Goal: Task Accomplishment & Management: Use online tool/utility

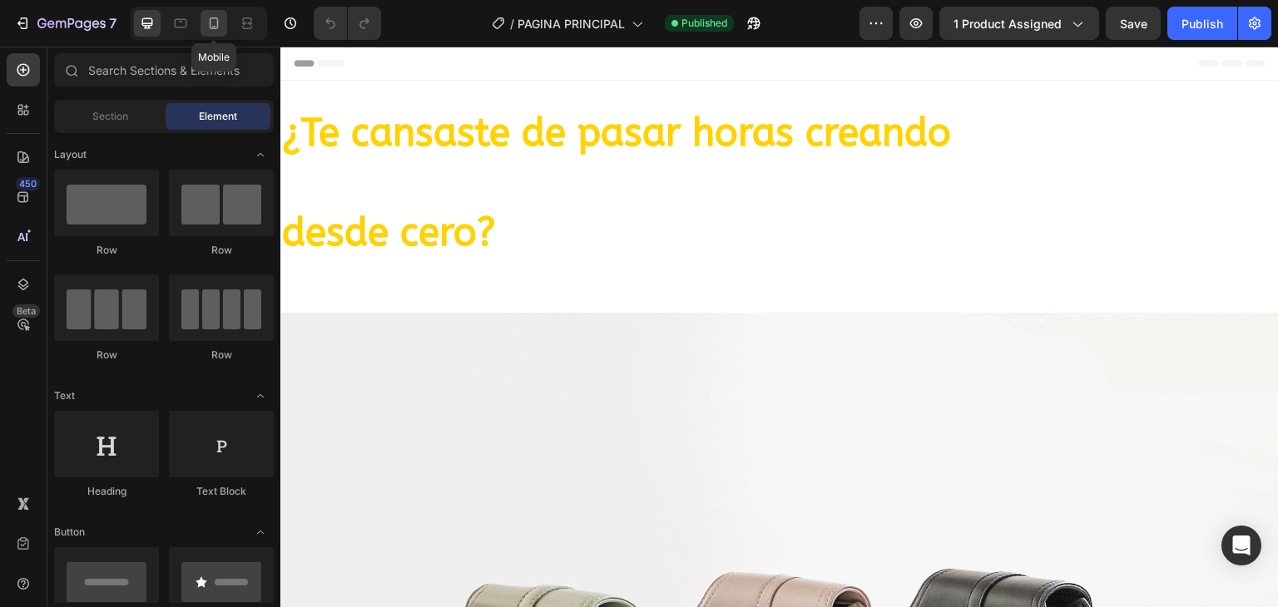
click at [222, 21] on div at bounding box center [214, 23] width 27 height 27
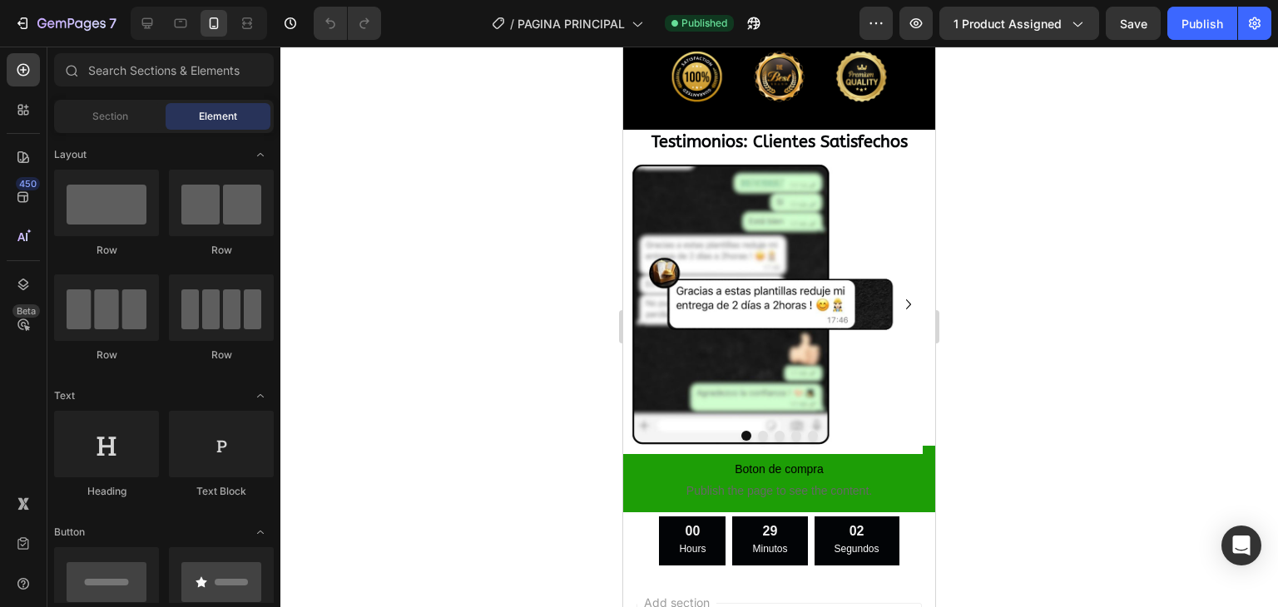
scroll to position [2059, 0]
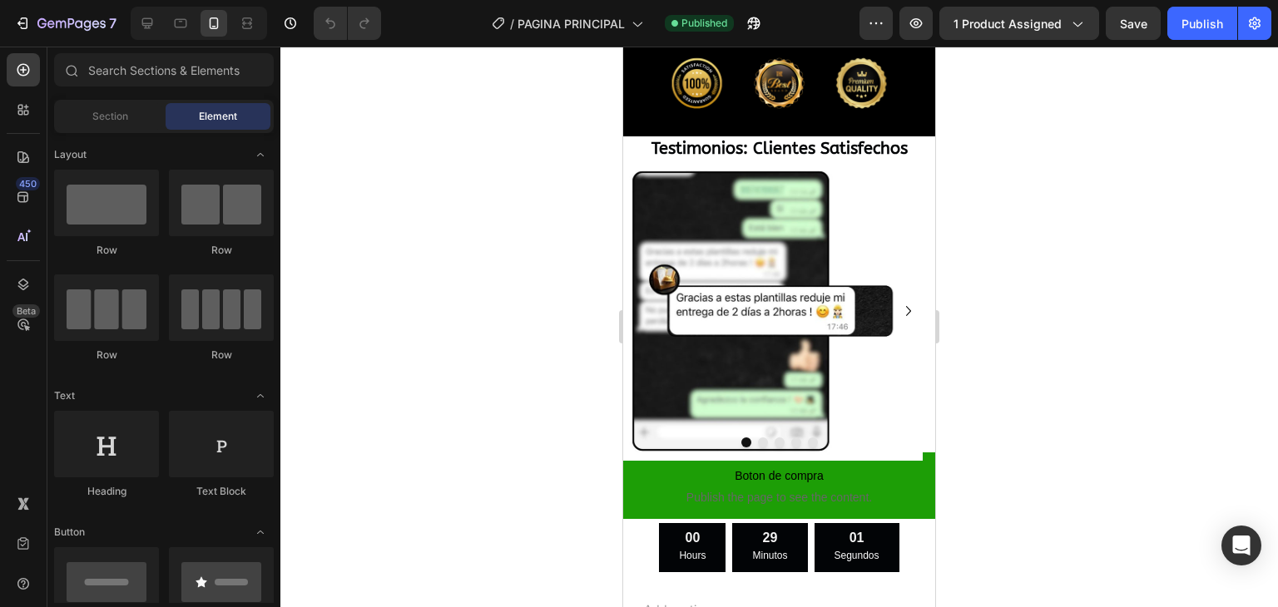
drag, startPoint x: 929, startPoint y: 486, endPoint x: 1559, endPoint y: 427, distance: 633.5
click at [899, 301] on icon "Carousel Next Arrow" at bounding box center [909, 311] width 20 height 20
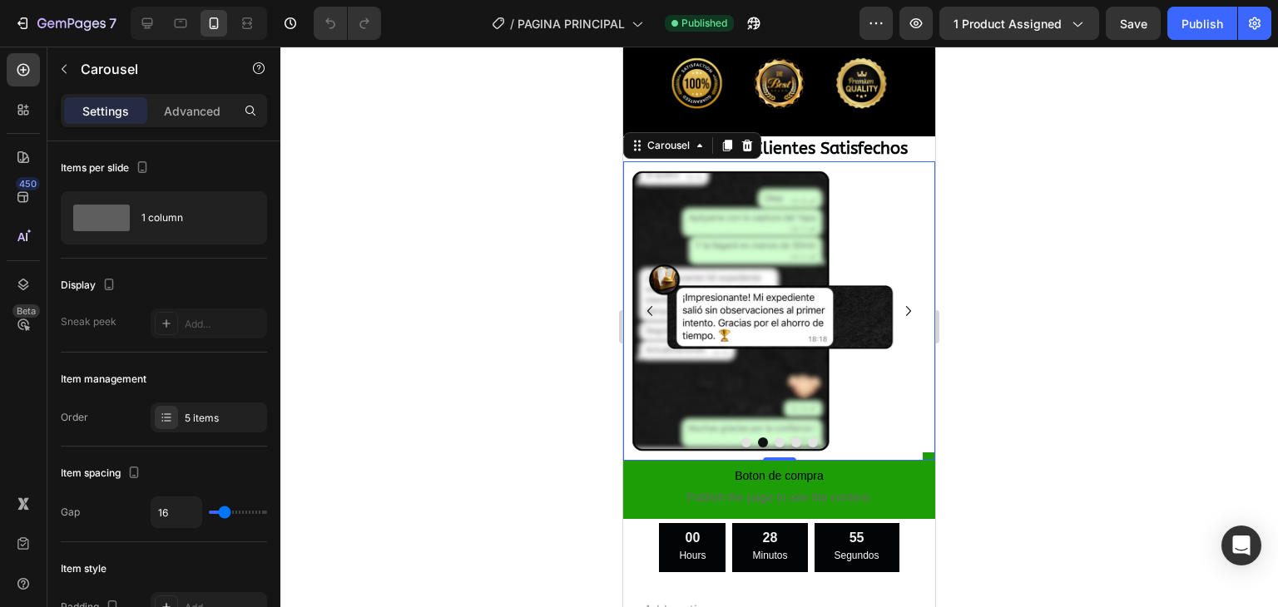
click at [899, 301] on icon "Carousel Next Arrow" at bounding box center [909, 311] width 20 height 20
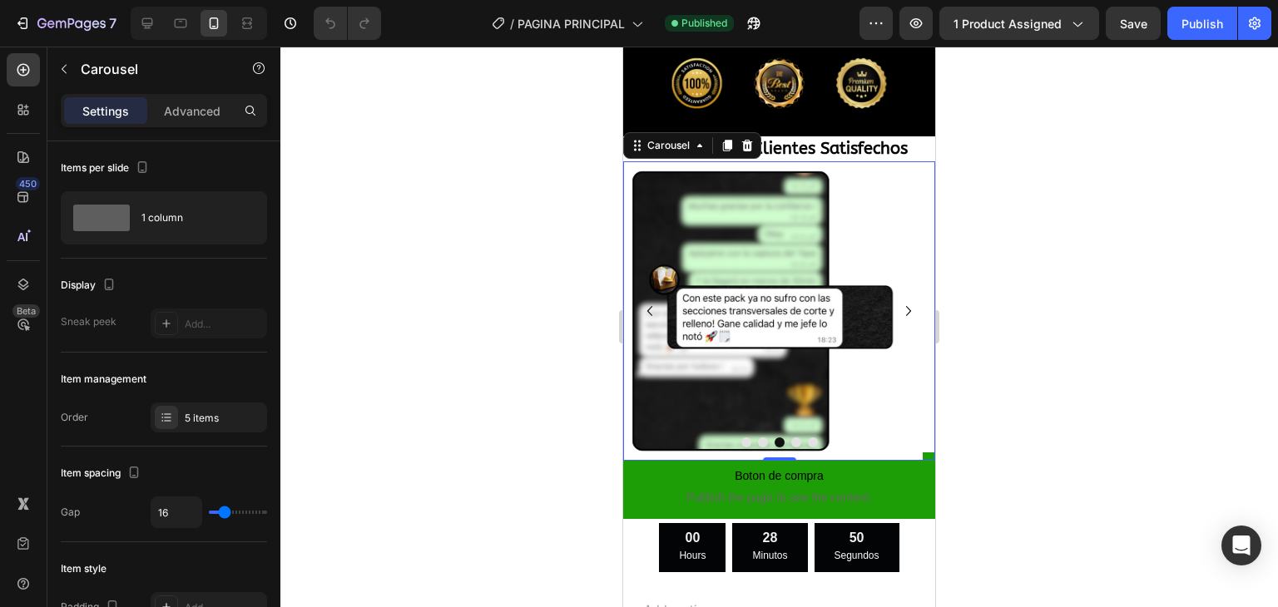
click at [899, 301] on icon "Carousel Next Arrow" at bounding box center [909, 311] width 20 height 20
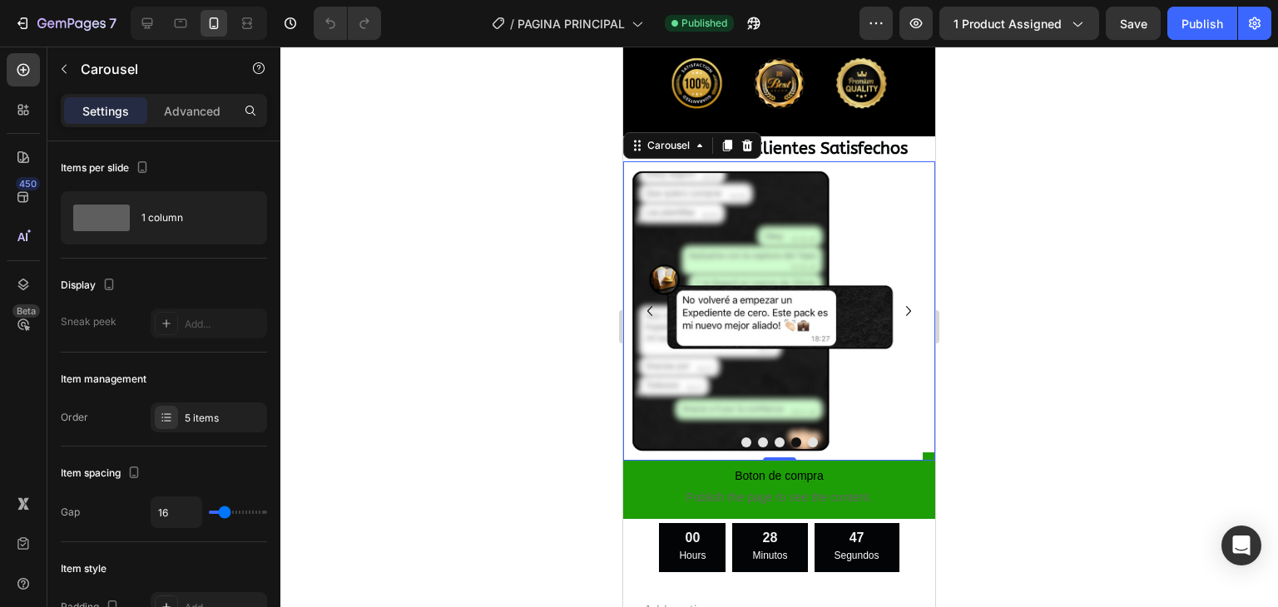
click at [906, 306] on icon "Carousel Next Arrow" at bounding box center [908, 311] width 5 height 10
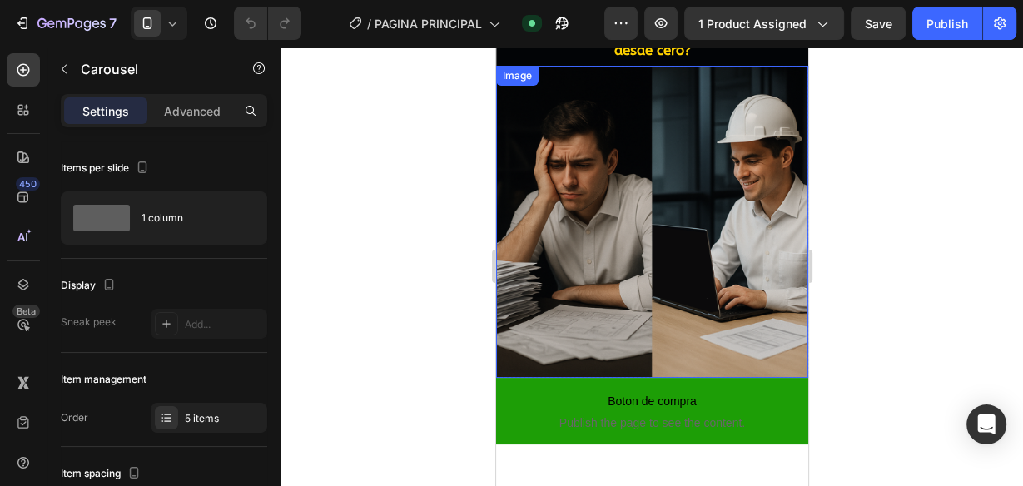
scroll to position [0, 0]
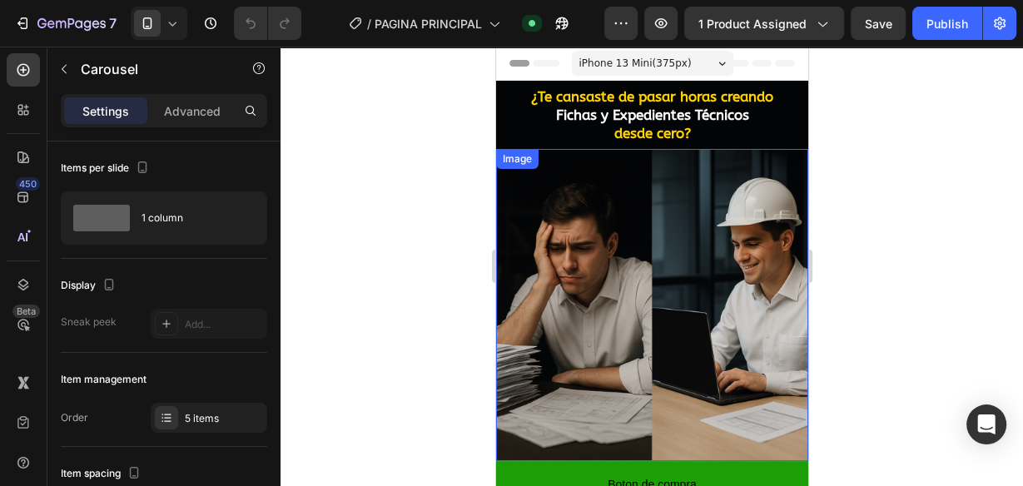
click at [686, 216] on img at bounding box center [651, 305] width 312 height 312
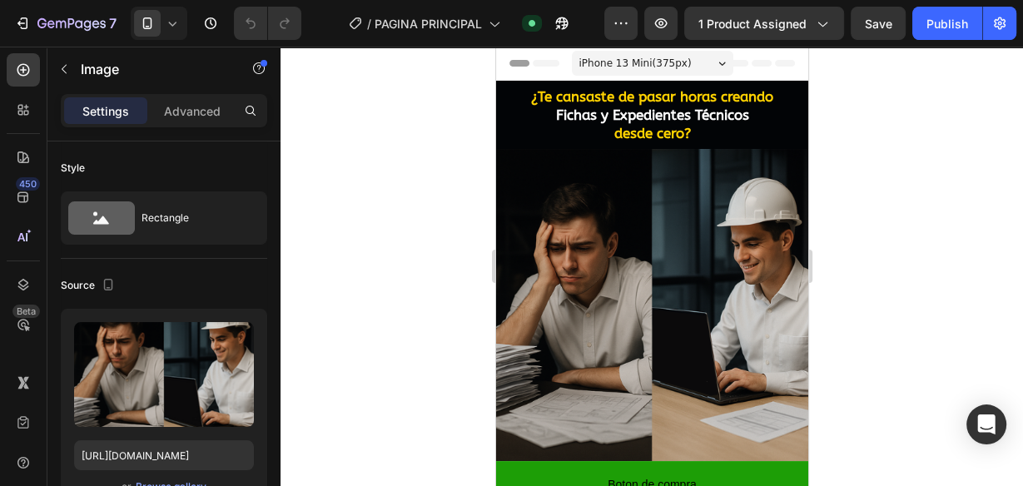
click at [647, 189] on img at bounding box center [651, 305] width 312 height 312
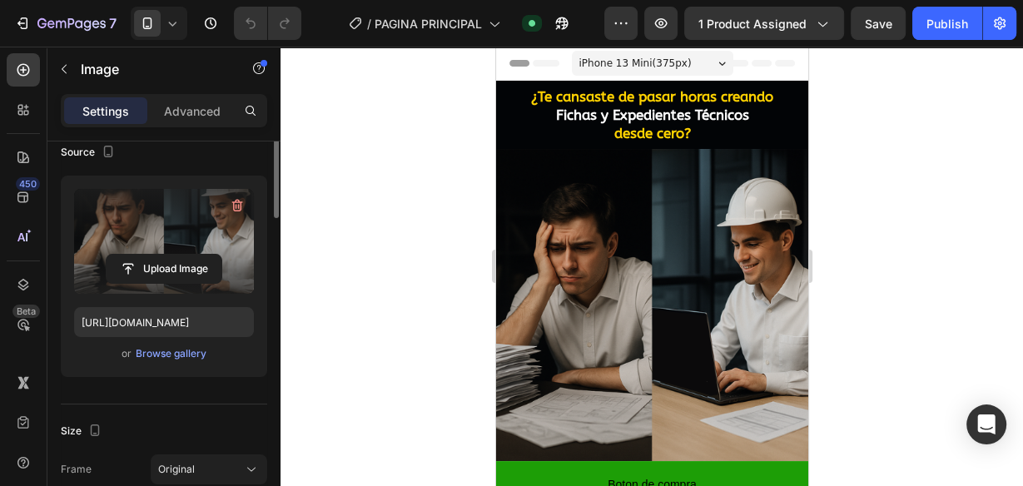
scroll to position [67, 0]
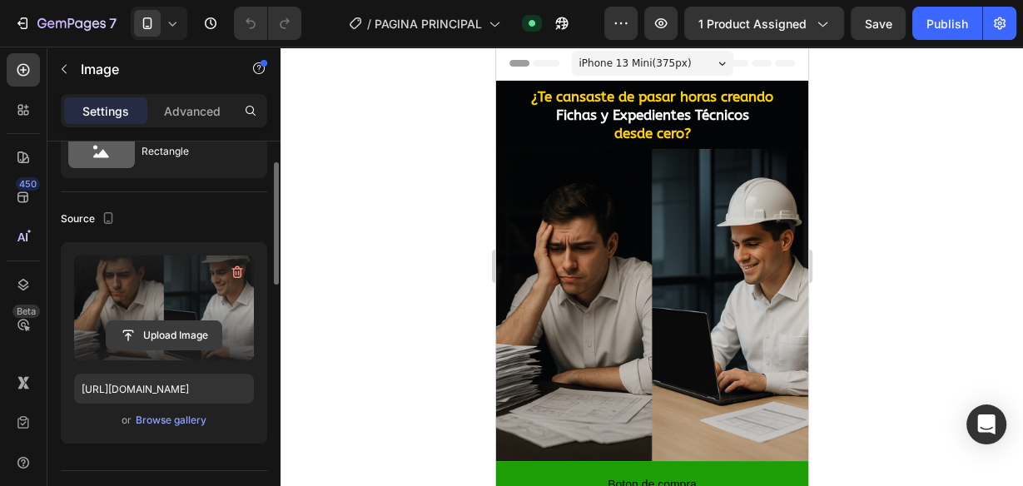
click at [188, 331] on input "file" at bounding box center [164, 335] width 115 height 28
drag, startPoint x: 146, startPoint y: 297, endPoint x: 121, endPoint y: 344, distance: 54.0
click at [121, 344] on input "file" at bounding box center [164, 335] width 115 height 28
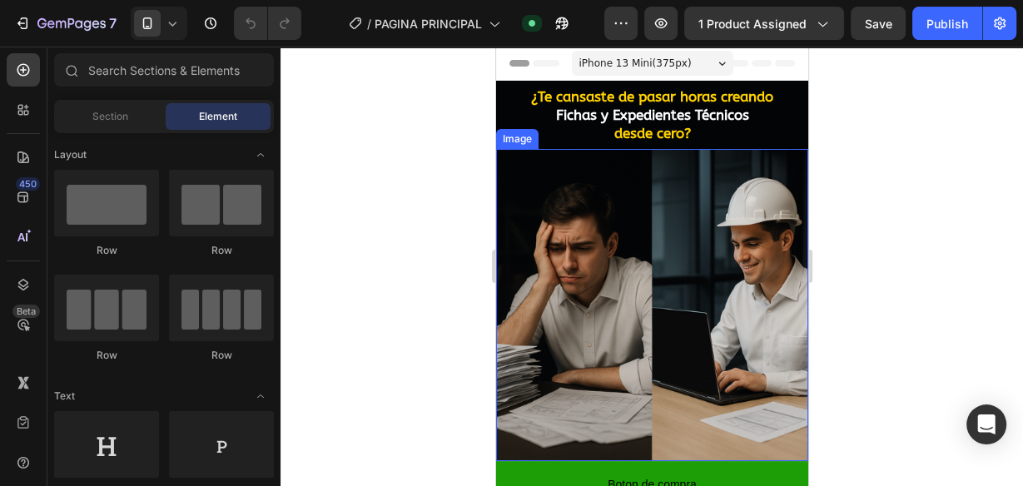
click at [638, 200] on img at bounding box center [651, 305] width 312 height 312
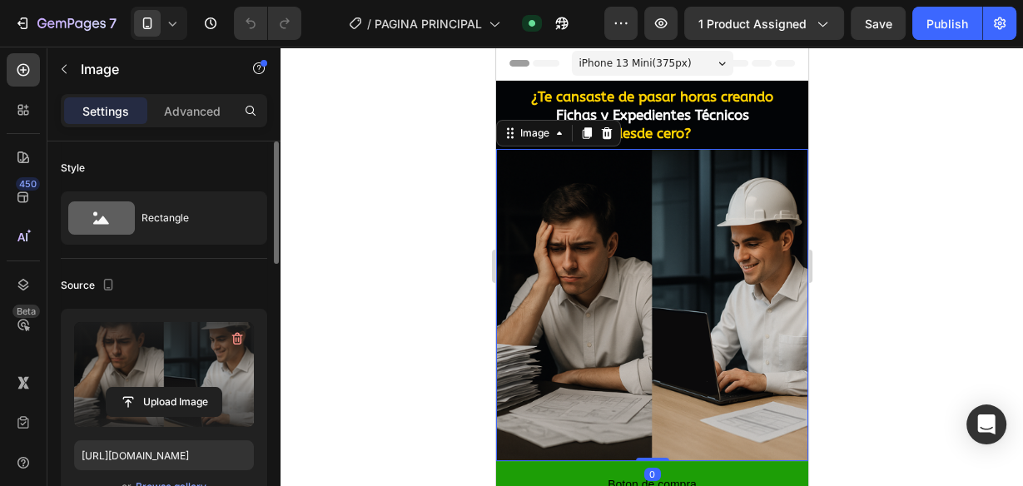
click at [109, 336] on label at bounding box center [164, 374] width 180 height 105
click at [109, 388] on input "file" at bounding box center [164, 402] width 115 height 28
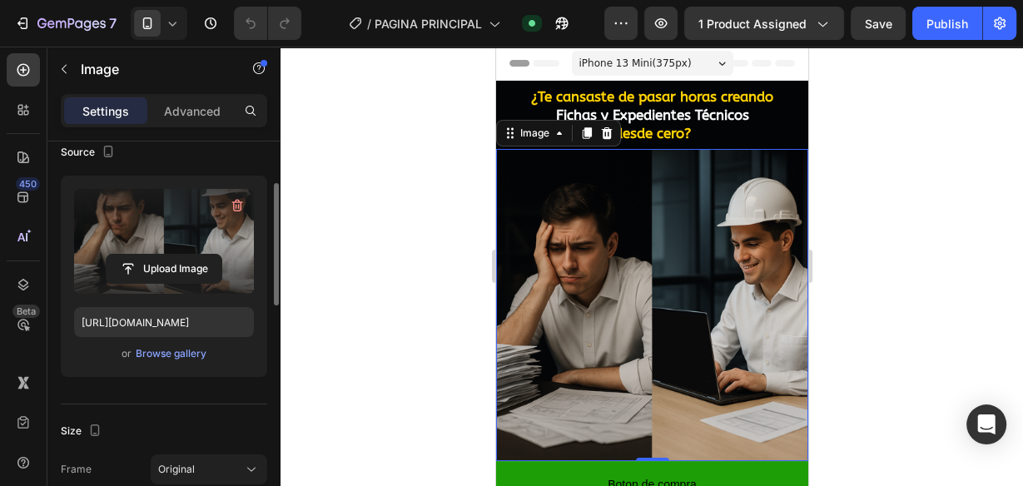
click at [246, 278] on div "Upload Image" at bounding box center [164, 269] width 180 height 30
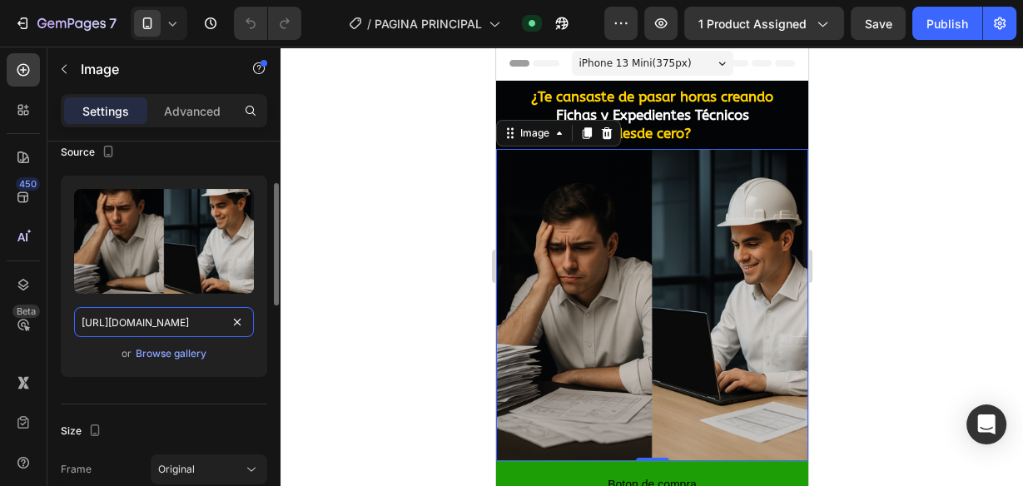
click at [176, 320] on input "[URL][DOMAIN_NAME]" at bounding box center [164, 322] width 180 height 30
click at [191, 356] on div "Browse gallery" at bounding box center [171, 353] width 71 height 15
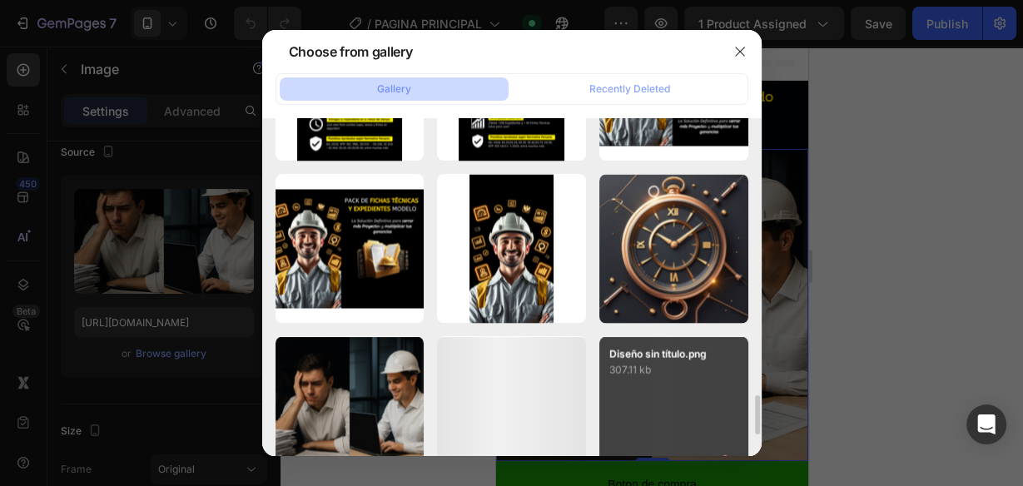
scroll to position [2589, 0]
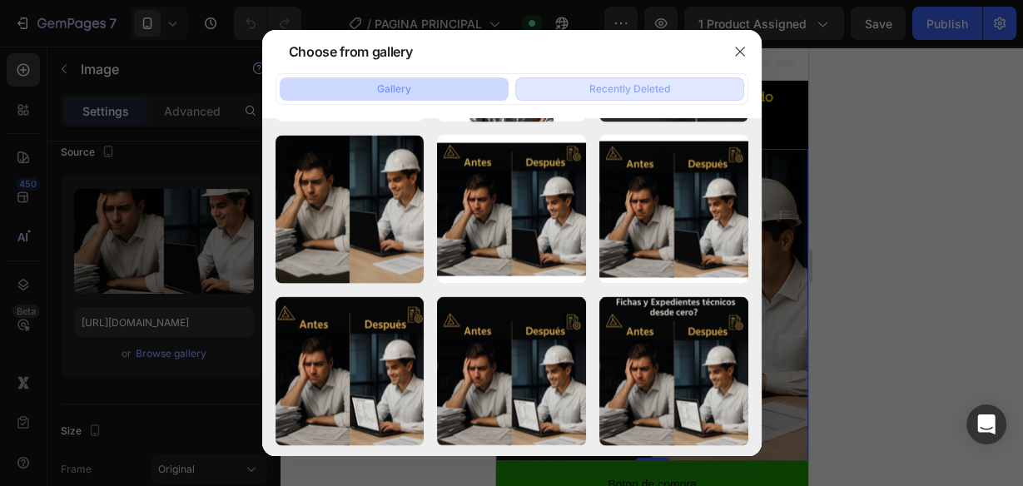
click at [685, 84] on button "Recently Deleted" at bounding box center [629, 88] width 229 height 23
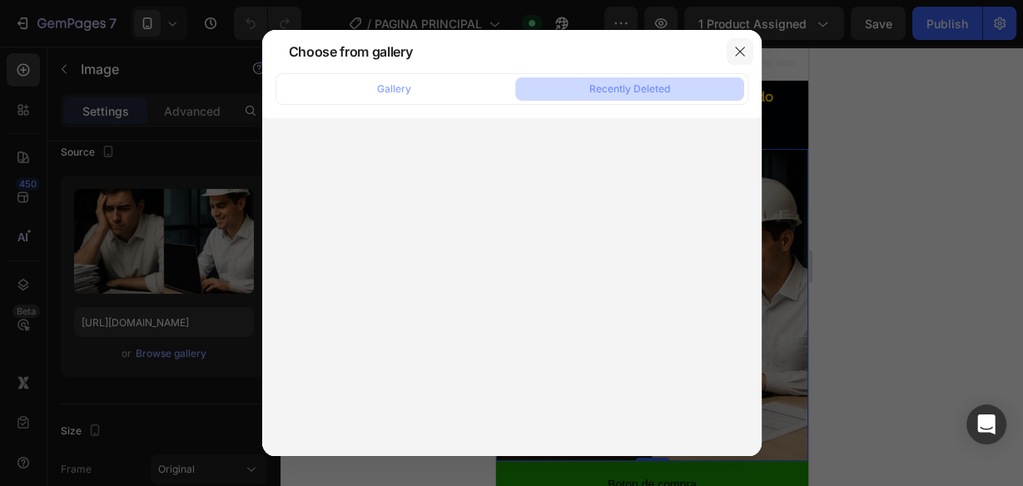
click at [739, 50] on icon "button" at bounding box center [739, 51] width 13 height 13
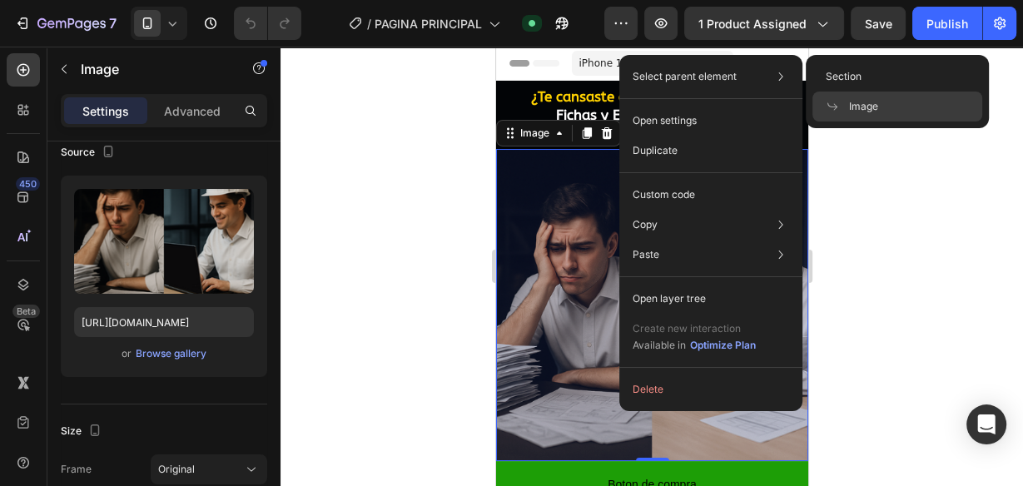
click at [859, 99] on span "Image" at bounding box center [863, 106] width 29 height 15
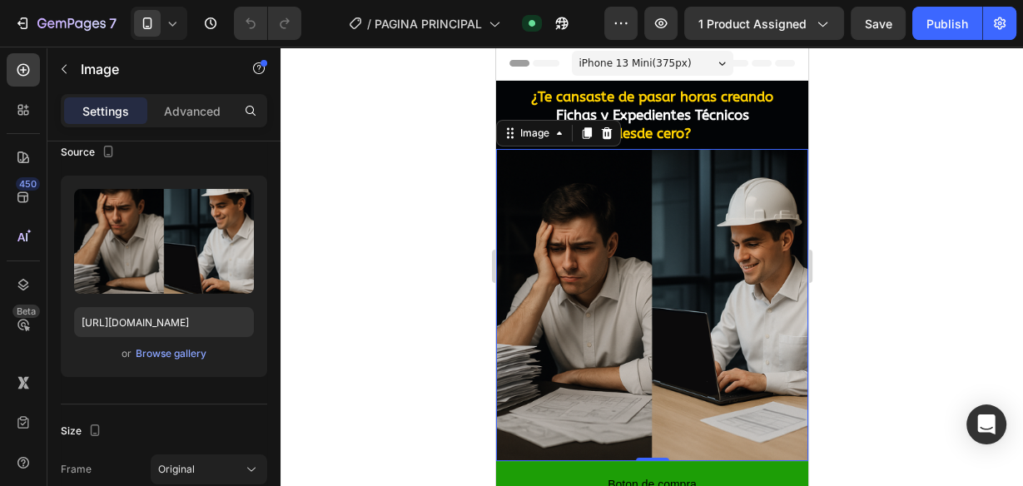
click at [669, 230] on img at bounding box center [651, 305] width 312 height 312
drag, startPoint x: 557, startPoint y: 278, endPoint x: 562, endPoint y: 270, distance: 9.5
click at [556, 277] on img at bounding box center [651, 305] width 312 height 312
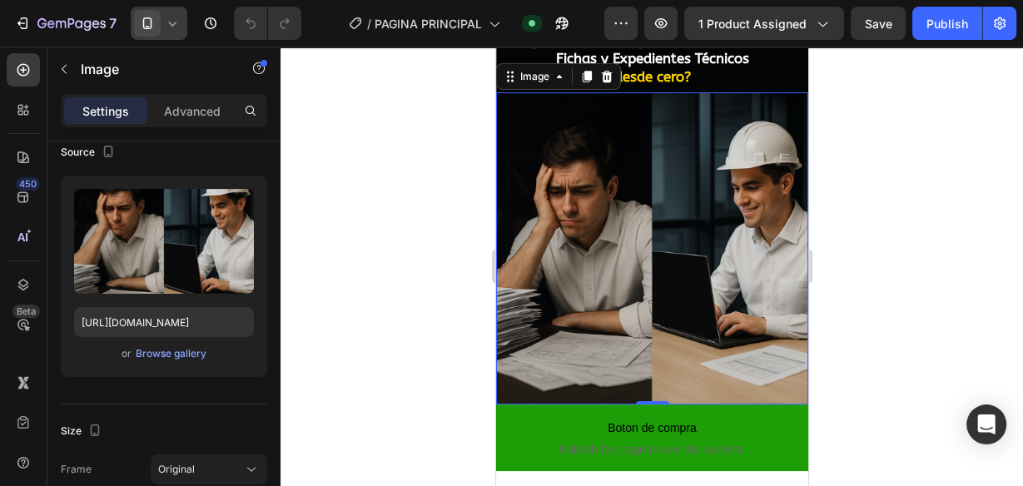
scroll to position [0, 0]
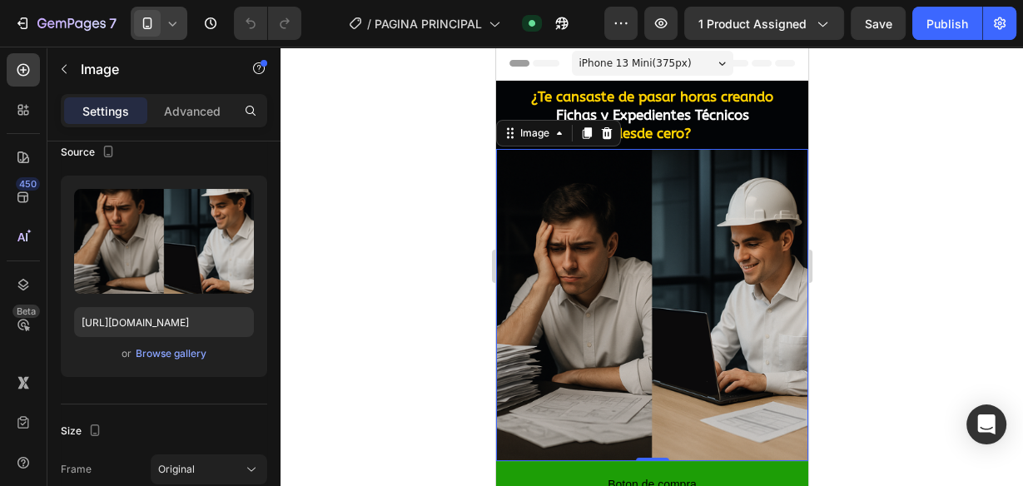
click at [160, 28] on div at bounding box center [159, 23] width 57 height 33
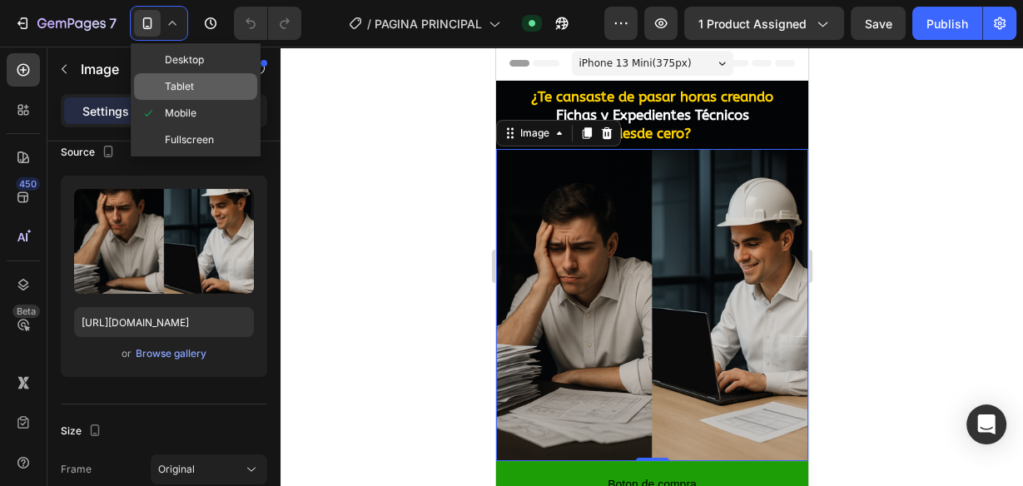
click at [192, 85] on span "Tablet" at bounding box center [179, 86] width 29 height 17
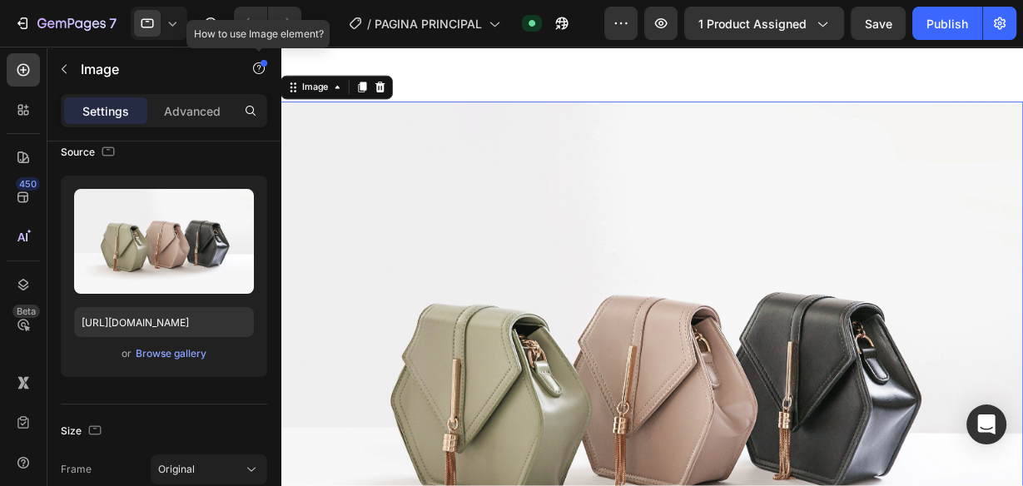
scroll to position [208, 0]
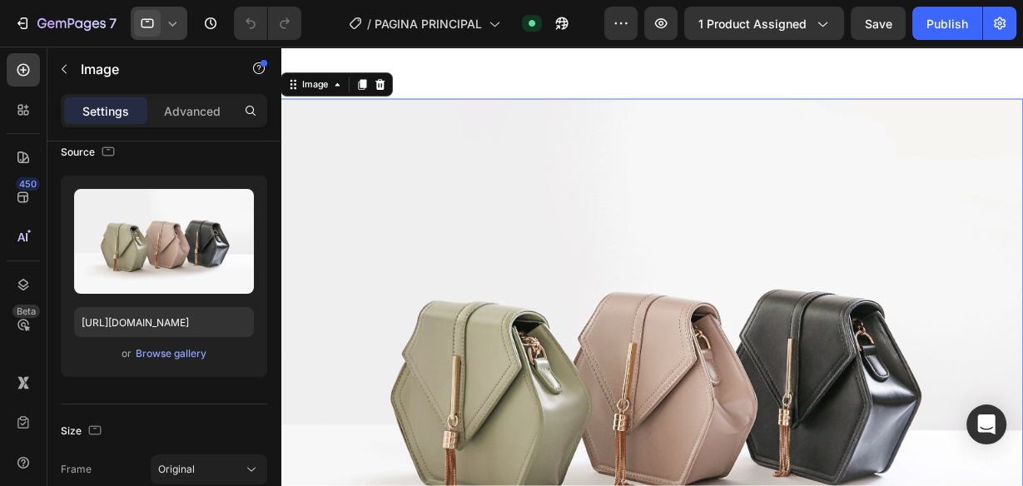
click at [174, 27] on icon at bounding box center [172, 23] width 17 height 17
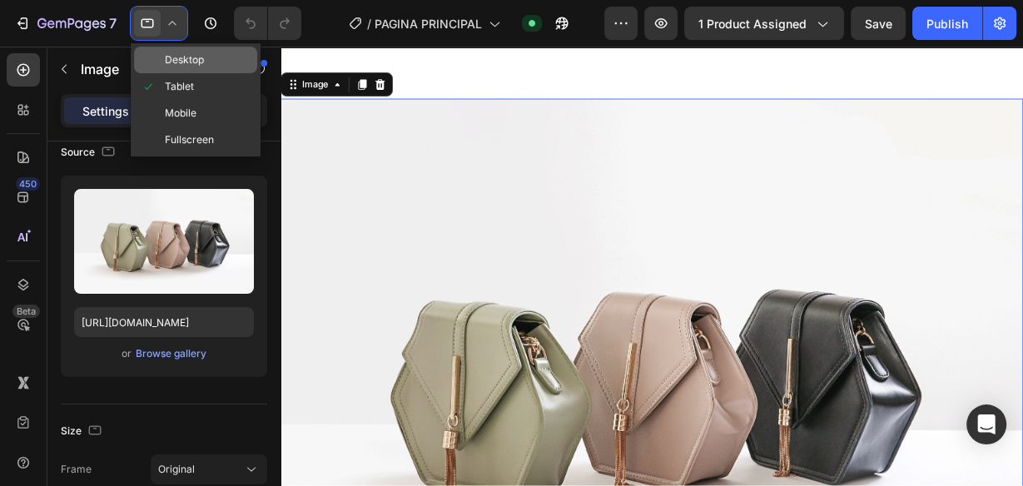
click at [173, 59] on span "Desktop" at bounding box center [184, 60] width 39 height 17
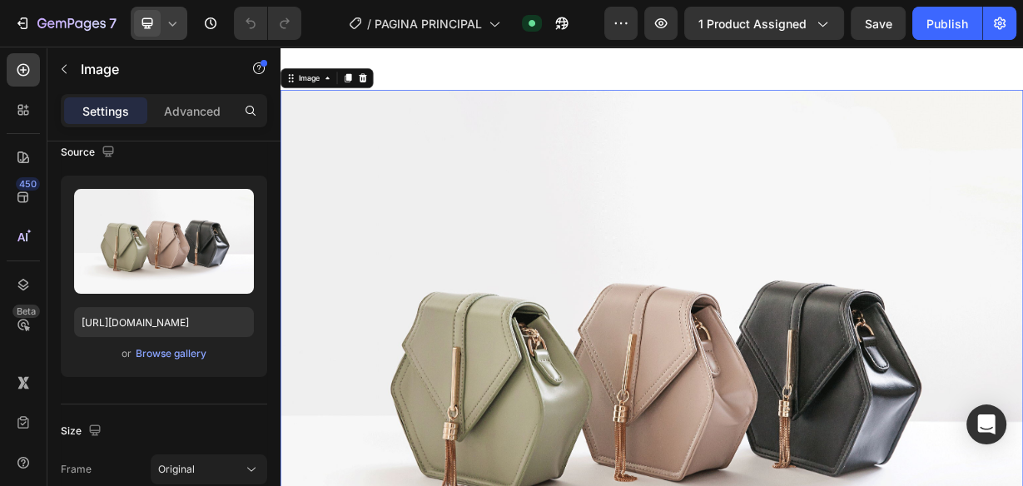
click at [171, 28] on icon at bounding box center [172, 23] width 17 height 17
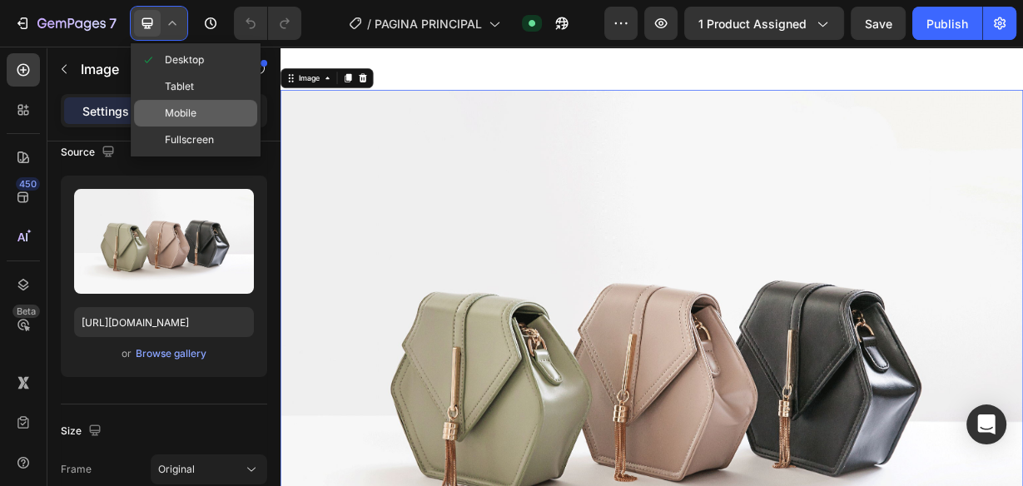
click at [186, 107] on span "Mobile" at bounding box center [181, 113] width 32 height 17
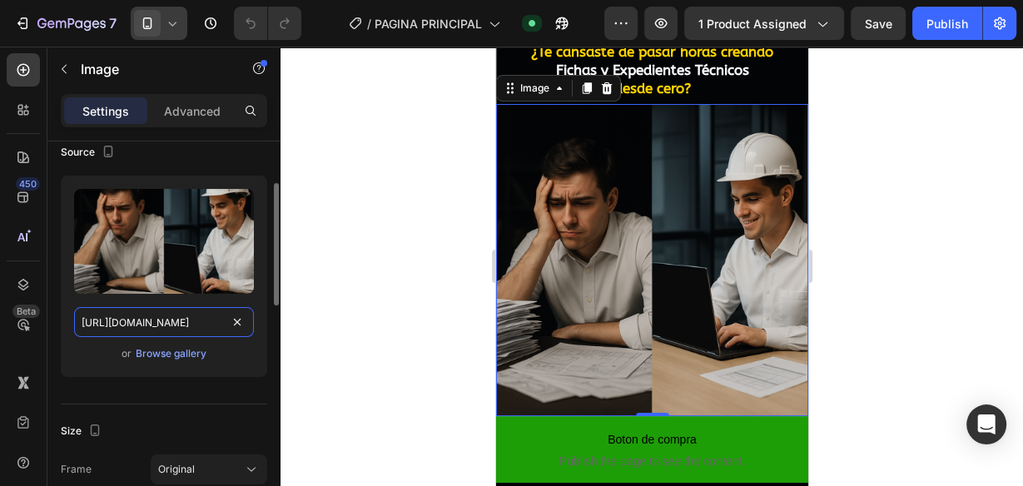
scroll to position [44, 0]
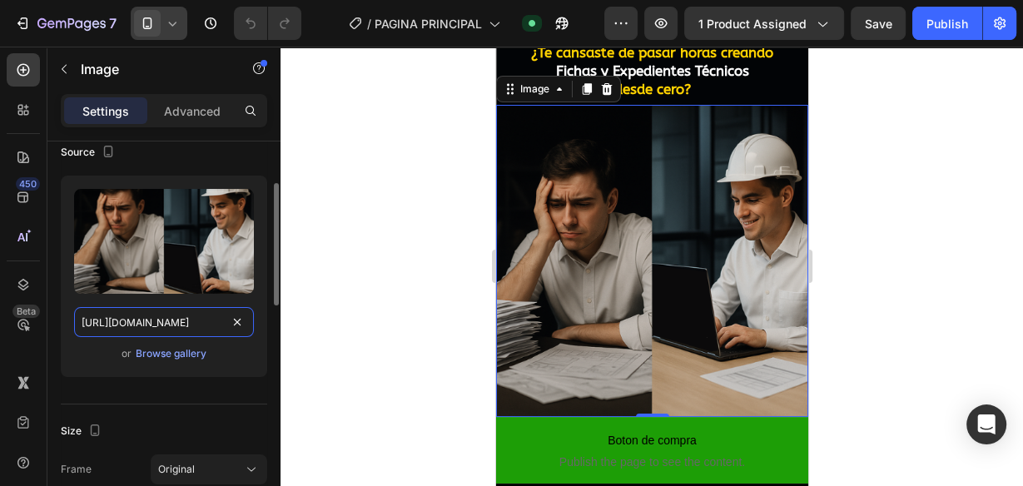
click at [189, 323] on input "[URL][DOMAIN_NAME]" at bounding box center [164, 322] width 180 height 30
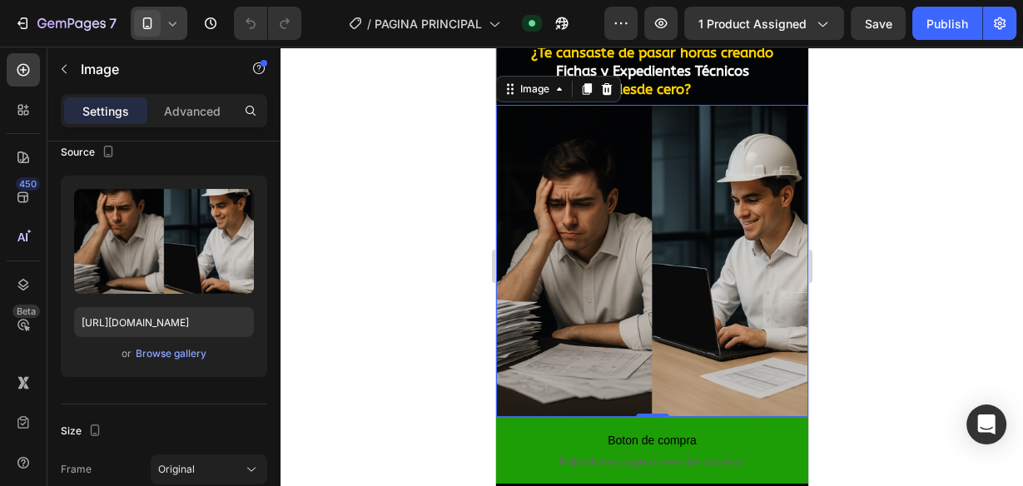
click at [178, 21] on icon at bounding box center [172, 23] width 17 height 17
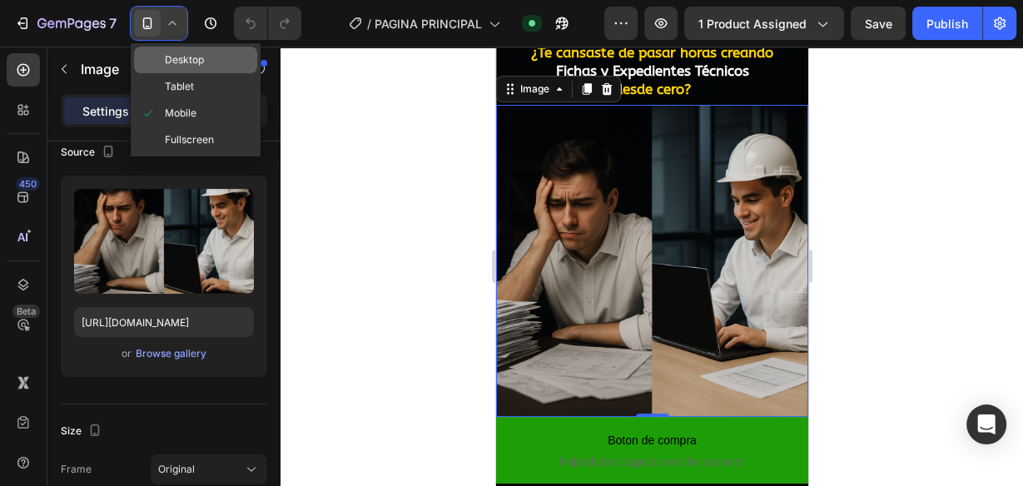
click at [192, 59] on span "Desktop" at bounding box center [184, 60] width 39 height 17
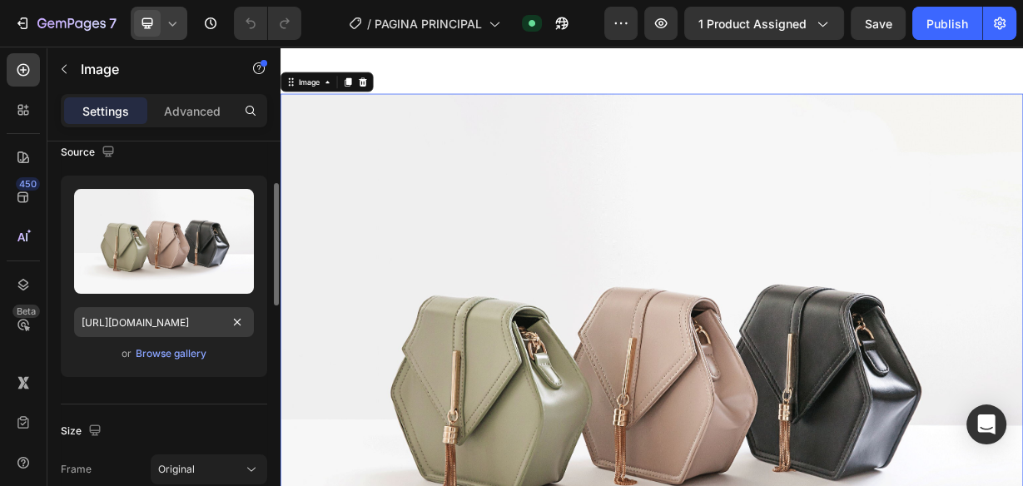
scroll to position [208, 0]
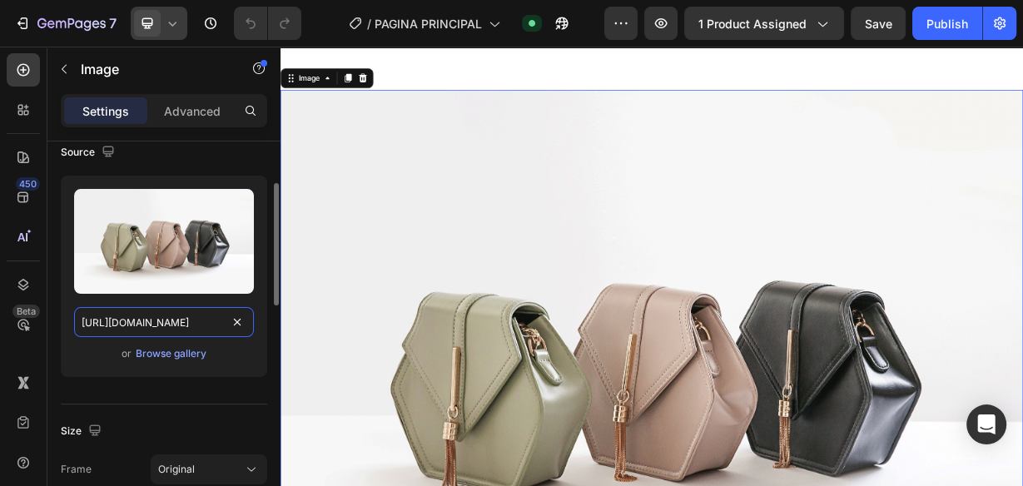
click at [186, 323] on input "[URL][DOMAIN_NAME]" at bounding box center [164, 322] width 180 height 30
paste input "[DOMAIN_NAME][URL]"
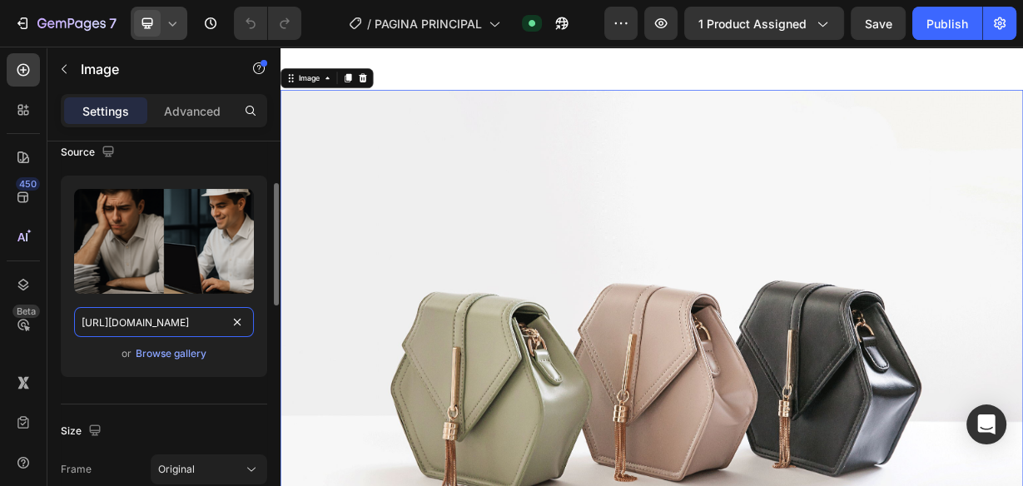
scroll to position [0, 508]
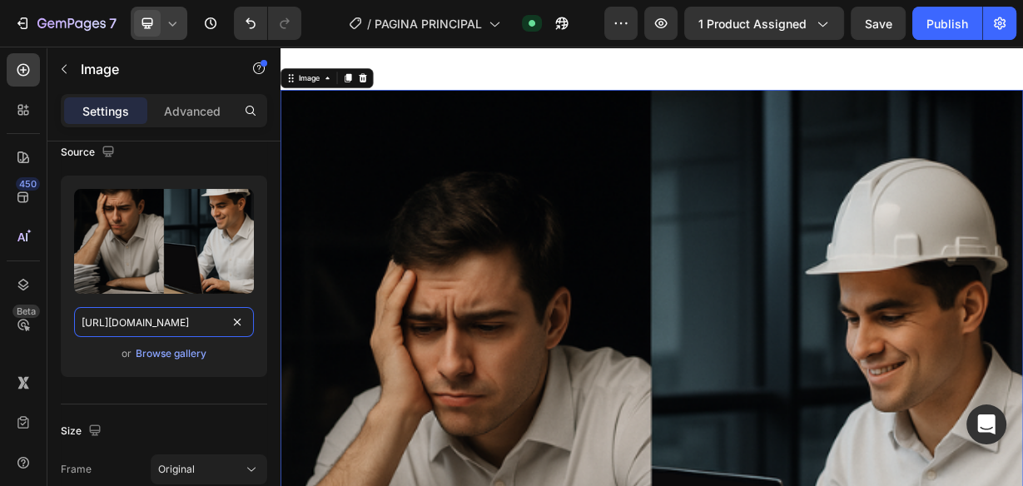
type input "[URL][DOMAIN_NAME]"
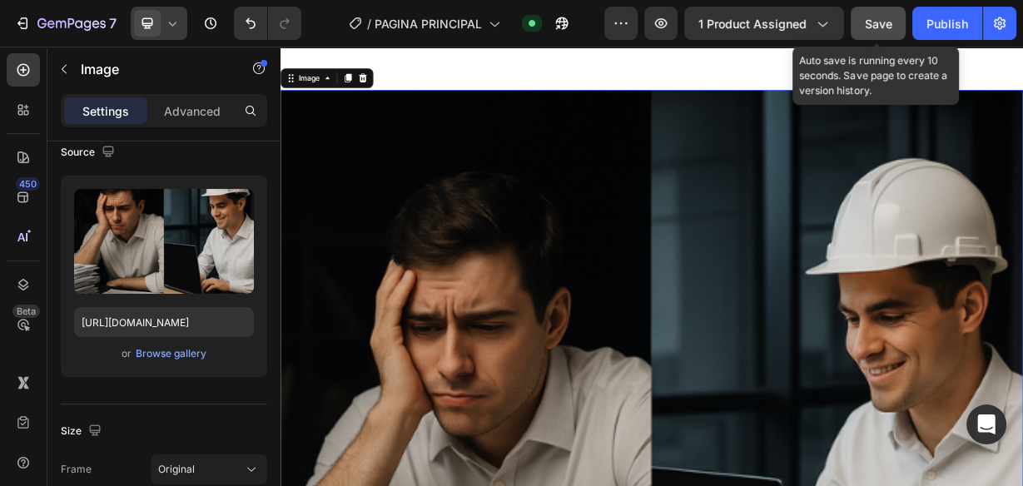
click at [888, 26] on span "Save" at bounding box center [878, 24] width 27 height 14
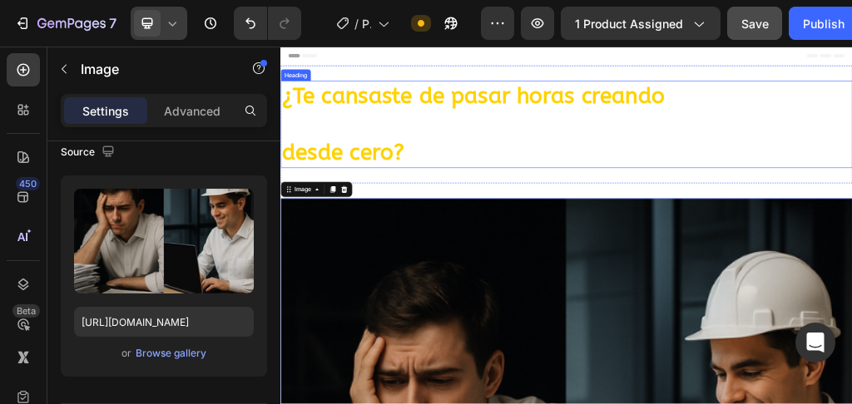
click at [482, 159] on h2 "¿Te cansaste de pasar horas creando Fichas y Expedientes Técnicos desde cero?" at bounding box center [779, 183] width 999 height 152
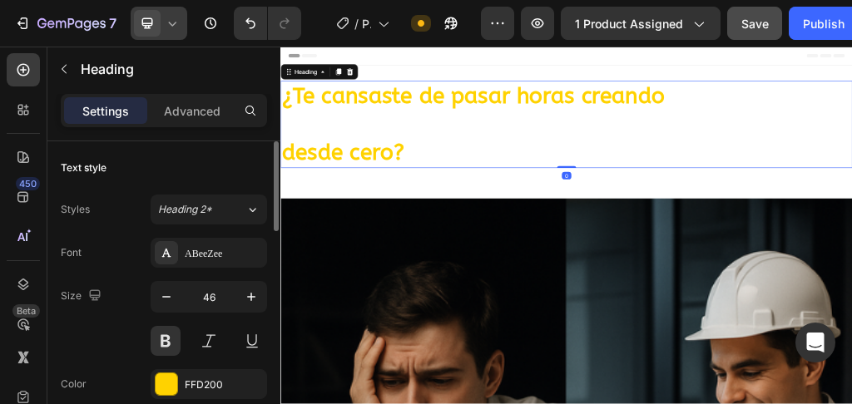
click at [171, 27] on icon at bounding box center [172, 23] width 17 height 17
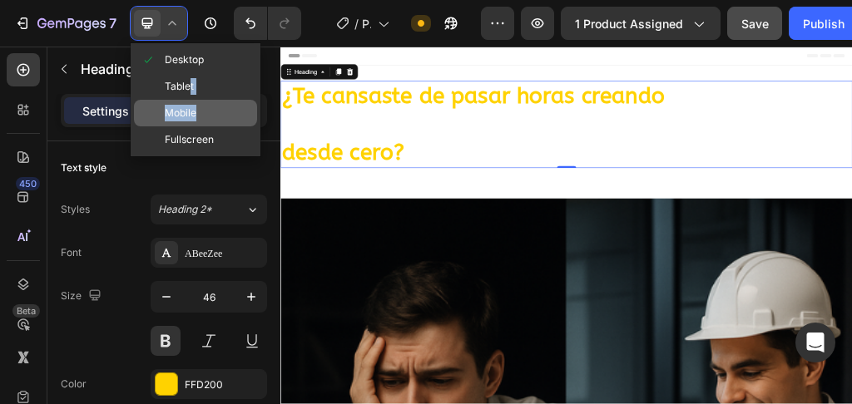
drag, startPoint x: 190, startPoint y: 89, endPoint x: 195, endPoint y: 120, distance: 31.2
click at [194, 120] on div "Desktop Tablet Mobile Fullscreen" at bounding box center [196, 99] width 130 height 113
click at [197, 126] on div "Mobile" at bounding box center [195, 139] width 123 height 27
type input "17"
type input "100%"
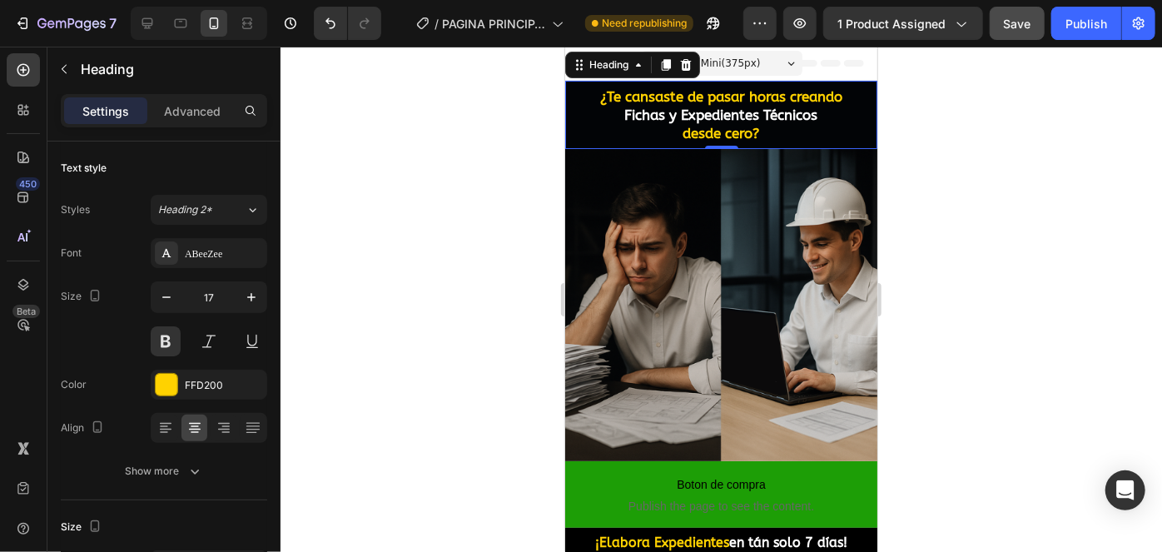
click at [785, 126] on h2 "¿Te cansaste de pasar horas creando Fichas y Expedientes Técnicos desde cero?" at bounding box center [720, 114] width 312 height 68
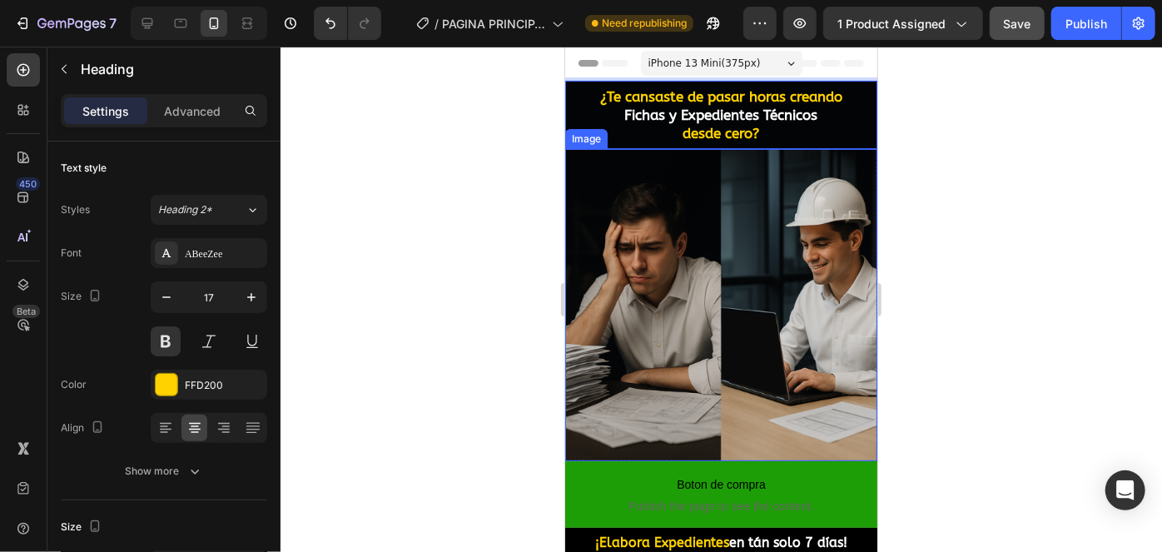
click at [748, 184] on img at bounding box center [720, 304] width 312 height 312
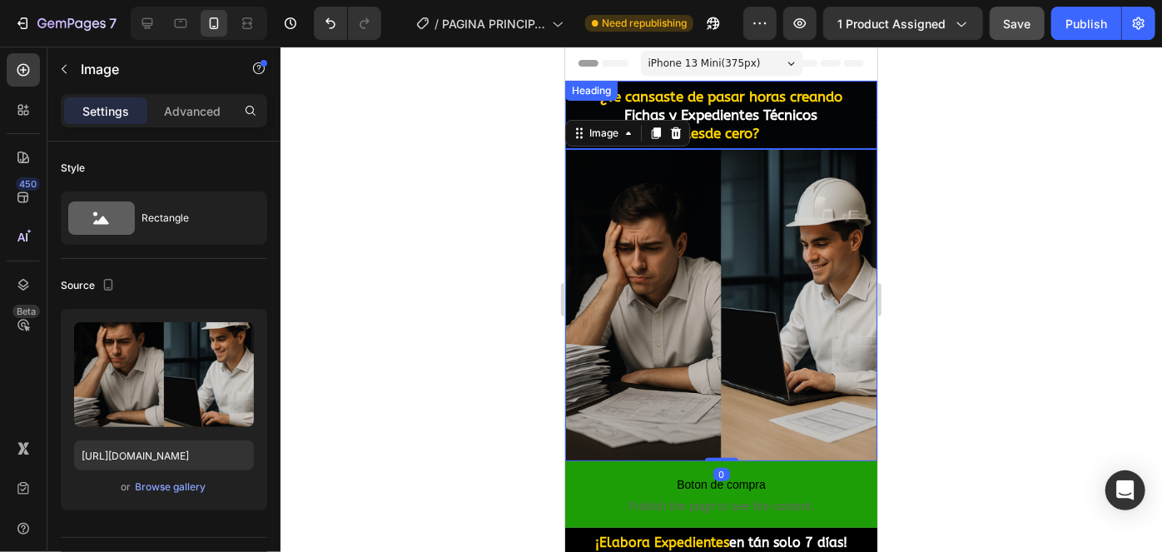
click at [851, 126] on p "¿Te cansaste de pasar horas creando Fichas y Expedientes Técnicos desde cero?" at bounding box center [720, 114] width 299 height 55
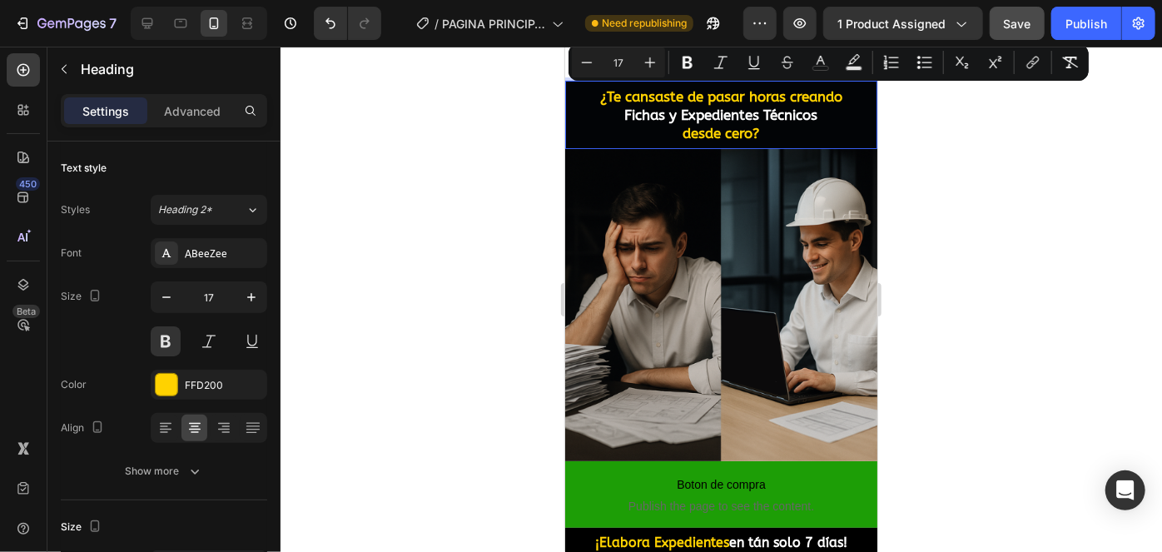
drag, startPoint x: 767, startPoint y: 131, endPoint x: 588, endPoint y: 93, distance: 182.9
click at [588, 93] on p "¿Te cansaste de pasar horas creando Fichas y Expedientes Técnicos desde cero?" at bounding box center [720, 114] width 299 height 55
copy p "¿Te cansaste de pasar horas creando Fichas y Expedientes Técnicos desde cero?"
click at [437, 169] on div at bounding box center [720, 299] width 881 height 505
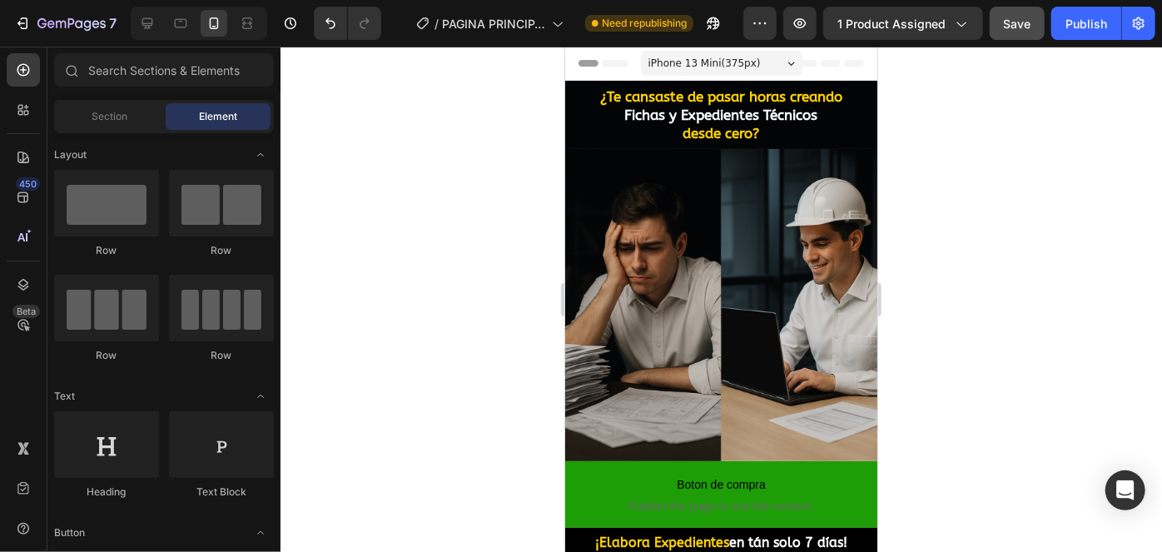
click at [161, 21] on div at bounding box center [199, 23] width 136 height 33
click at [155, 21] on icon at bounding box center [147, 23] width 17 height 17
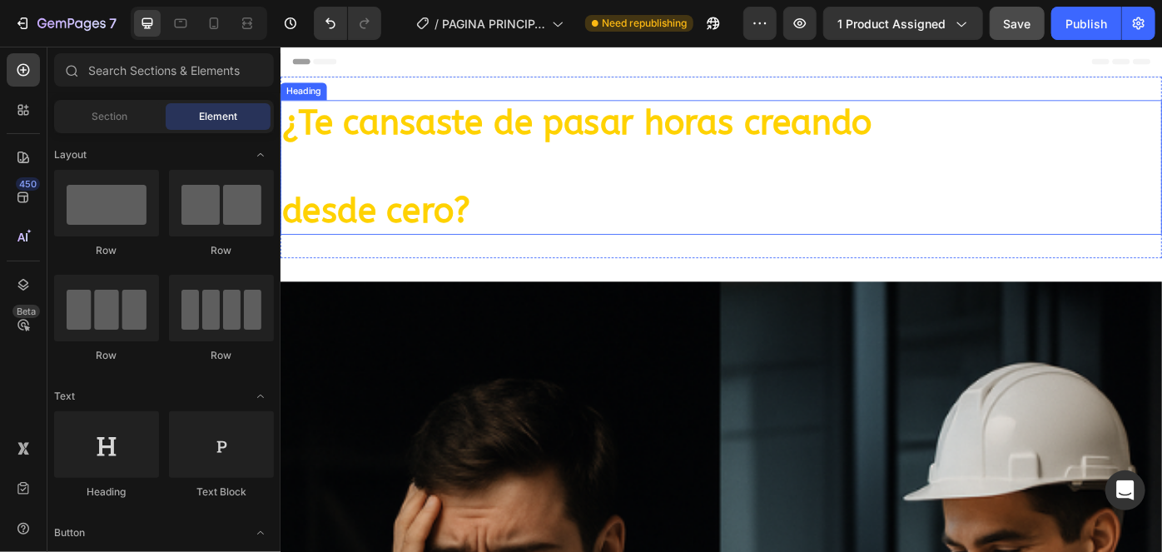
click at [756, 251] on p "¿Te cansaste de pasar horas creando Fichas y Expedientes Técnicos desde cero?" at bounding box center [778, 182] width 995 height 149
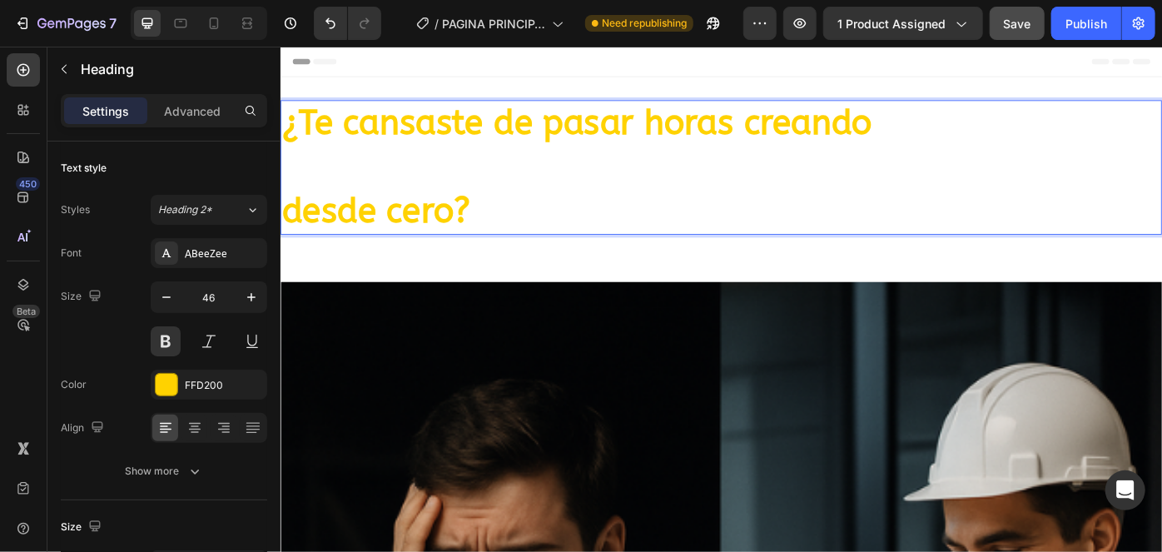
click at [563, 214] on p "¿Te cansaste de pasar horas creando Fichas y Expedientes Técnicos desde cero?" at bounding box center [778, 182] width 995 height 149
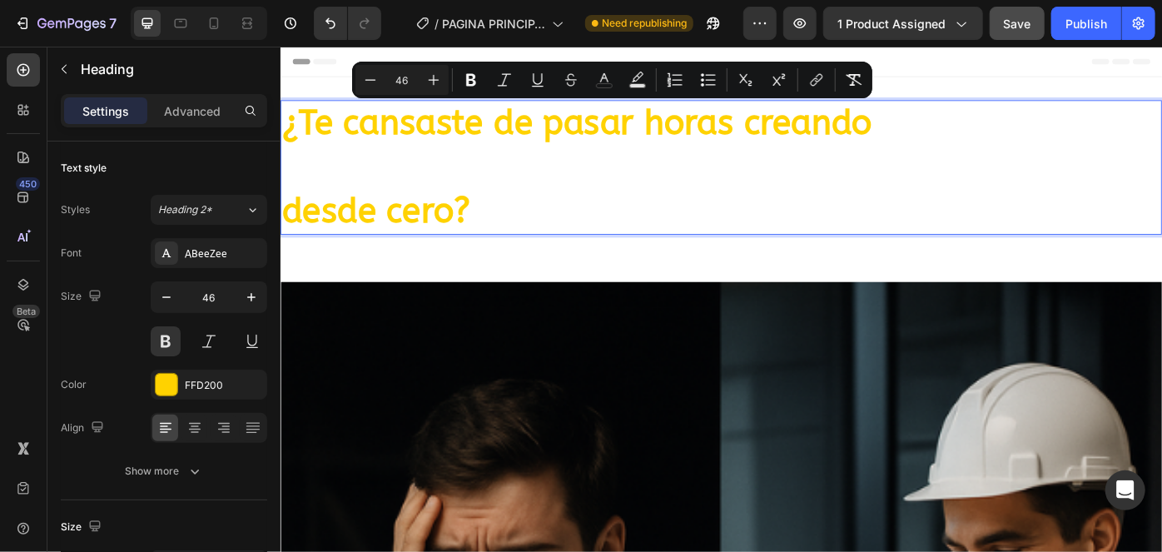
drag, startPoint x: 563, startPoint y: 214, endPoint x: 280, endPoint y: 110, distance: 301.4
click at [280, 110] on h2 "¿Te cansaste de pasar horas creando Fichas y Expedientes Técnicos desde cero?" at bounding box center [779, 183] width 999 height 152
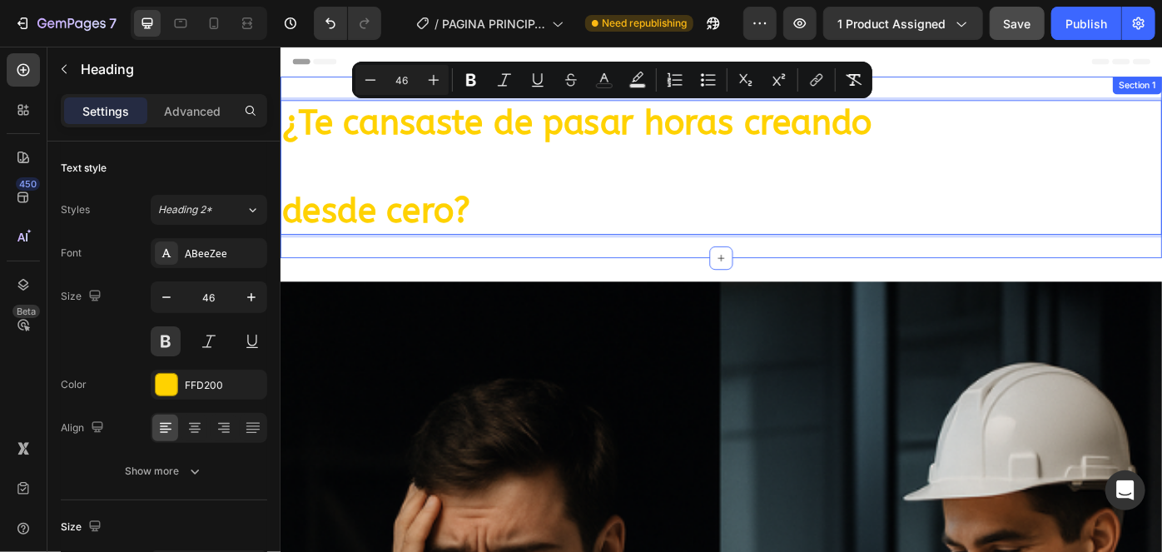
click at [669, 284] on div "¿Te cansaste de pasar horas creando Fichas y Expedientes Técnicos desde cero? H…" at bounding box center [779, 183] width 999 height 206
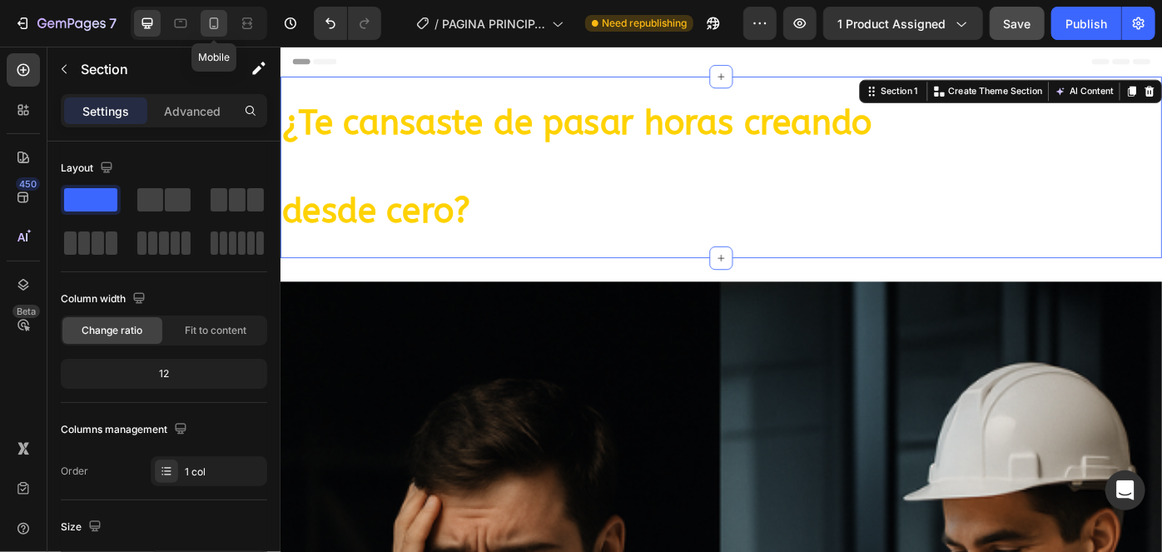
click at [211, 27] on icon at bounding box center [214, 23] width 17 height 17
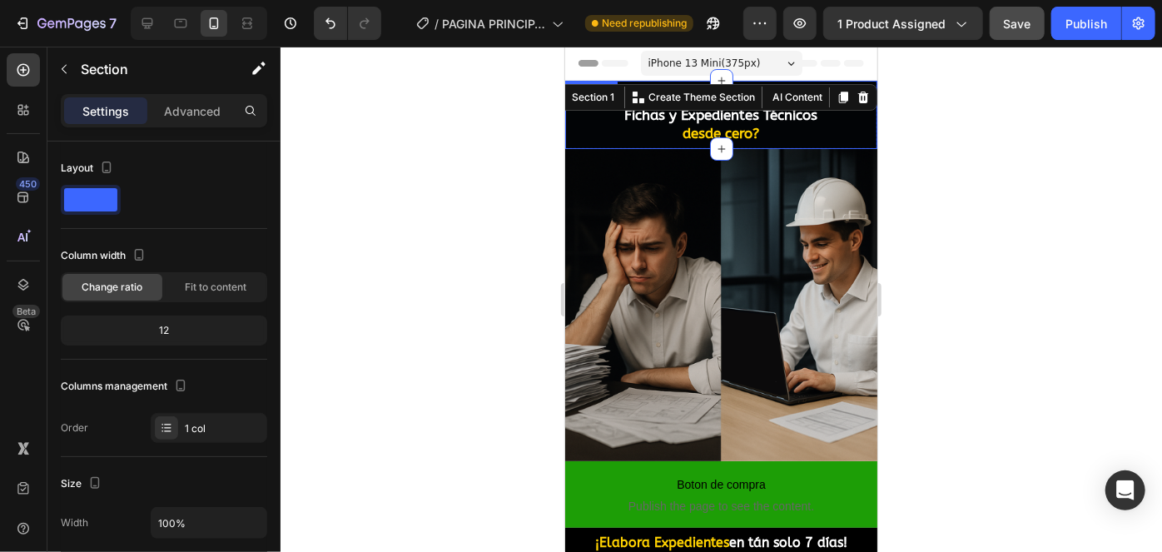
click at [833, 128] on p "¿Te cansaste de pasar horas creando Fichas y Expedientes Técnicos desde cero?" at bounding box center [720, 114] width 299 height 55
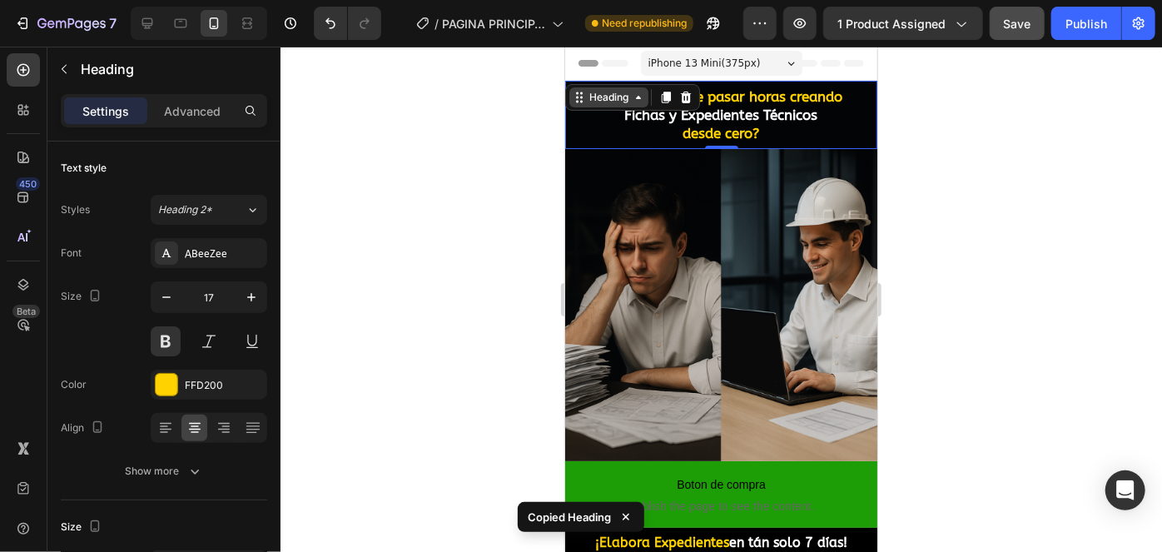
click at [639, 97] on icon at bounding box center [637, 96] width 5 height 3
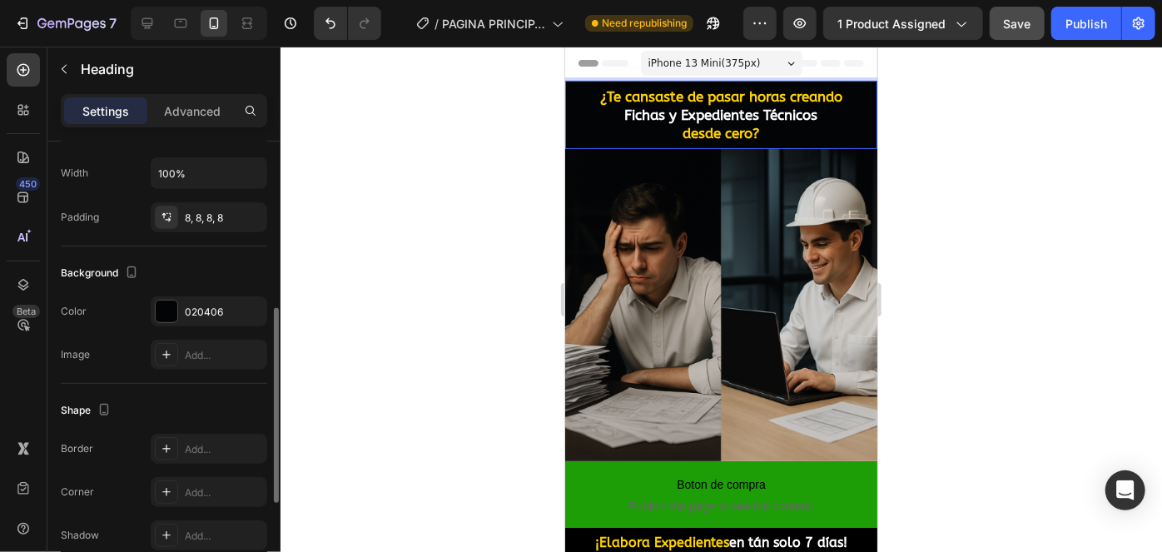
scroll to position [90, 0]
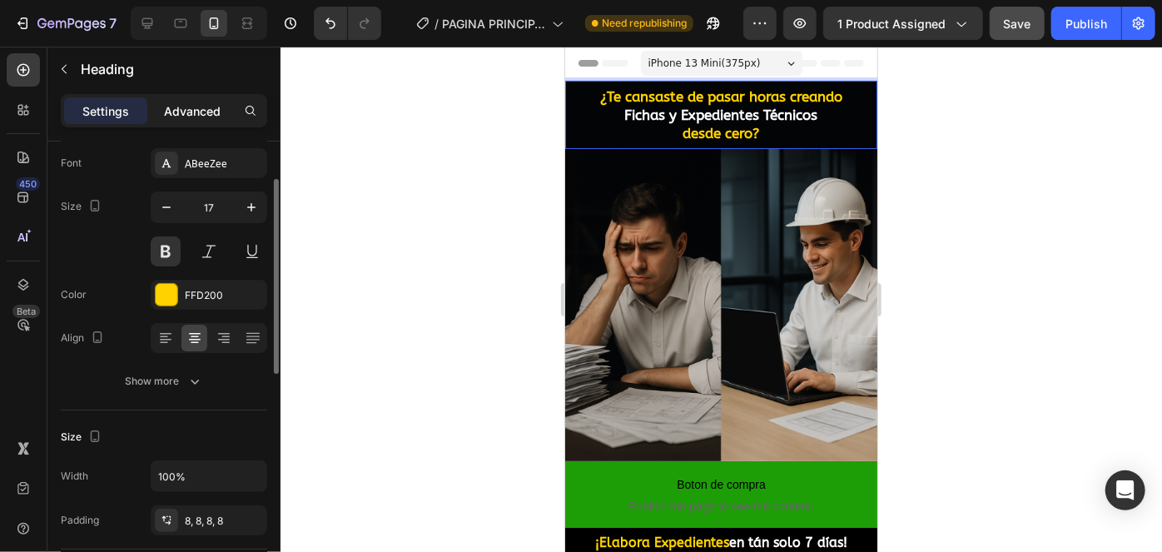
click at [184, 107] on p "Advanced" at bounding box center [192, 110] width 57 height 17
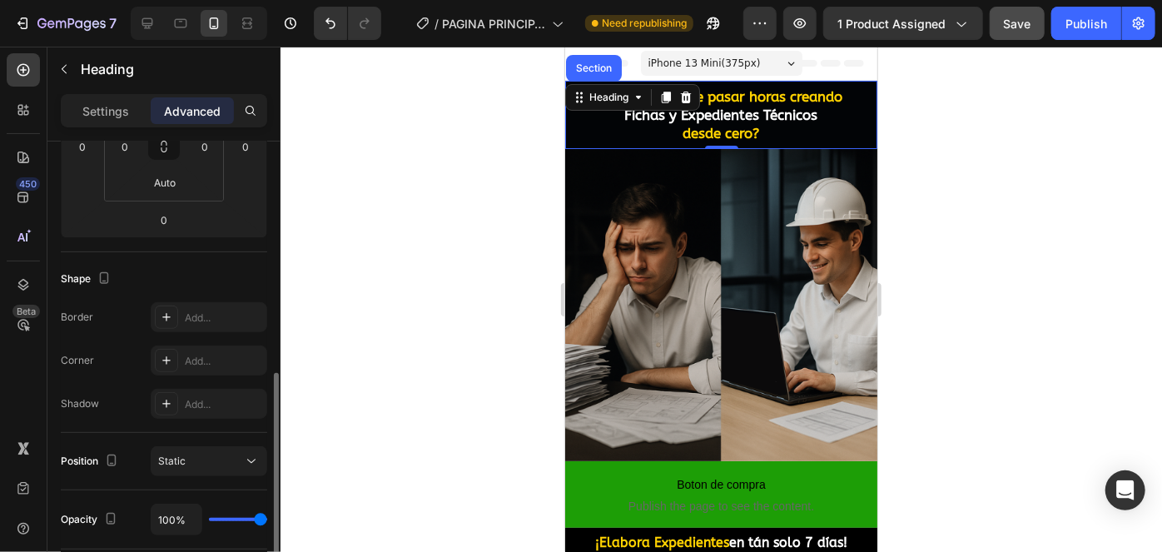
scroll to position [468, 0]
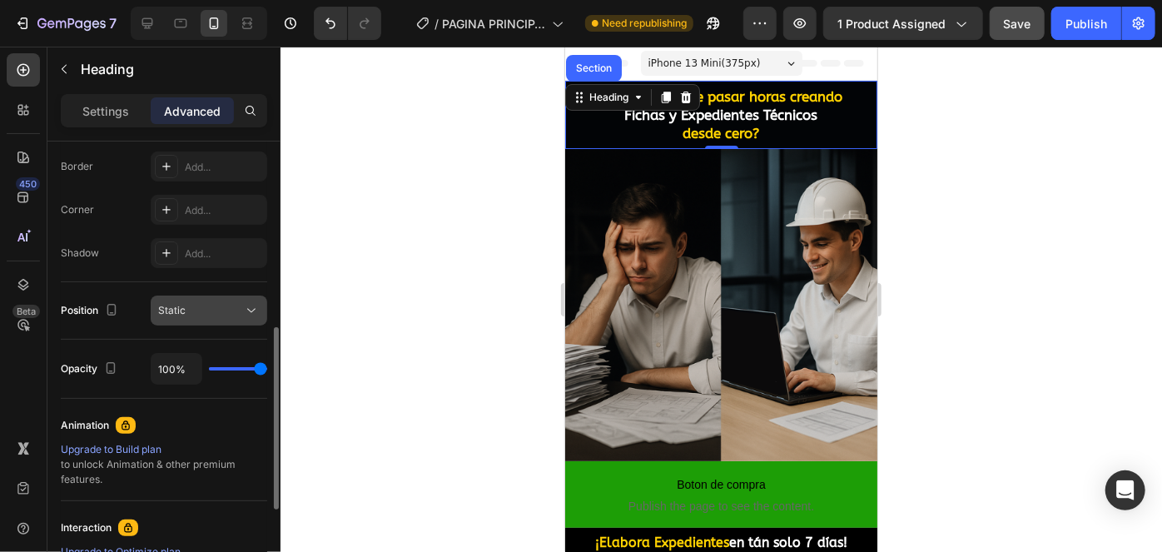
click at [158, 309] on span "Static" at bounding box center [171, 310] width 27 height 12
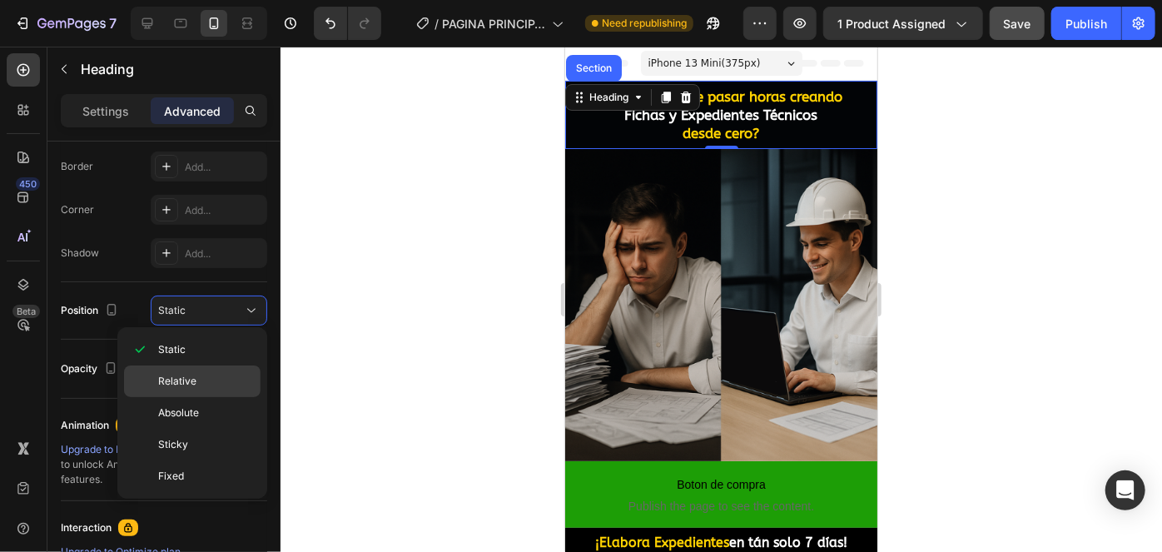
click at [200, 385] on p "Relative" at bounding box center [205, 381] width 95 height 15
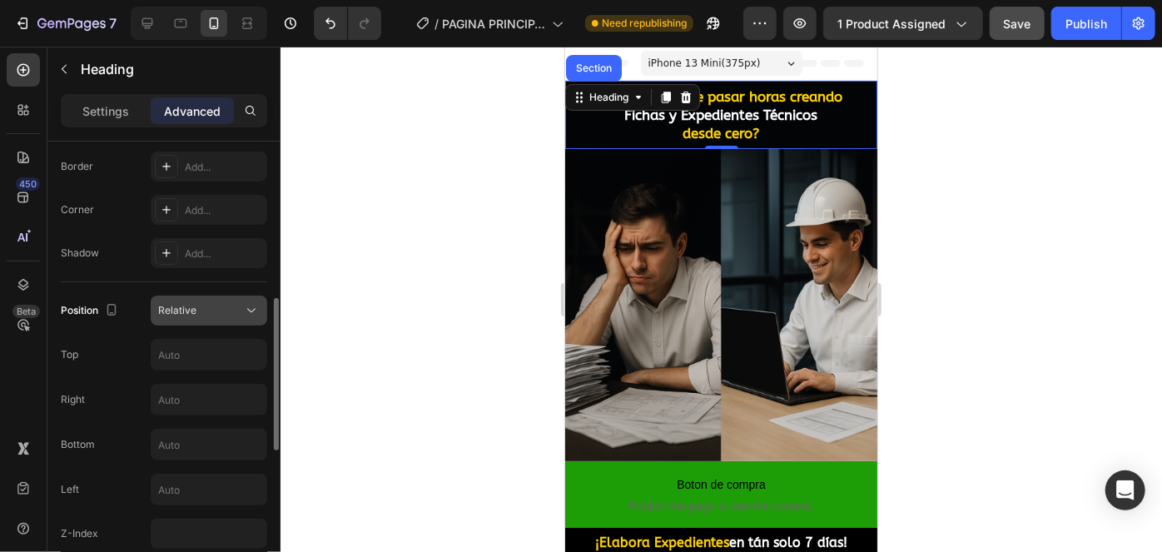
click at [246, 307] on icon at bounding box center [251, 310] width 17 height 17
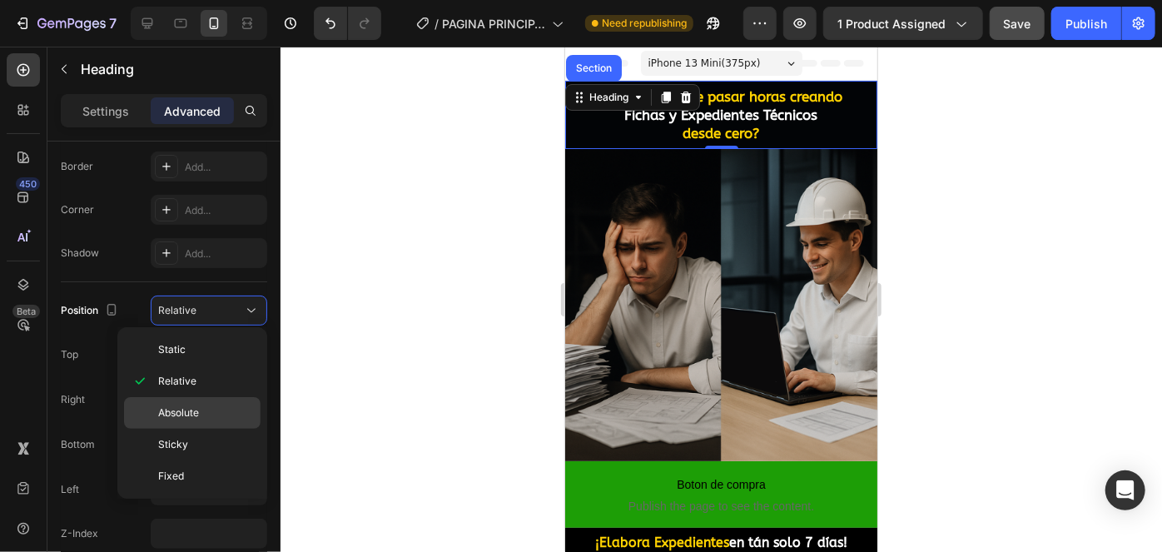
click at [214, 405] on p "Absolute" at bounding box center [205, 412] width 95 height 15
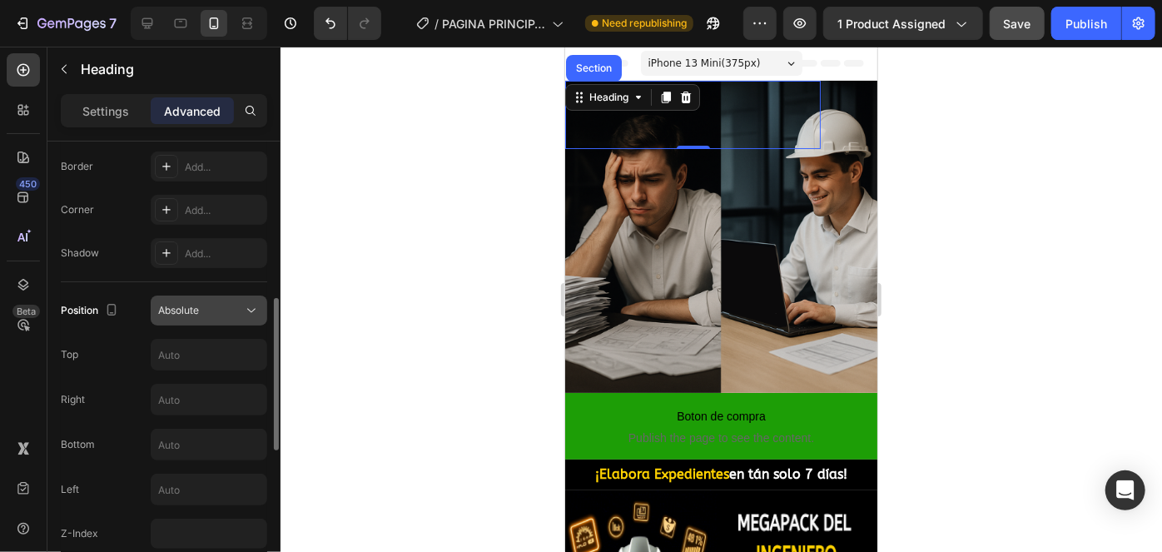
click at [252, 307] on icon at bounding box center [251, 310] width 17 height 17
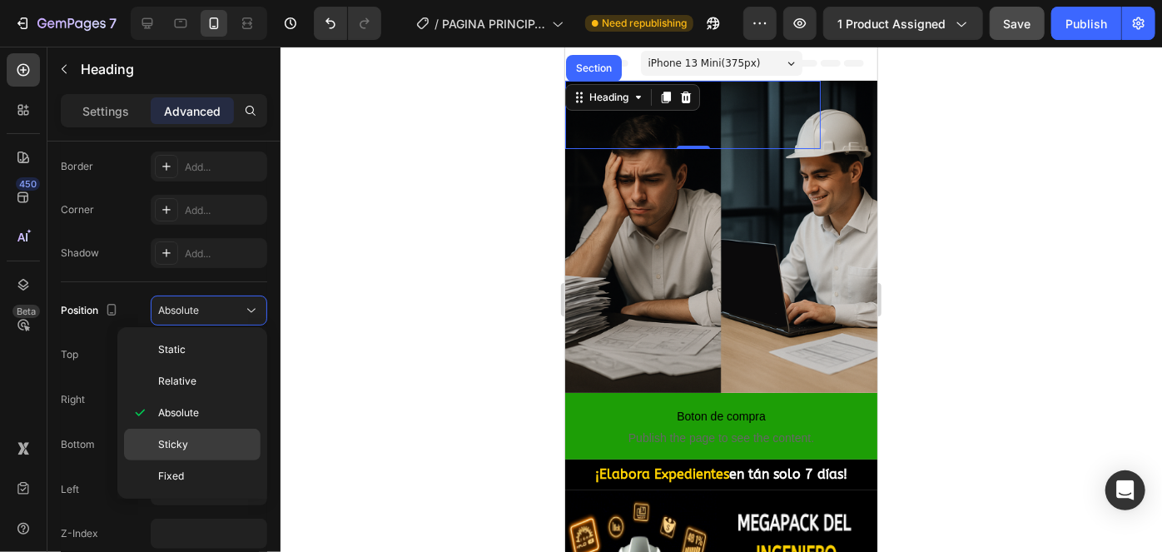
click at [206, 440] on p "Sticky" at bounding box center [205, 444] width 95 height 15
type input "0"
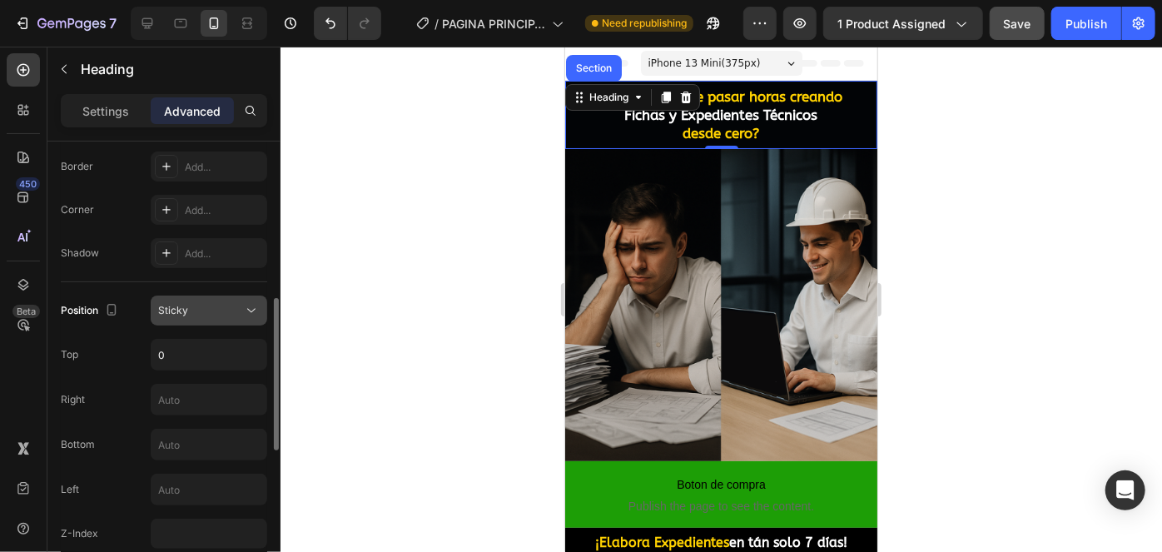
click at [249, 315] on icon at bounding box center [251, 310] width 17 height 17
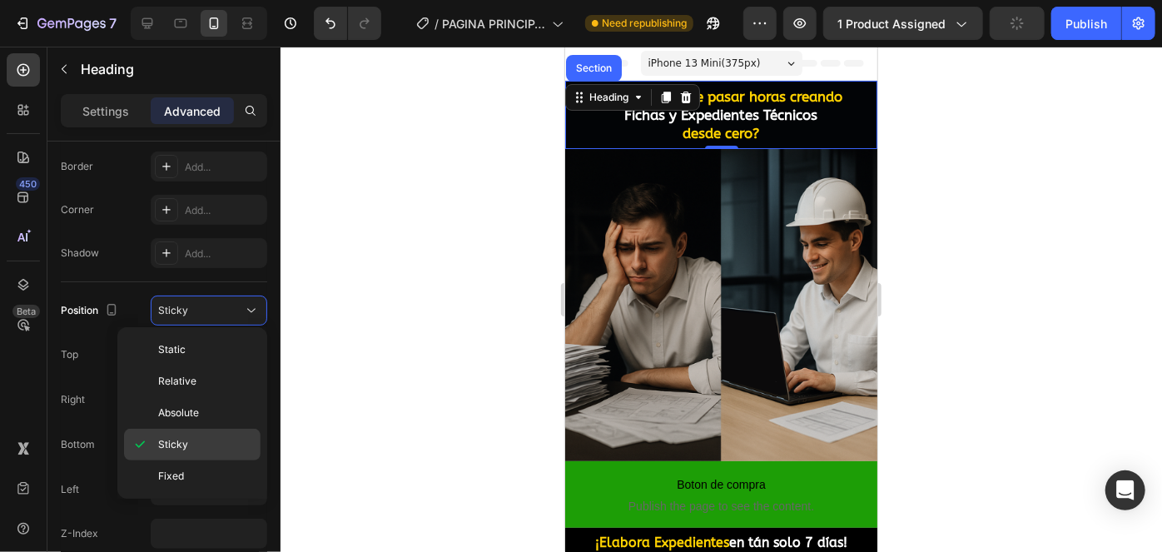
drag, startPoint x: 182, startPoint y: 479, endPoint x: 186, endPoint y: 456, distance: 23.7
click at [183, 478] on p "Fixed" at bounding box center [205, 475] width 95 height 15
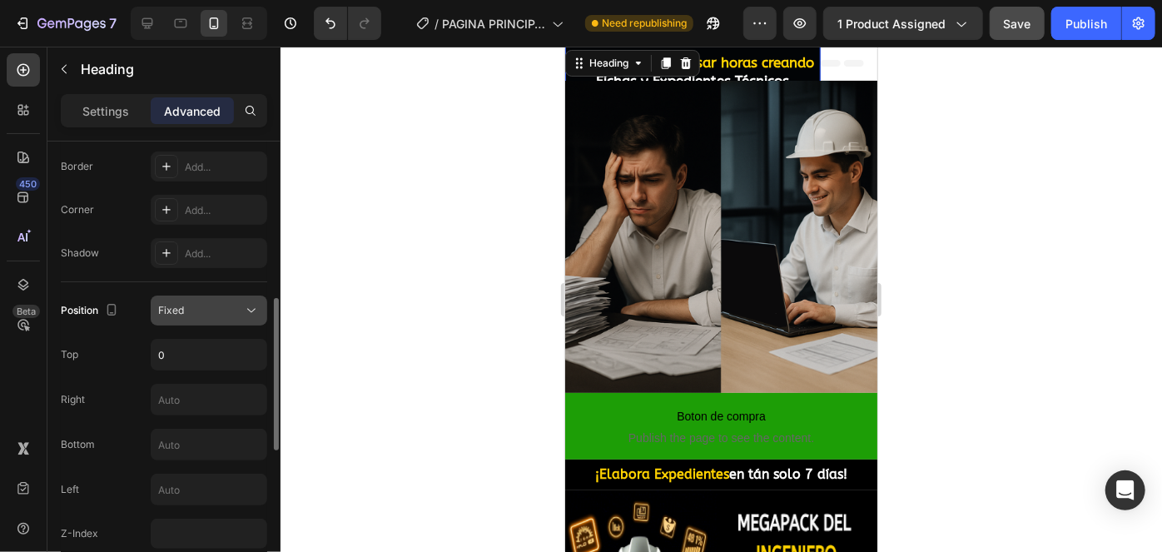
click at [241, 310] on div "Fixed" at bounding box center [200, 310] width 85 height 15
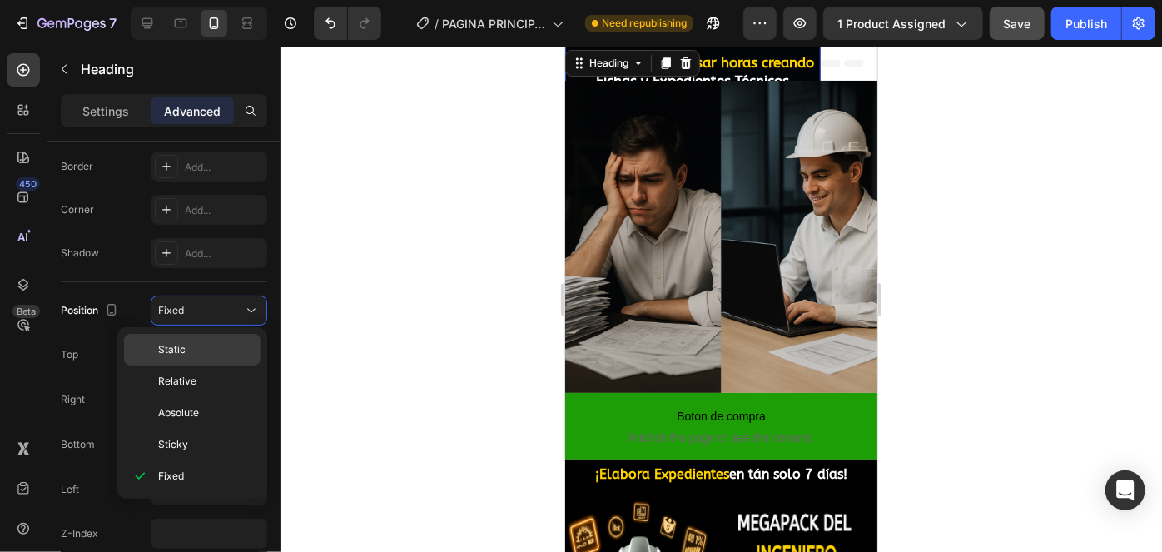
click at [208, 346] on p "Static" at bounding box center [205, 349] width 95 height 15
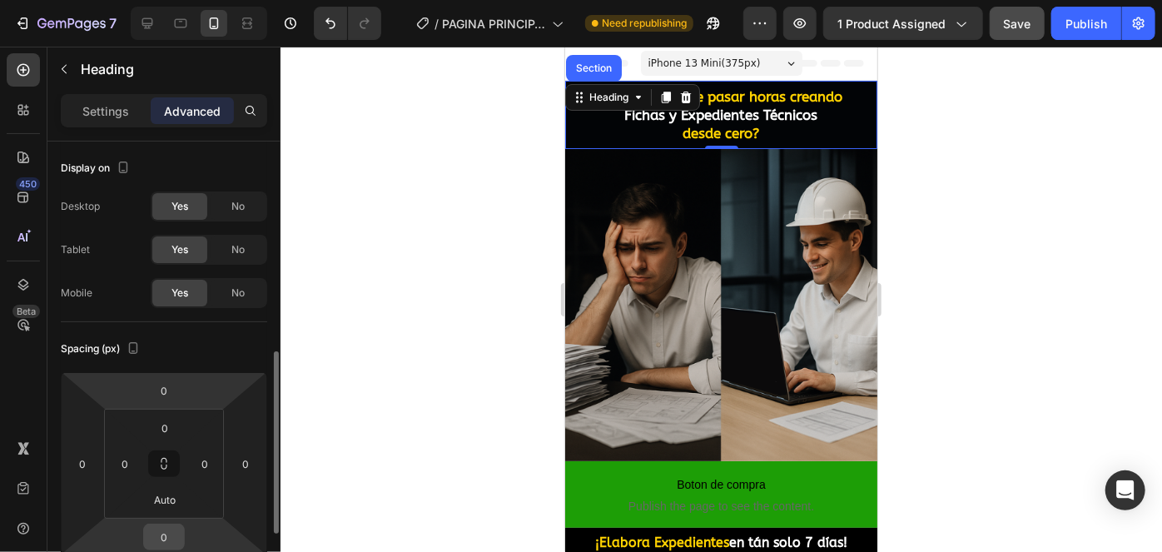
scroll to position [151, 0]
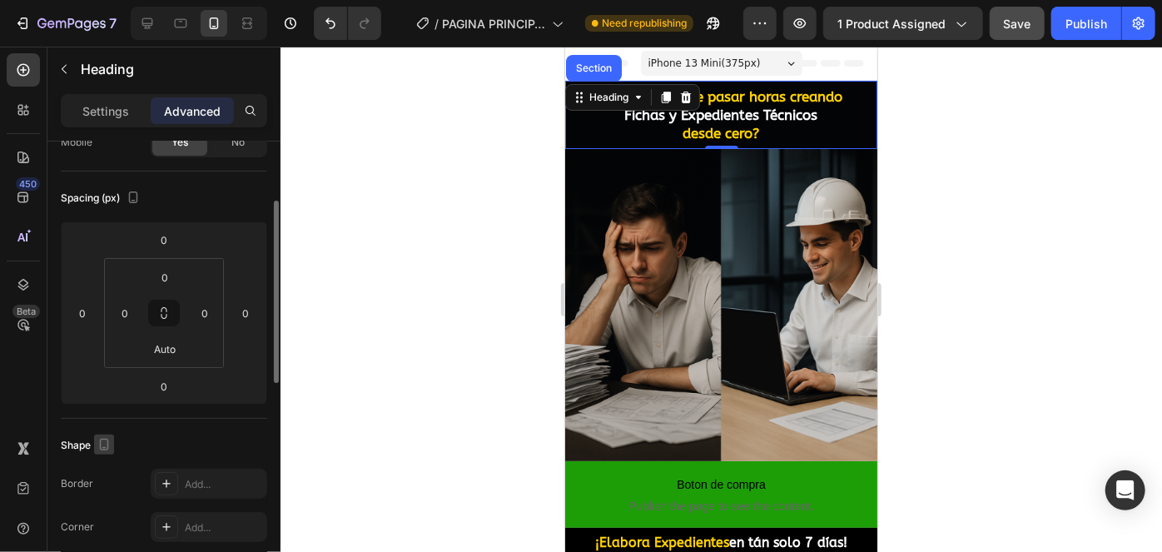
click at [113, 437] on button "button" at bounding box center [104, 444] width 20 height 20
click at [111, 351] on icon "button" at bounding box center [107, 353] width 11 height 11
type input "0"
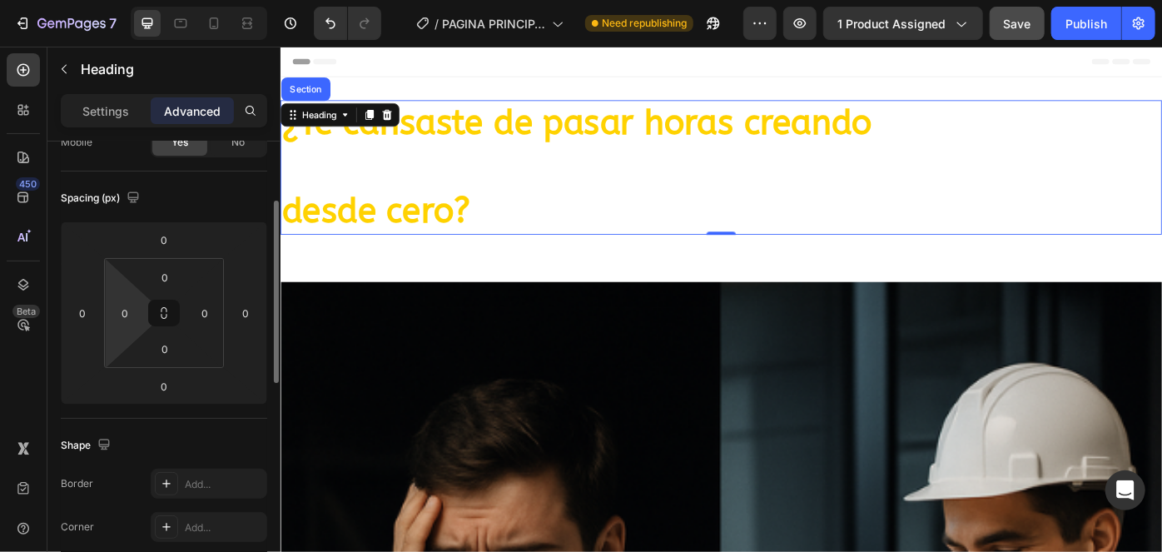
scroll to position [2, 0]
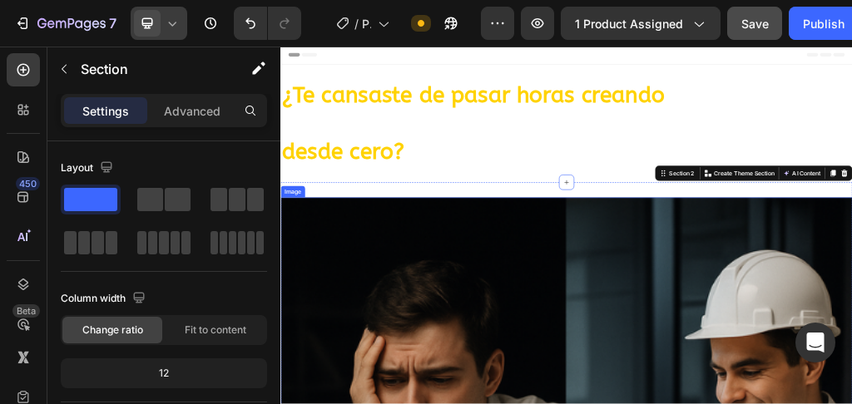
drag, startPoint x: 642, startPoint y: 481, endPoint x: 647, endPoint y: 453, distance: 28.9
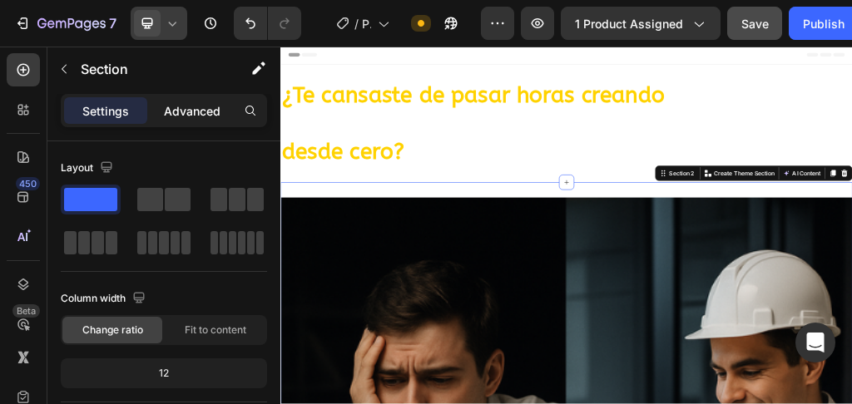
click at [165, 114] on p "Advanced" at bounding box center [192, 110] width 57 height 17
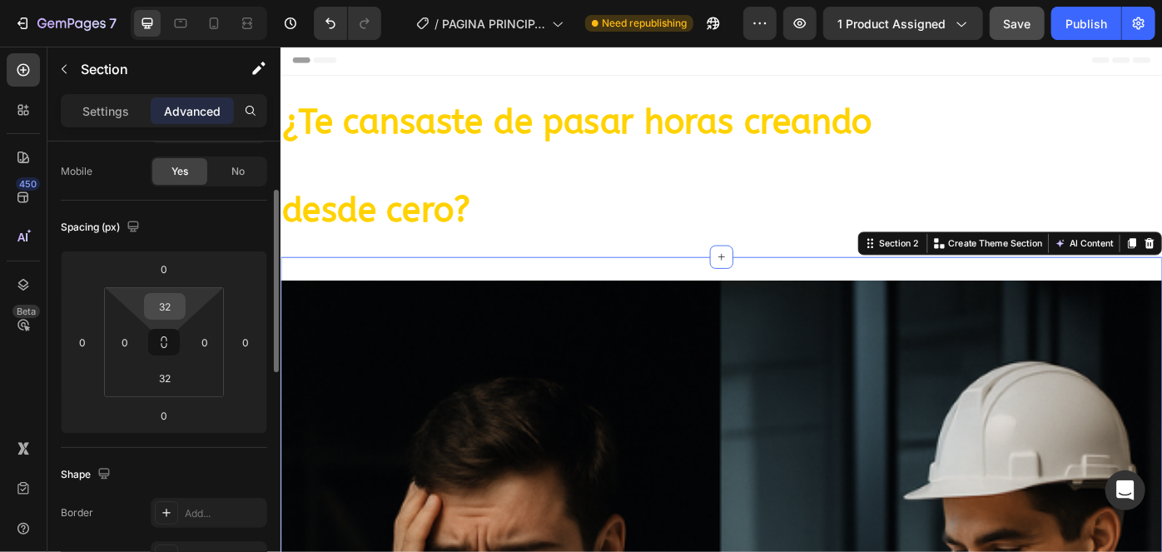
click at [173, 311] on input "32" at bounding box center [164, 306] width 33 height 25
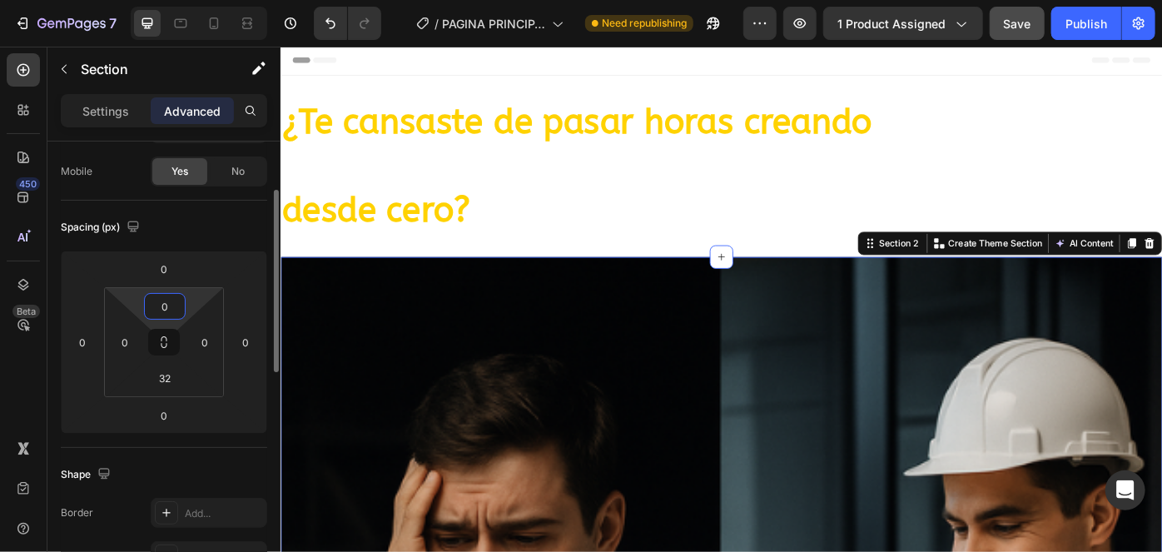
type input "0"
click at [167, 376] on input "32" at bounding box center [164, 377] width 33 height 25
type input "0"
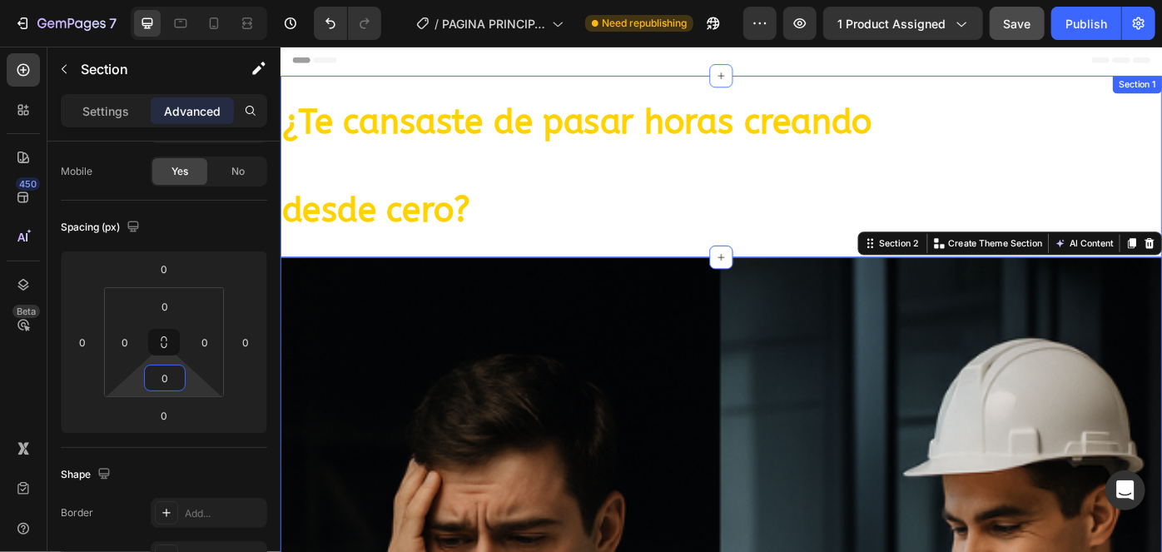
click at [593, 246] on p "¿Te cansaste de pasar horas creando Fichas y Expedientes Técnicos desde cero?" at bounding box center [778, 181] width 995 height 149
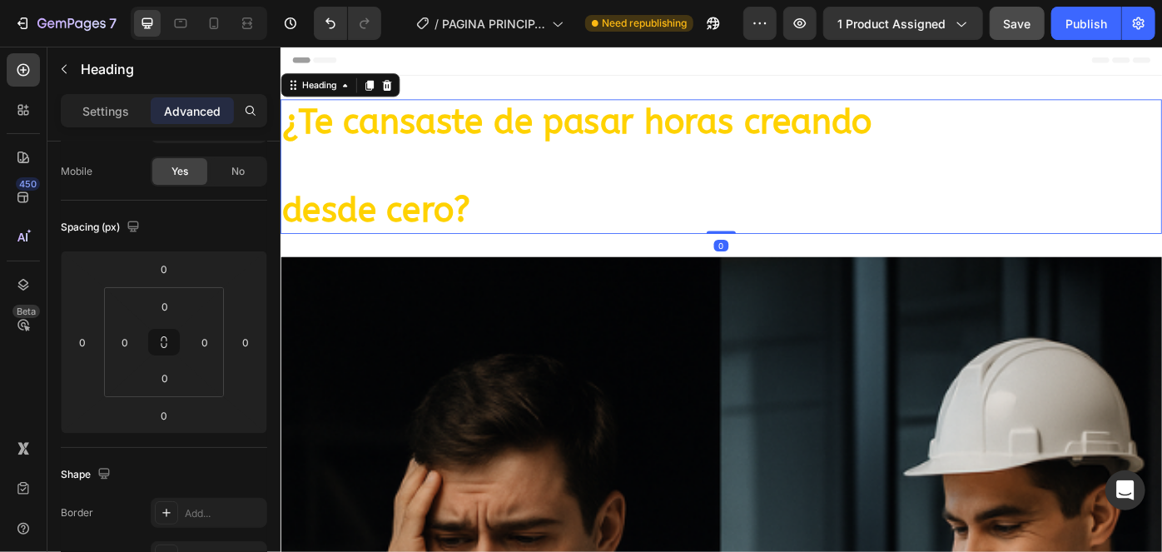
scroll to position [0, 0]
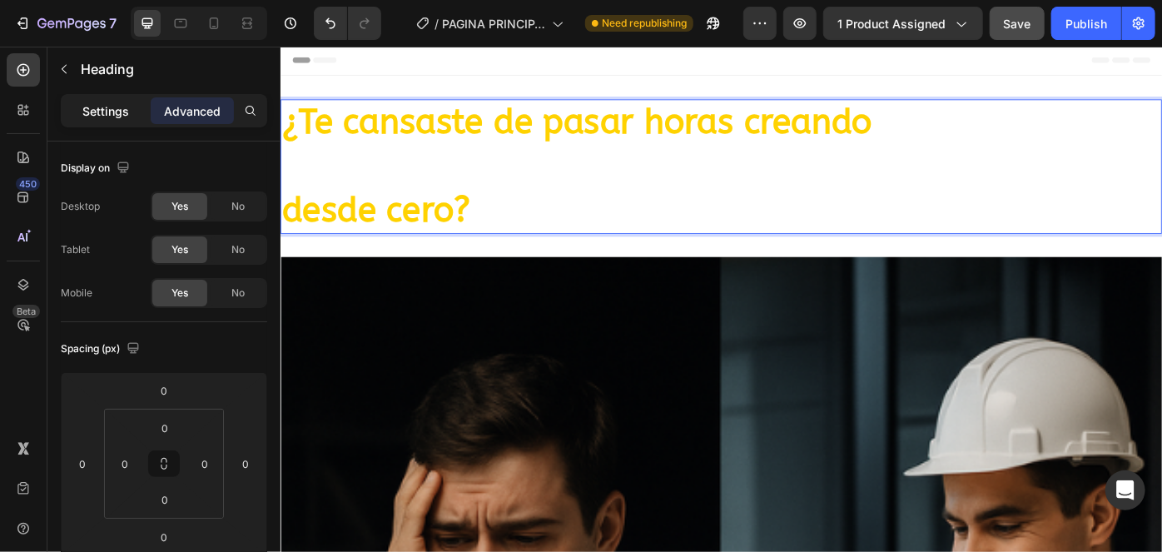
click at [102, 113] on p "Settings" at bounding box center [105, 110] width 47 height 17
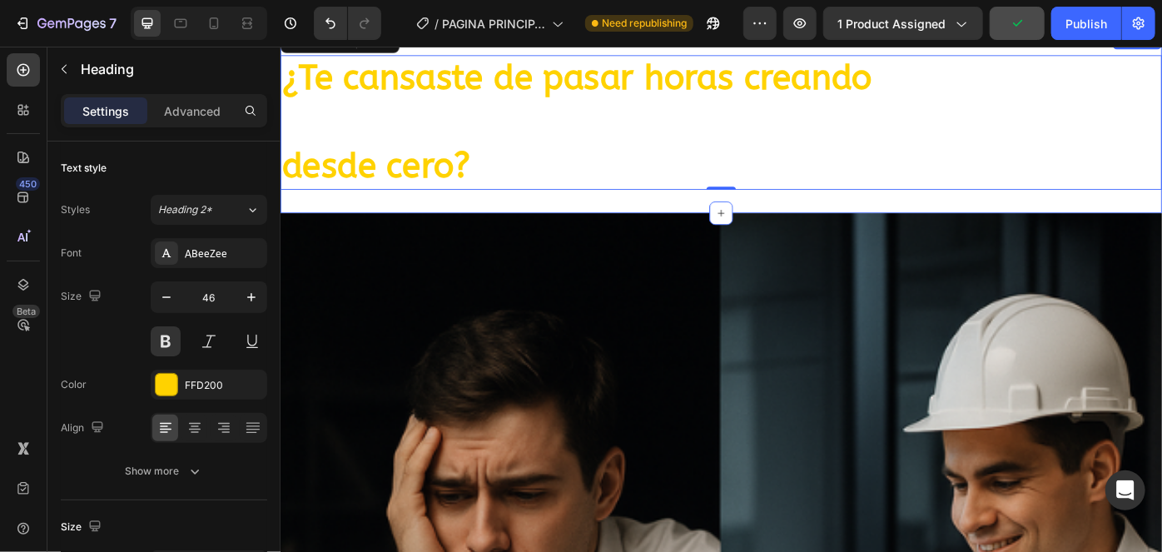
scroll to position [77, 0]
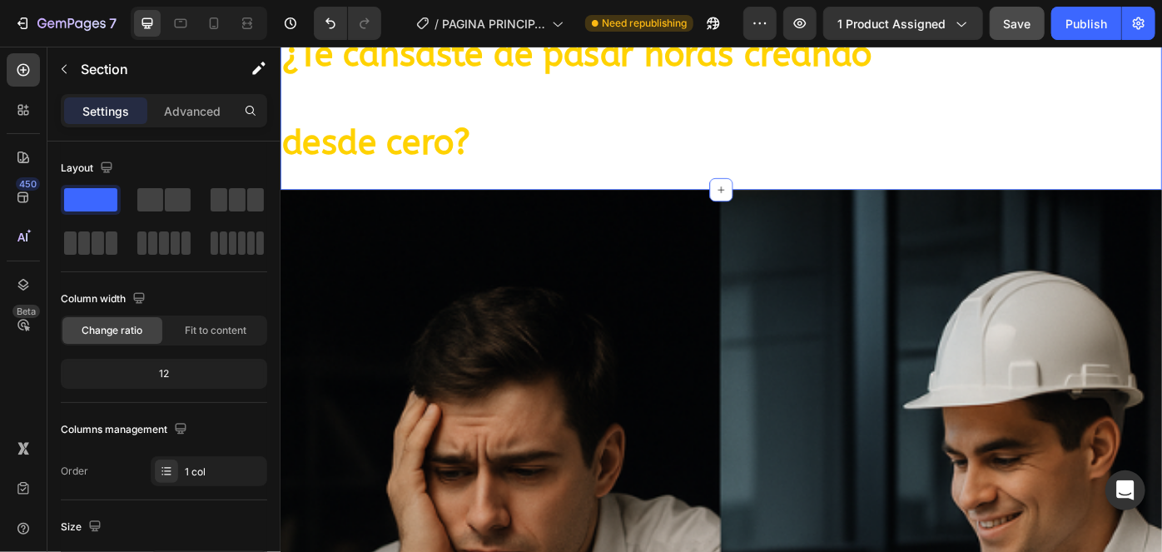
click at [676, 190] on div "¿Te cansaste de pasar horas creando Fichas y Expedientes Técnicos desde cero? H…" at bounding box center [779, 105] width 999 height 206
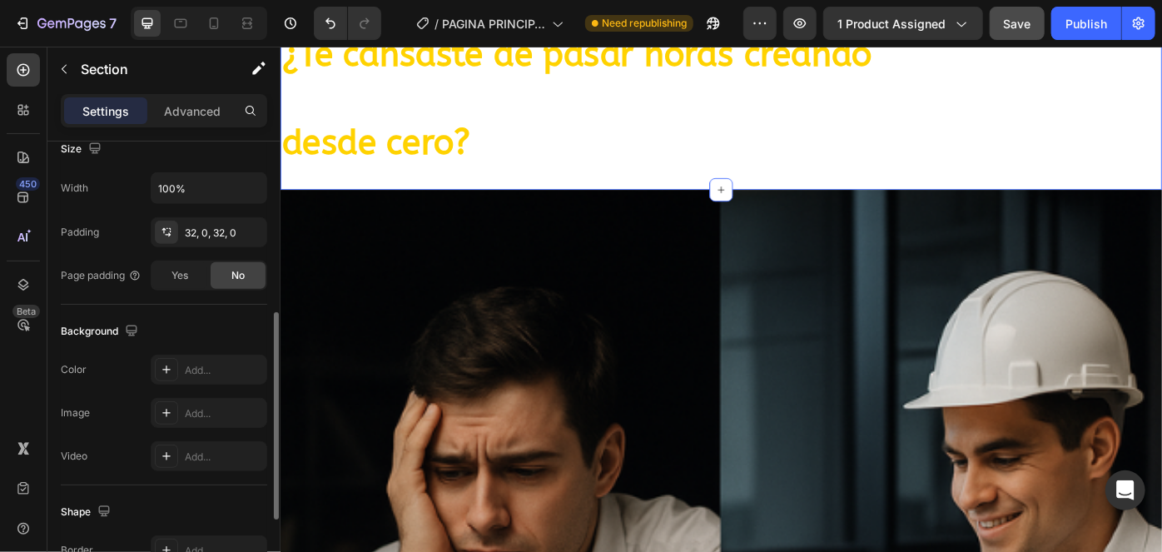
scroll to position [75, 0]
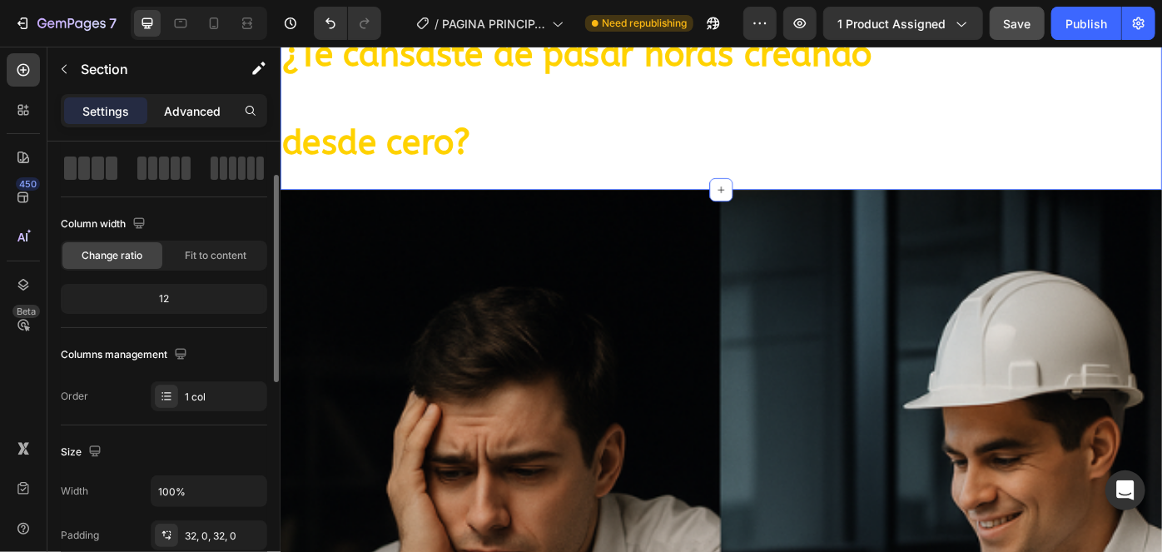
click at [196, 115] on p "Advanced" at bounding box center [192, 110] width 57 height 17
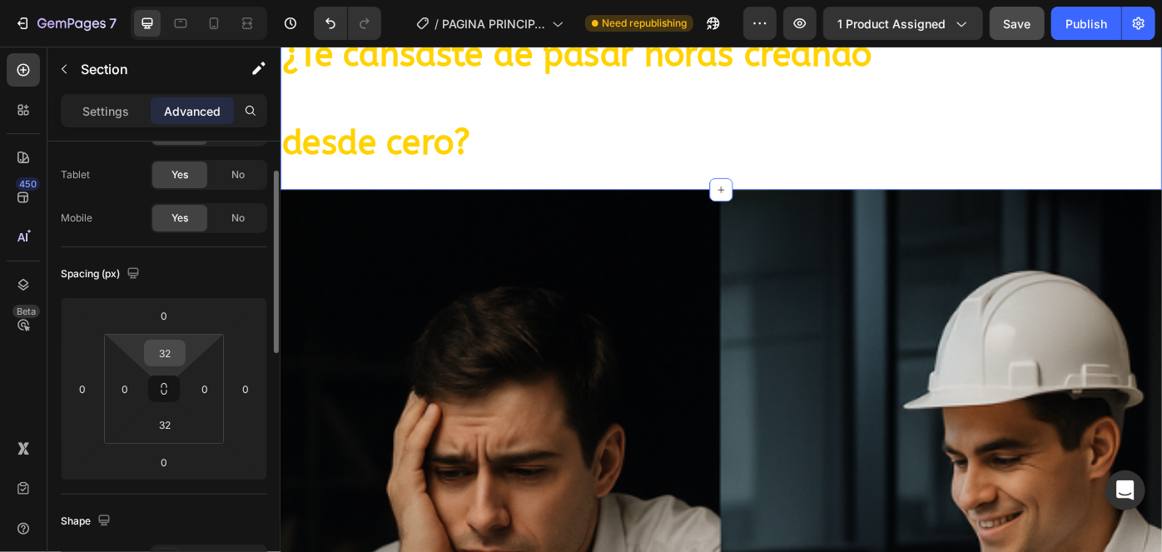
click at [168, 350] on input "32" at bounding box center [164, 352] width 33 height 25
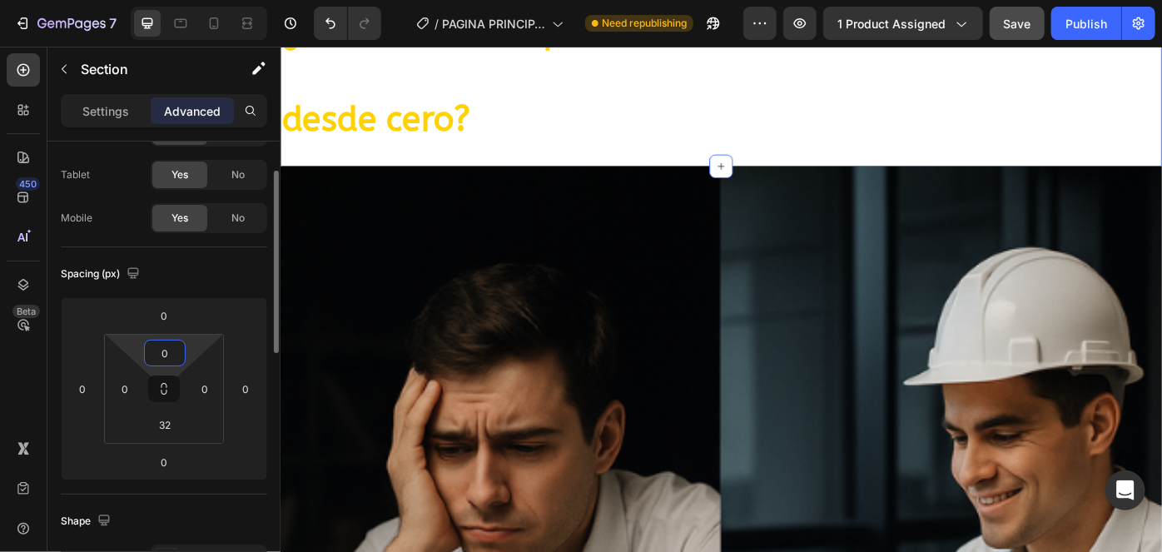
type input "0"
click at [171, 425] on input "32" at bounding box center [164, 424] width 33 height 25
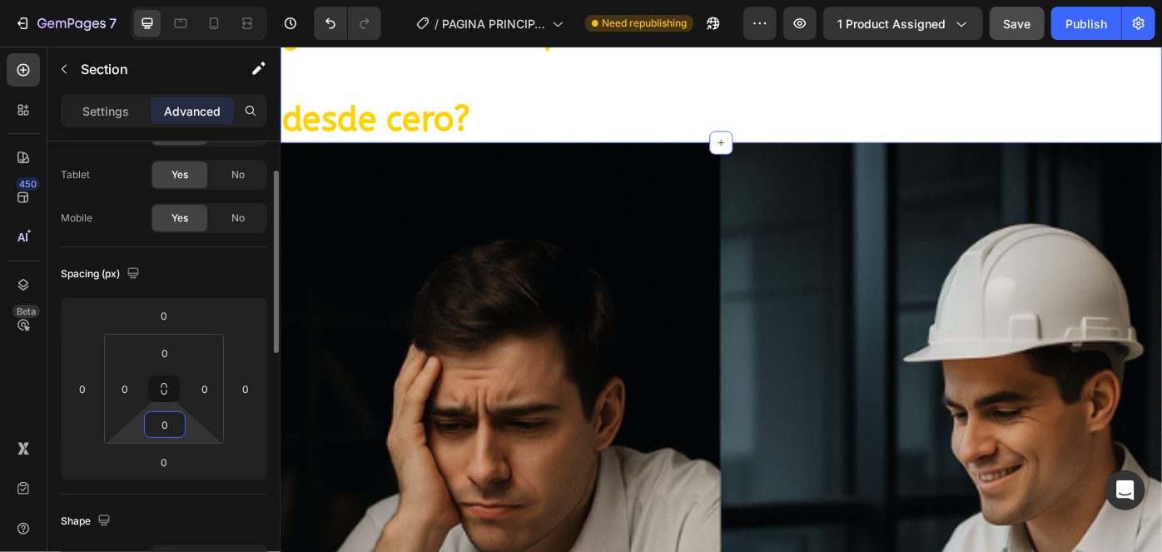
type input "0"
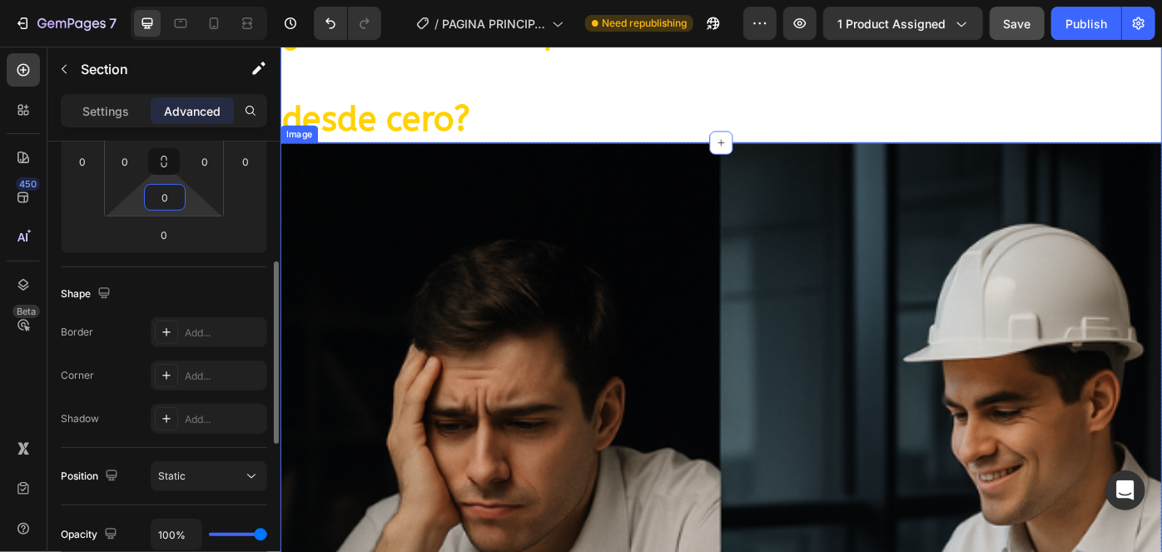
scroll to position [0, 0]
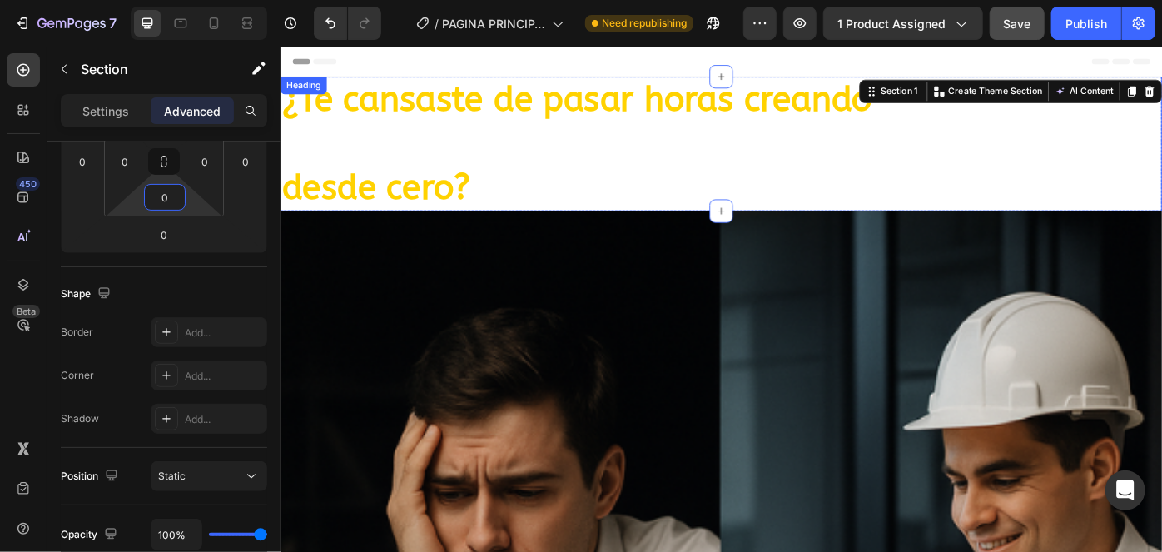
click at [726, 155] on span "Fichas y Expedientes Técnicos" at bounding box center [546, 155] width 531 height 45
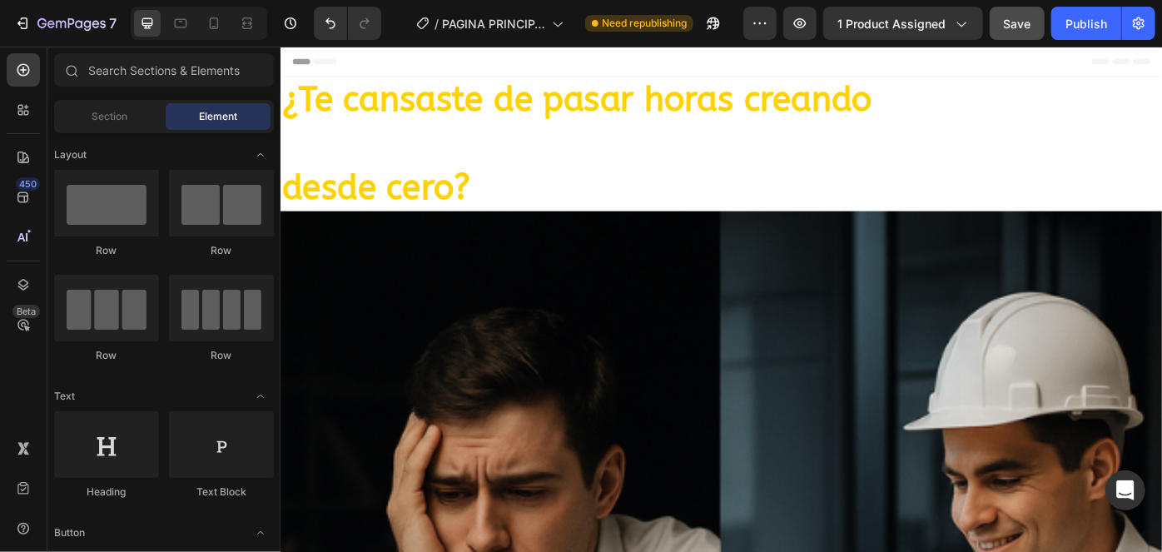
click at [1072, 63] on div "Header" at bounding box center [779, 62] width 972 height 33
click at [111, 112] on span "Section" at bounding box center [110, 116] width 36 height 15
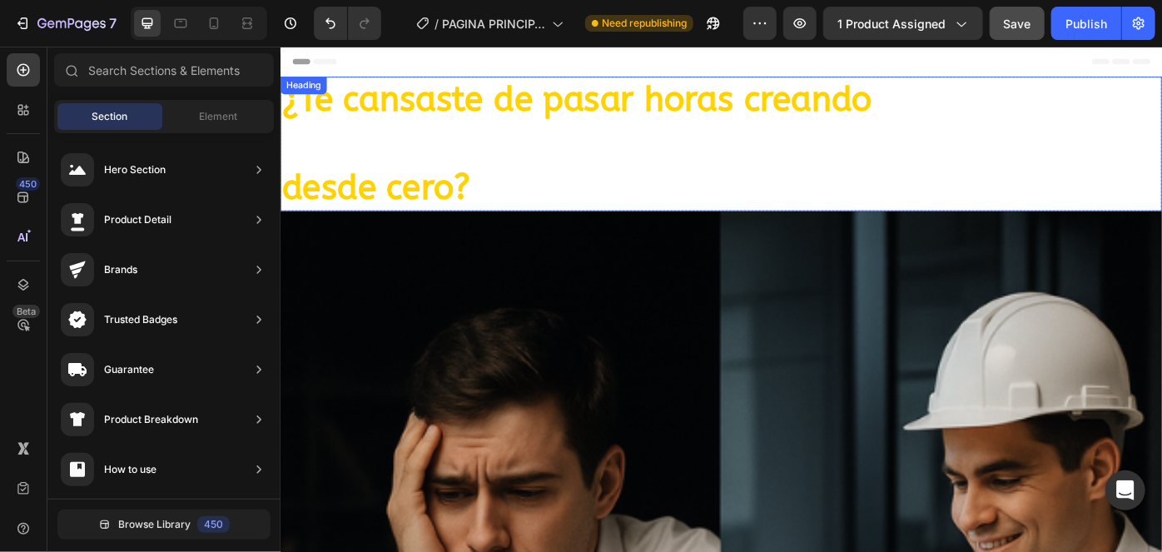
click at [1142, 183] on p "¿Te cansaste de pasar horas creando Fichas y Expedientes Técnicos desde cero?" at bounding box center [778, 156] width 995 height 149
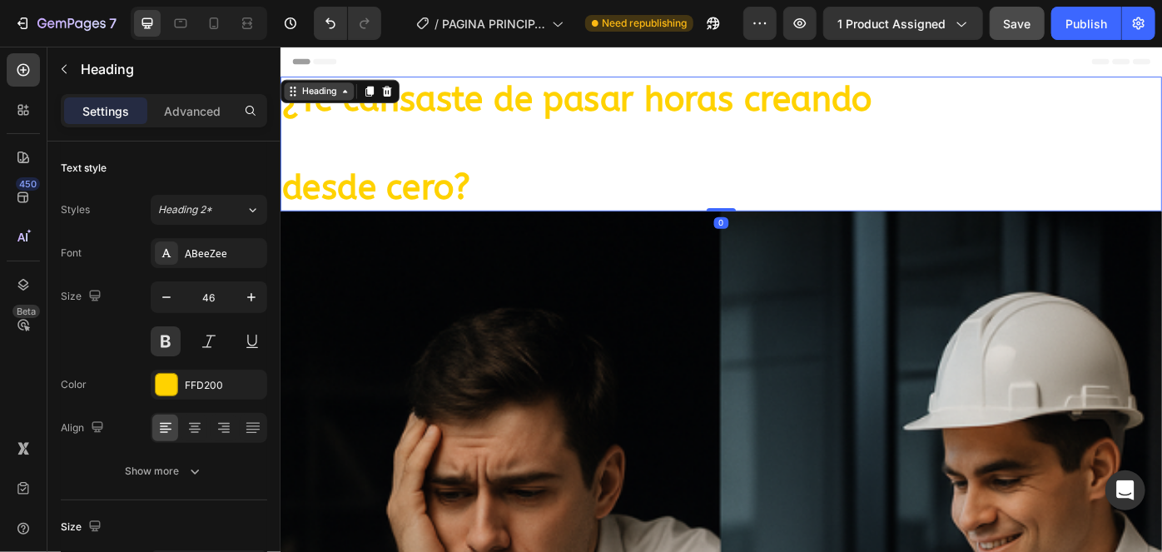
click at [344, 94] on div "Heading" at bounding box center [323, 96] width 46 height 15
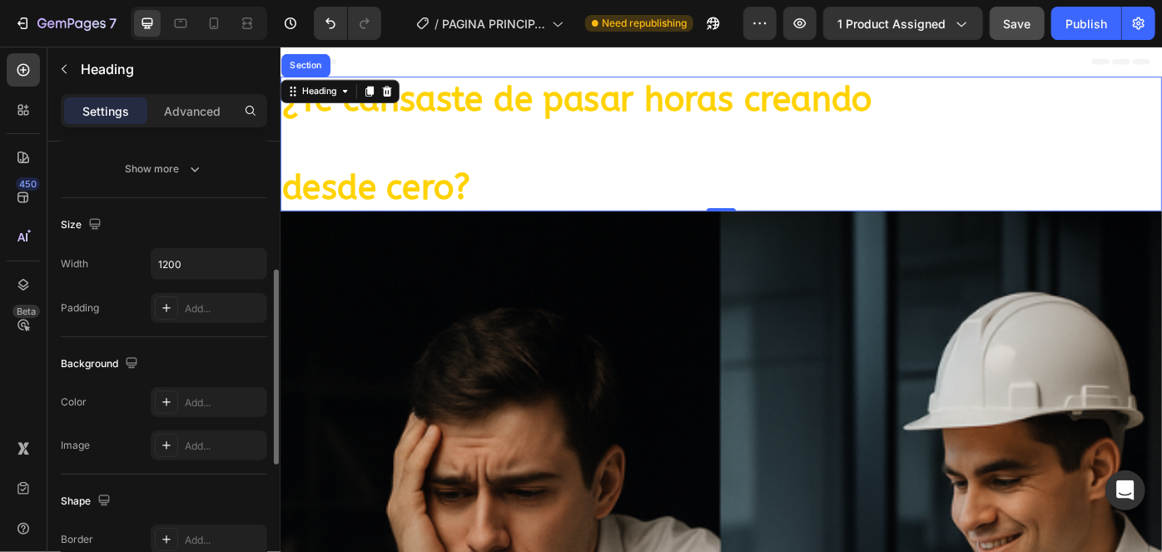
scroll to position [226, 0]
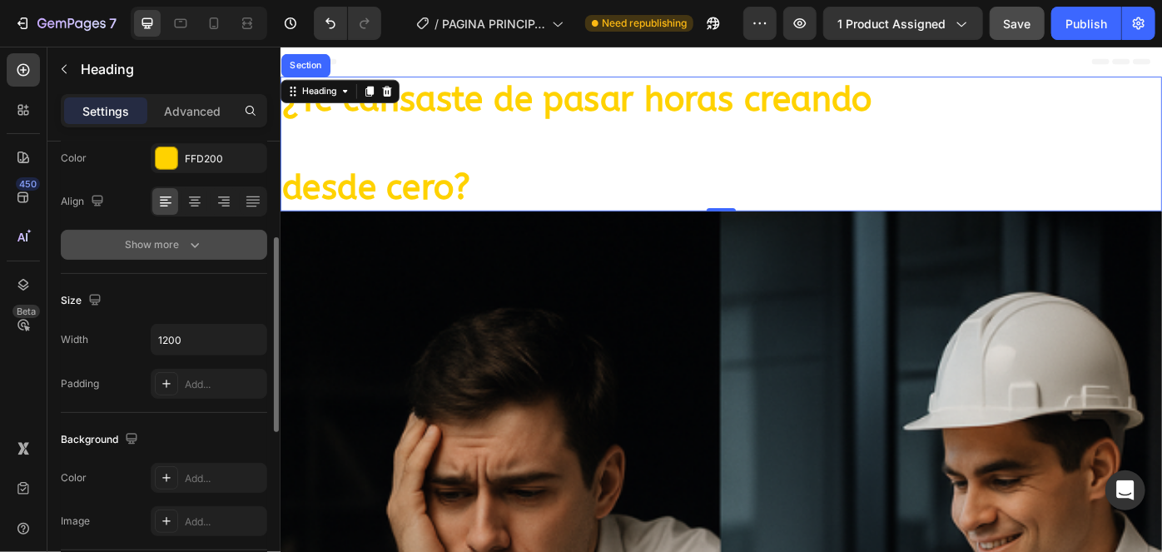
click at [193, 245] on icon "button" at bounding box center [195, 245] width 8 height 5
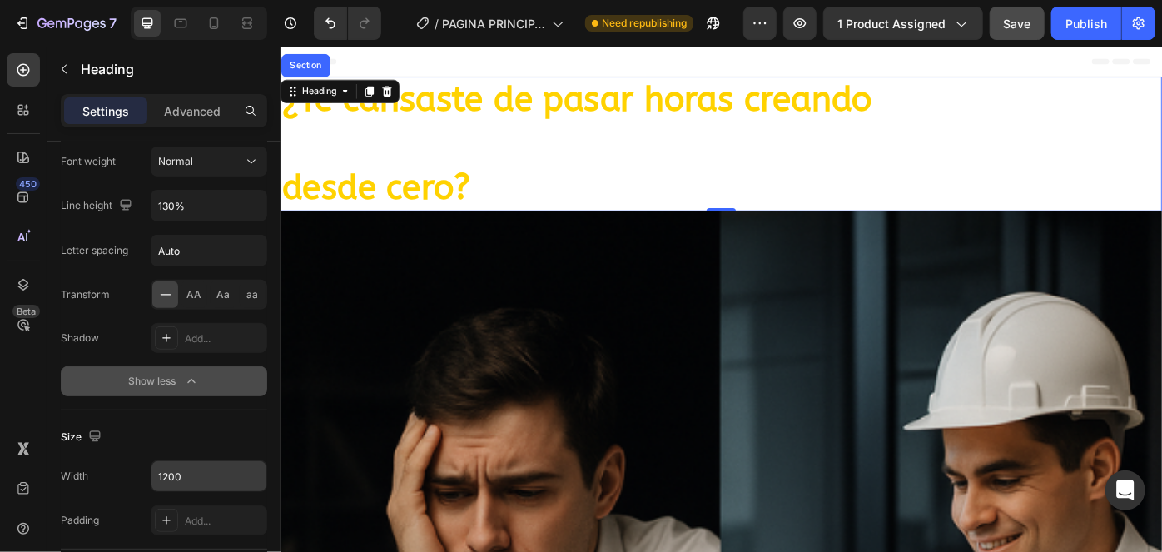
scroll to position [537, 0]
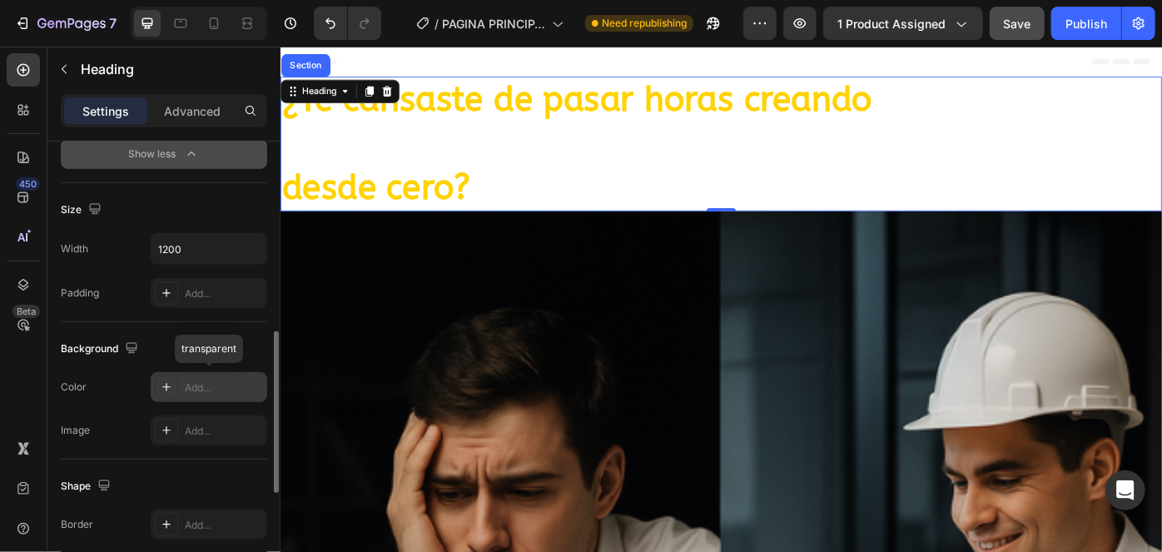
click at [223, 384] on div "Add..." at bounding box center [224, 387] width 78 height 15
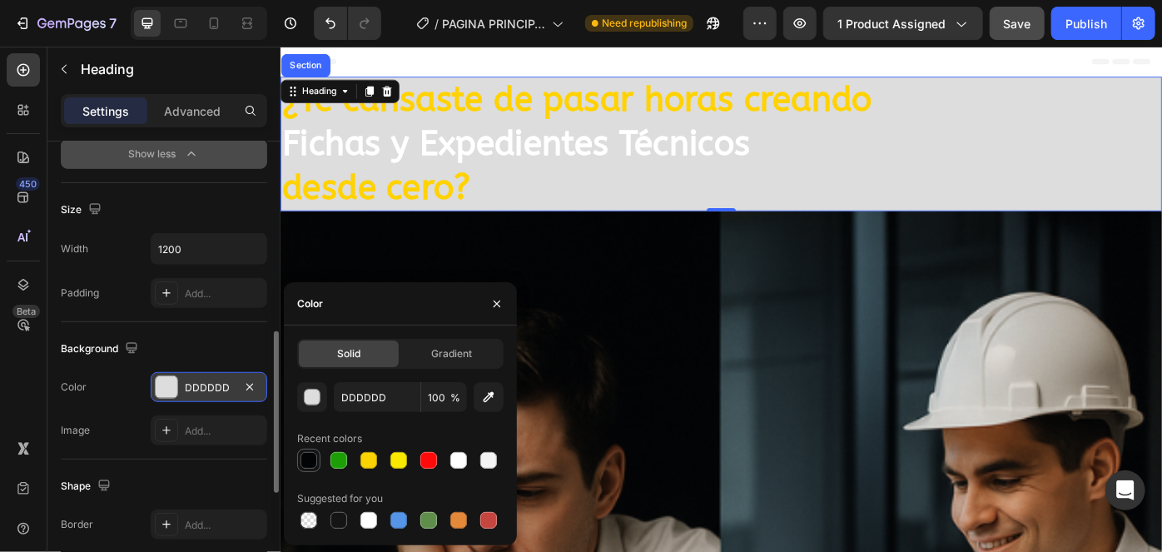
click at [305, 457] on div at bounding box center [308, 460] width 17 height 17
type input "020406"
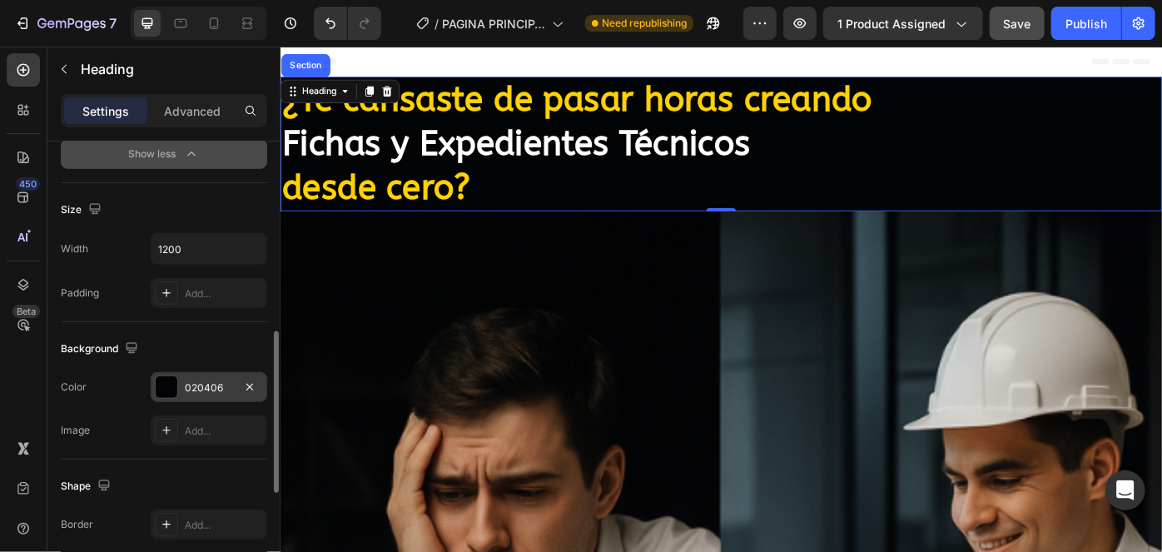
click at [198, 210] on div "Size" at bounding box center [164, 209] width 206 height 27
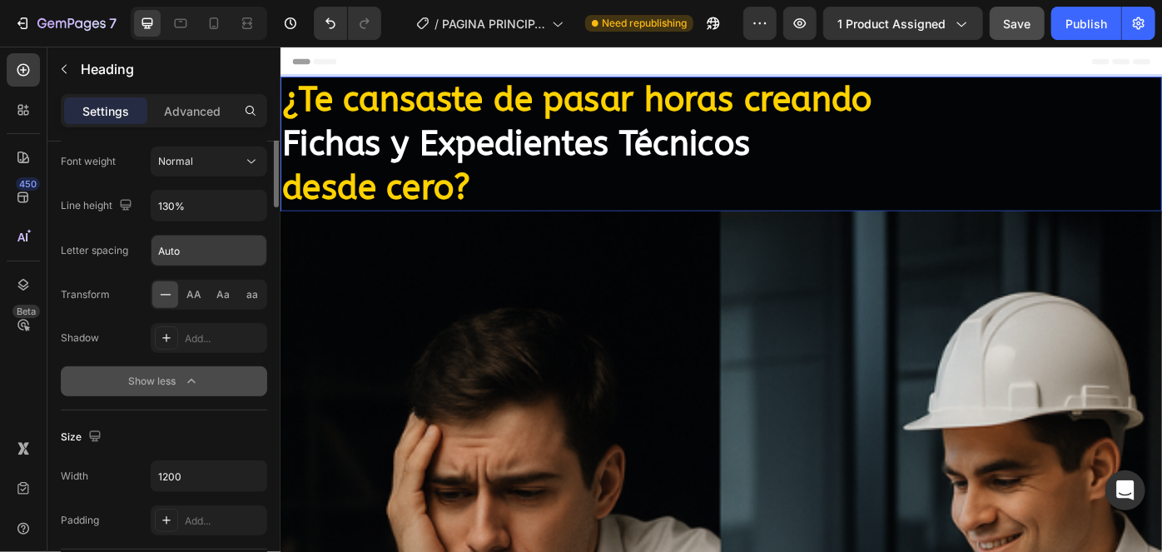
scroll to position [82, 0]
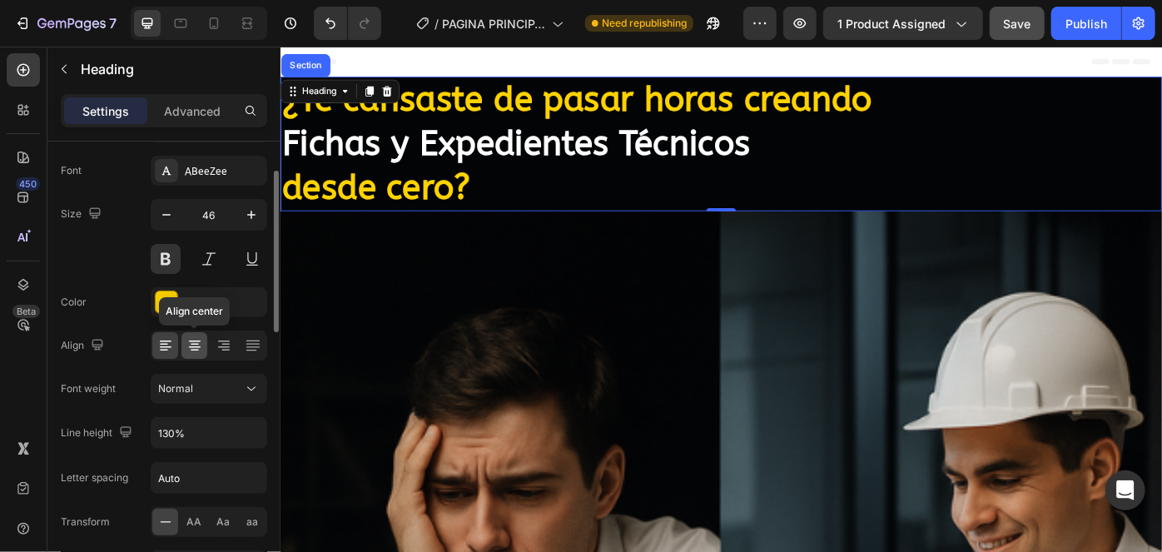
click at [201, 338] on icon at bounding box center [194, 345] width 17 height 17
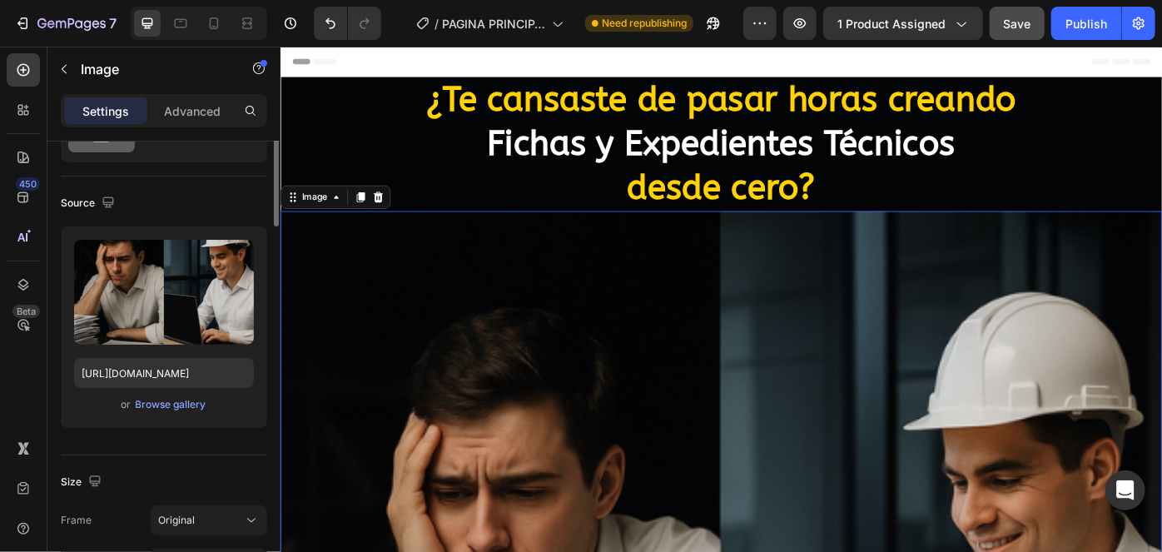
scroll to position [0, 0]
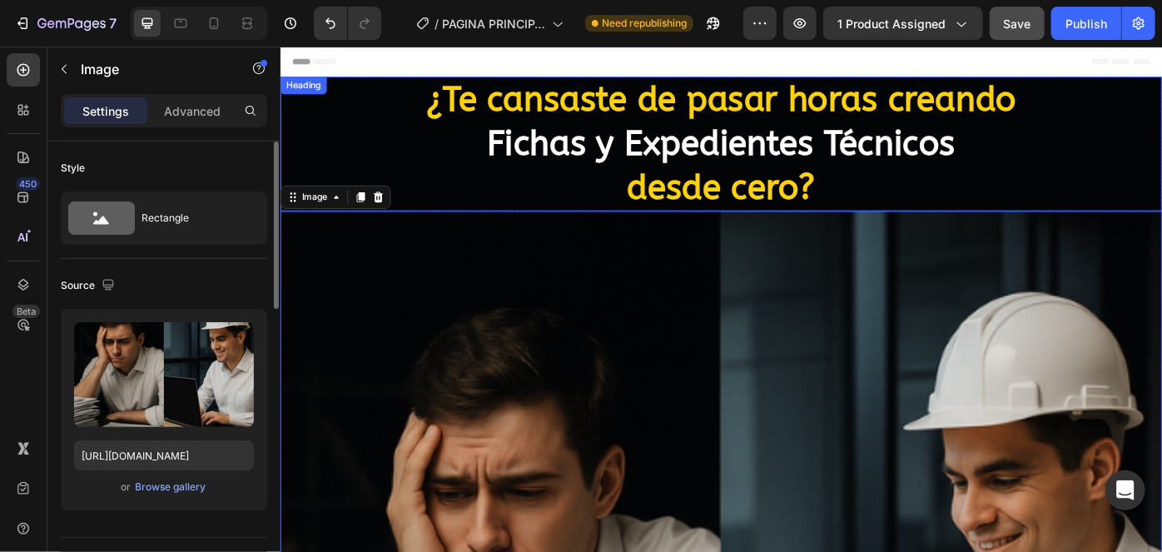
click at [718, 166] on span "Fichas y Expedientes Técnicos" at bounding box center [778, 155] width 531 height 45
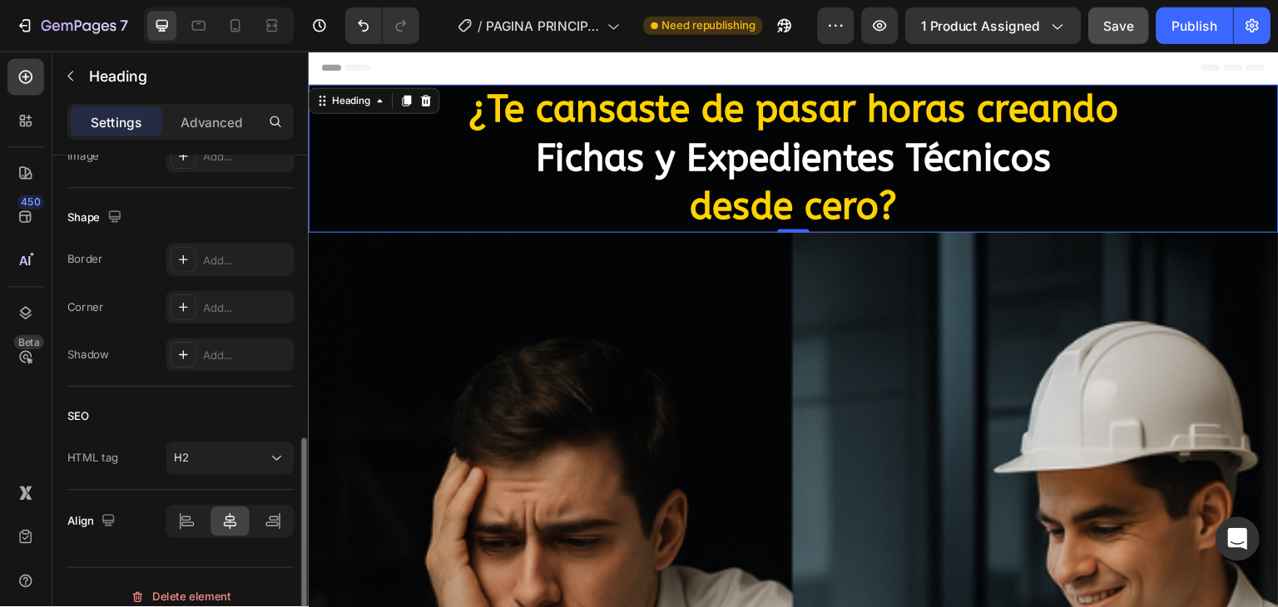
scroll to position [619, 0]
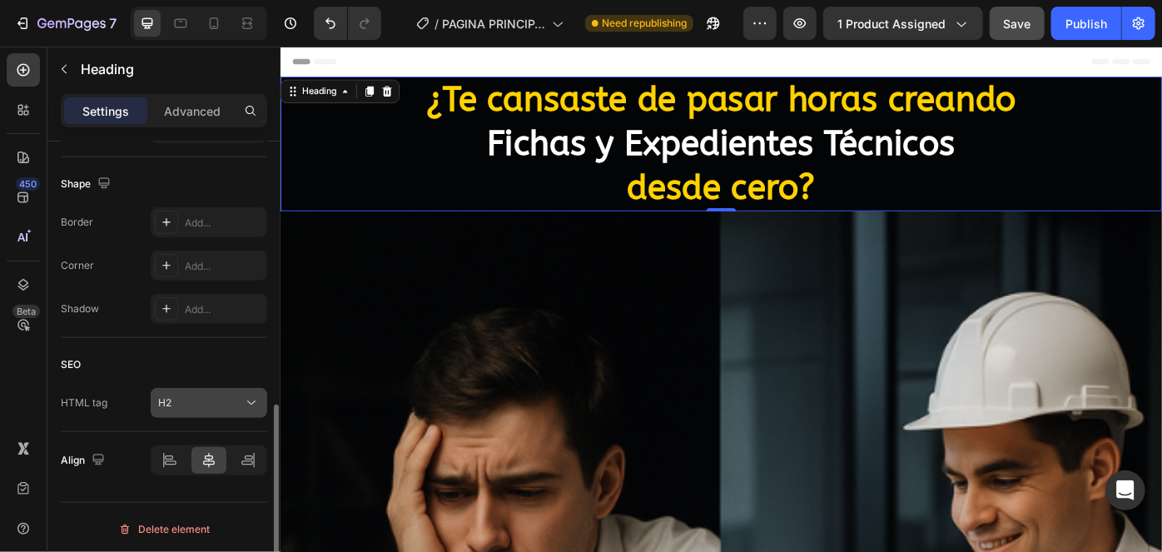
click at [214, 405] on div "H2" at bounding box center [200, 402] width 85 height 15
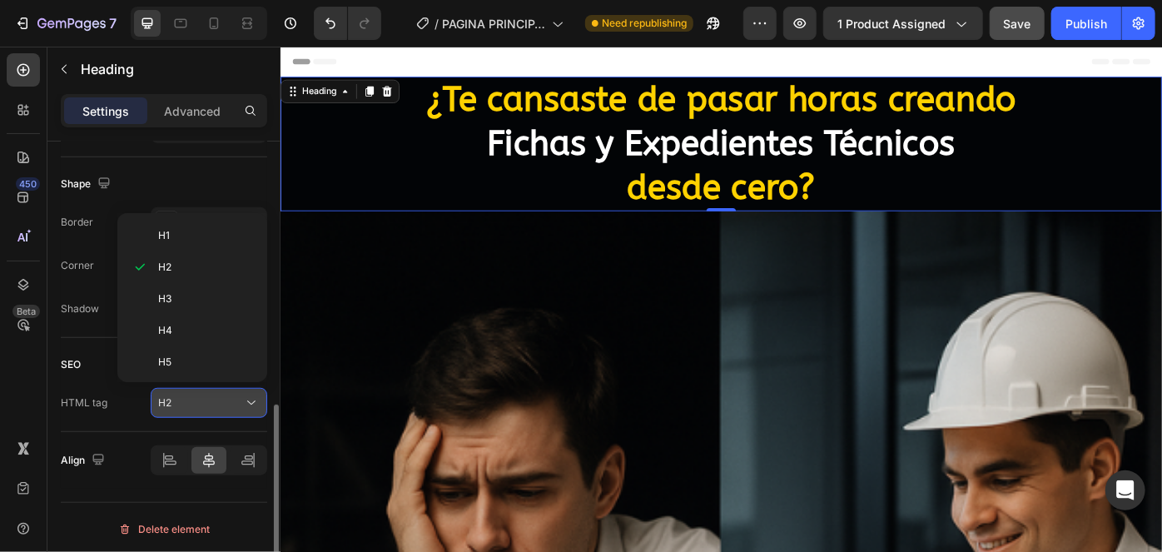
click at [216, 399] on div "H2" at bounding box center [200, 402] width 85 height 15
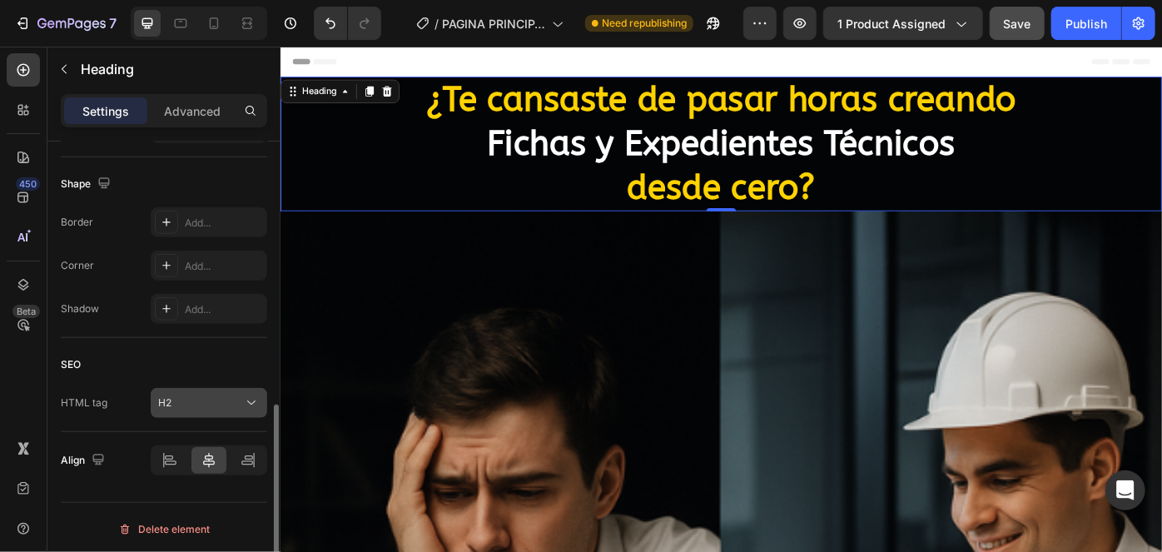
click at [216, 399] on div "H2" at bounding box center [200, 402] width 85 height 15
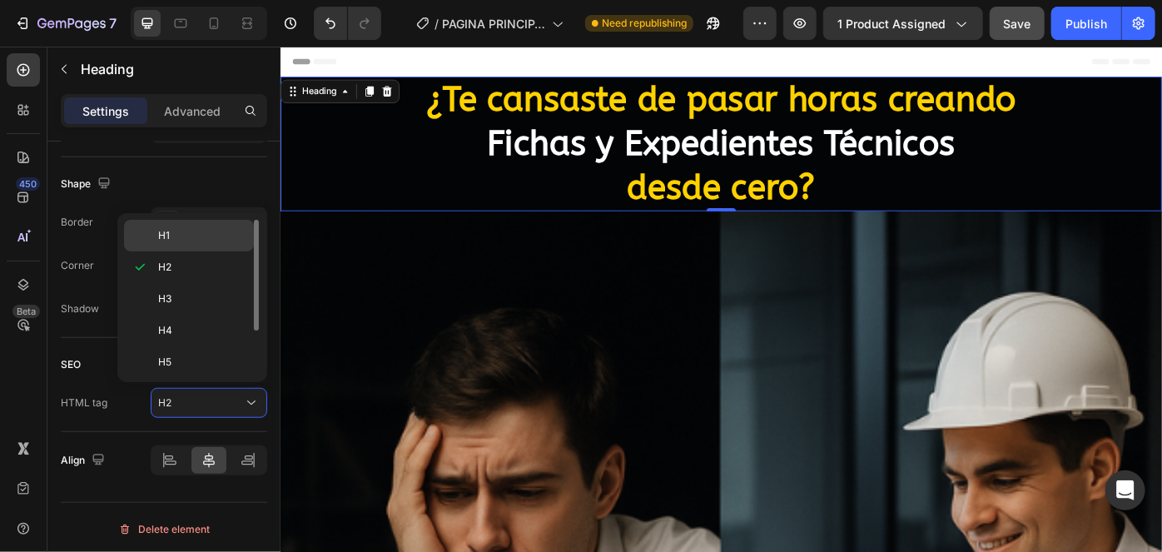
click at [199, 238] on p "H1" at bounding box center [202, 235] width 88 height 15
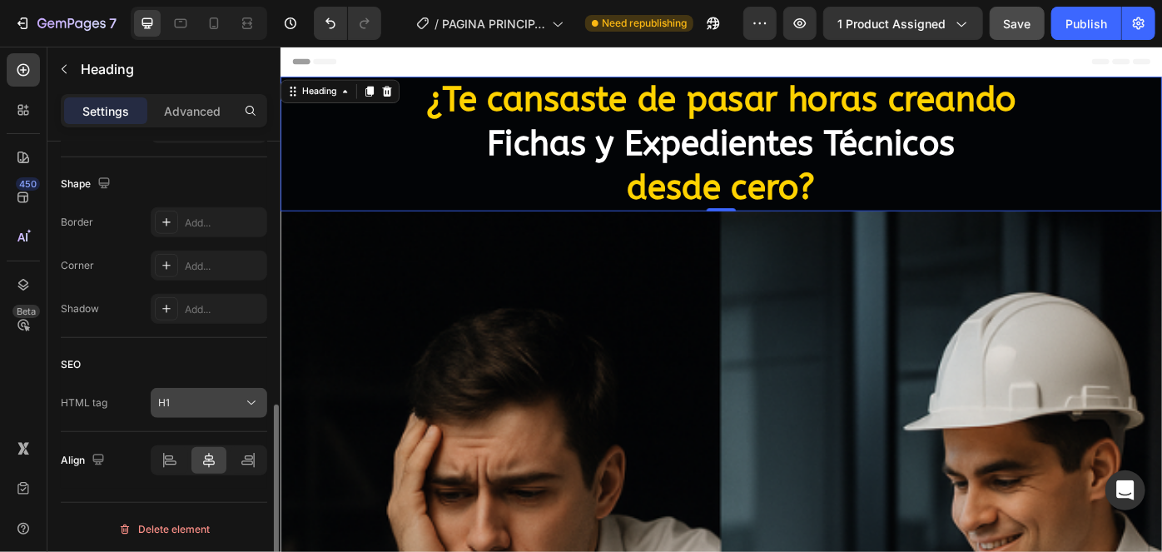
click at [204, 401] on div "H1" at bounding box center [200, 402] width 85 height 15
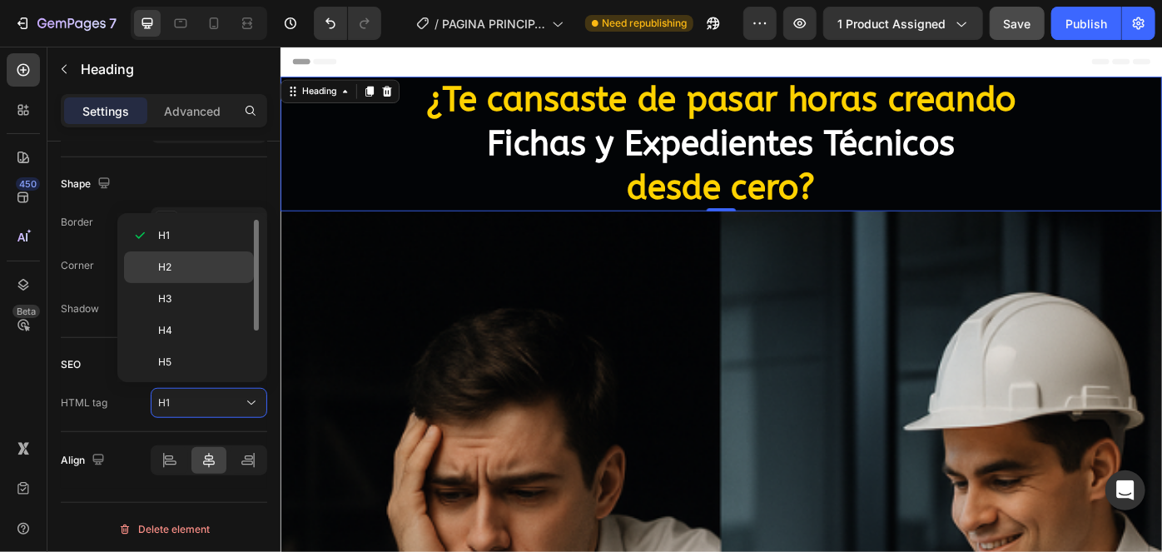
click at [208, 265] on p "H2" at bounding box center [202, 267] width 88 height 15
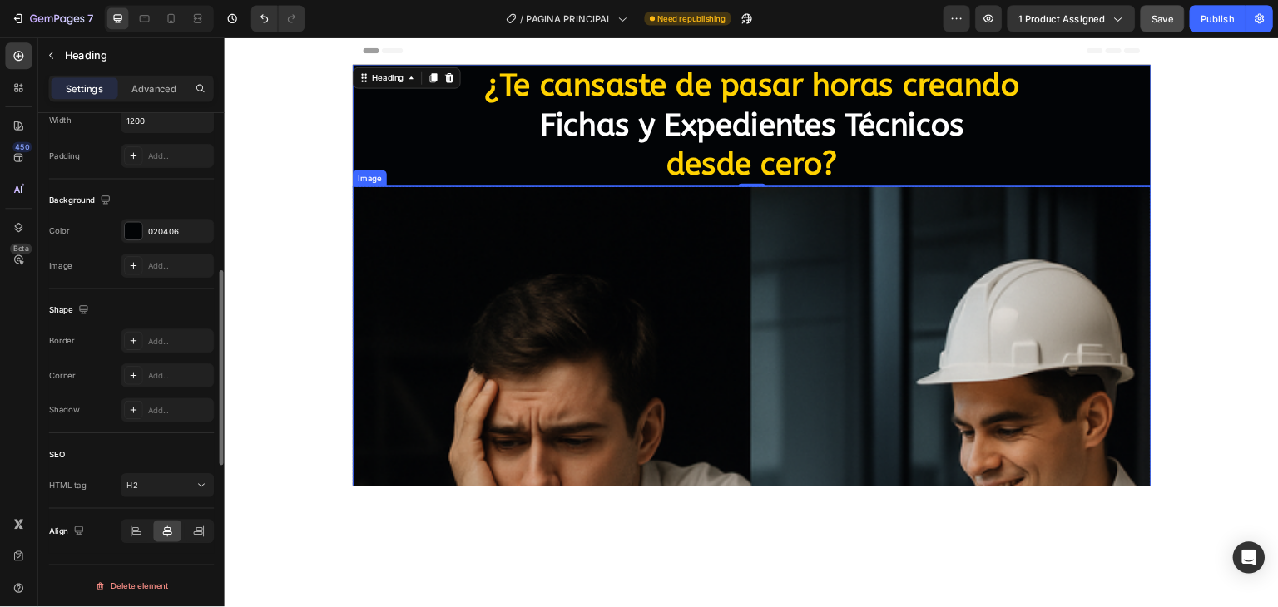
scroll to position [414, 0]
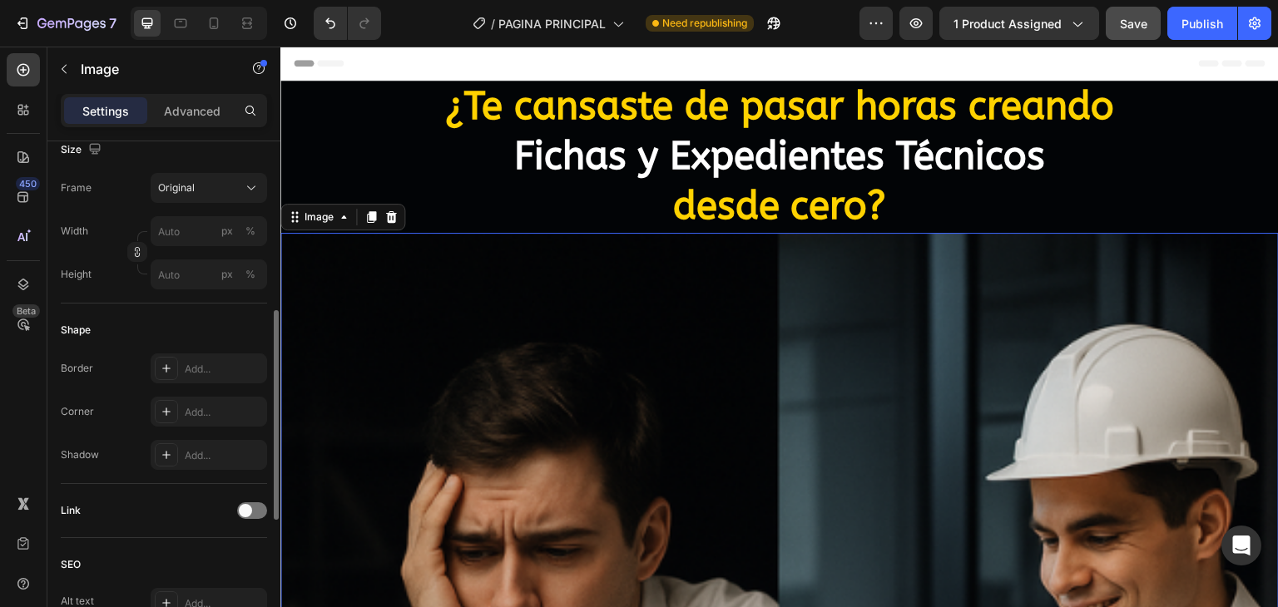
scroll to position [0, 0]
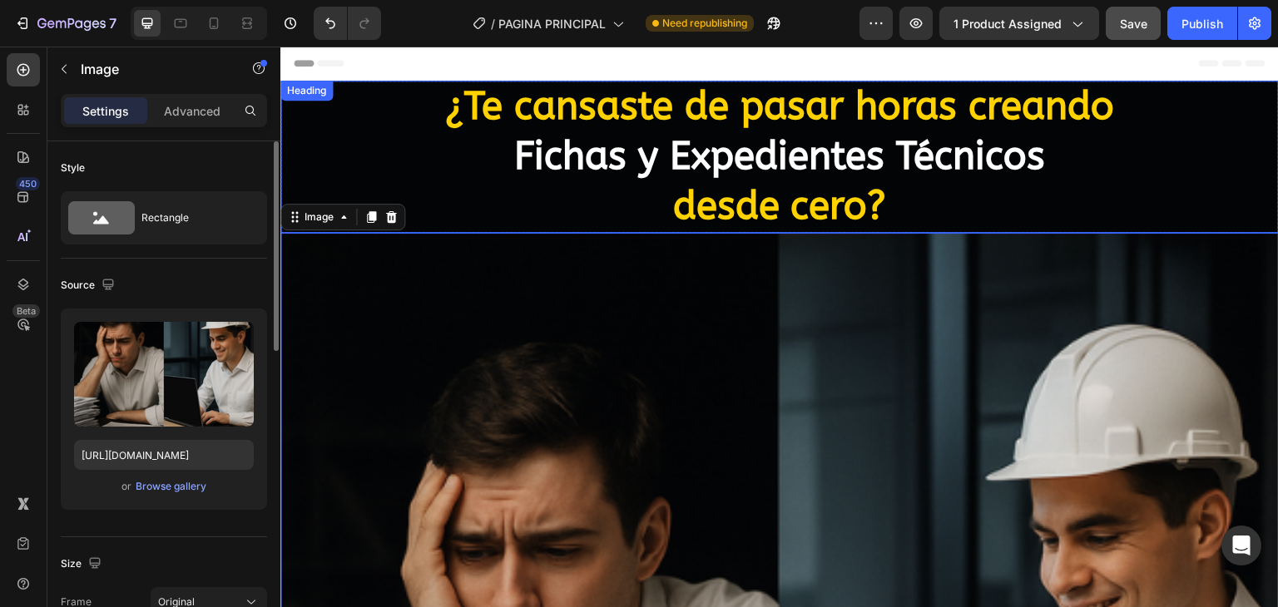
click at [415, 179] on h2 "¿Te cansaste de pasar horas creando Fichas y Expedientes Técnicos desde cero?" at bounding box center [779, 157] width 999 height 152
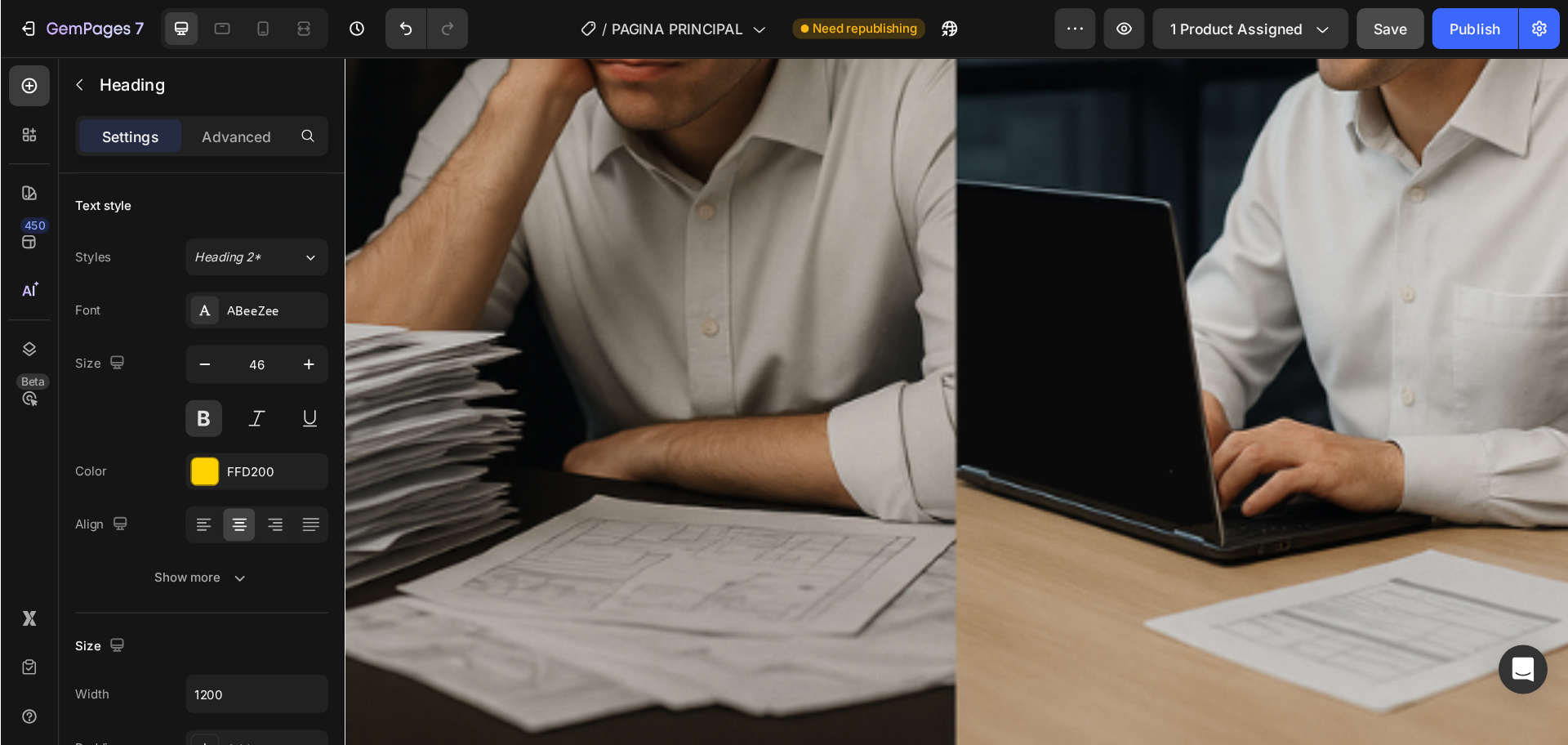
scroll to position [490, 0]
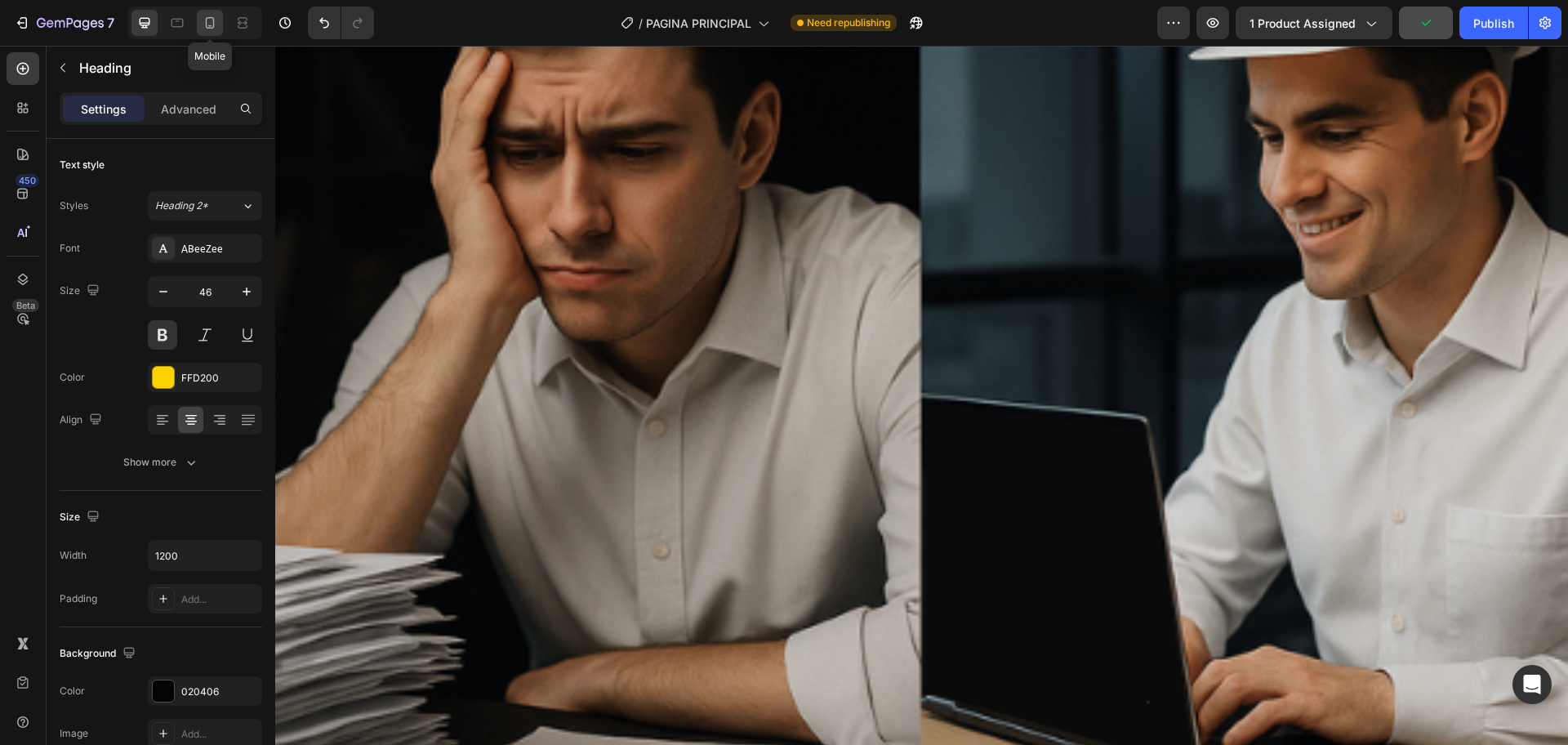
click at [207, 17] on icon at bounding box center [210, 23] width 9 height 12
type input "17"
type input "100%"
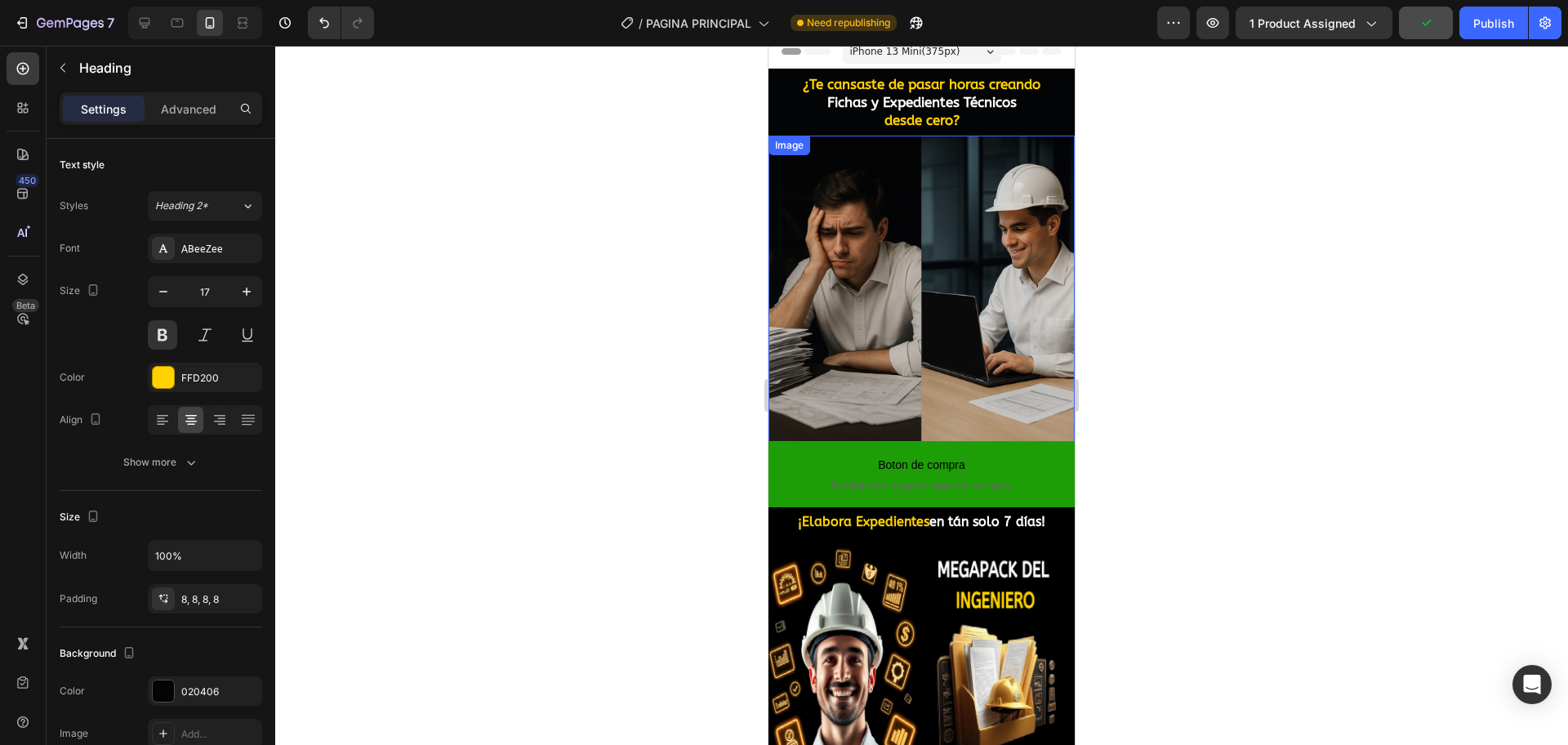
scroll to position [0, 0]
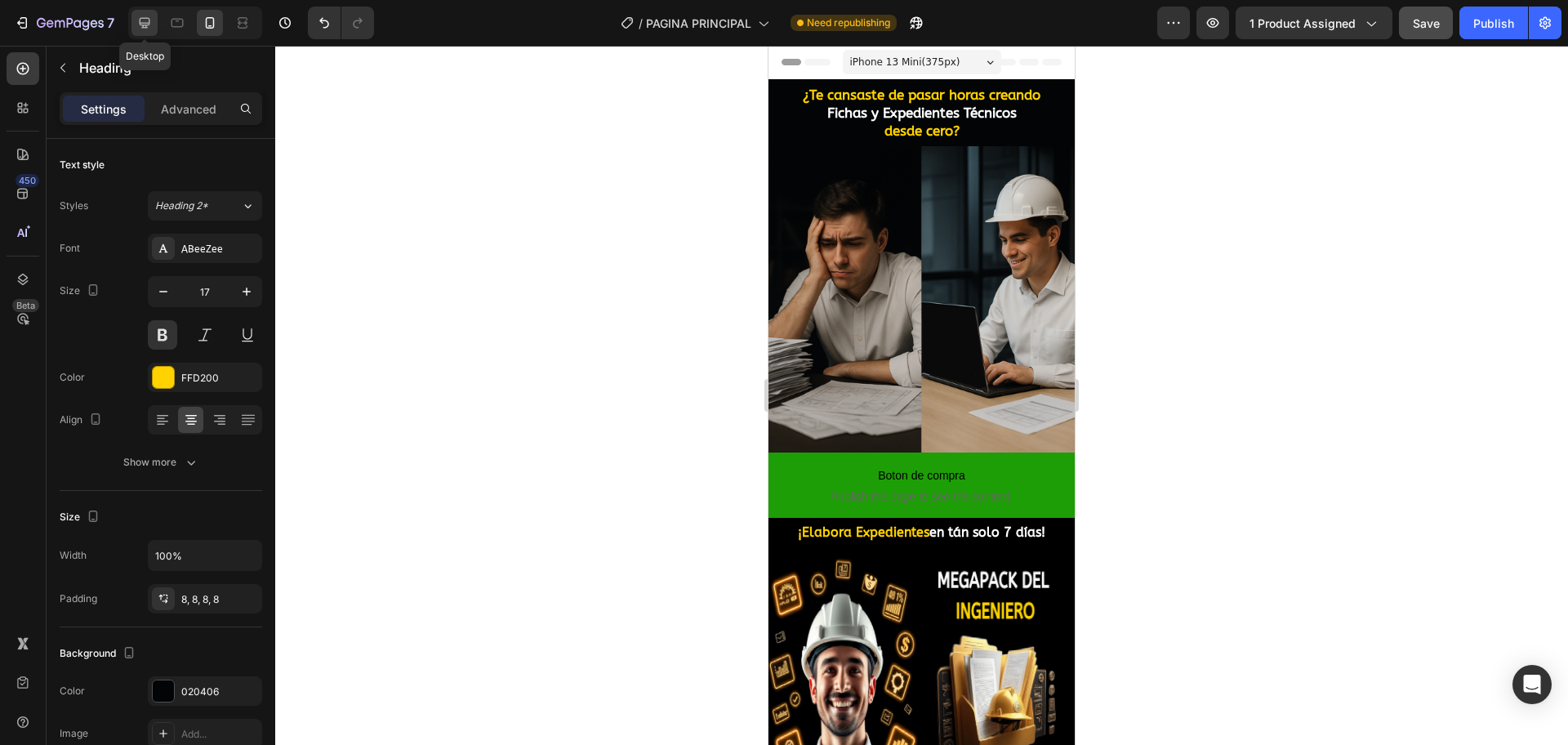
click at [139, 26] on icon at bounding box center [144, 23] width 17 height 17
type input "46"
type input "1200"
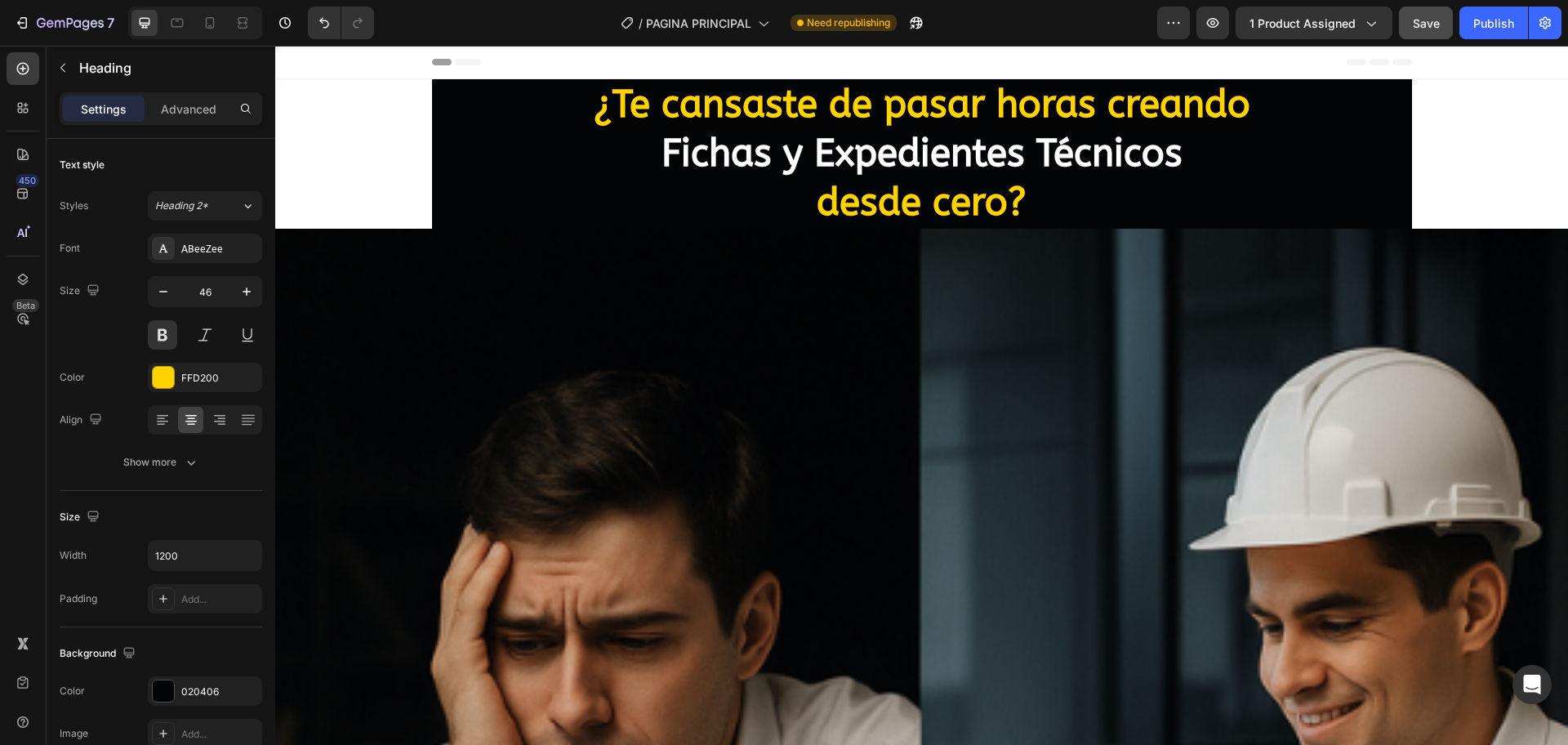
click at [1253, 186] on div "¿Te cansaste de pasar horas creando Fichas y Expedientes Técnicos desde cero?" at bounding box center [920, 154] width 1292 height 149
click at [1253, 163] on h2 "¿Te cansaste de pasar horas creando Fichas y Expedientes Técnicos desde cero?" at bounding box center [921, 154] width 980 height 149
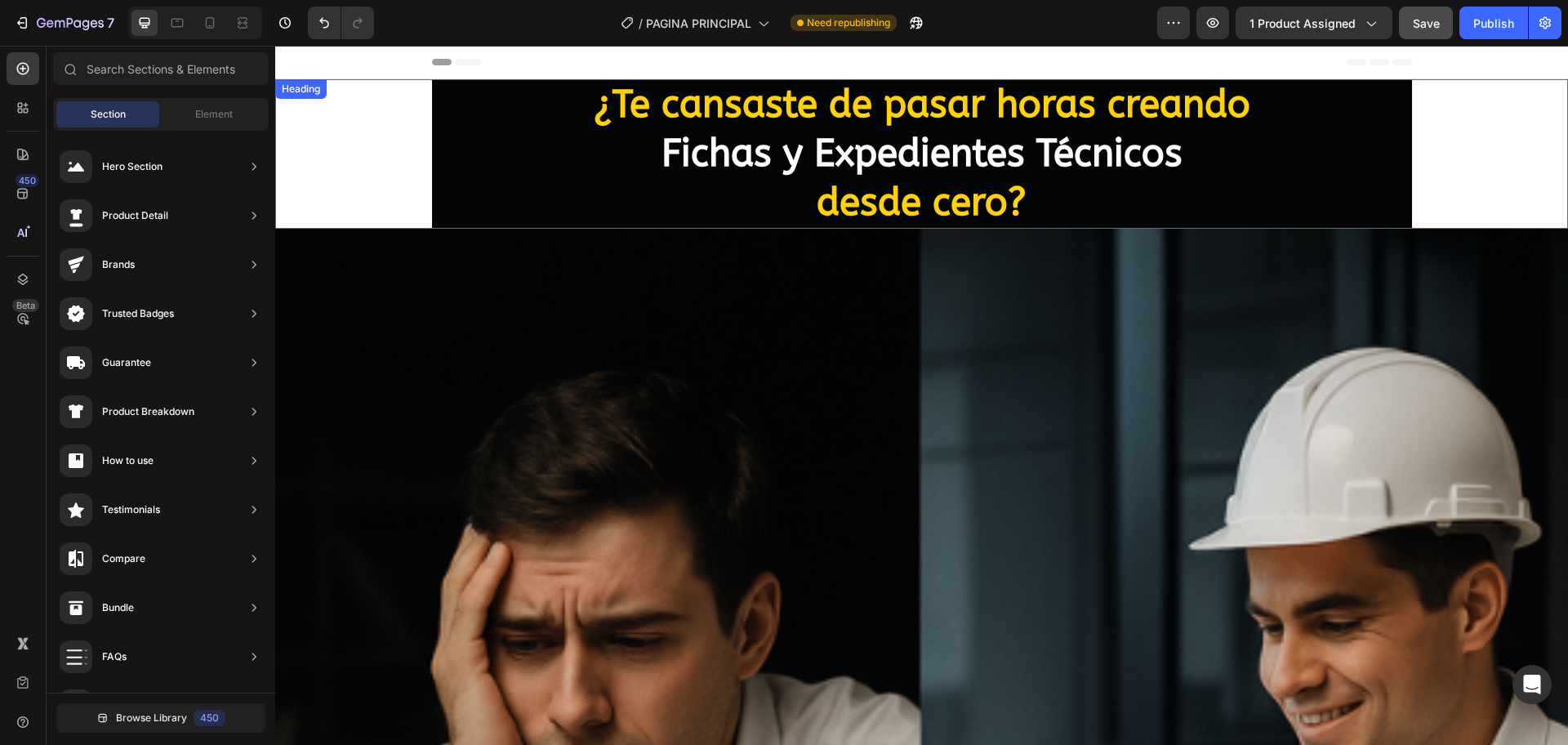
click at [346, 147] on div "¿Te cansaste de pasar horas creando Fichas y Expedientes Técnicos desde cero?" at bounding box center [920, 154] width 1292 height 149
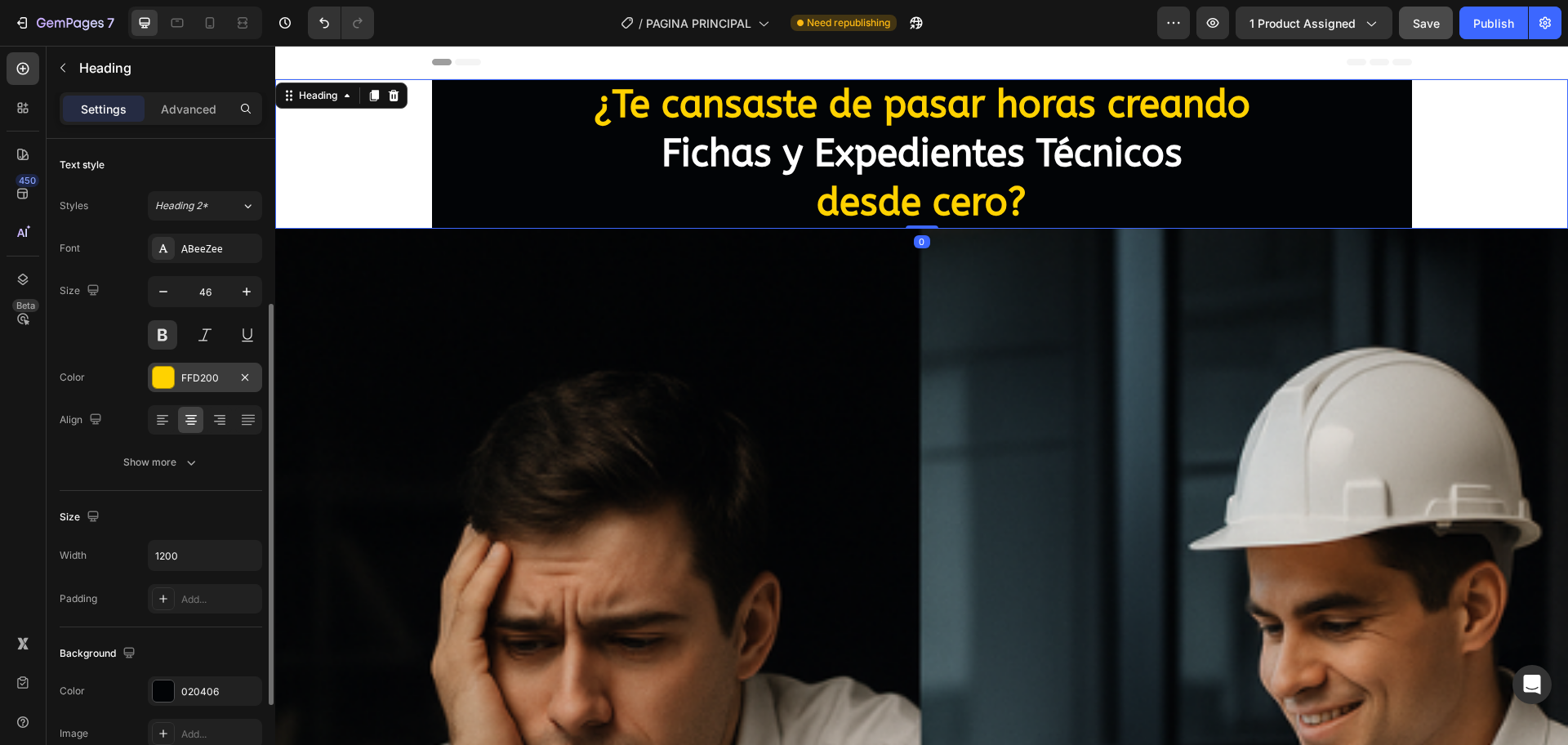
scroll to position [204, 0]
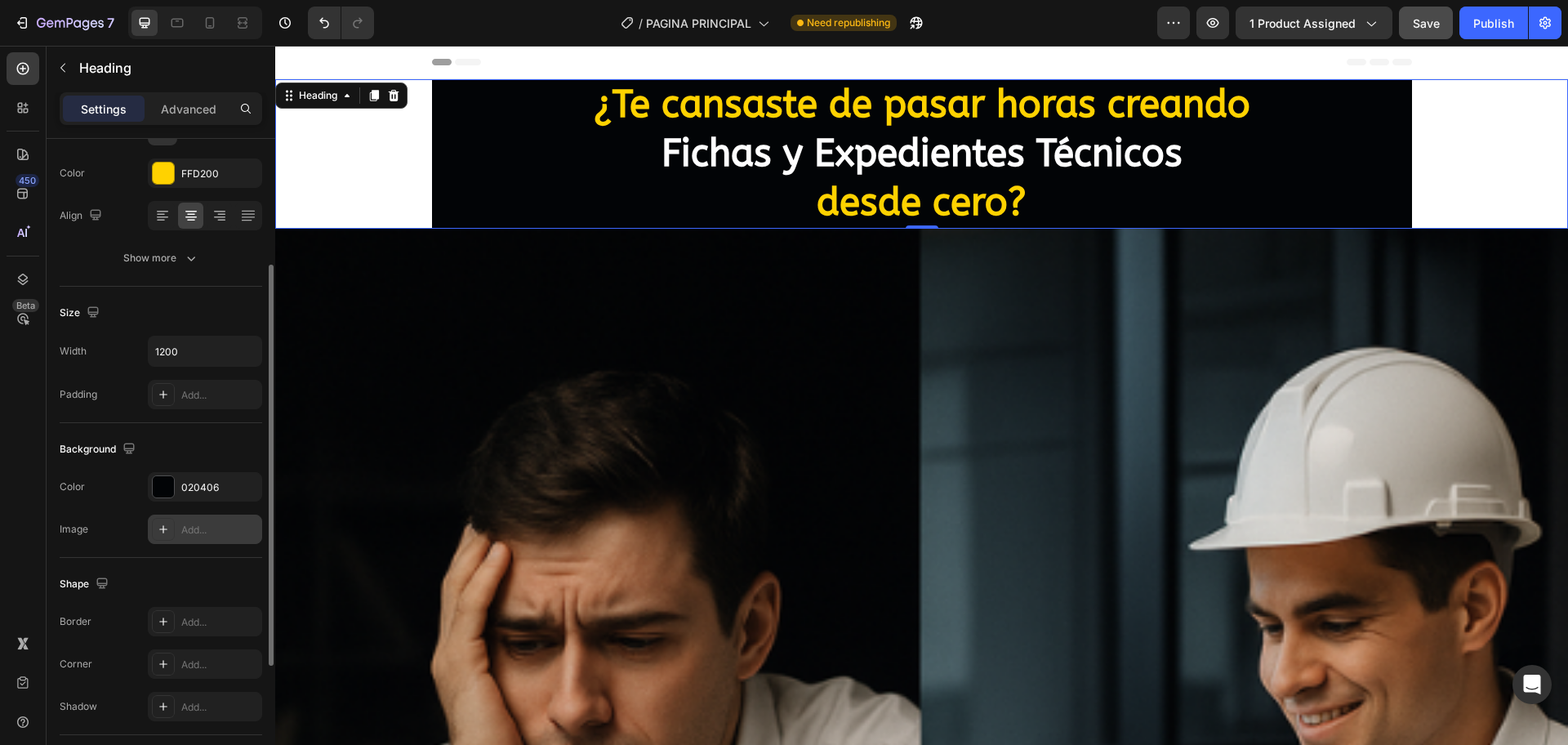
click at [165, 527] on icon at bounding box center [163, 529] width 13 height 13
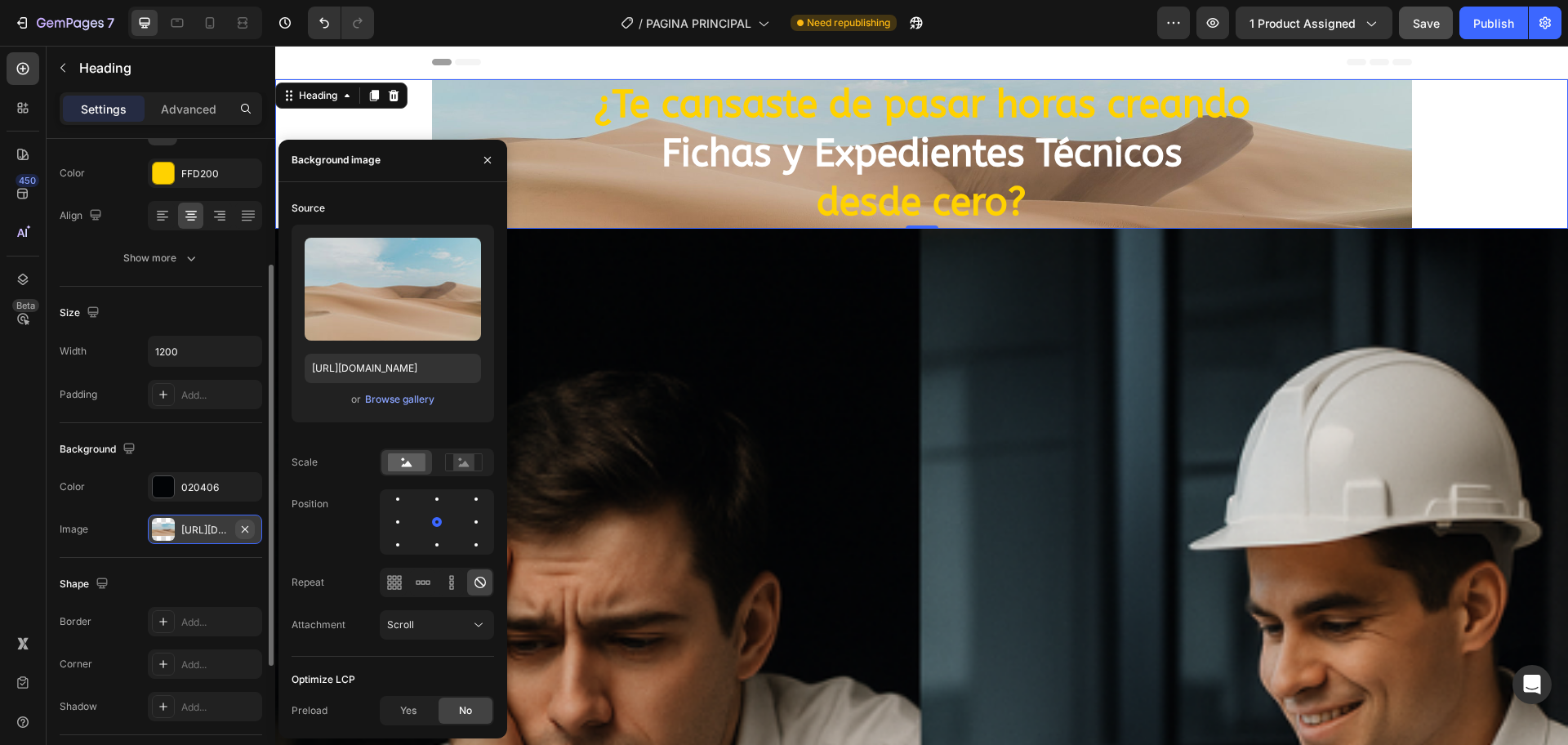
click at [242, 533] on icon "button" at bounding box center [244, 529] width 13 height 13
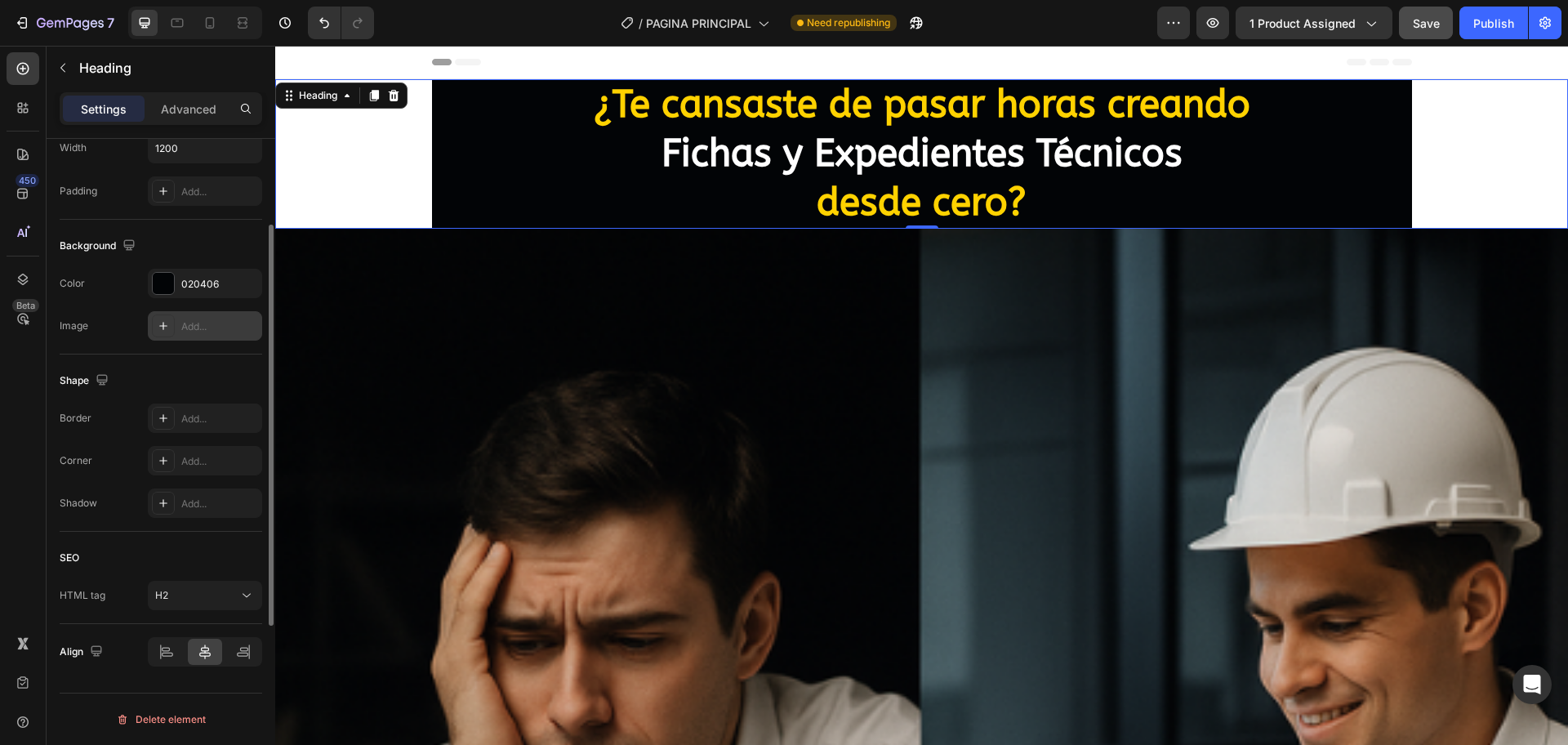
scroll to position [305, 0]
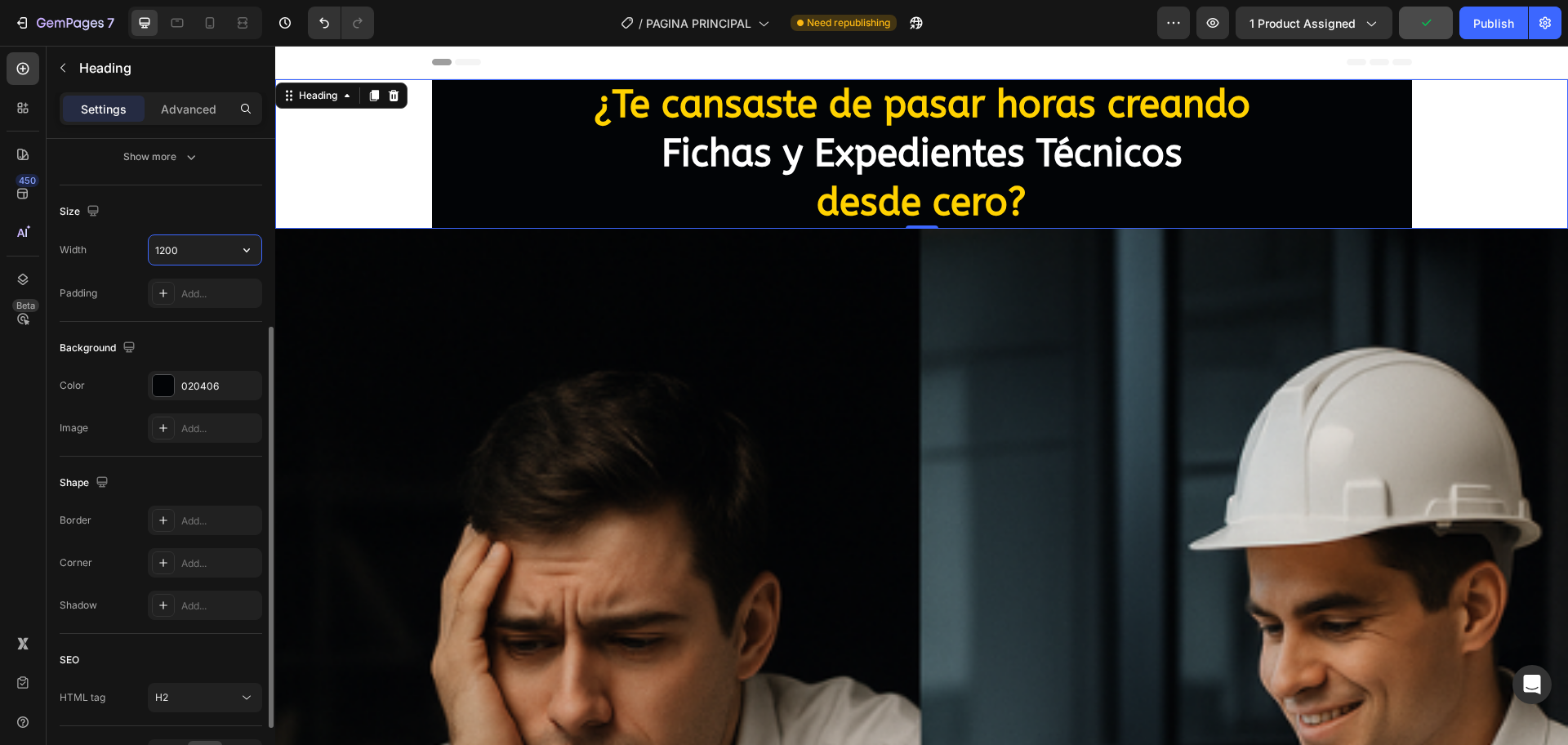
click at [222, 245] on input "1200" at bounding box center [204, 250] width 113 height 29
click at [244, 253] on icon "button" at bounding box center [246, 249] width 17 height 17
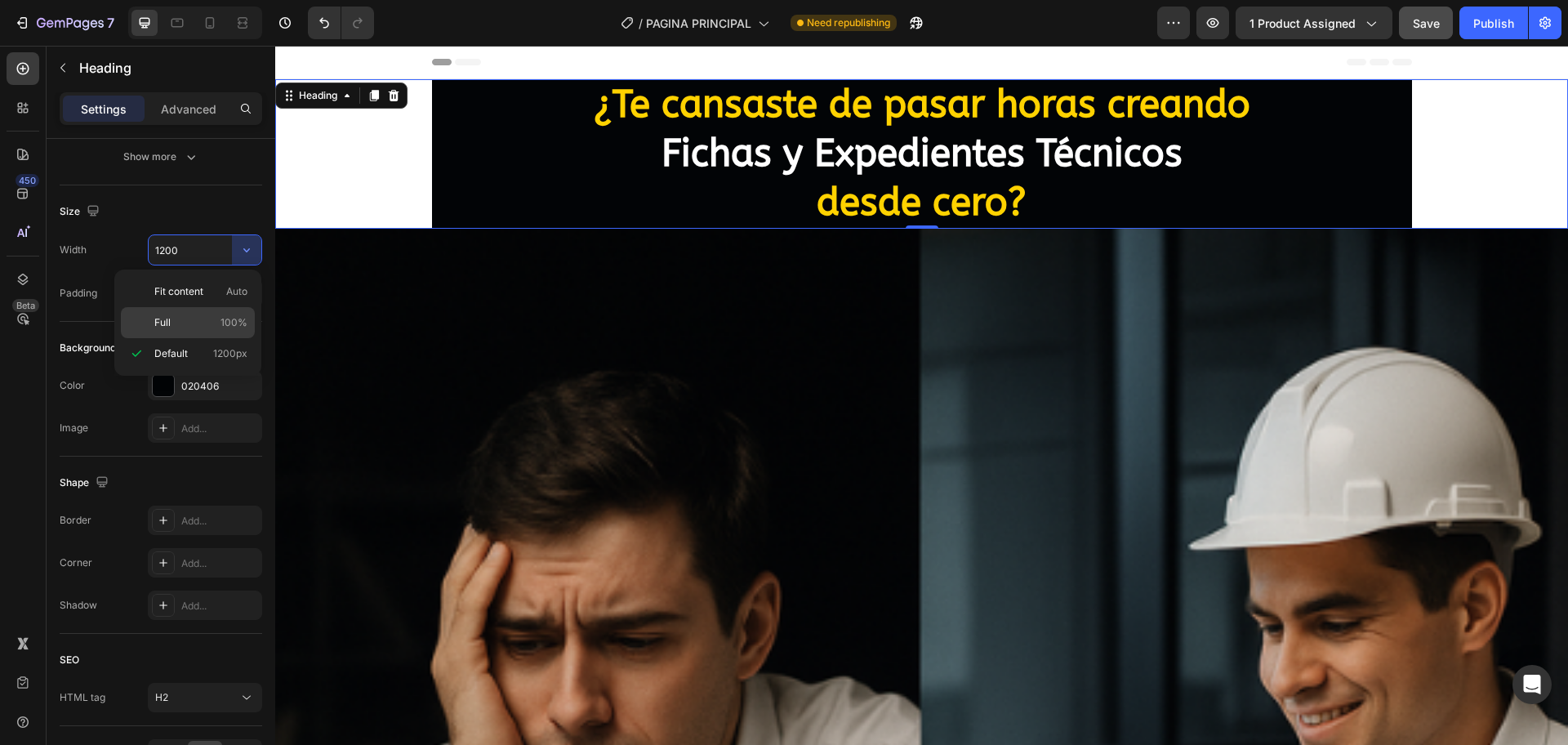
click at [222, 319] on span "100%" at bounding box center [234, 322] width 26 height 15
type input "100%"
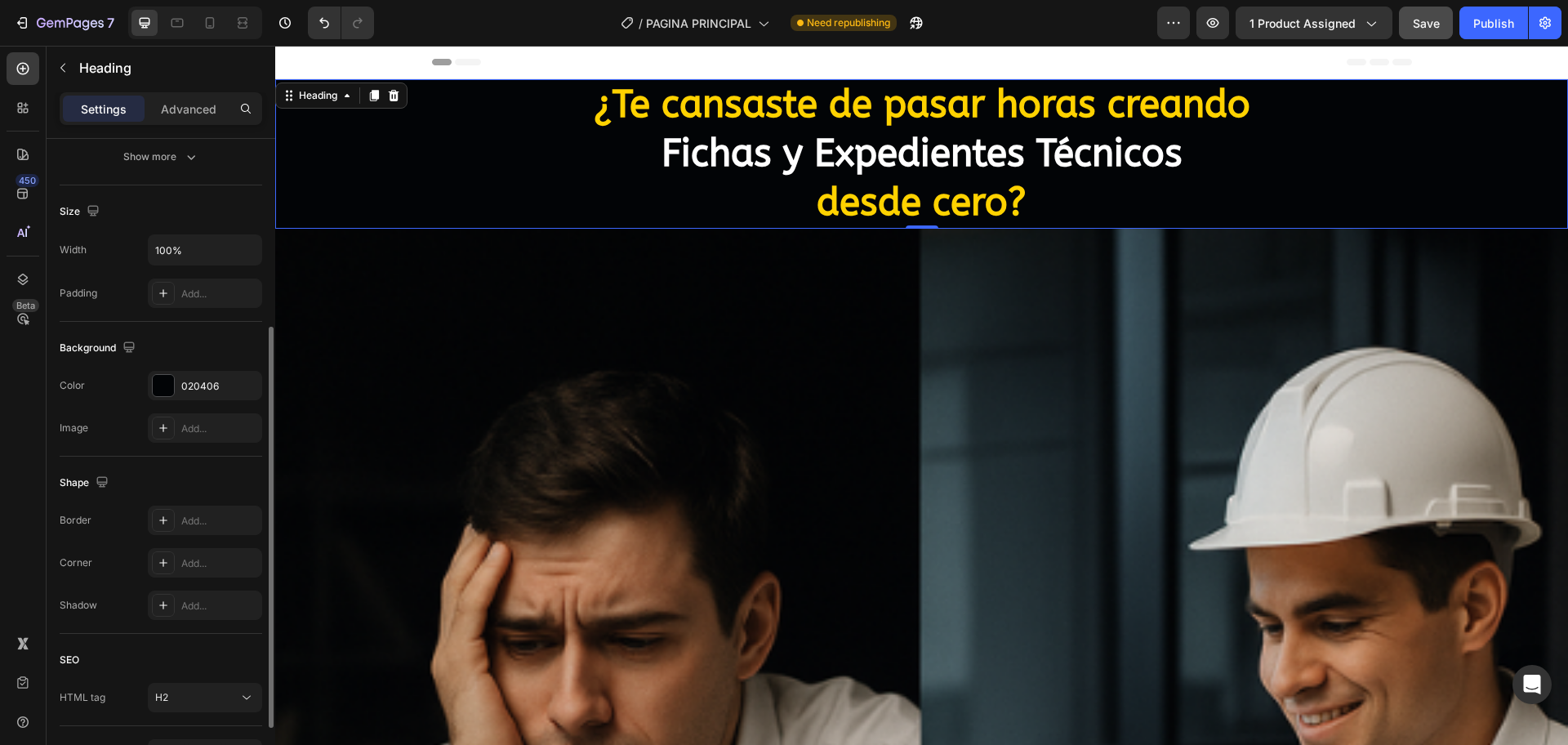
click at [206, 341] on div "Background" at bounding box center [161, 347] width 202 height 27
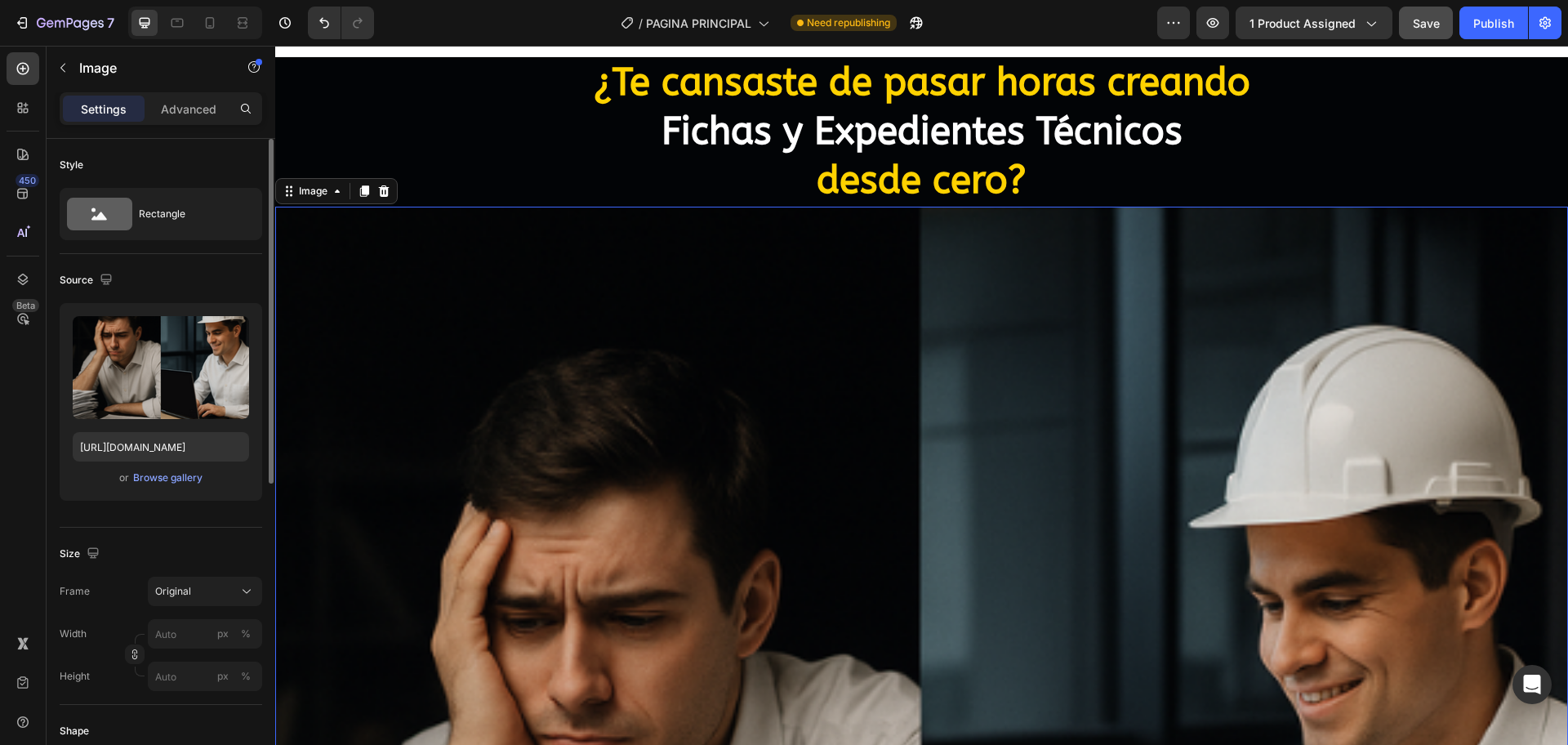
scroll to position [0, 0]
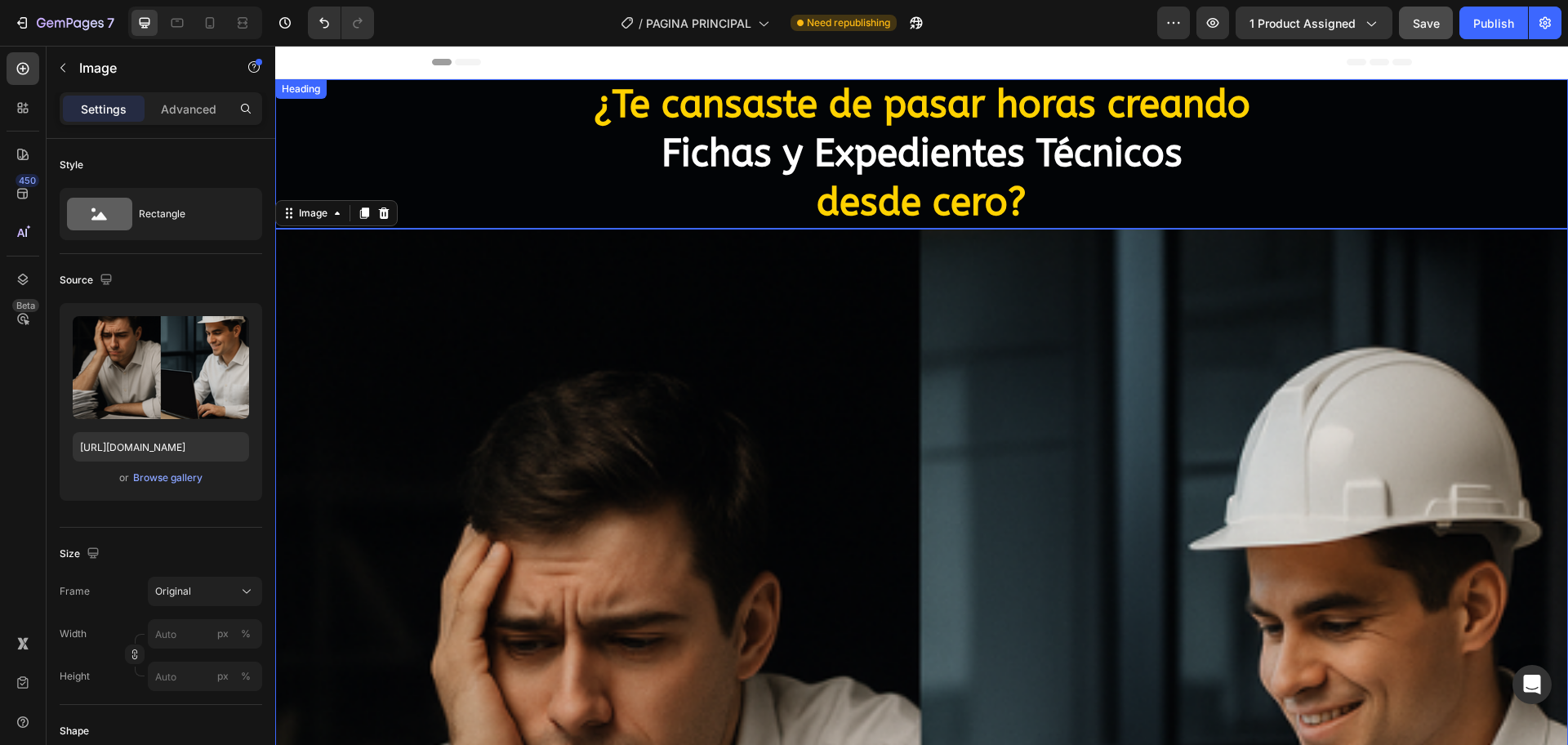
click at [793, 189] on h2 "¿Te cansaste de pasar horas creando Fichas y Expedientes Técnicos desde cero?" at bounding box center [920, 154] width 1292 height 149
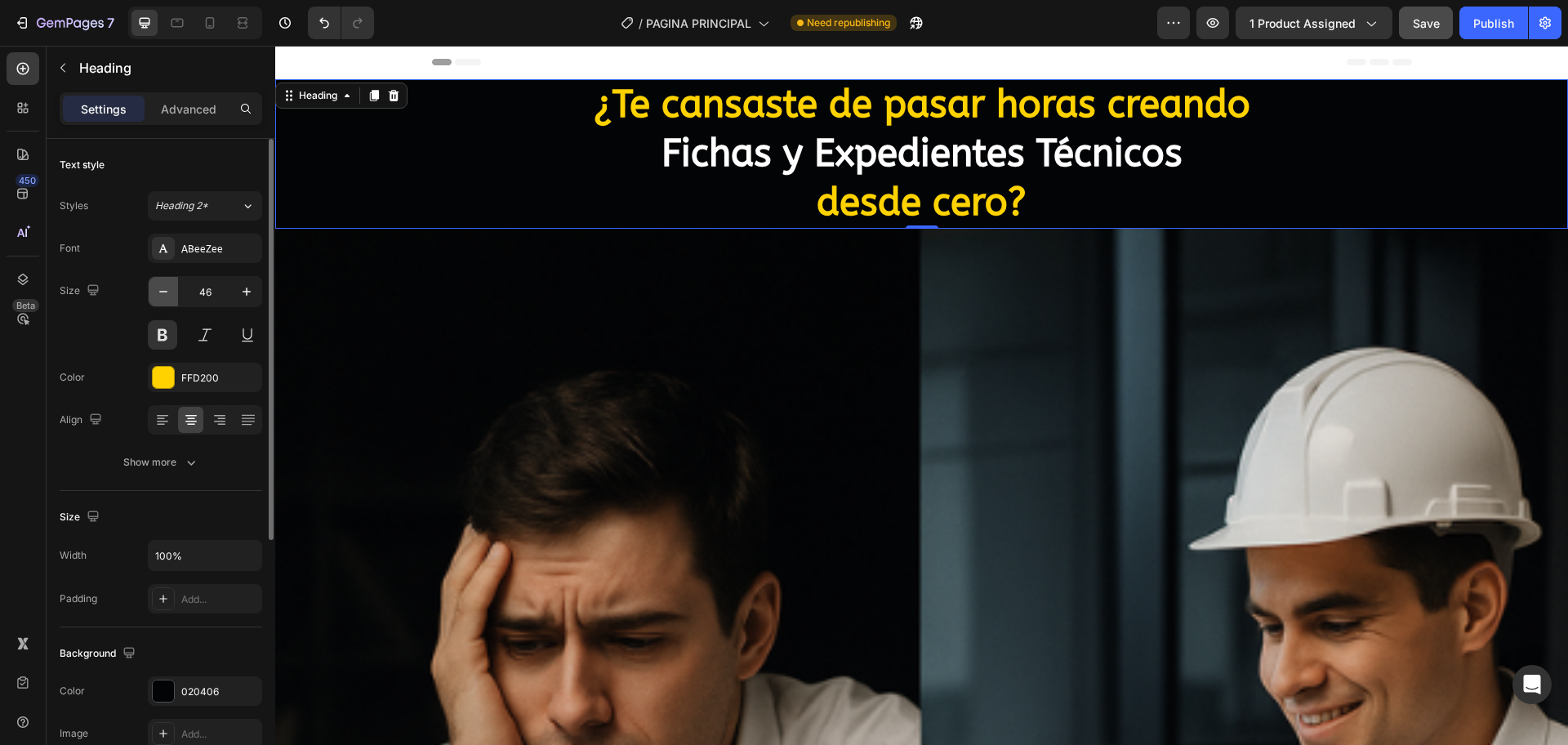
click at [154, 287] on button "button" at bounding box center [163, 292] width 29 height 29
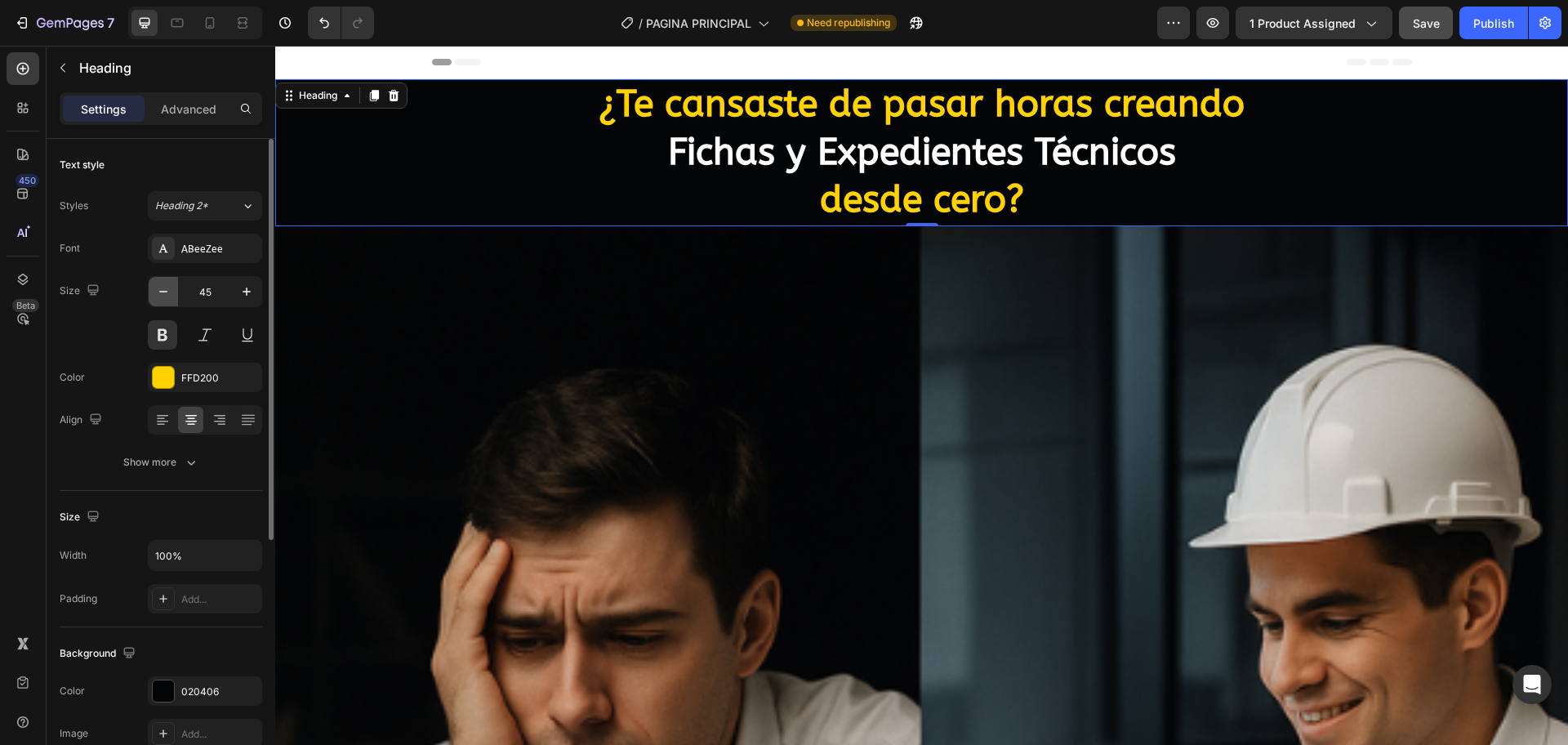
click at [154, 285] on button "button" at bounding box center [163, 292] width 29 height 29
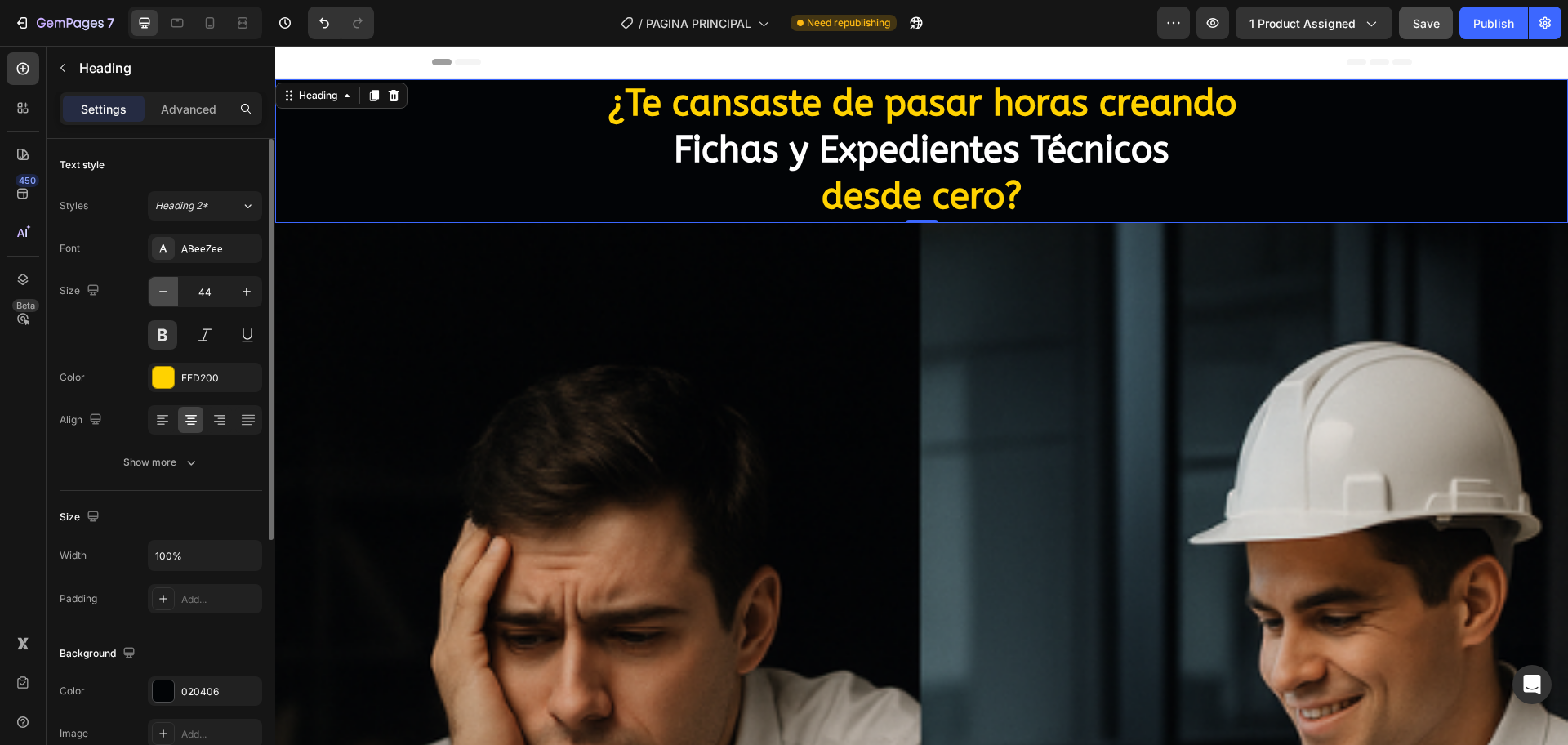
click at [168, 288] on icon "button" at bounding box center [163, 292] width 17 height 17
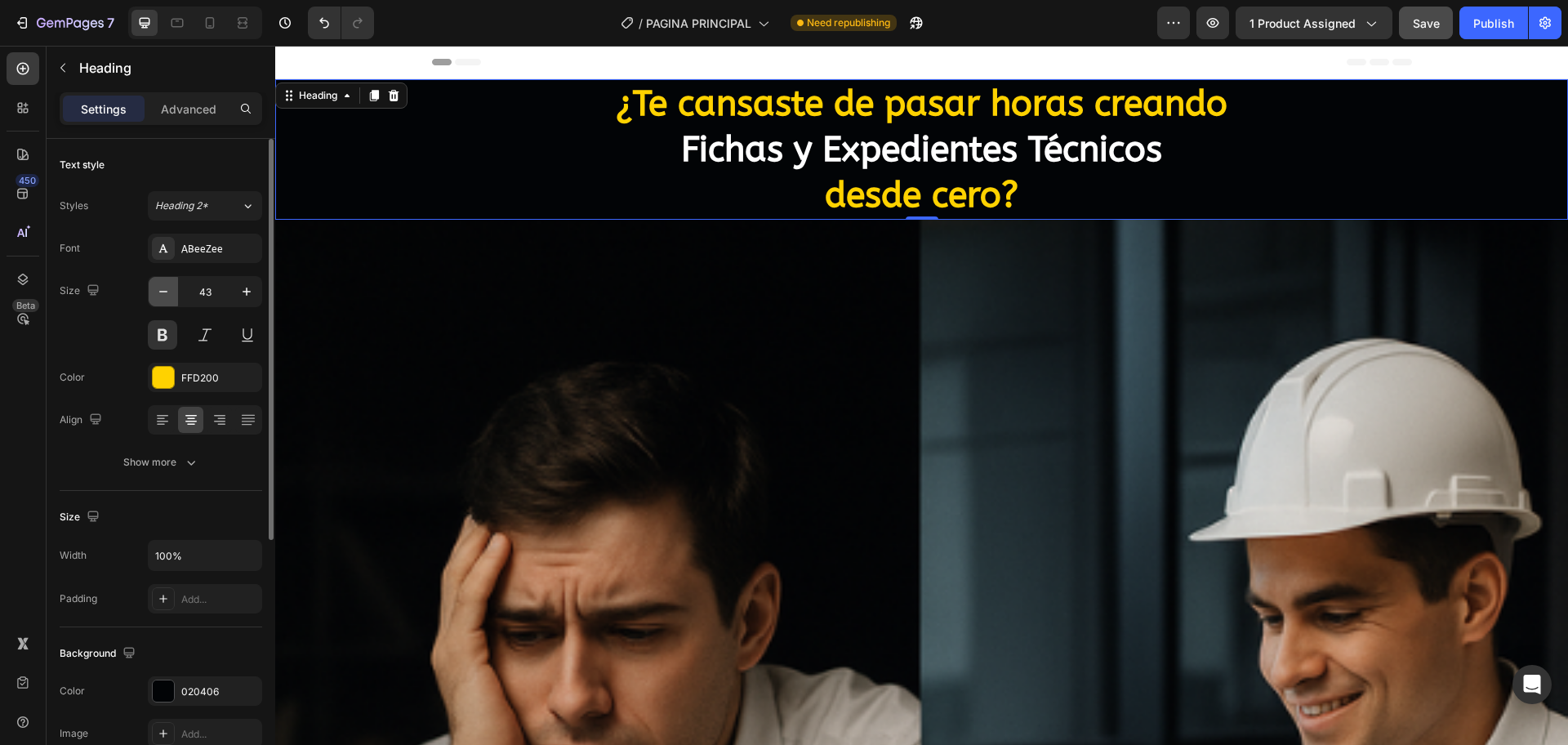
click at [168, 288] on icon "button" at bounding box center [163, 292] width 17 height 17
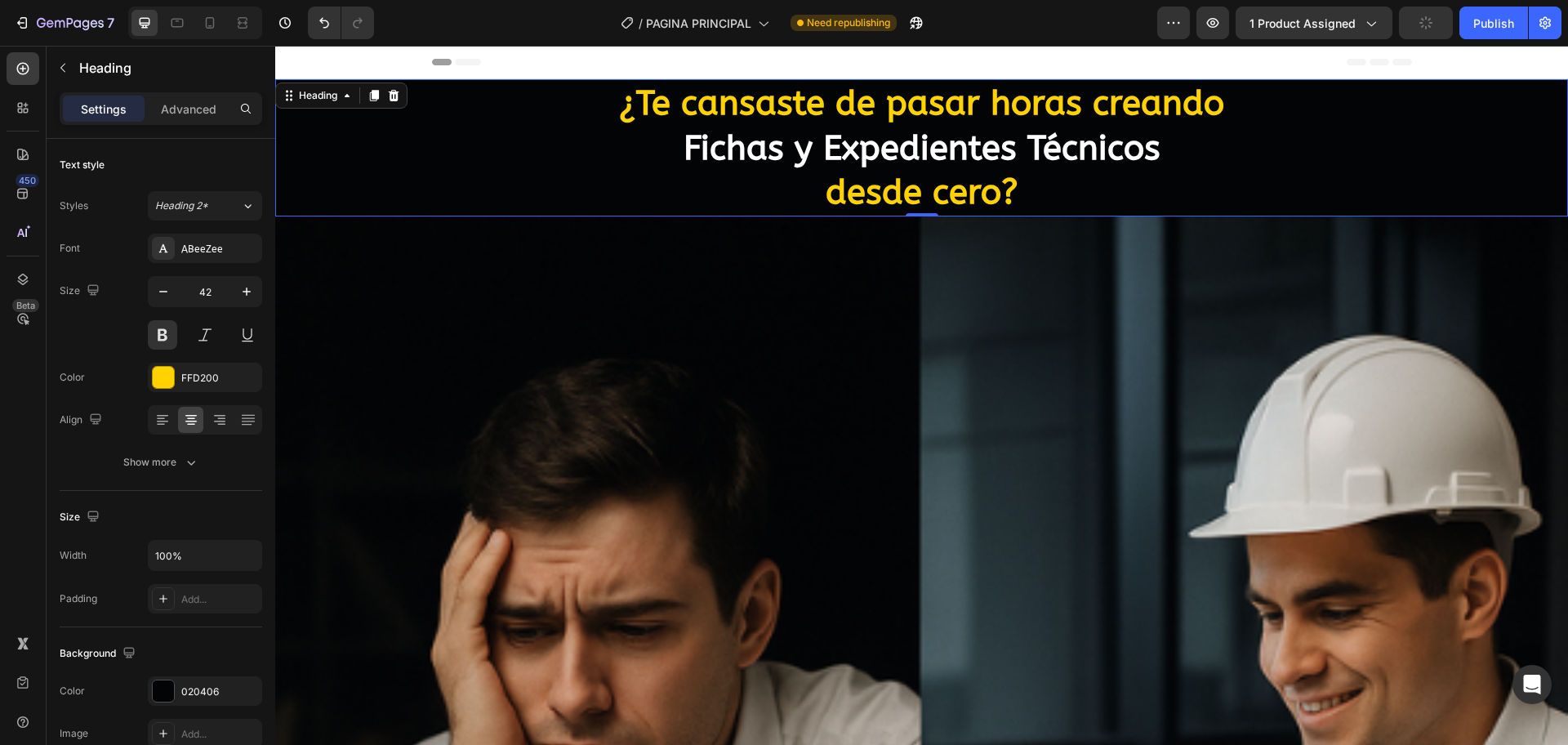
click at [854, 190] on h2 "¿Te cansaste de pasar horas creando Fichas y Expedientes Técnicos desde cero?" at bounding box center [920, 148] width 1292 height 137
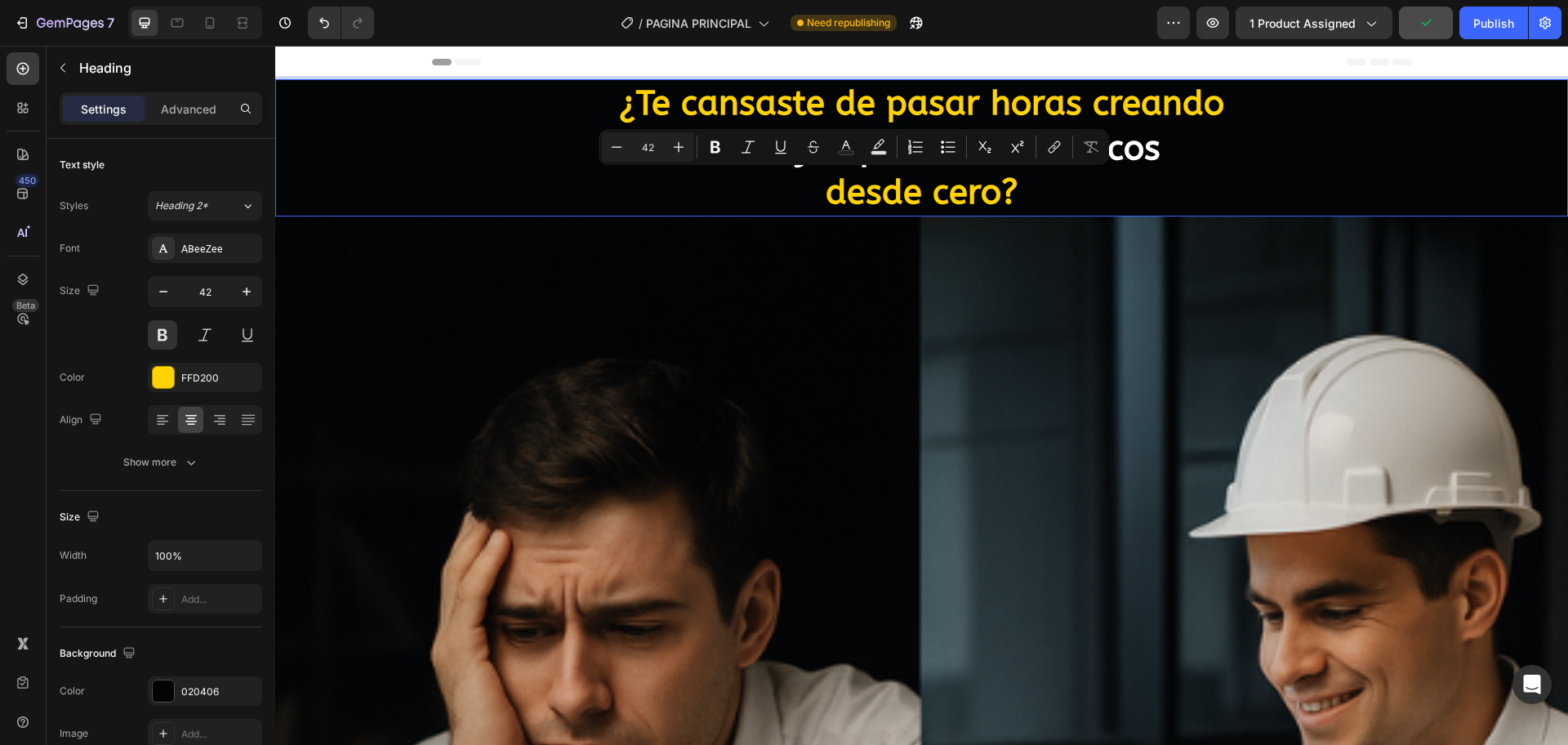
click at [818, 192] on p "¿Te cansaste de pasar horas creando Fichas y Expedientes Técnicos desde cero?" at bounding box center [921, 147] width 1289 height 133
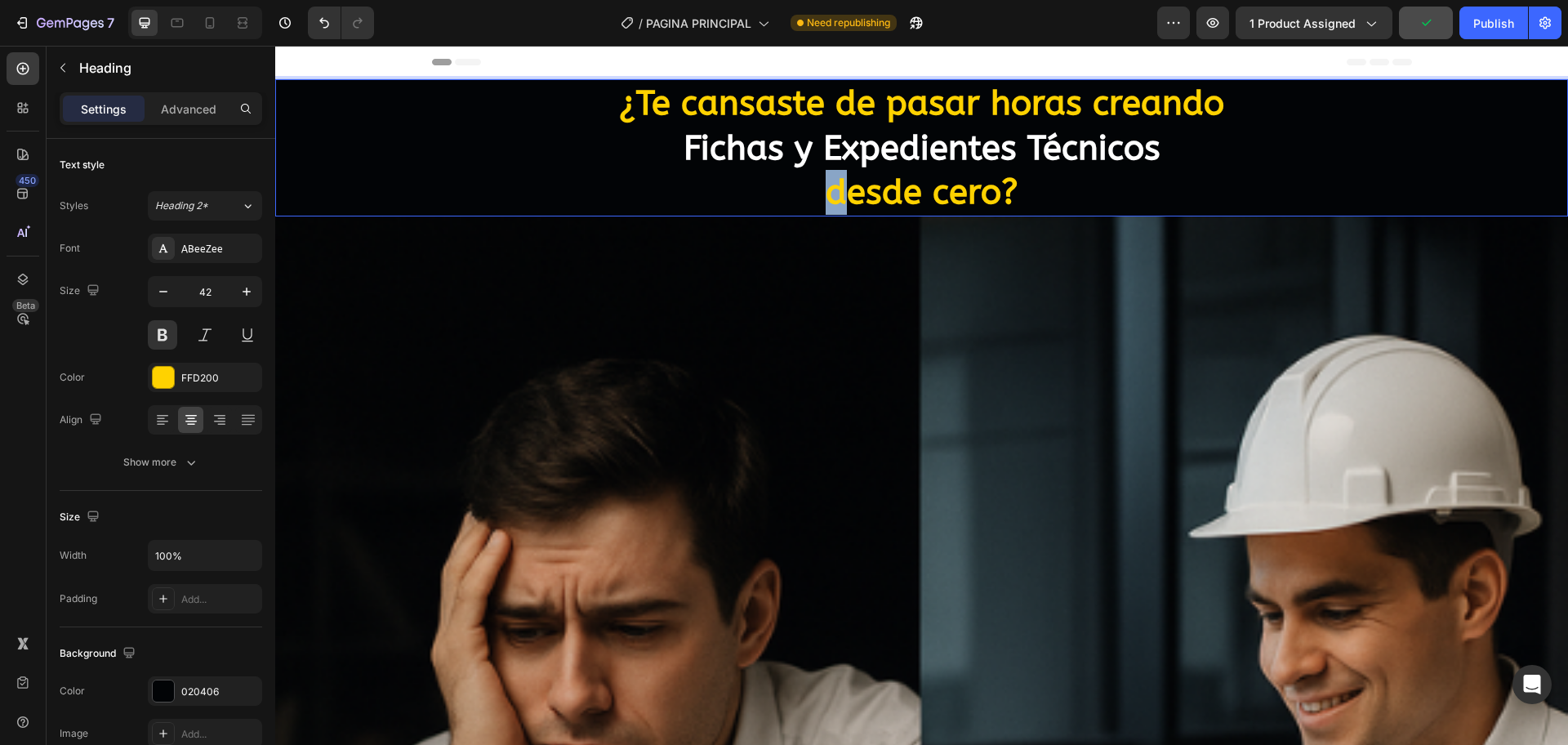
click at [818, 192] on p "¿Te cansaste de pasar horas creando Fichas y Expedientes Técnicos desde cero?" at bounding box center [921, 147] width 1289 height 133
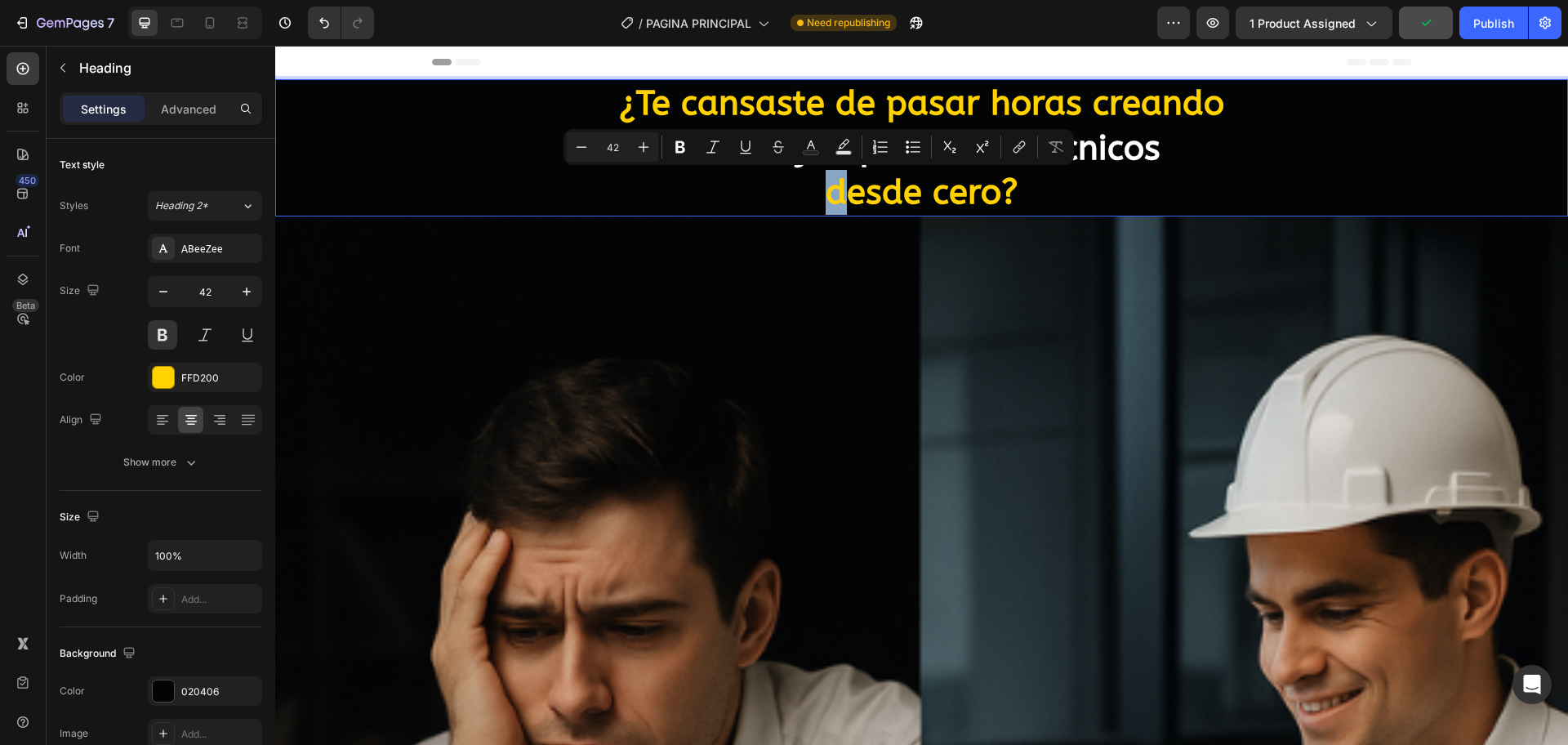
click at [818, 192] on p "¿Te cansaste de pasar horas creando Fichas y Expedientes Técnicos desde cero?" at bounding box center [921, 147] width 1289 height 133
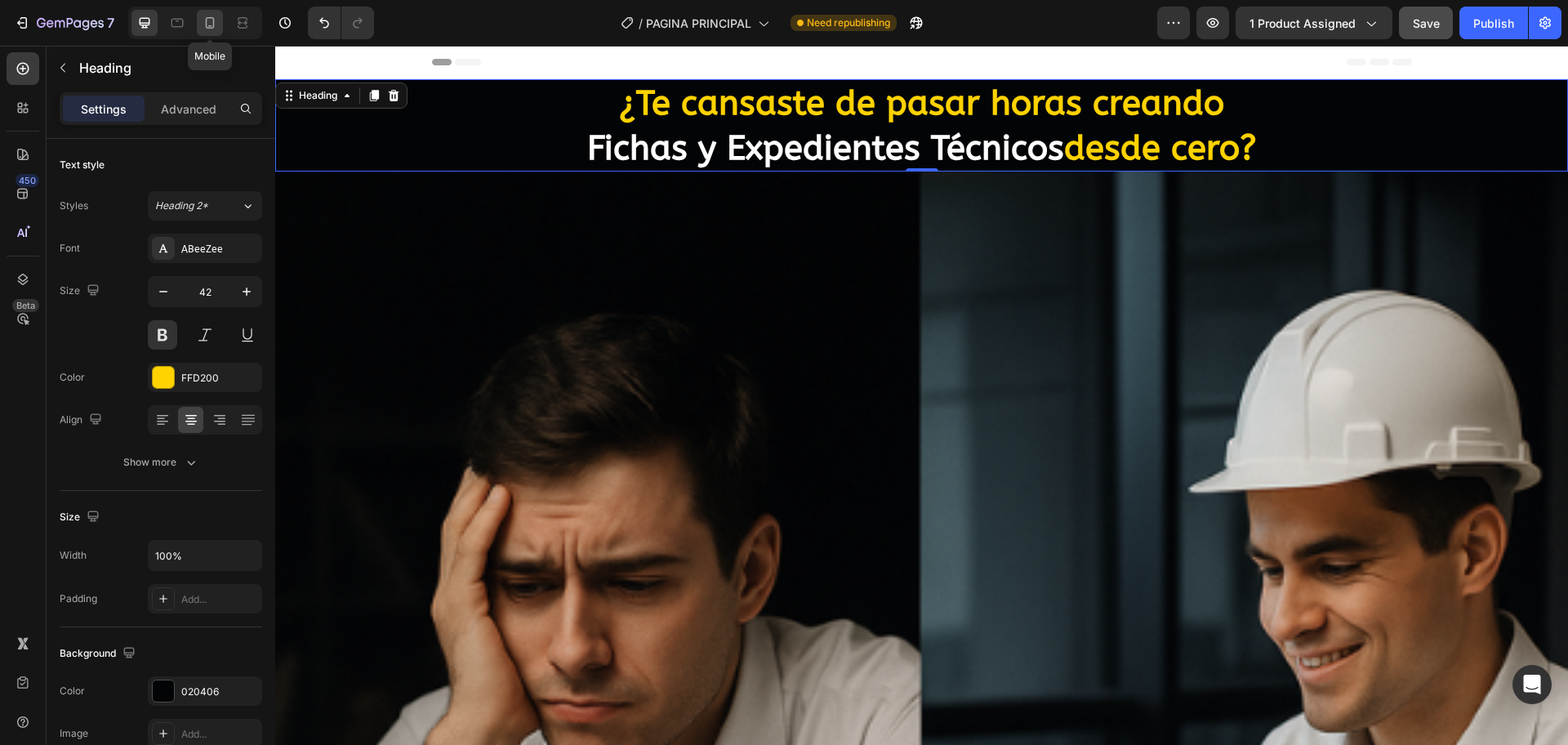
click at [213, 22] on icon at bounding box center [210, 23] width 9 height 12
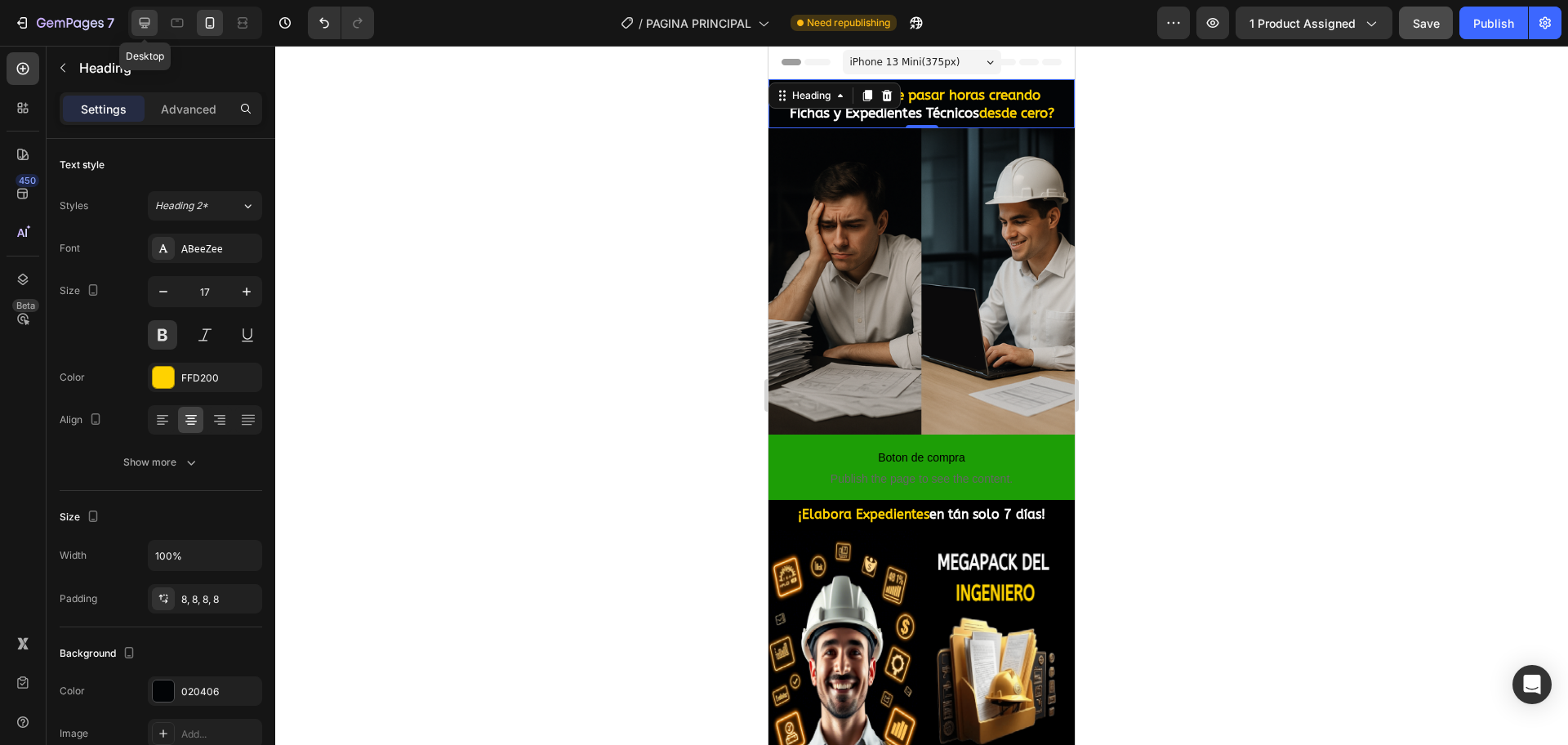
click at [146, 22] on icon at bounding box center [144, 23] width 17 height 17
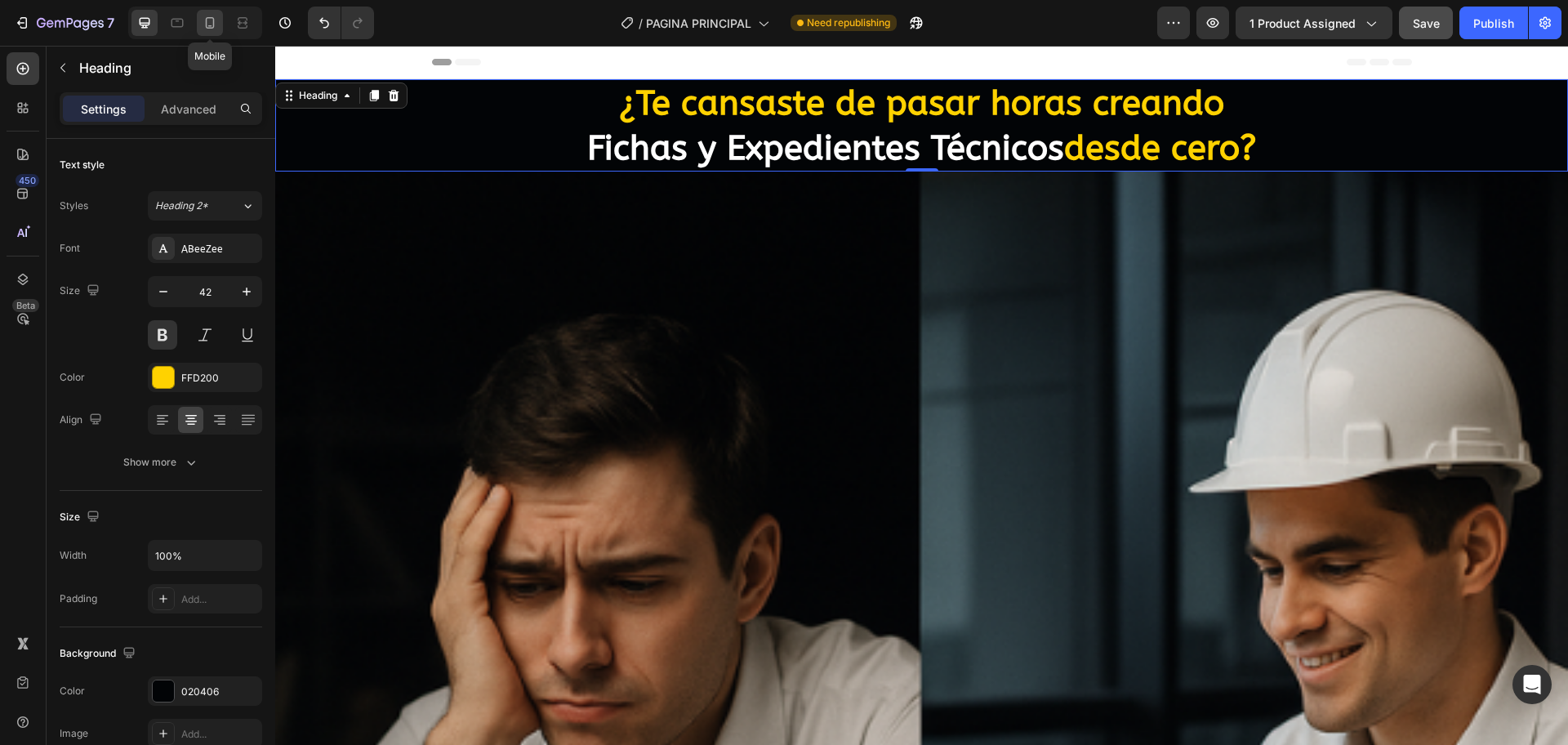
click at [206, 22] on icon at bounding box center [210, 23] width 9 height 12
type input "17"
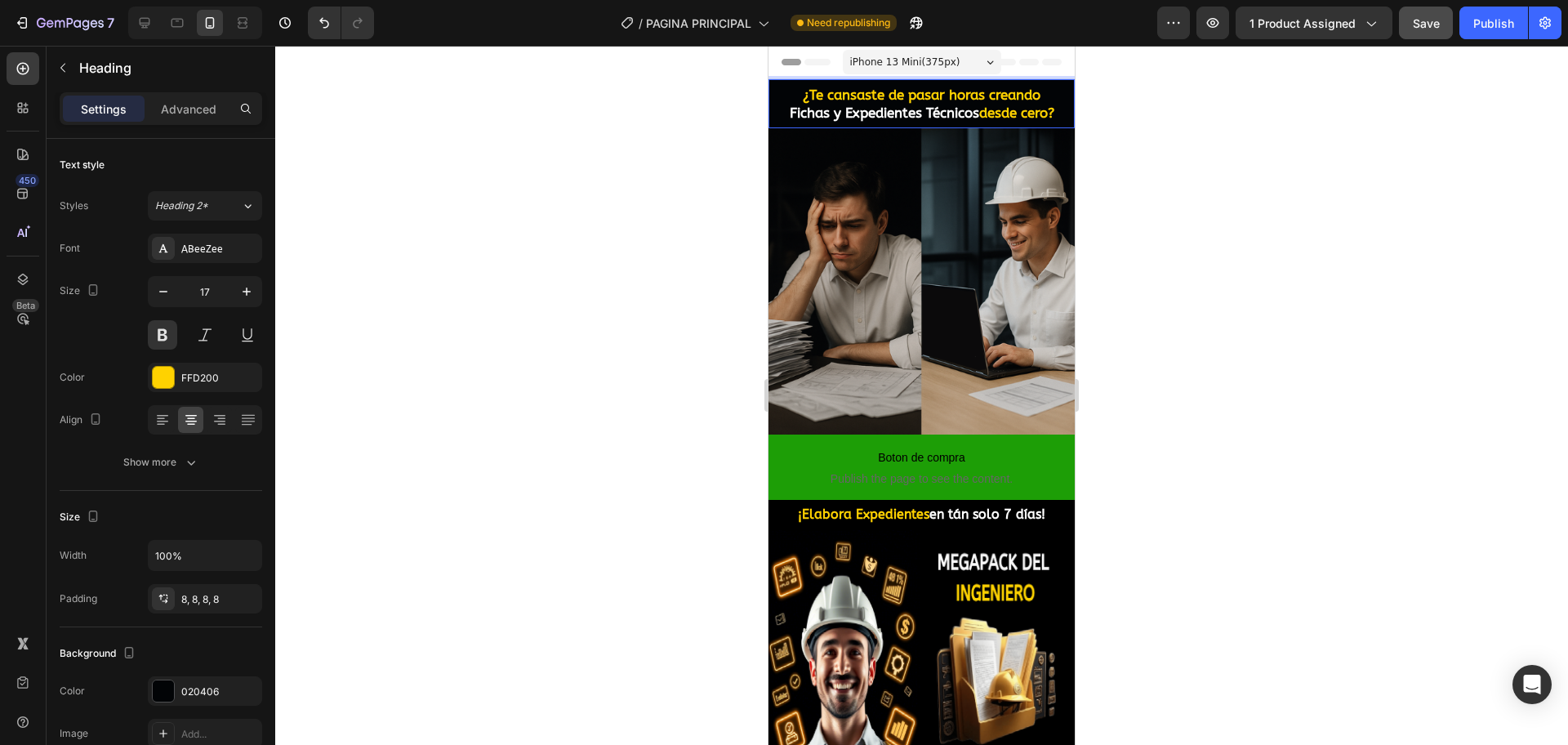
click at [975, 114] on p "¿Te cansaste de pasar horas creando Fichas y Expedientes Técnicos desde cero?" at bounding box center [921, 103] width 293 height 36
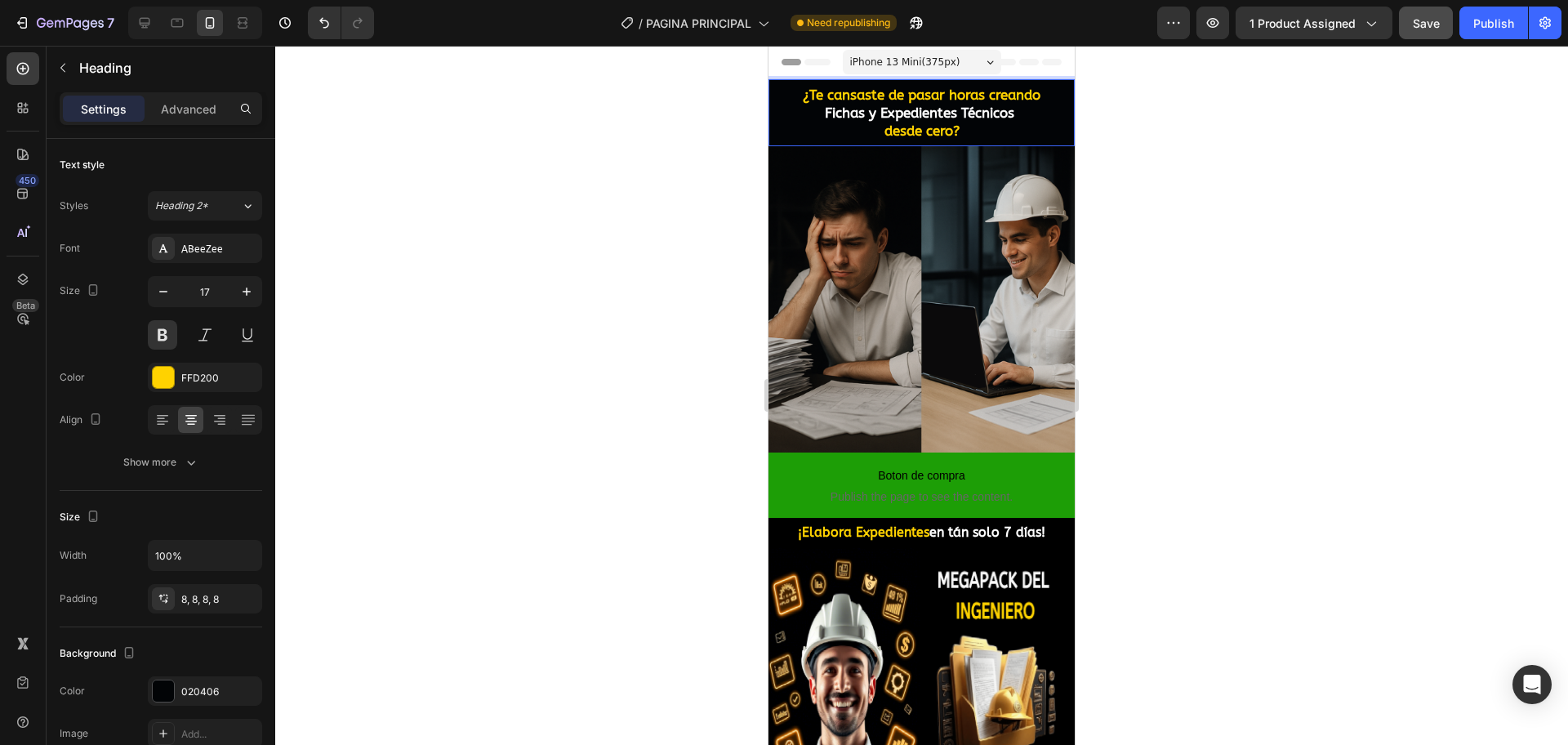
click at [1097, 197] on div at bounding box center [920, 396] width 1292 height 699
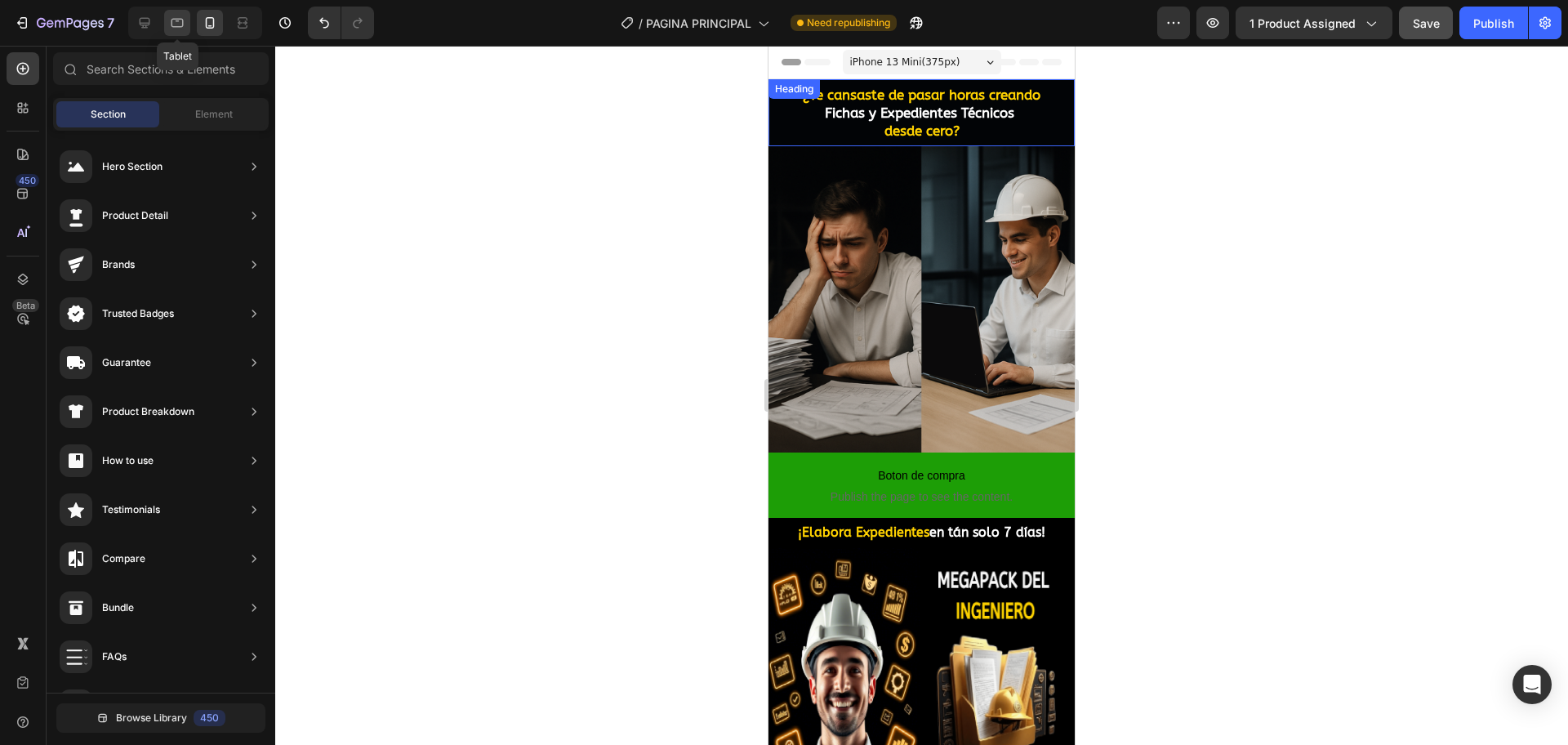
click at [173, 22] on icon at bounding box center [178, 23] width 12 height 9
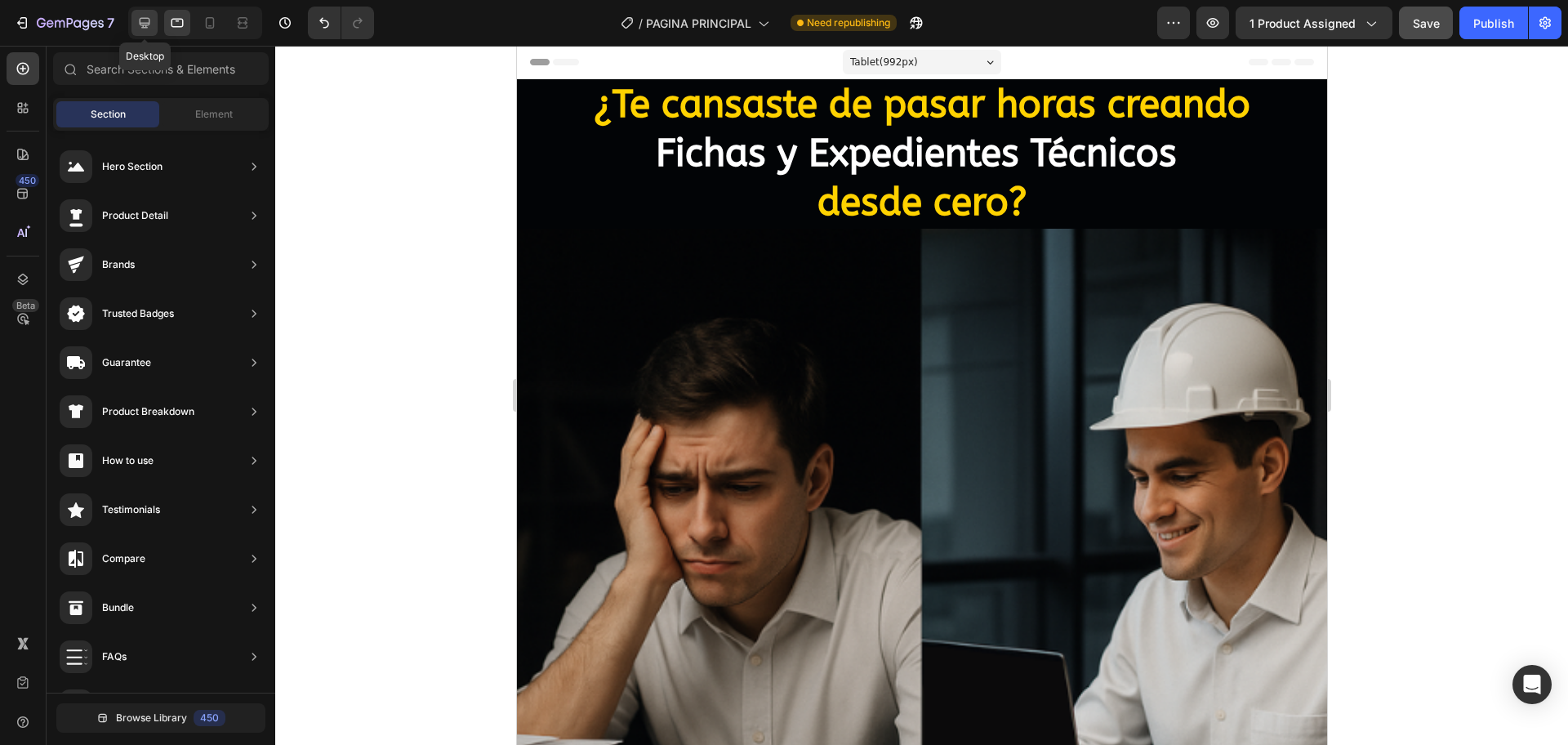
click at [152, 21] on icon at bounding box center [144, 23] width 17 height 17
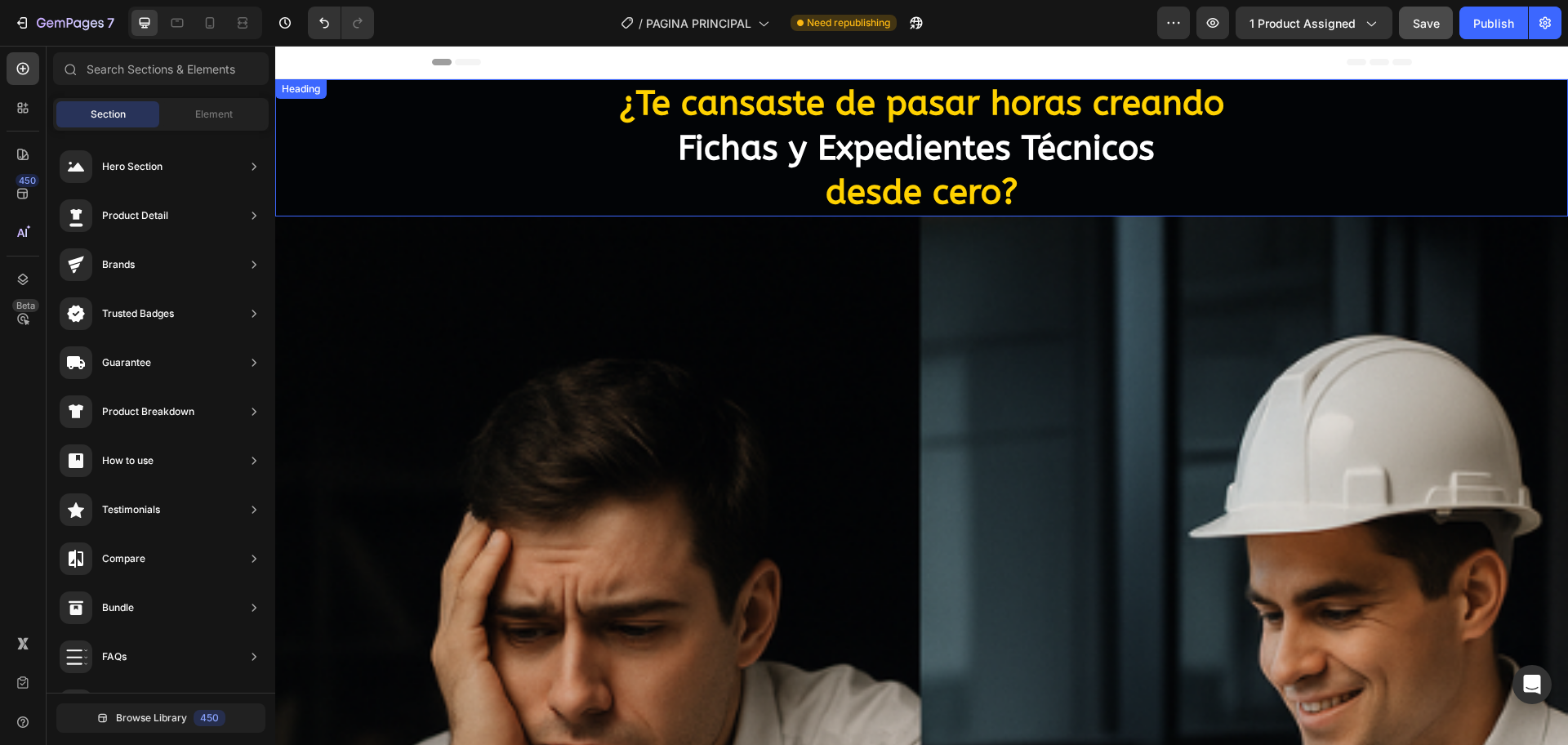
click at [849, 166] on span "Fichas y Expedientes Técnicos" at bounding box center [916, 148] width 477 height 41
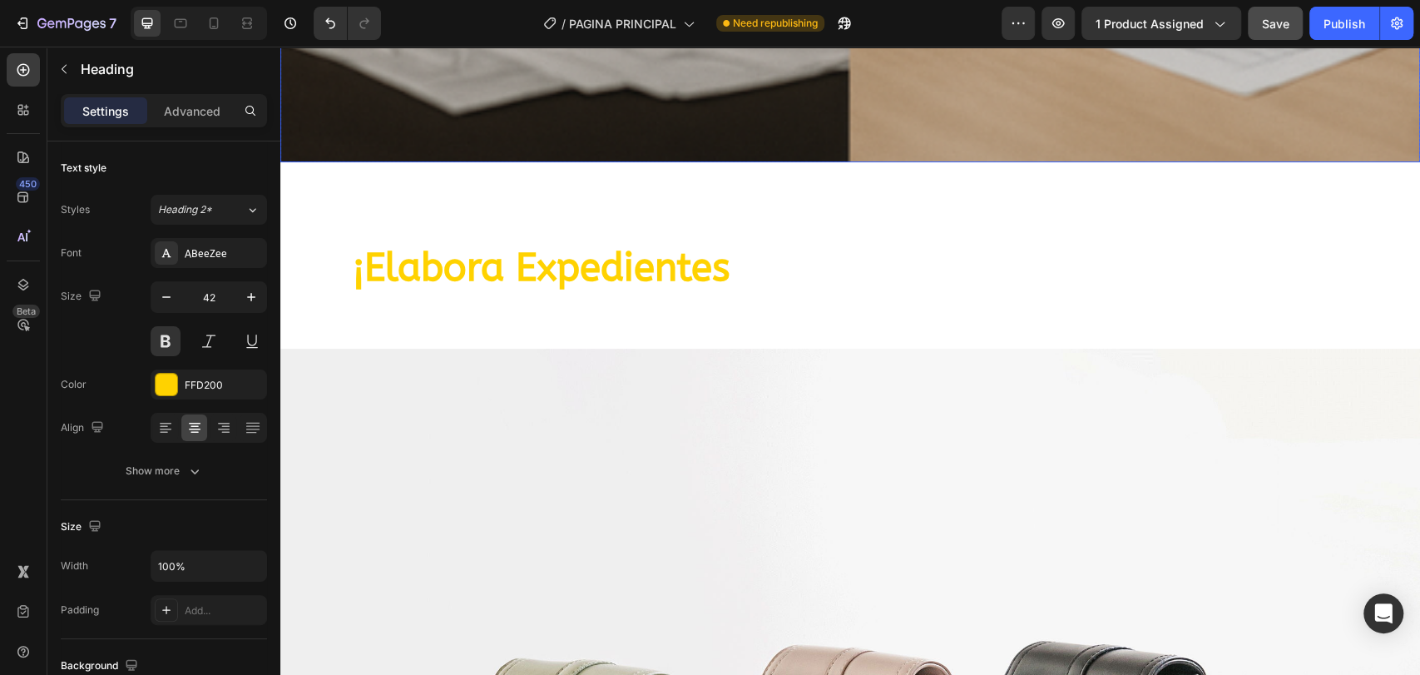
scroll to position [1202, 0]
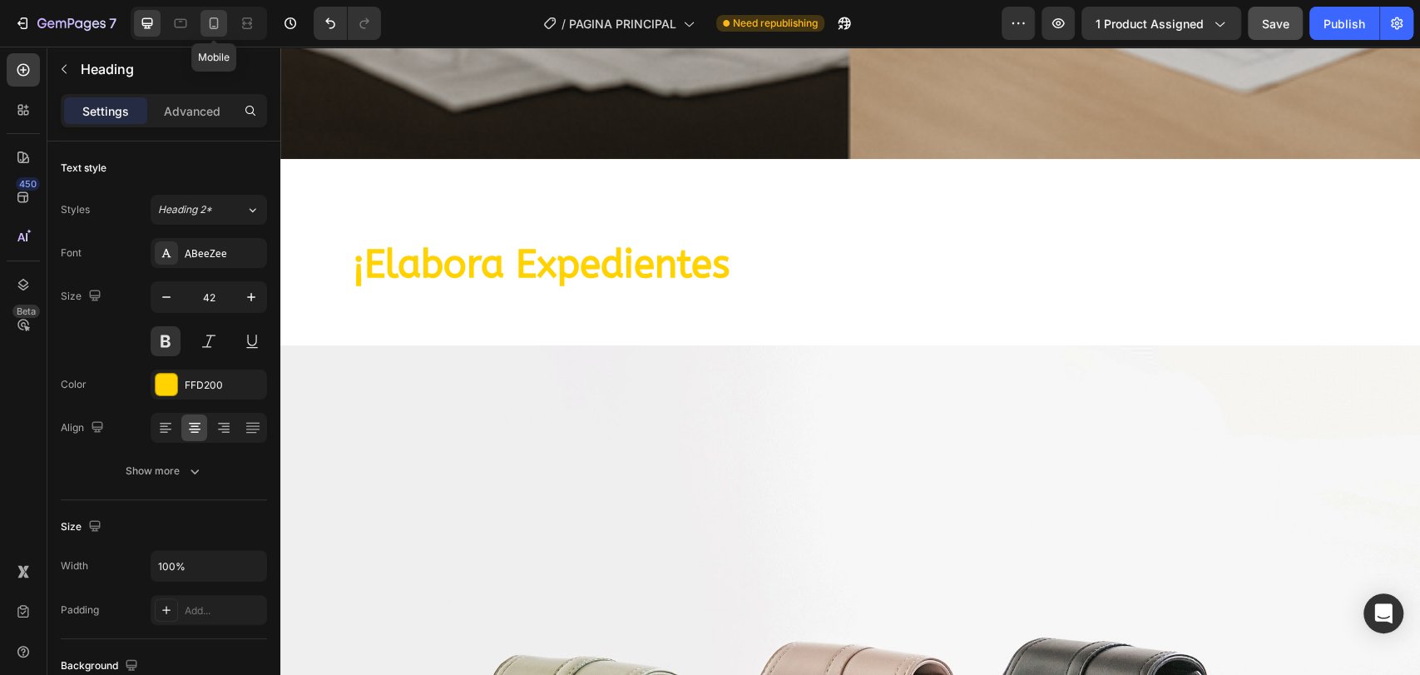
click at [218, 28] on icon at bounding box center [214, 23] width 17 height 17
type input "17"
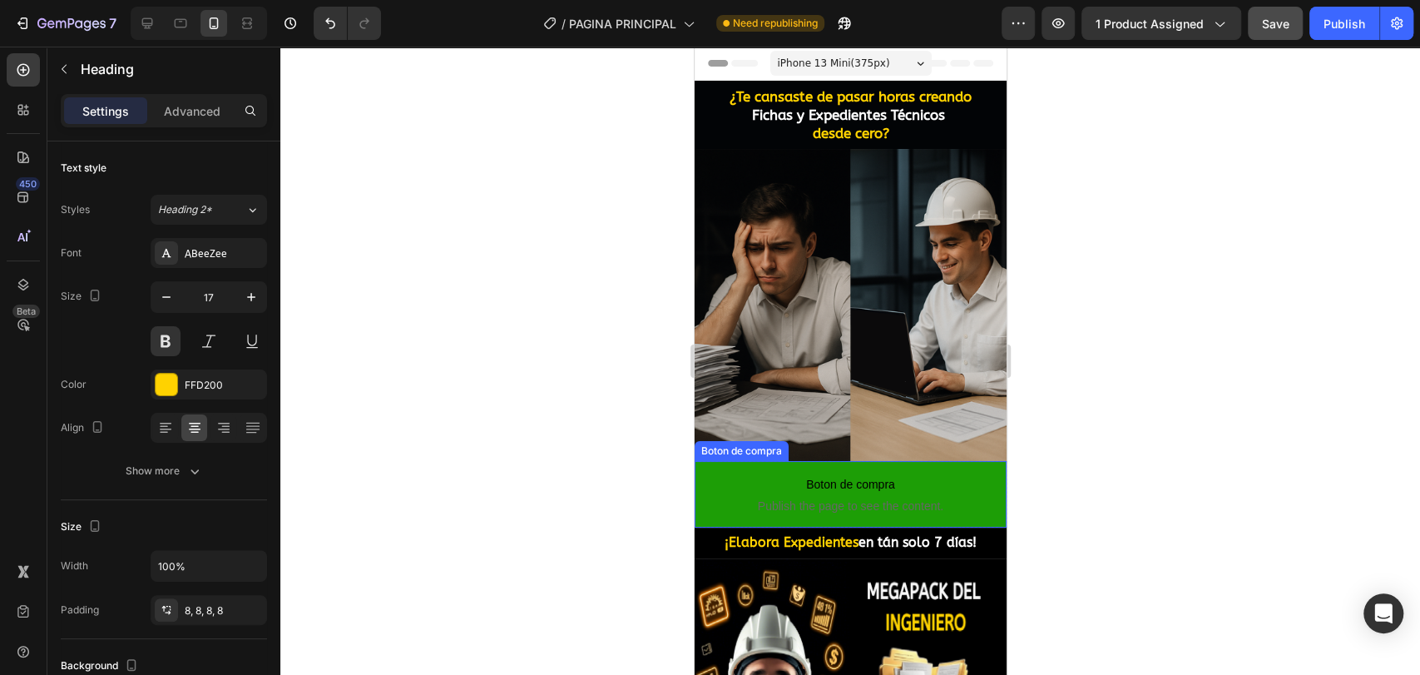
click at [919, 461] on p "Boton de compra Publish the page to see the content." at bounding box center [850, 494] width 312 height 67
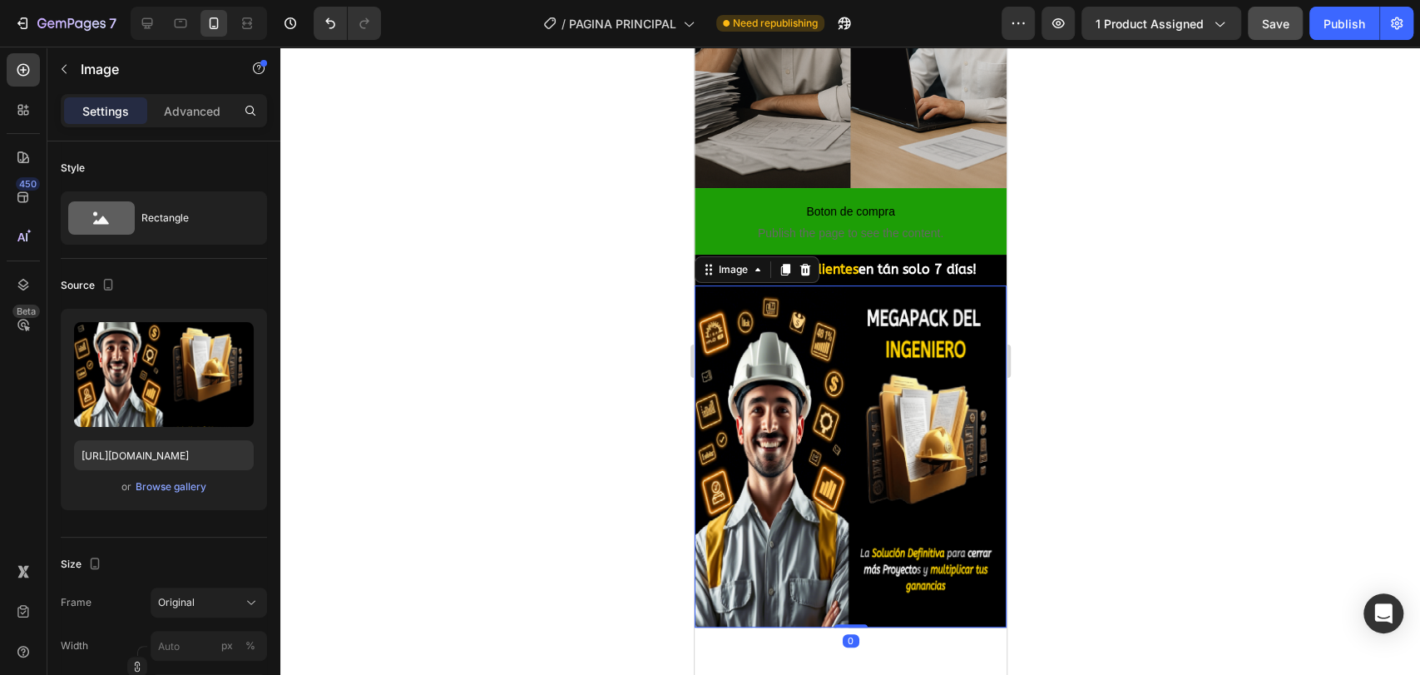
scroll to position [277, 0]
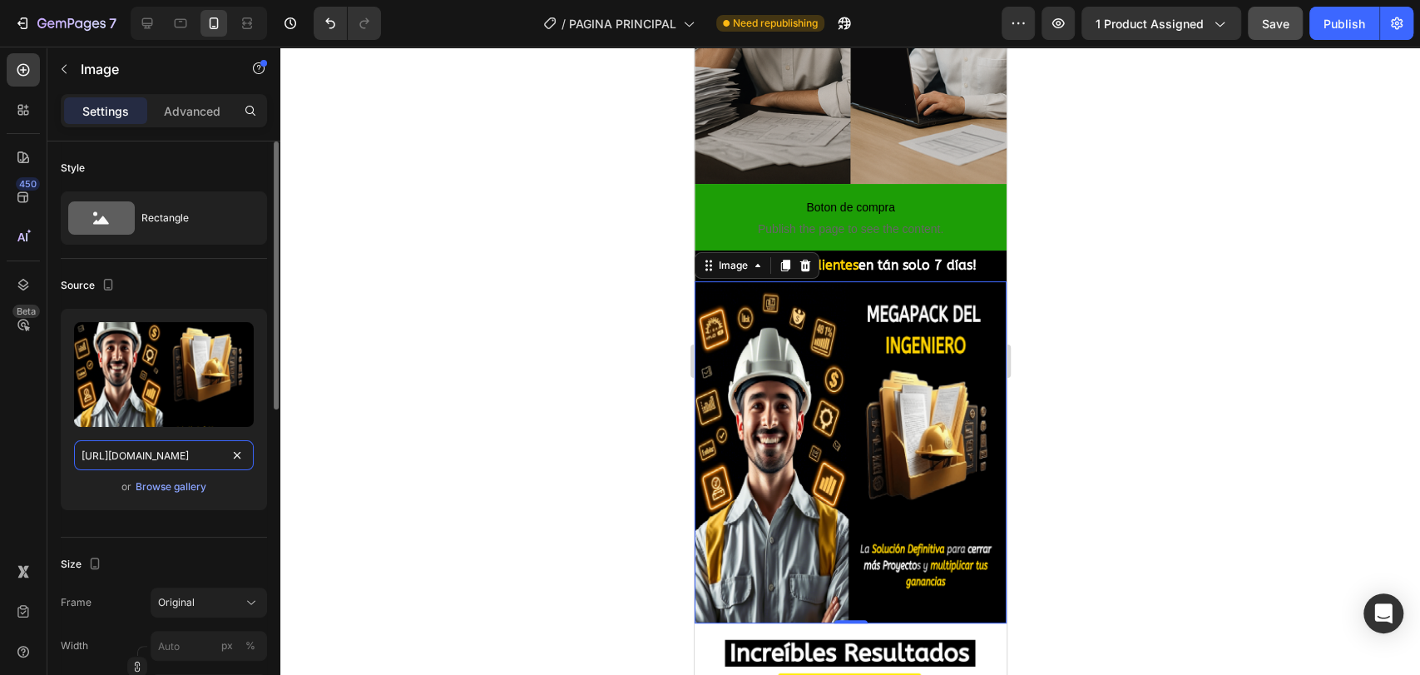
click at [213, 453] on input "[URL][DOMAIN_NAME]" at bounding box center [164, 455] width 180 height 30
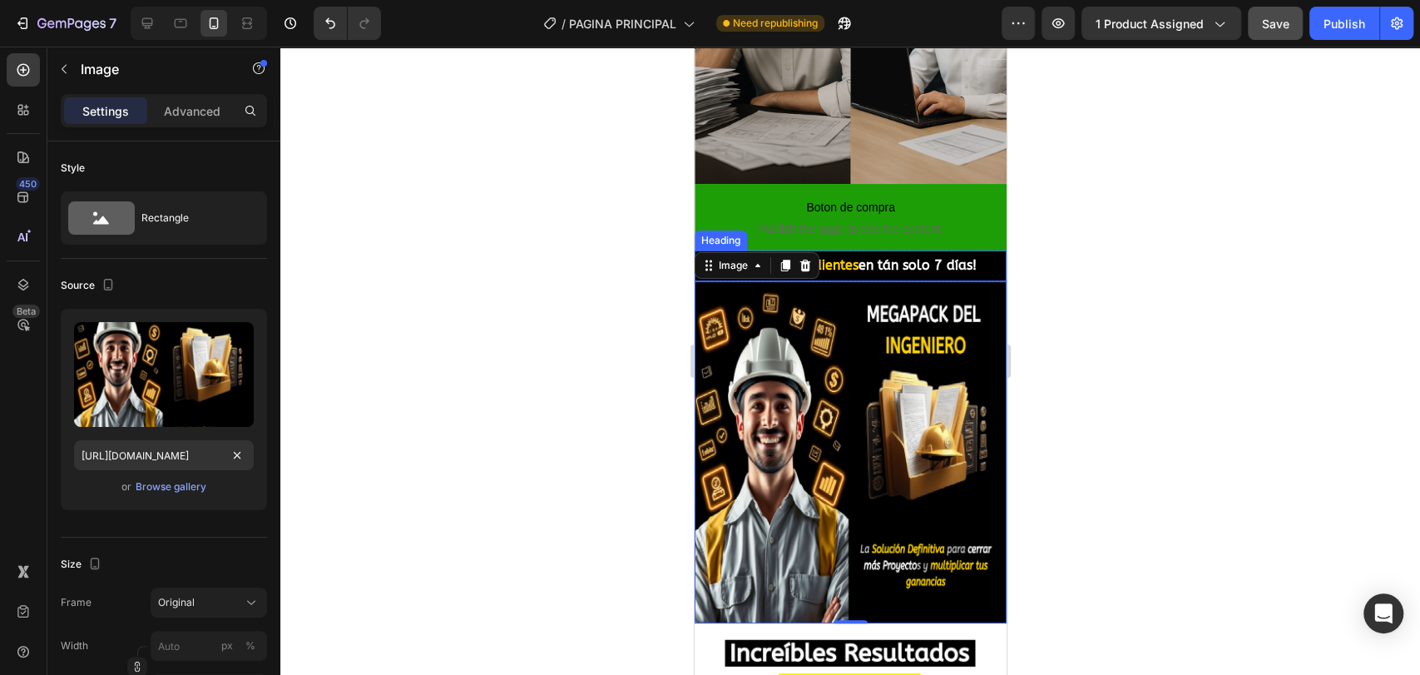
click at [862, 259] on strong "en tán solo 7 días!" at bounding box center [917, 265] width 118 height 16
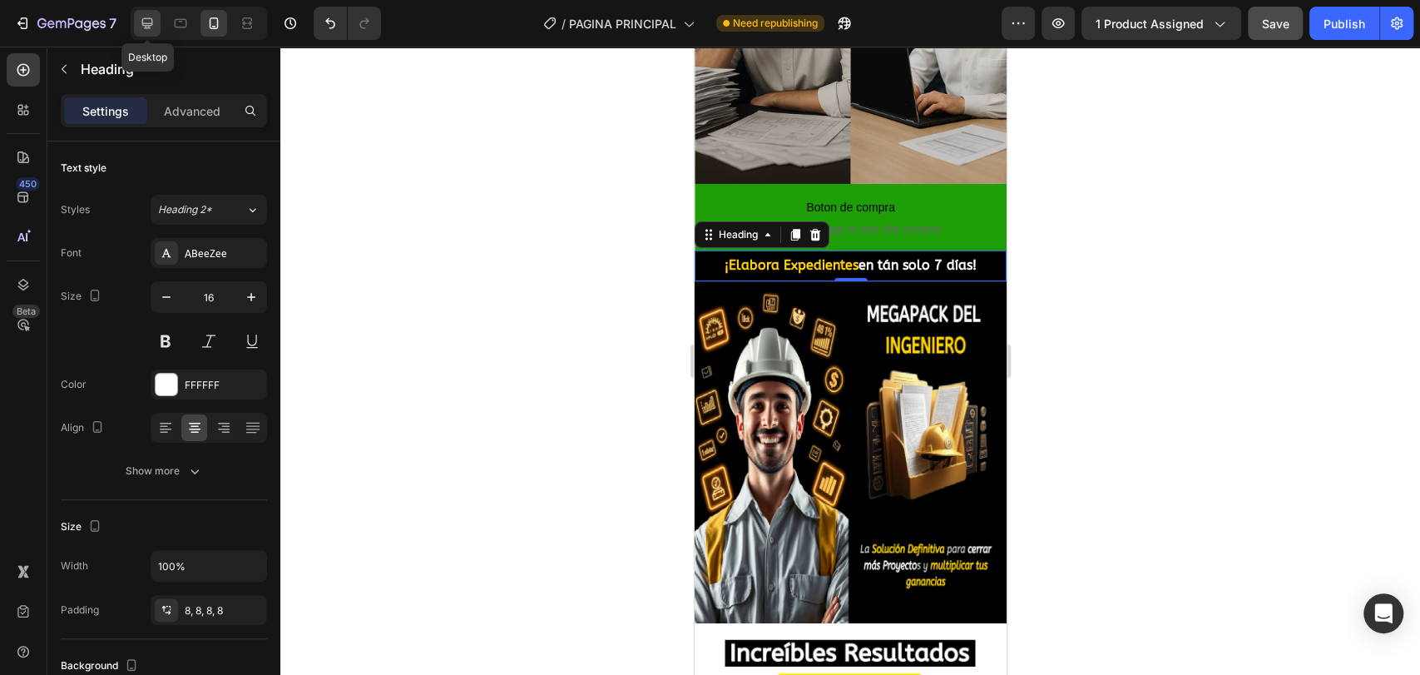
click at [156, 23] on div at bounding box center [147, 23] width 27 height 27
type input "1200"
type input "46"
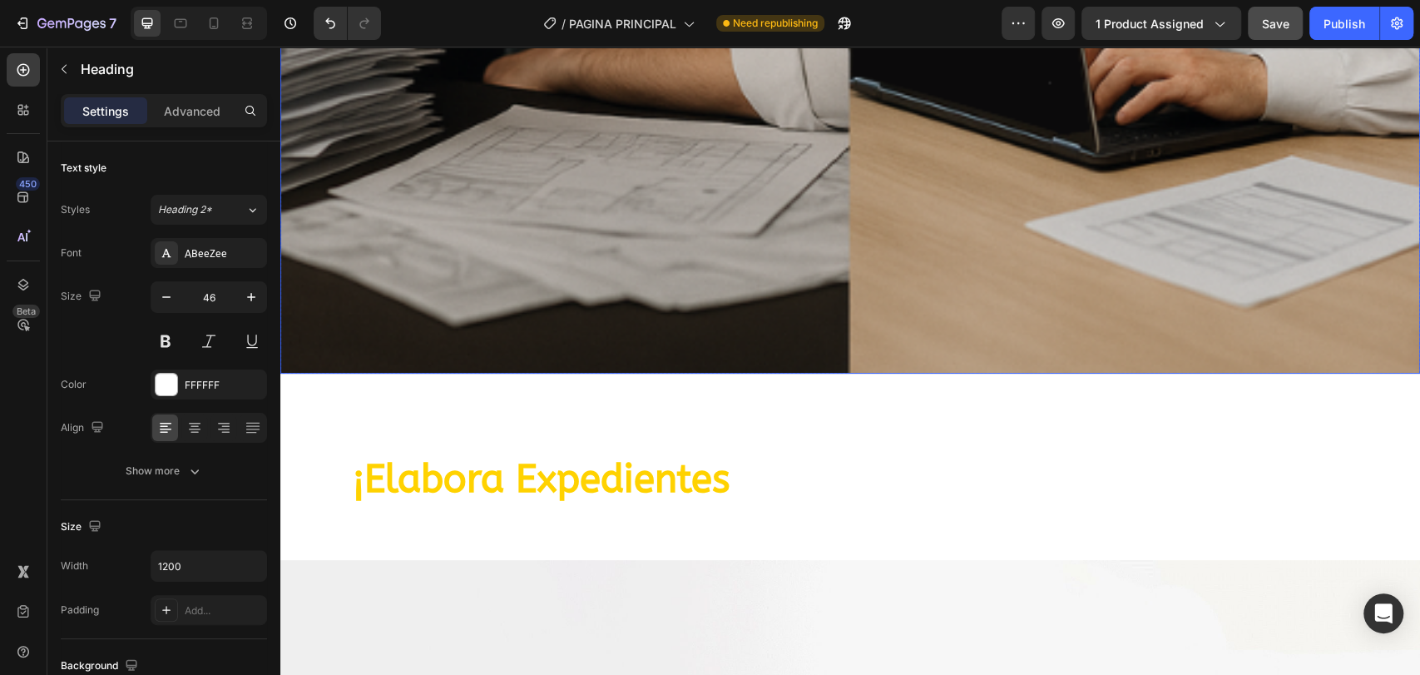
scroll to position [924, 0]
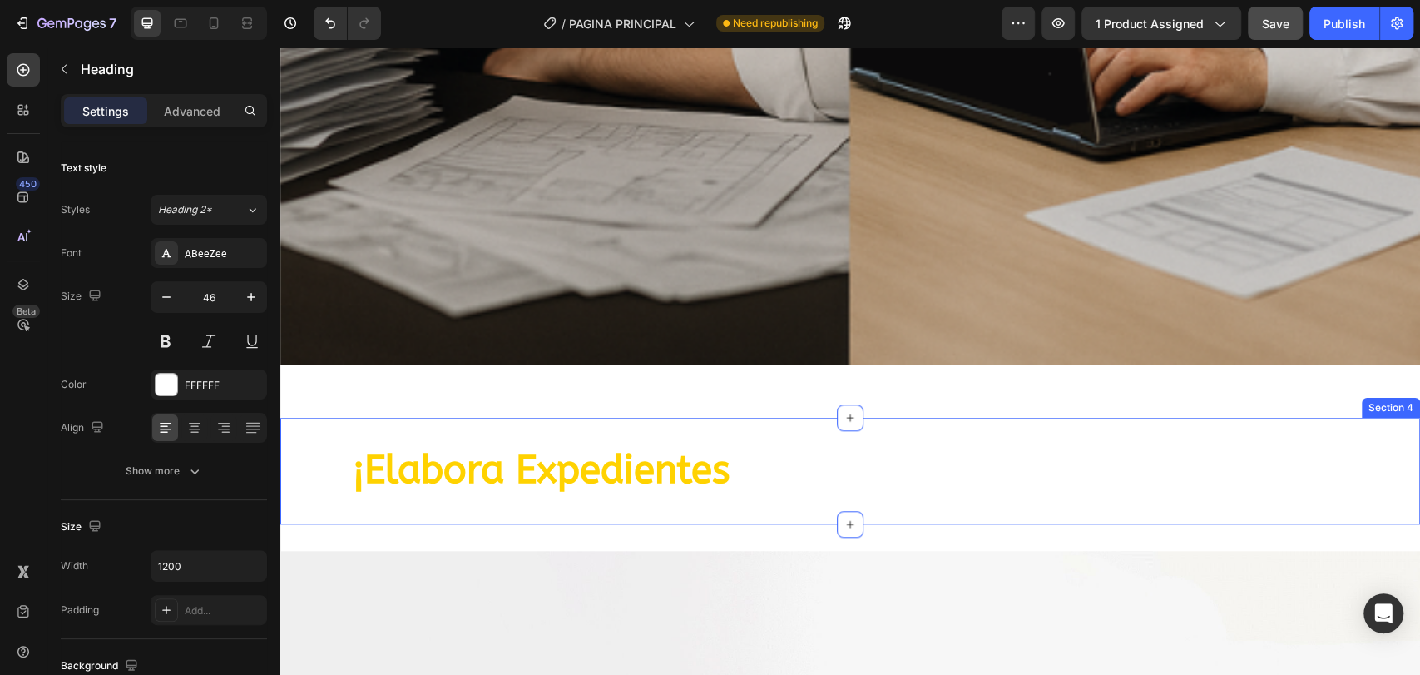
click at [686, 418] on div "¡Elabora Expedientes en tán solo 7 días! Heading Section 4" at bounding box center [850, 471] width 1140 height 107
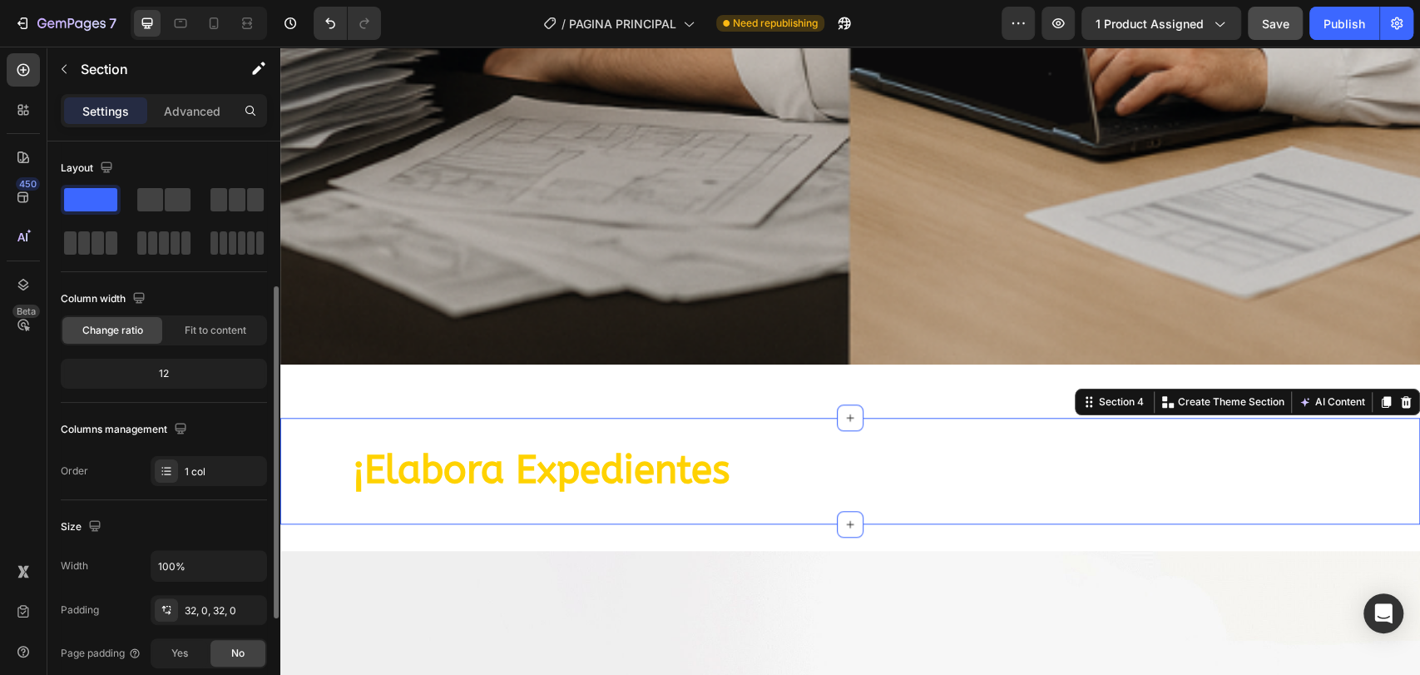
scroll to position [277, 0]
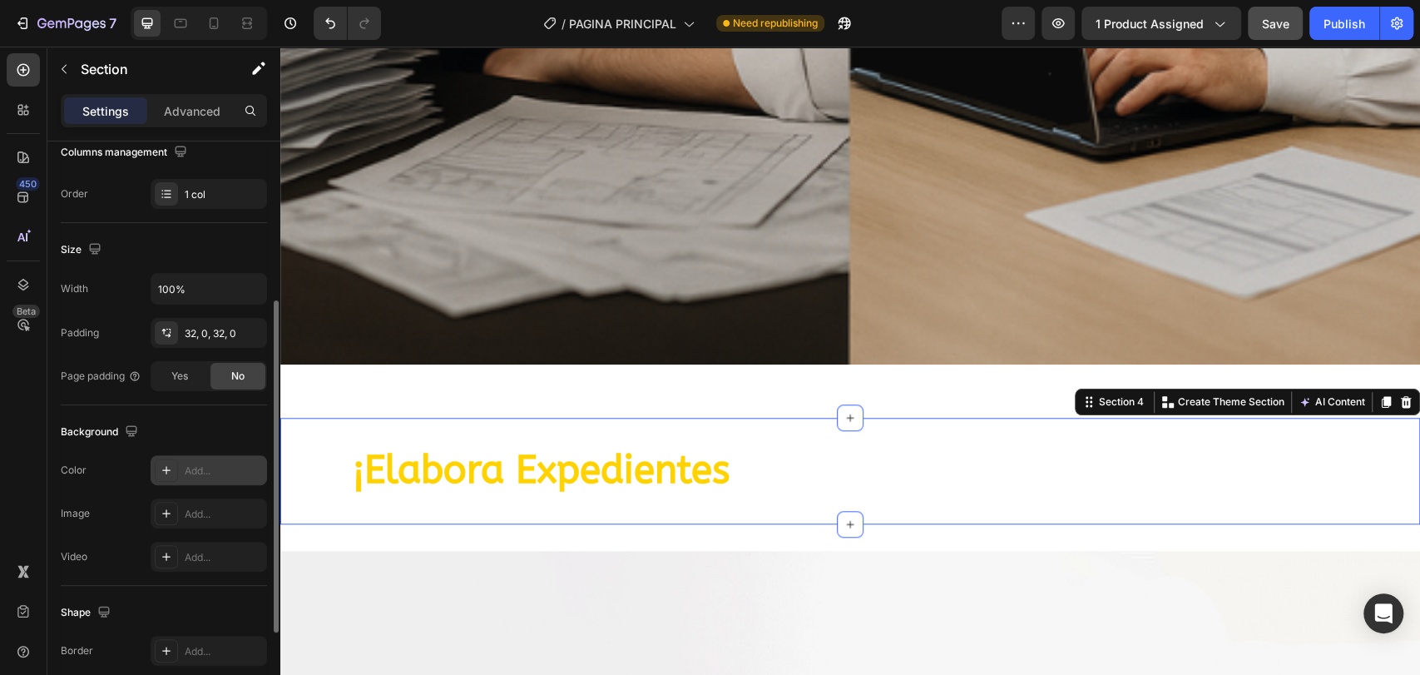
click at [160, 475] on div at bounding box center [166, 469] width 23 height 23
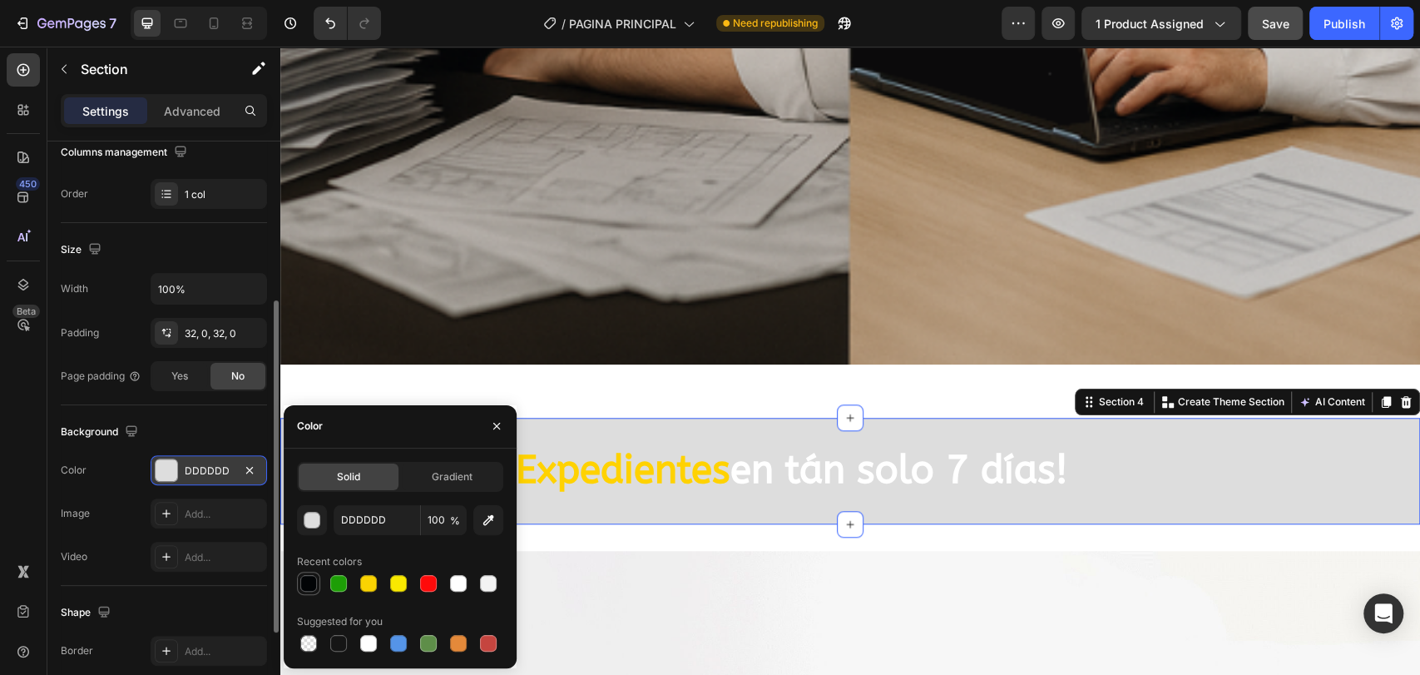
click at [315, 580] on div at bounding box center [308, 583] width 17 height 17
type input "020406"
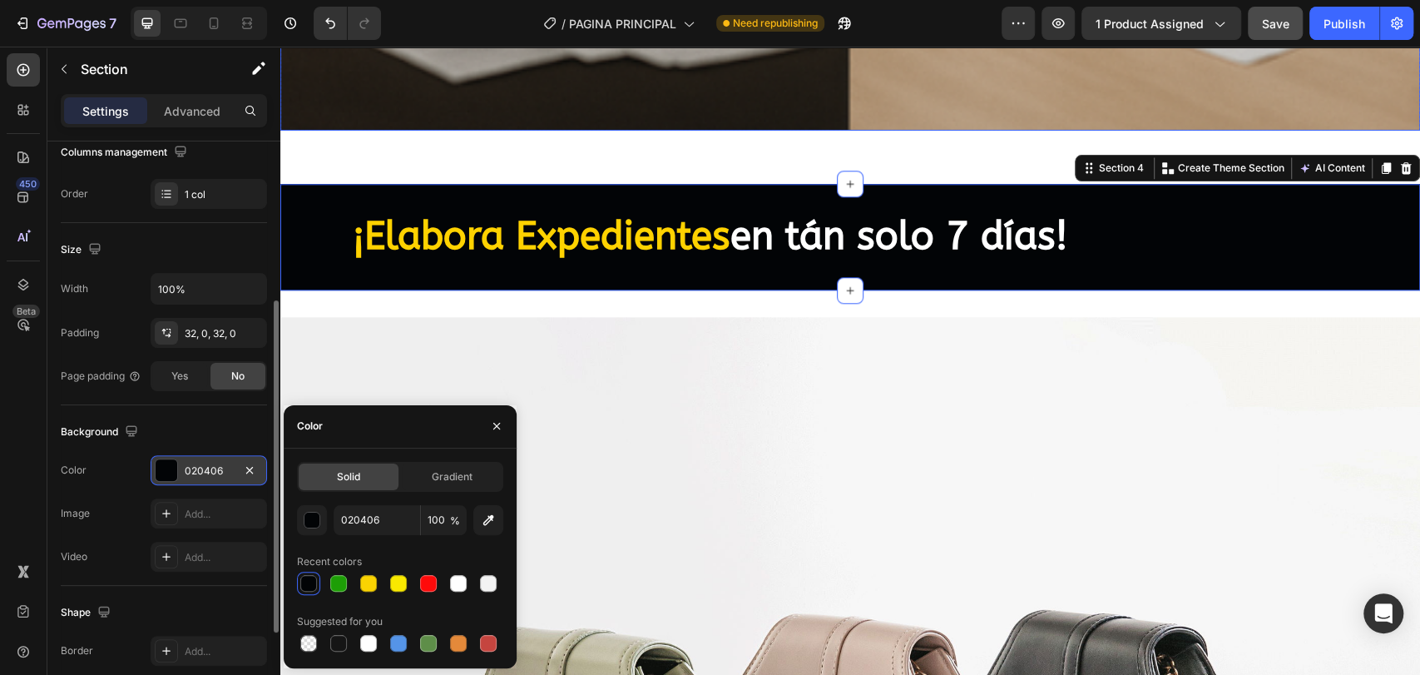
scroll to position [1202, 0]
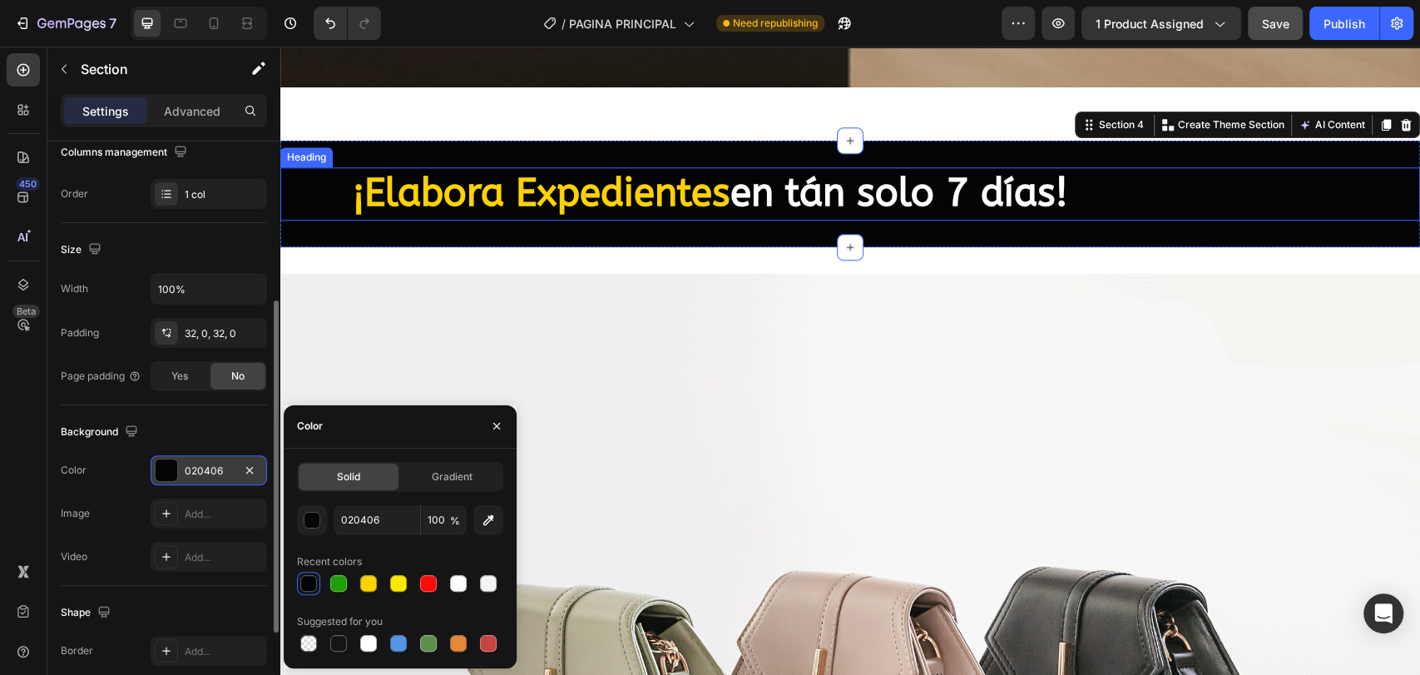
click at [1223, 185] on p "⁠⁠⁠⁠⁠⁠⁠ ¡Elabora Expedientes en tán solo 7 días!" at bounding box center [850, 194] width 995 height 50
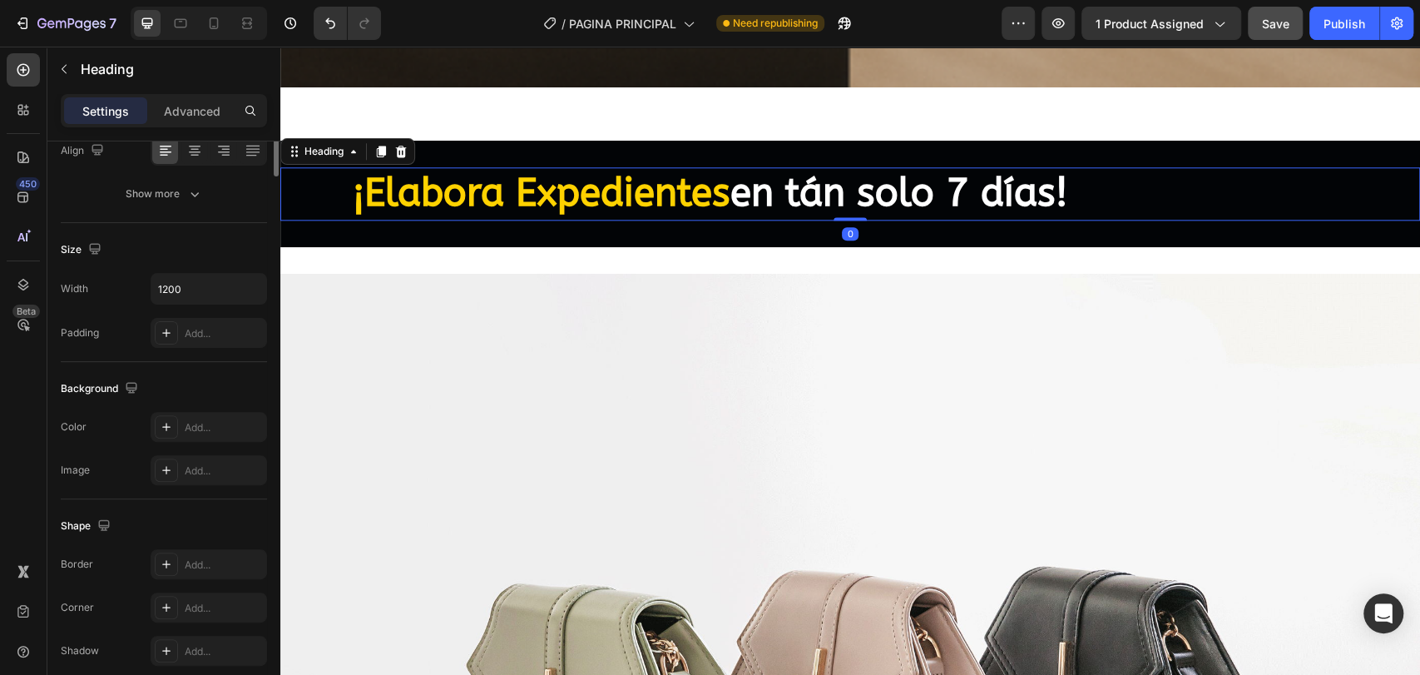
scroll to position [0, 0]
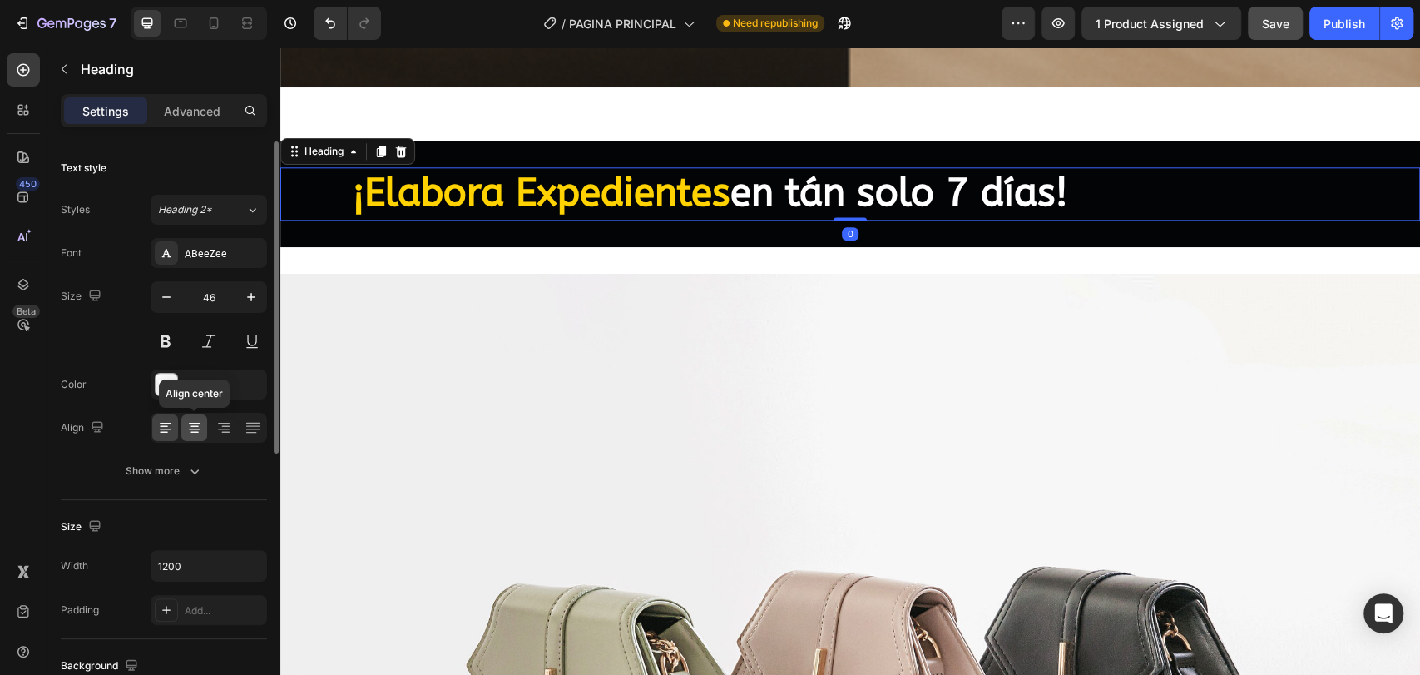
click at [200, 428] on icon at bounding box center [194, 427] width 17 height 17
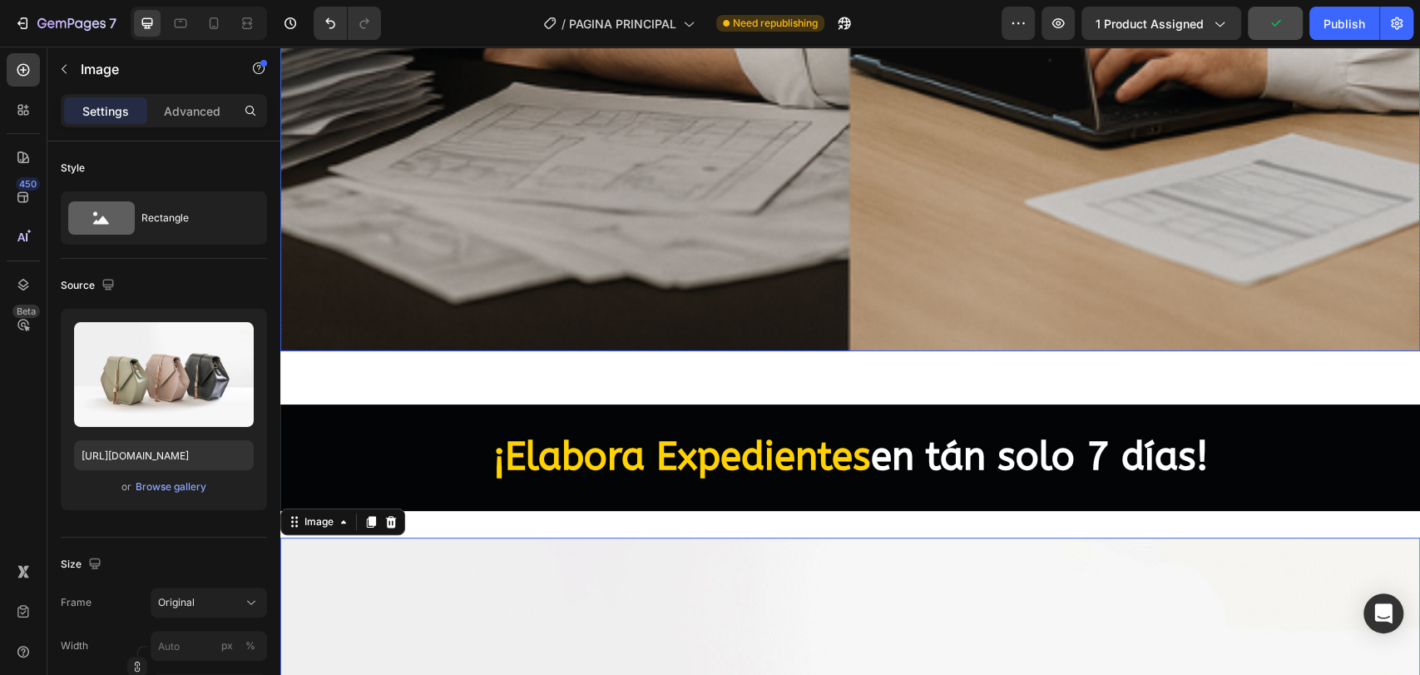
scroll to position [924, 0]
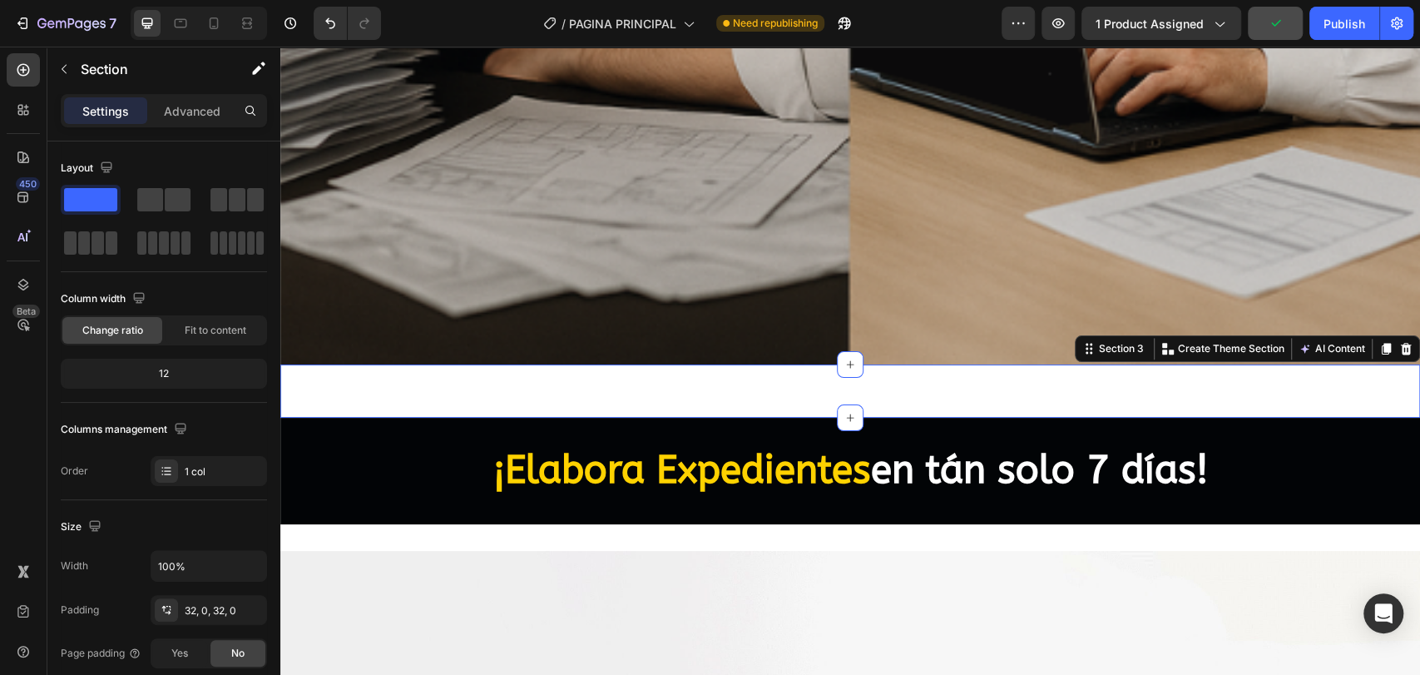
click at [588, 368] on div "Boton de compra Publish the page to see the content. Boton de compra Section 3 …" at bounding box center [850, 390] width 1140 height 53
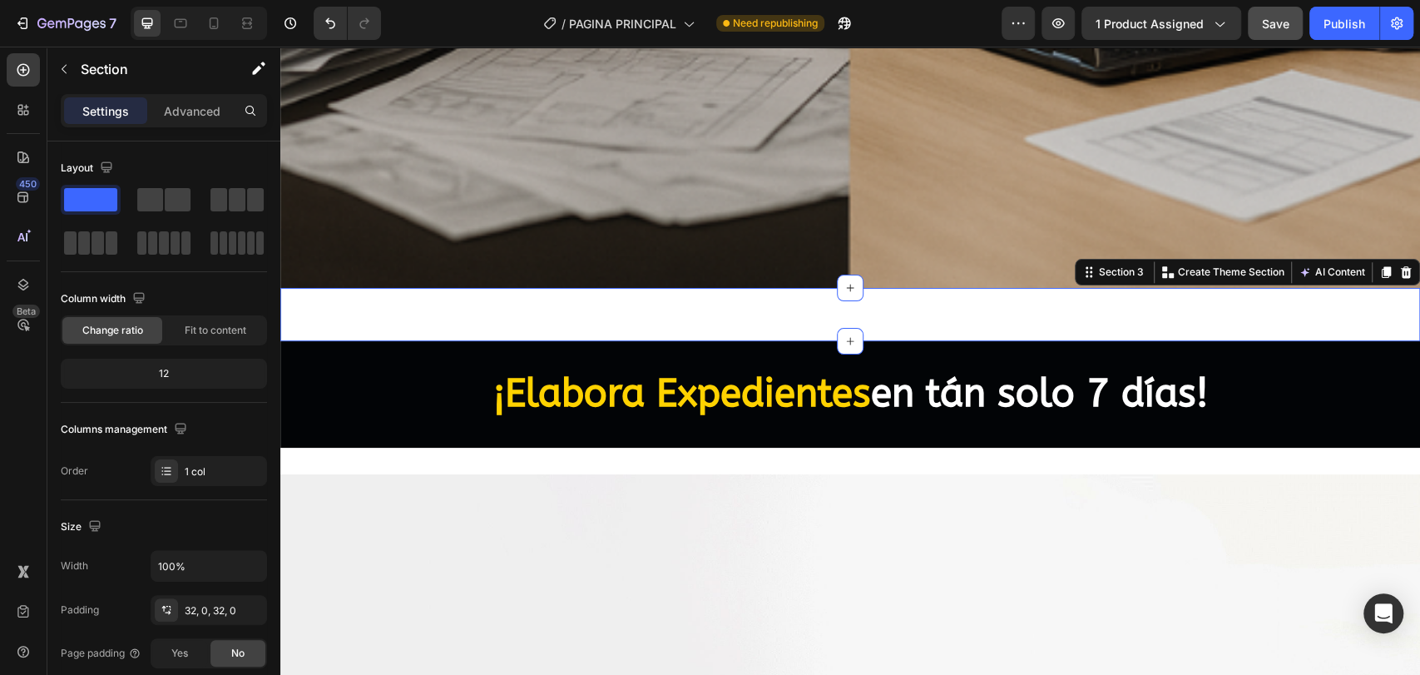
scroll to position [1109, 0]
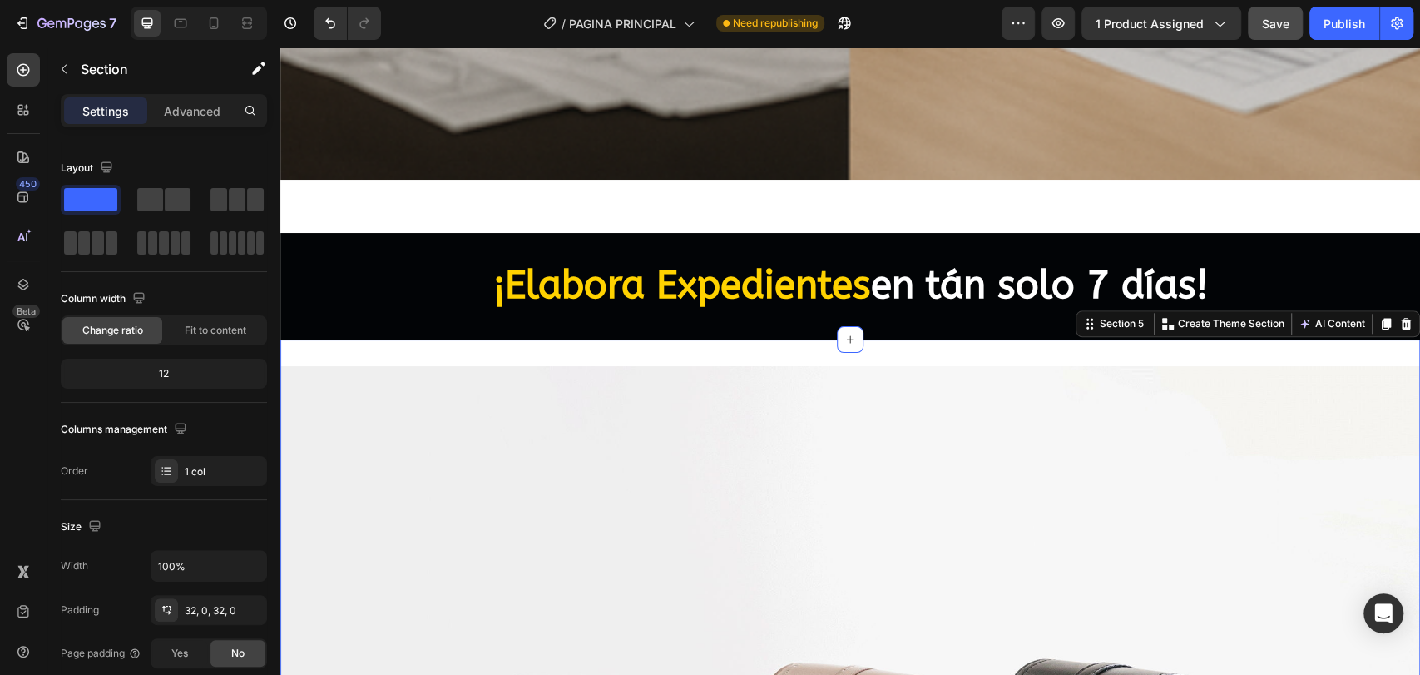
click at [546, 290] on strong "¡Elabora Expedientes" at bounding box center [682, 285] width 378 height 45
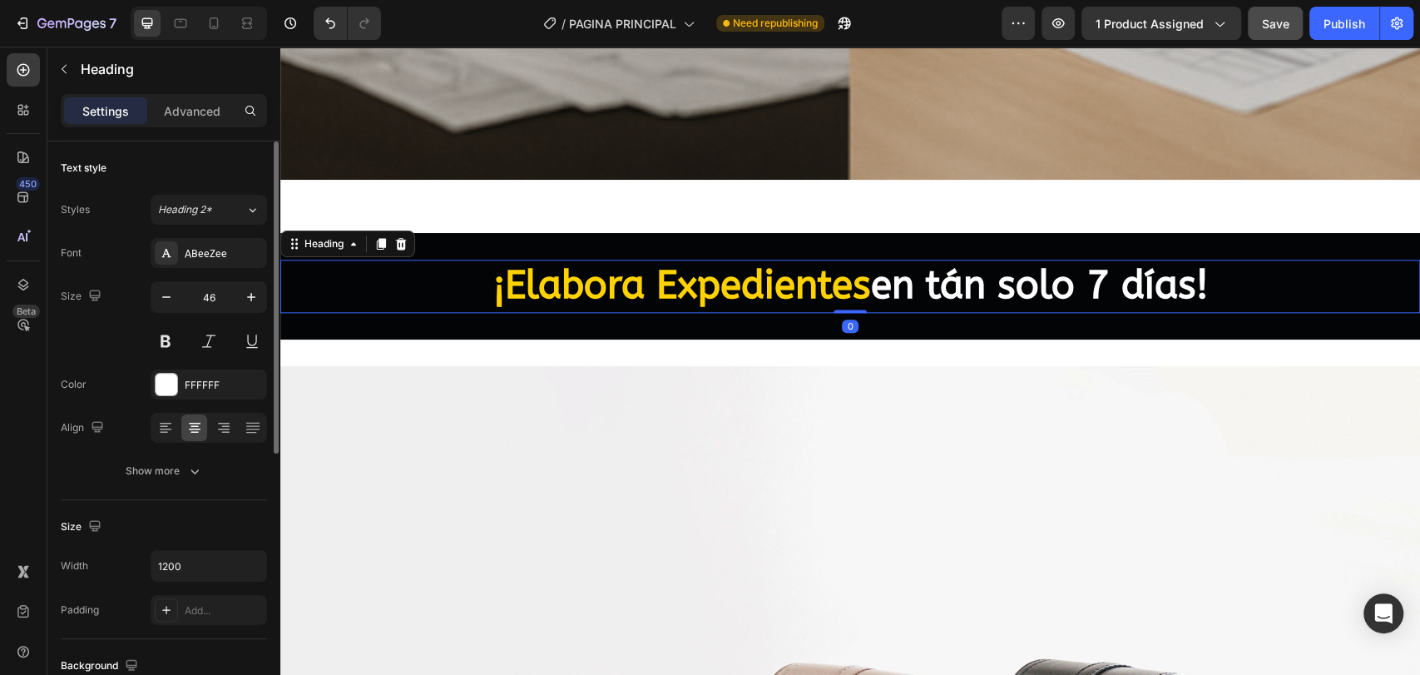
click at [172, 102] on p "Advanced" at bounding box center [192, 110] width 57 height 17
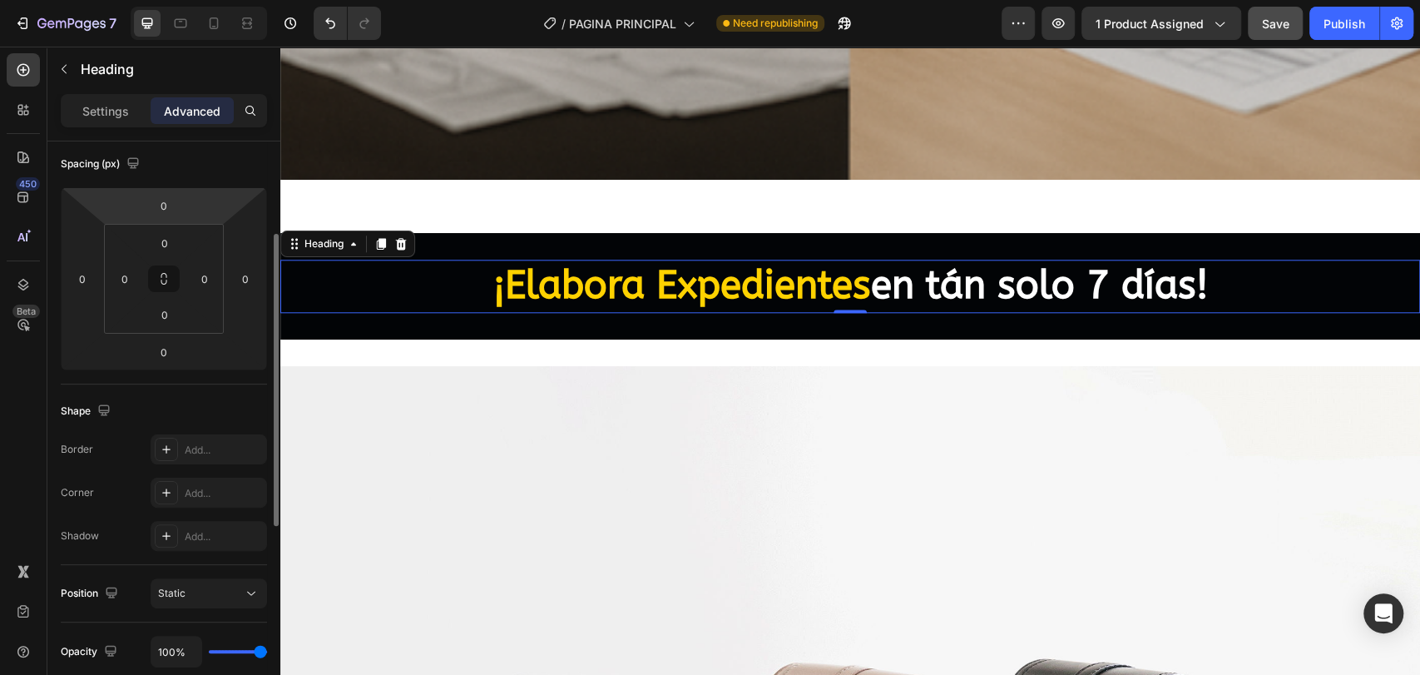
scroll to position [0, 0]
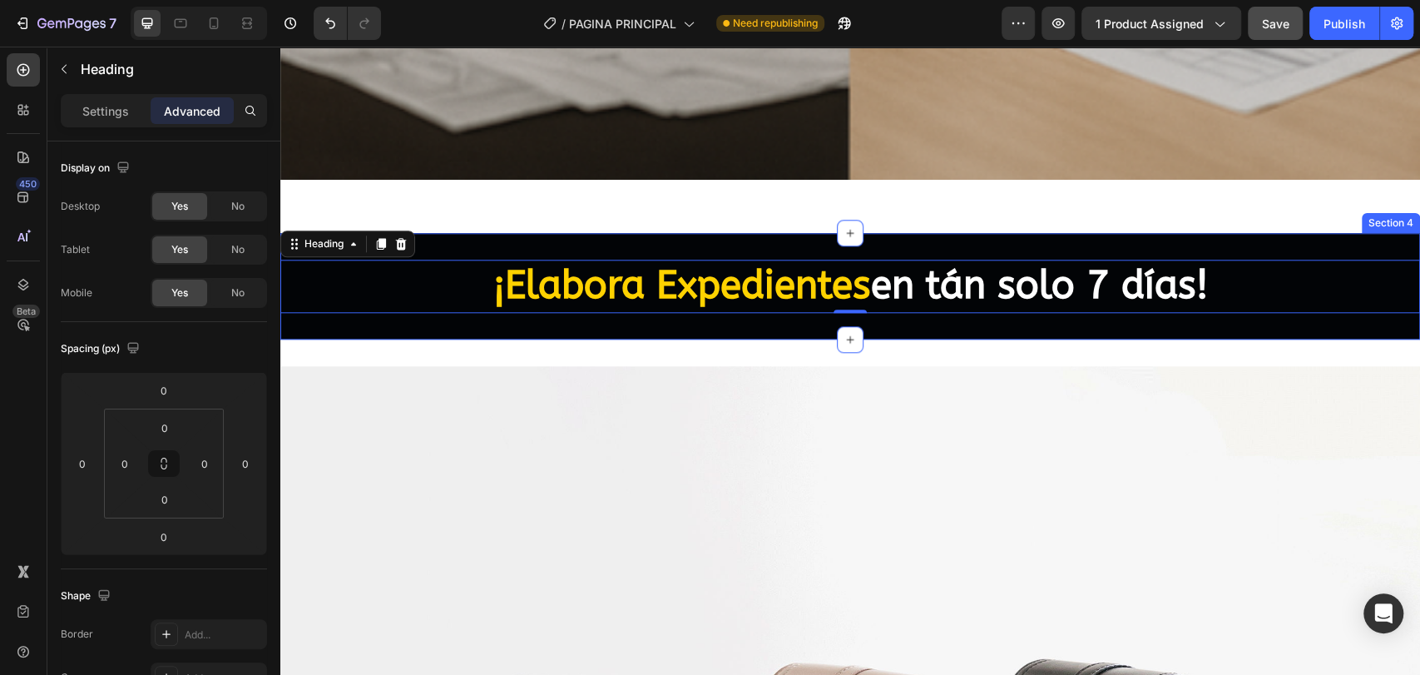
click at [531, 311] on div "⁠⁠⁠⁠⁠⁠⁠ ¡Elabora Expedientes en tán solo 7 días! Heading 0 Section 4" at bounding box center [850, 286] width 1140 height 107
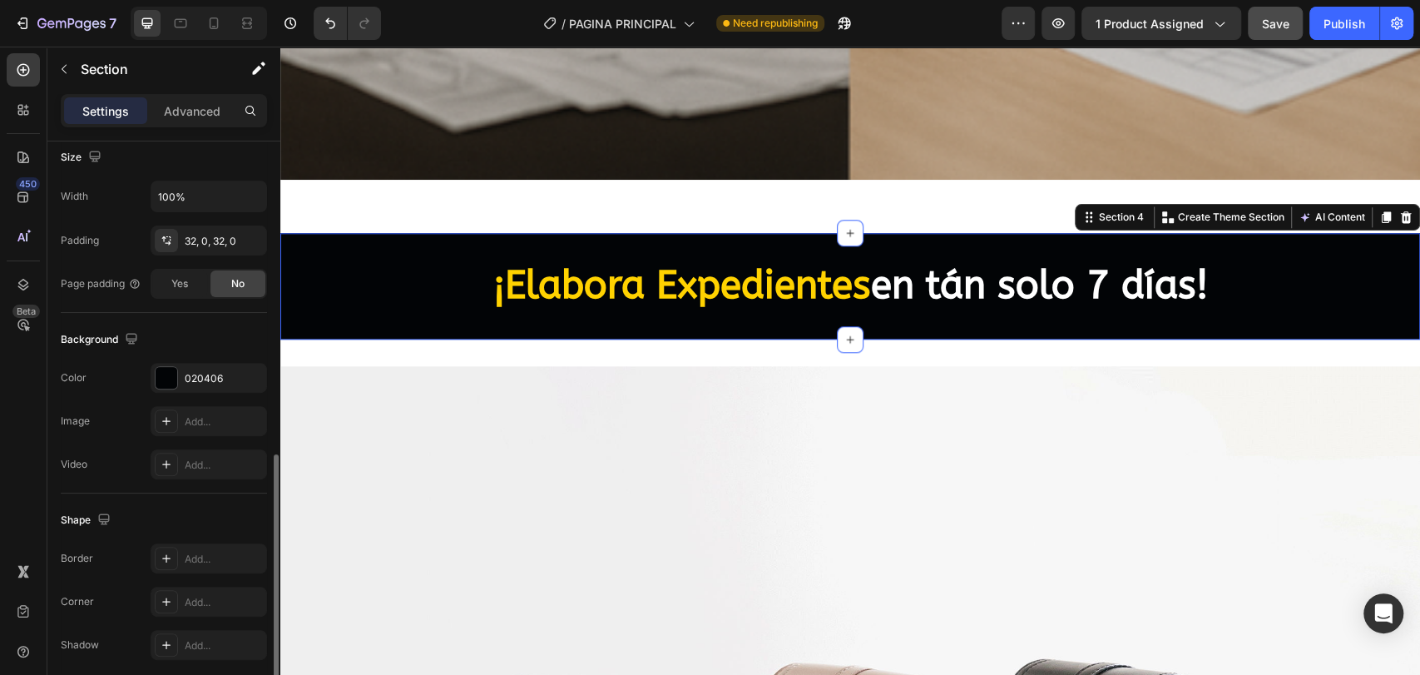
scroll to position [434, 0]
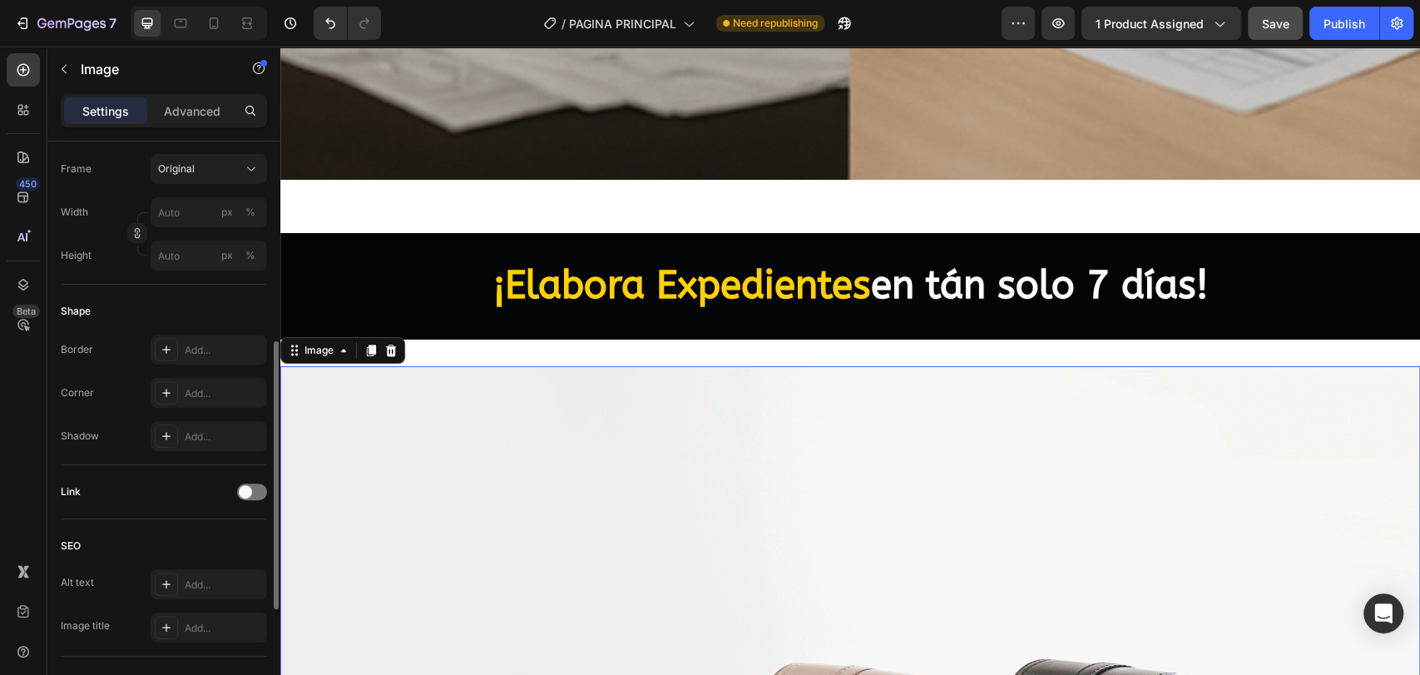
scroll to position [0, 0]
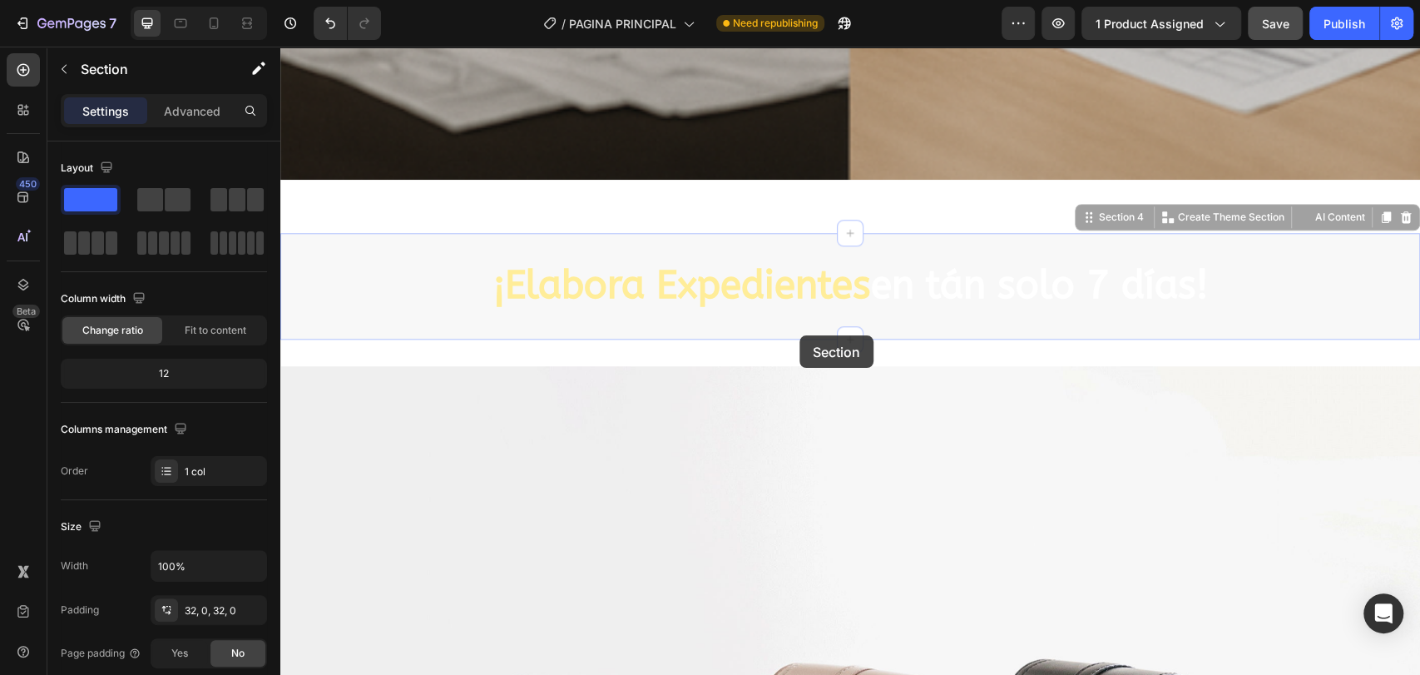
drag, startPoint x: 800, startPoint y: 319, endPoint x: 810, endPoint y: 335, distance: 18.7
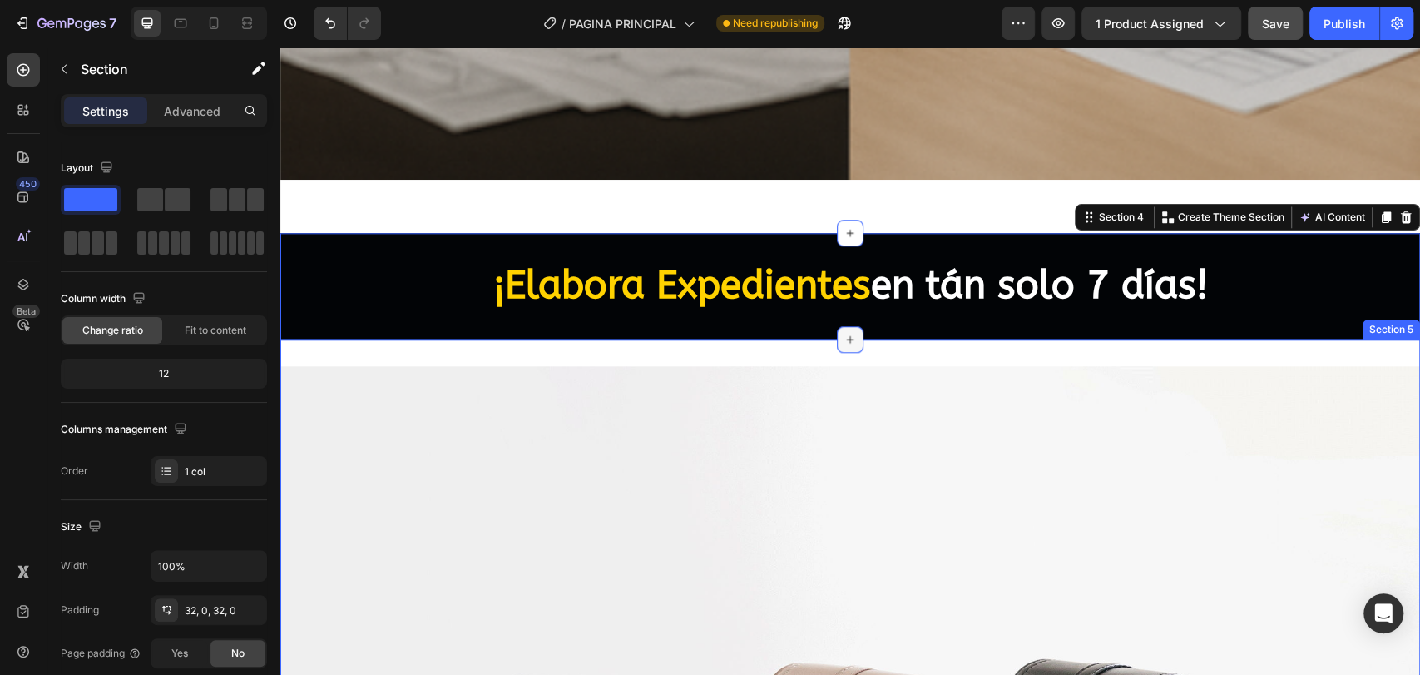
click at [844, 333] on icon at bounding box center [850, 339] width 13 height 13
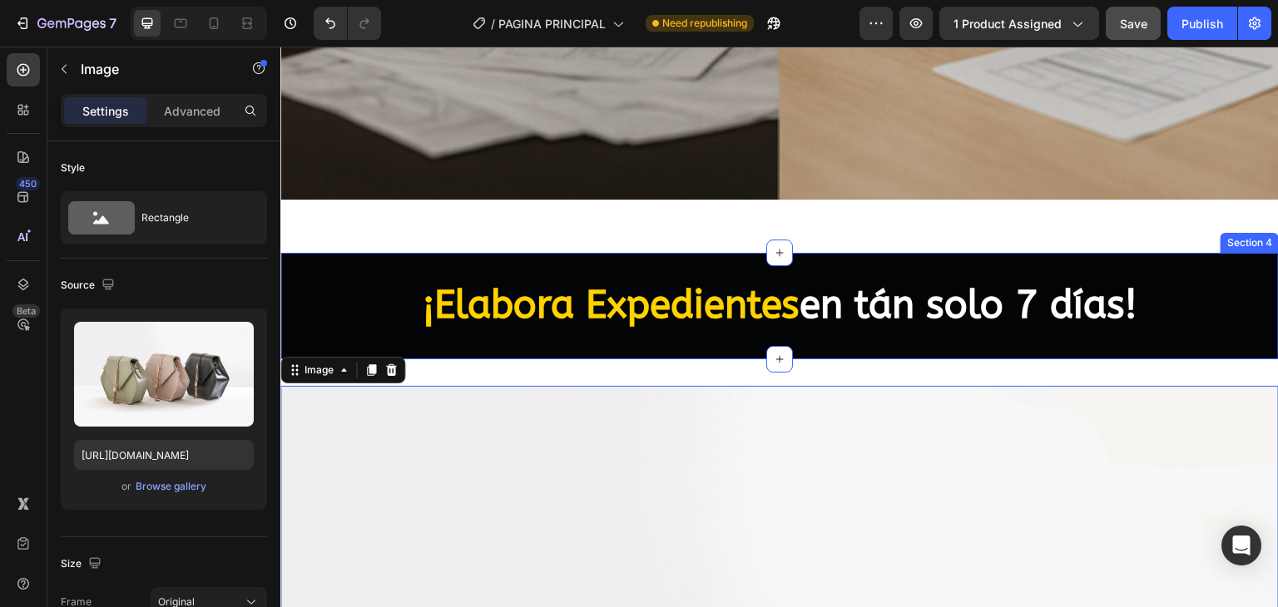
scroll to position [929, 0]
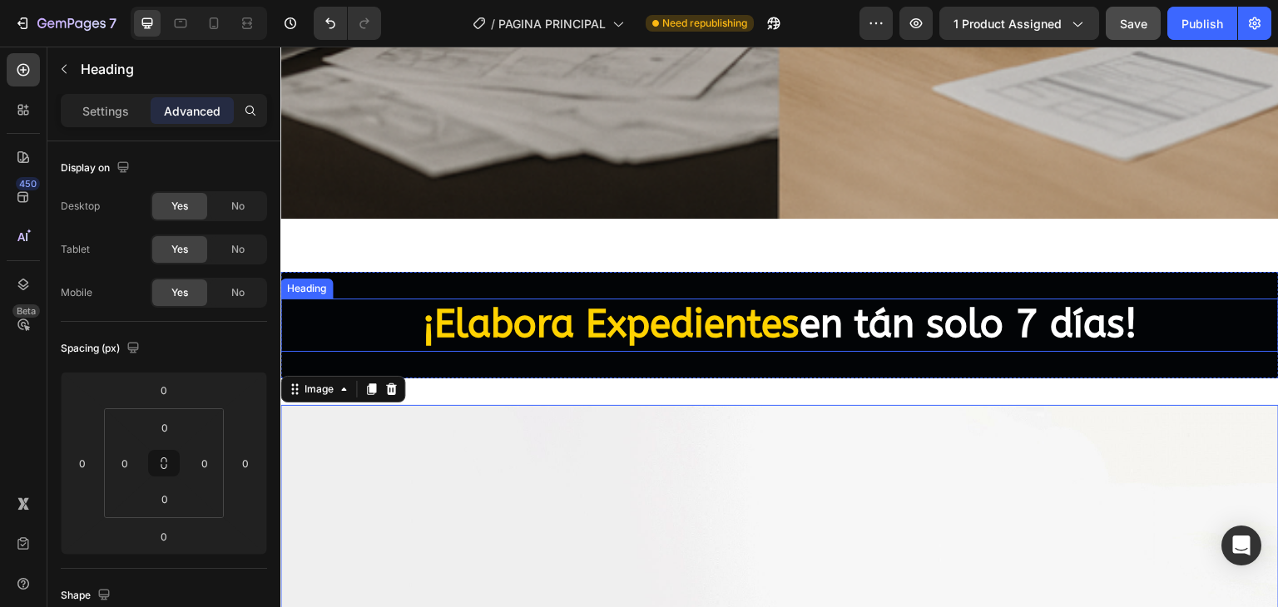
click at [332, 311] on p "⁠⁠⁠⁠⁠⁠⁠ ¡Elabora Expedientes en tán solo 7 días!" at bounding box center [779, 325] width 995 height 50
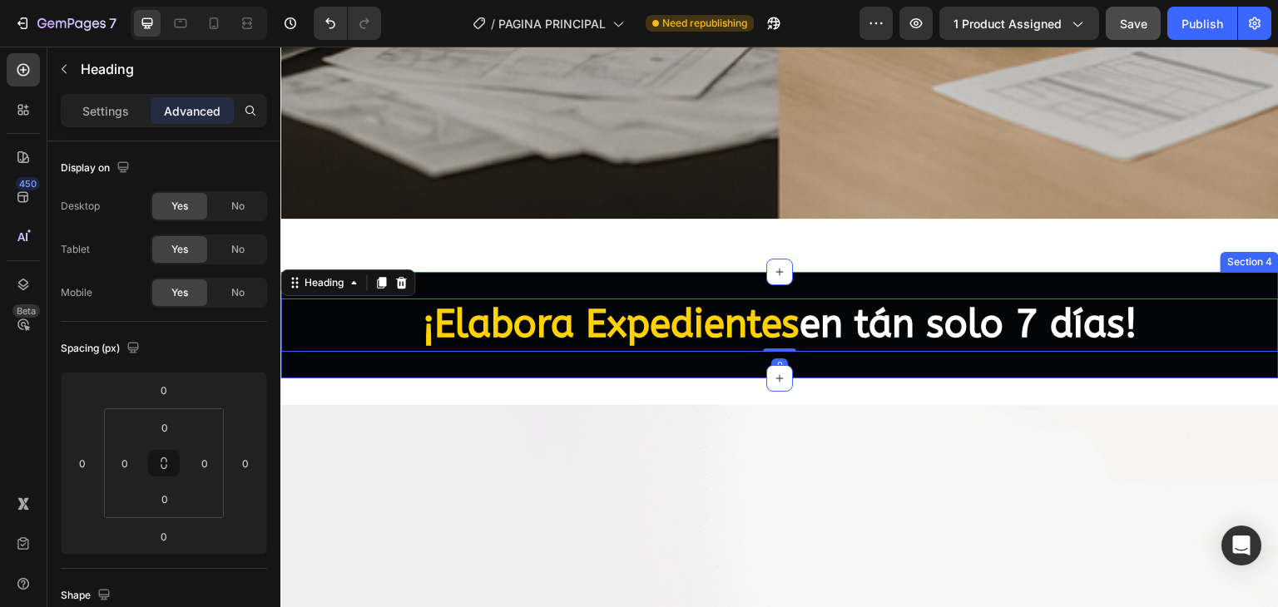
click at [336, 356] on div "⁠⁠⁠⁠⁠⁠⁠ ¡Elabora Expedientes en tán solo 7 días! Heading 0 Section 4" at bounding box center [779, 325] width 999 height 107
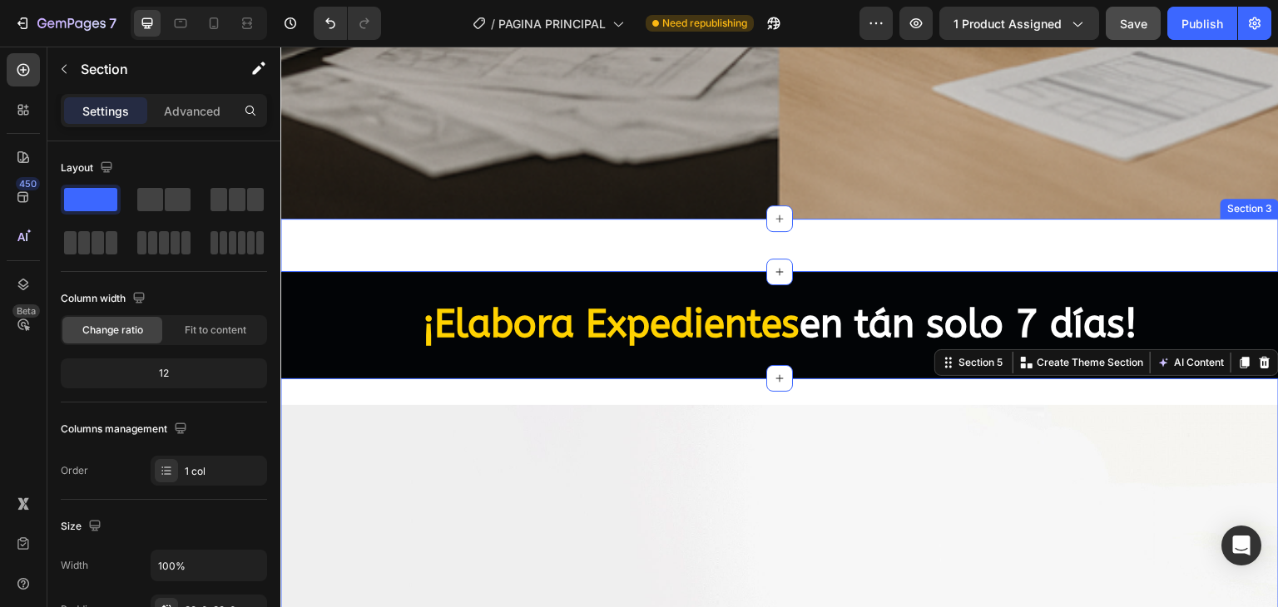
click at [717, 230] on div "Boton de compra Publish the page to see the content. Boton de compra Section 3" at bounding box center [779, 245] width 999 height 53
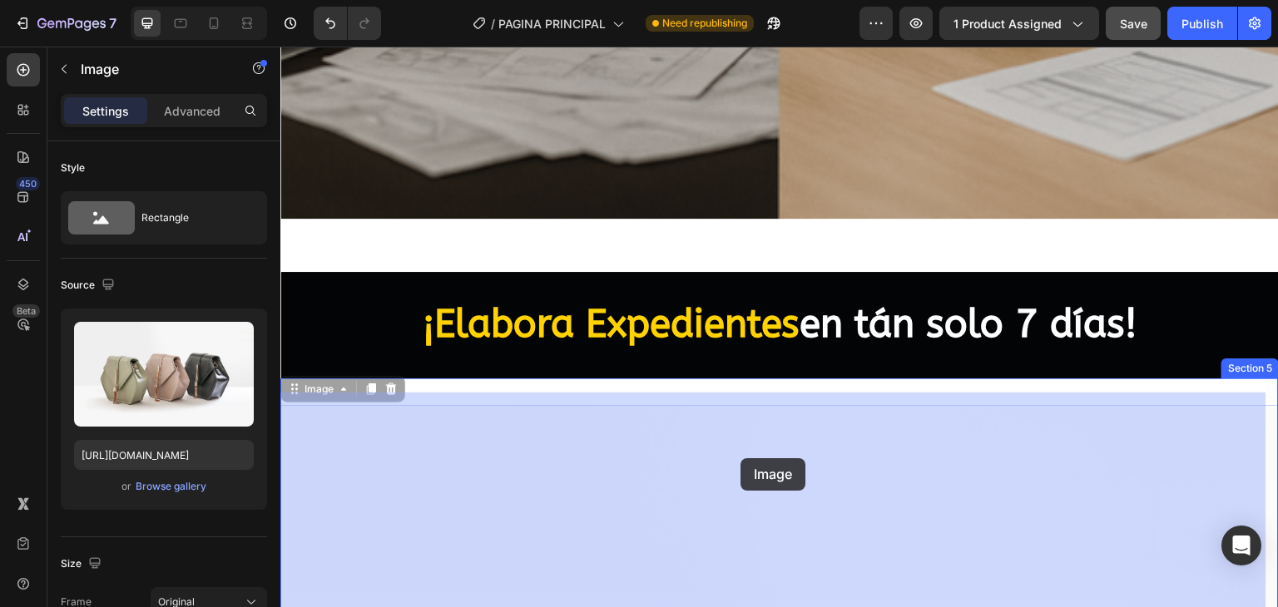
drag, startPoint x: 752, startPoint y: 518, endPoint x: 741, endPoint y: 458, distance: 61.0
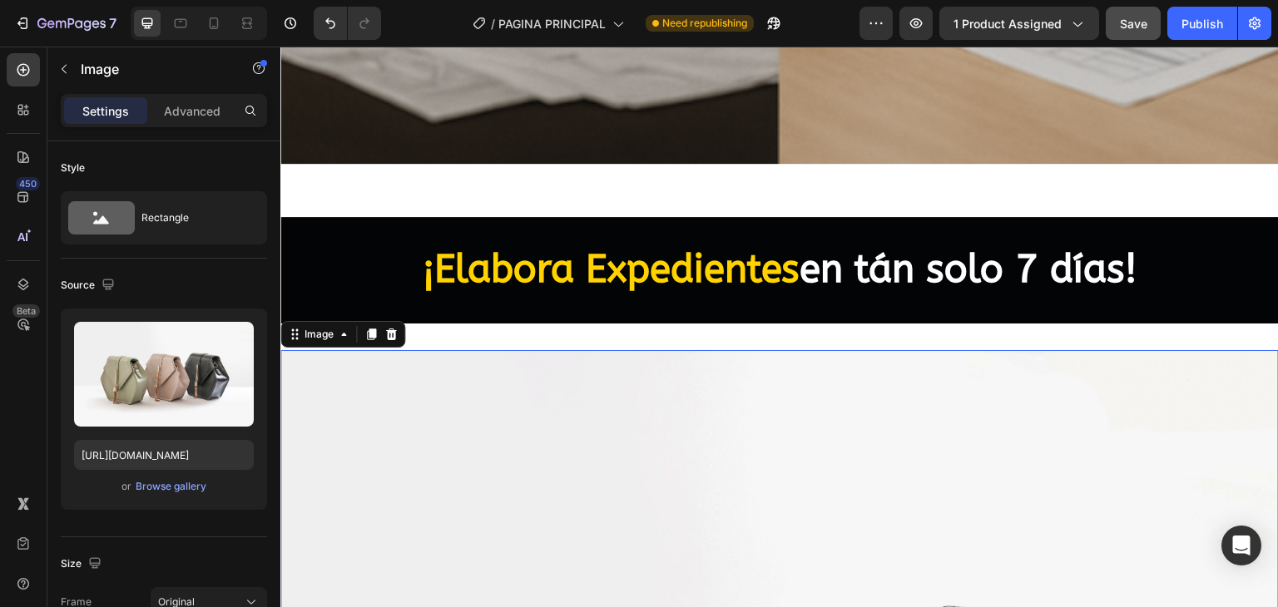
scroll to position [1095, 0]
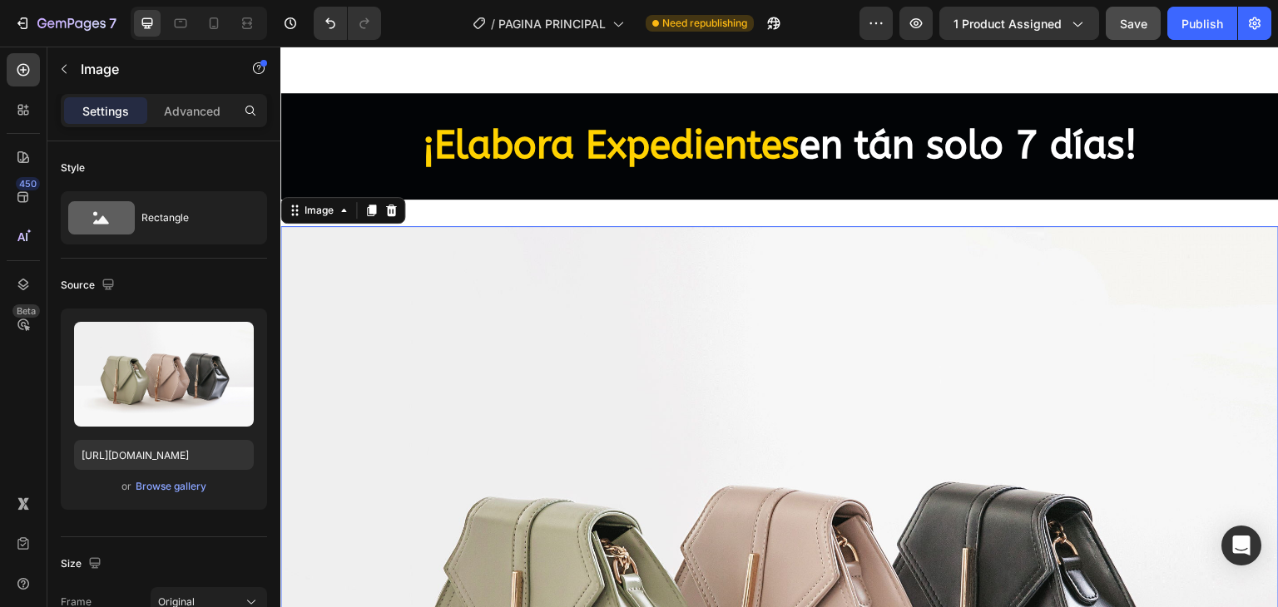
click at [702, 356] on img at bounding box center [779, 600] width 999 height 749
click at [225, 27] on div at bounding box center [214, 23] width 27 height 27
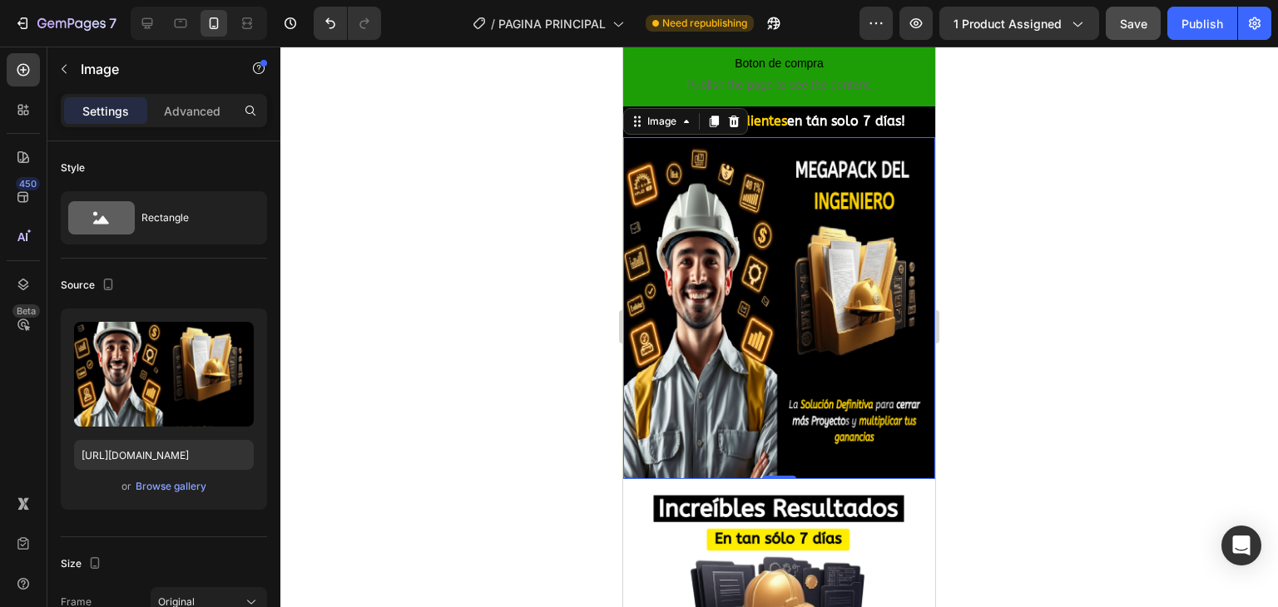
scroll to position [1127, 0]
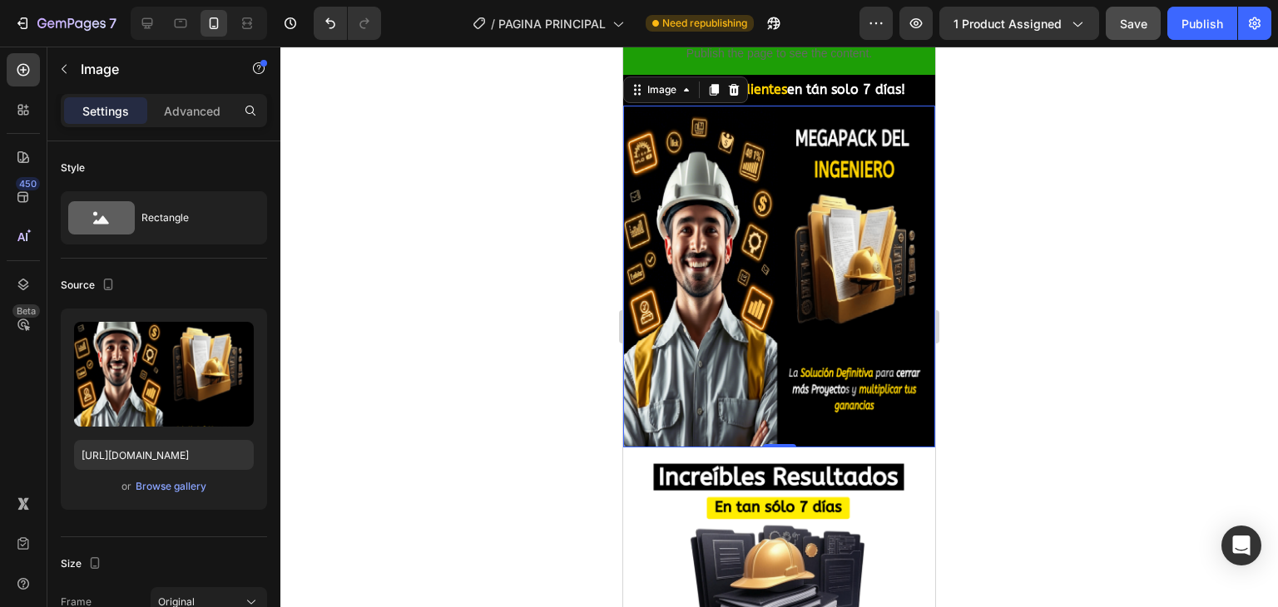
click at [851, 255] on img at bounding box center [779, 277] width 312 height 342
click at [179, 451] on input "[URL][DOMAIN_NAME]" at bounding box center [164, 455] width 180 height 30
click at [150, 31] on icon at bounding box center [147, 23] width 17 height 17
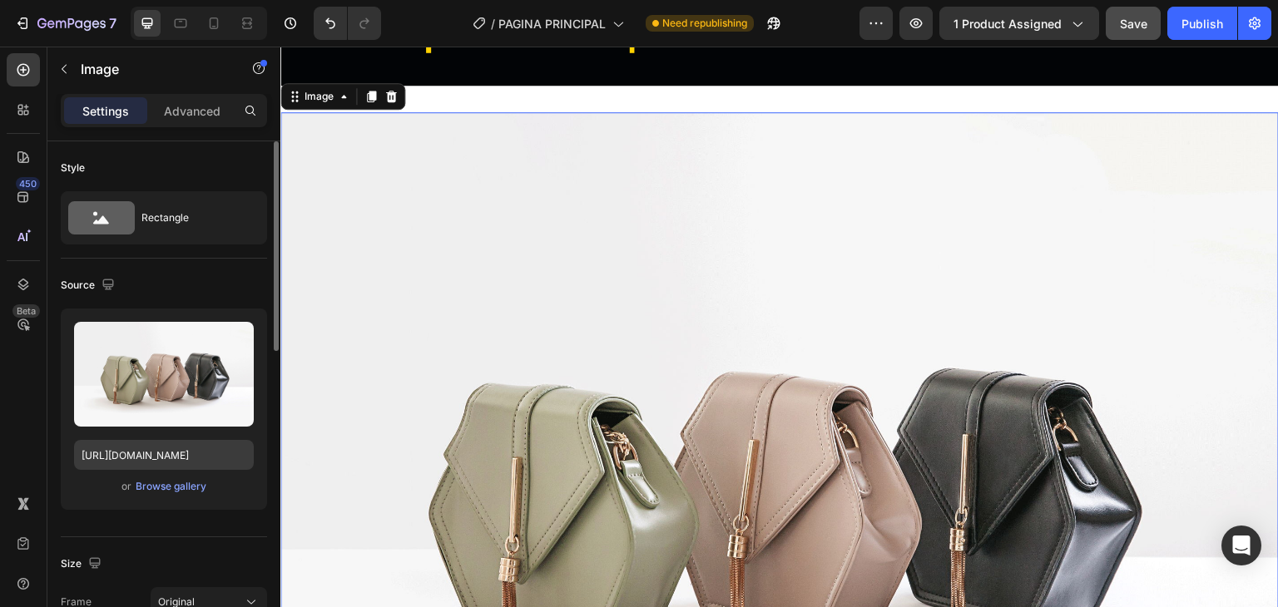
scroll to position [1216, 0]
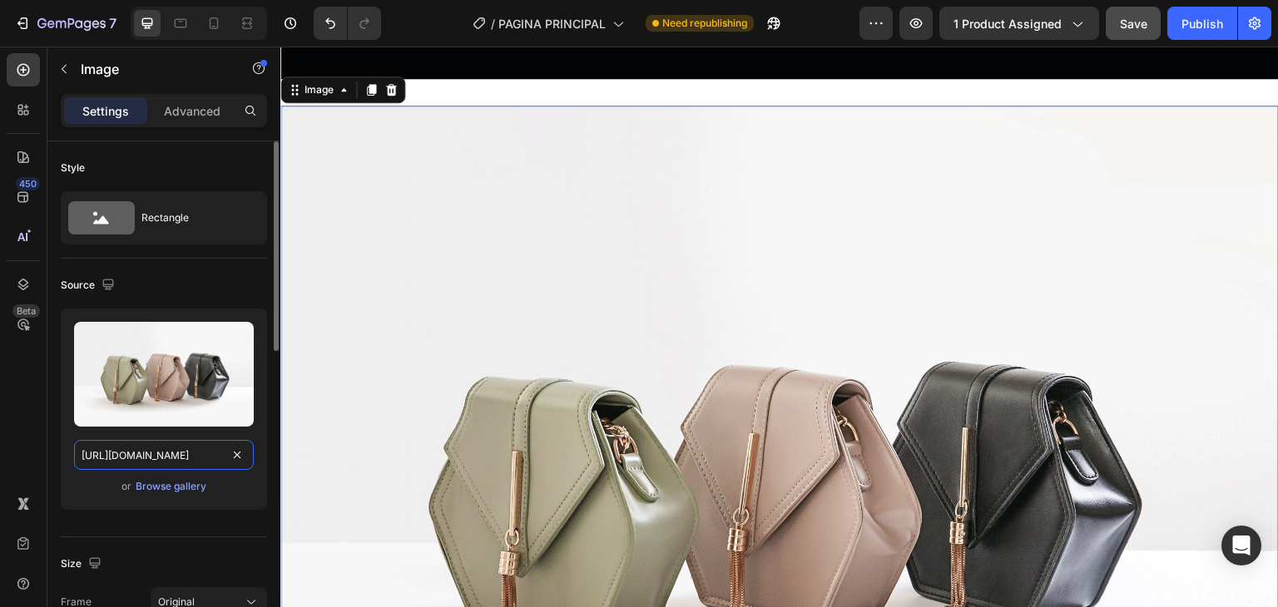
click at [176, 453] on input "[URL][DOMAIN_NAME]" at bounding box center [164, 455] width 180 height 30
paste input "[DOMAIN_NAME][URL]"
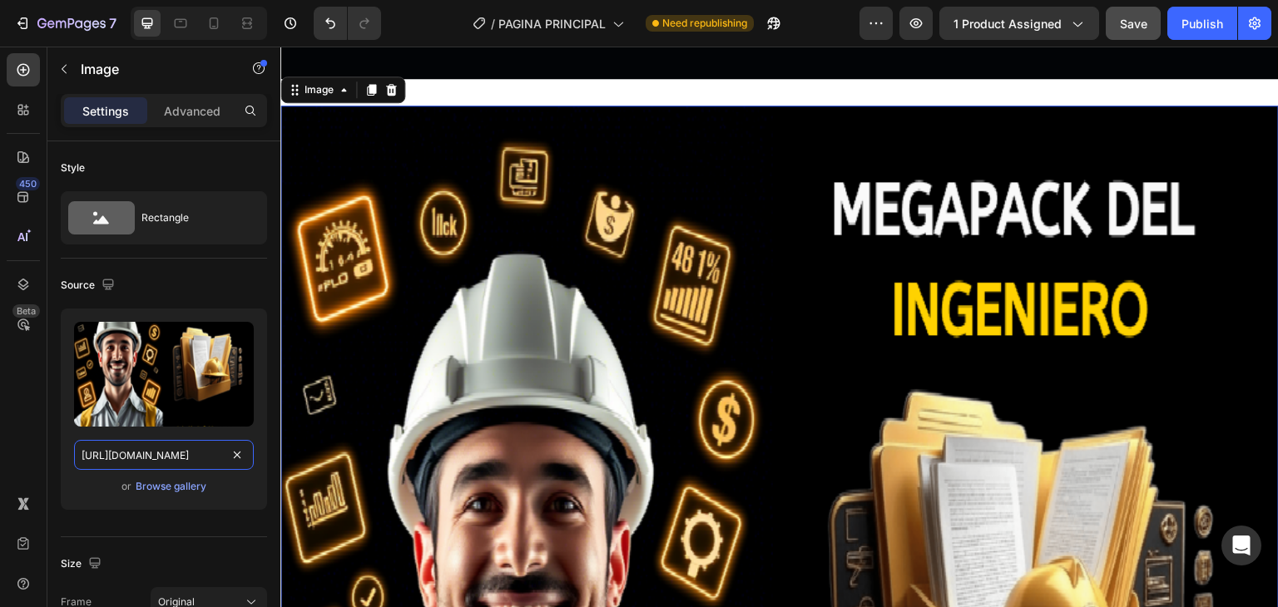
type input "[URL][DOMAIN_NAME]"
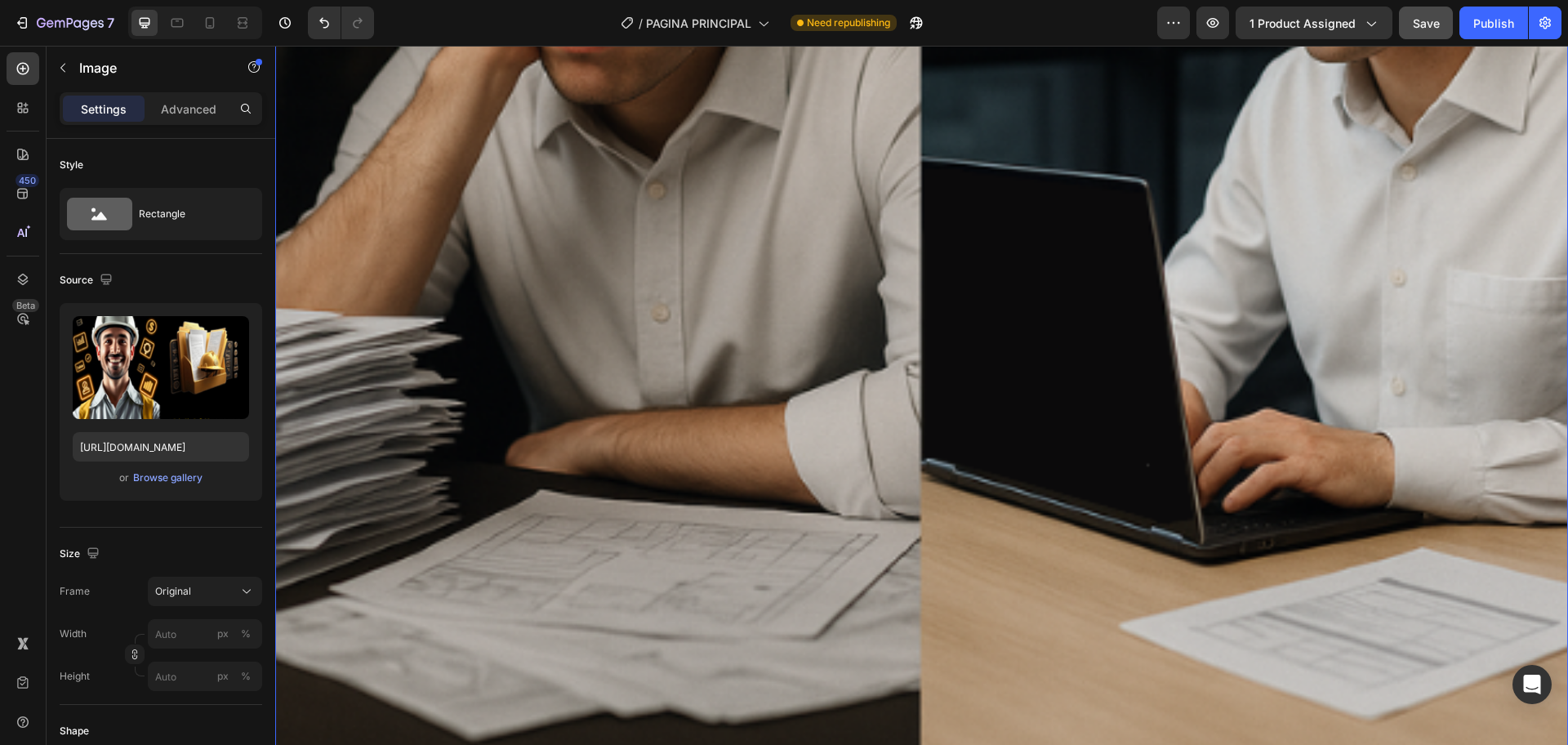
scroll to position [1123, 0]
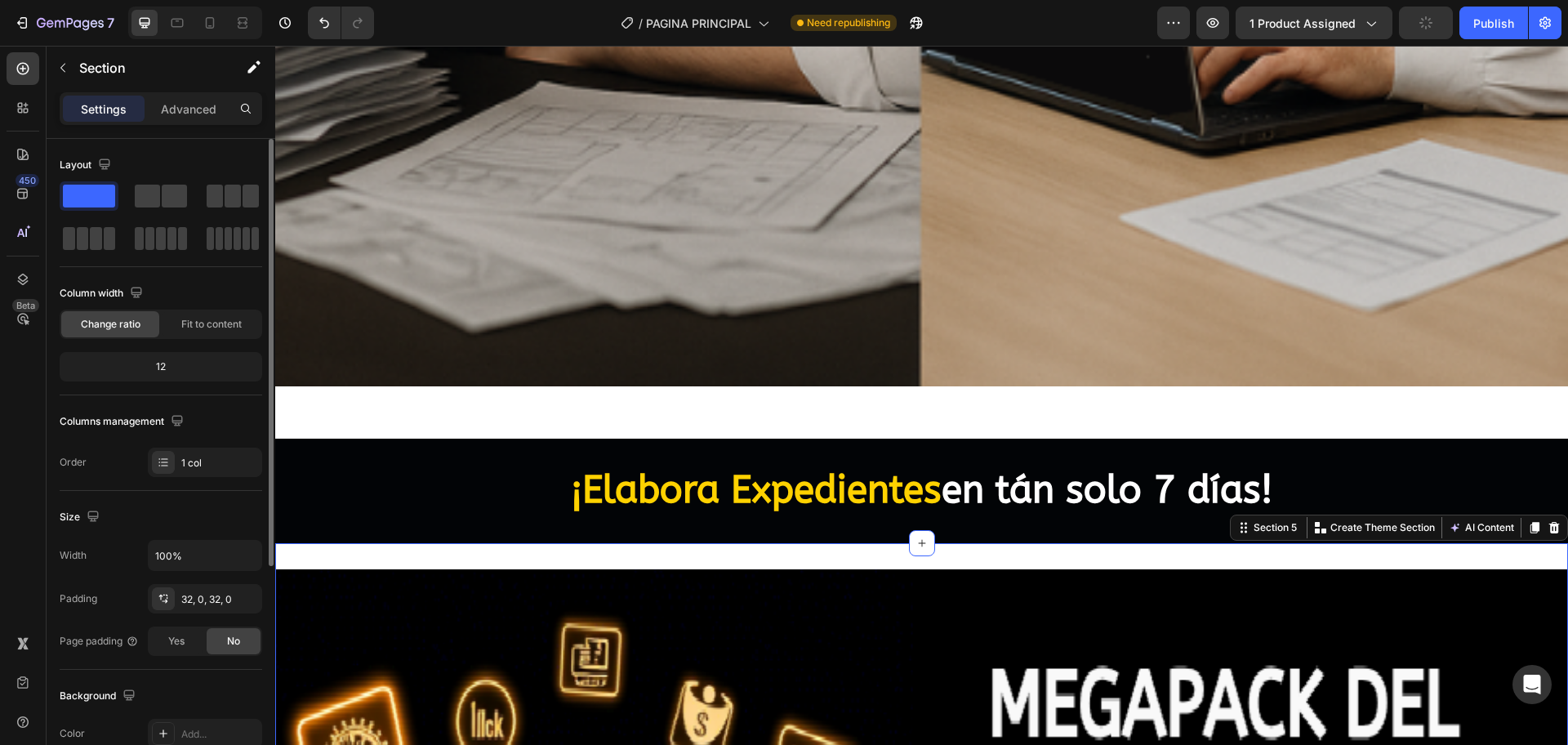
click at [183, 377] on div "12" at bounding box center [161, 366] width 196 height 23
click at [173, 362] on div "12" at bounding box center [161, 366] width 196 height 23
drag, startPoint x: 168, startPoint y: 362, endPoint x: 160, endPoint y: 365, distance: 8.5
click at [166, 362] on div "12" at bounding box center [161, 366] width 196 height 23
click at [160, 365] on div "12" at bounding box center [161, 366] width 196 height 23
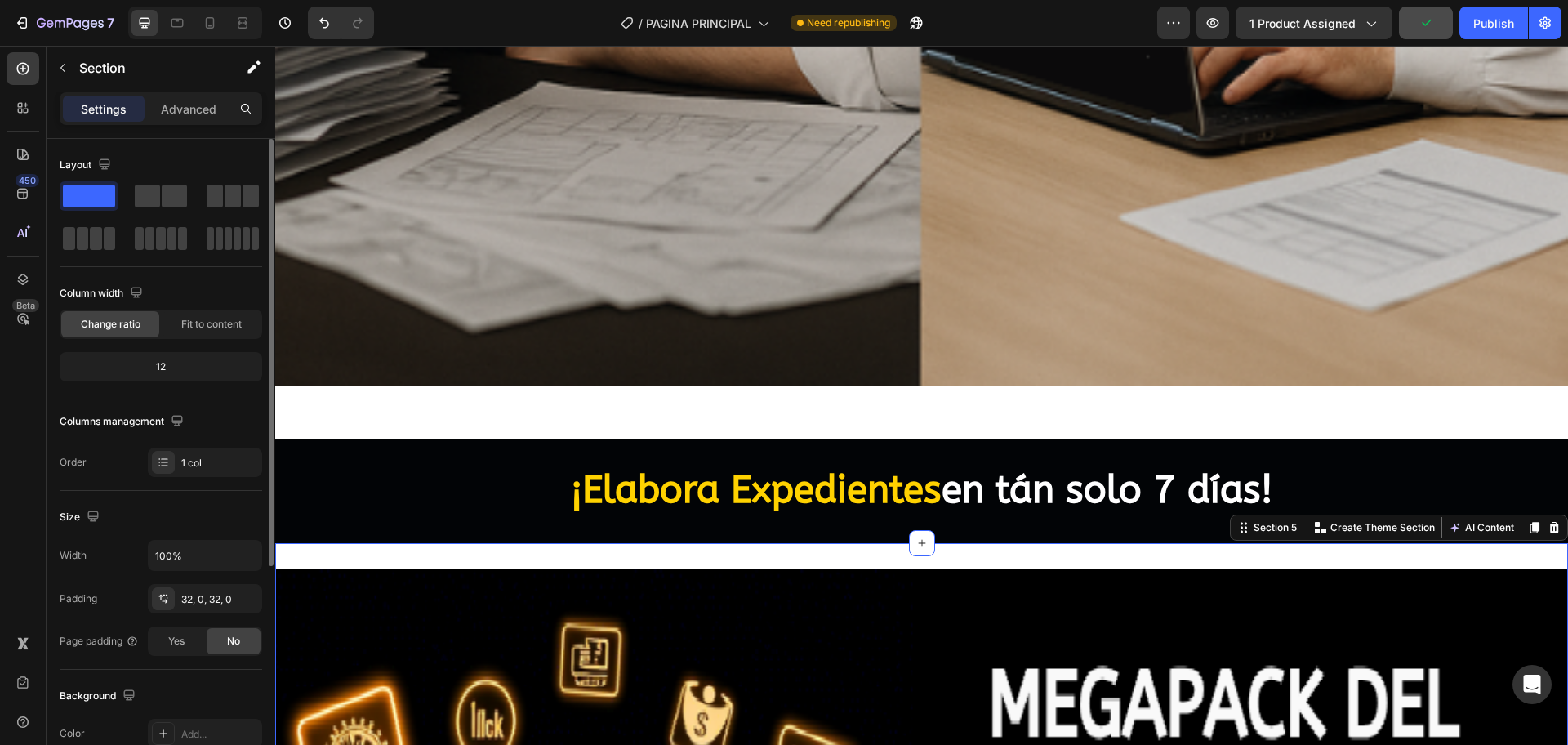
click at [160, 365] on div "12" at bounding box center [161, 366] width 196 height 23
click at [226, 323] on span "Fit to content" at bounding box center [212, 324] width 61 height 15
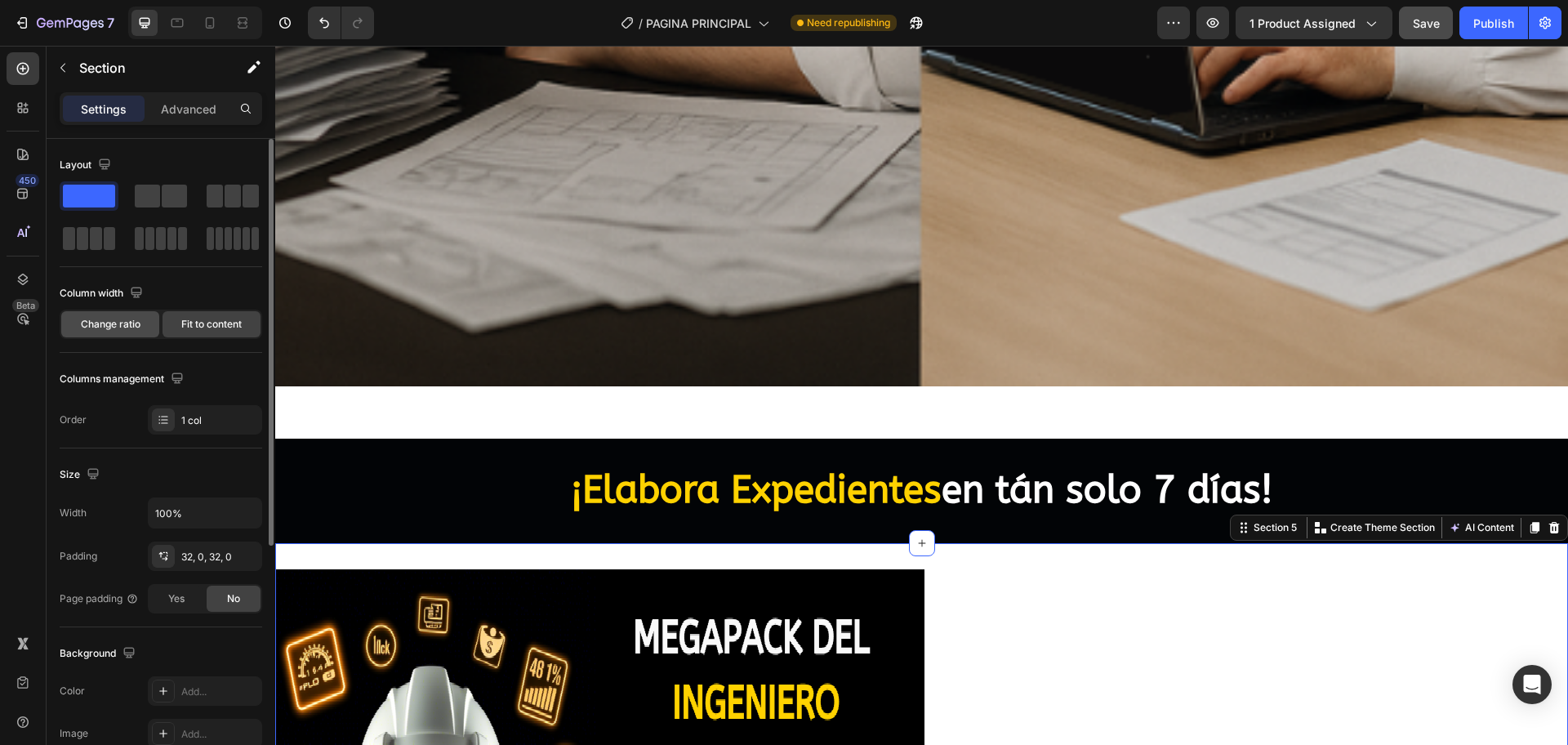
click at [129, 324] on span "Change ratio" at bounding box center [110, 324] width 60 height 15
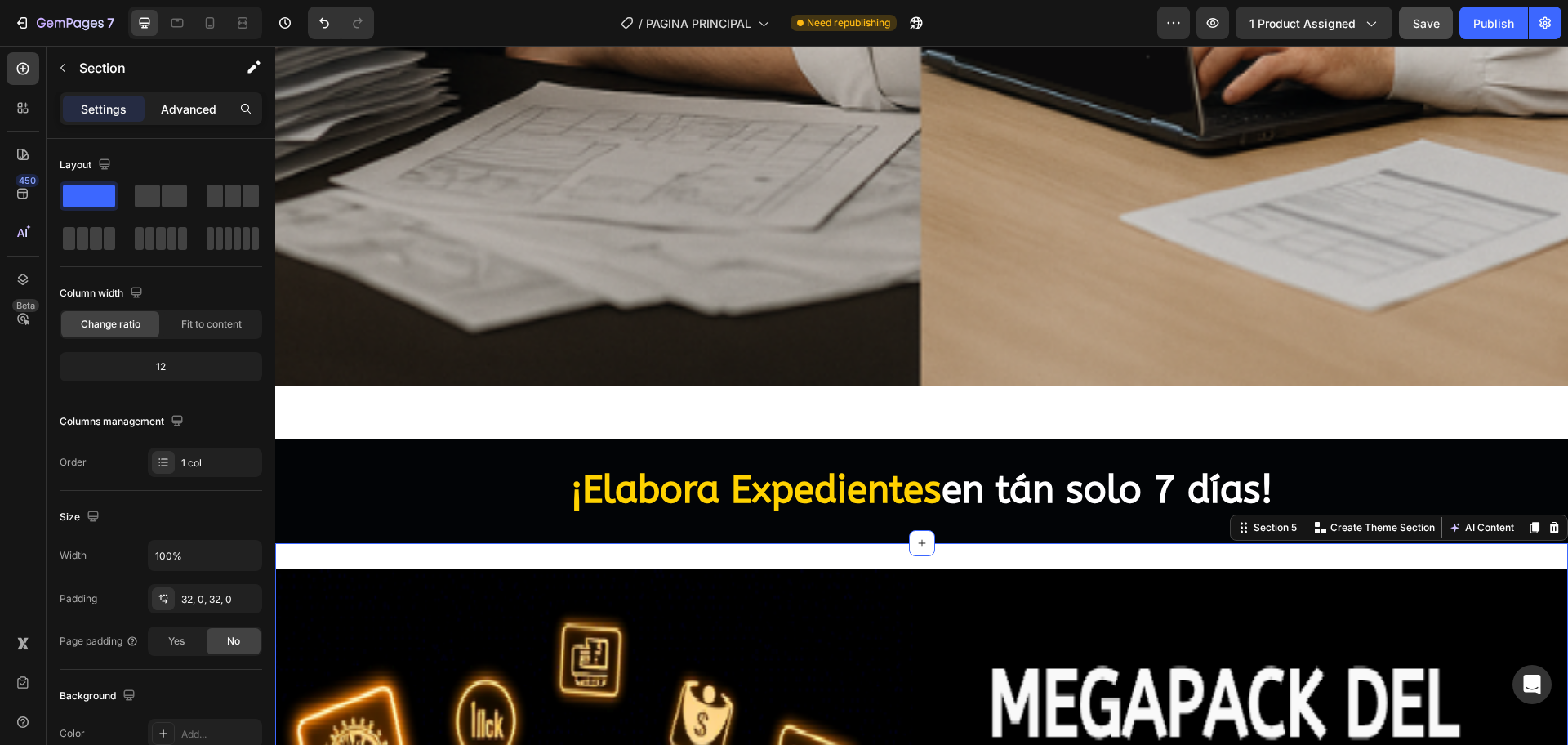
click at [182, 115] on p "Advanced" at bounding box center [188, 108] width 56 height 17
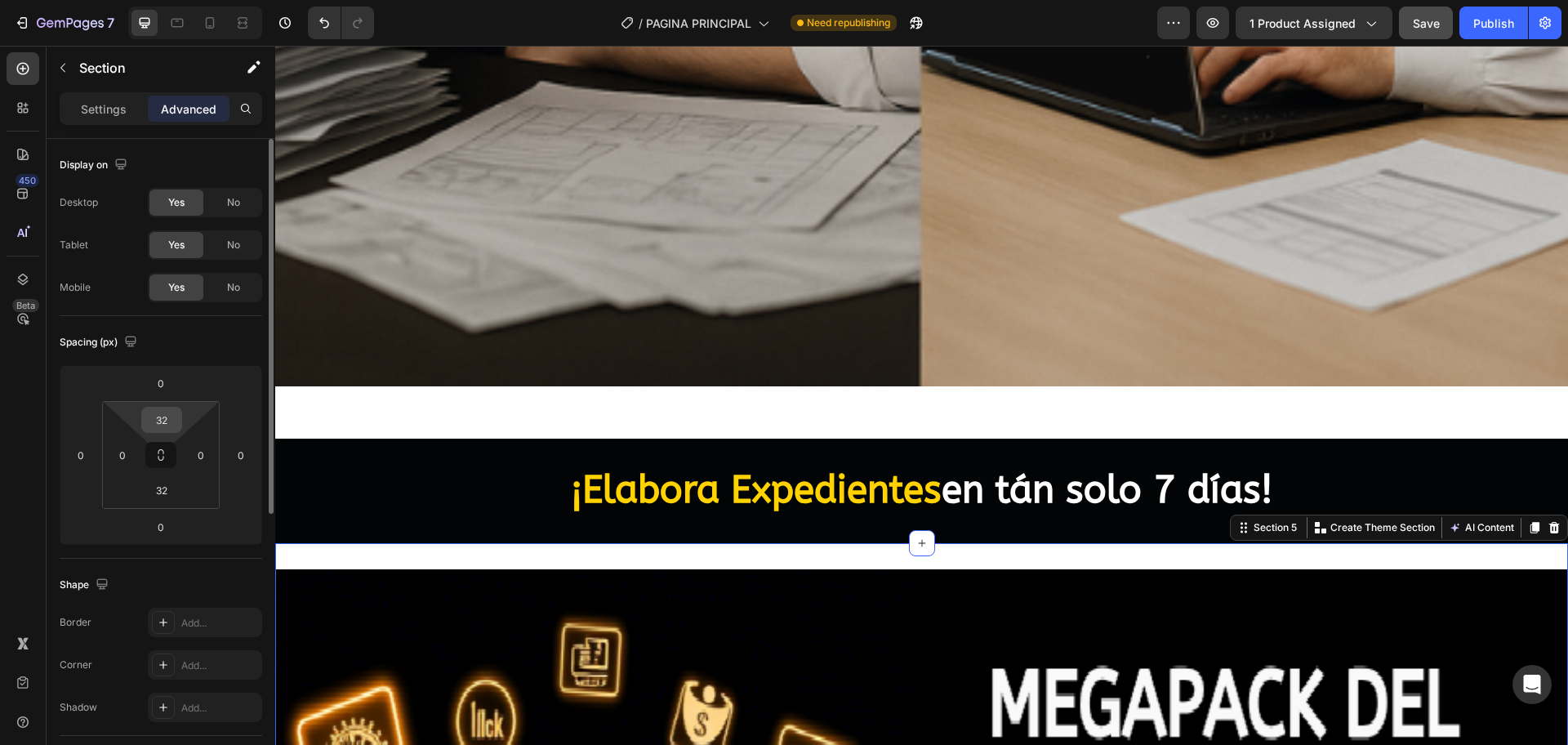
click at [168, 421] on input "32" at bounding box center [161, 419] width 32 height 25
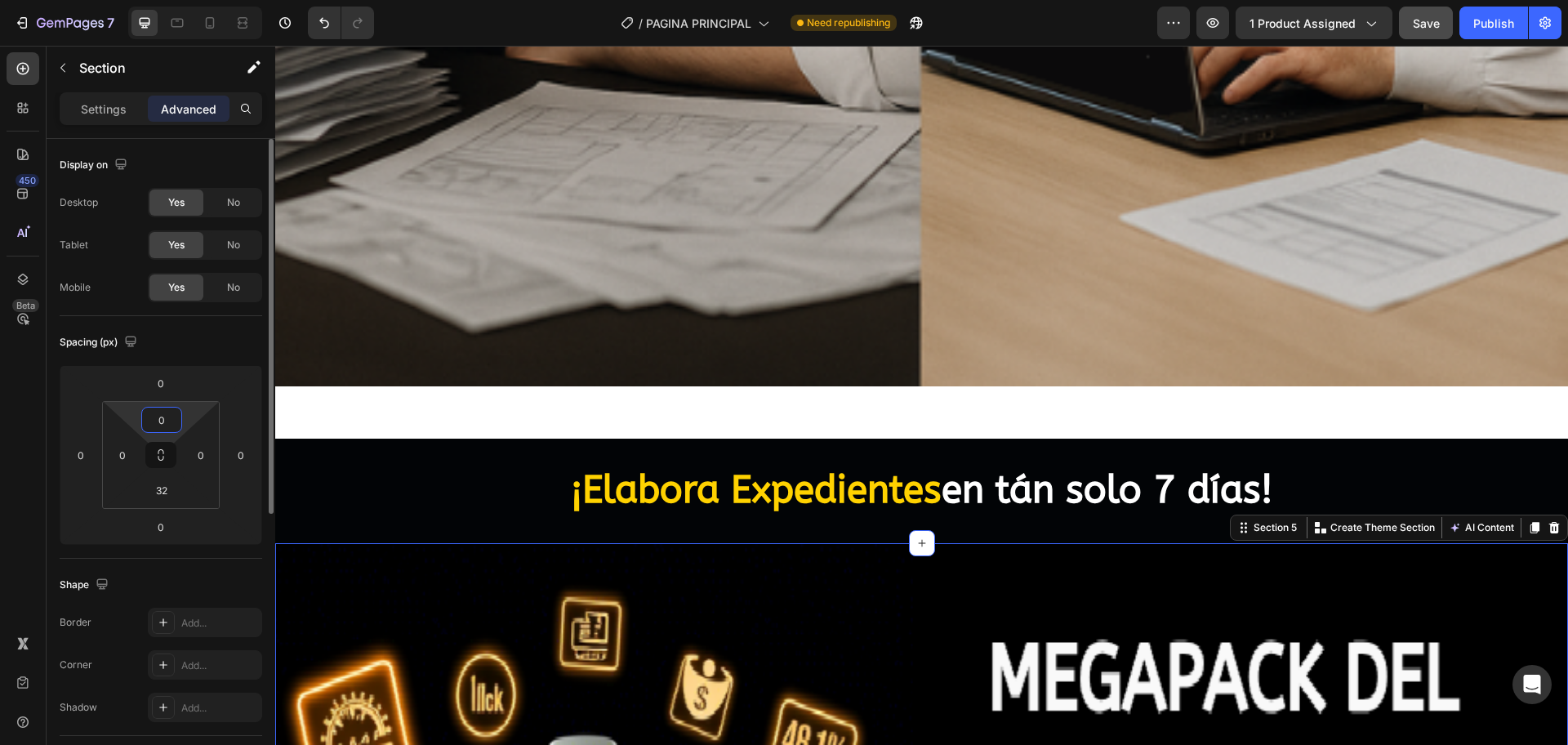
type input "0"
click at [163, 478] on input "32" at bounding box center [161, 490] width 32 height 25
type input "0"
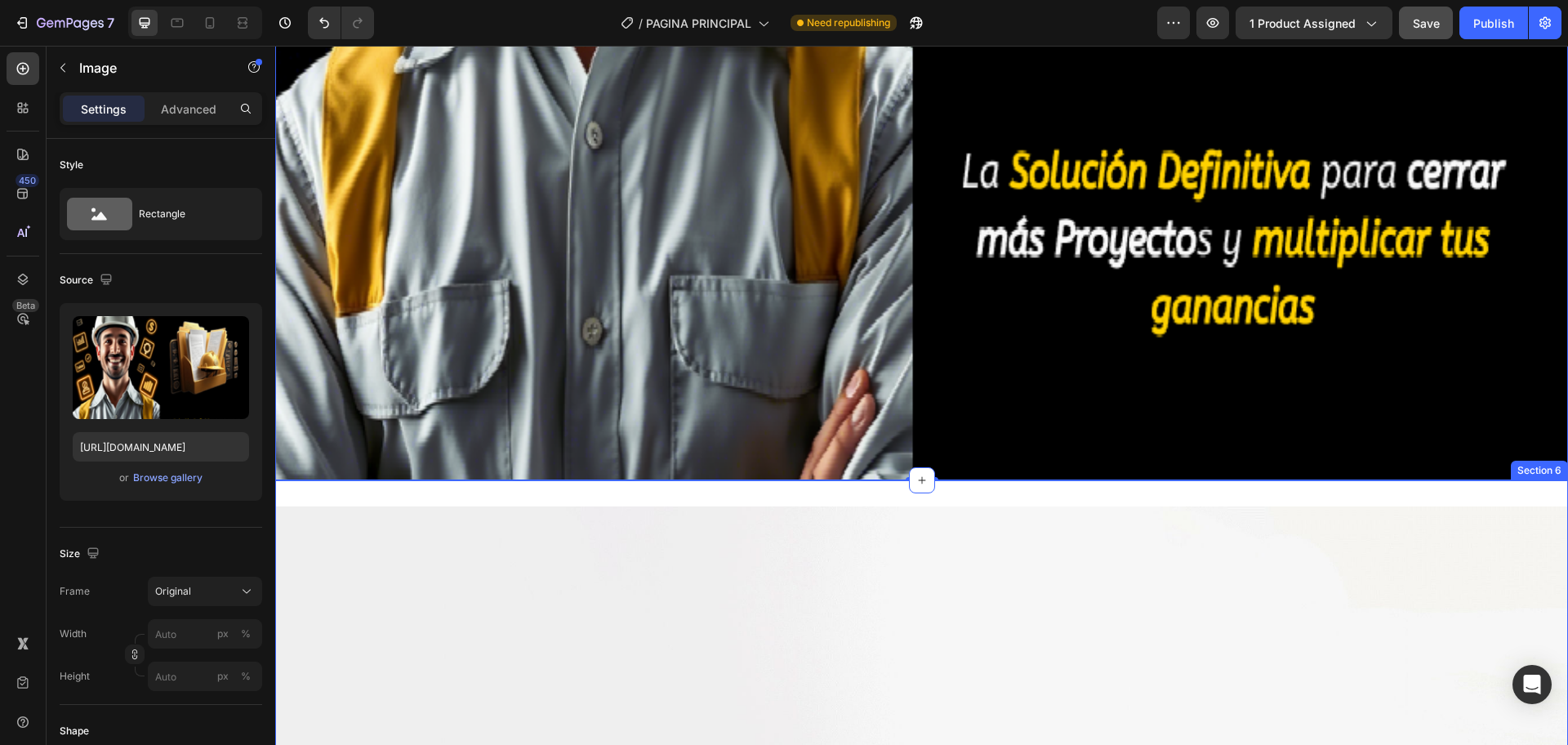
scroll to position [2552, 0]
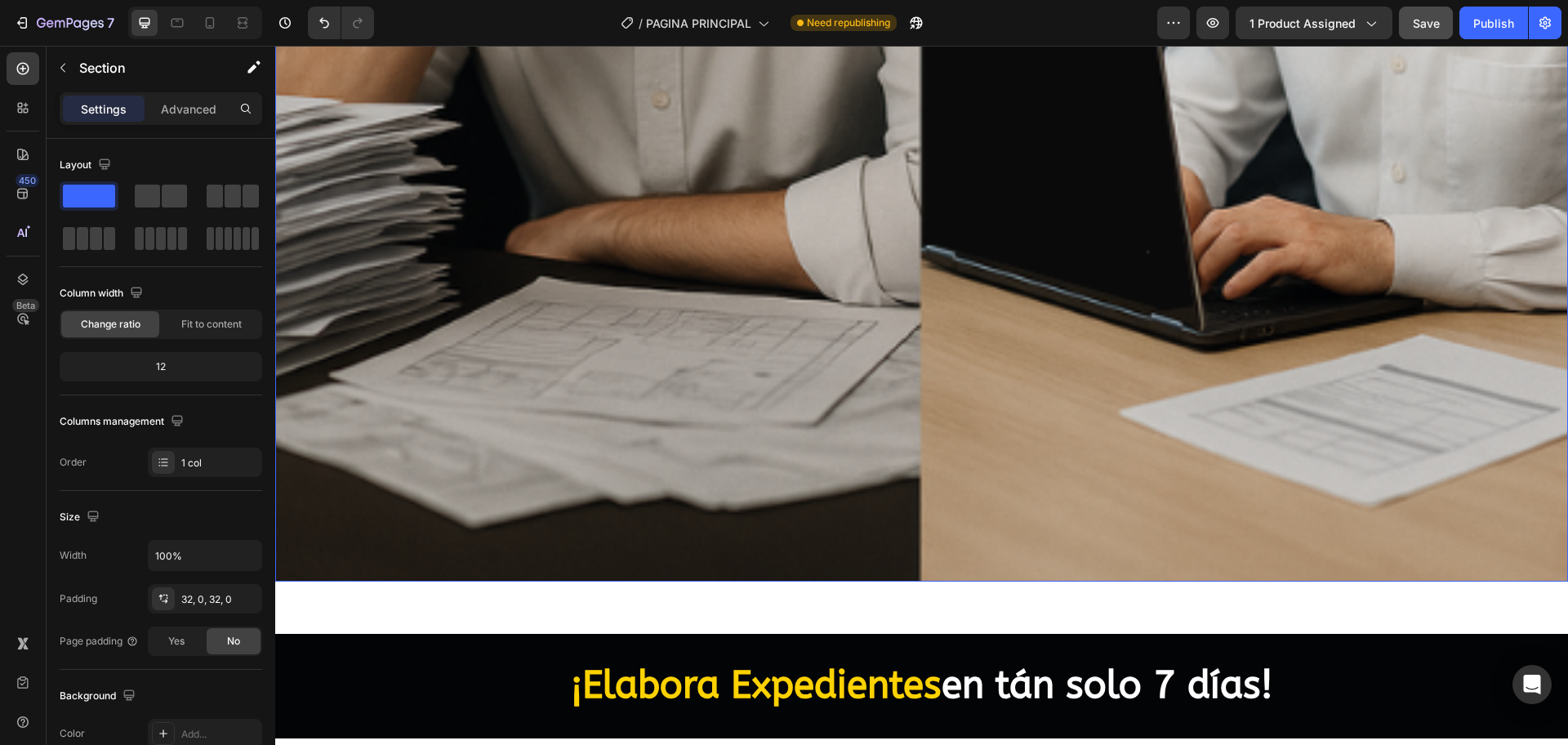
scroll to position [1021, 0]
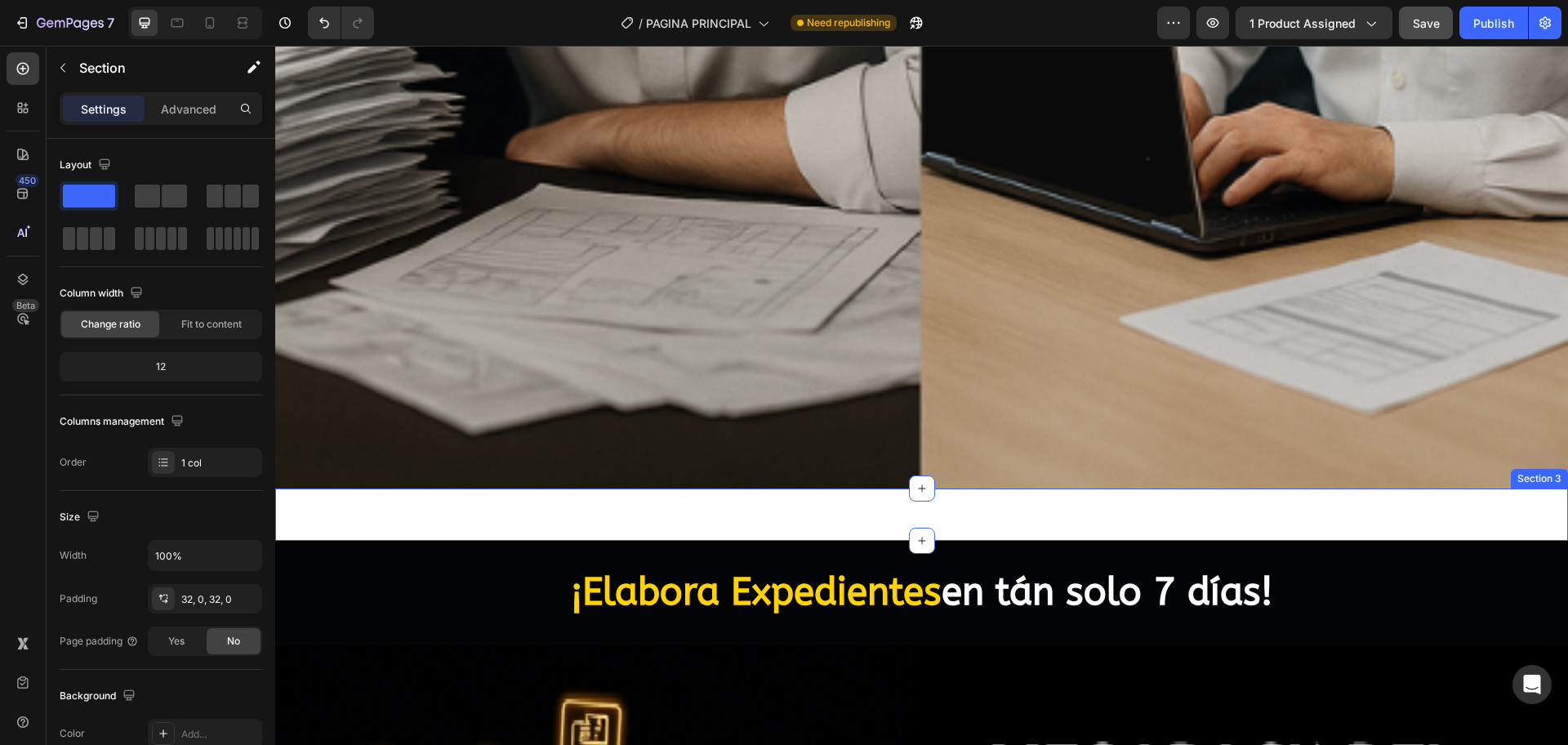
click at [941, 506] on div "Boton de compra Publish the page to see the content. Boton de compra Section 3" at bounding box center [920, 514] width 1292 height 52
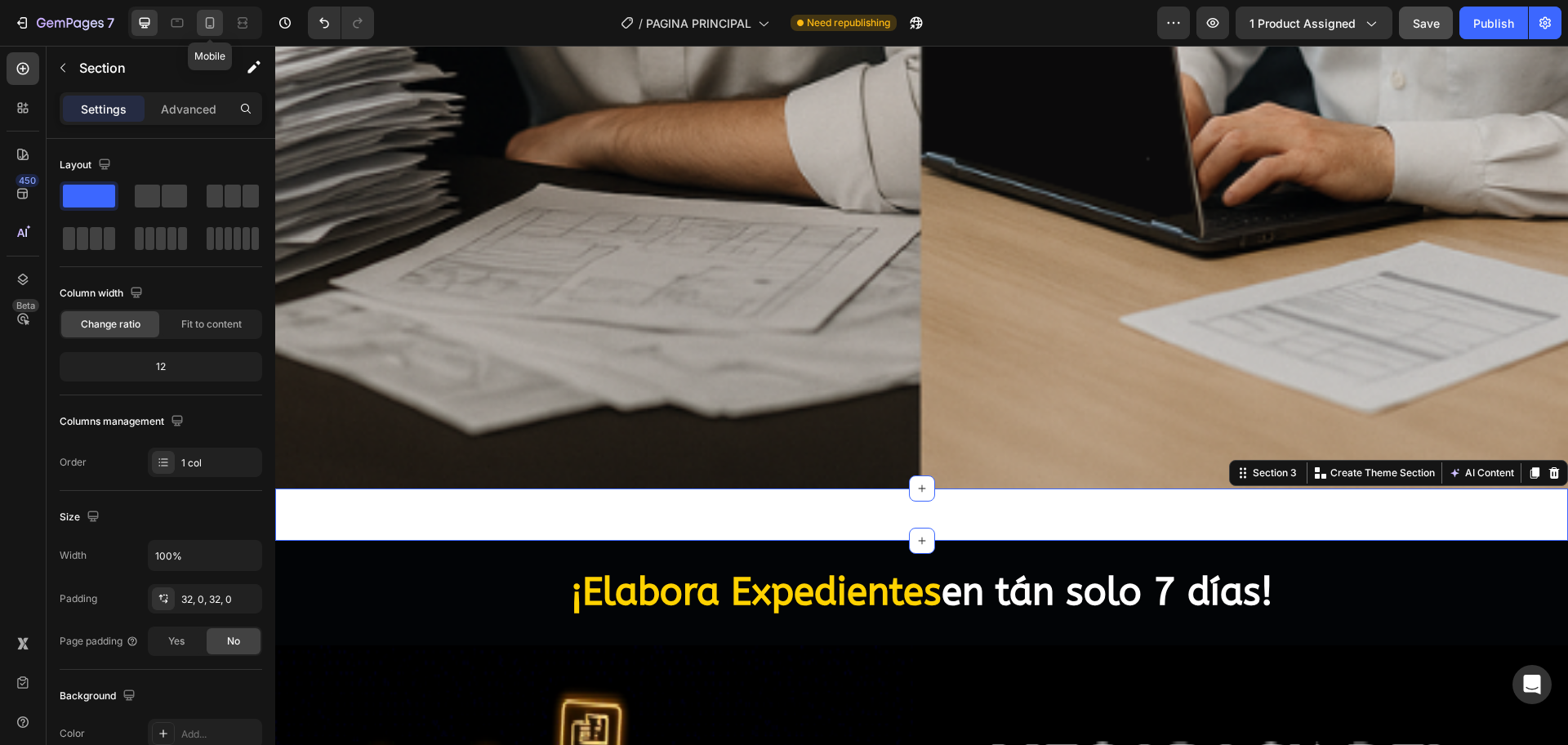
click at [217, 24] on icon at bounding box center [210, 23] width 17 height 17
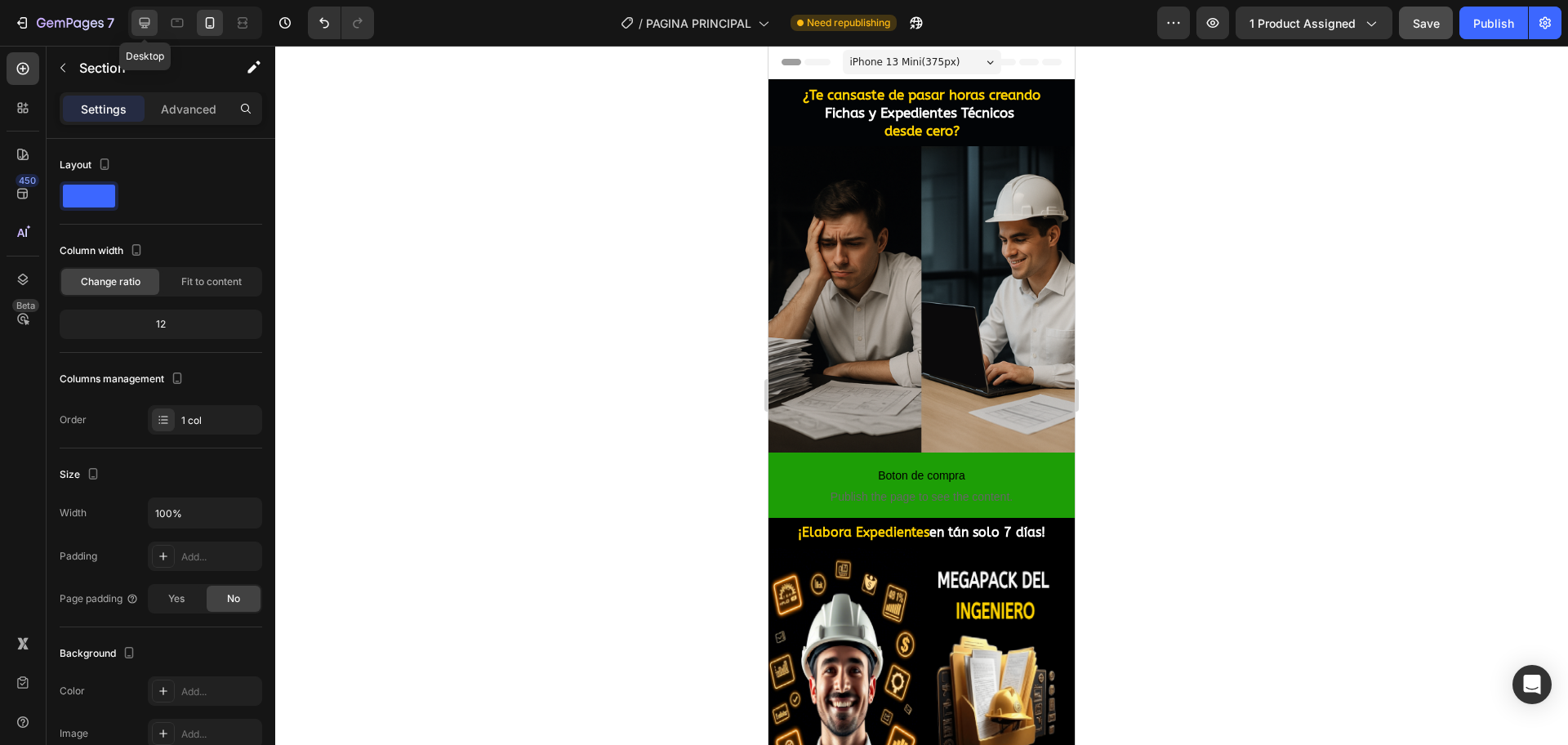
click at [154, 22] on div at bounding box center [144, 23] width 26 height 27
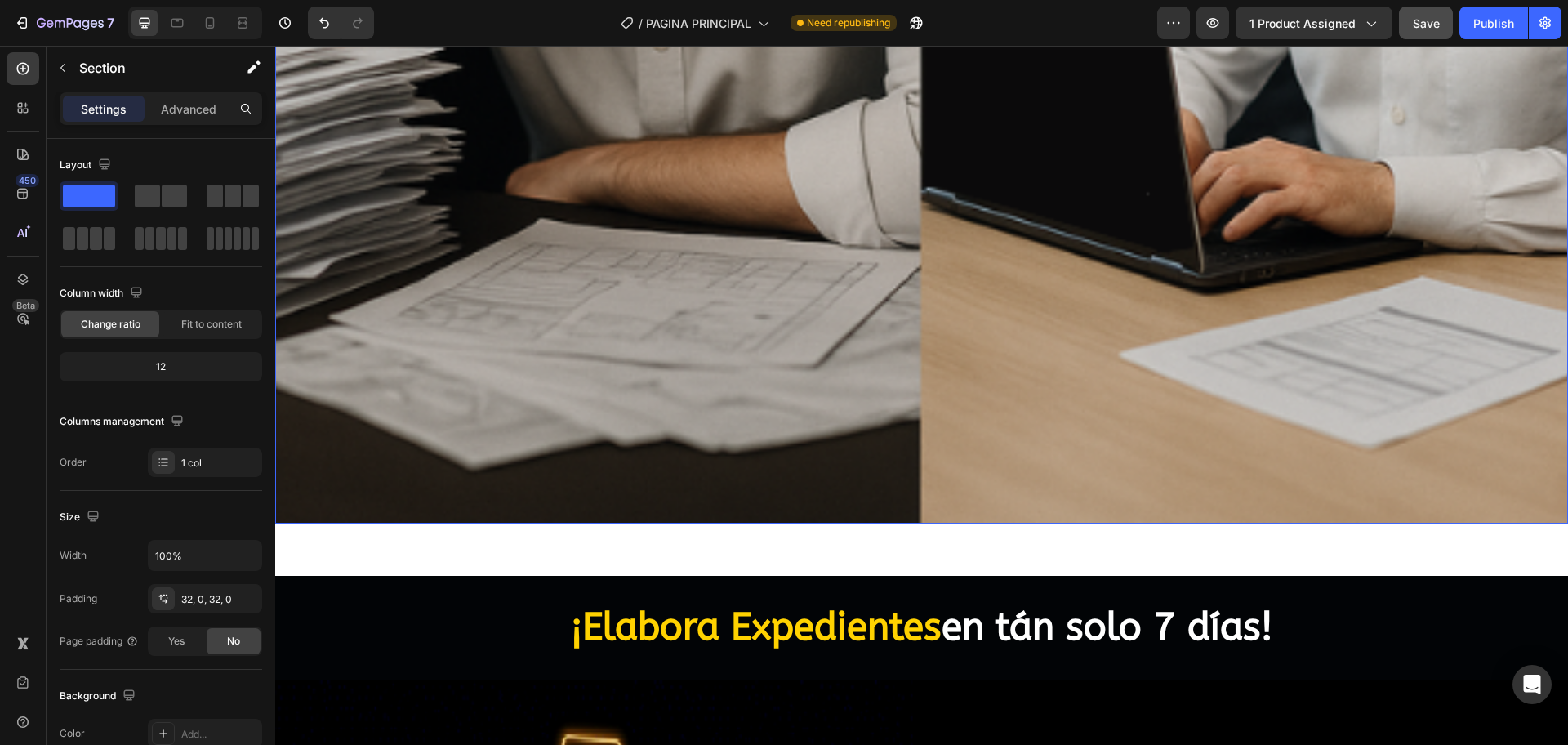
scroll to position [983, 0]
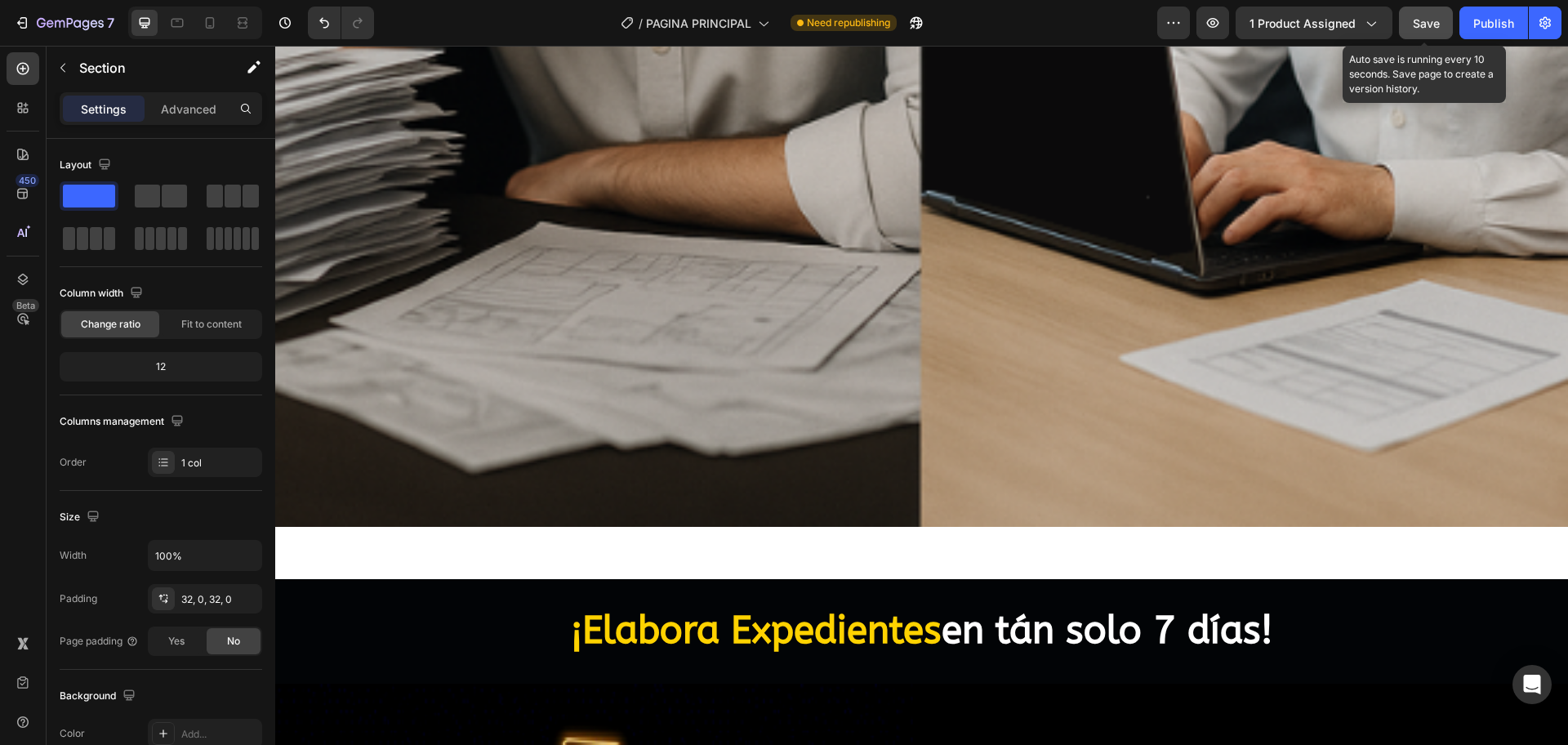
click at [1253, 36] on button "Save" at bounding box center [1425, 23] width 54 height 32
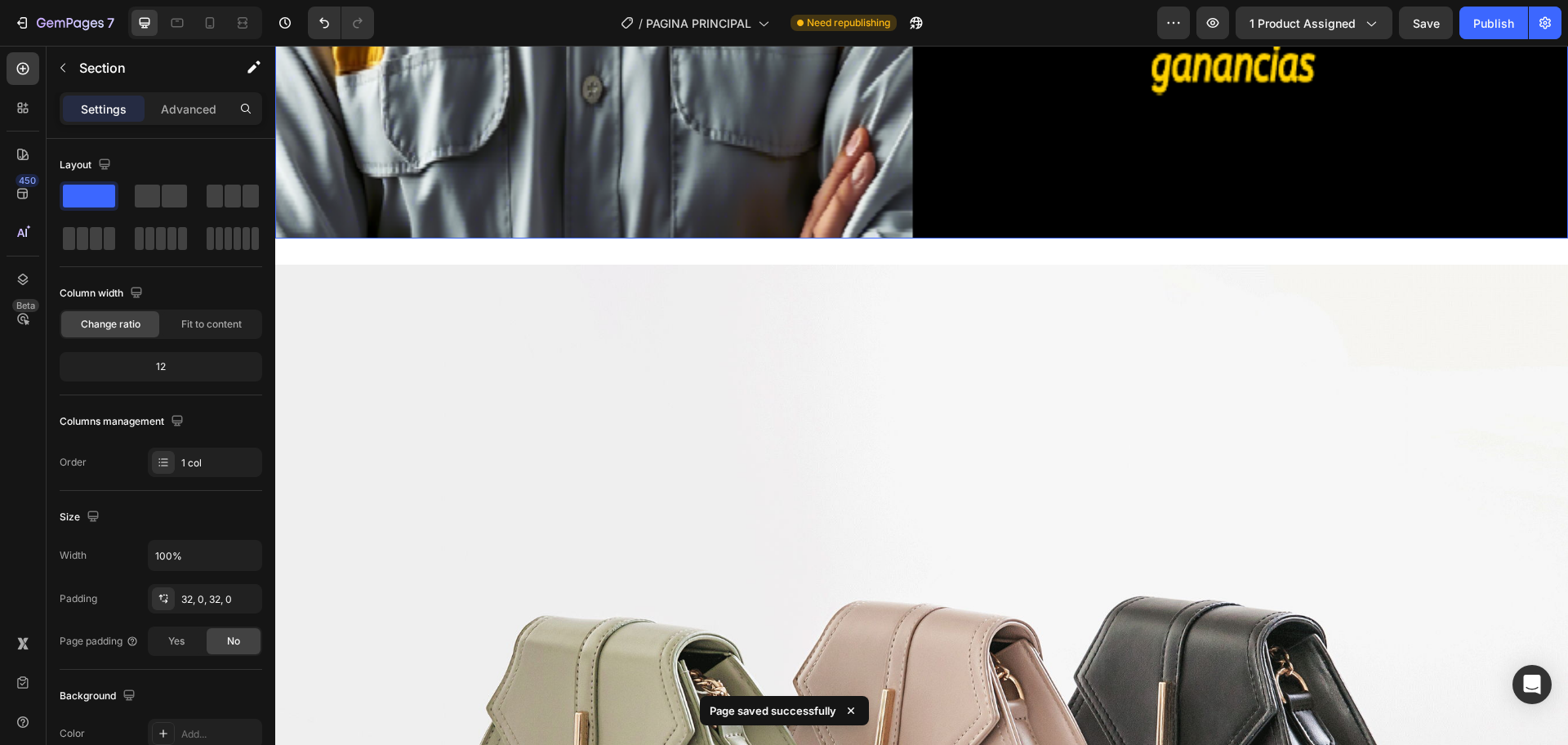
scroll to position [2922, 0]
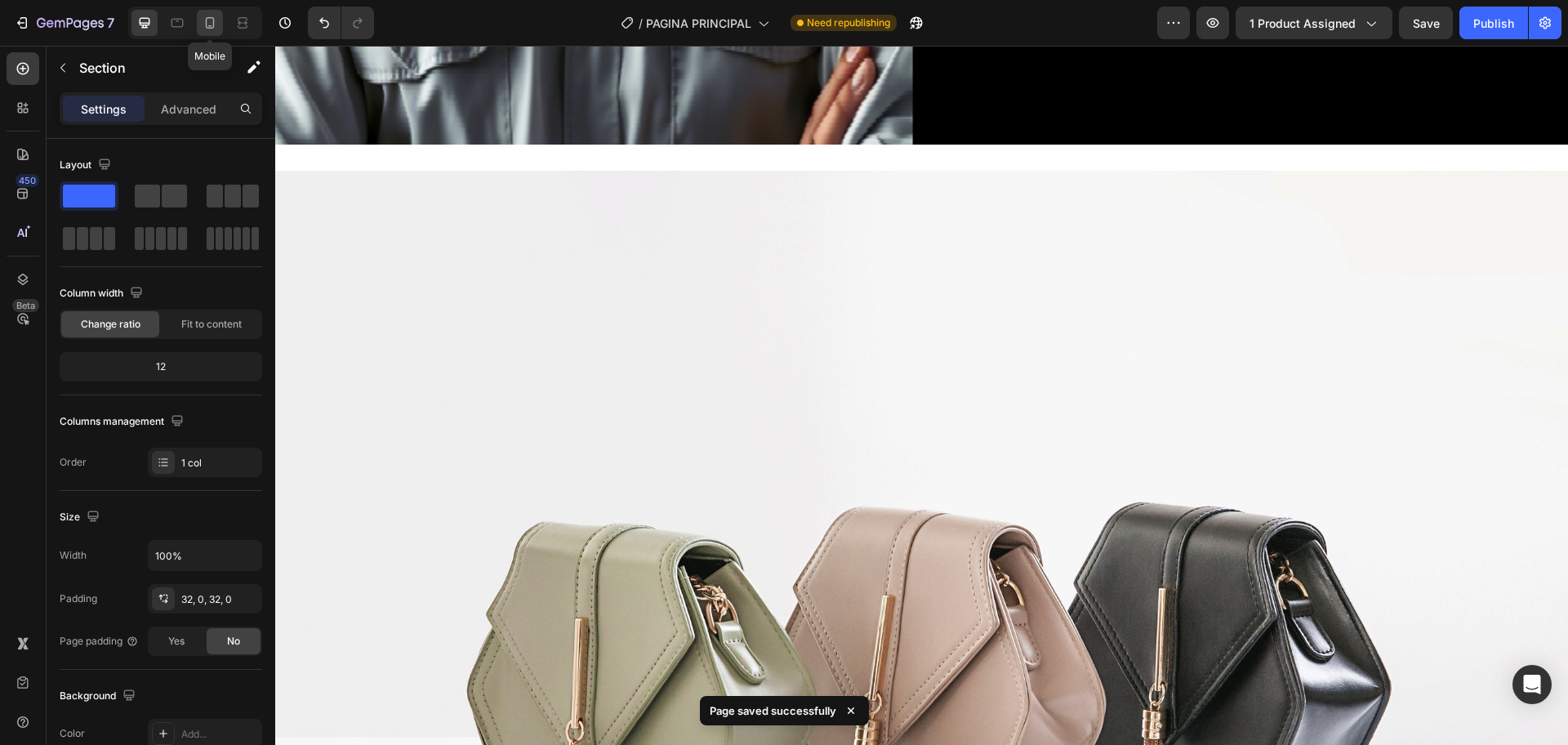
click at [210, 29] on icon at bounding box center [210, 23] width 17 height 17
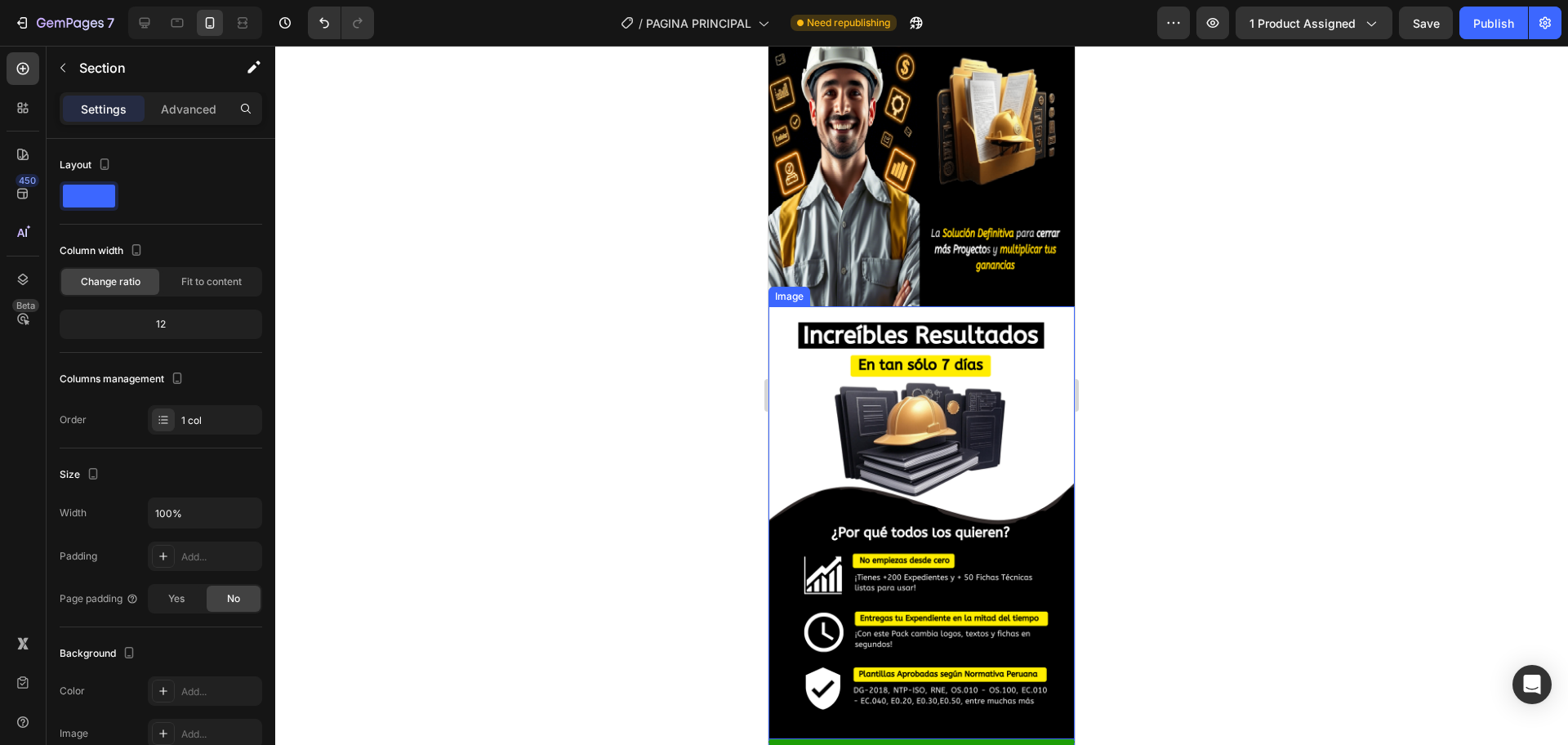
scroll to position [596, 0]
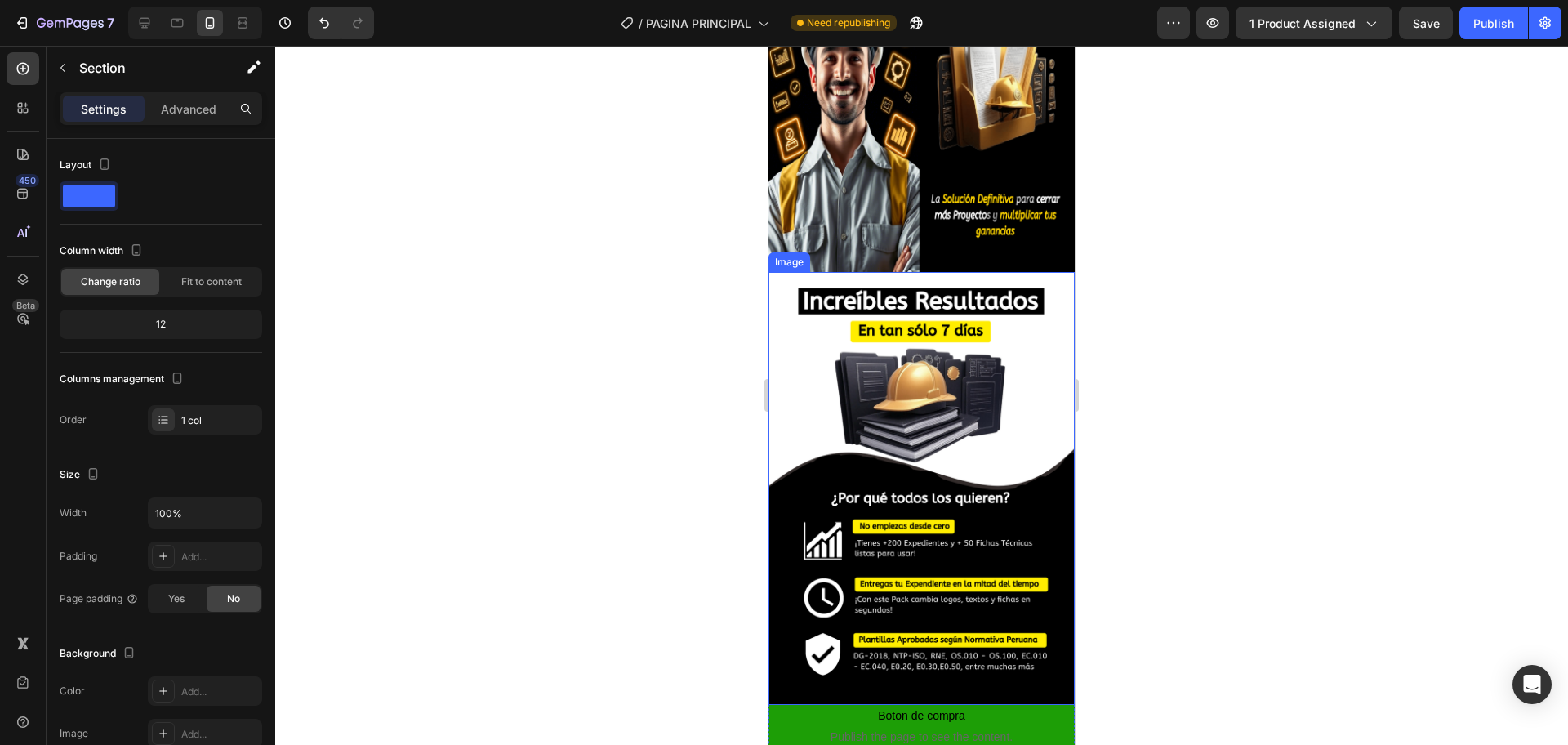
click at [939, 398] on img at bounding box center [921, 488] width 306 height 433
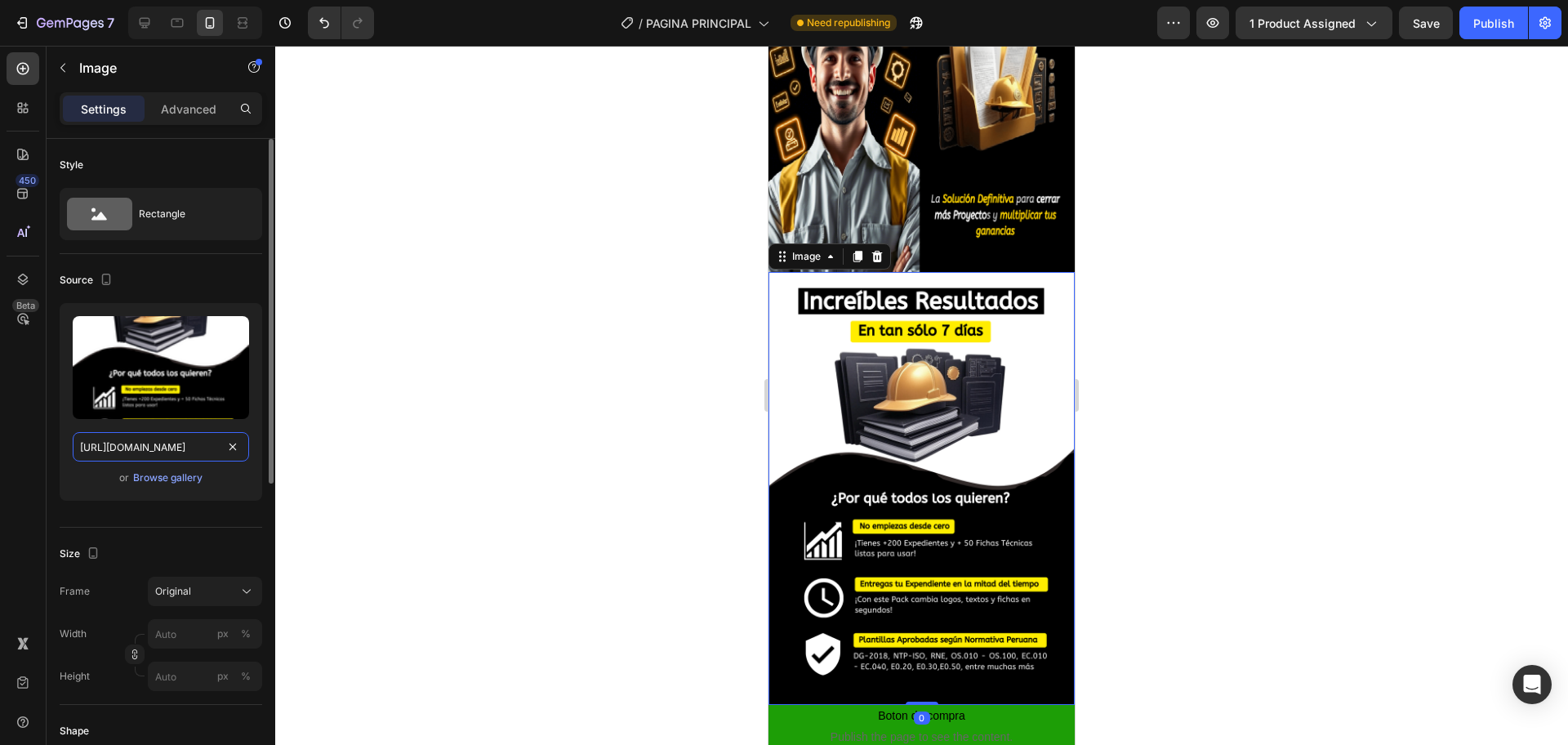
click at [202, 454] on input "[URL][DOMAIN_NAME]" at bounding box center [161, 447] width 177 height 29
click at [158, 24] on div at bounding box center [195, 23] width 133 height 32
click at [150, 22] on icon at bounding box center [144, 23] width 17 height 17
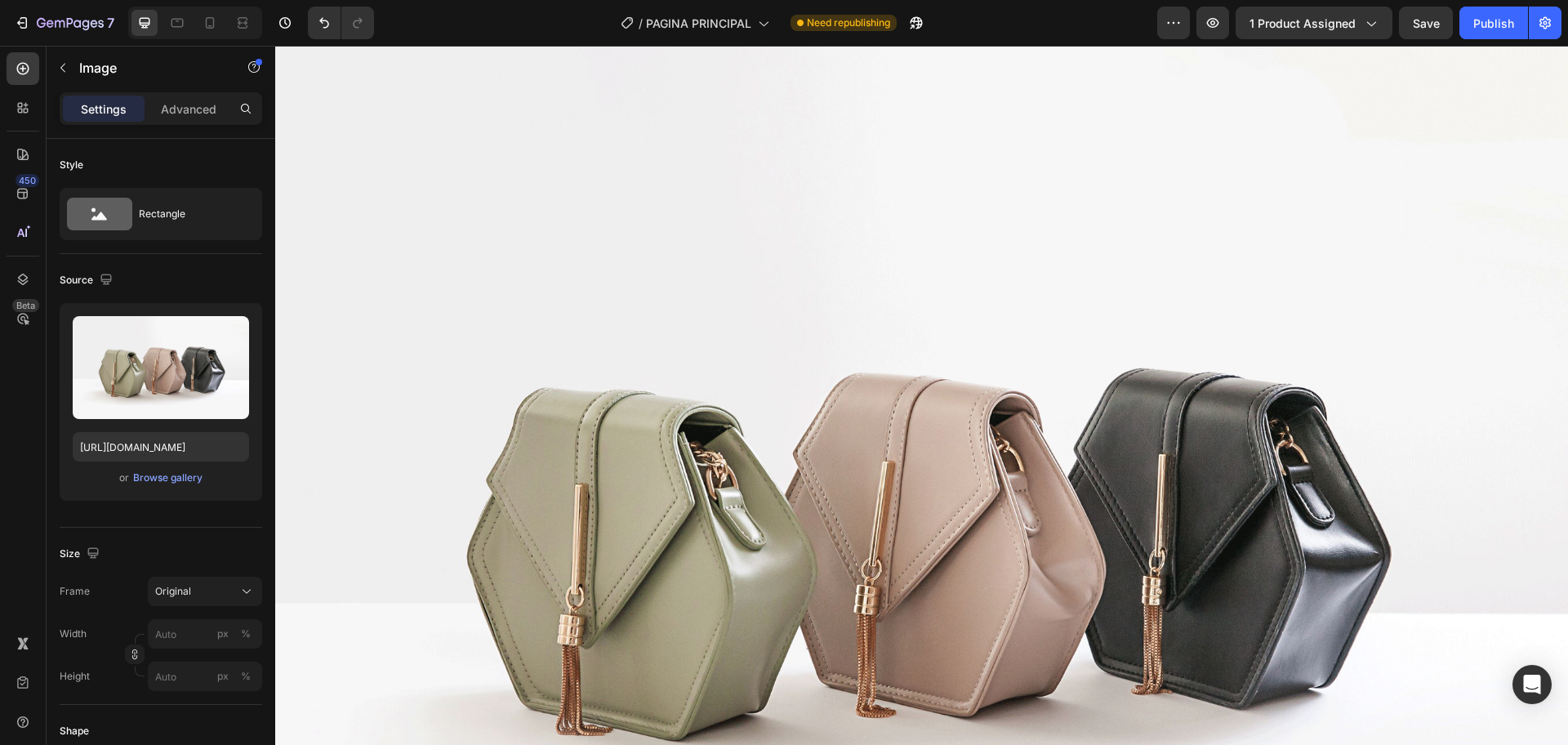
scroll to position [2028, 0]
click at [928, 275] on img at bounding box center [920, 520] width 1292 height 970
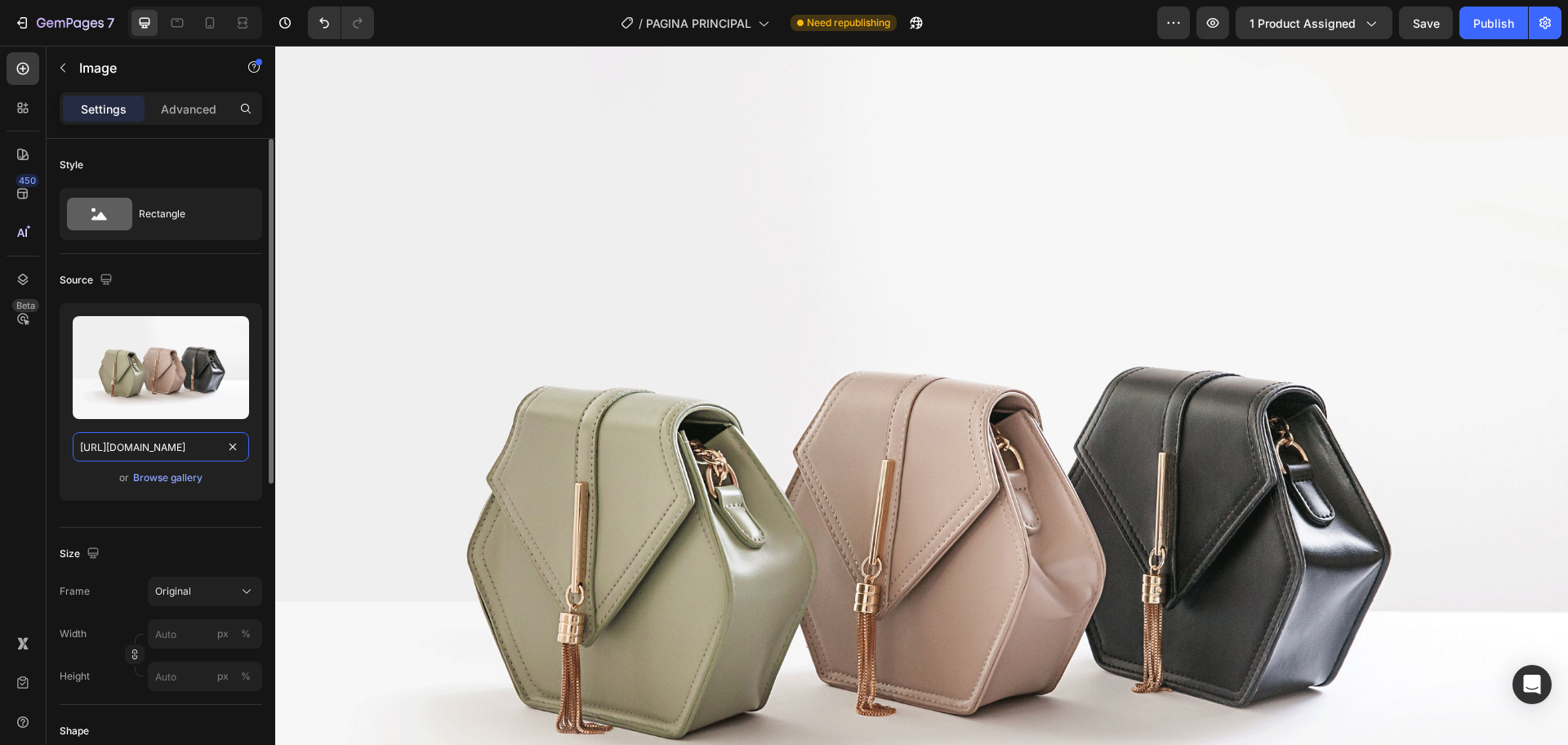
click at [181, 446] on input "[URL][DOMAIN_NAME]" at bounding box center [161, 447] width 177 height 29
paste input "[DOMAIN_NAME][URL]"
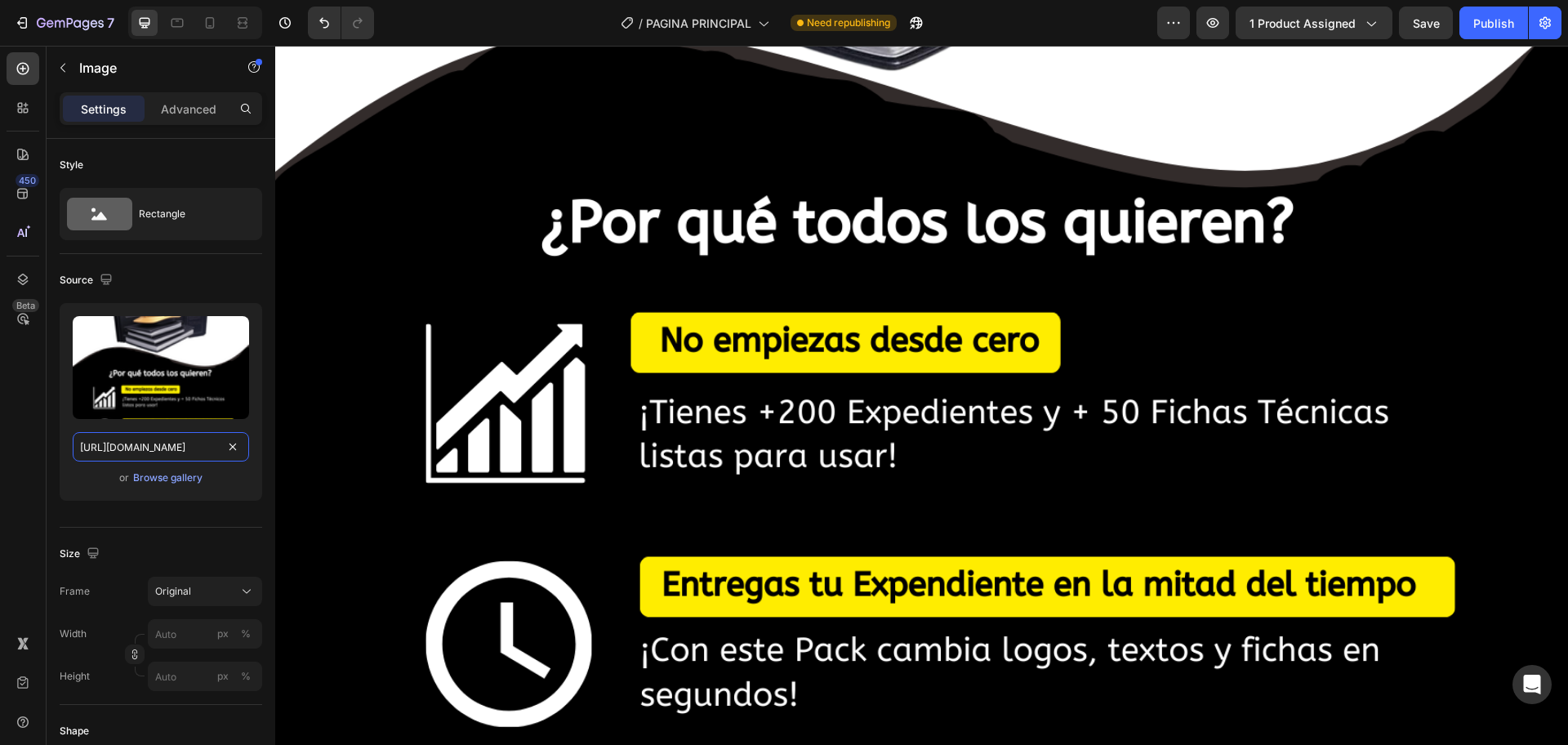
scroll to position [2845, 0]
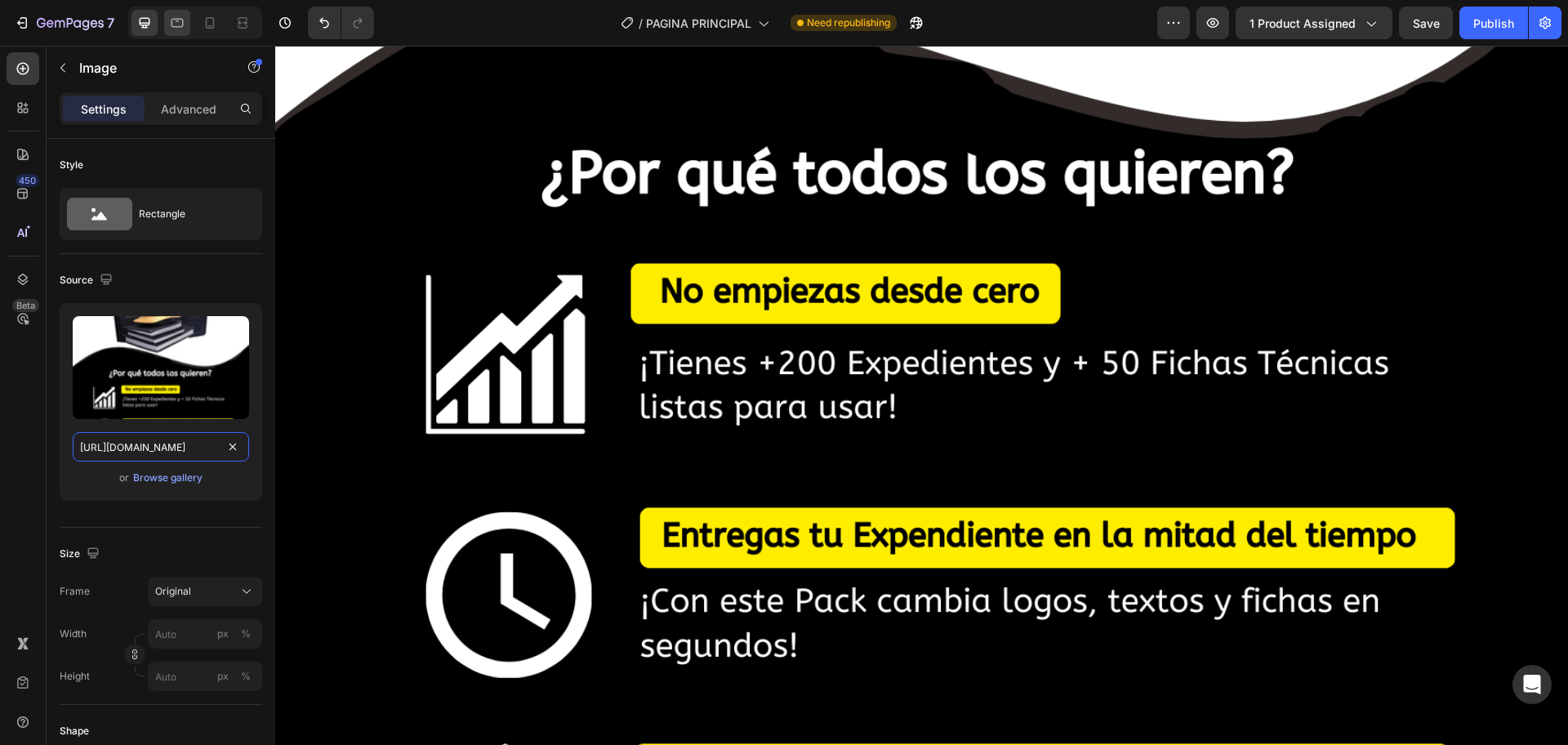
type input "[URL][DOMAIN_NAME]"
click at [189, 22] on div at bounding box center [177, 23] width 26 height 27
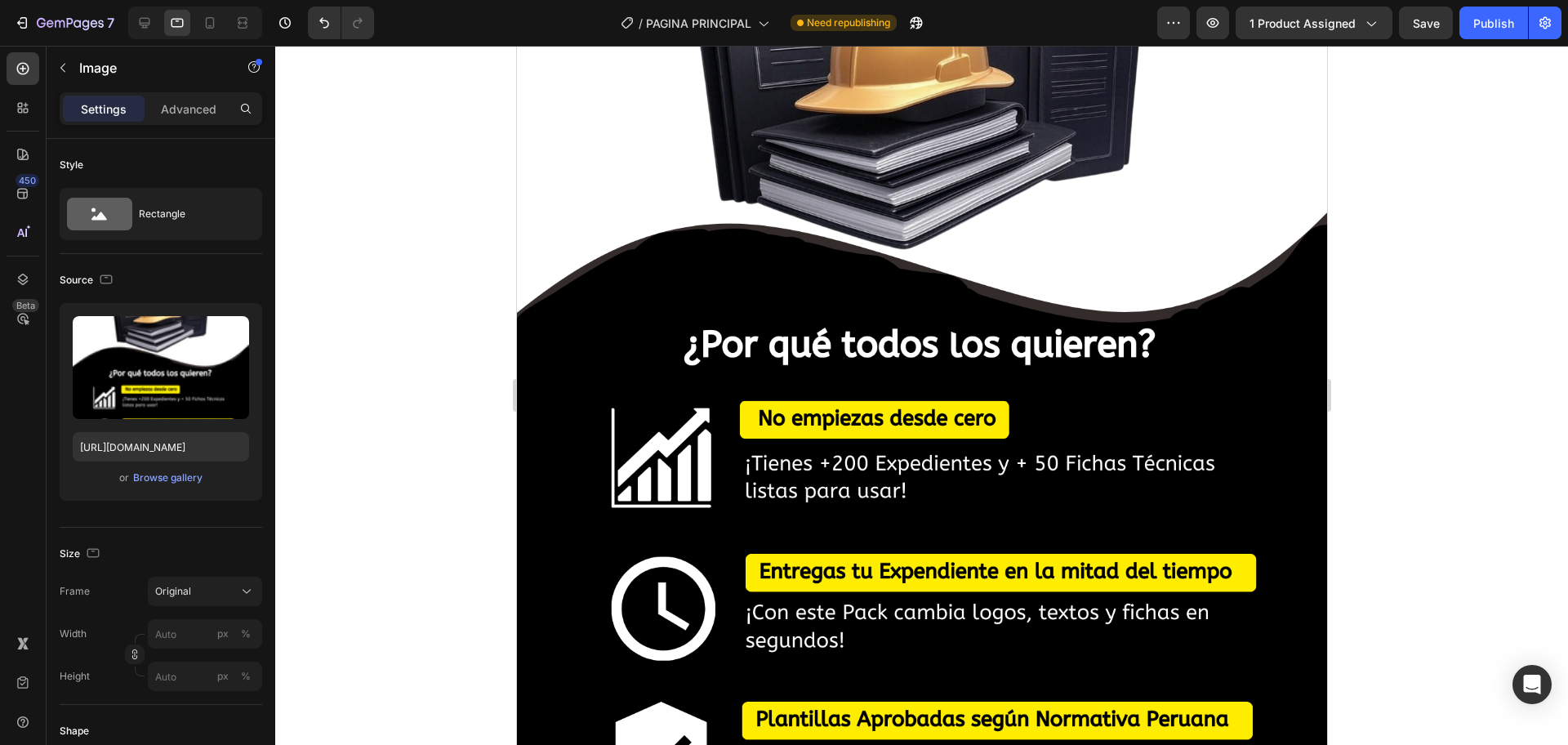
scroll to position [2552, 0]
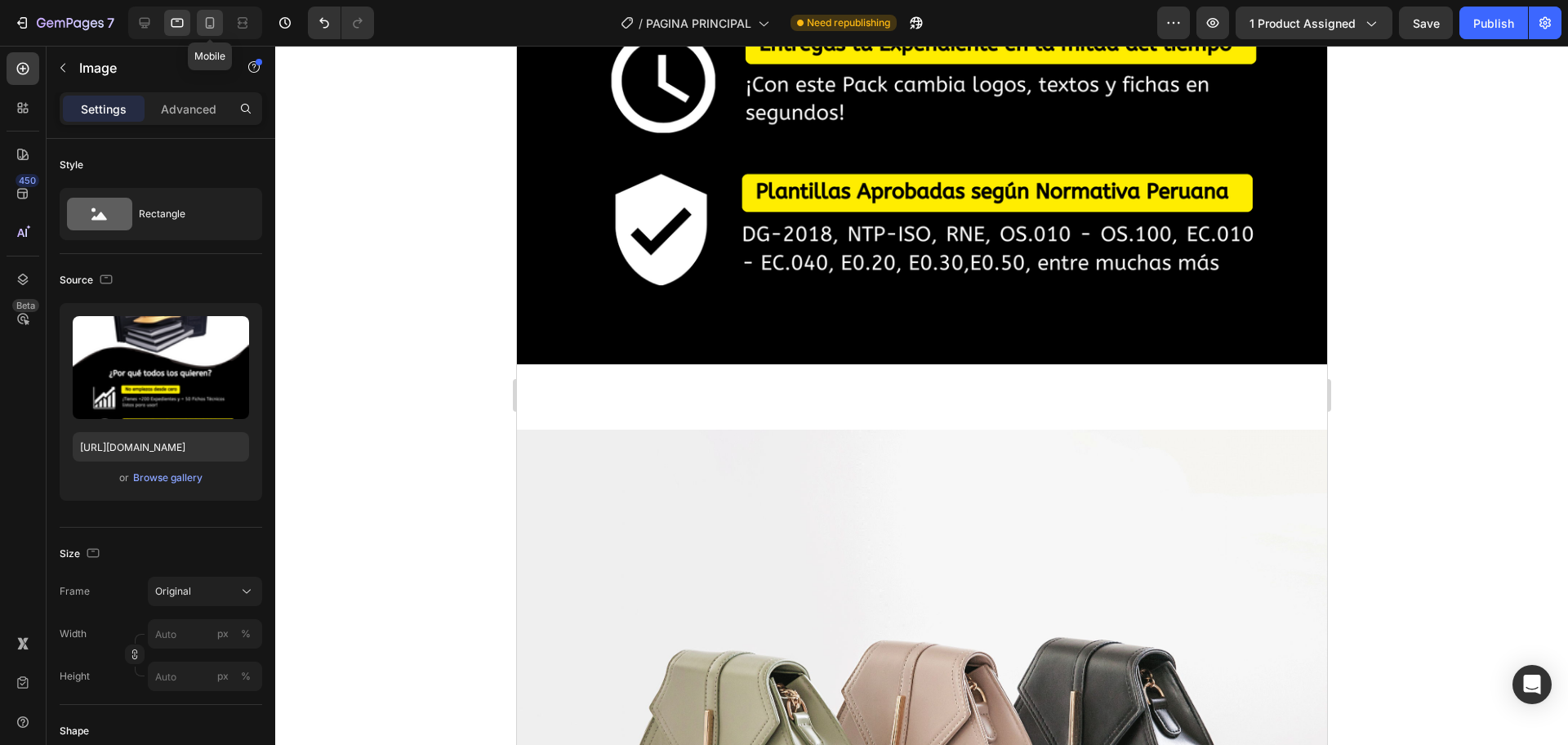
click at [217, 32] on div at bounding box center [210, 23] width 26 height 27
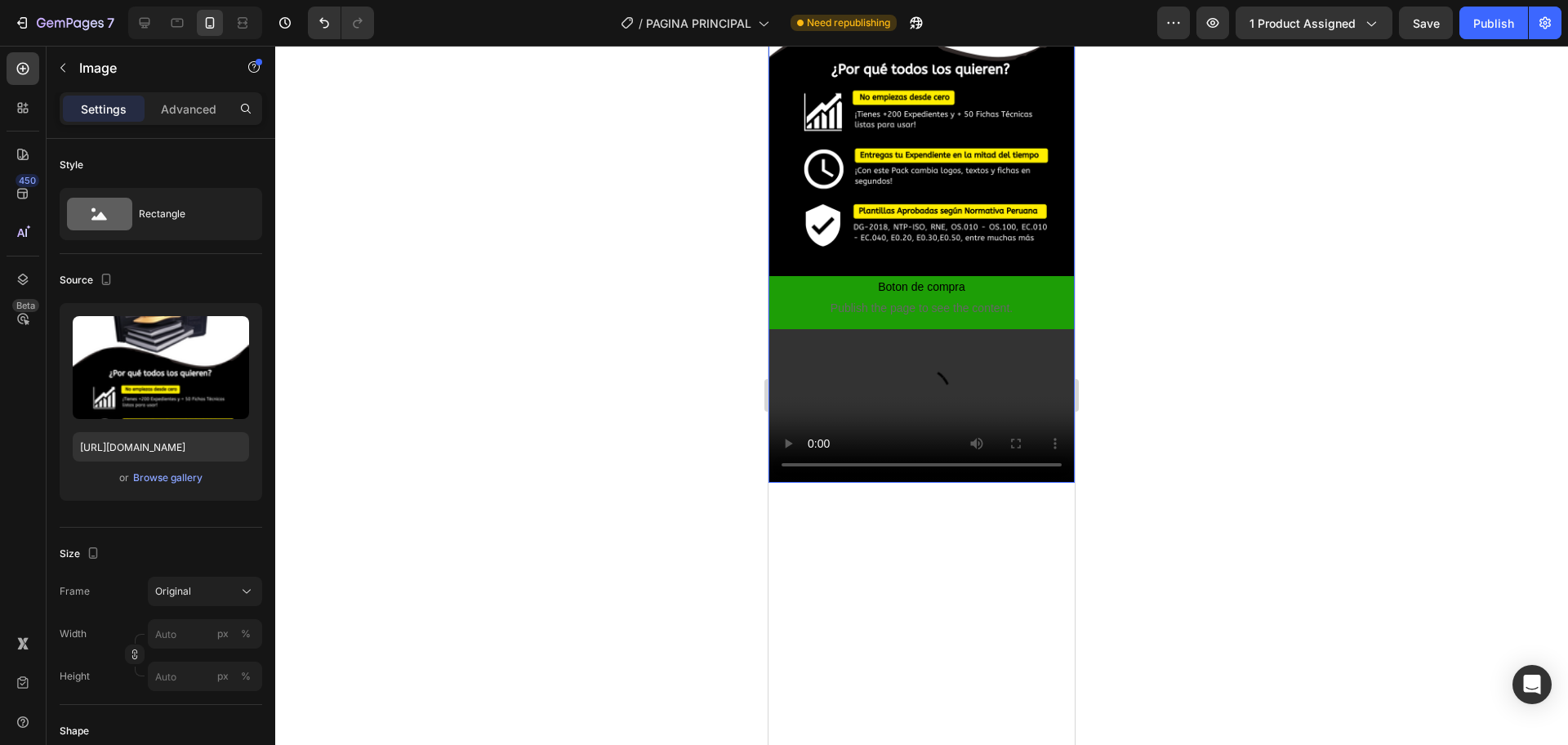
scroll to position [1267, 0]
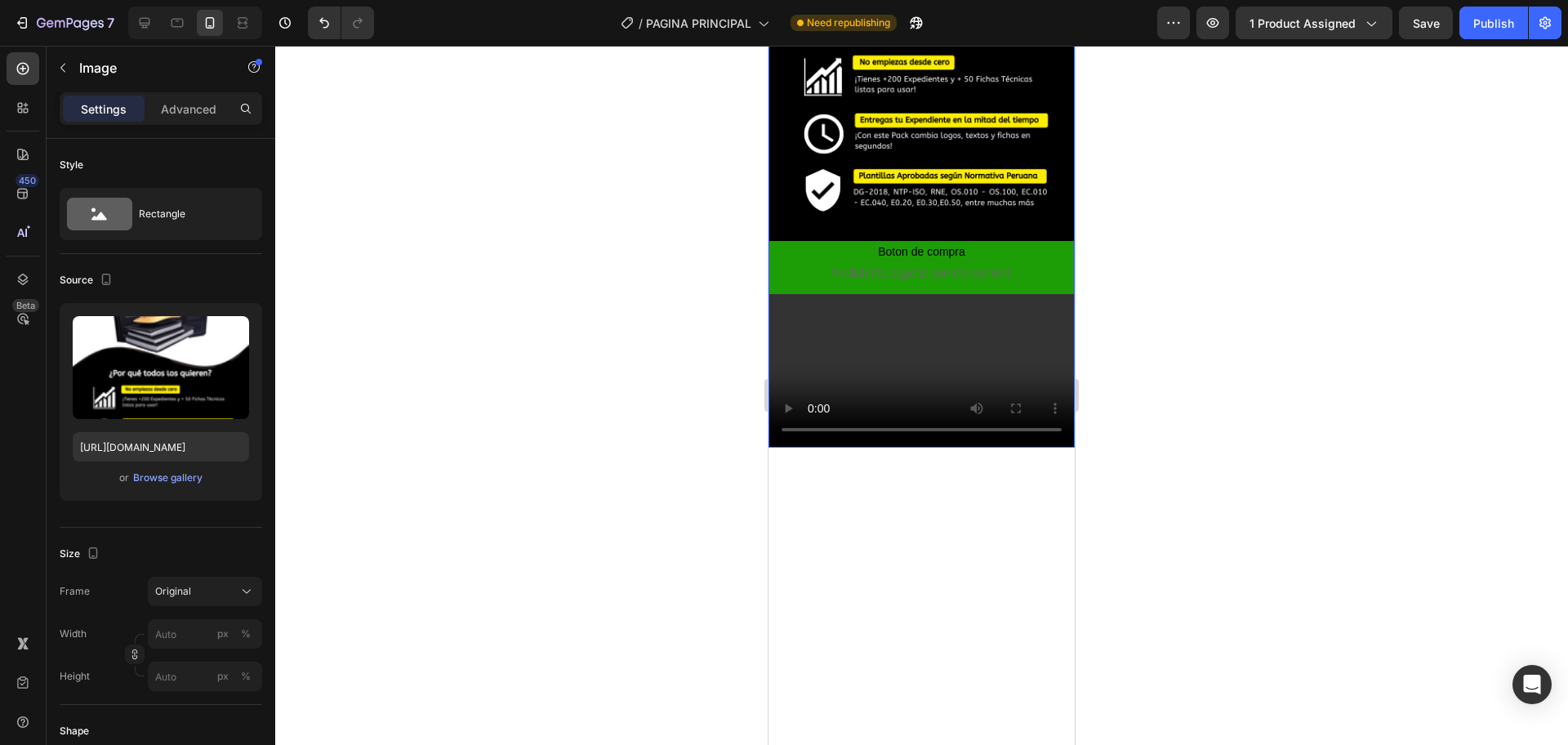
click at [903, 377] on video at bounding box center [921, 371] width 306 height 153
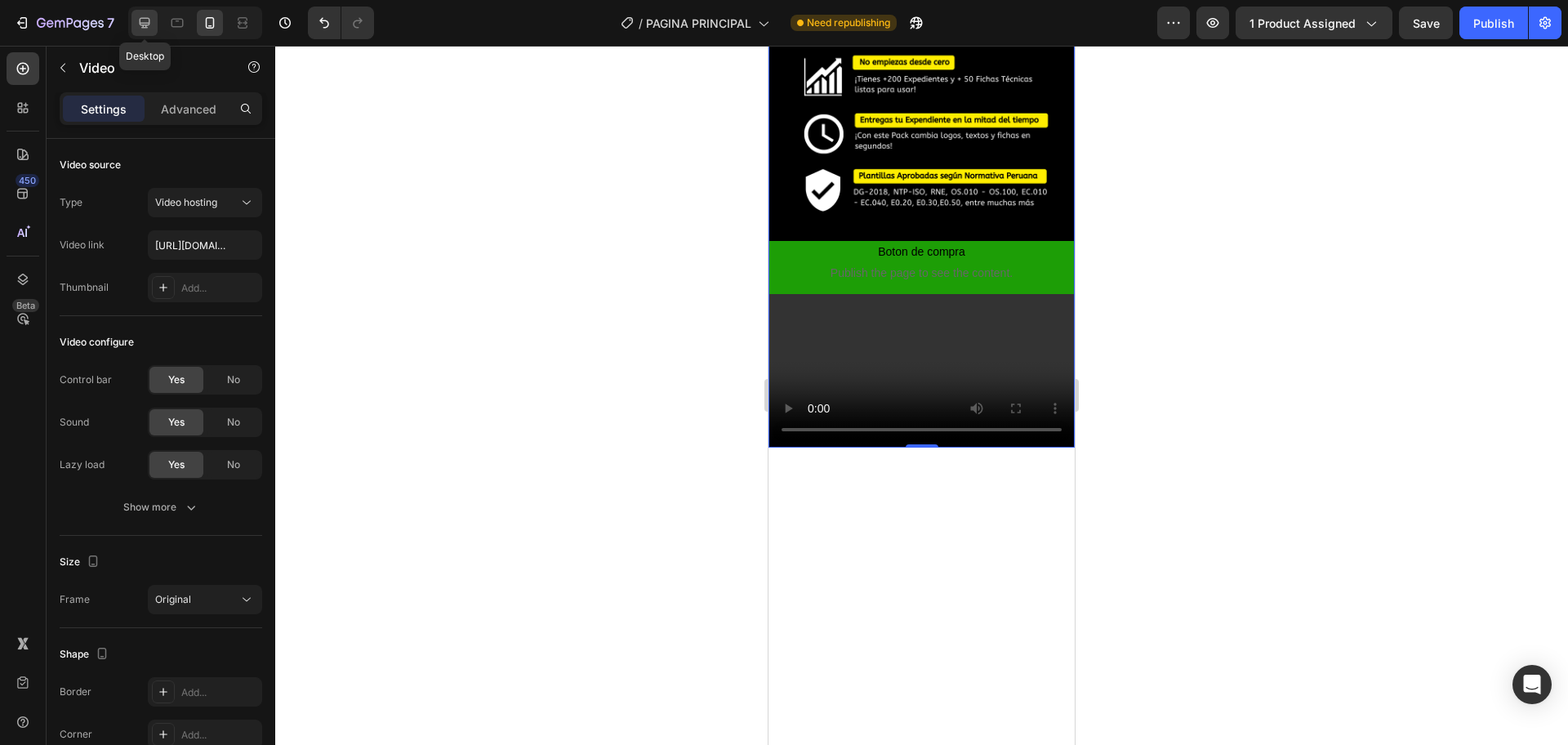
drag, startPoint x: 157, startPoint y: 22, endPoint x: 41, endPoint y: 44, distance: 118.1
click at [157, 22] on div at bounding box center [144, 23] width 26 height 27
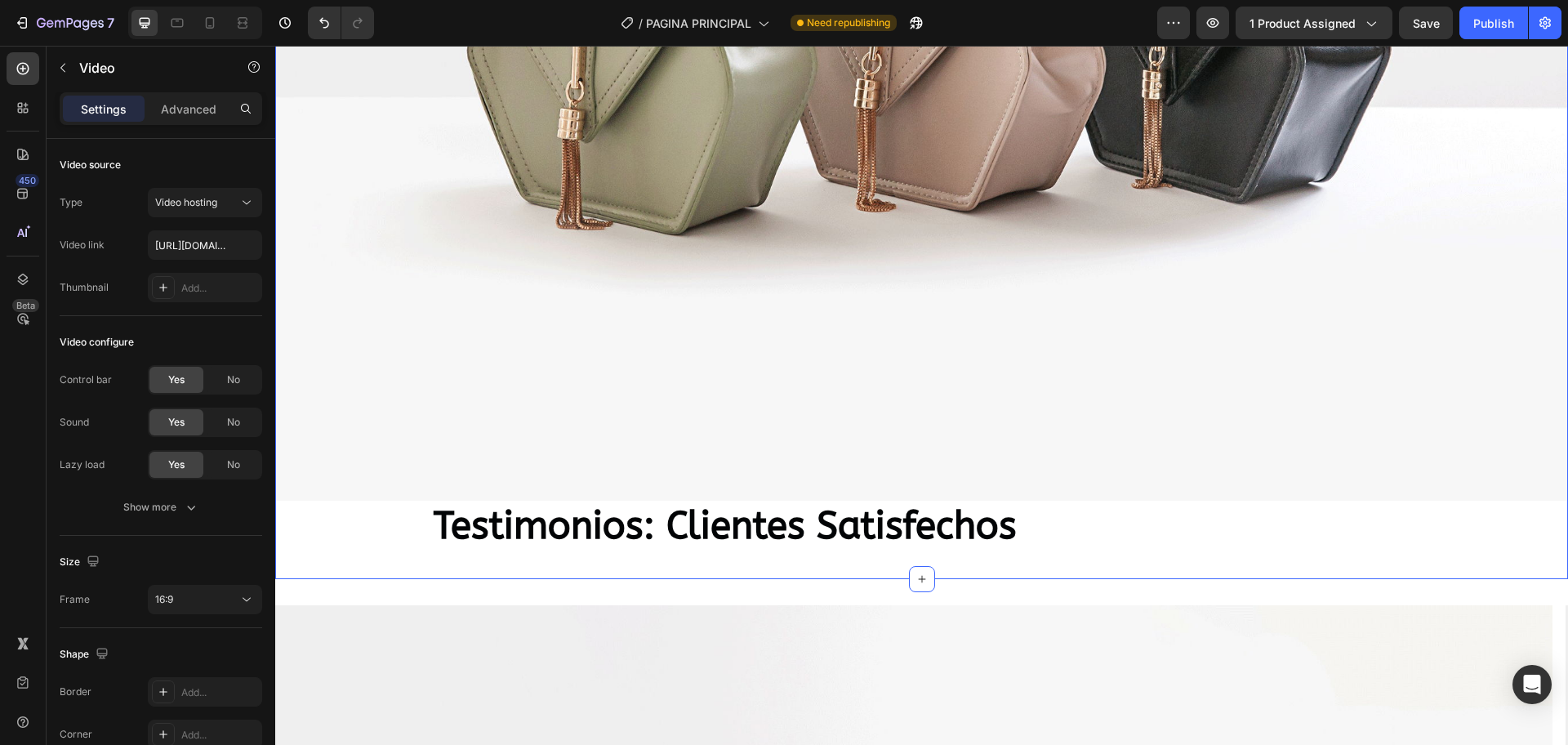
scroll to position [3514, 0]
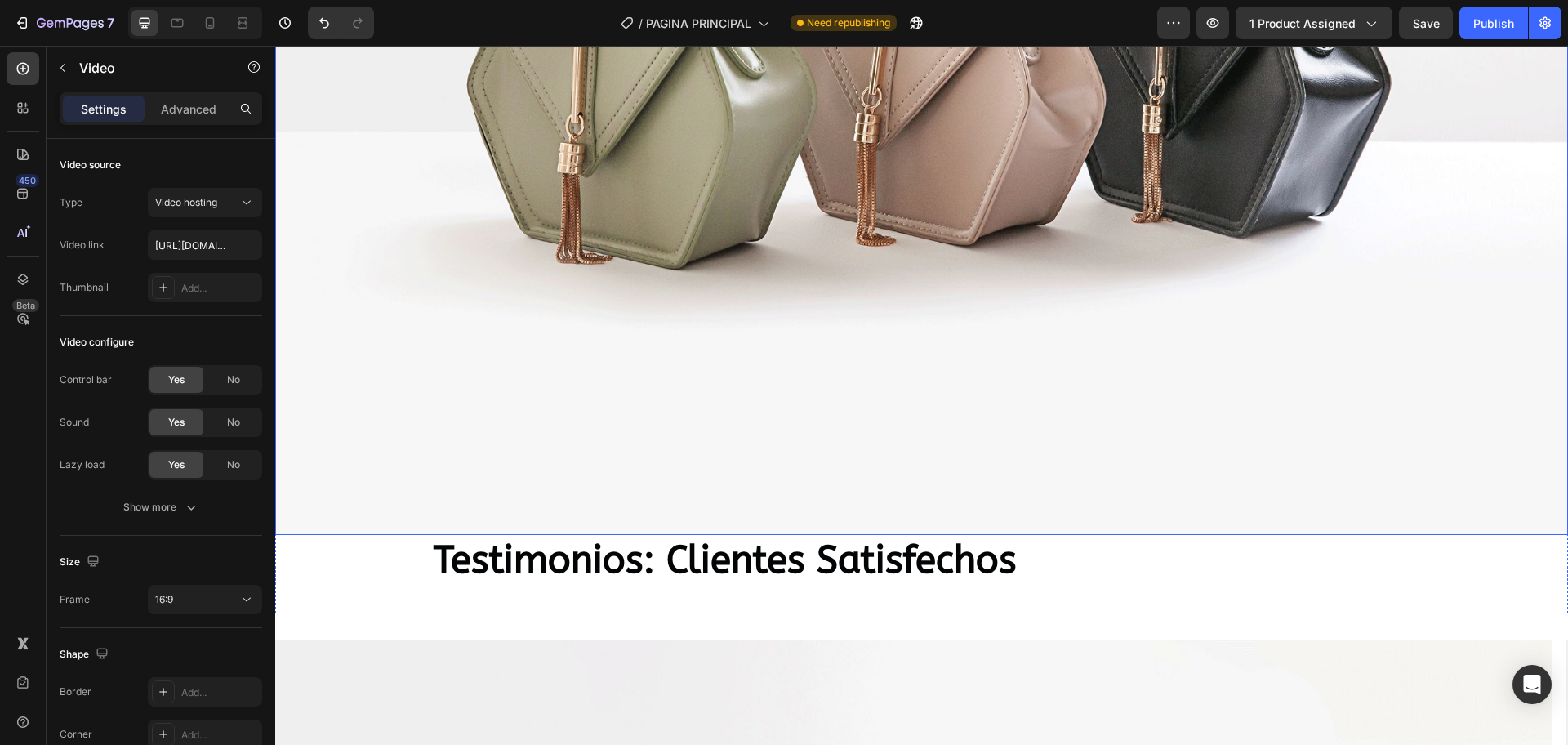
click at [795, 291] on img at bounding box center [920, 49] width 1292 height 970
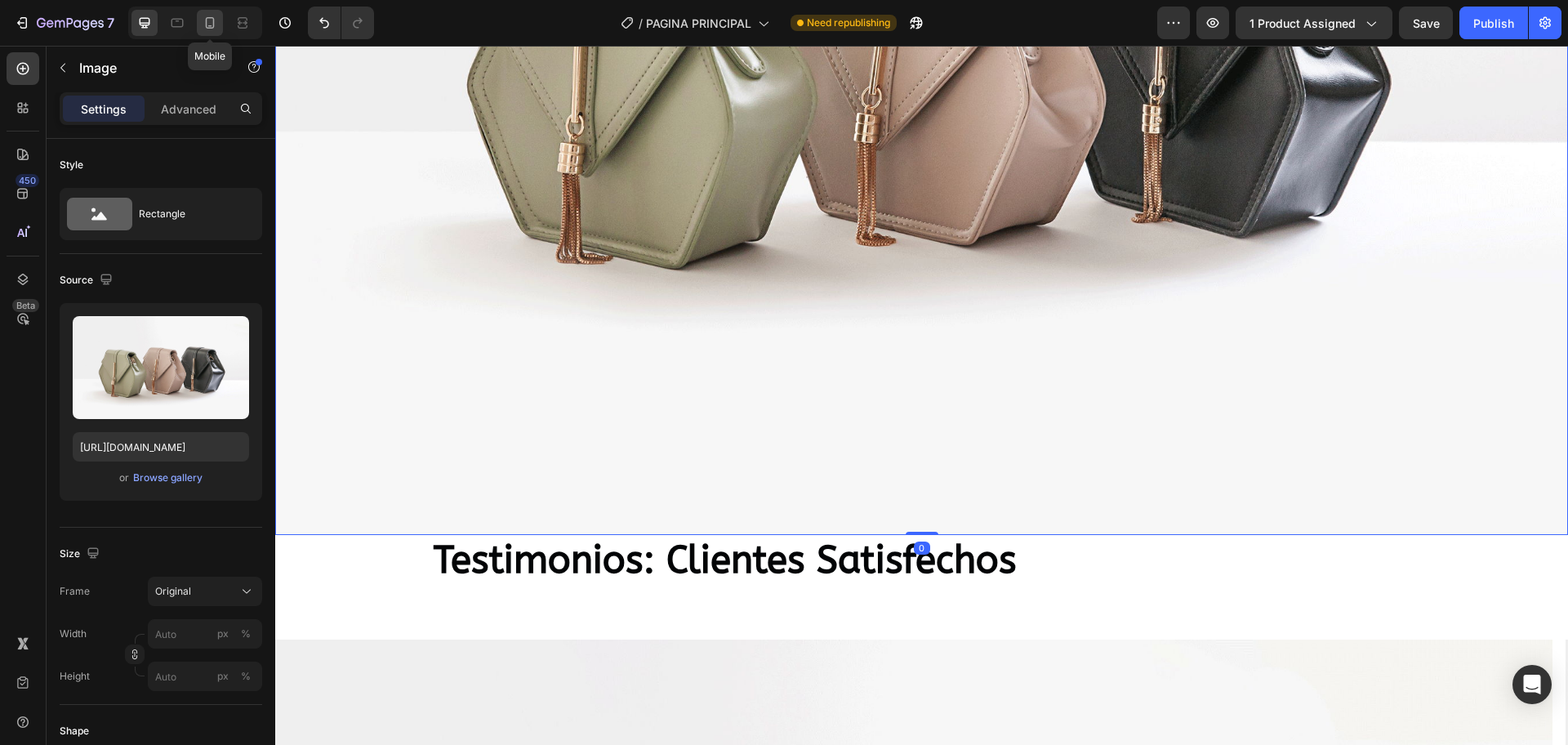
drag, startPoint x: 217, startPoint y: 27, endPoint x: 263, endPoint y: 46, distance: 49.8
click at [216, 26] on icon at bounding box center [210, 23] width 17 height 17
type input "[URL][DOMAIN_NAME]"
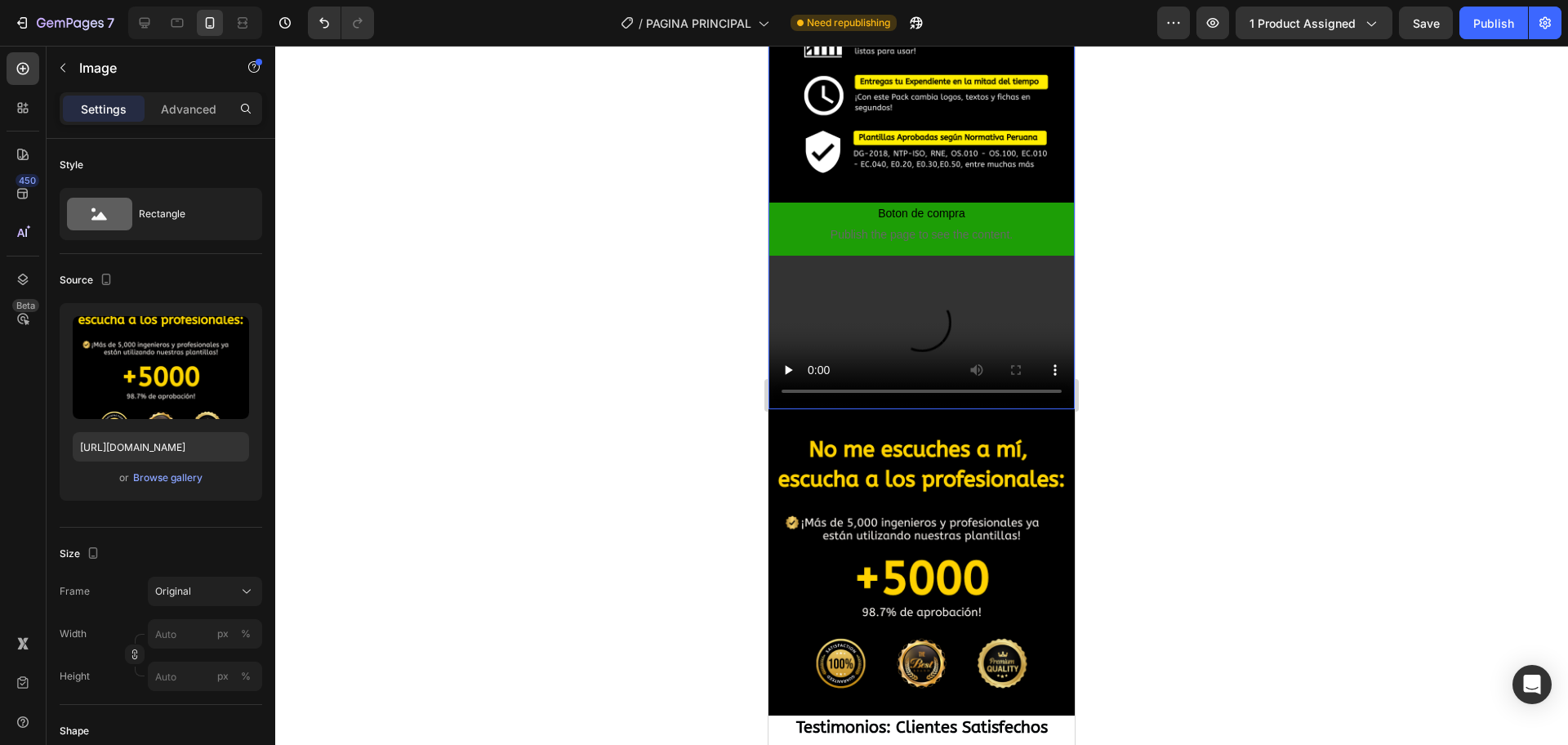
scroll to position [1212, 0]
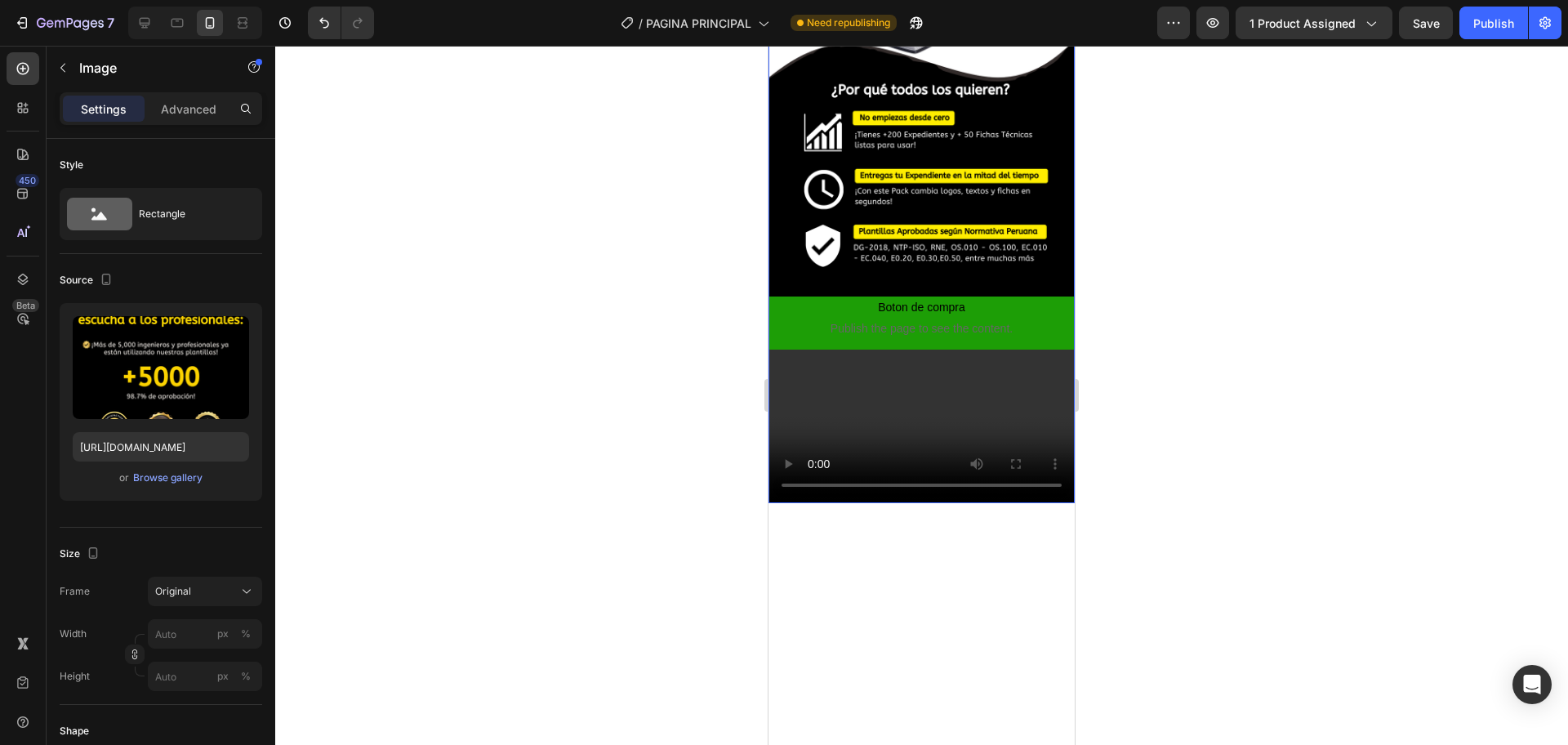
click at [921, 504] on video at bounding box center [921, 426] width 306 height 153
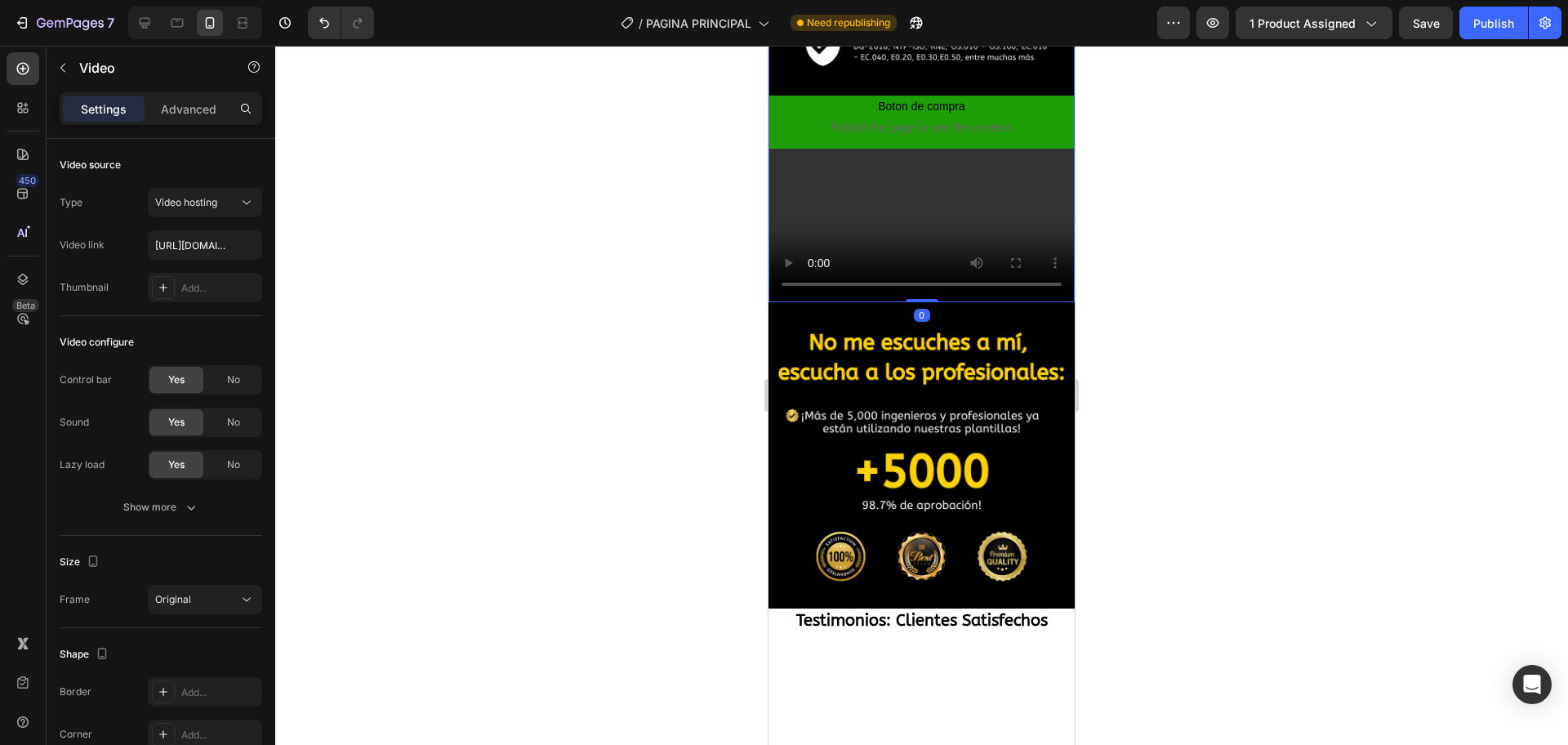
scroll to position [1416, 0]
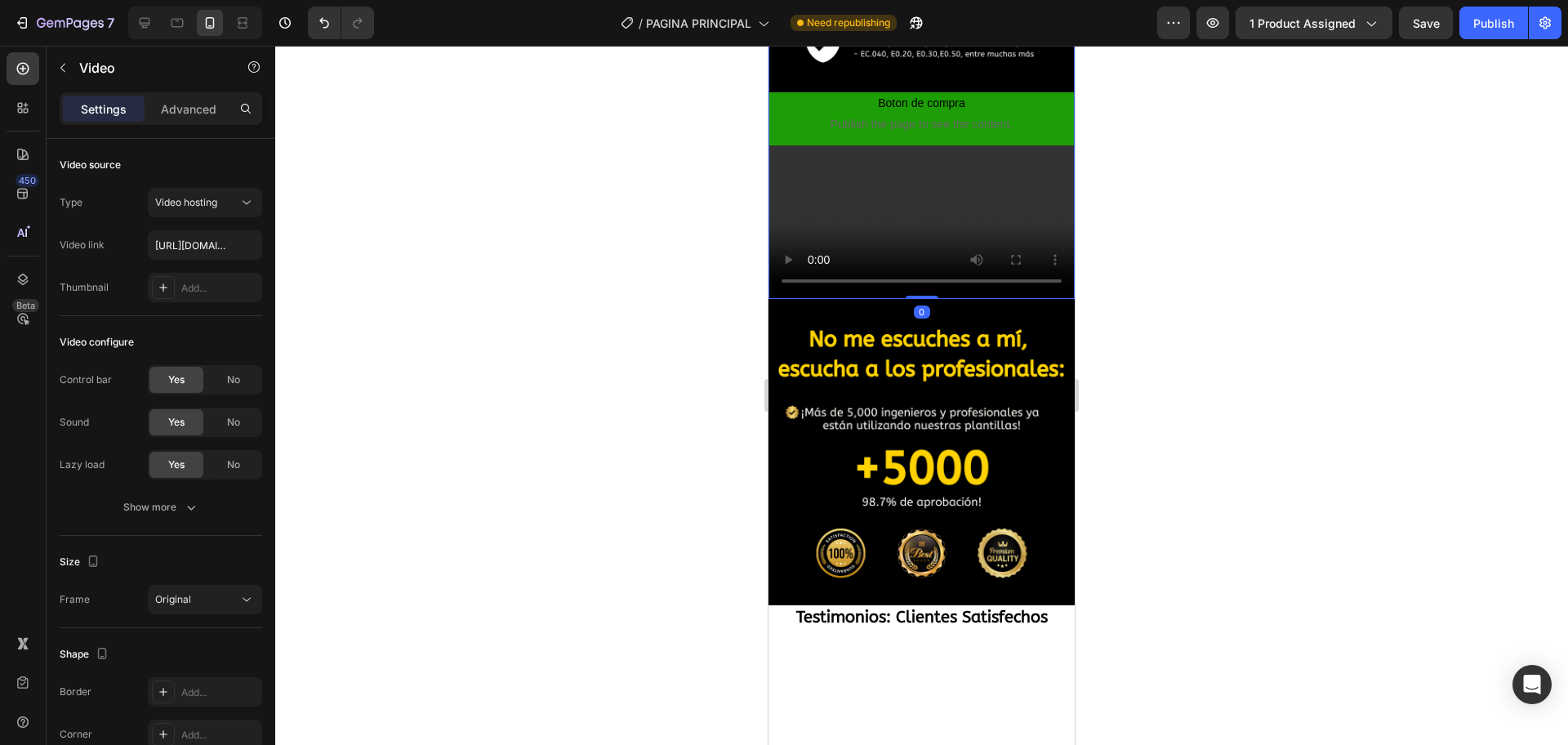
click at [939, 299] on video at bounding box center [921, 222] width 306 height 153
click at [189, 246] on input "[URL][DOMAIN_NAME]" at bounding box center [205, 245] width 114 height 29
click at [151, 22] on icon at bounding box center [144, 23] width 17 height 17
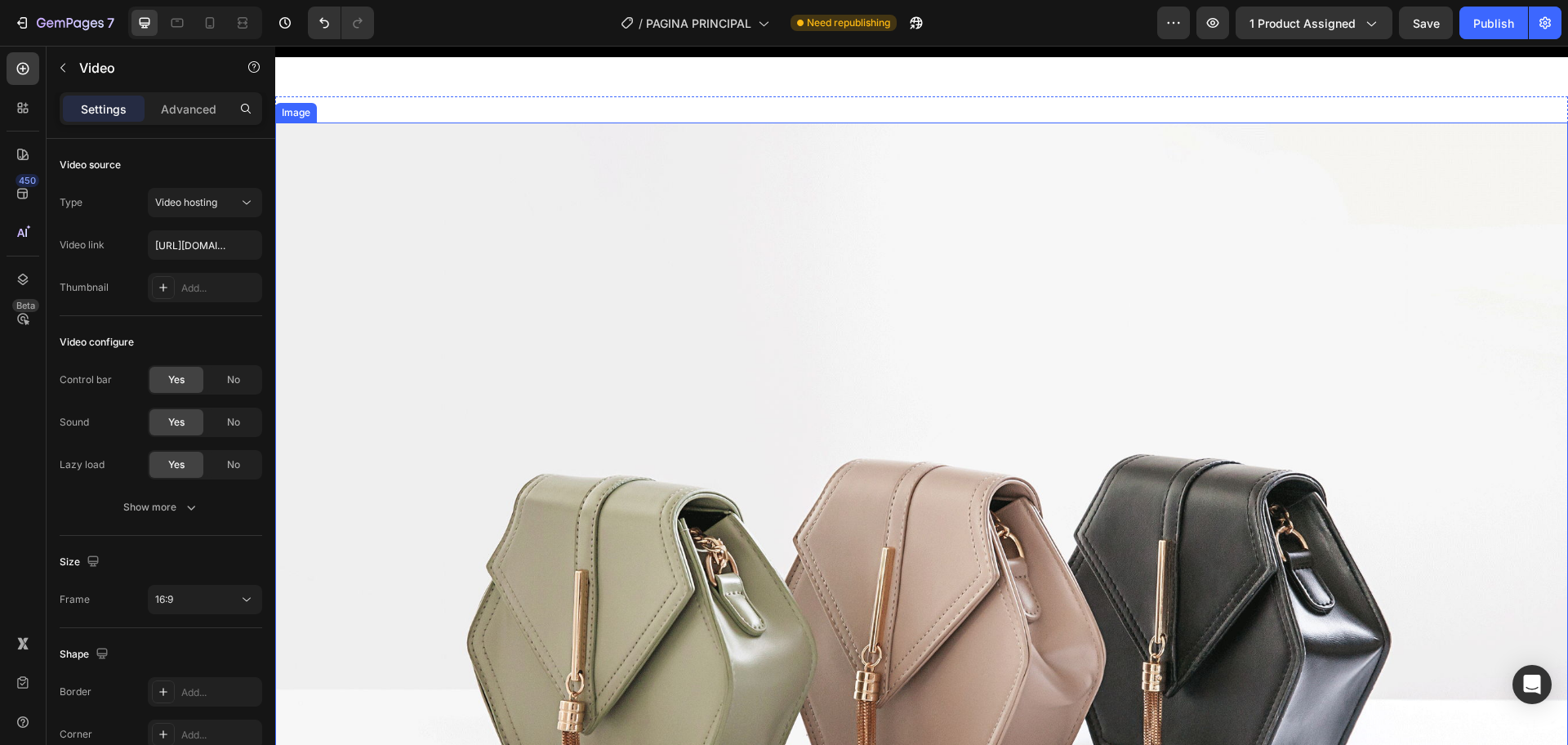
scroll to position [2891, 0]
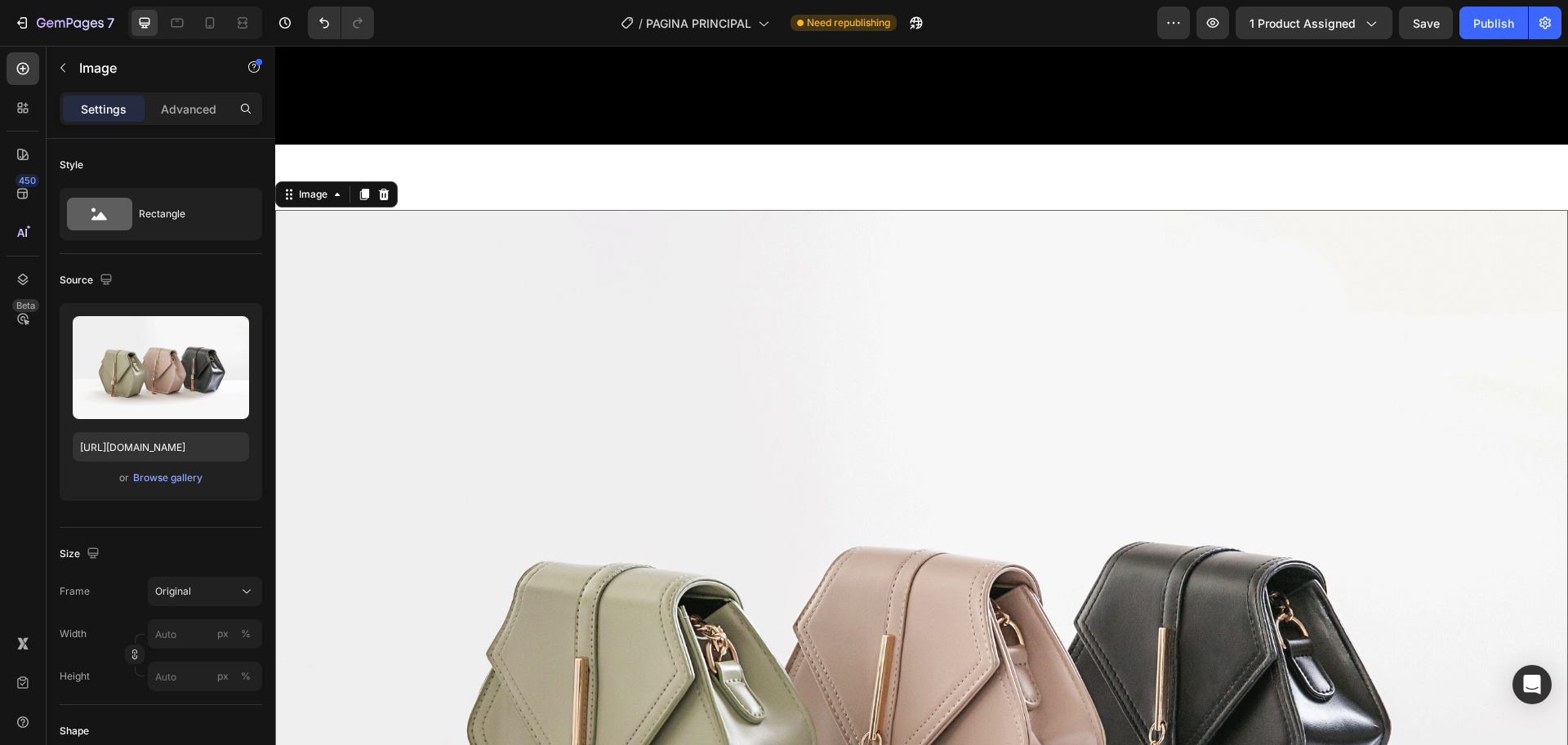
click at [775, 465] on img at bounding box center [920, 695] width 1292 height 970
click at [185, 114] on p "Advanced" at bounding box center [188, 108] width 56 height 17
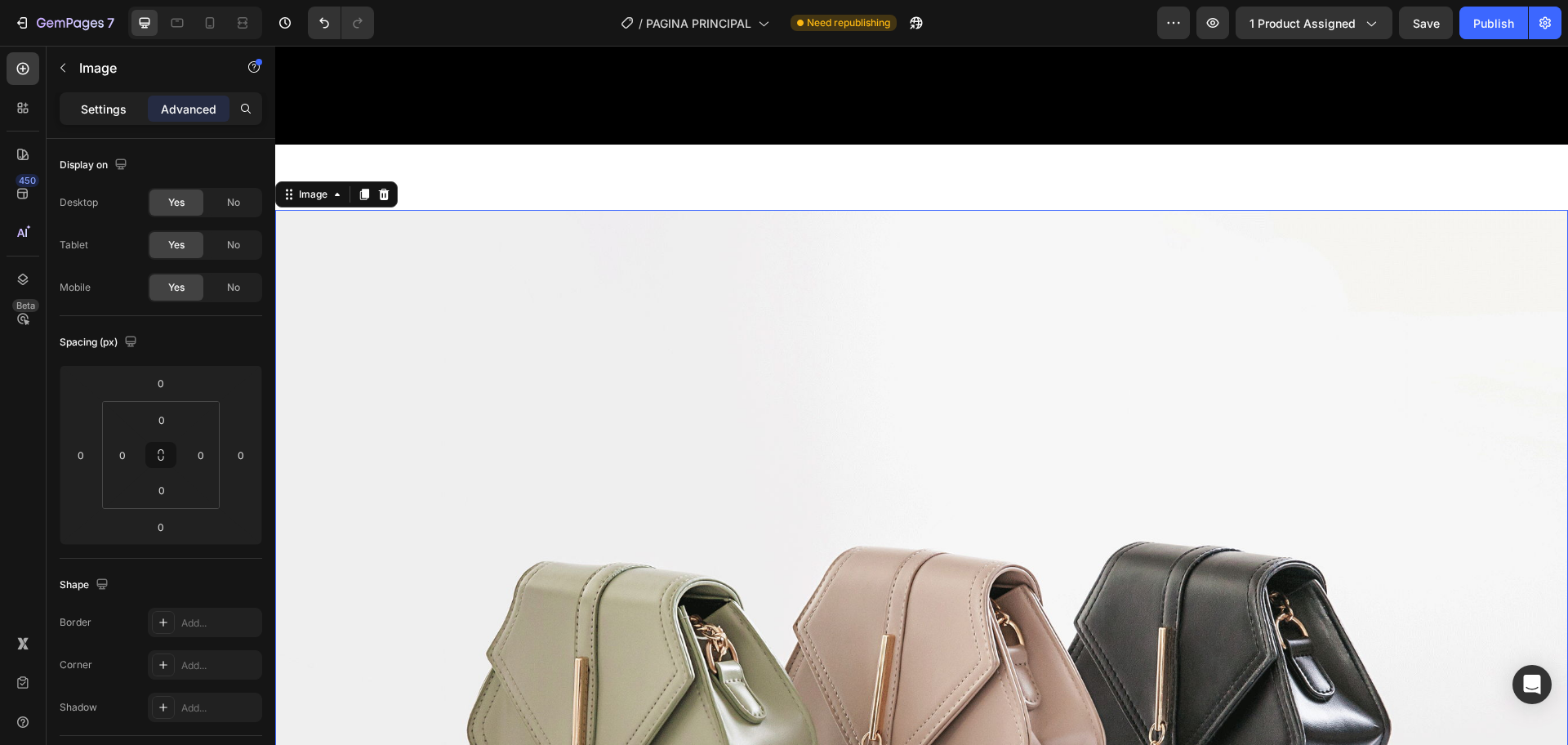
click at [124, 108] on p "Settings" at bounding box center [103, 108] width 46 height 17
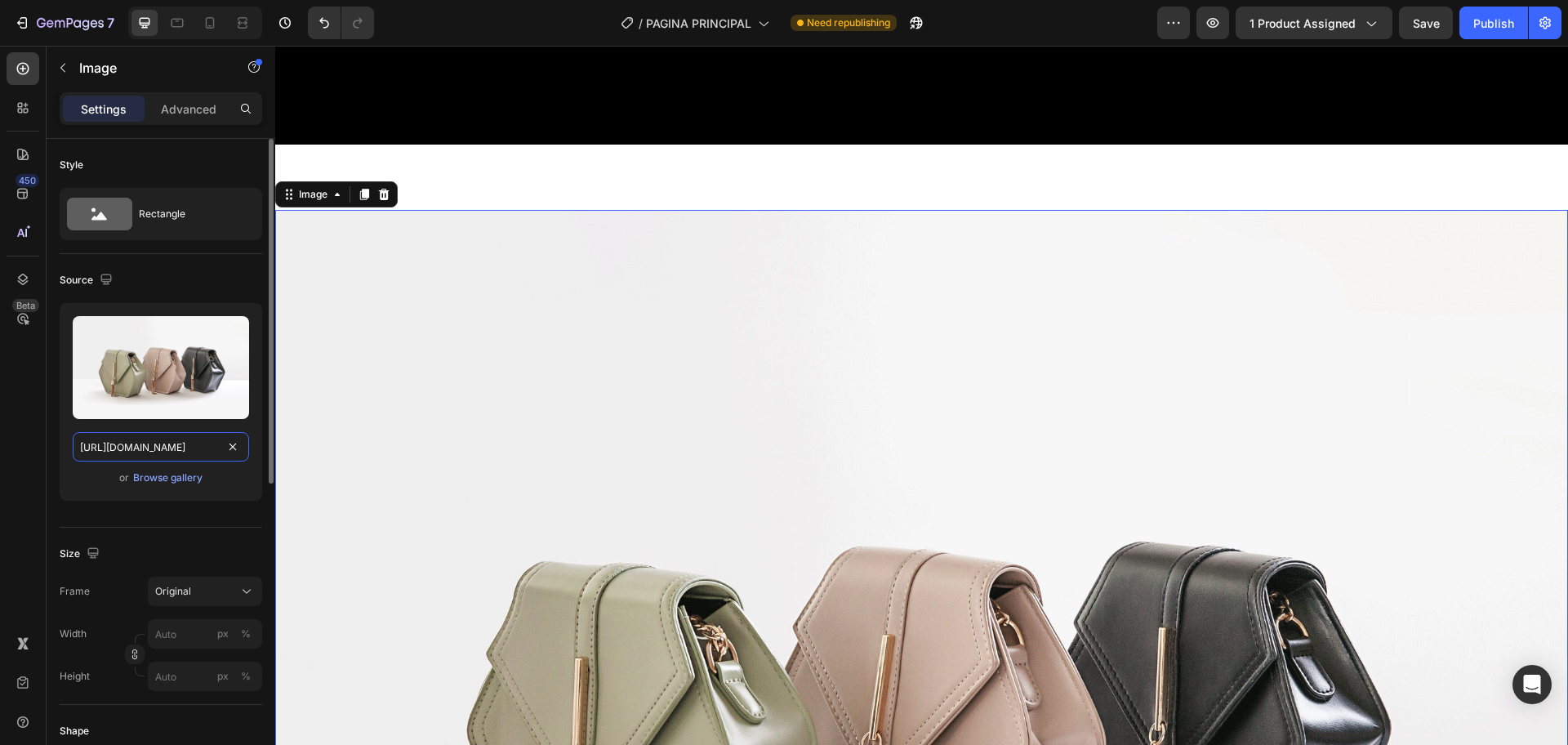
click at [207, 452] on input "[URL][DOMAIN_NAME]" at bounding box center [161, 447] width 177 height 29
paste input "[DOMAIN_NAME][URL]"
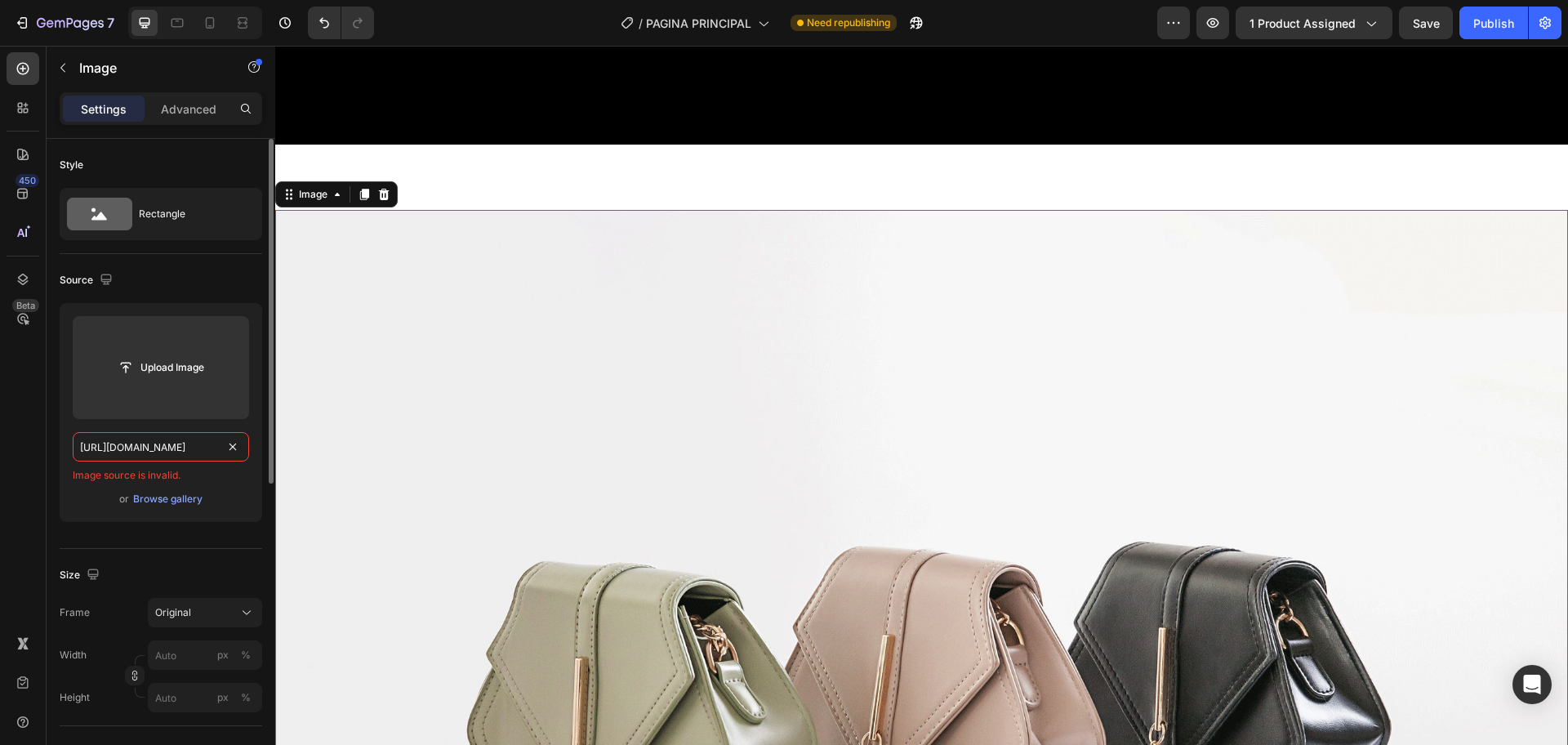
type input "[URL][DOMAIN_NAME]"
click at [247, 497] on div "or Browse gallery" at bounding box center [161, 499] width 177 height 20
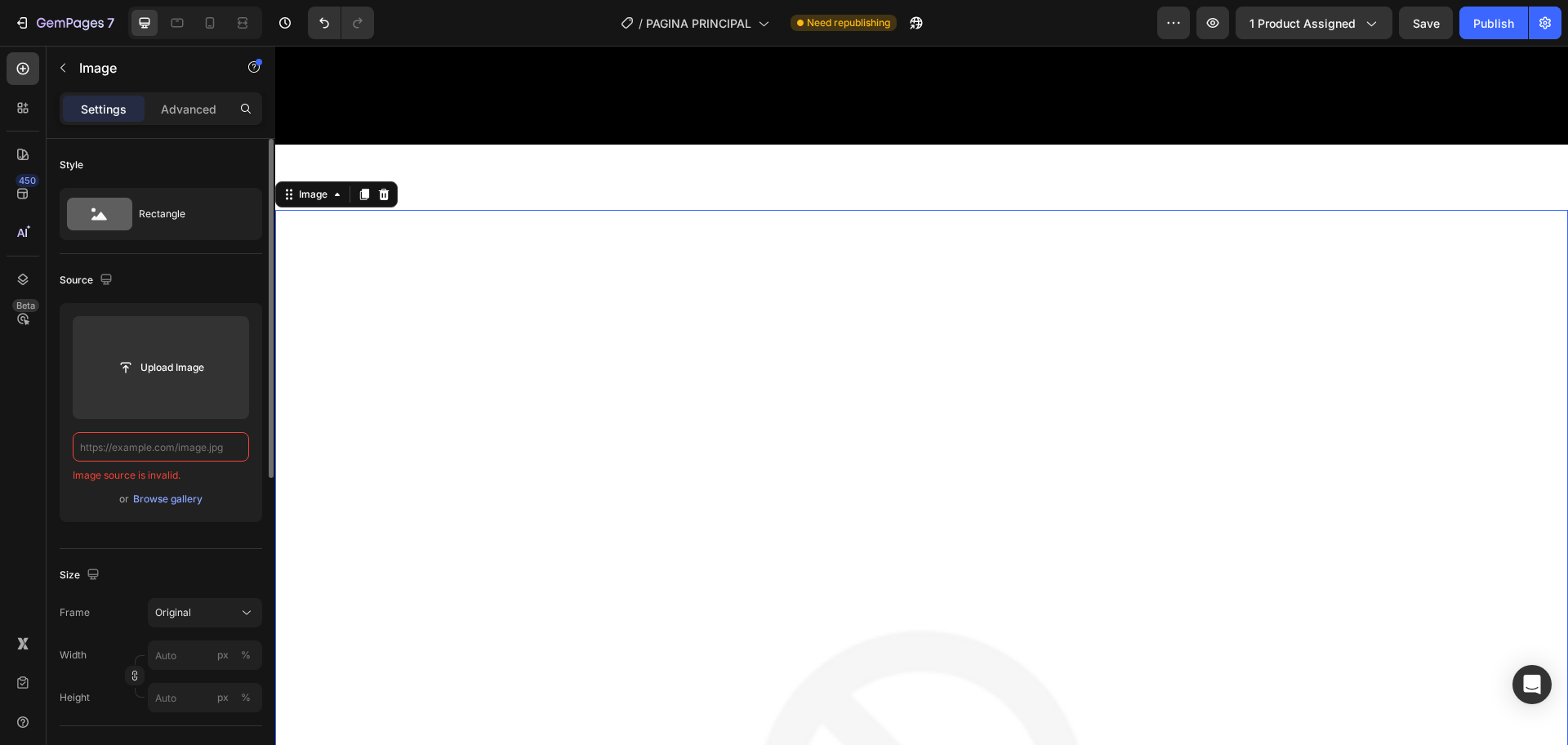
scroll to position [0, 0]
click at [339, 187] on icon at bounding box center [337, 193] width 13 height 13
click at [176, 212] on div "Rectangle" at bounding box center [188, 214] width 100 height 37
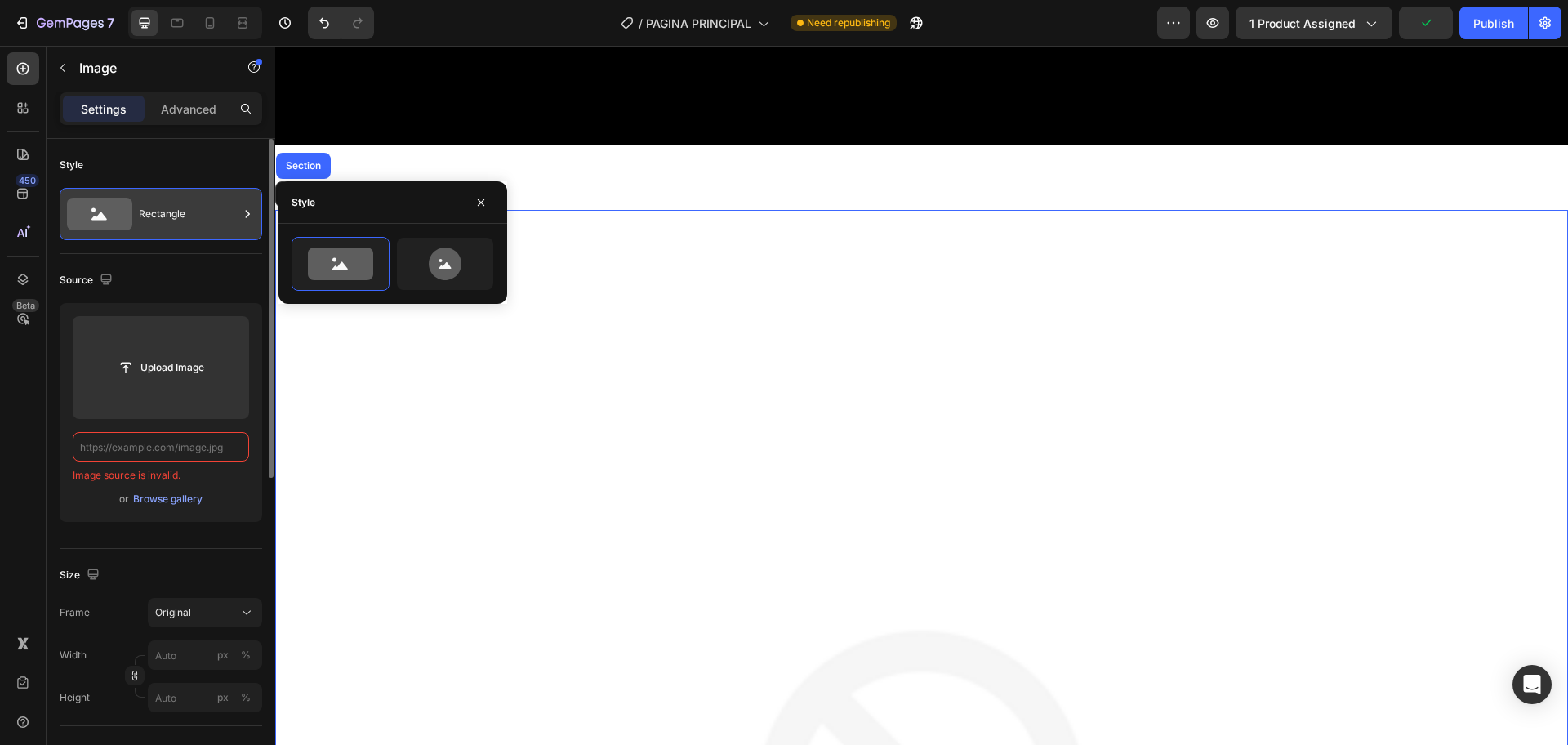
click at [176, 212] on div "Rectangle" at bounding box center [188, 214] width 100 height 37
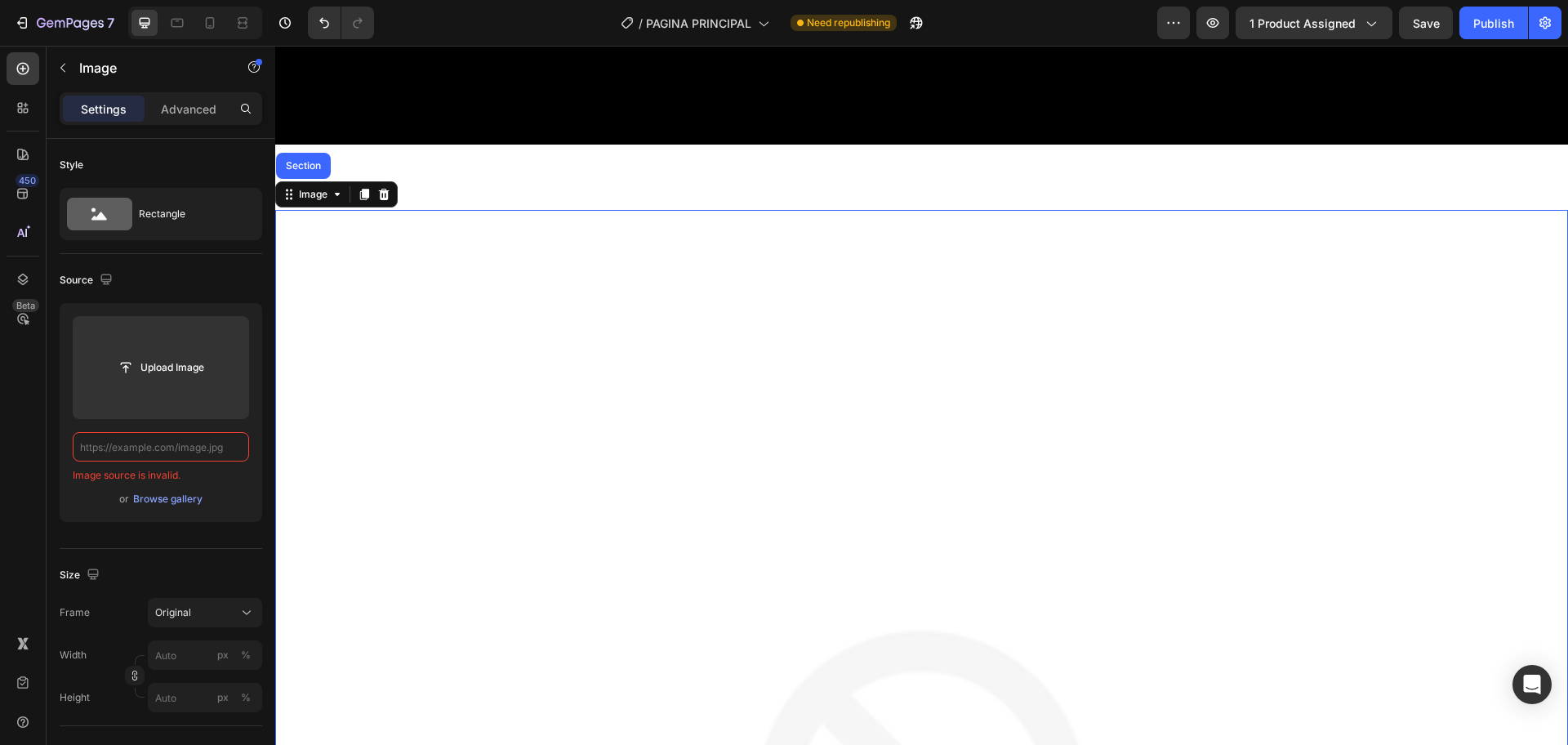
click at [196, 24] on div at bounding box center [195, 23] width 133 height 32
click at [207, 25] on icon at bounding box center [210, 23] width 9 height 12
type input "[URL][DOMAIN_NAME]"
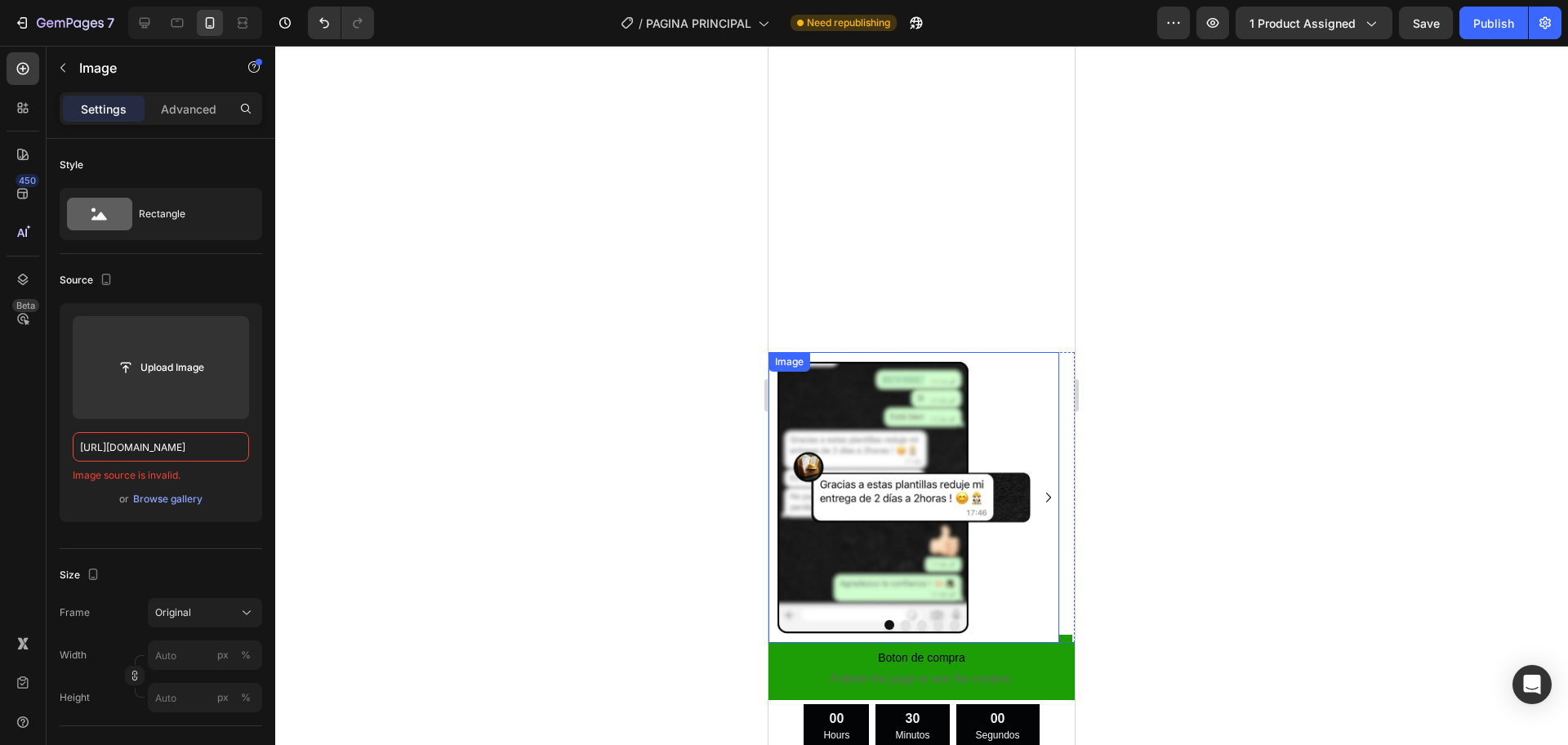
scroll to position [1535, 0]
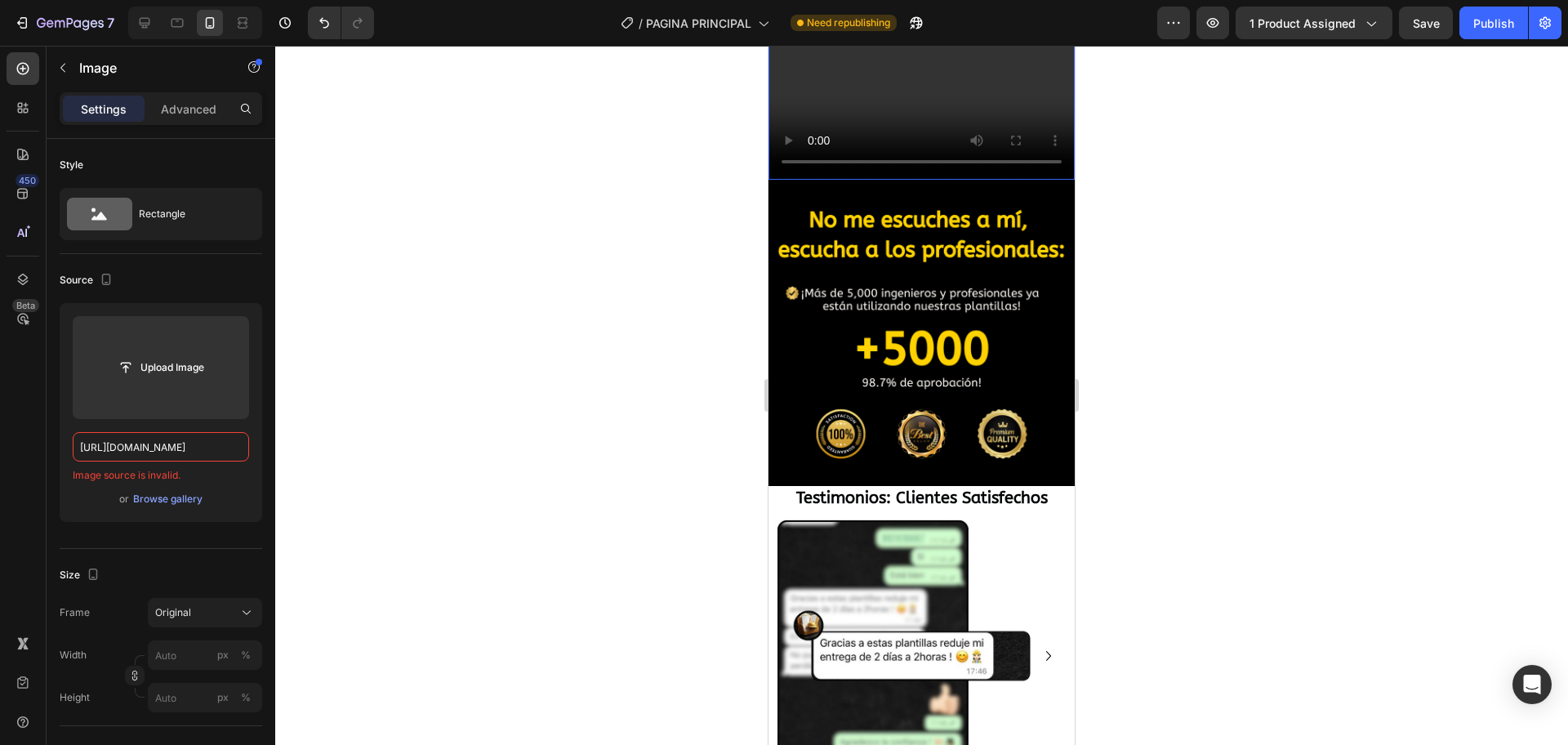
click at [931, 180] on video at bounding box center [921, 103] width 306 height 153
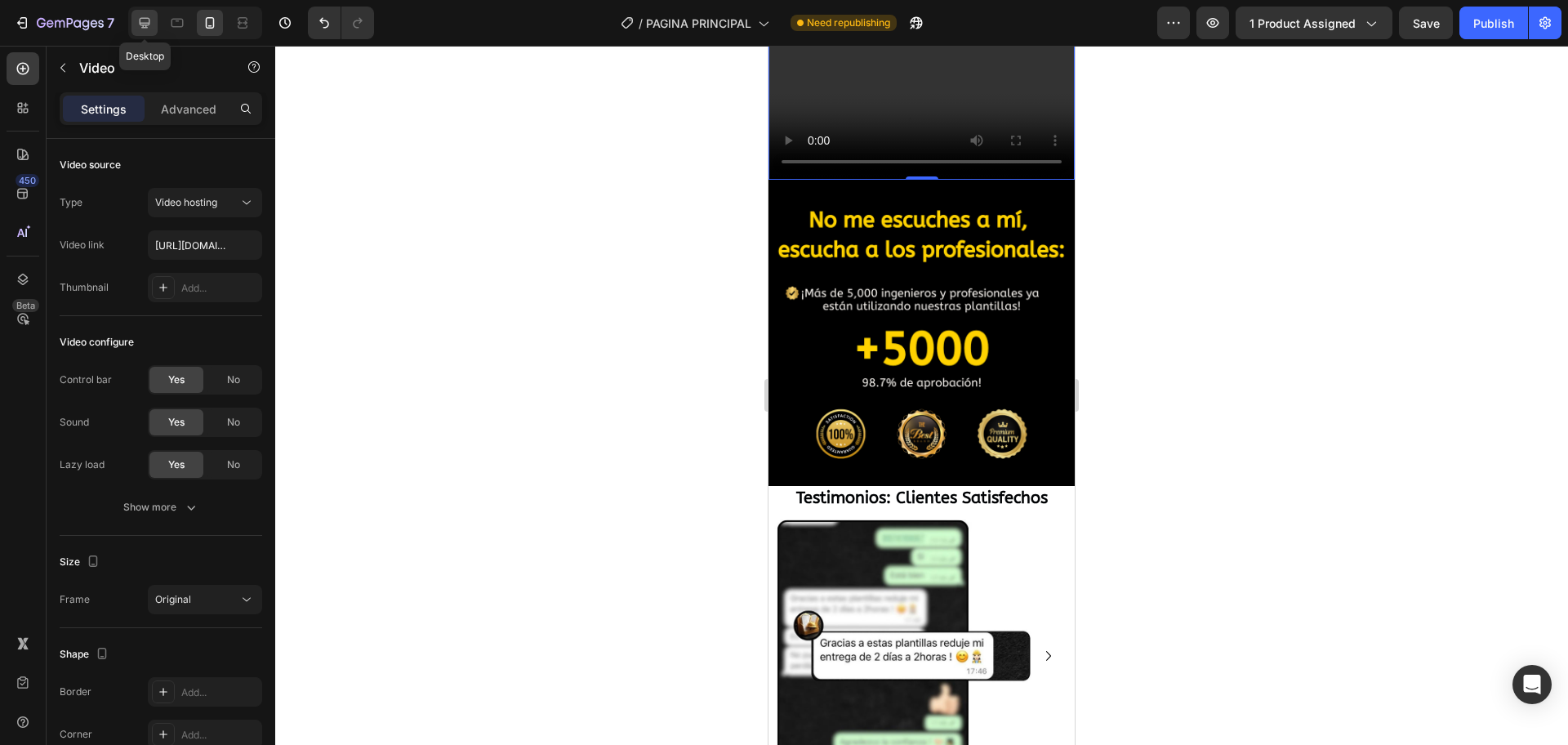
drag, startPoint x: 138, startPoint y: 14, endPoint x: 36, endPoint y: 64, distance: 113.6
click at [138, 15] on icon at bounding box center [144, 23] width 17 height 17
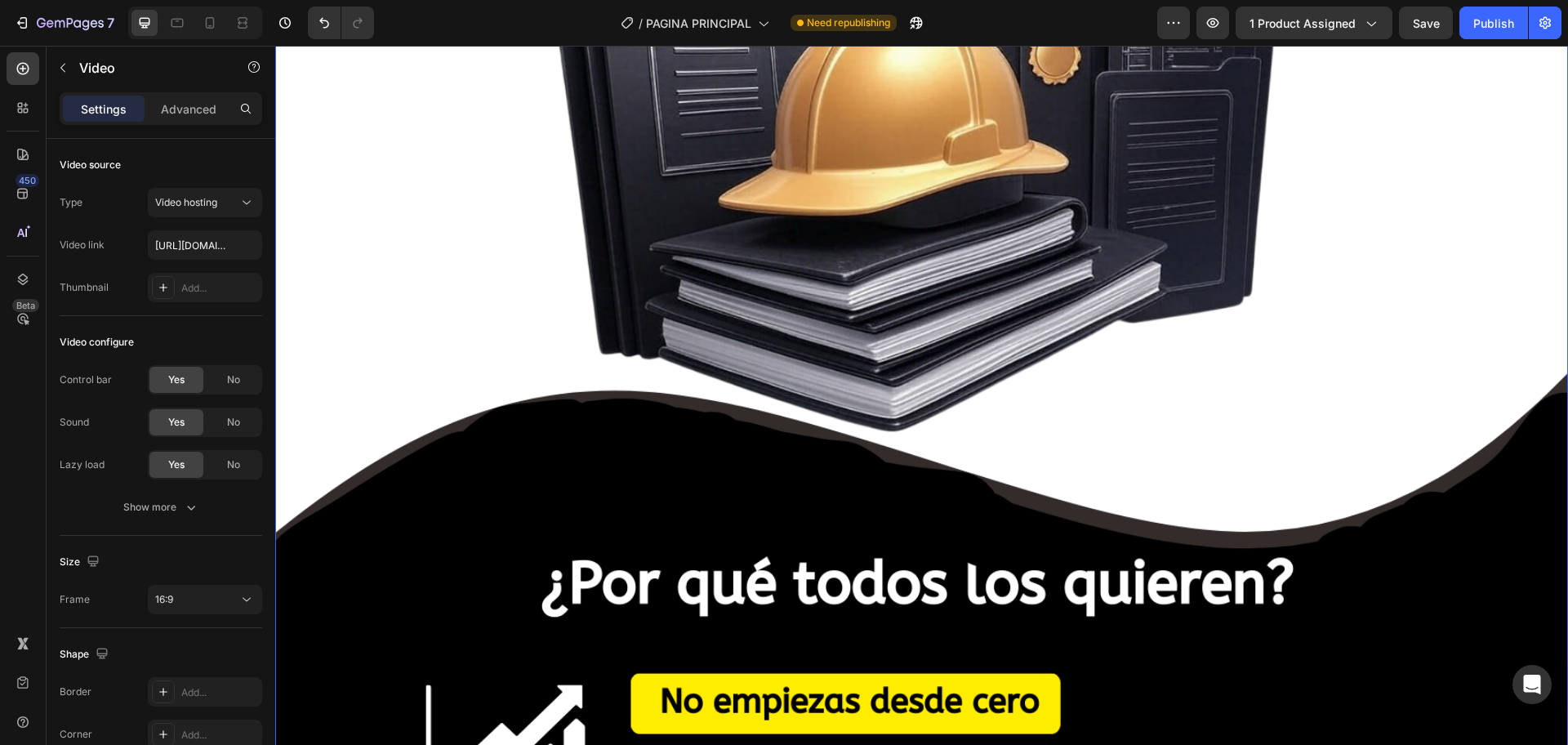
scroll to position [1577, 0]
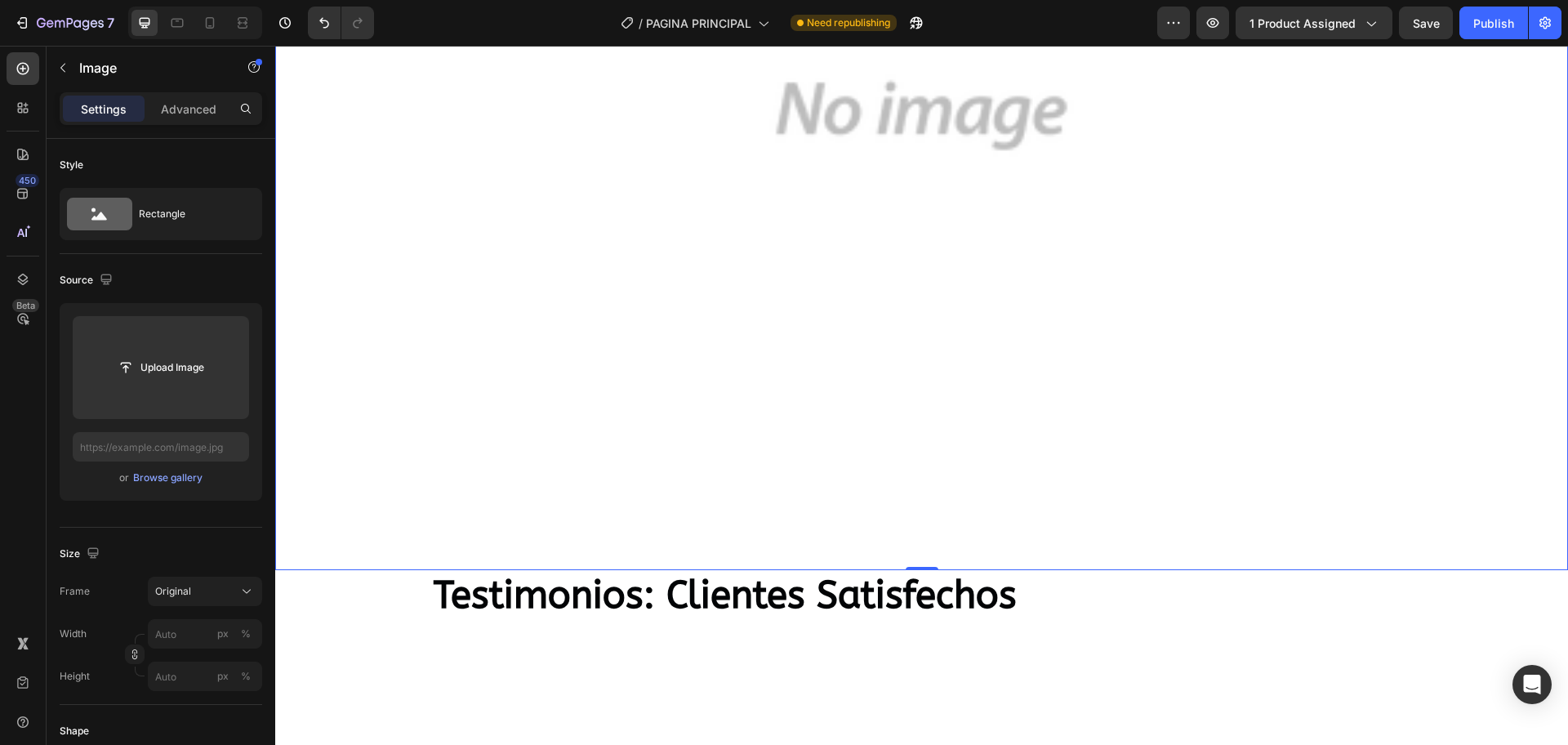
scroll to position [3517, 0]
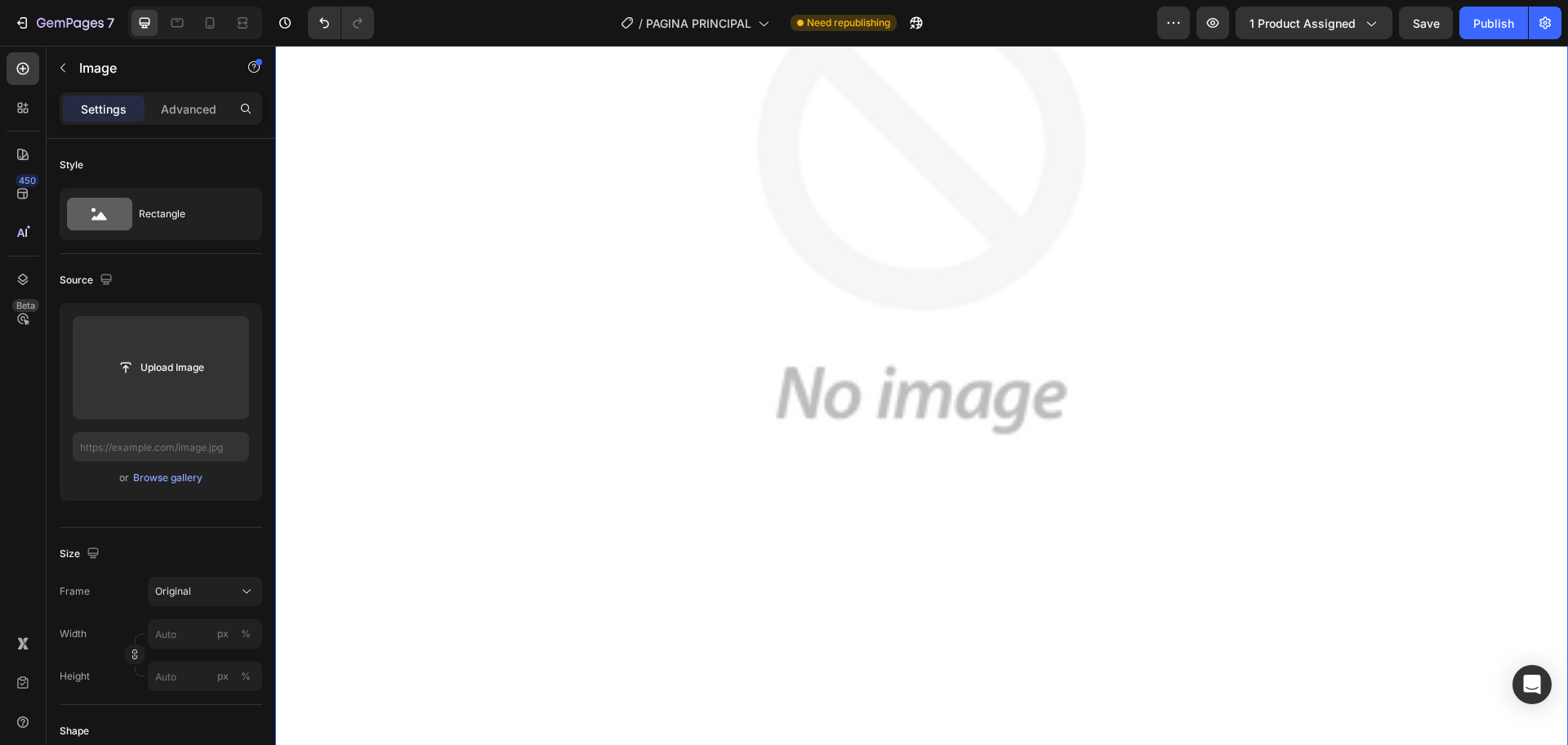
click at [797, 439] on img at bounding box center [920, 207] width 1292 height 1293
click at [172, 103] on p "Advanced" at bounding box center [188, 108] width 56 height 17
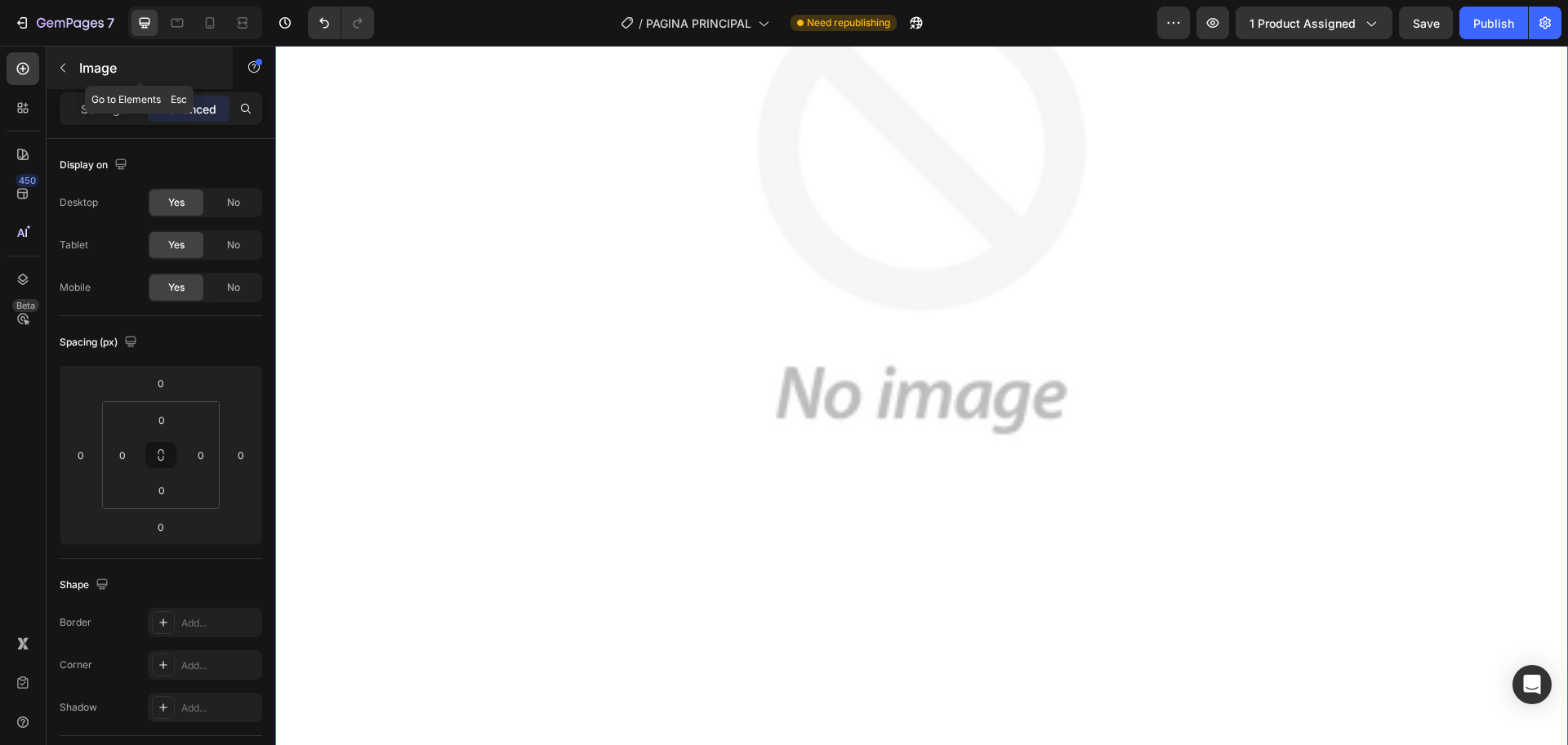
click at [67, 71] on icon "button" at bounding box center [62, 67] width 13 height 13
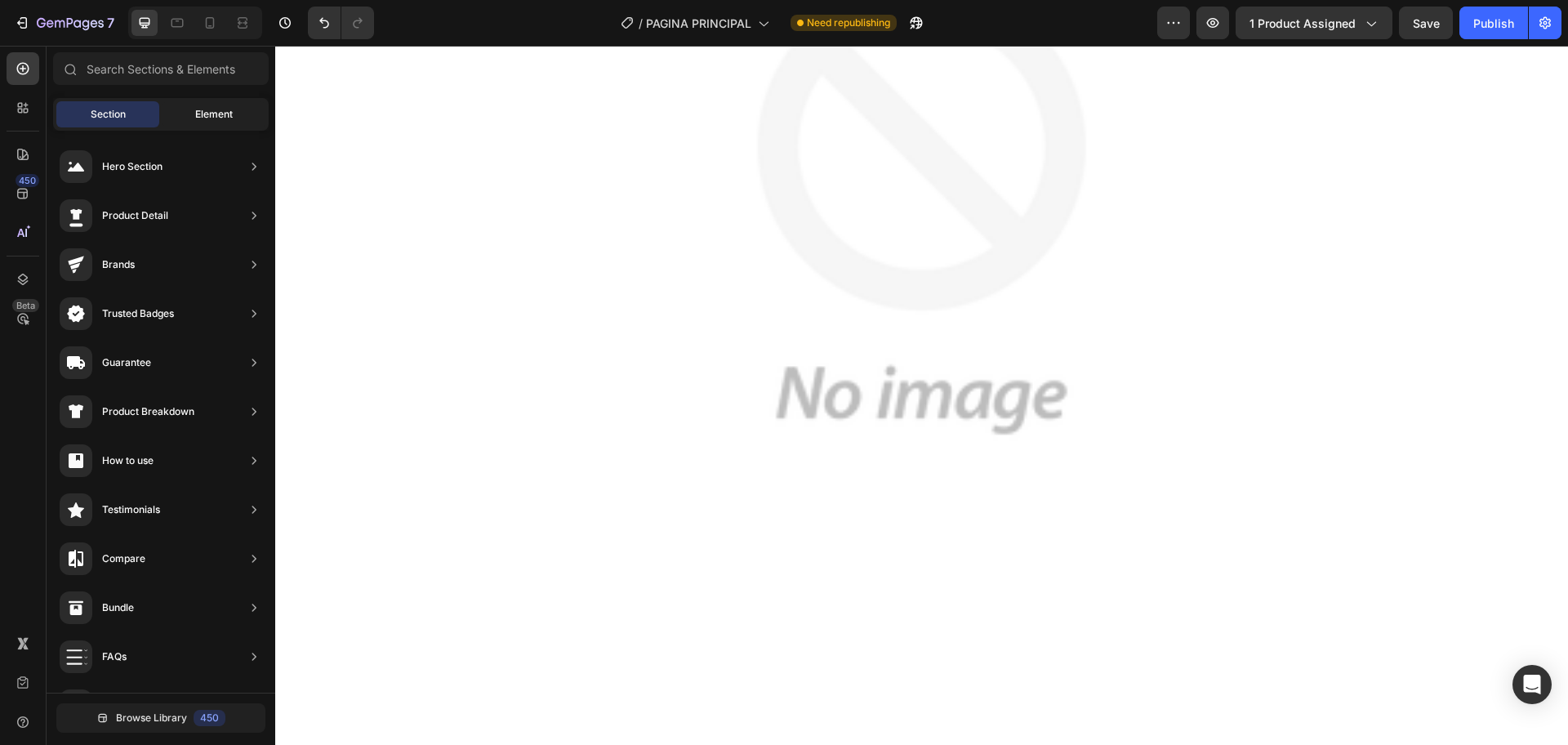
click at [187, 109] on div "Element" at bounding box center [214, 114] width 103 height 27
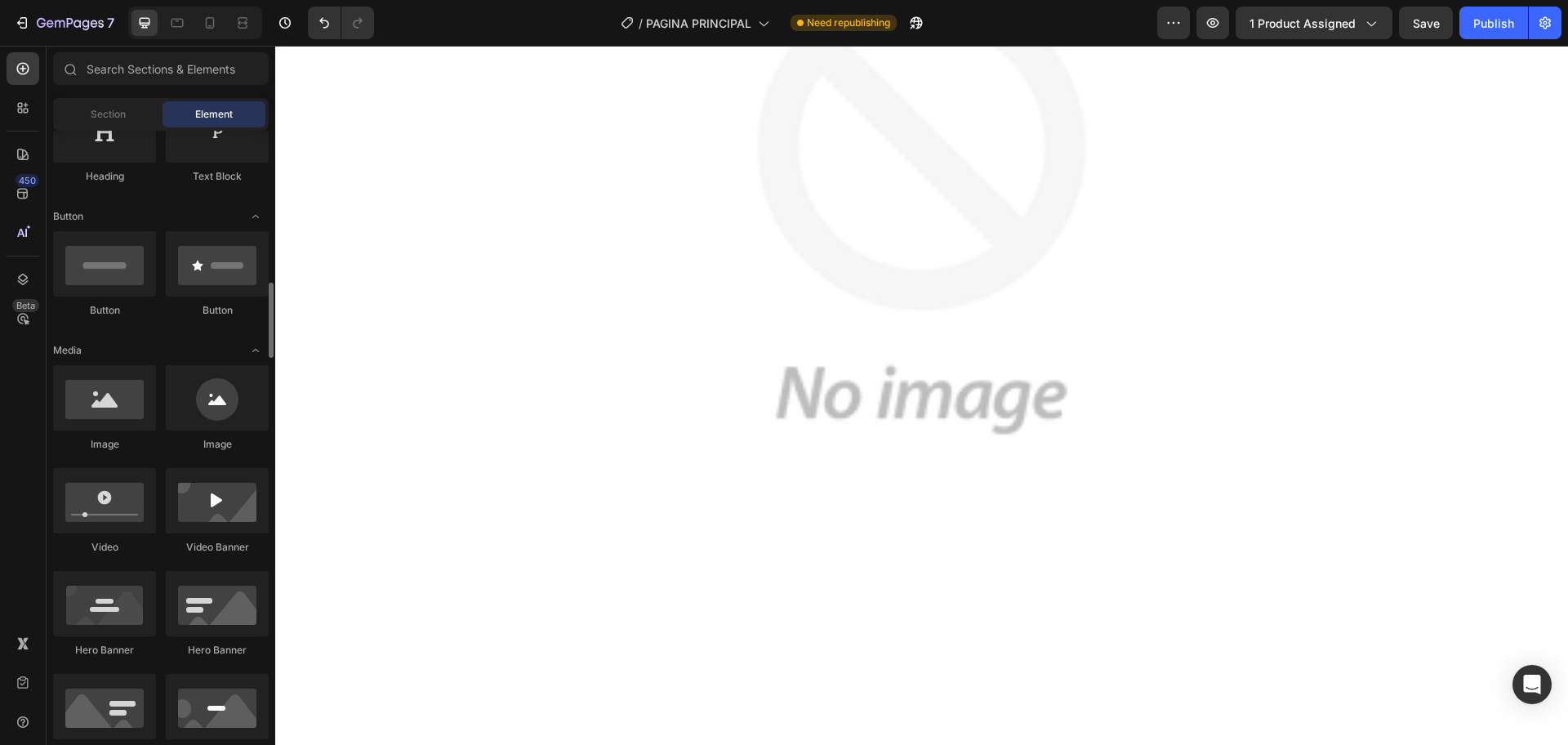
scroll to position [510, 0]
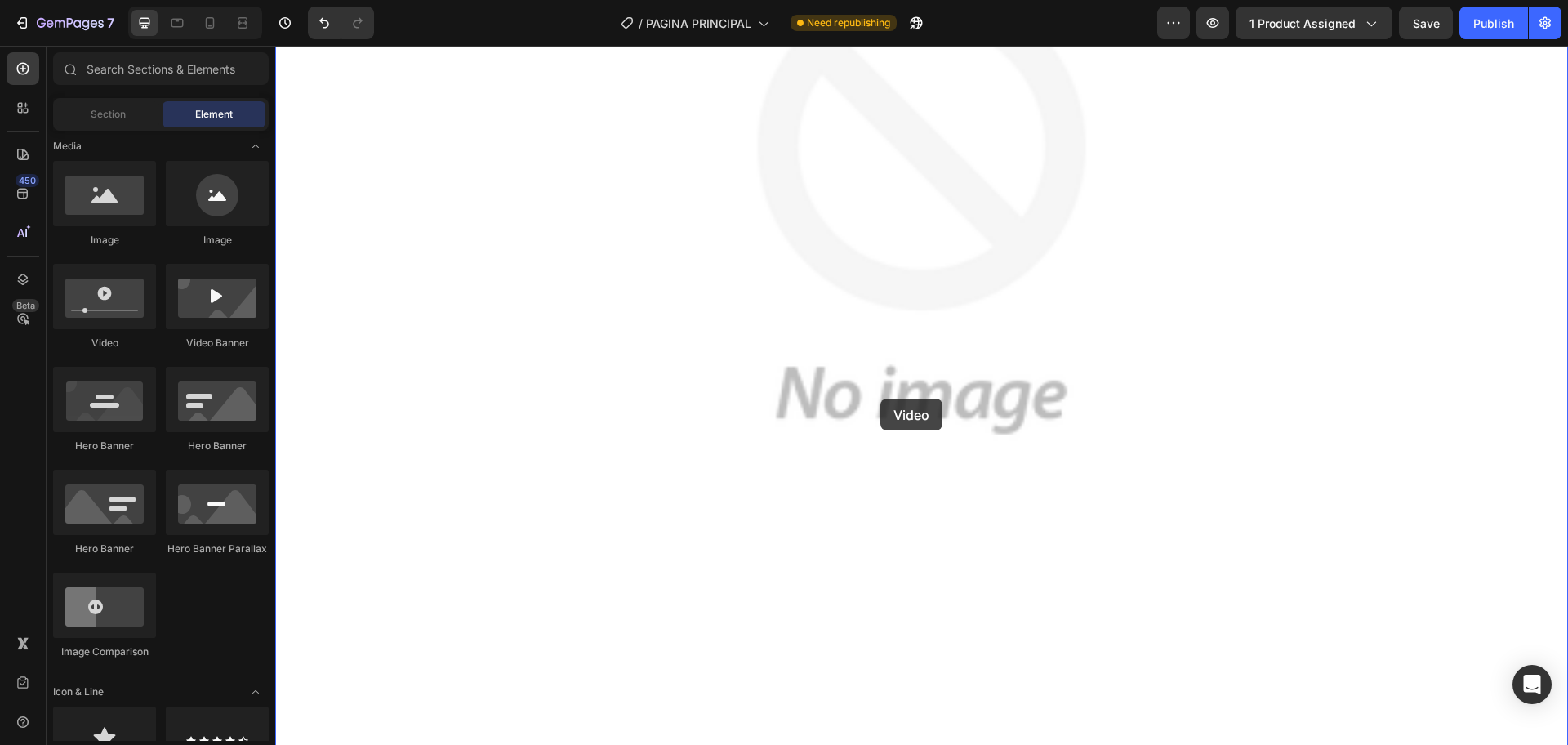
drag, startPoint x: 384, startPoint y: 349, endPoint x: 877, endPoint y: 398, distance: 495.4
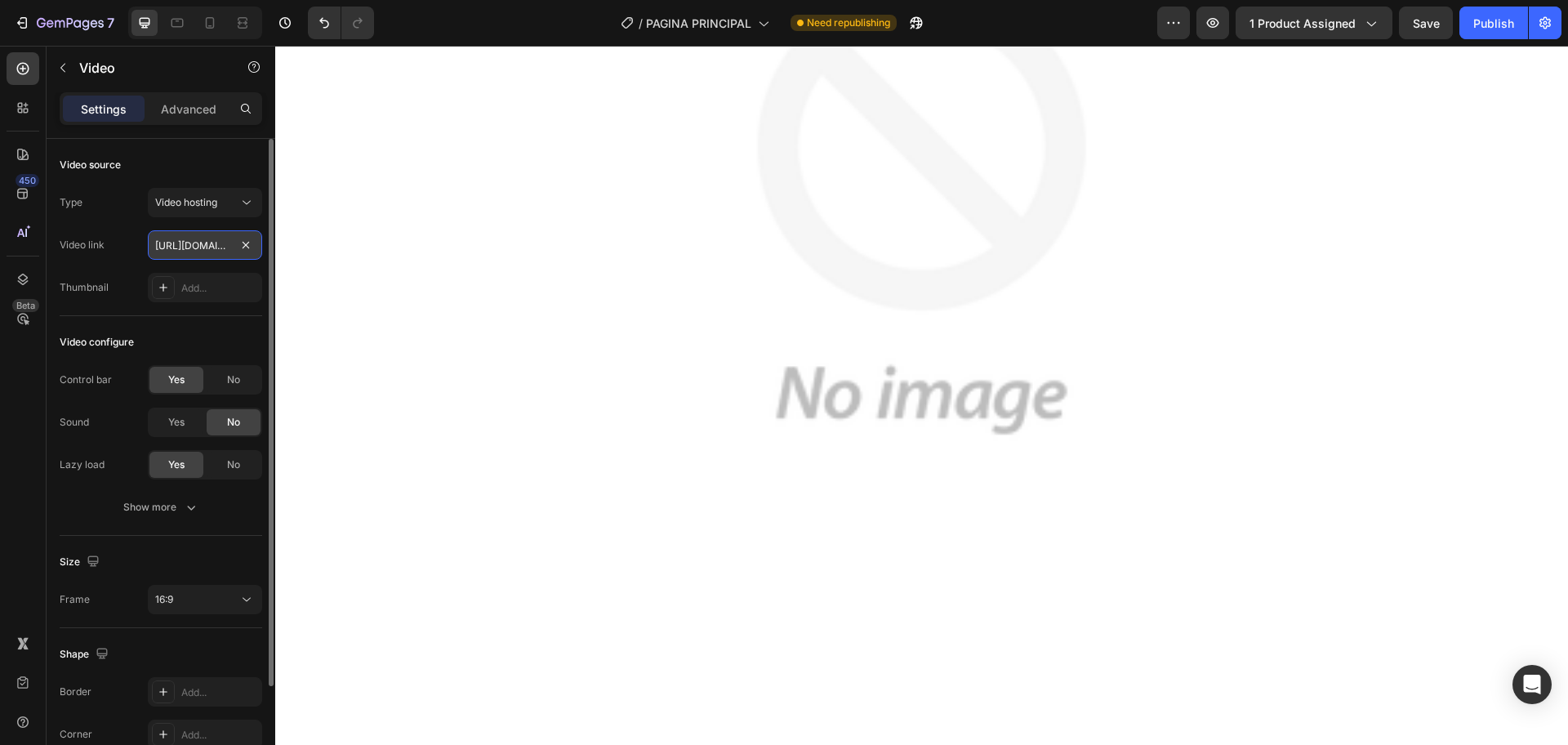
click at [208, 249] on input "[URL][DOMAIN_NAME]" at bounding box center [205, 245] width 114 height 29
paste input "38710edc153a47298484aceb29b2b59d"
type input "[URL][DOMAIN_NAME]"
click at [222, 282] on div "Add..." at bounding box center [220, 288] width 77 height 15
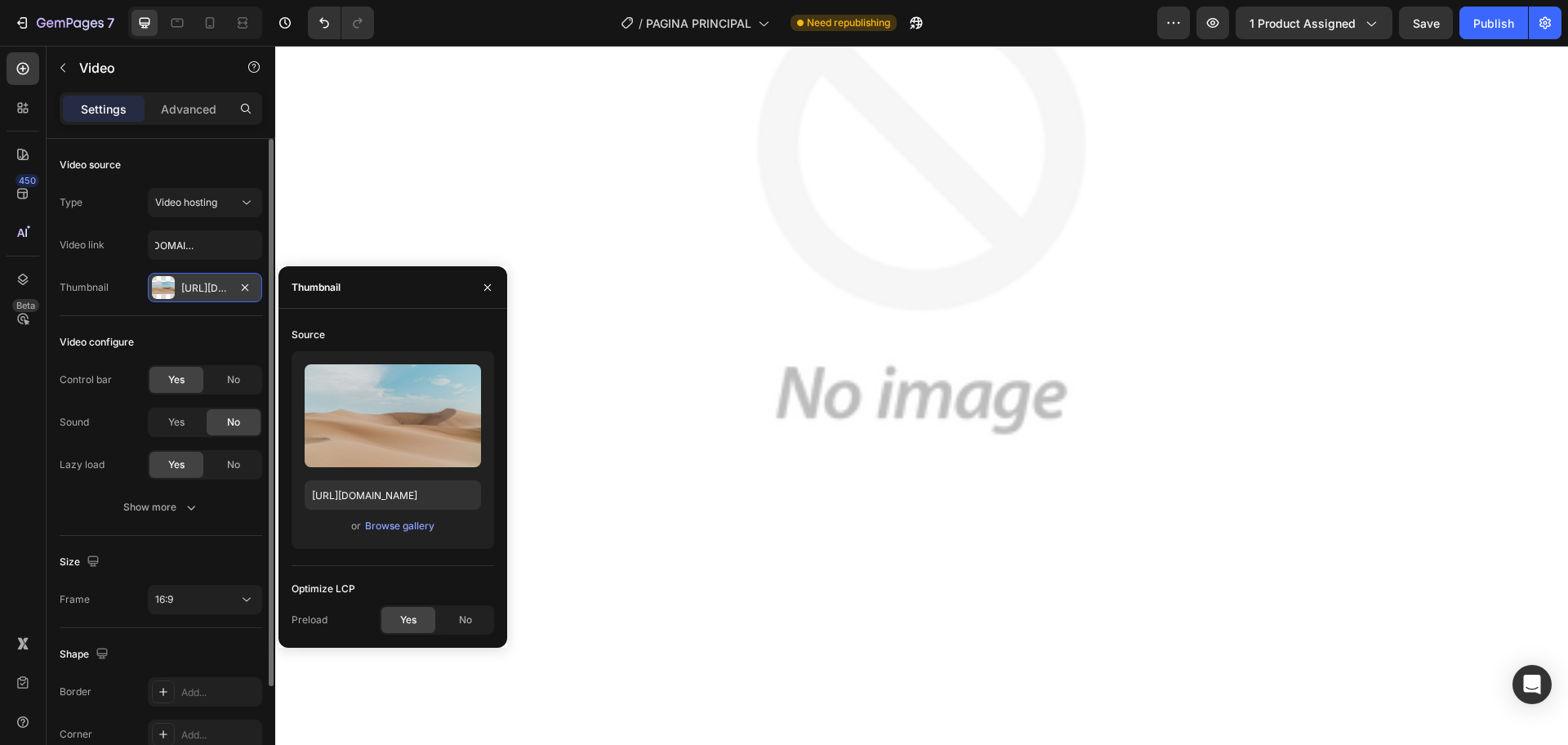
scroll to position [0, 0]
click at [207, 331] on div "Video configure" at bounding box center [161, 342] width 202 height 27
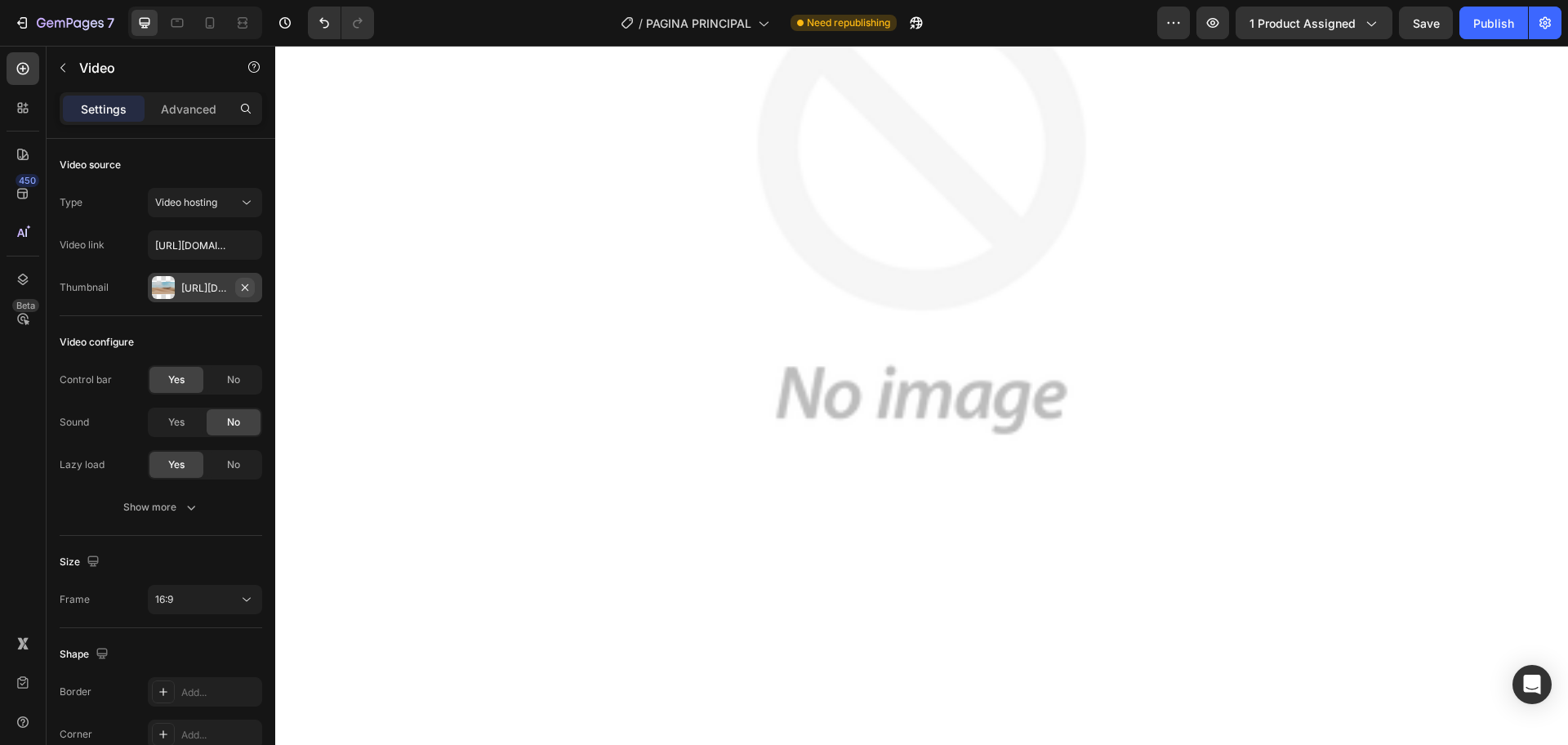
click at [243, 287] on icon "button" at bounding box center [244, 287] width 13 height 13
click at [221, 243] on input "[URL][DOMAIN_NAME]" at bounding box center [205, 245] width 114 height 29
click at [707, 400] on img at bounding box center [920, 207] width 1292 height 1293
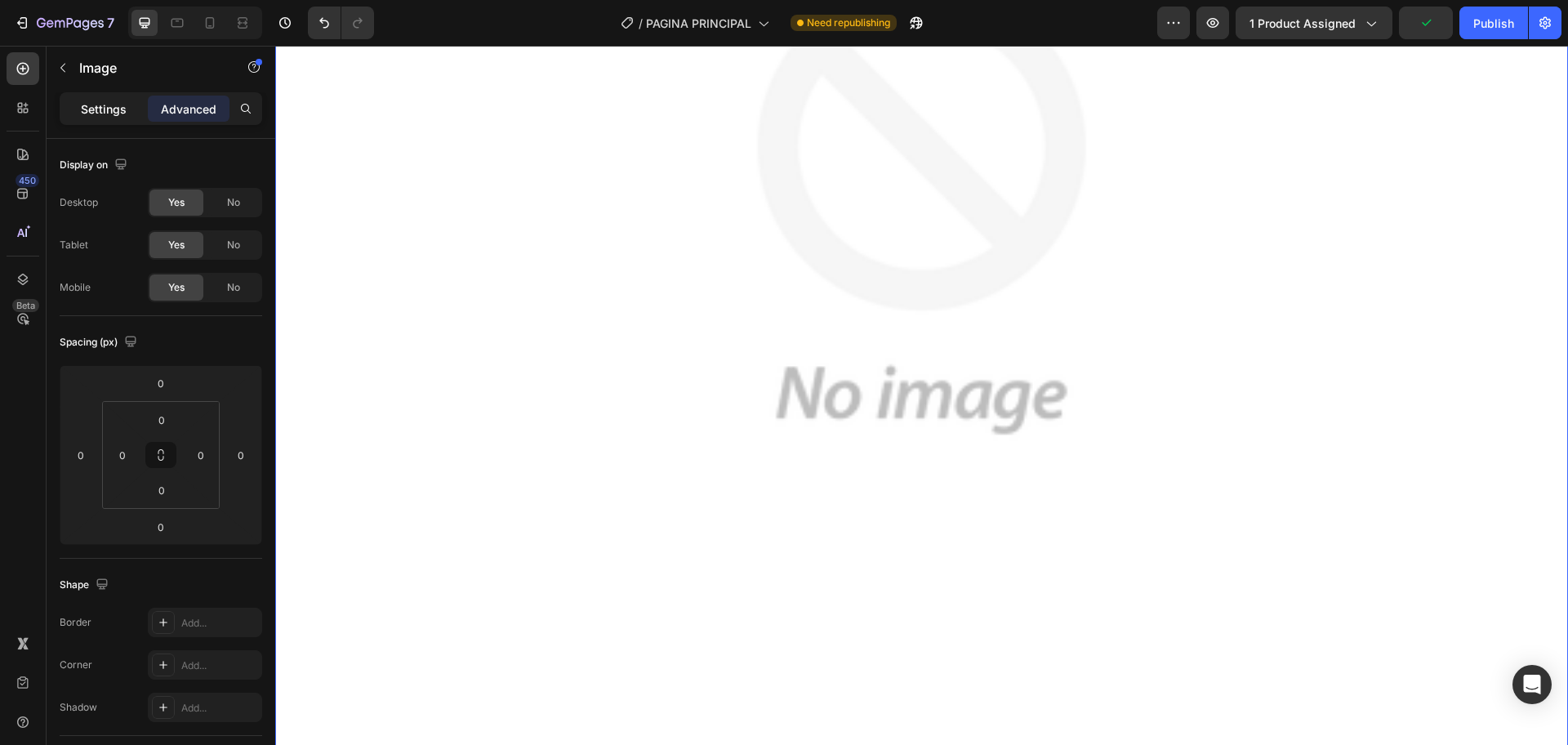
click at [96, 102] on p "Settings" at bounding box center [103, 108] width 46 height 17
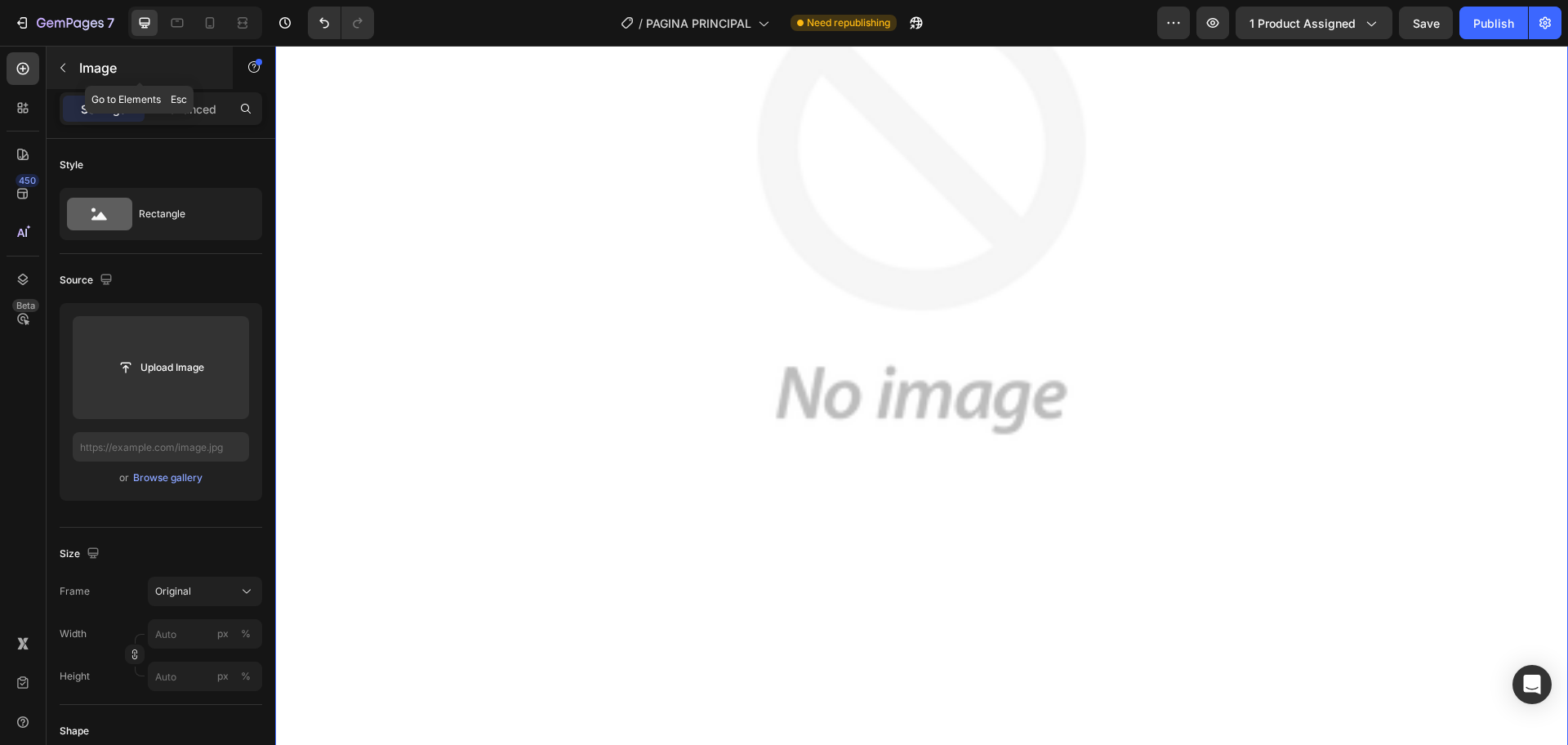
click at [80, 66] on p "Image" at bounding box center [148, 68] width 138 height 20
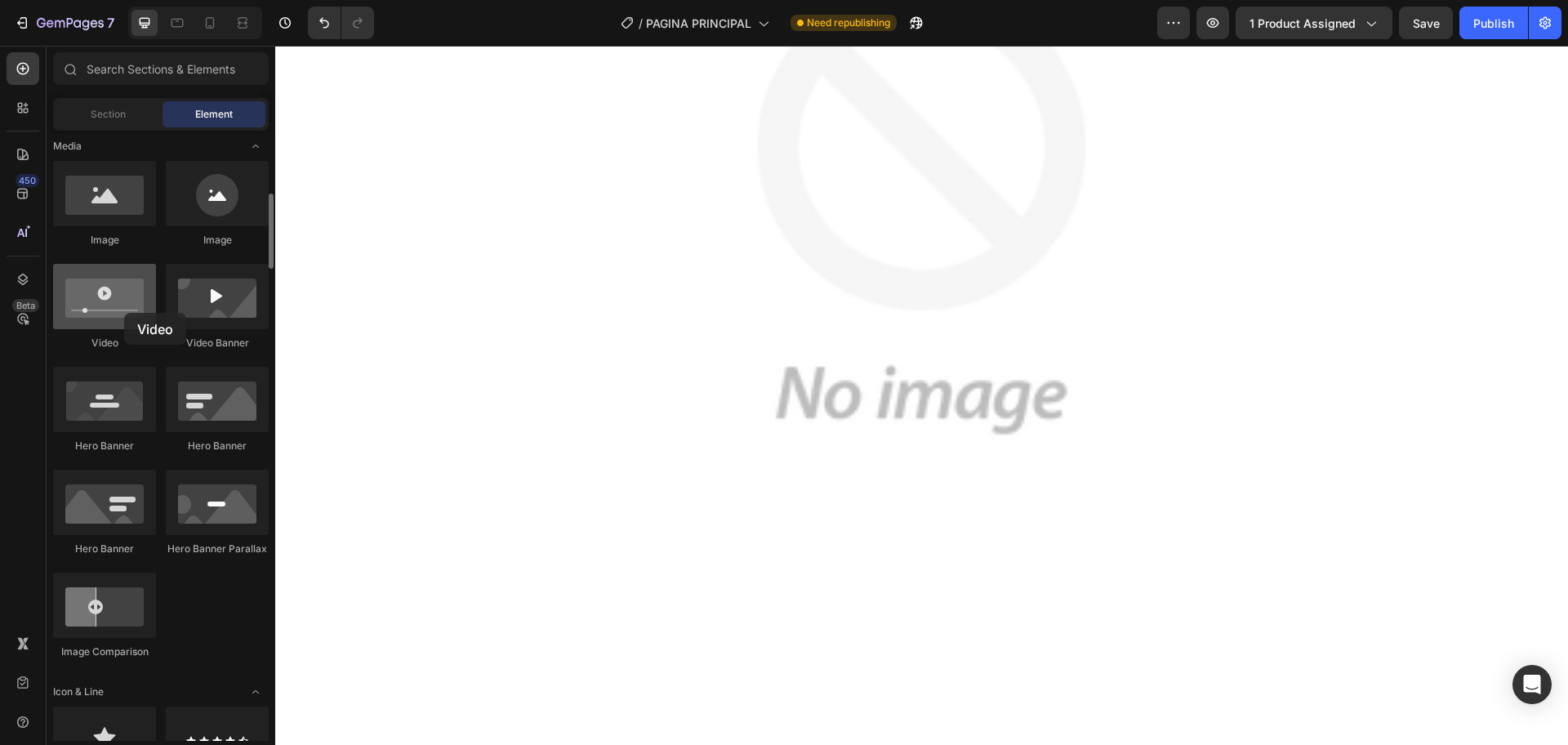
click at [124, 313] on div at bounding box center [104, 296] width 103 height 66
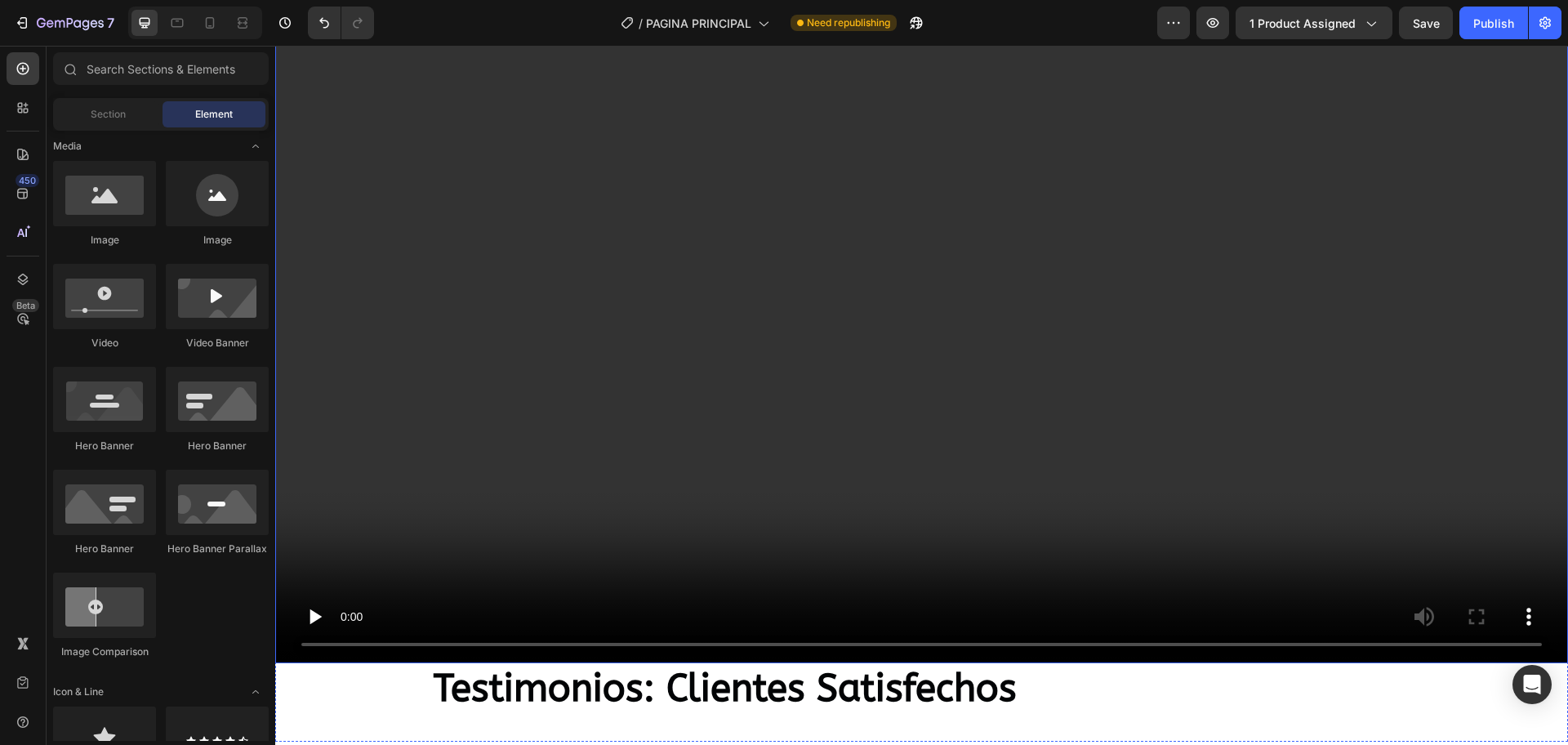
click at [871, 363] on video at bounding box center [920, 298] width 1292 height 727
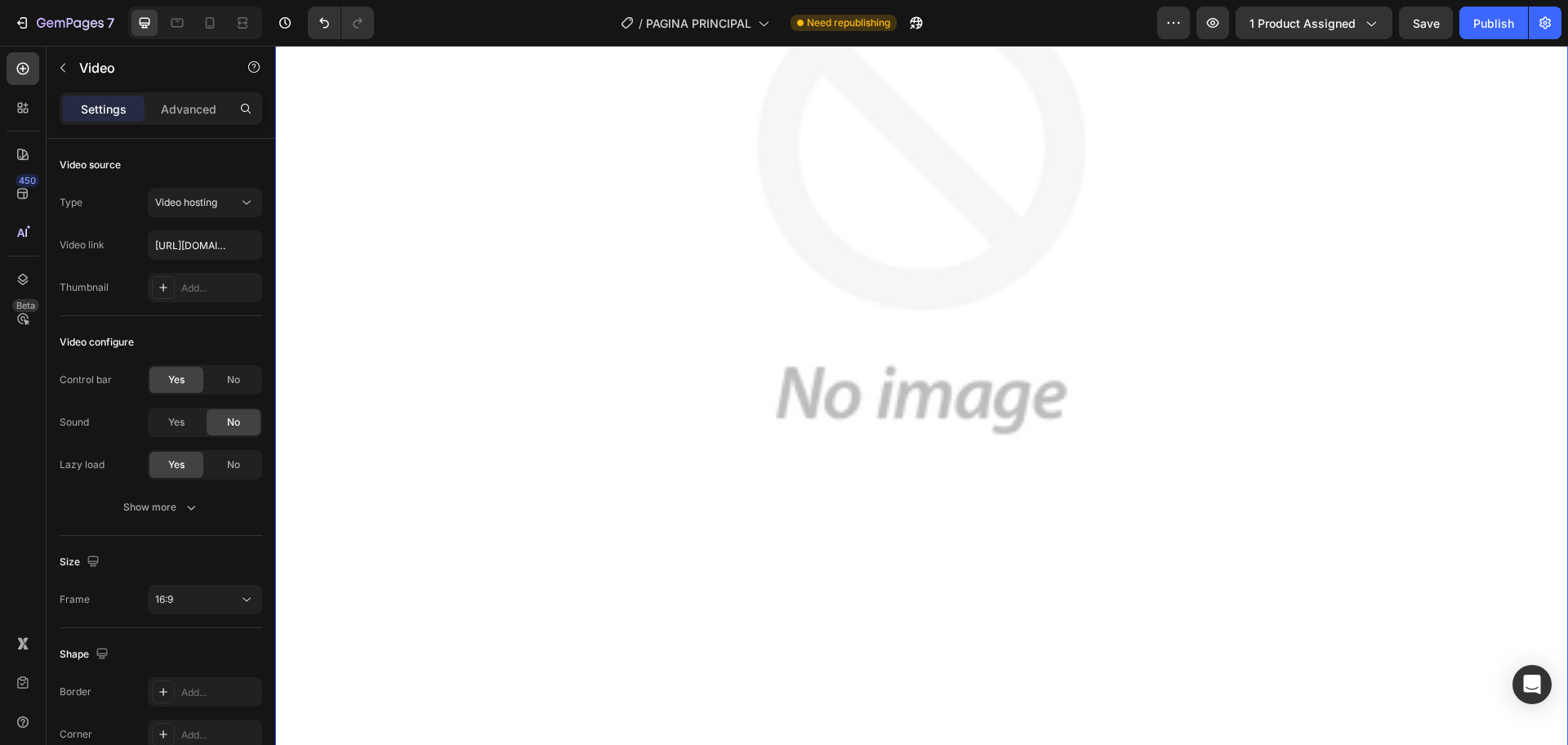
click at [868, 391] on img at bounding box center [920, 207] width 1292 height 1293
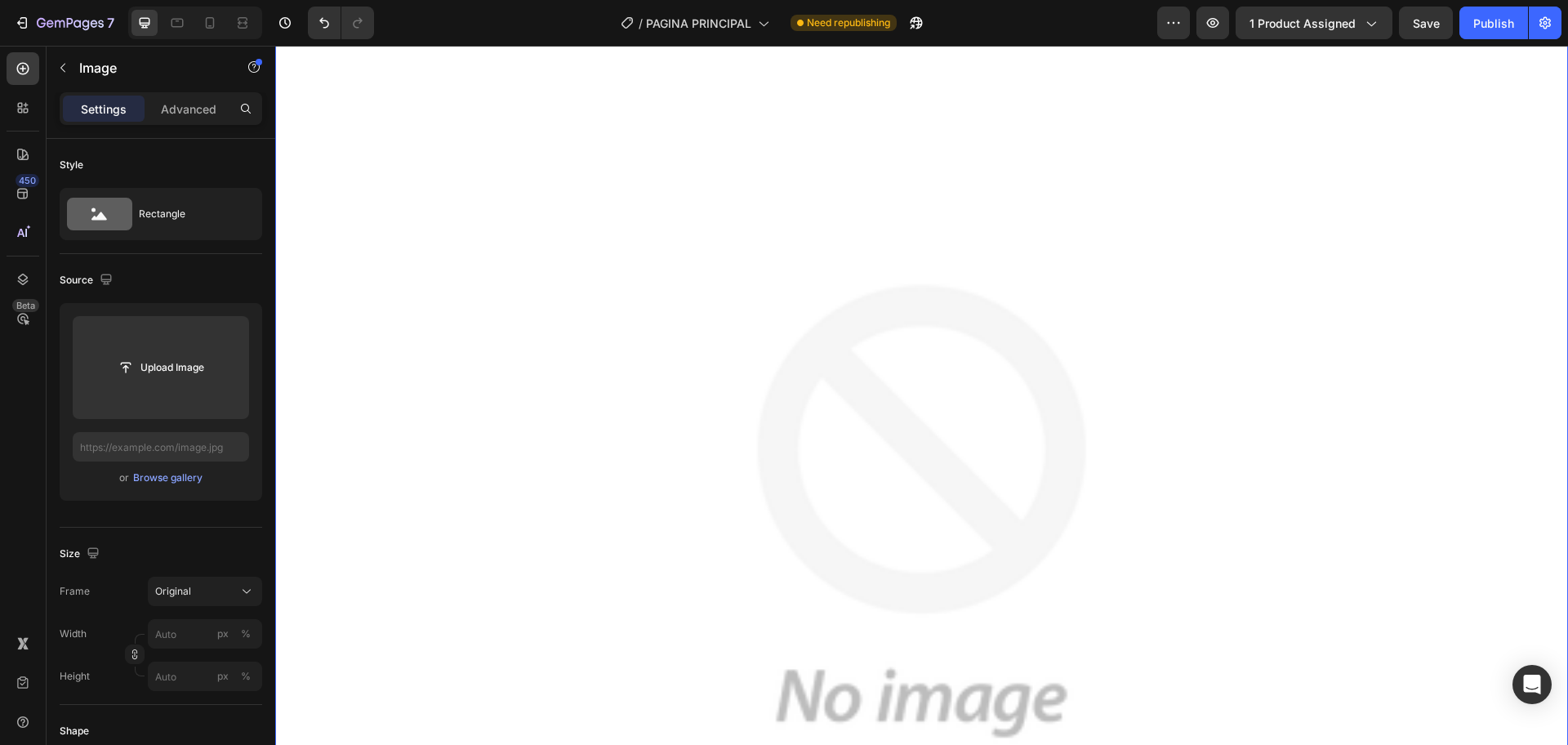
scroll to position [3007, 0]
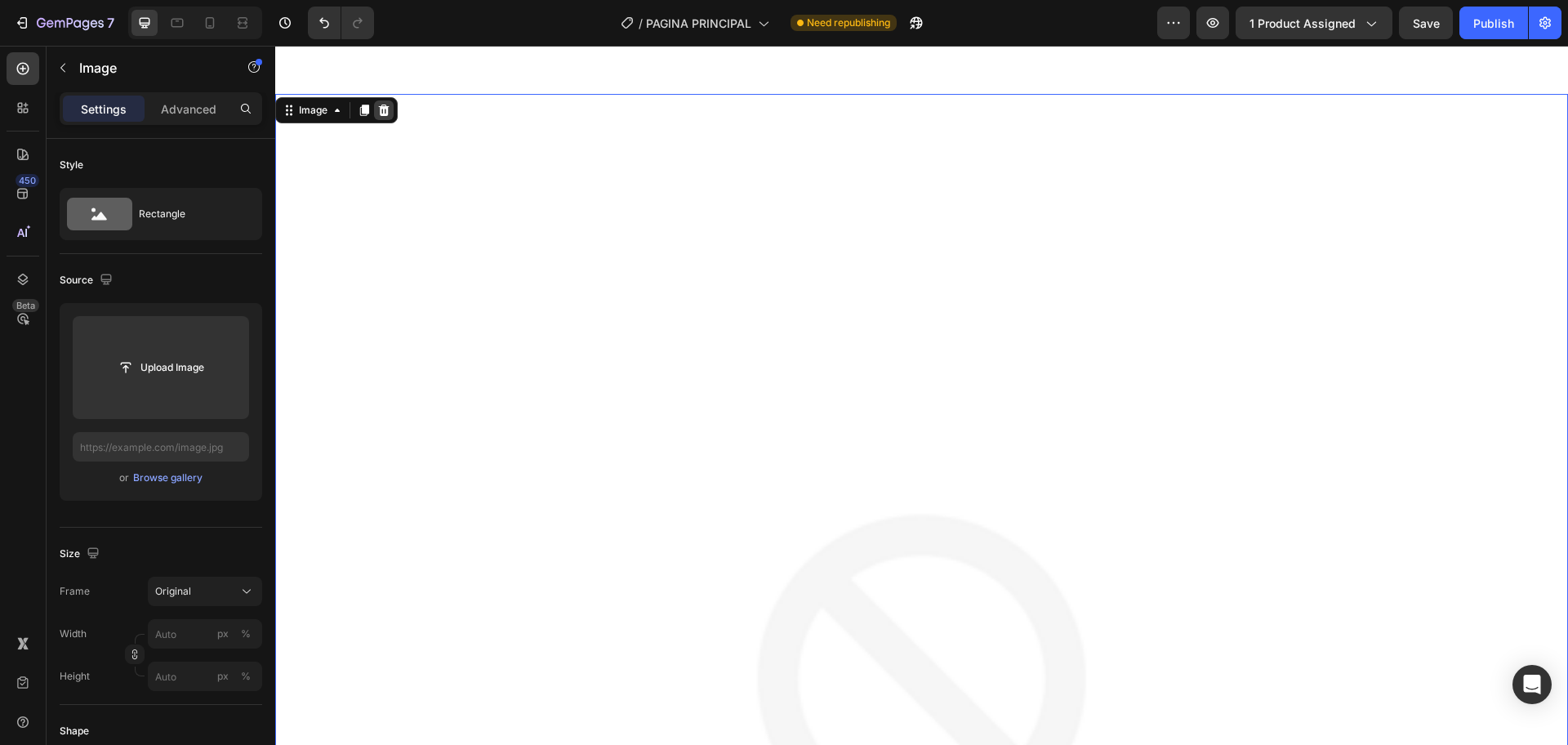
click at [389, 104] on icon at bounding box center [383, 110] width 13 height 13
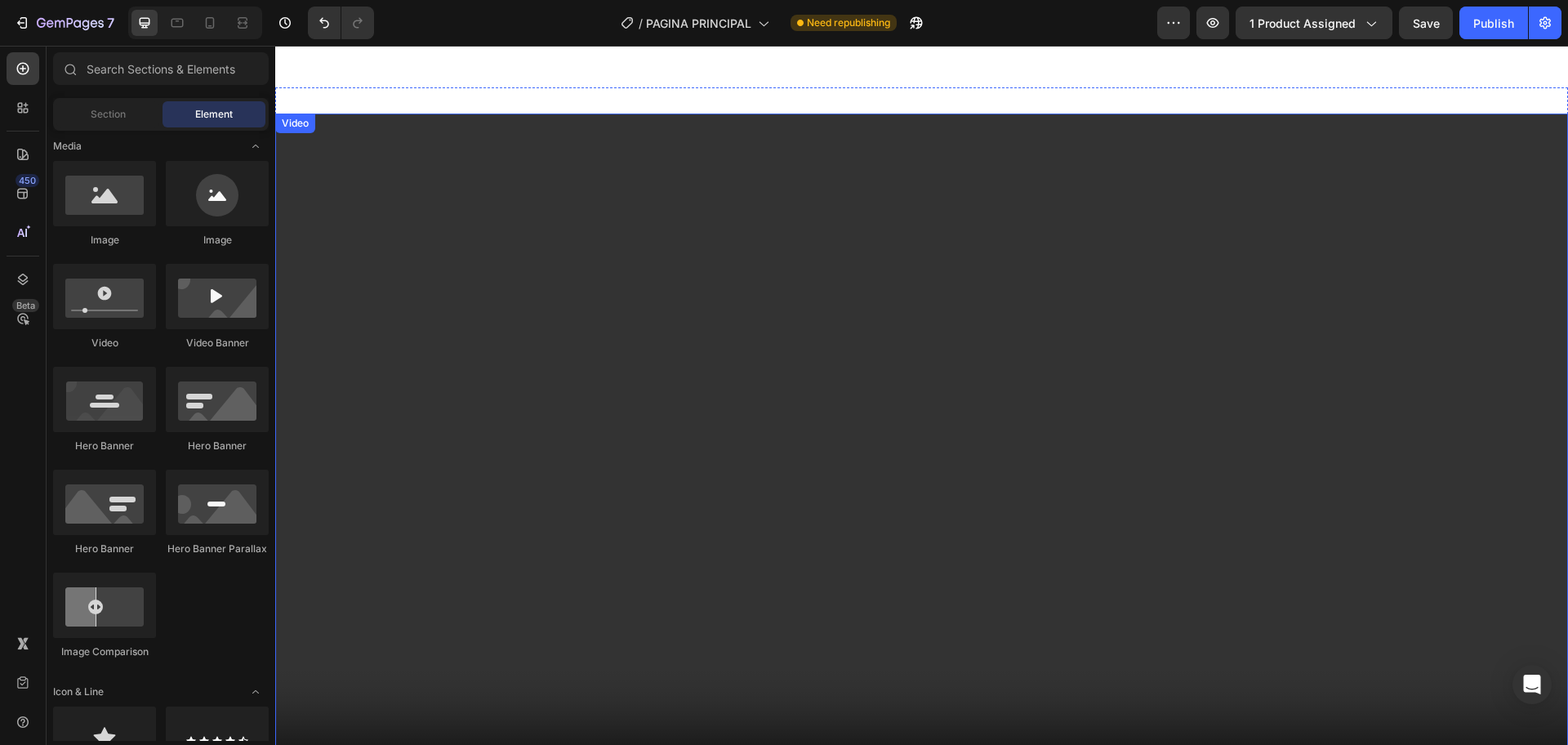
scroll to position [3211, 0]
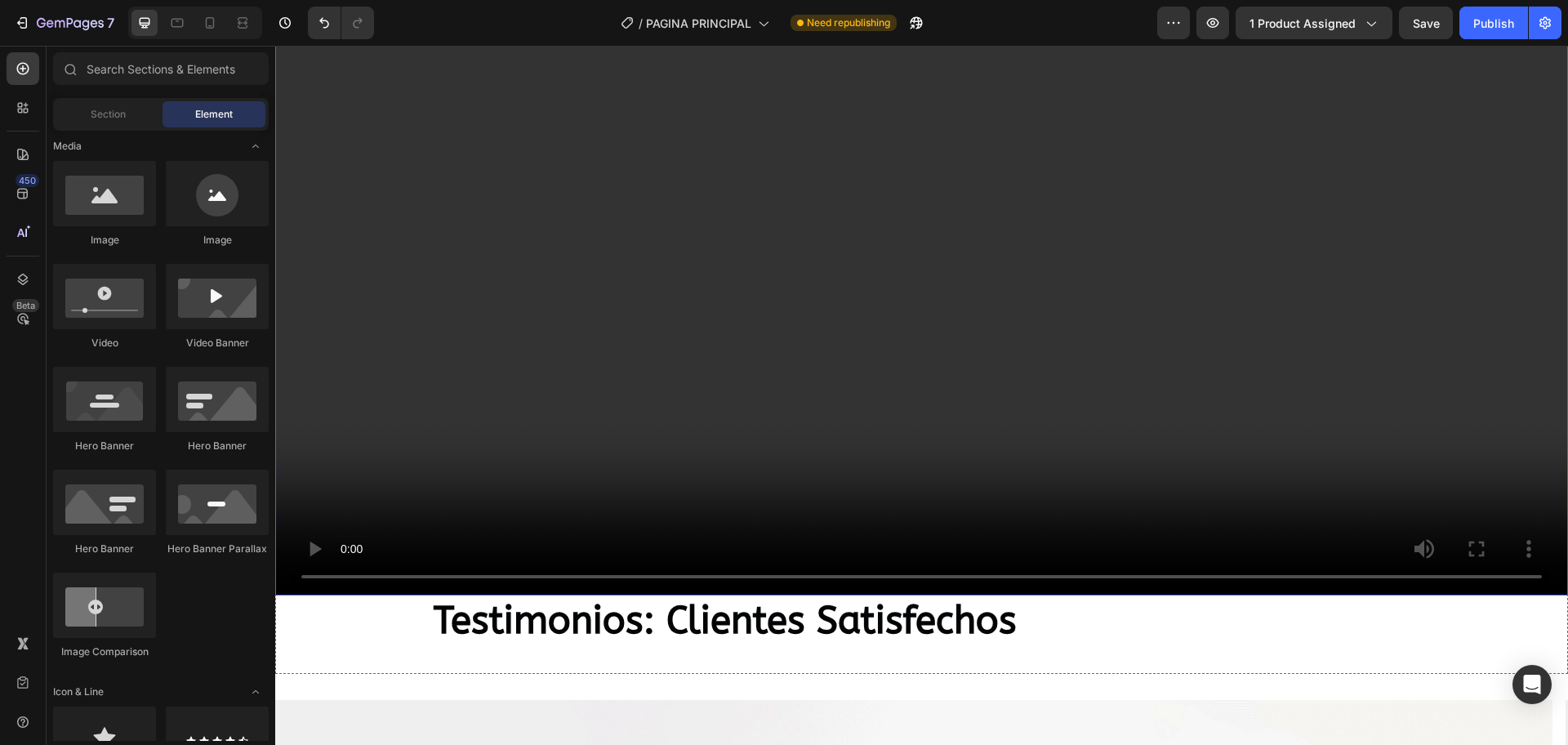
click at [988, 357] on video at bounding box center [920, 231] width 1292 height 727
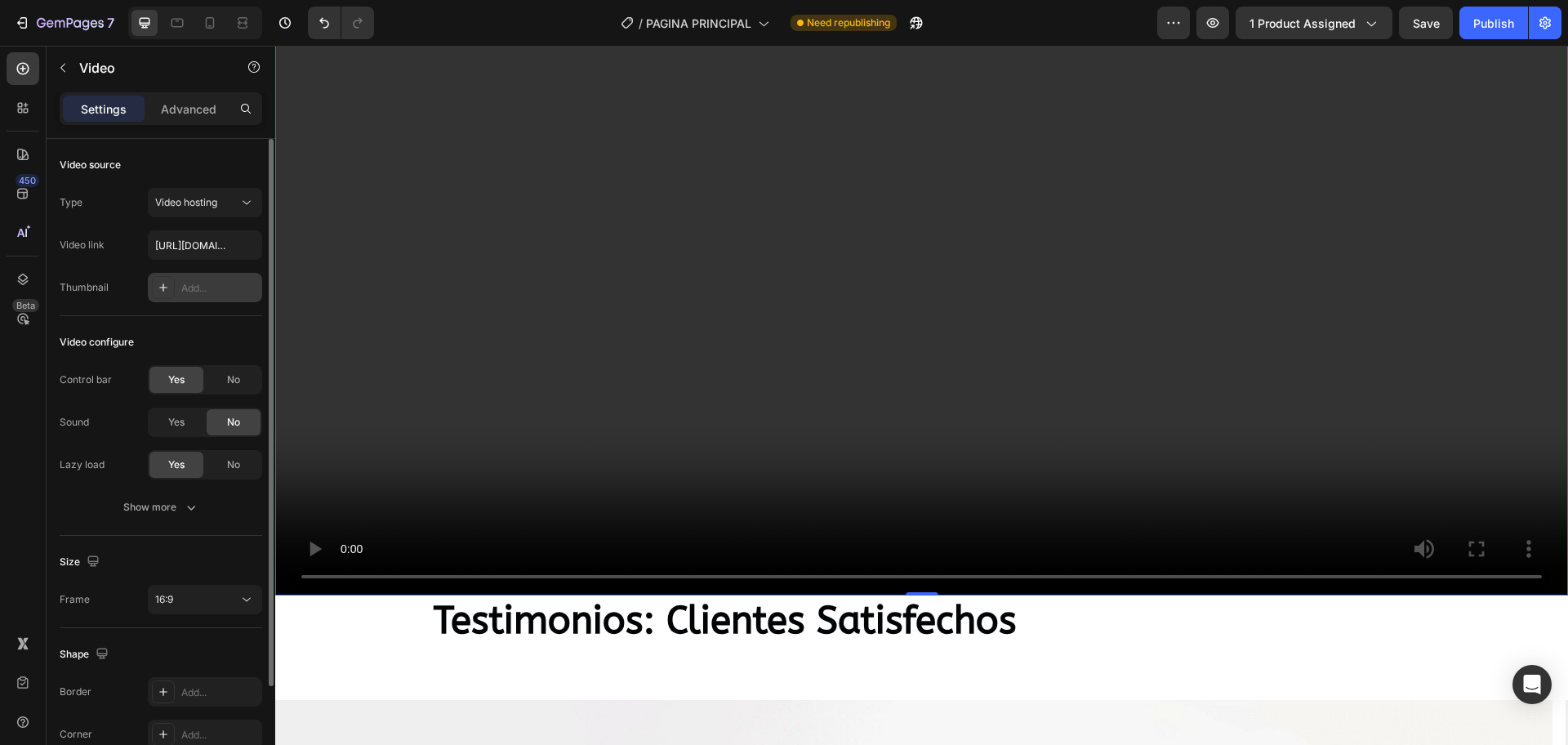
click at [162, 288] on icon at bounding box center [163, 288] width 8 height 8
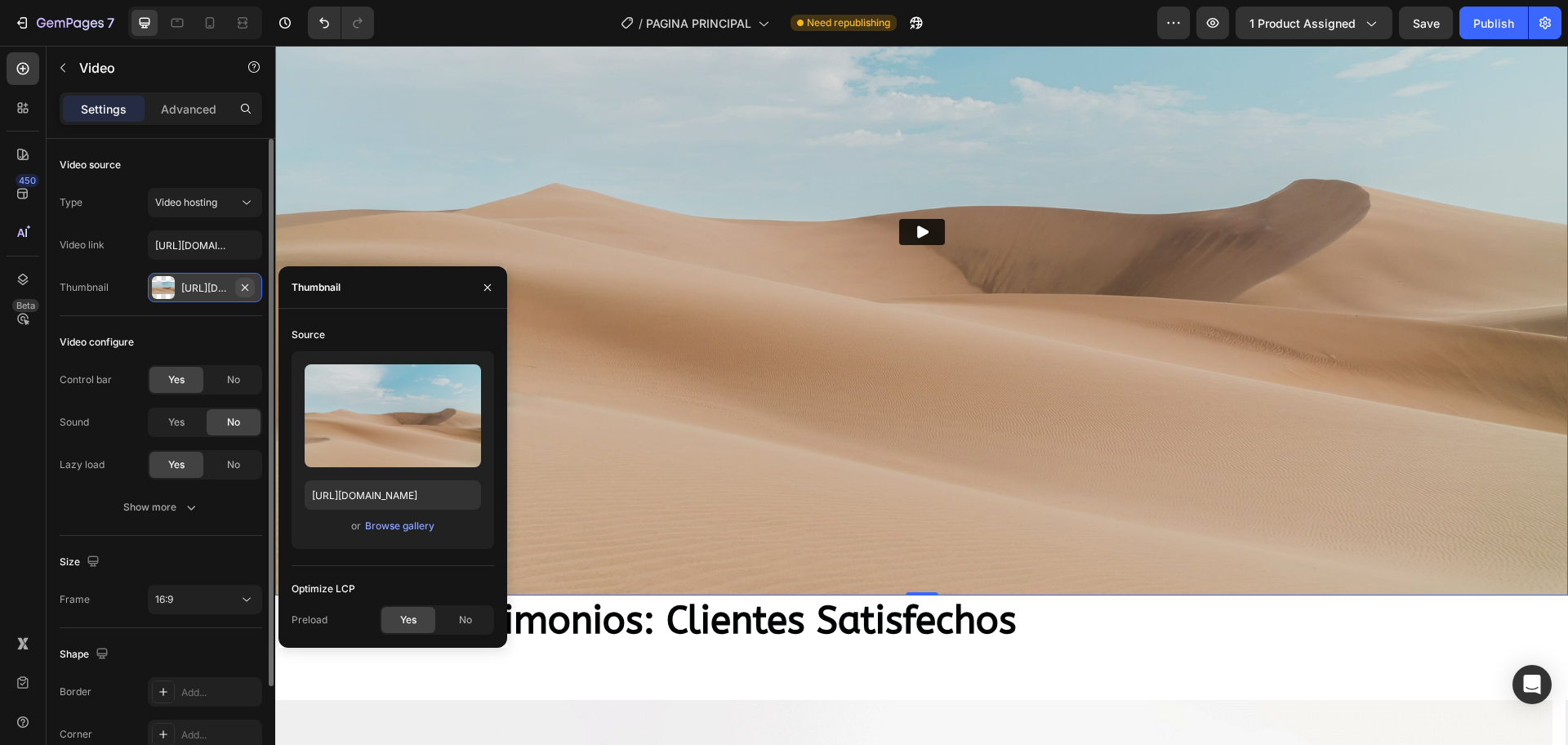
click at [241, 285] on icon "button" at bounding box center [244, 287] width 13 height 13
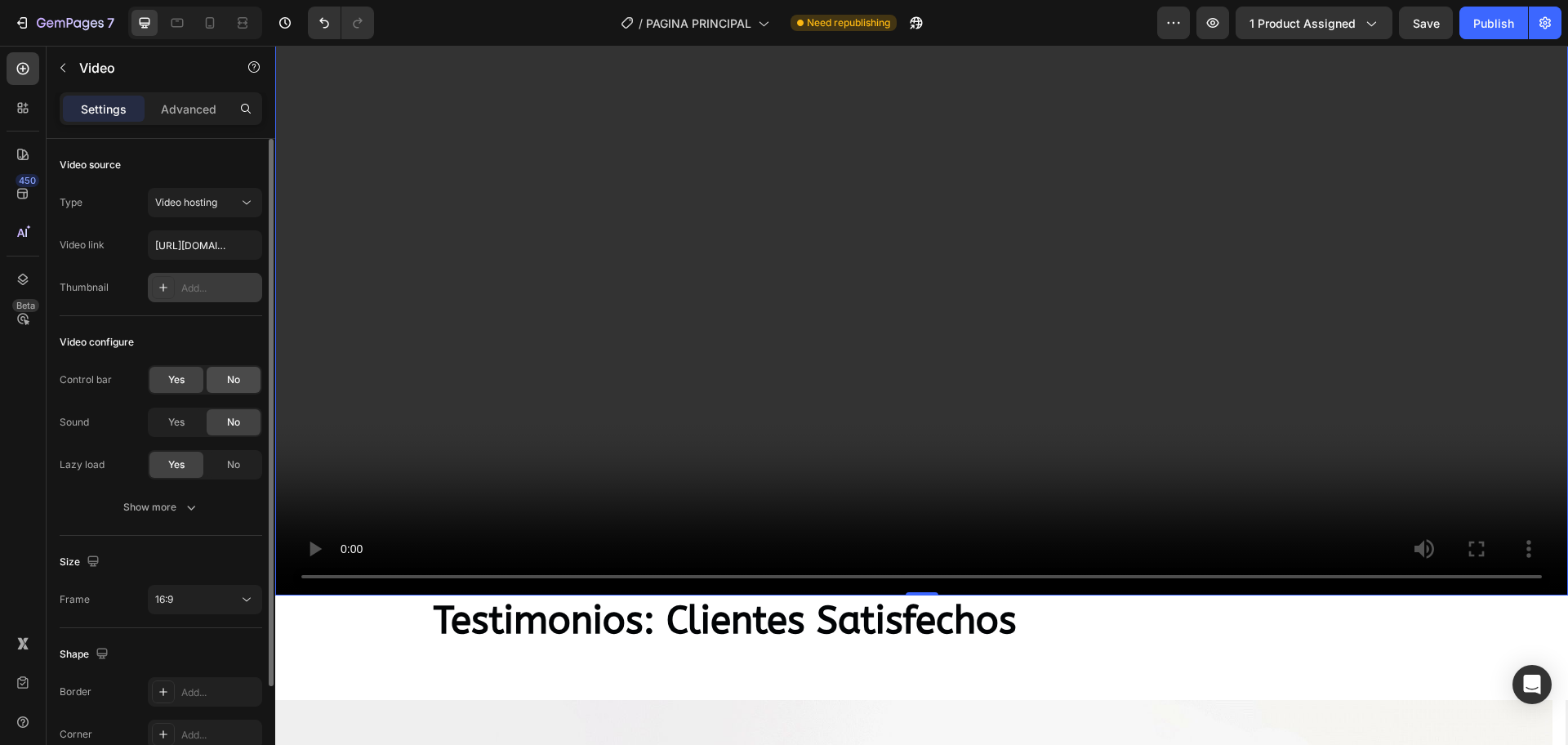
click at [224, 385] on div "No" at bounding box center [234, 380] width 54 height 27
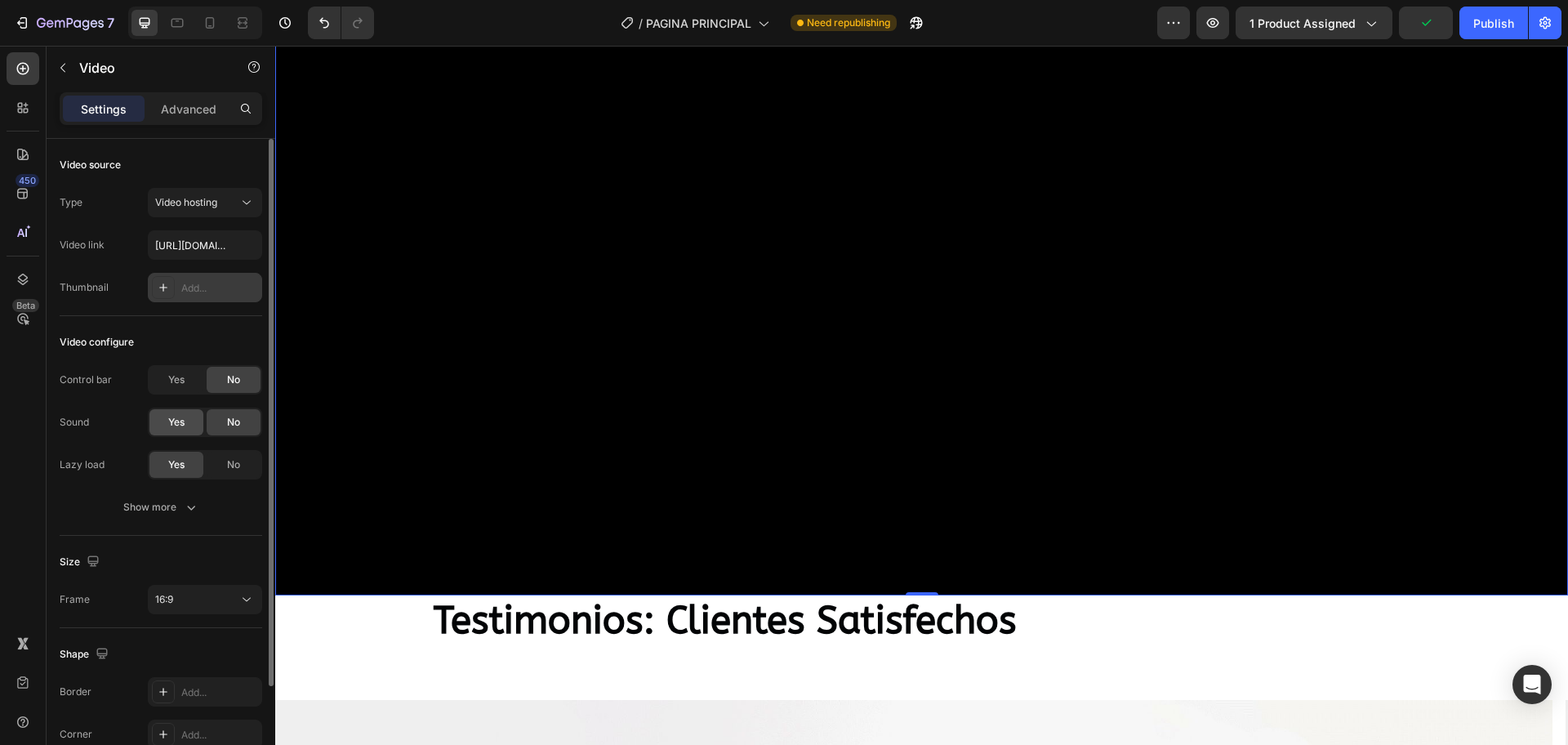
click at [179, 422] on span "Yes" at bounding box center [176, 422] width 17 height 15
click at [221, 421] on div "No" at bounding box center [234, 422] width 54 height 27
click at [179, 420] on span "Yes" at bounding box center [176, 422] width 17 height 15
click at [181, 386] on span "Yes" at bounding box center [176, 379] width 17 height 15
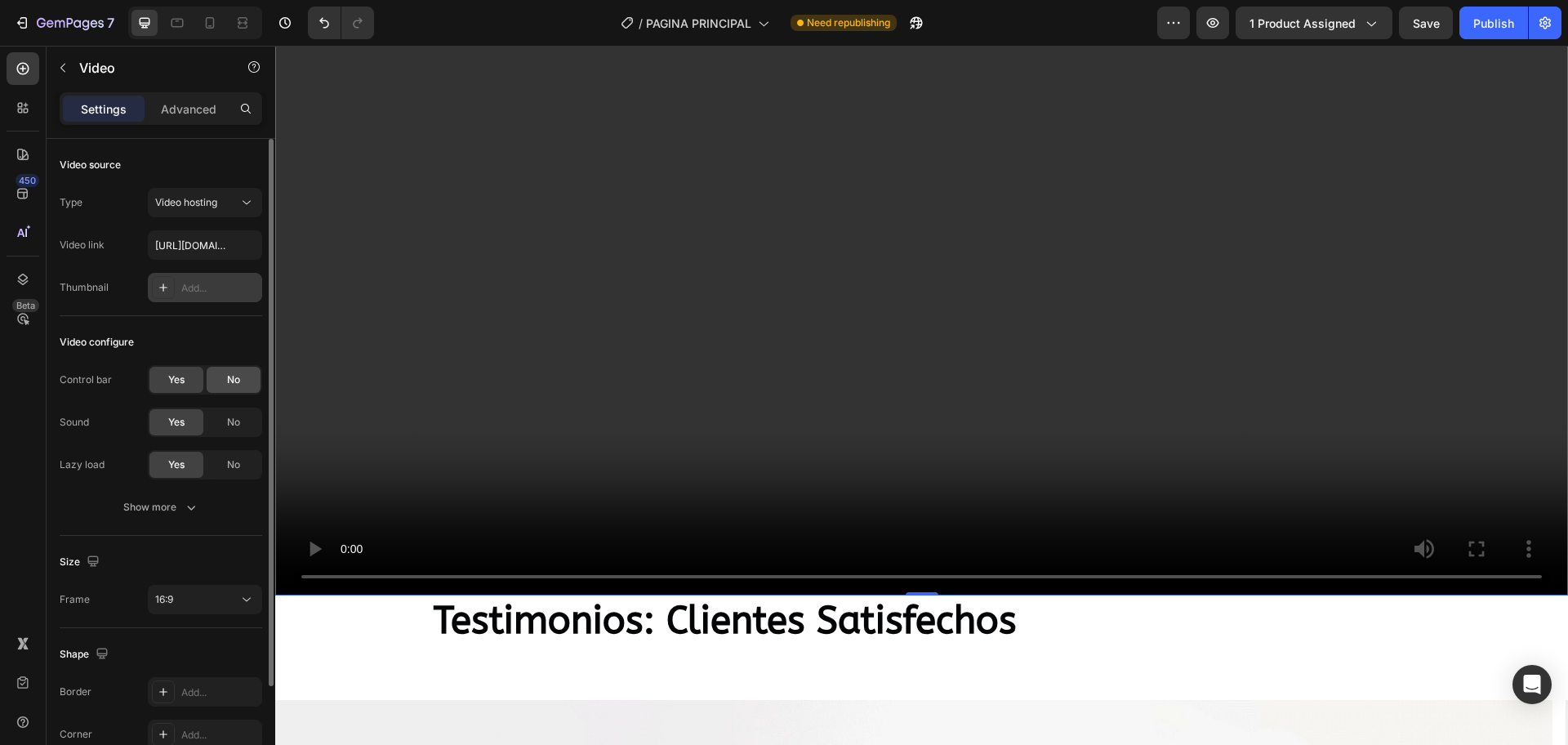
click at [230, 391] on div "No" at bounding box center [234, 380] width 54 height 27
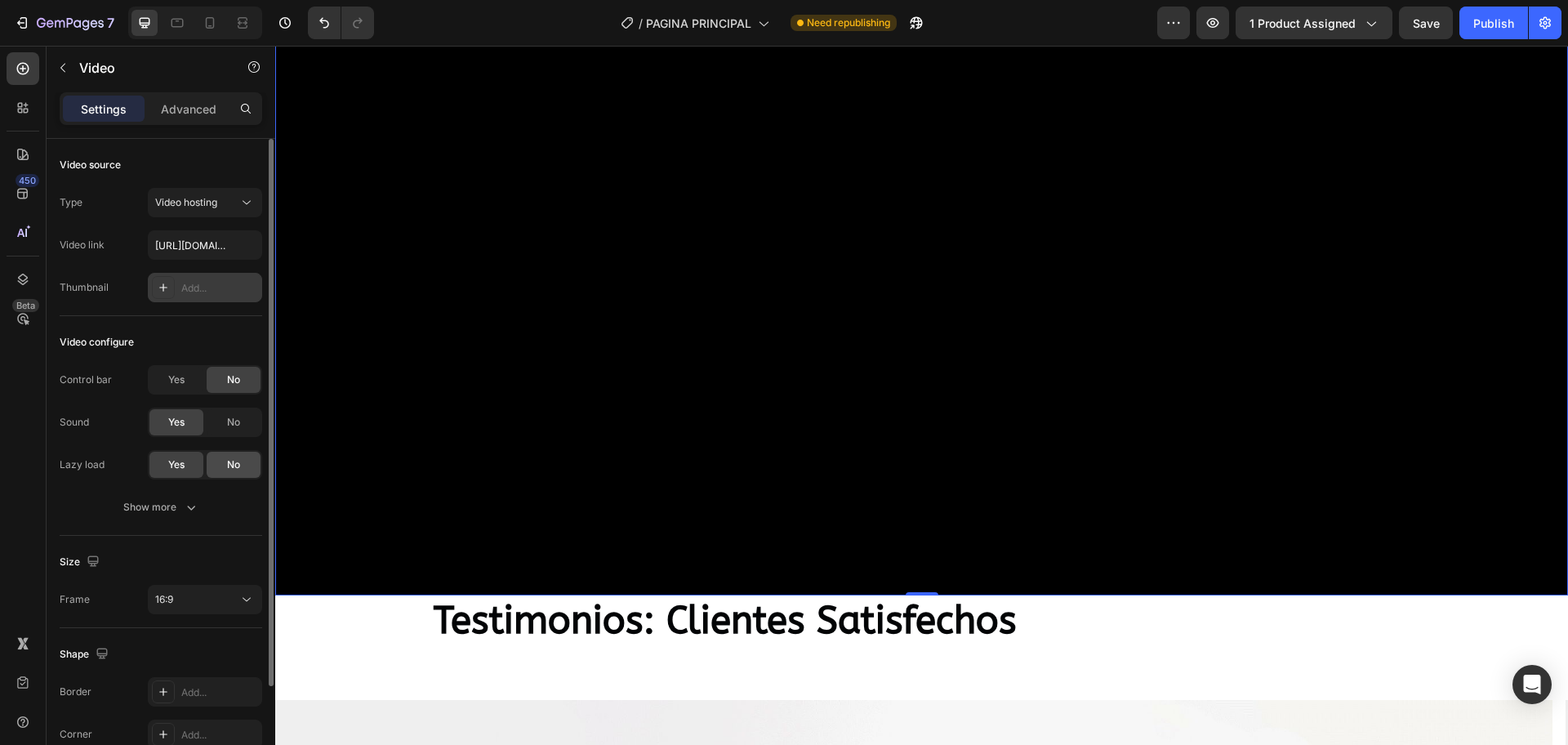
click at [221, 464] on div "No" at bounding box center [234, 464] width 54 height 27
click at [177, 460] on span "Yes" at bounding box center [176, 464] width 17 height 15
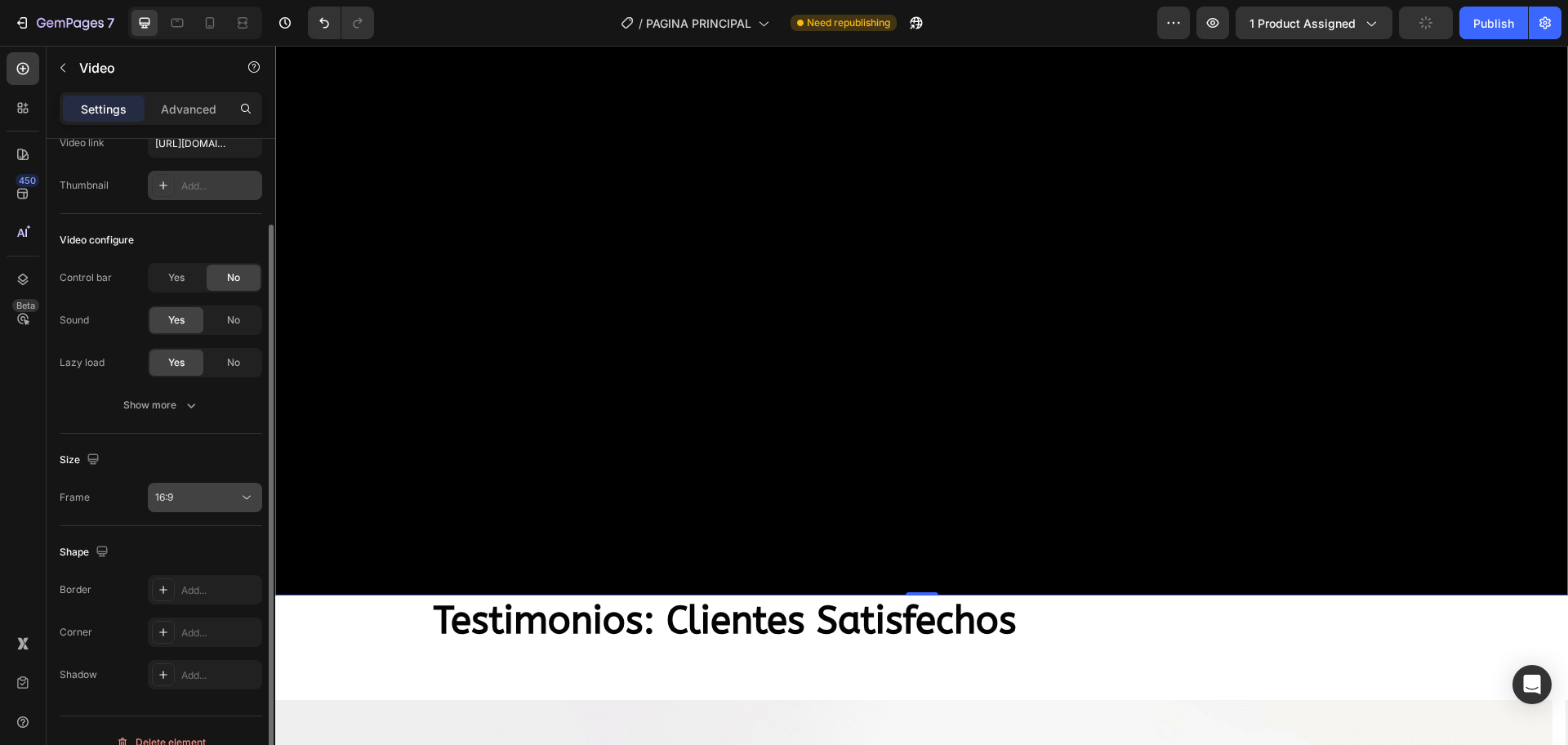
click at [240, 495] on icon at bounding box center [246, 497] width 17 height 17
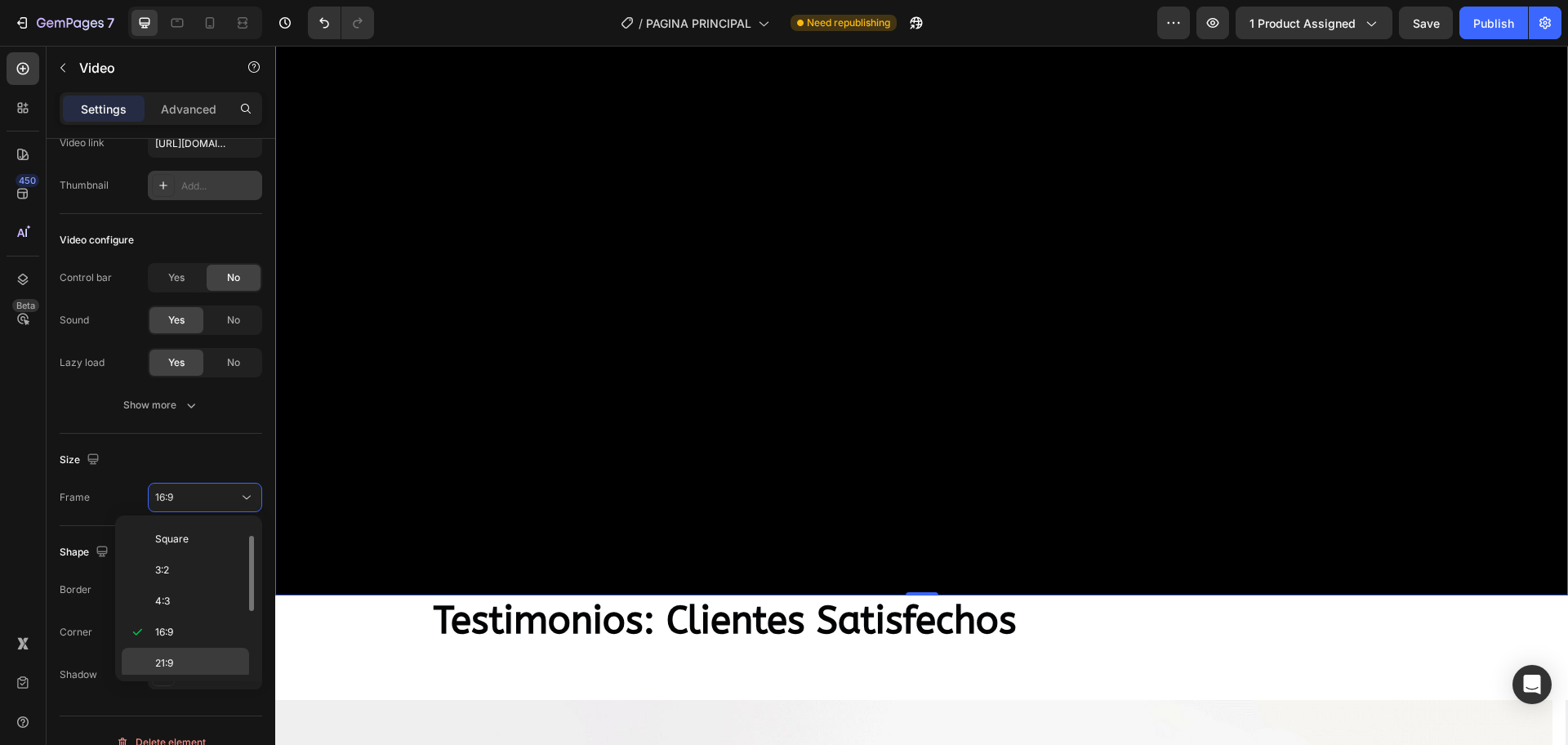
click at [196, 596] on p "21:9" at bounding box center [198, 663] width 86 height 15
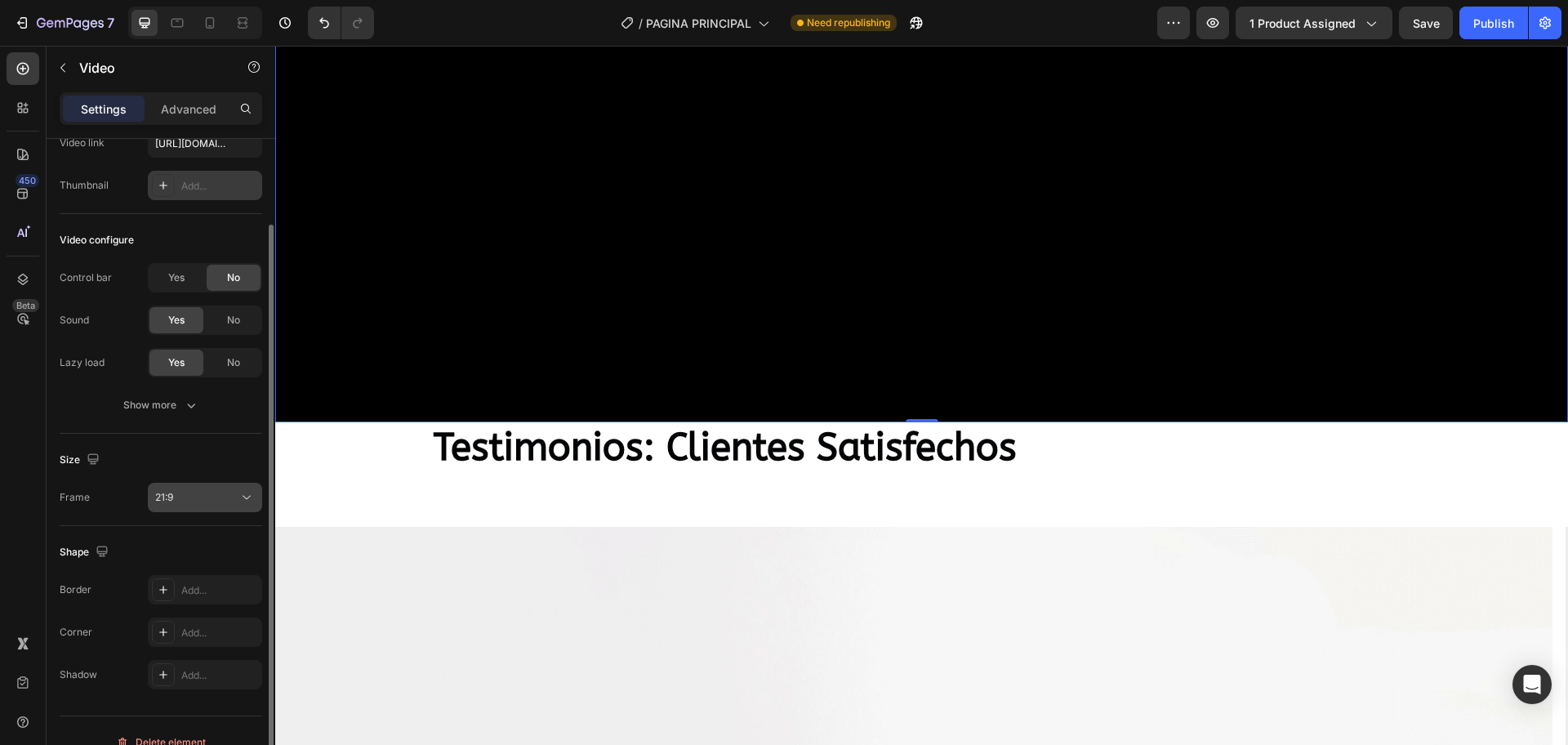
click at [215, 499] on div "21:9" at bounding box center [196, 497] width 83 height 15
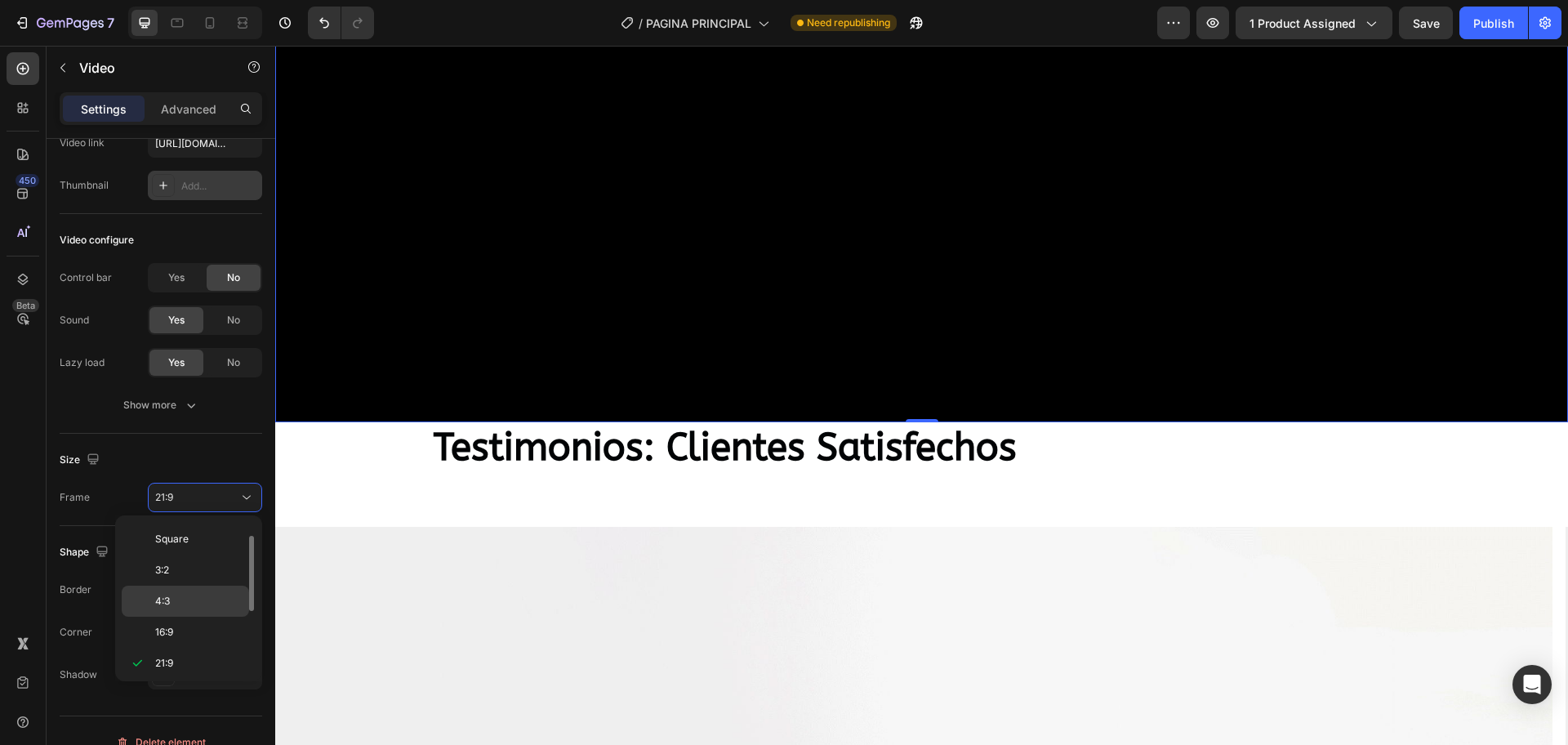
click at [204, 596] on p "4:3" at bounding box center [198, 601] width 86 height 15
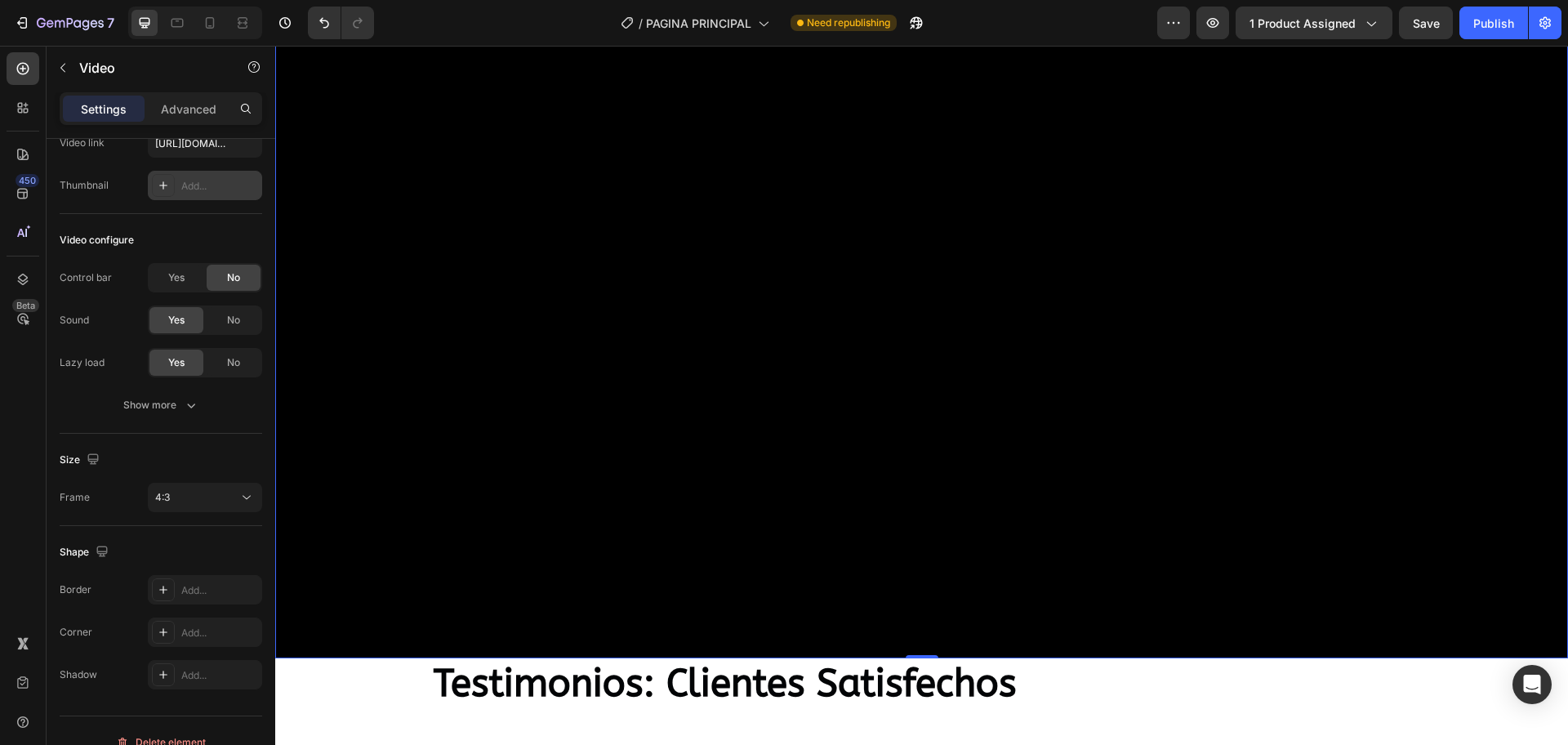
scroll to position [3313, 0]
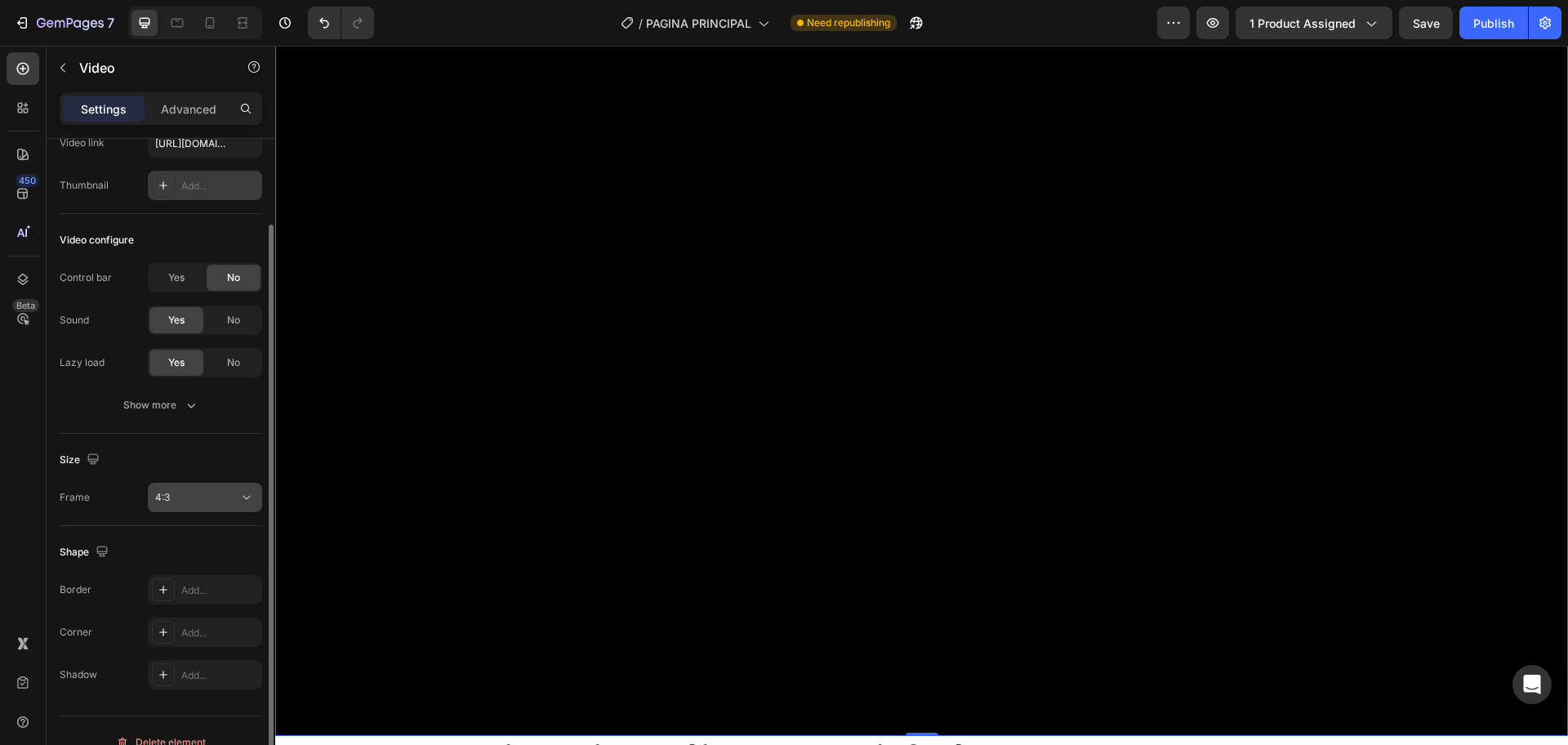
click at [236, 488] on button "4:3" at bounding box center [205, 498] width 114 height 29
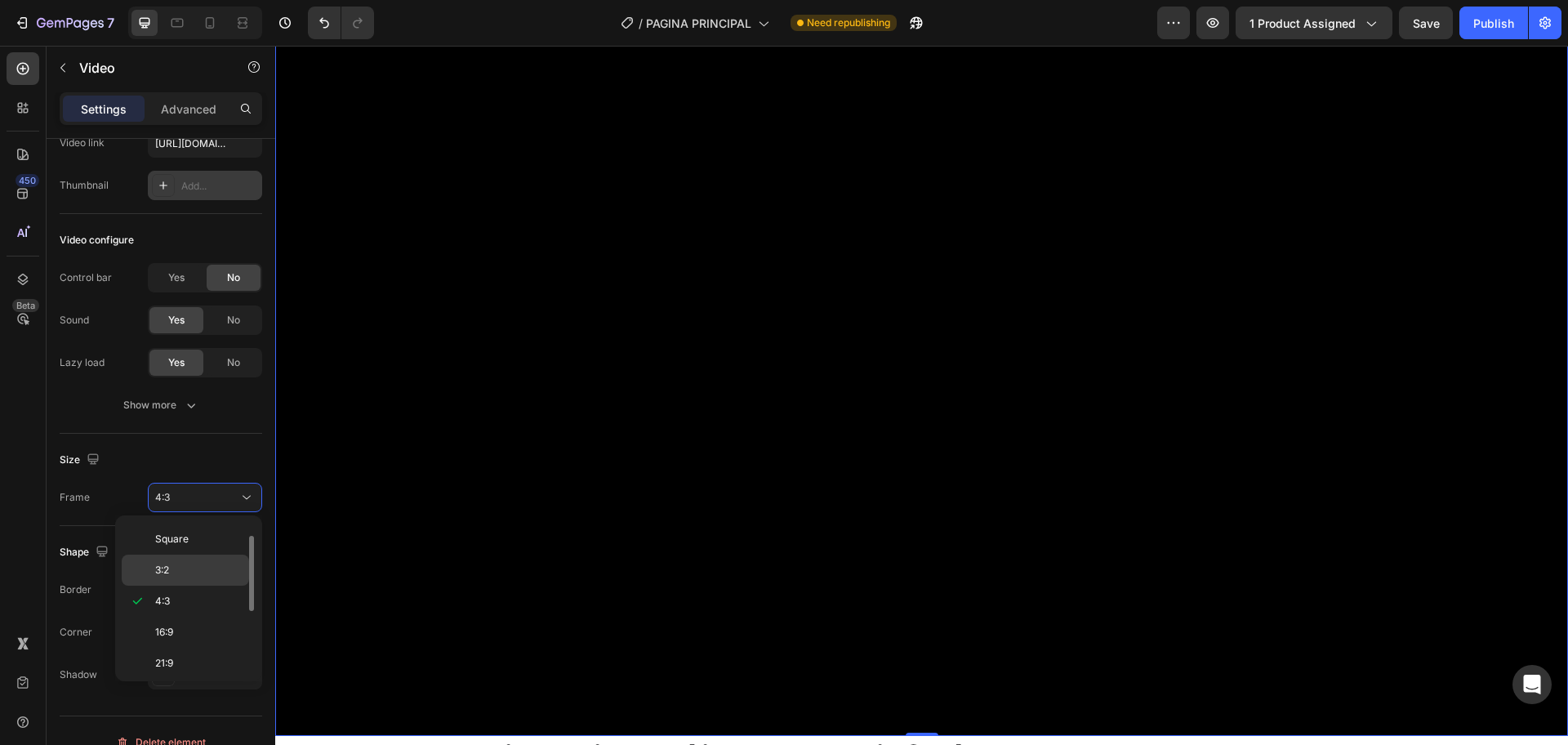
click at [184, 573] on p "3:2" at bounding box center [198, 569] width 86 height 15
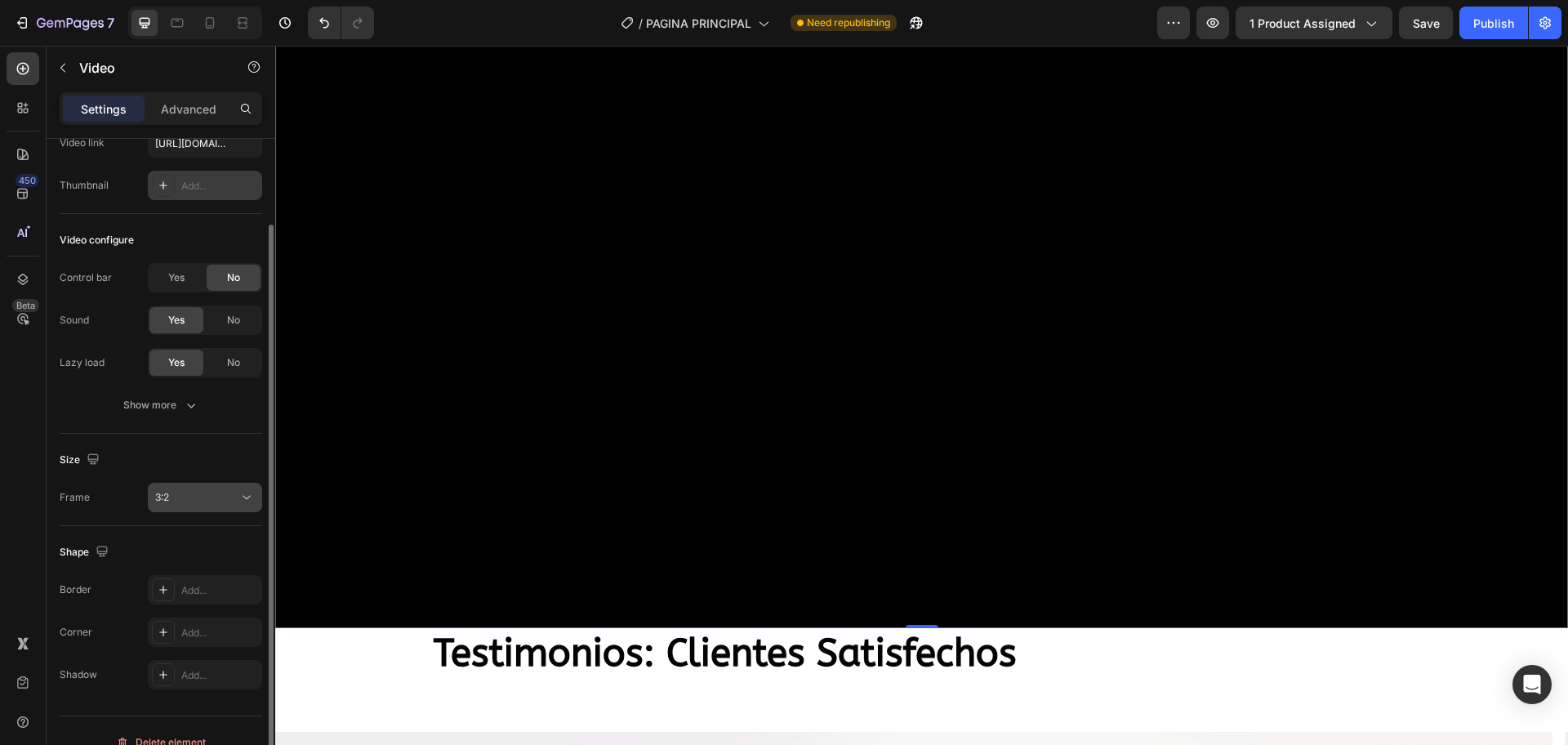
scroll to position [3109, 0]
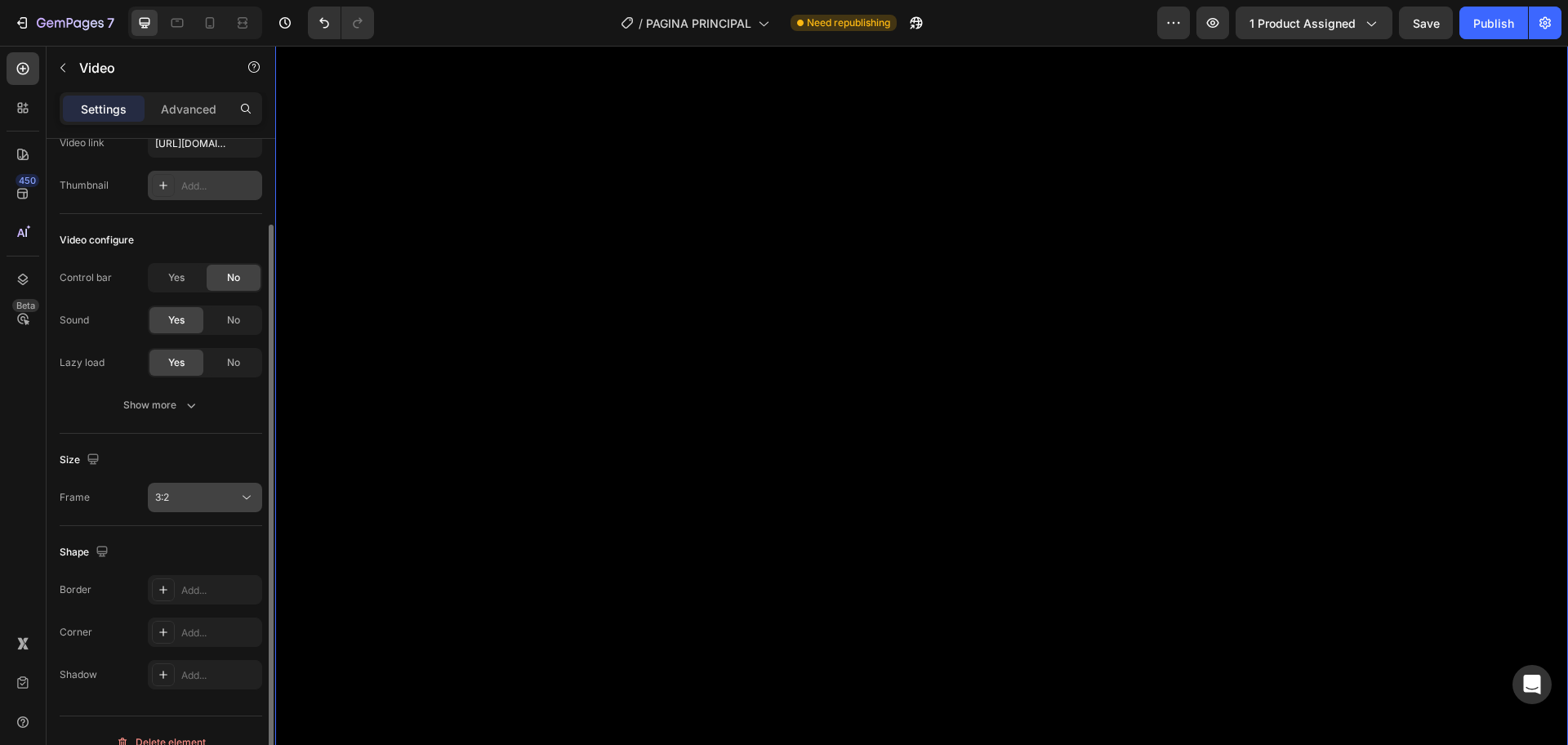
click at [212, 497] on div "3:2" at bounding box center [196, 497] width 83 height 15
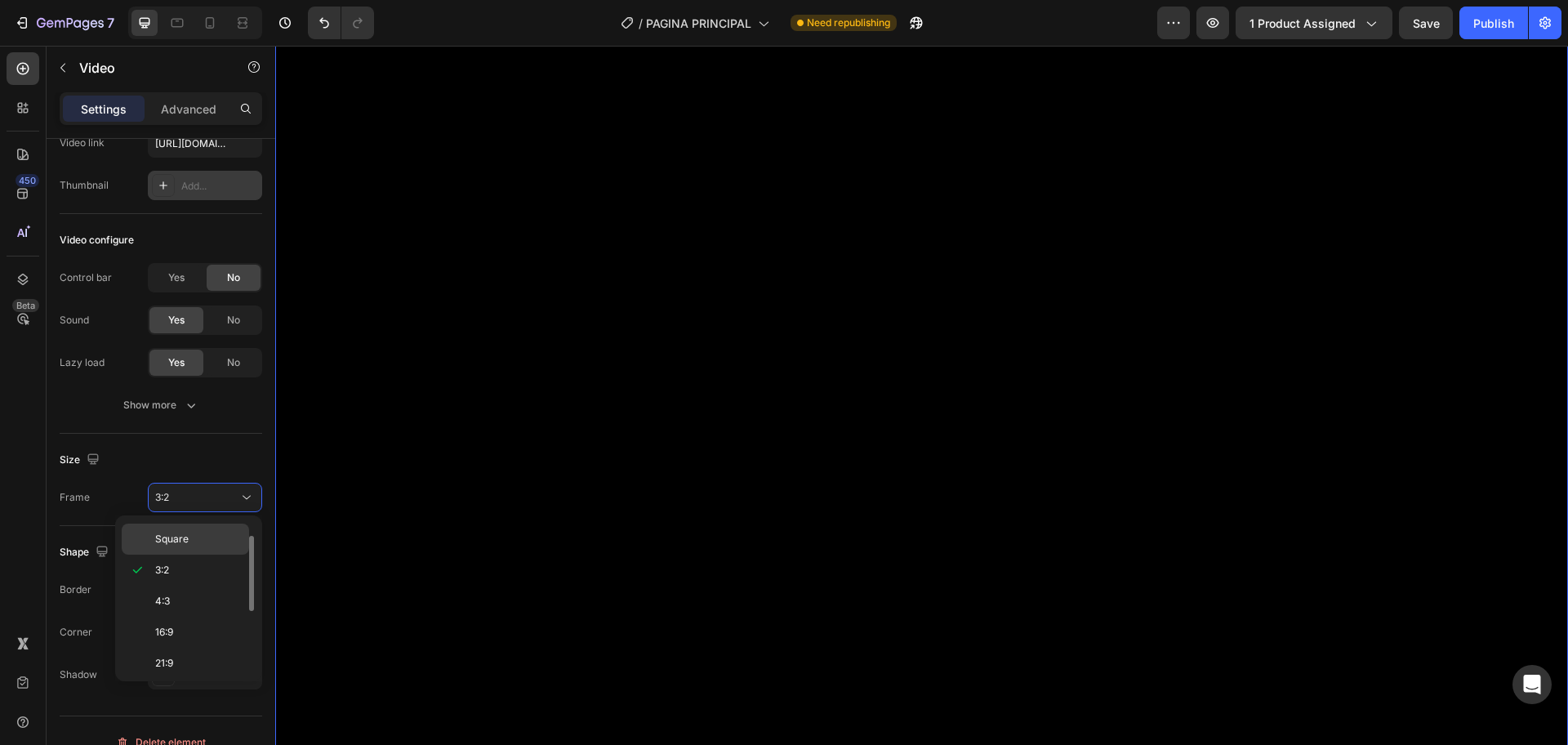
click at [173, 538] on span "Square" at bounding box center [172, 539] width 33 height 15
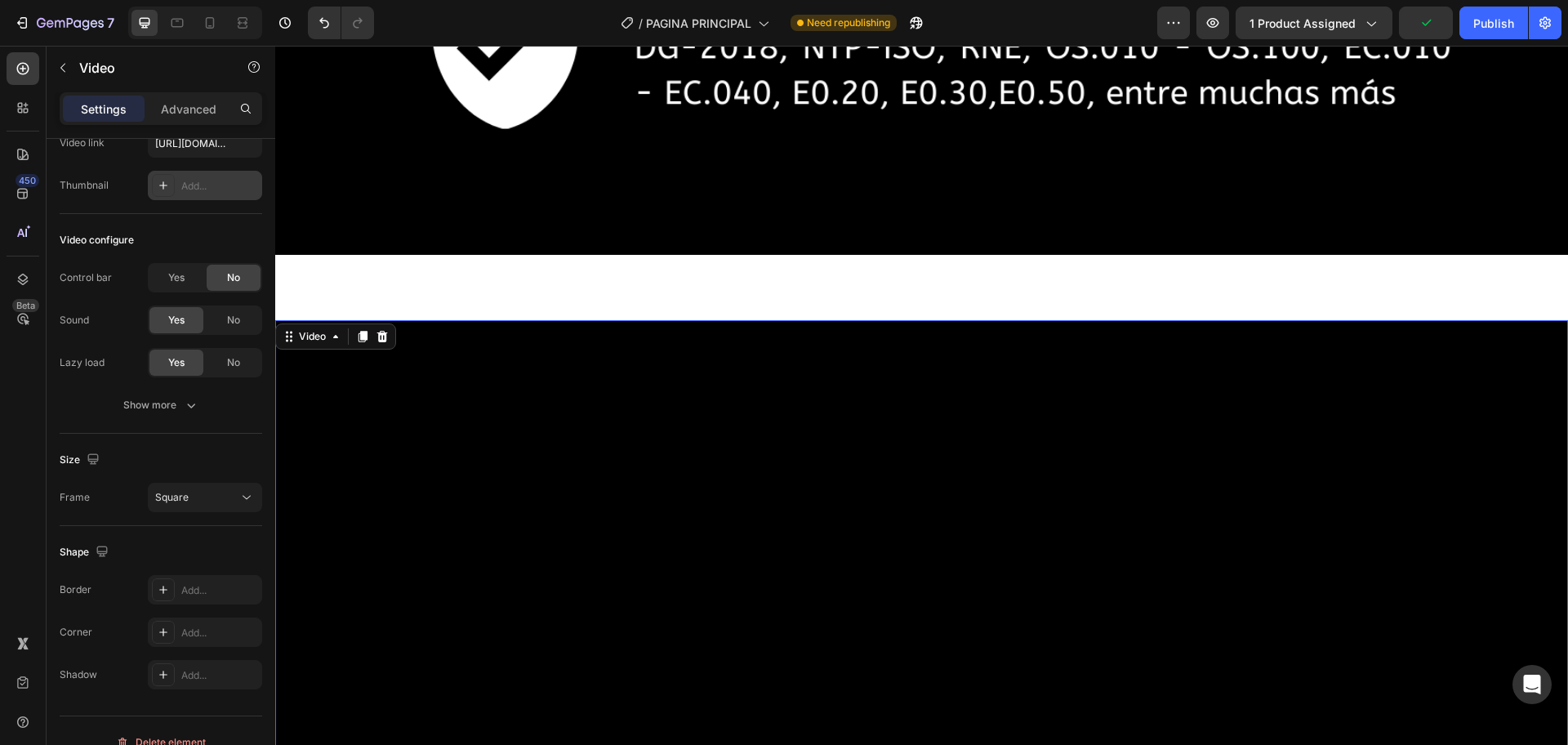
scroll to position [2983, 0]
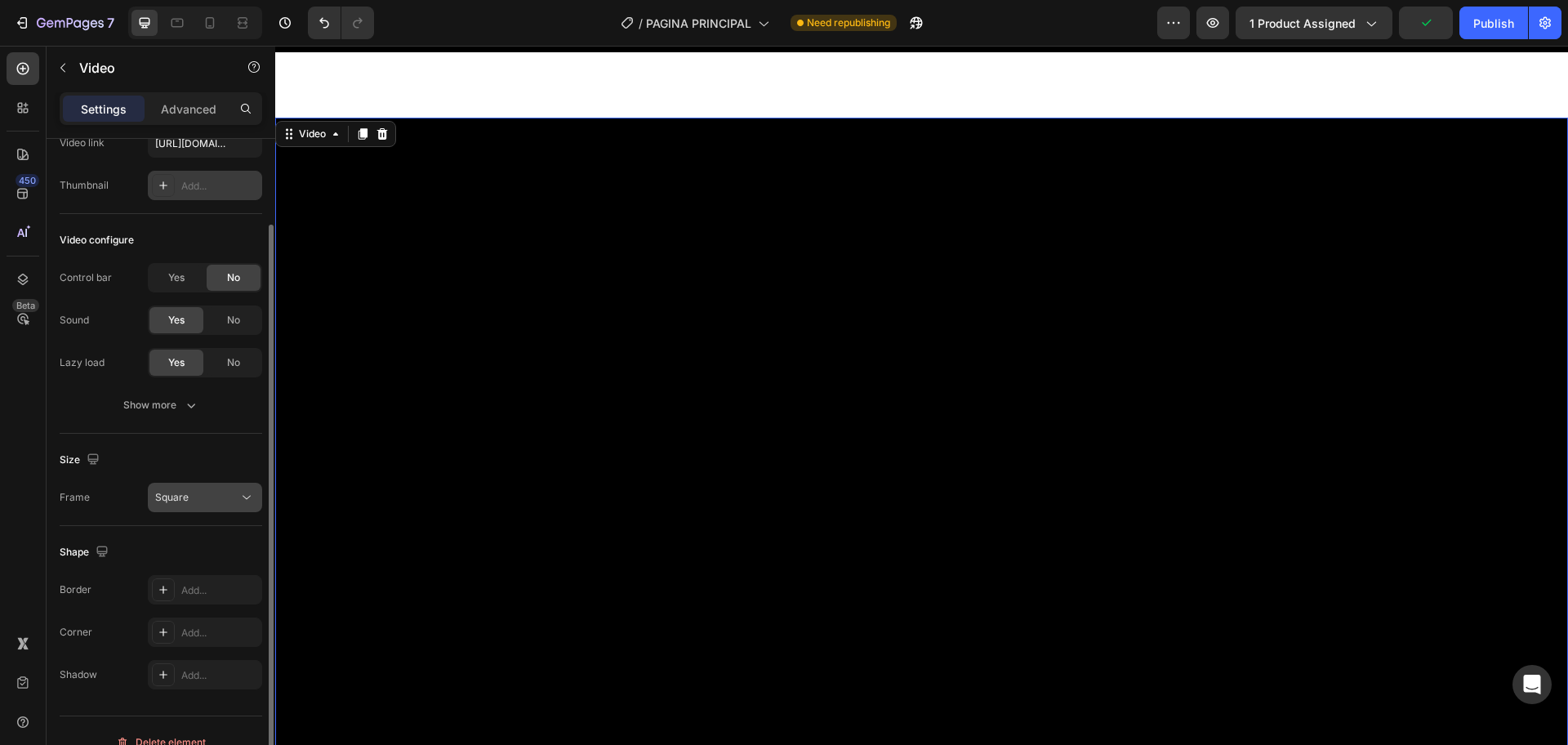
click at [191, 490] on div "Square" at bounding box center [196, 497] width 83 height 15
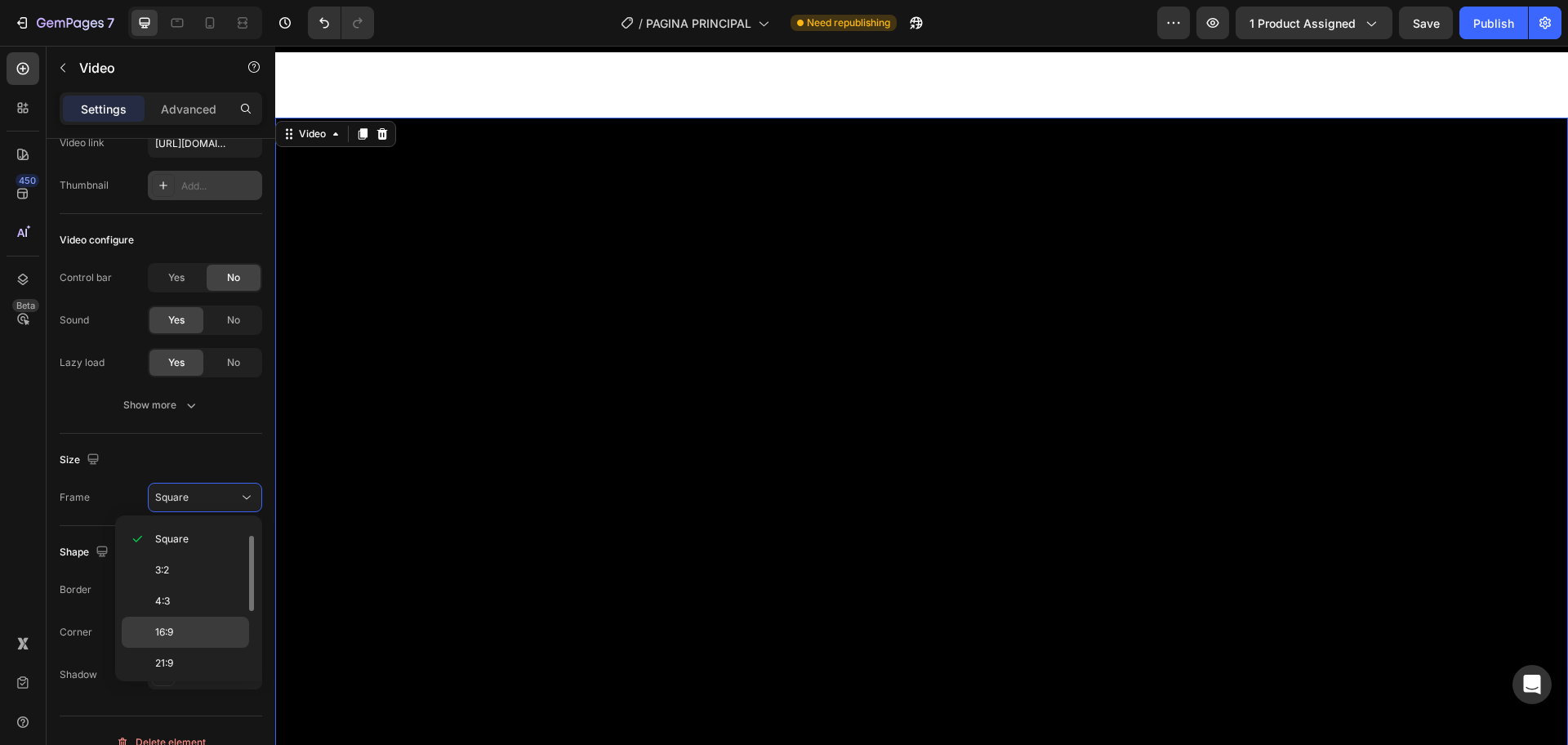
click at [166, 596] on span "16:9" at bounding box center [164, 632] width 18 height 15
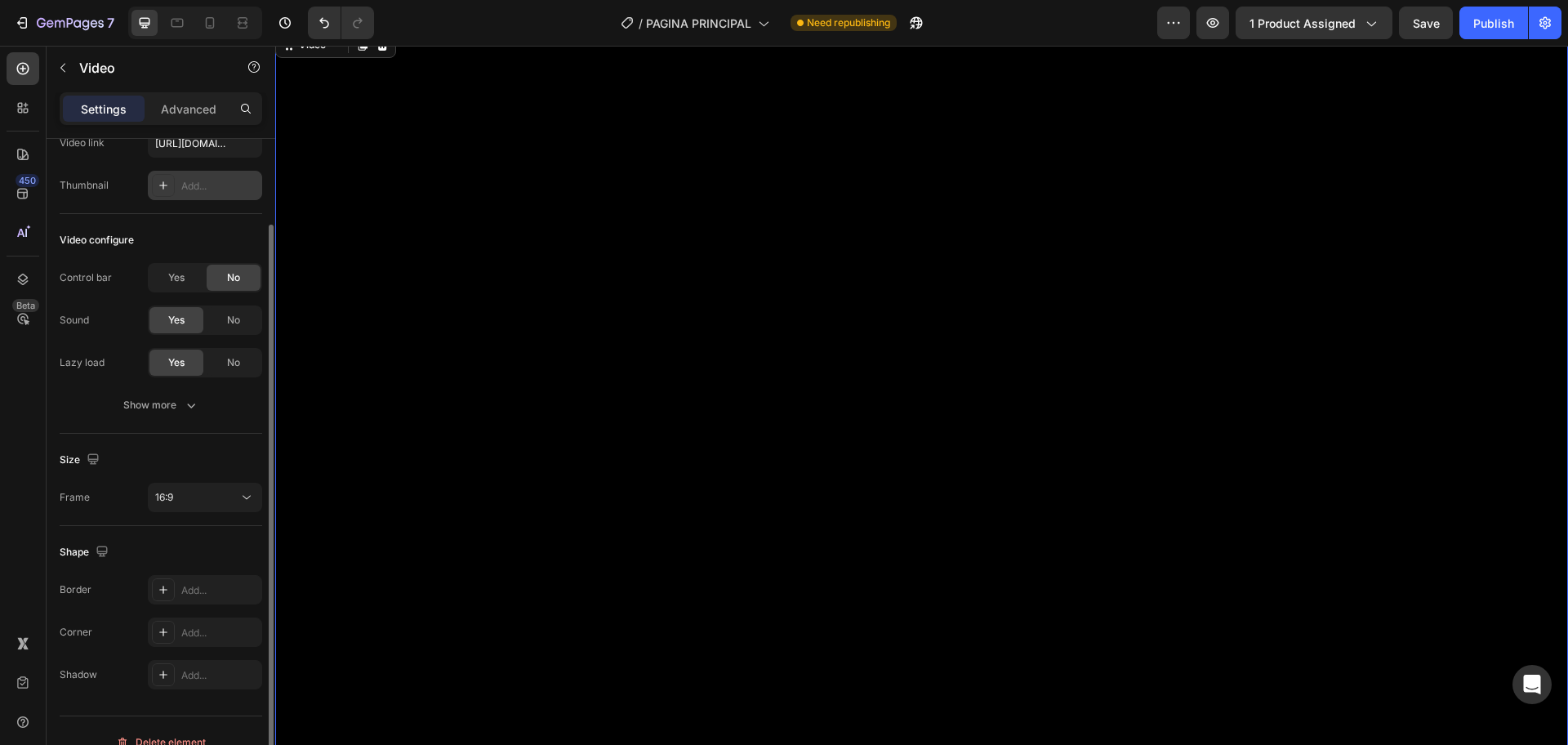
scroll to position [3289, 0]
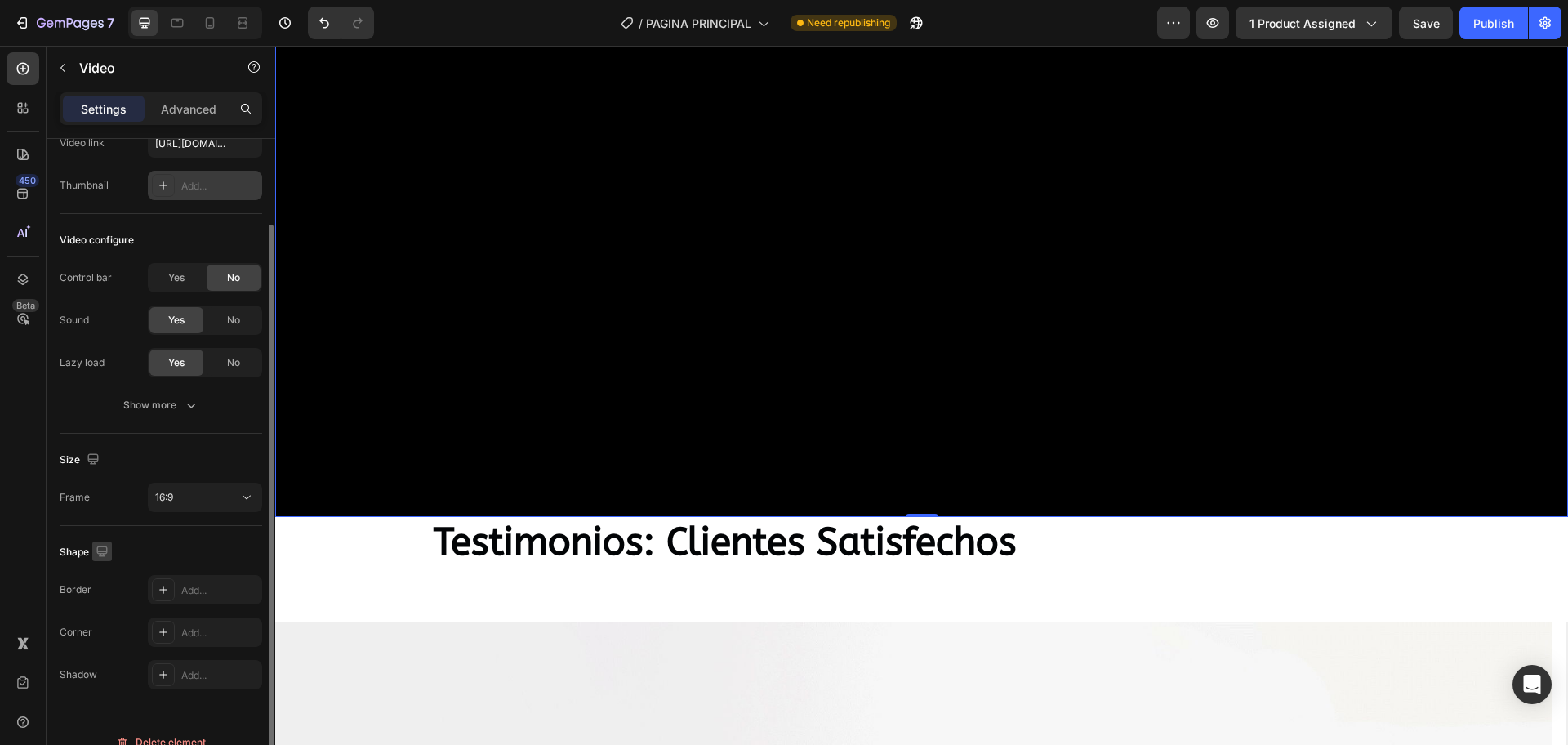
click at [105, 549] on icon "button" at bounding box center [102, 551] width 17 height 17
click at [92, 453] on icon "button" at bounding box center [92, 458] width 11 height 11
click at [95, 547] on icon "button" at bounding box center [96, 544] width 9 height 12
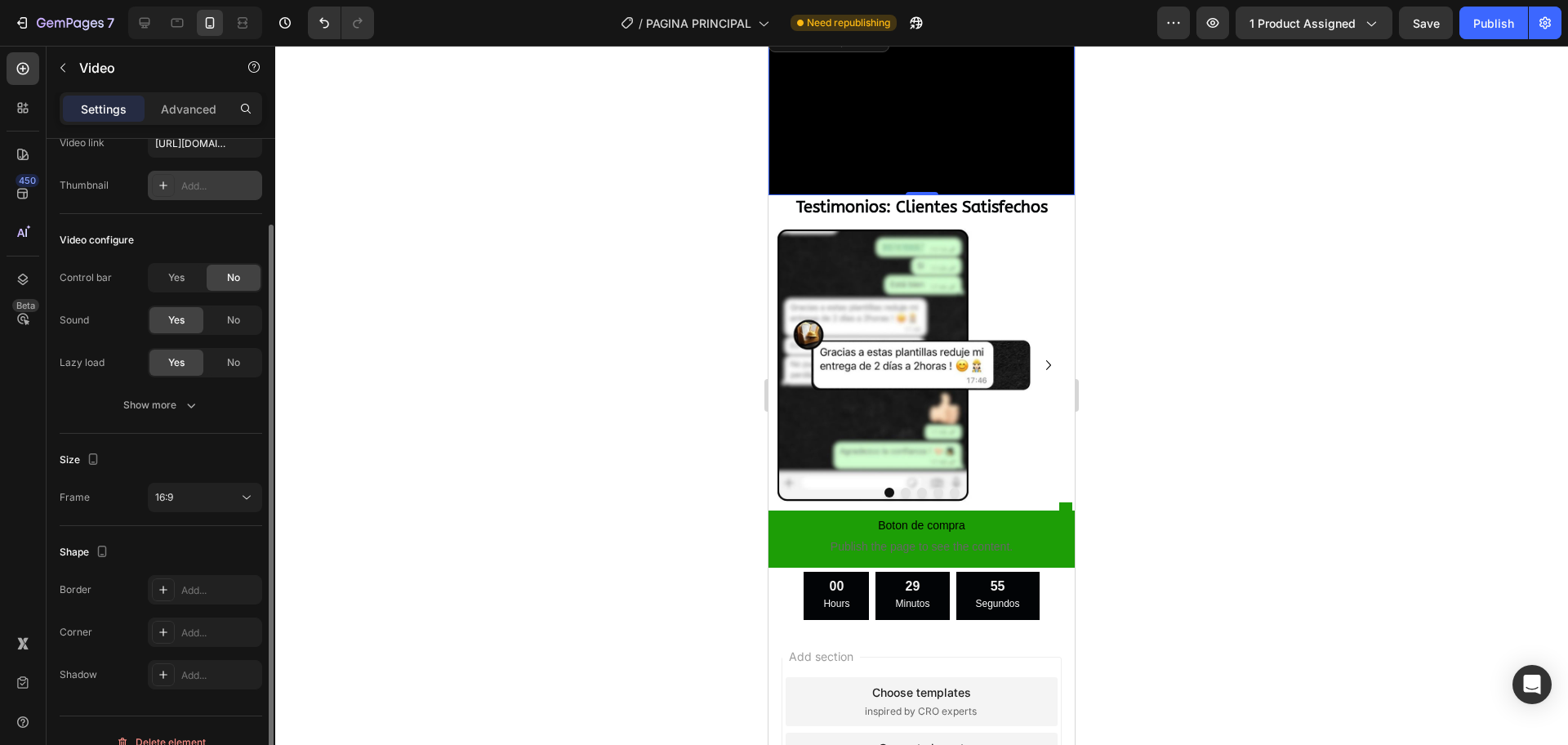
scroll to position [1817, 0]
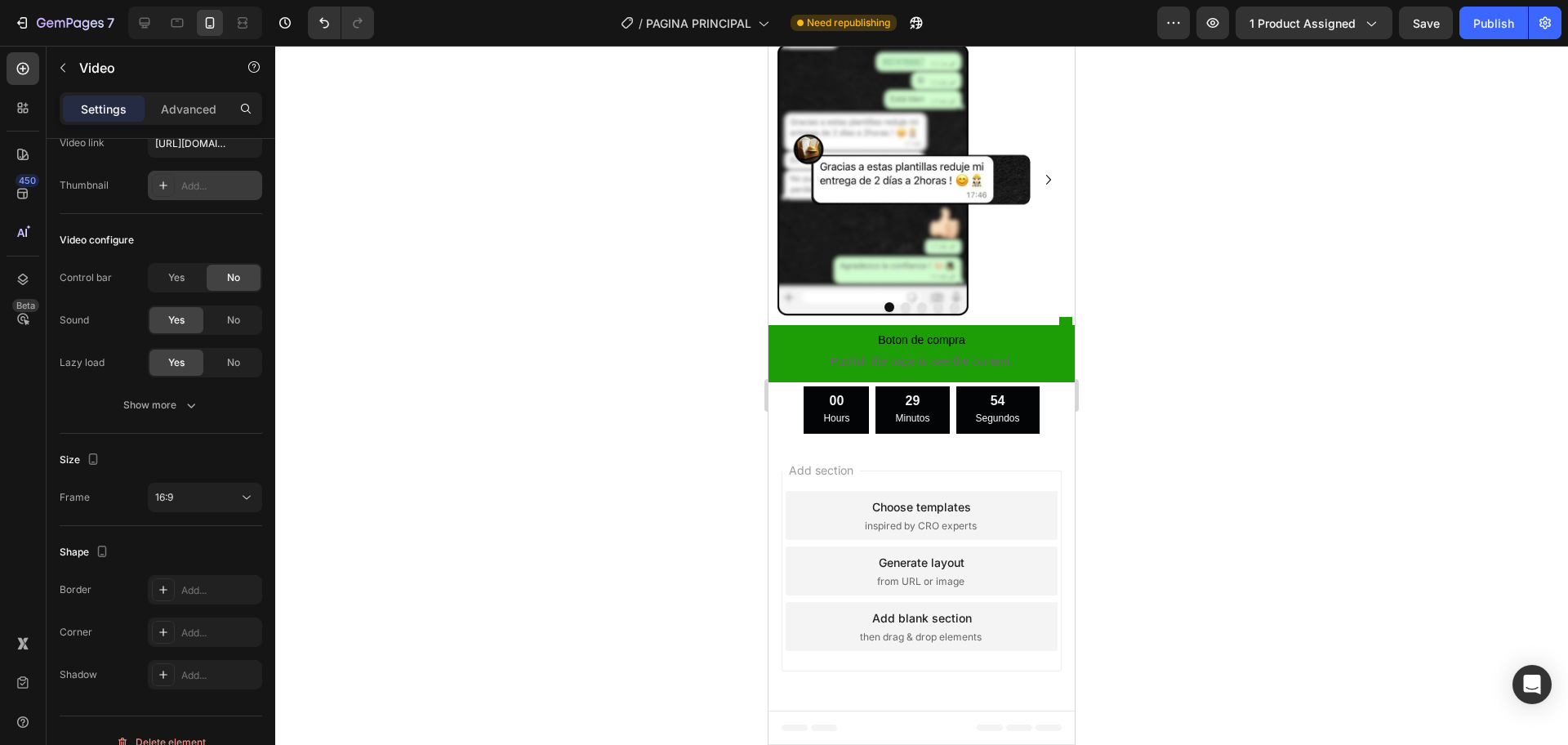
click at [800, 325] on img at bounding box center [914, 180] width 290 height 291
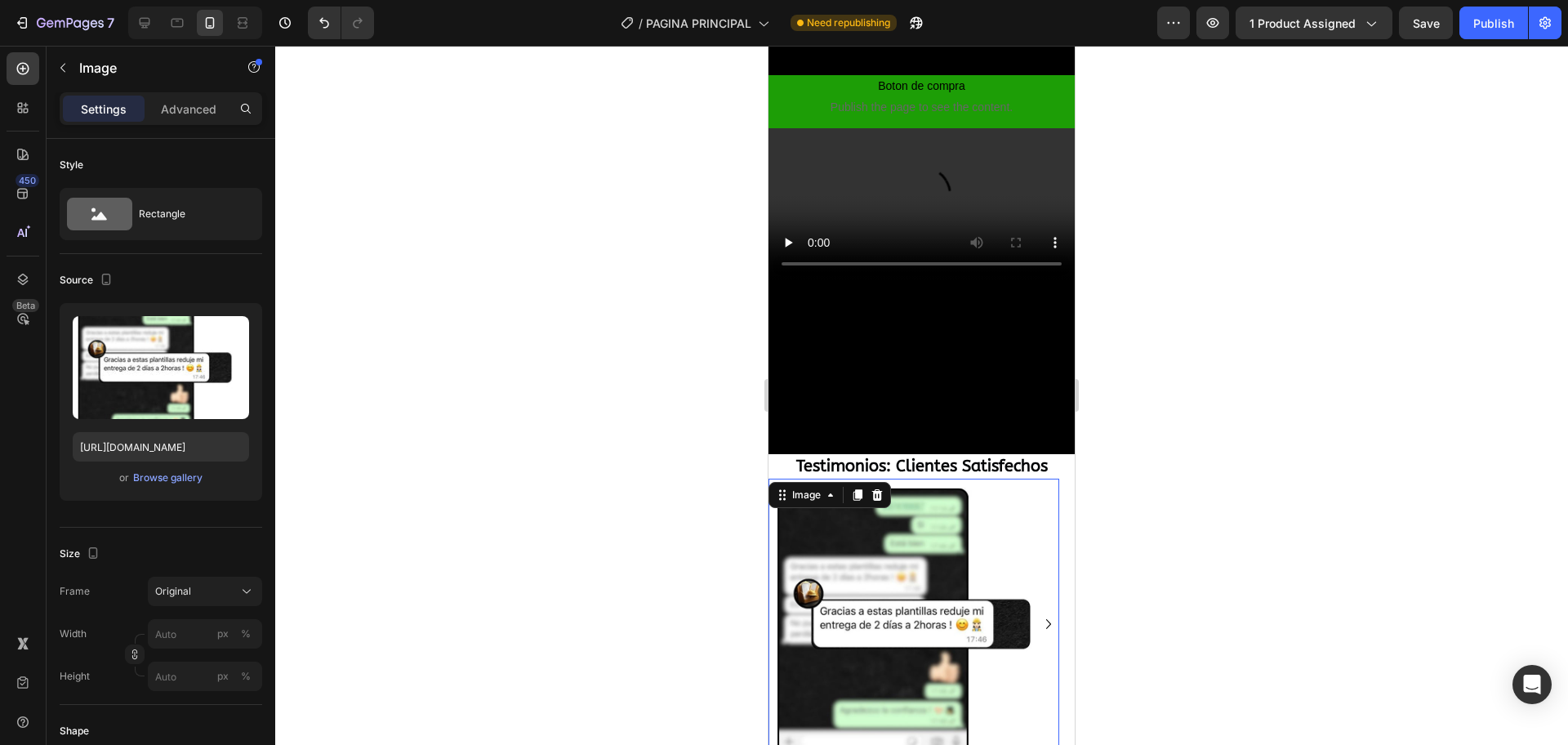
scroll to position [1306, 0]
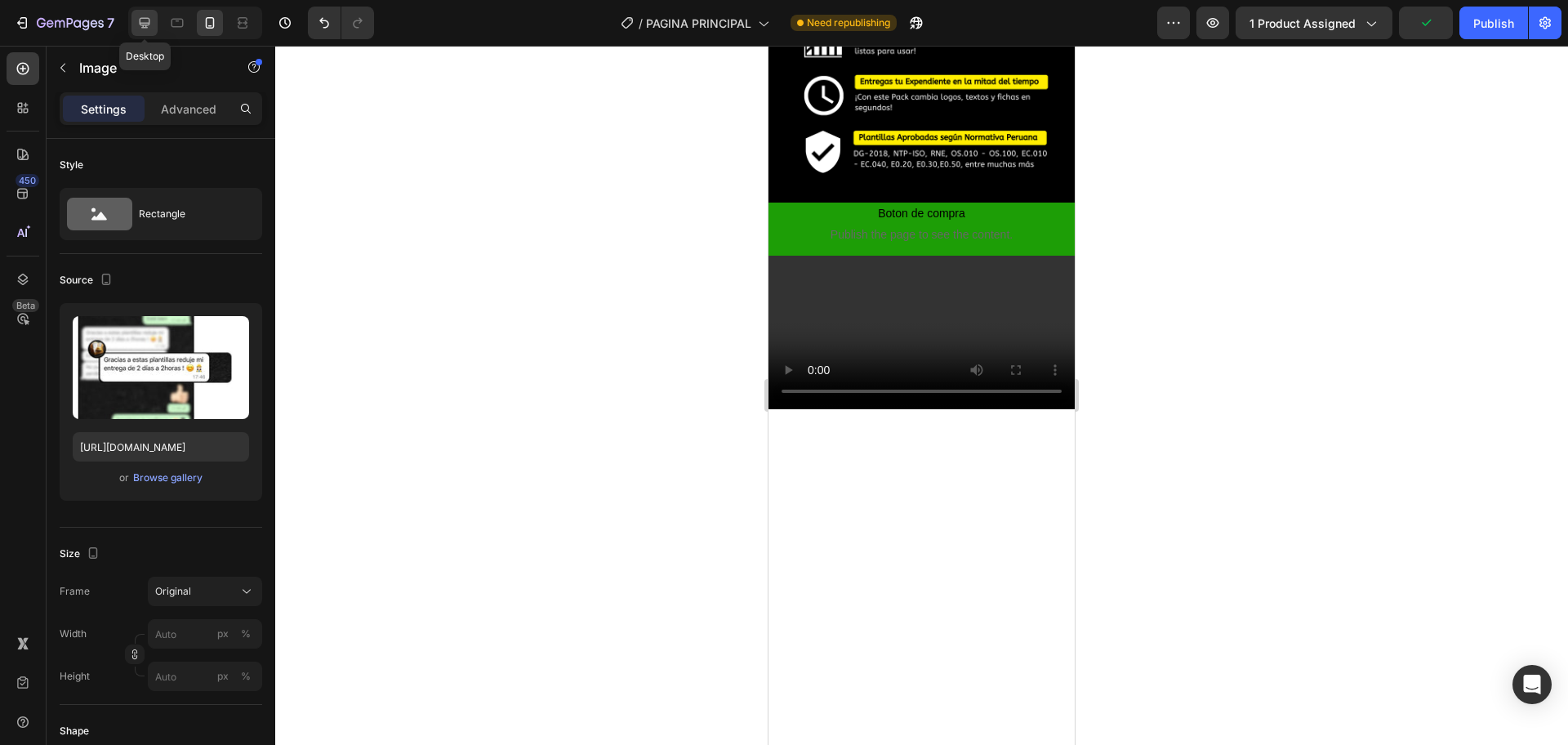
click at [143, 19] on icon at bounding box center [144, 23] width 17 height 17
type input "[URL][DOMAIN_NAME]"
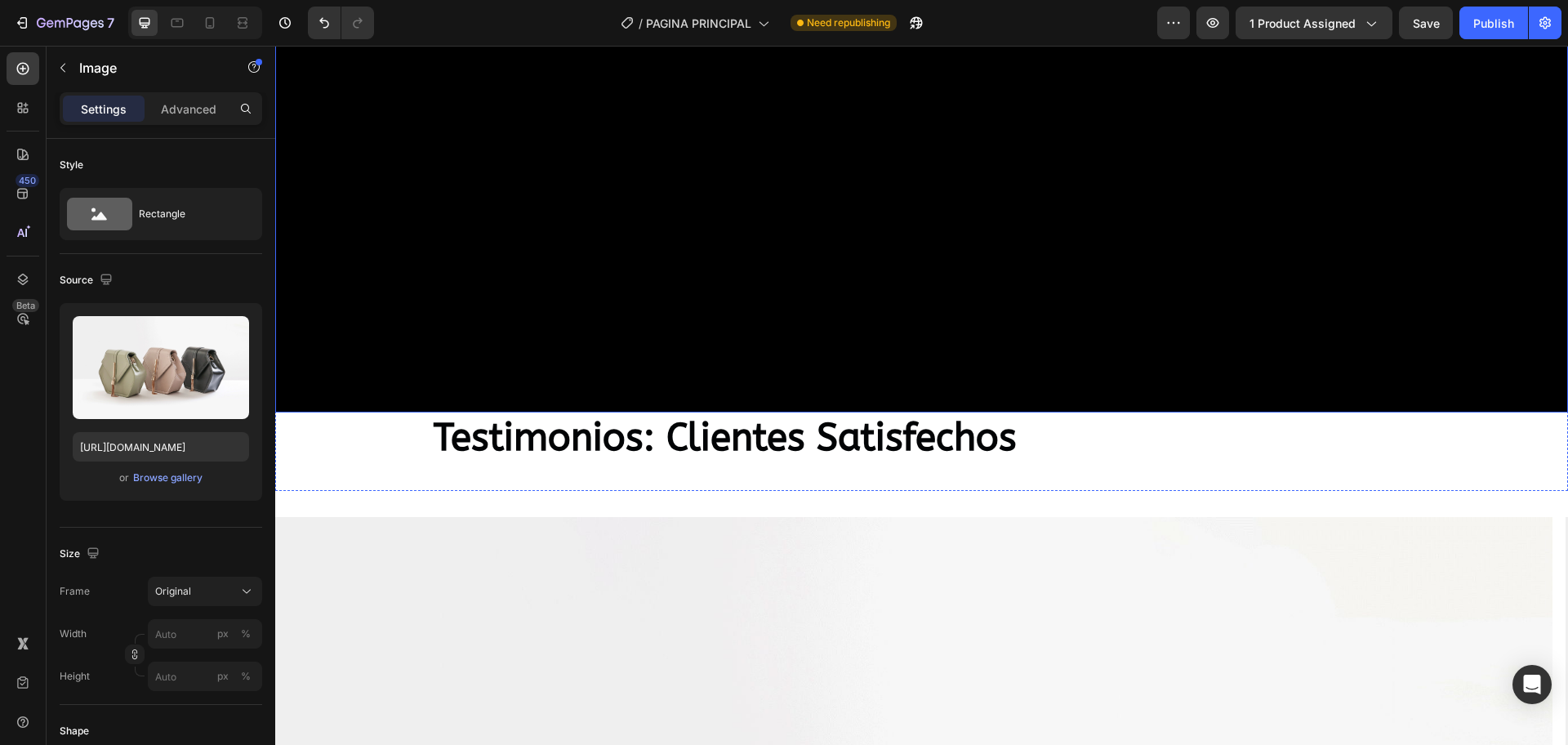
scroll to position [3246, 0]
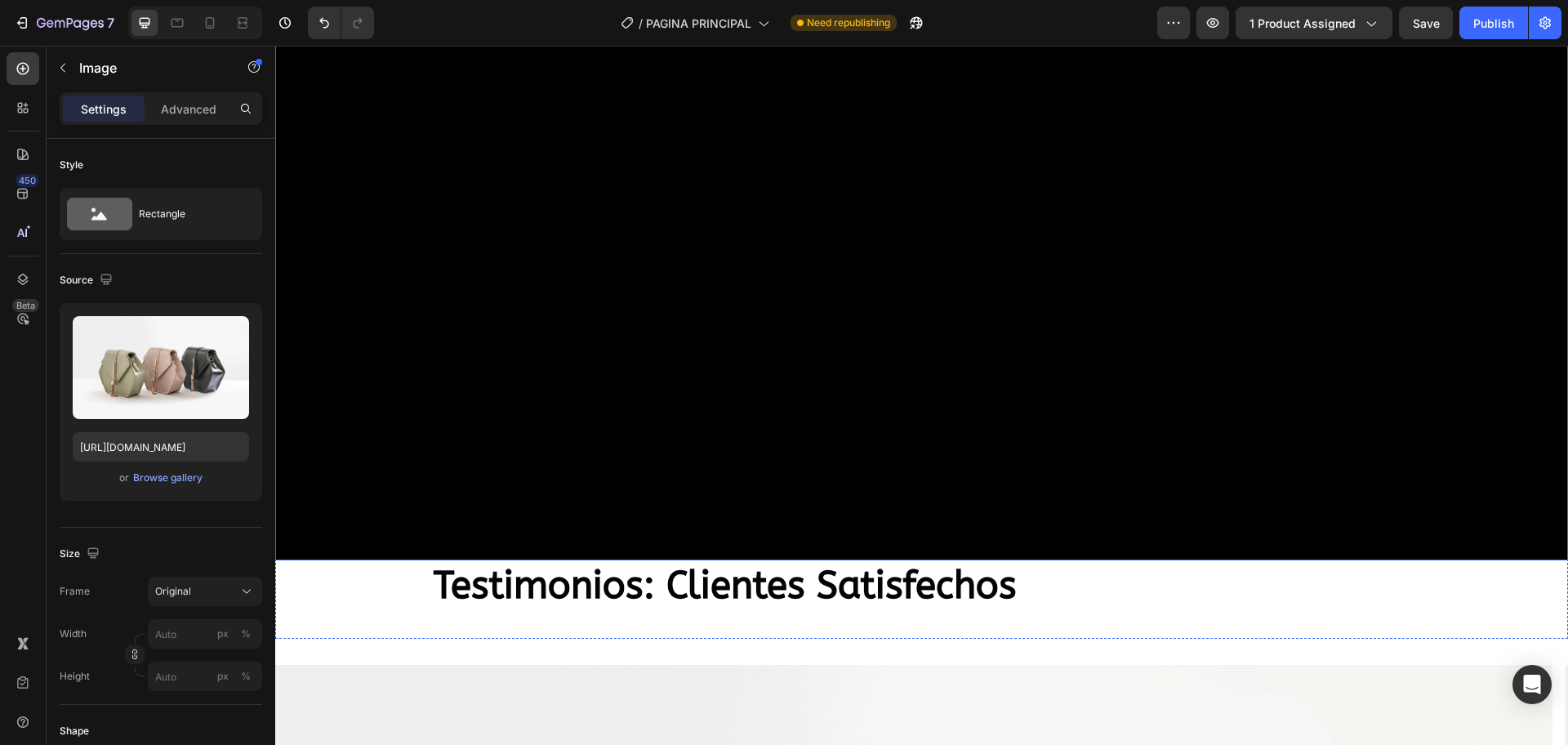
click at [838, 285] on video at bounding box center [920, 195] width 1292 height 727
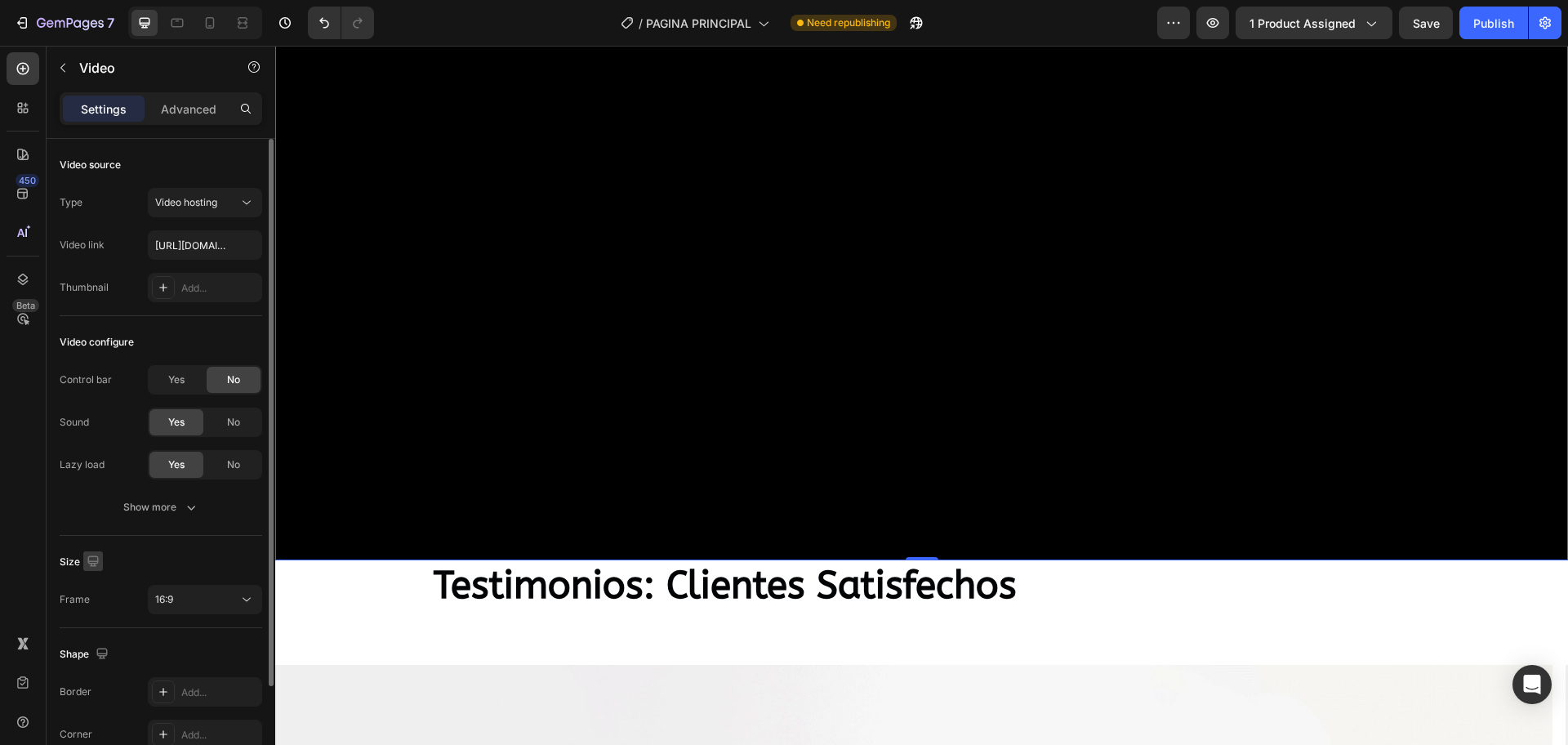
click at [87, 559] on icon "button" at bounding box center [92, 560] width 11 height 11
click at [220, 596] on div "16:9" at bounding box center [196, 599] width 83 height 15
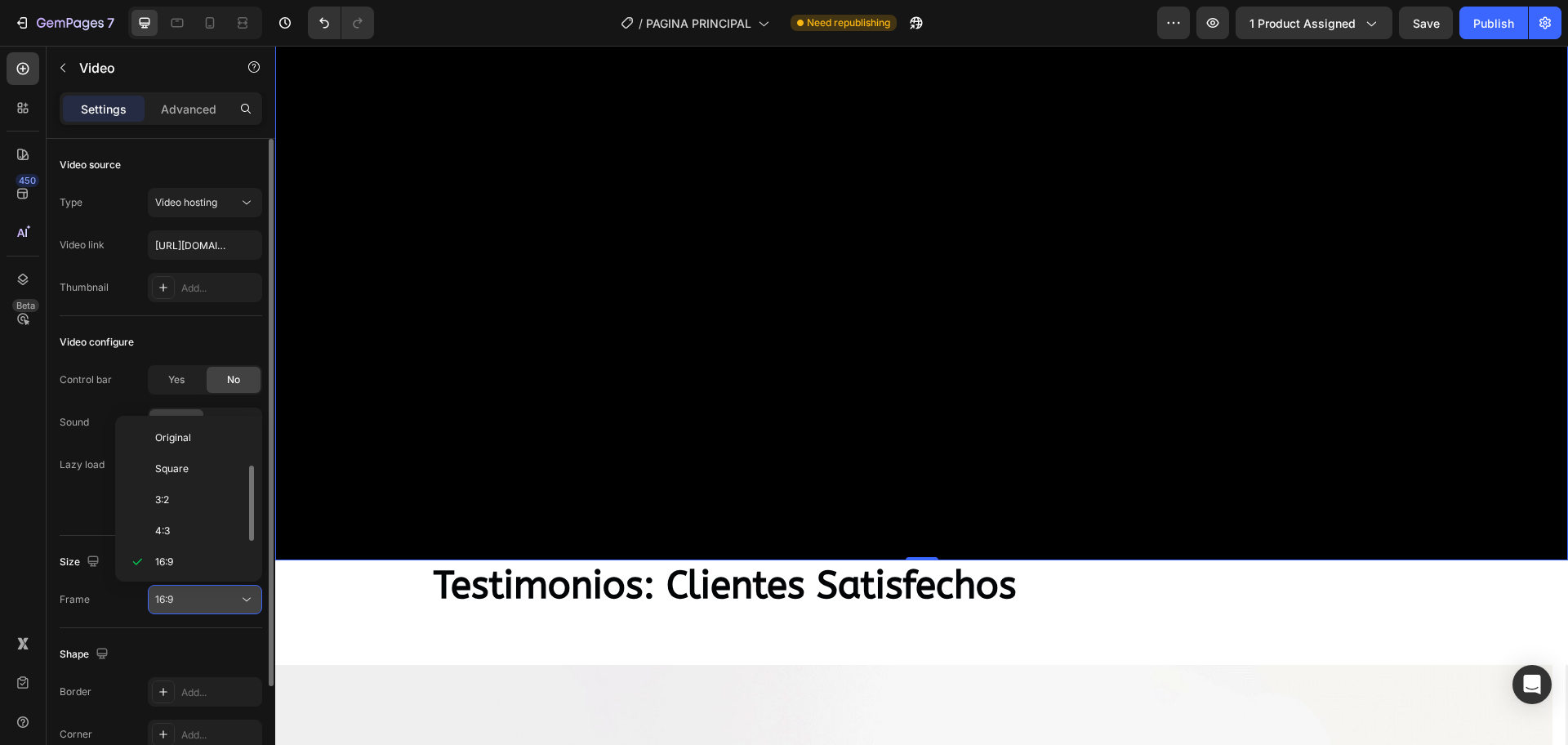
scroll to position [29, 0]
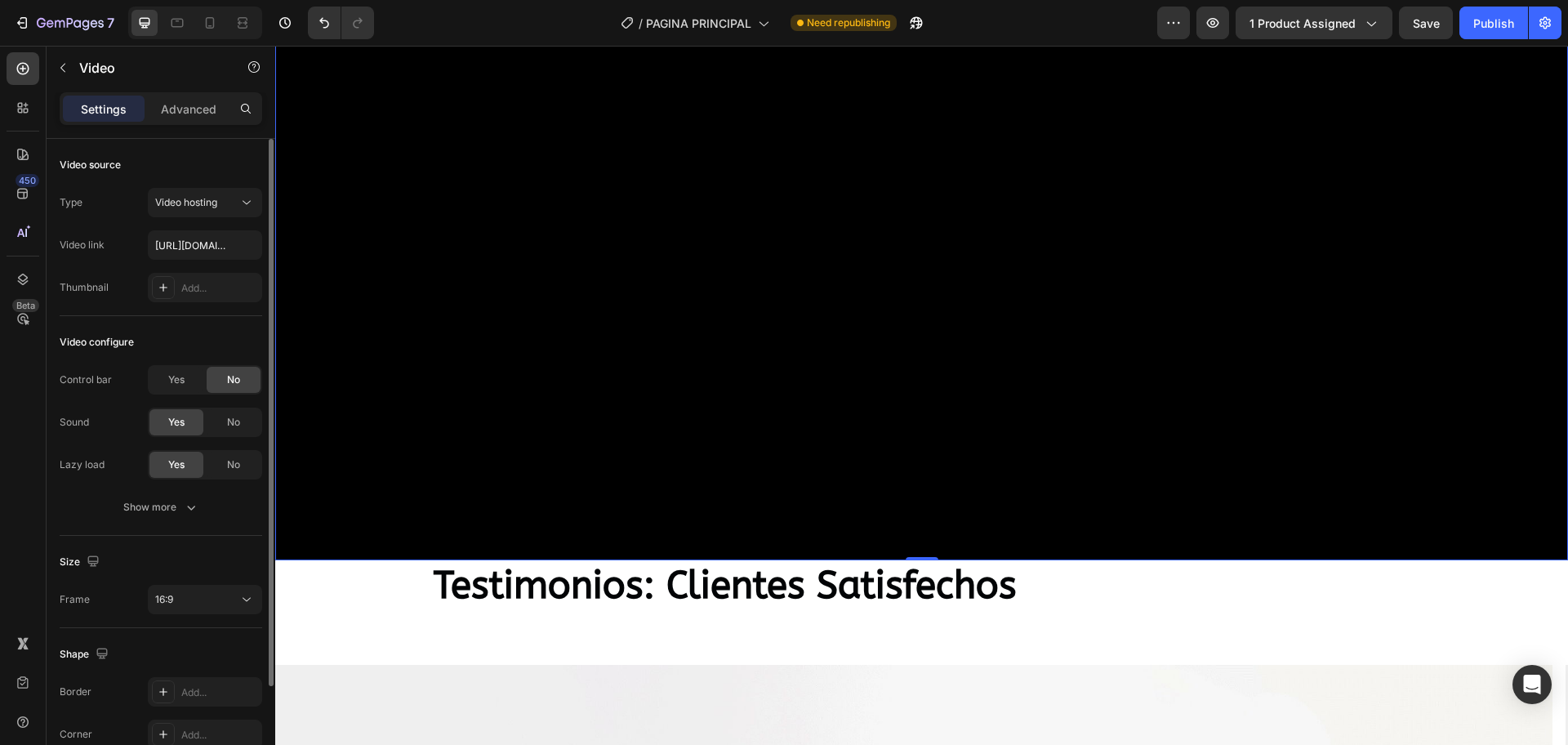
click at [204, 596] on div "Shape Border Add... Corner Add... Shadow Add..." at bounding box center [161, 717] width 202 height 177
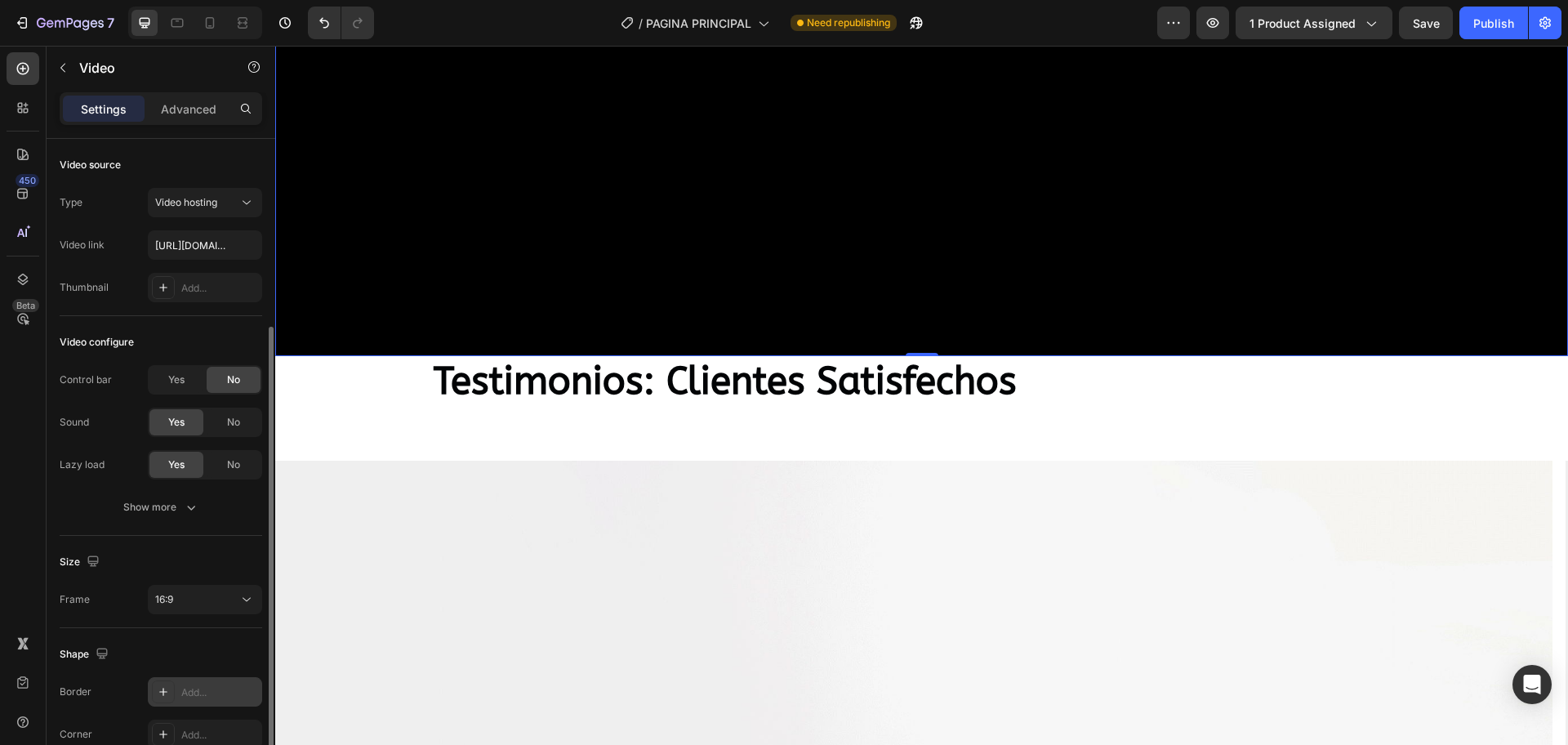
scroll to position [125, 0]
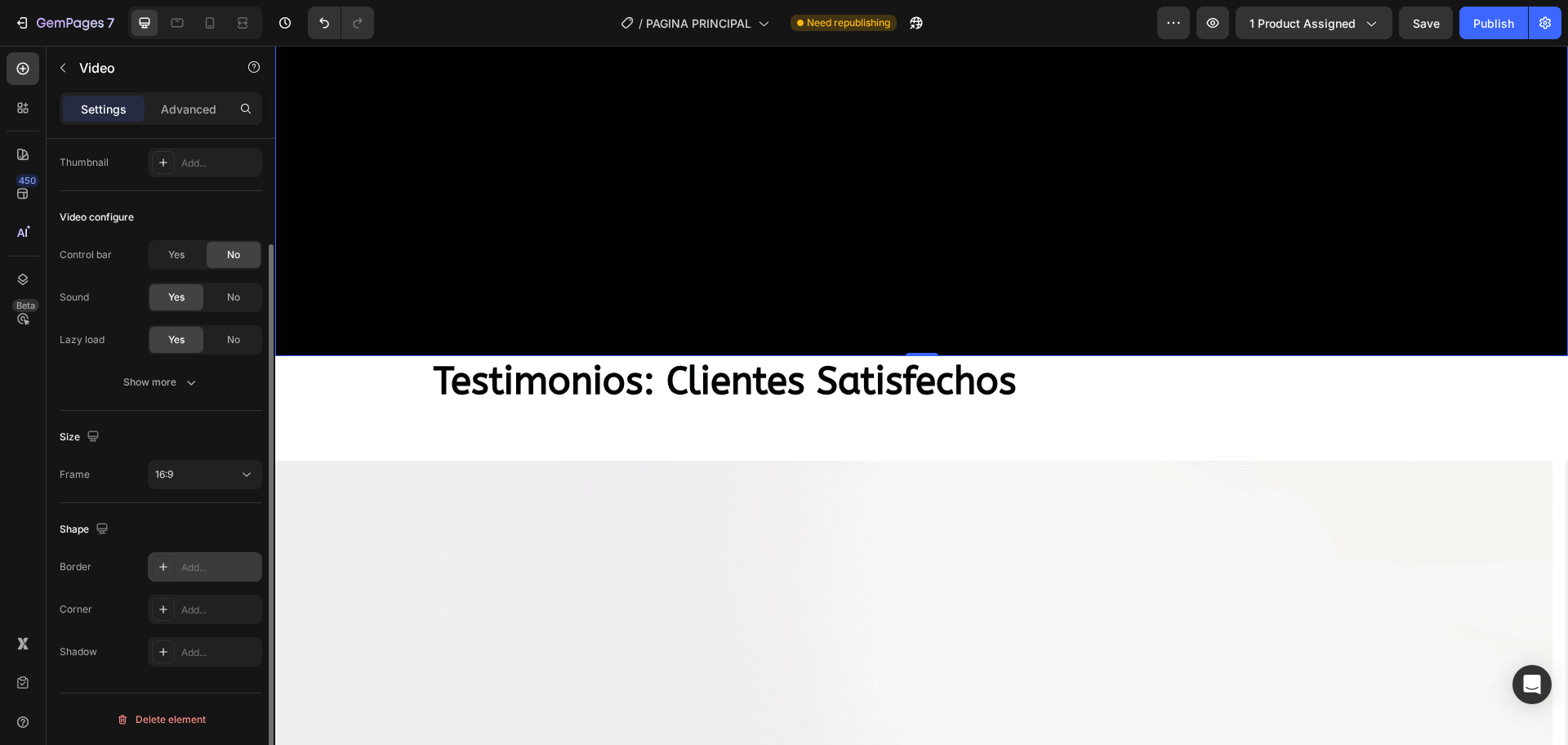
click at [206, 574] on div "Add..." at bounding box center [220, 567] width 77 height 15
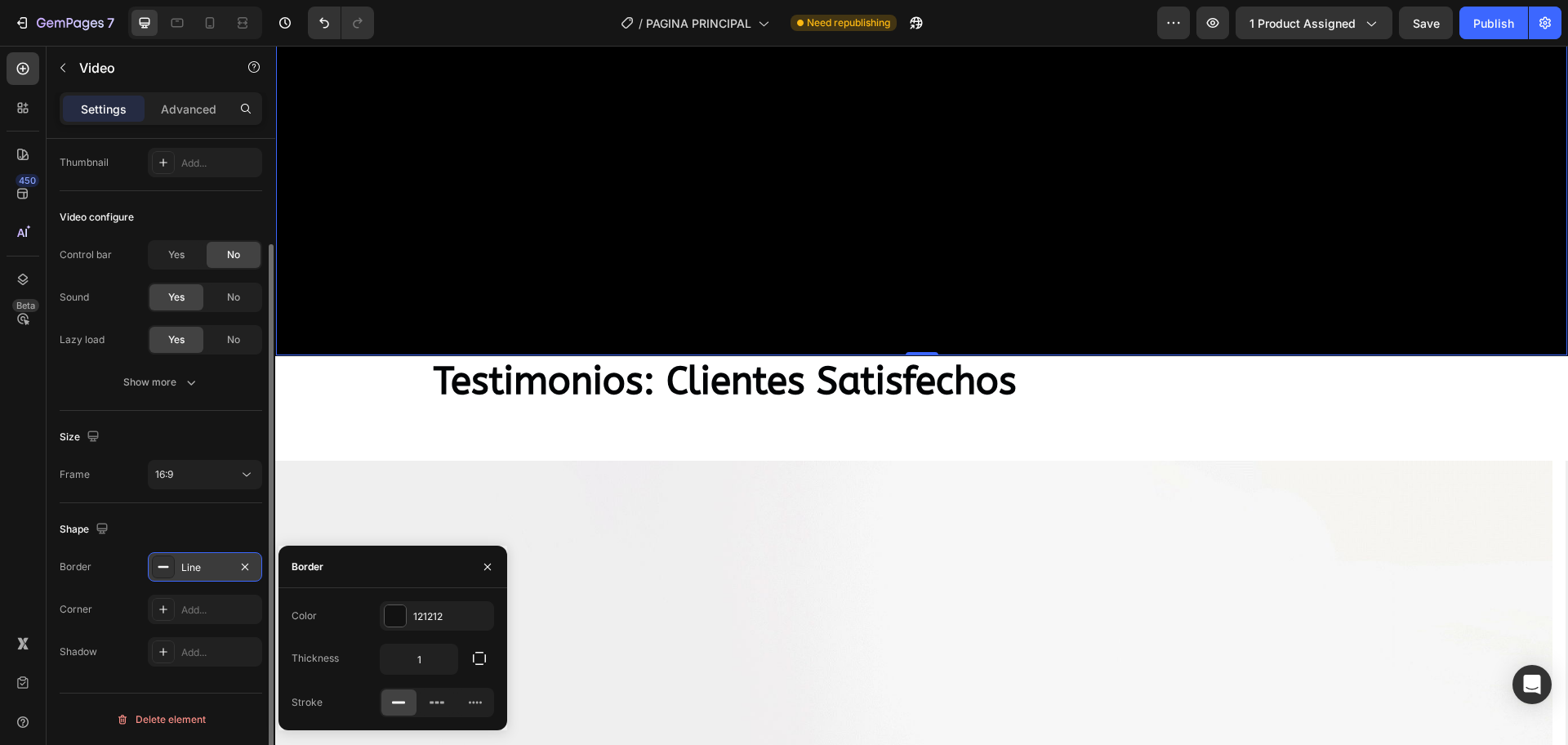
scroll to position [3451, 0]
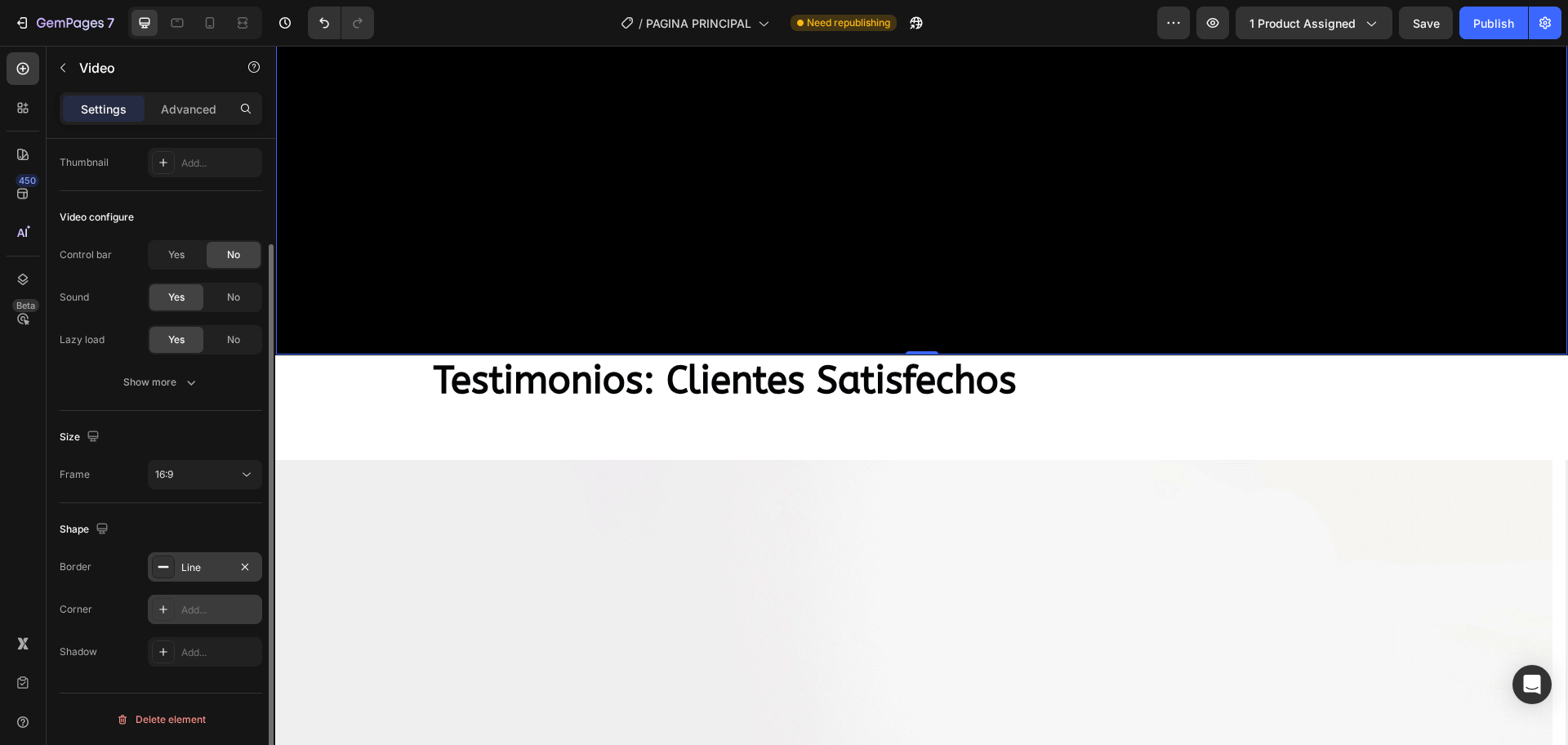
click at [198, 596] on div "Add..." at bounding box center [205, 610] width 114 height 29
click at [193, 596] on div "Add..." at bounding box center [220, 652] width 77 height 15
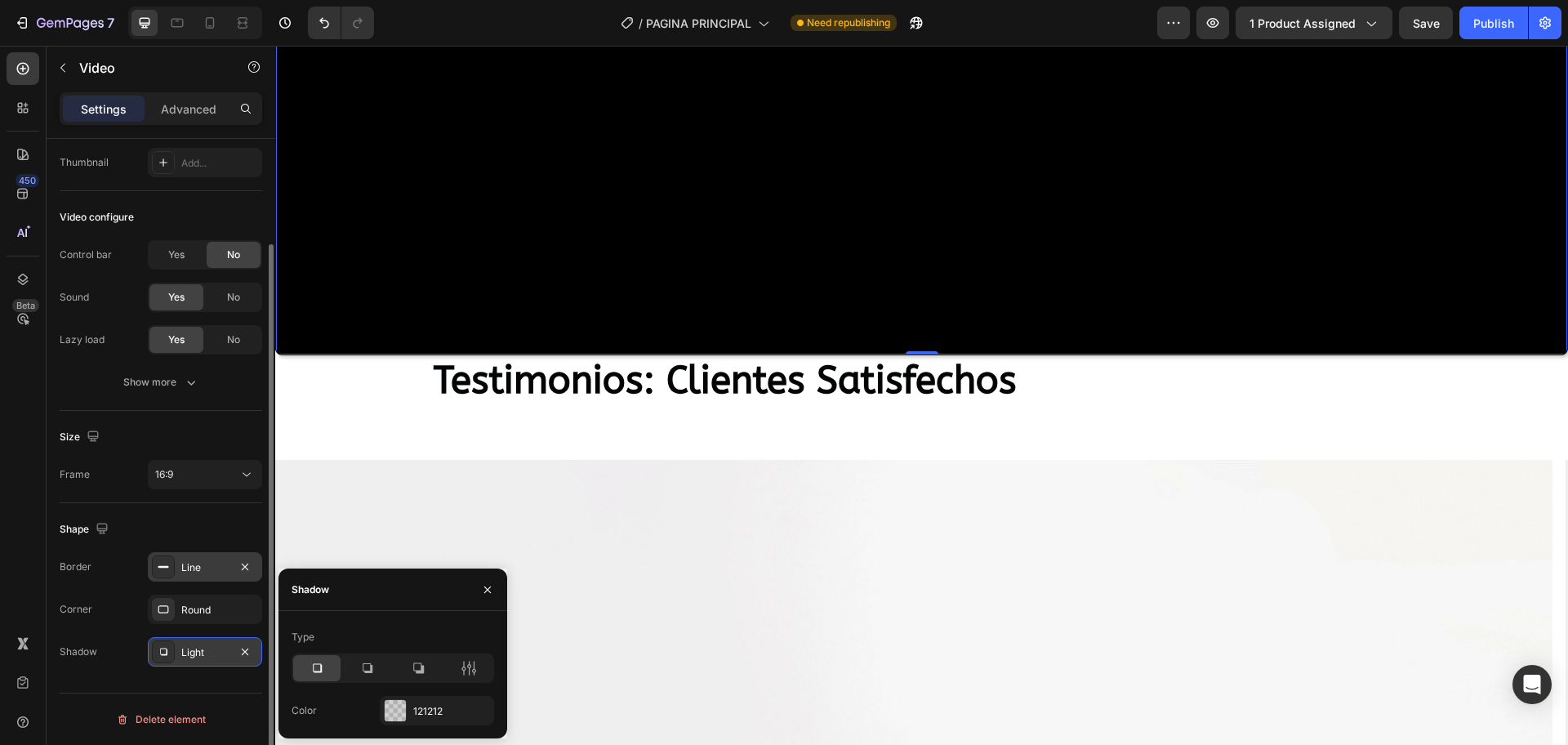
click at [202, 535] on div "Shape" at bounding box center [161, 529] width 202 height 27
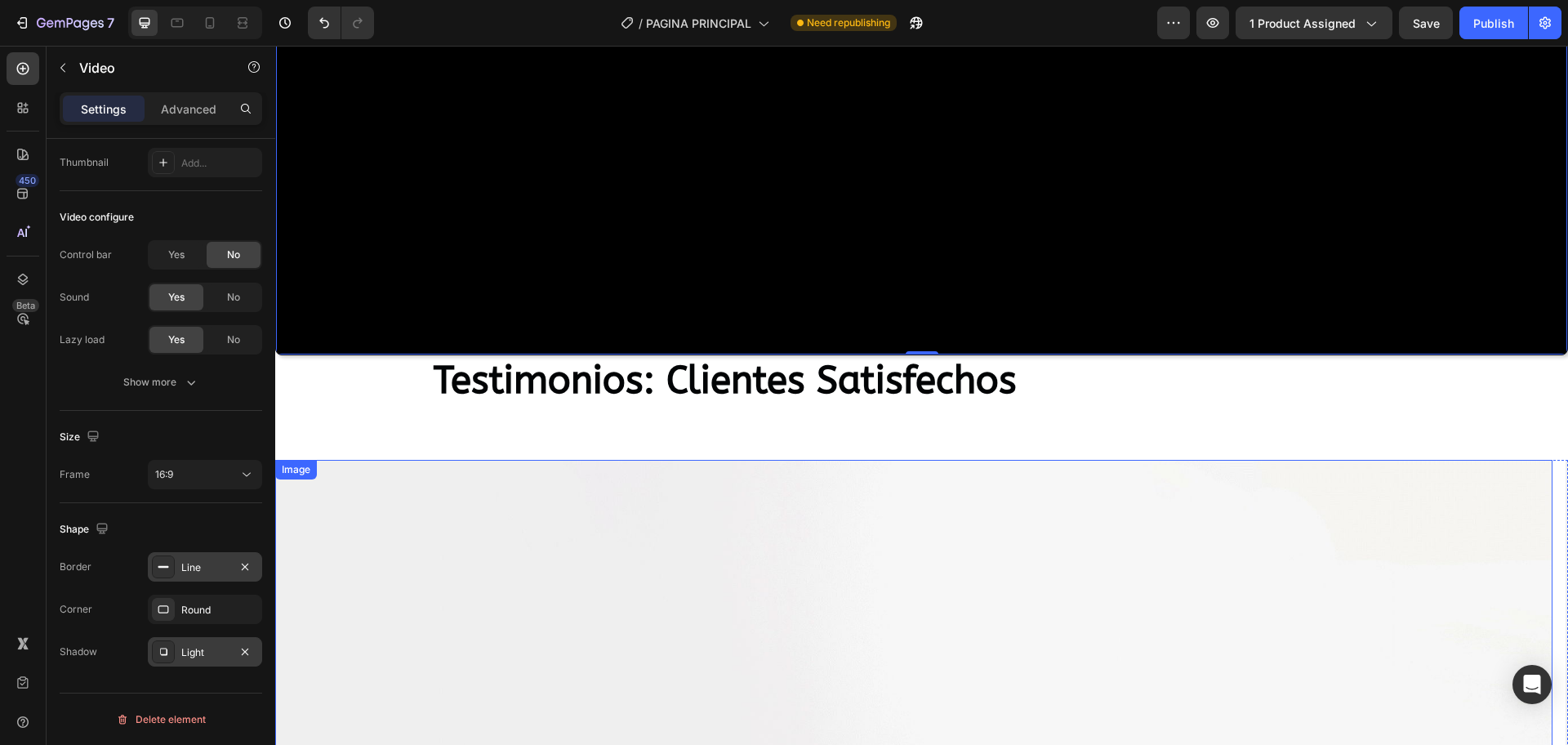
click at [950, 408] on div "Video 0 Testimonios: Clientes Satisfechos Heading Section 7" at bounding box center [920, 17] width 1292 height 831
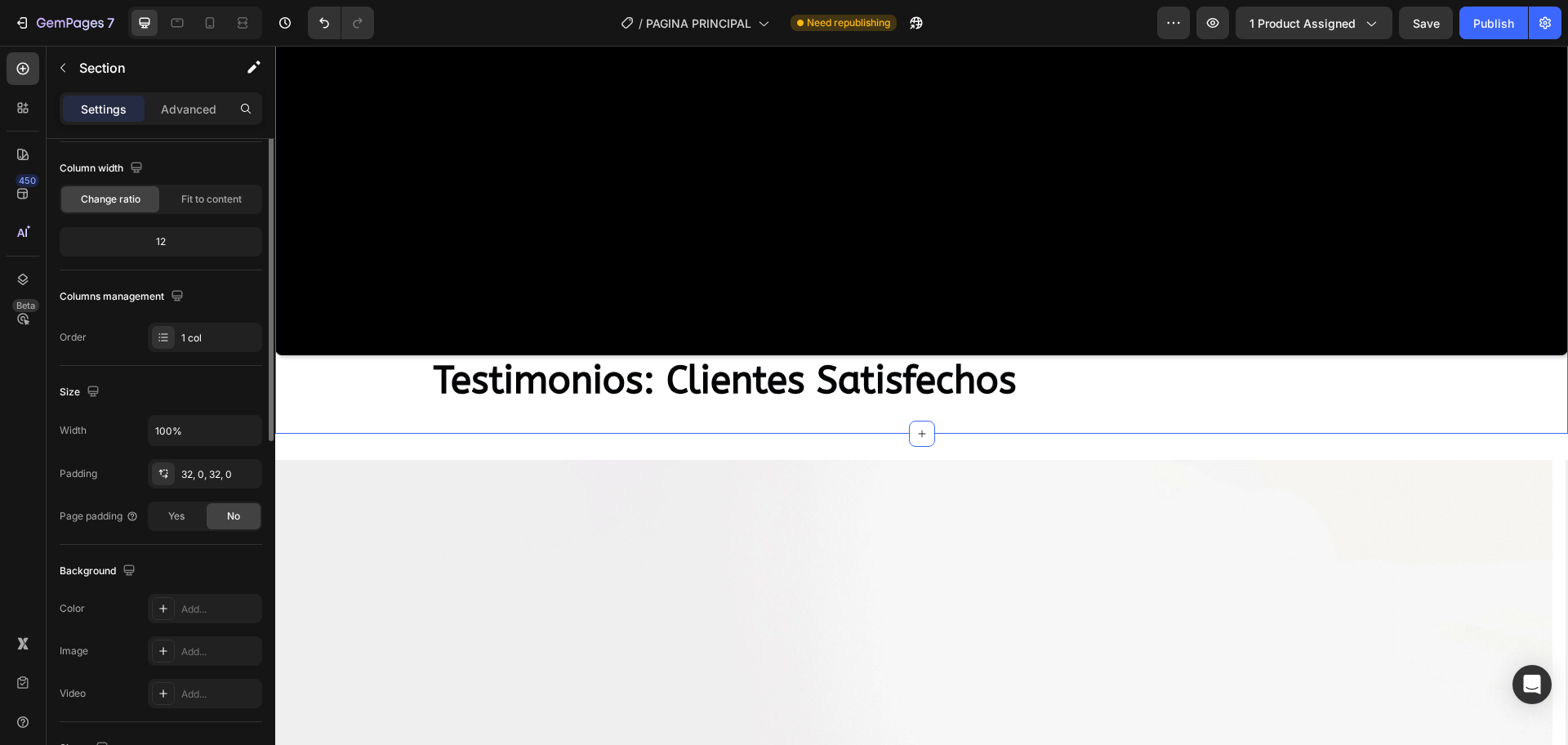
scroll to position [0, 0]
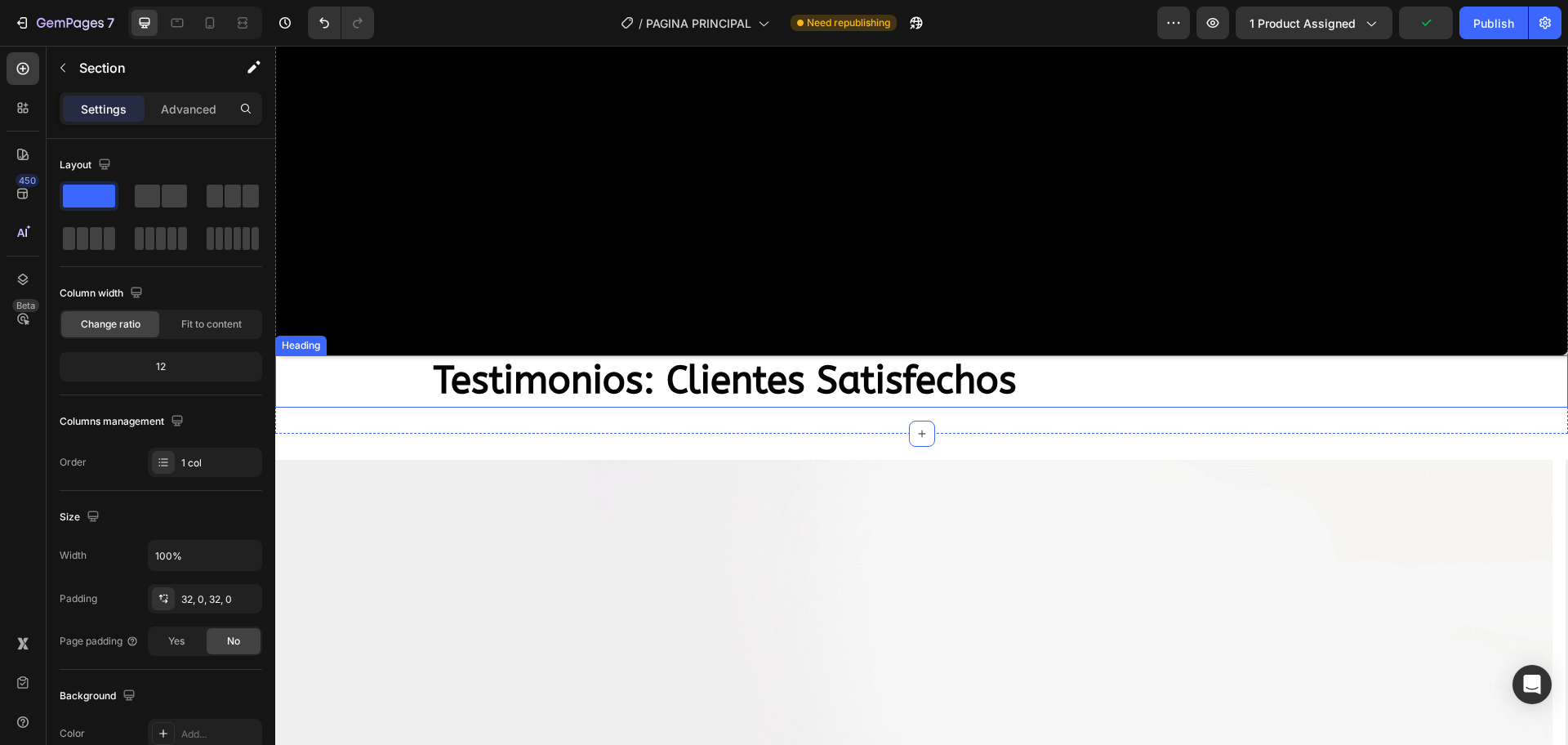
click at [1073, 387] on h2 "Testimonios: Clientes Satisfechos" at bounding box center [921, 381] width 980 height 52
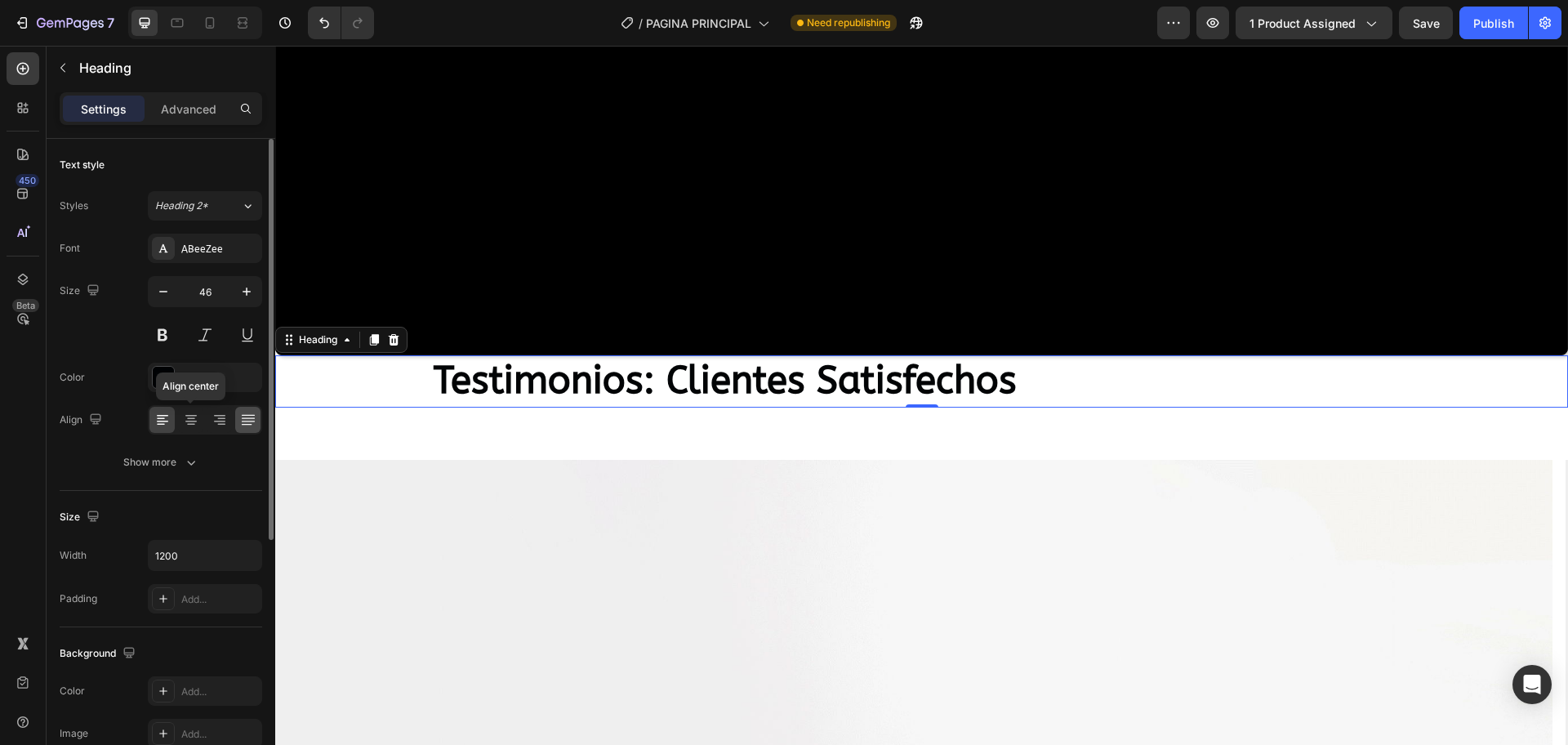
click at [187, 416] on icon at bounding box center [191, 416] width 12 height 2
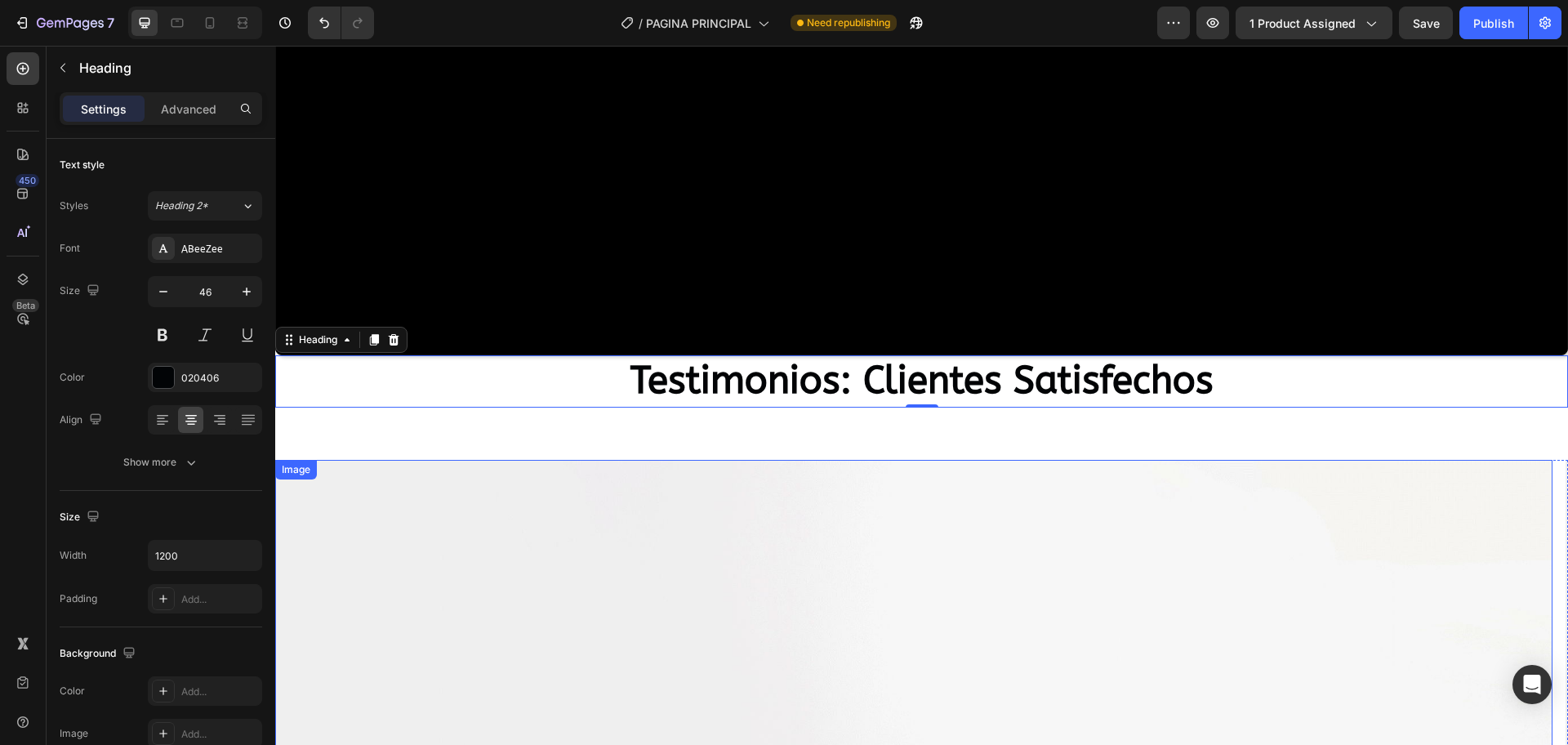
drag, startPoint x: 964, startPoint y: 474, endPoint x: 973, endPoint y: 416, distance: 58.7
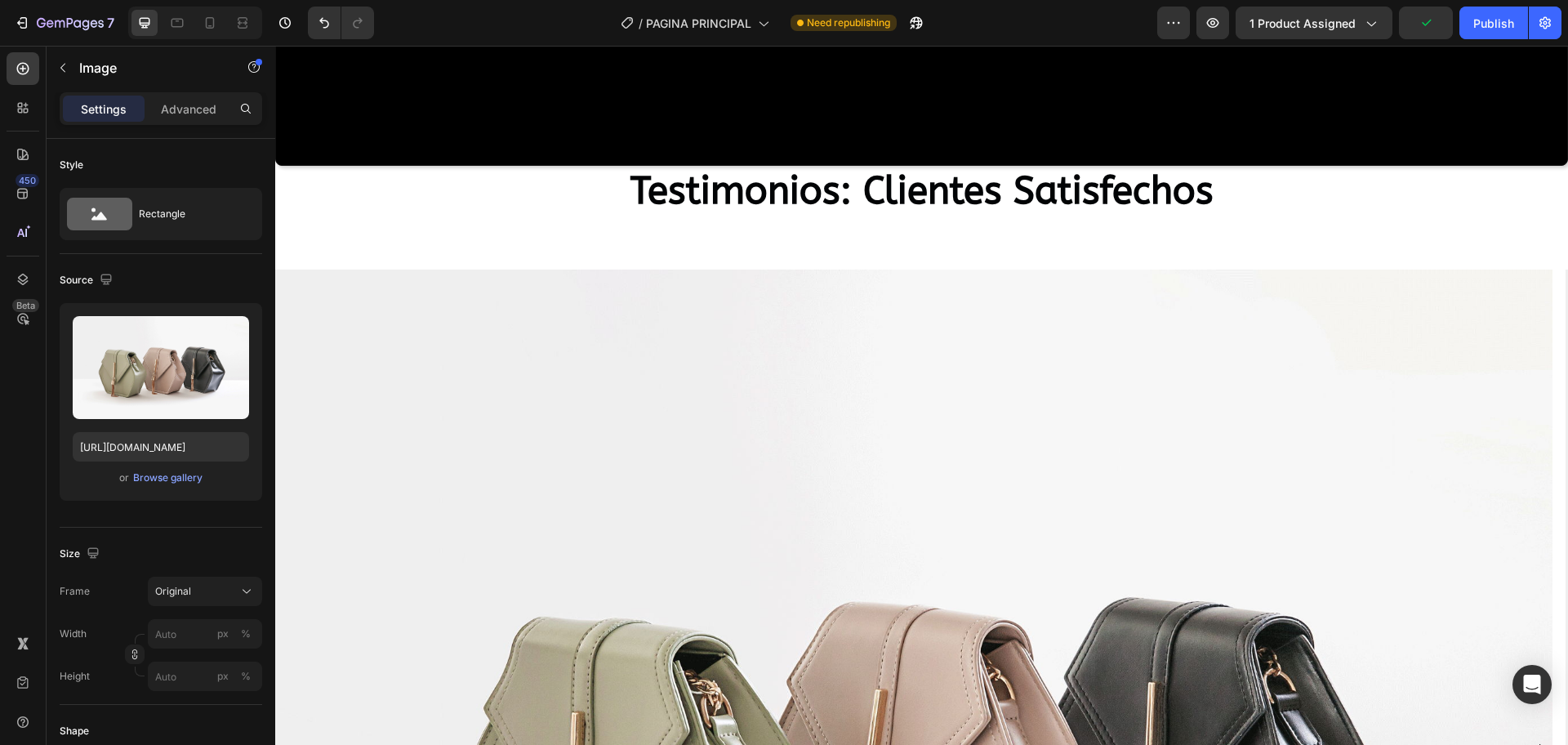
scroll to position [5513, 0]
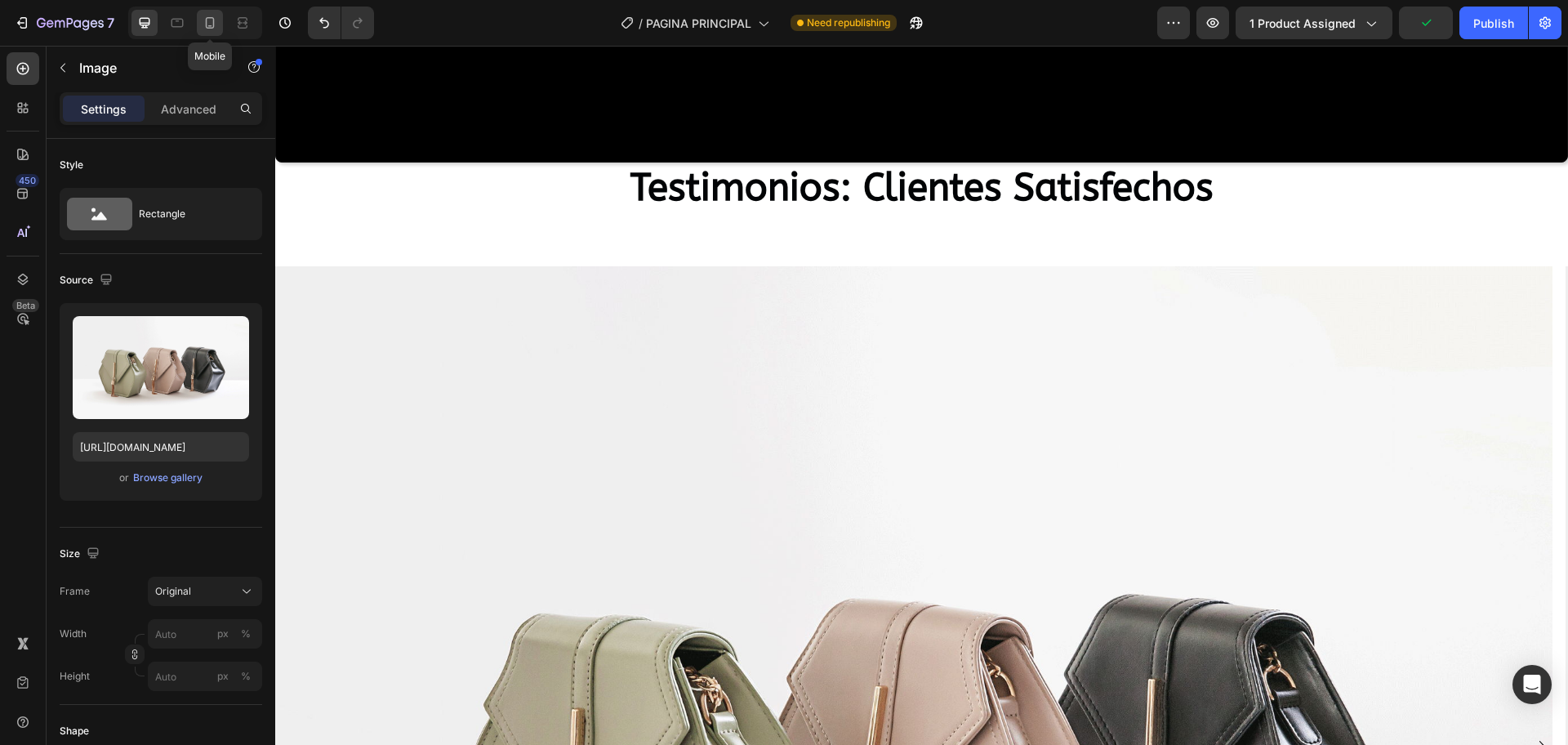
click at [216, 27] on icon at bounding box center [210, 23] width 17 height 17
type input "[URL][DOMAIN_NAME]"
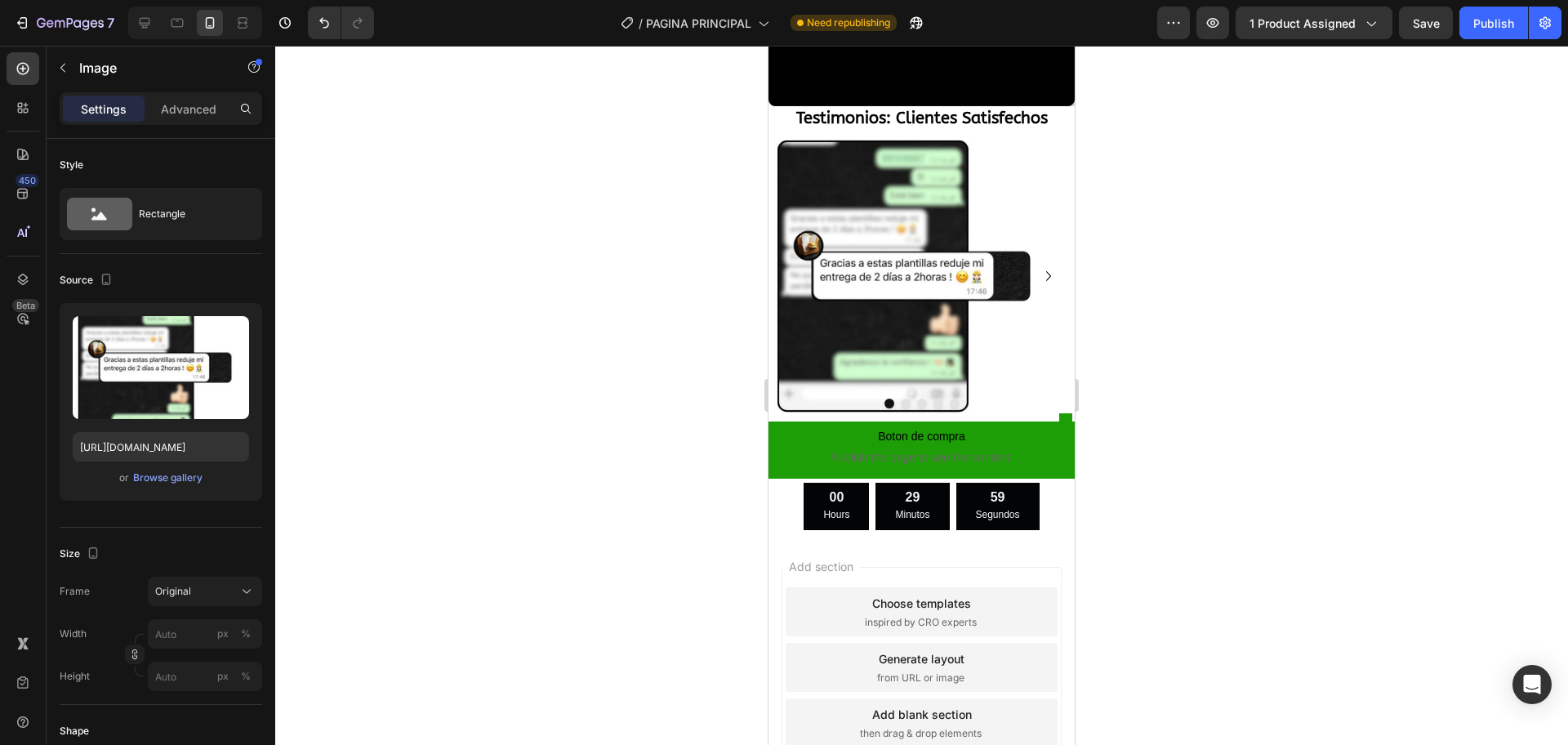
scroll to position [3537, 0]
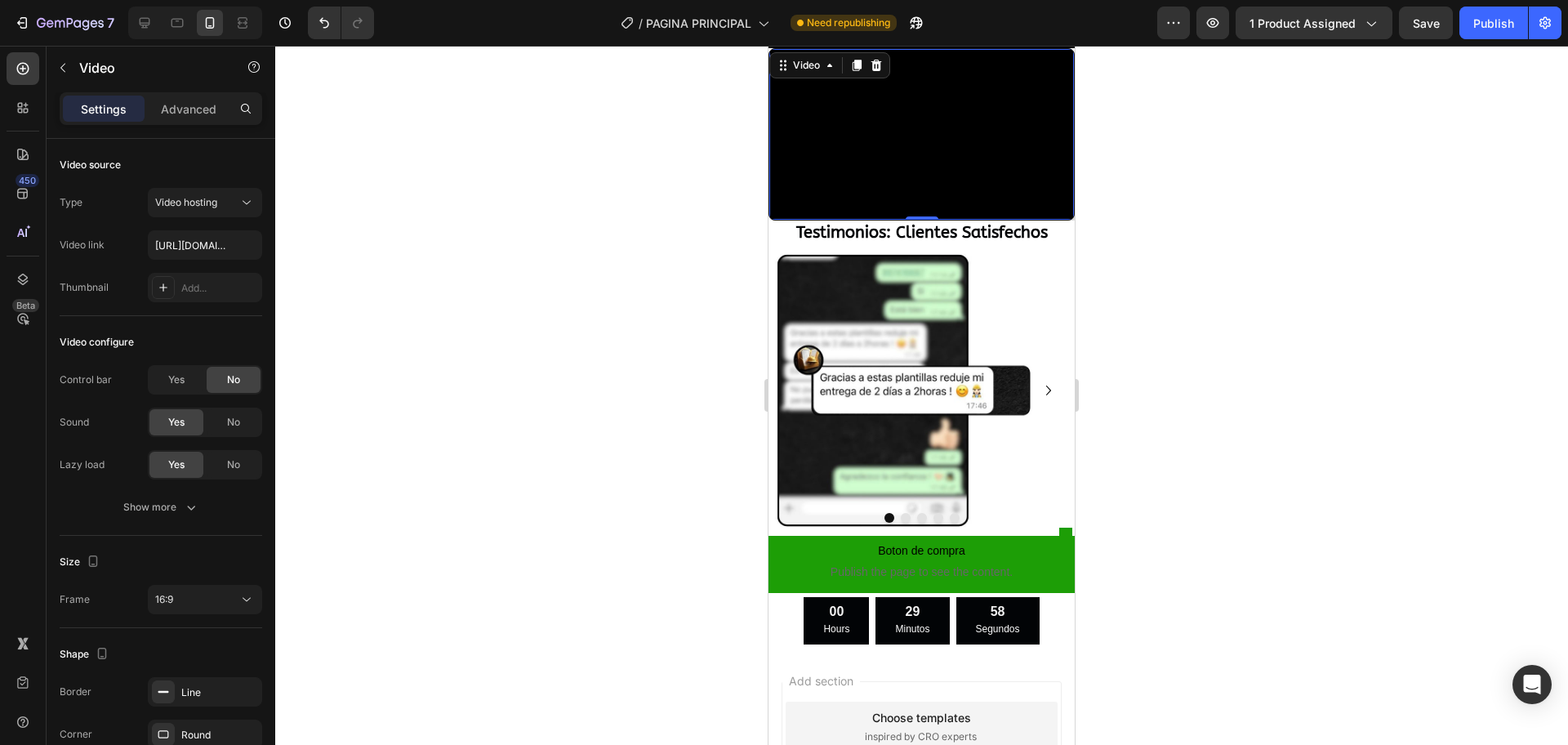
click at [929, 221] on video at bounding box center [921, 134] width 304 height 172
click at [873, 71] on icon at bounding box center [876, 66] width 11 height 12
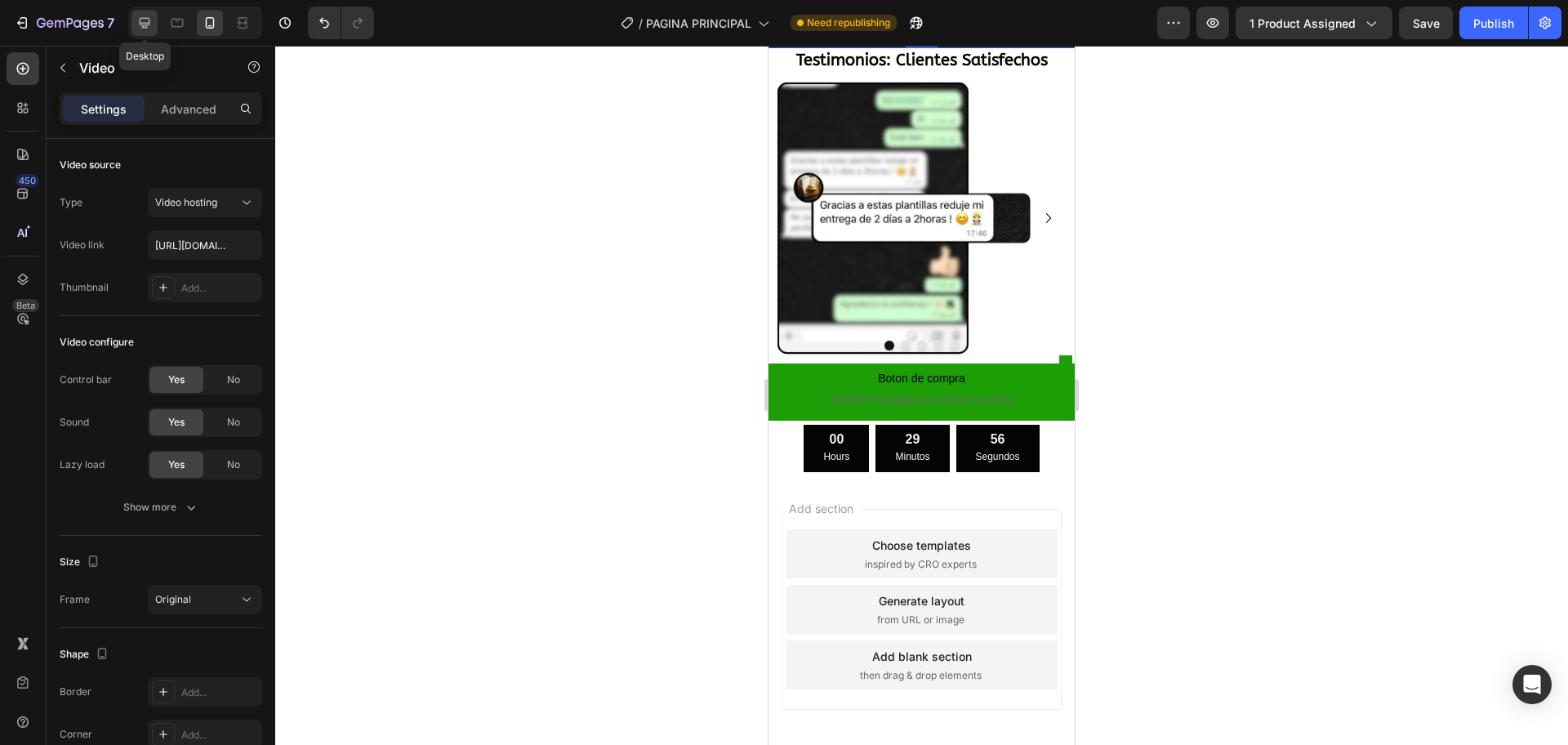
click at [143, 20] on icon at bounding box center [144, 23] width 17 height 17
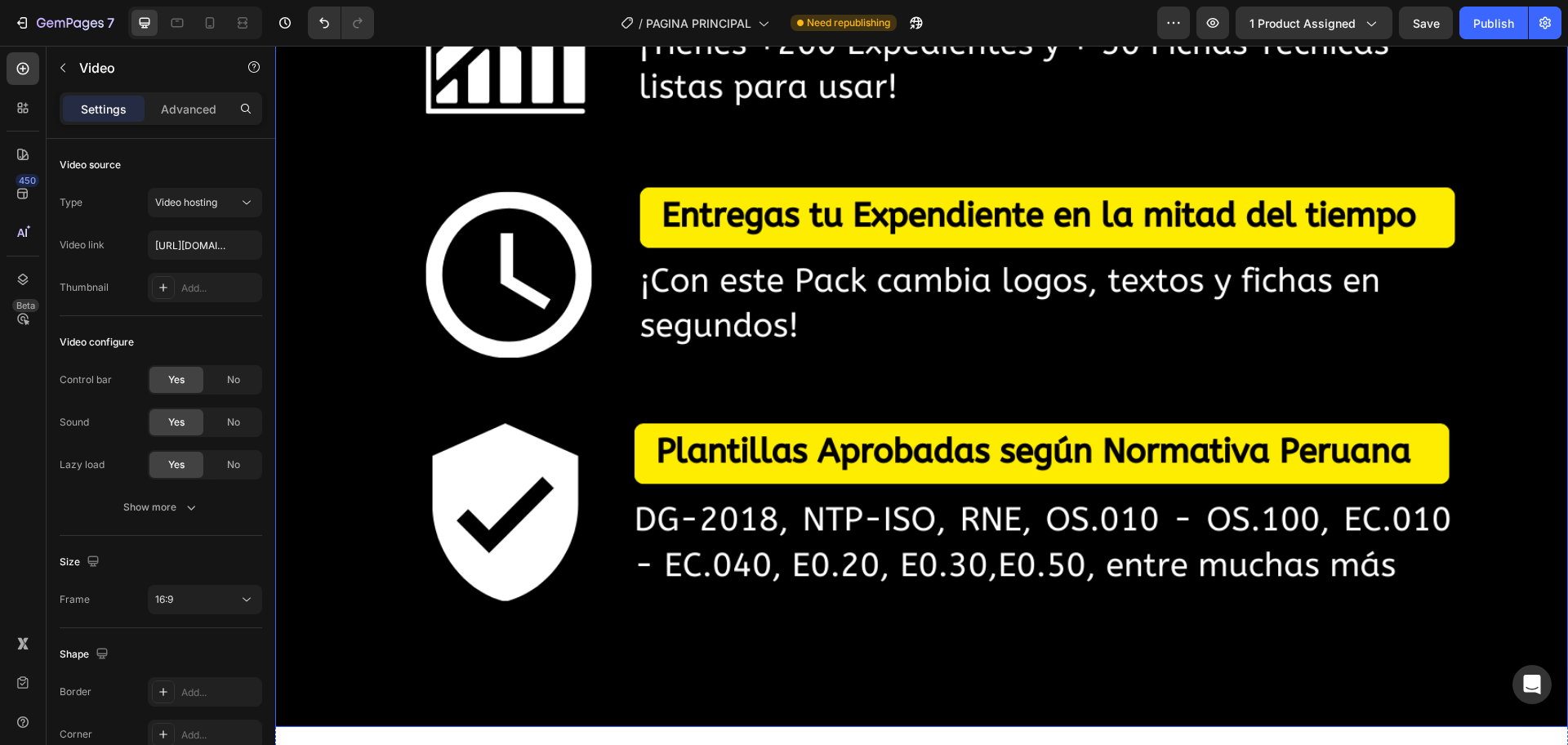
scroll to position [4737, 0]
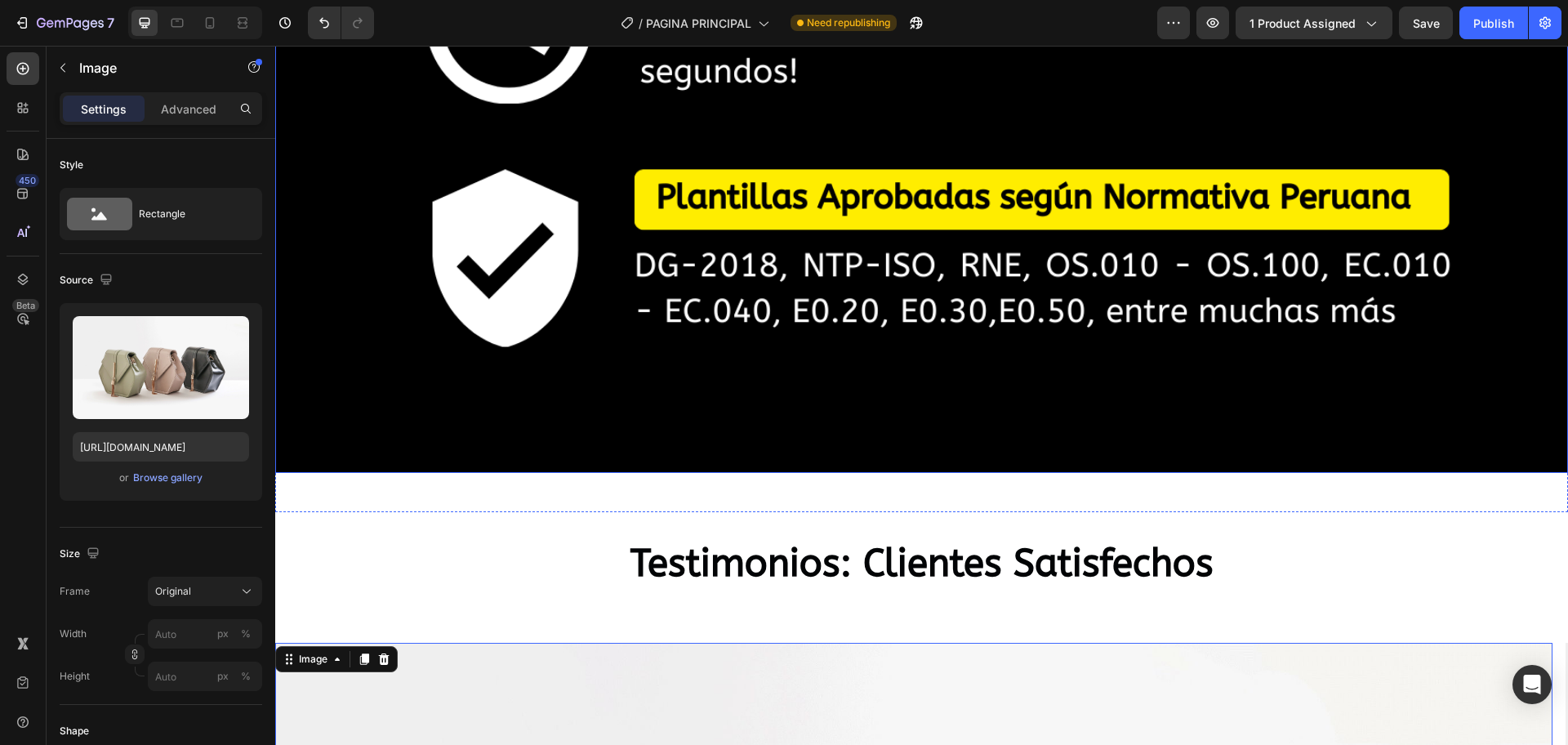
scroll to position [4431, 0]
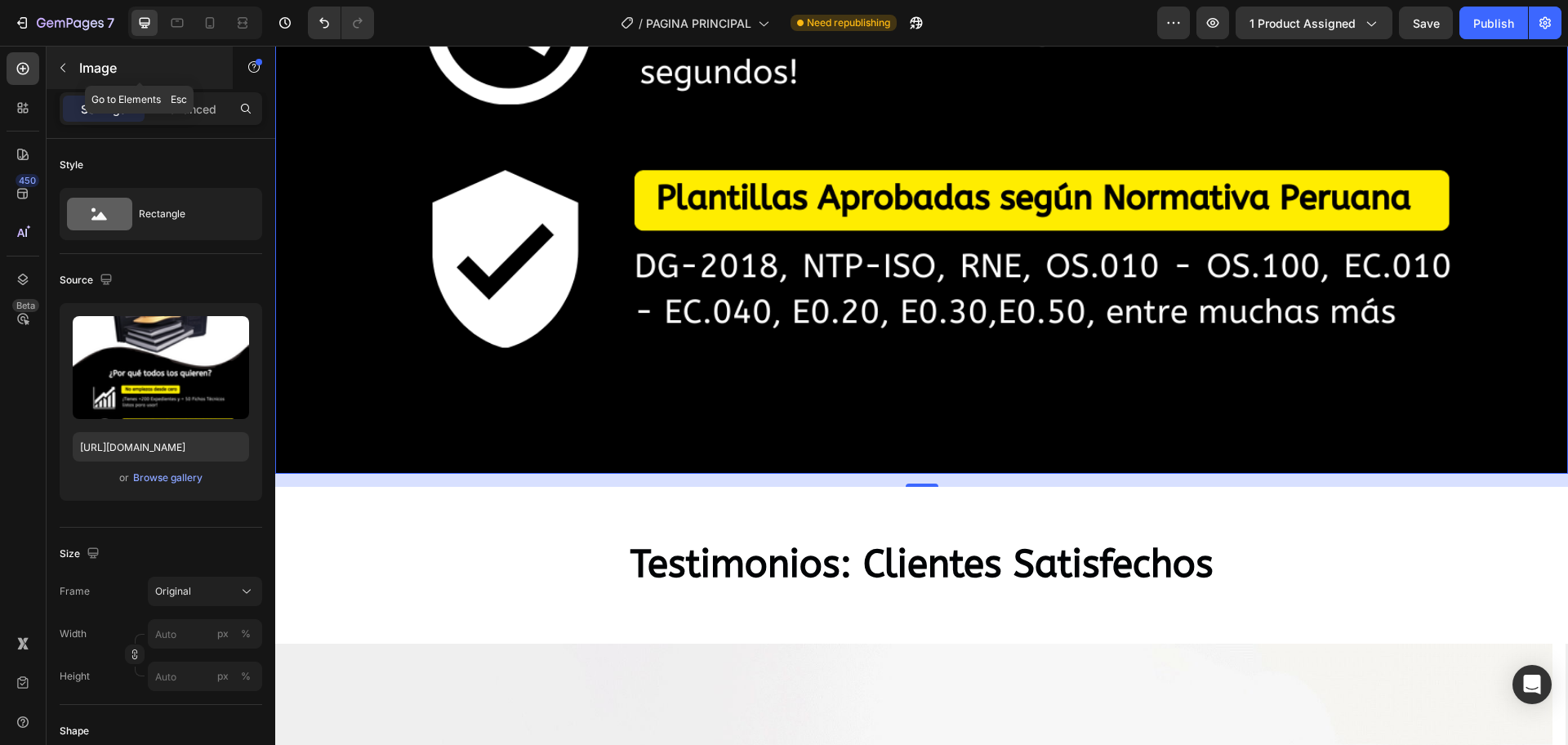
click at [66, 70] on icon "button" at bounding box center [62, 67] width 13 height 13
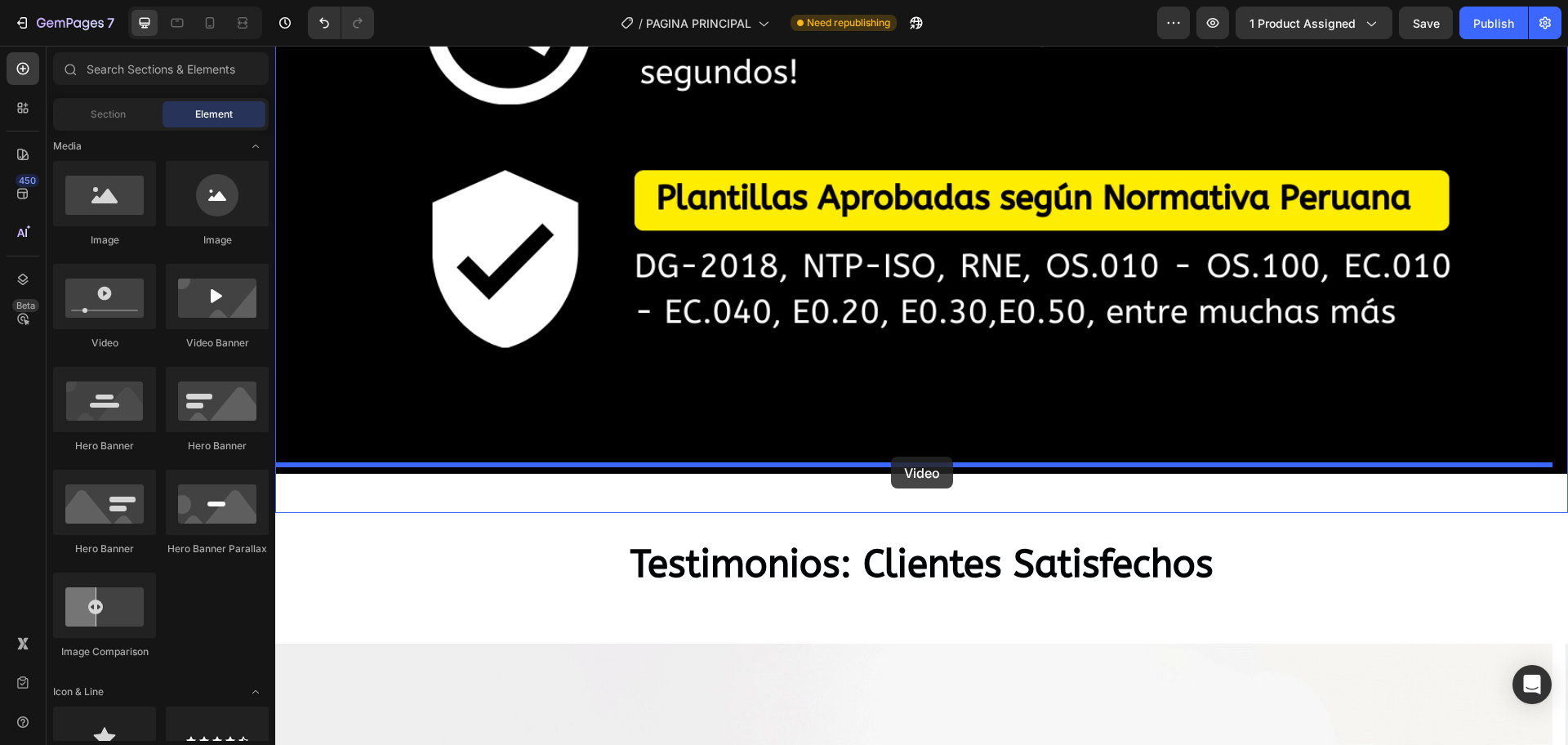
drag, startPoint x: 615, startPoint y: 423, endPoint x: 891, endPoint y: 456, distance: 278.0
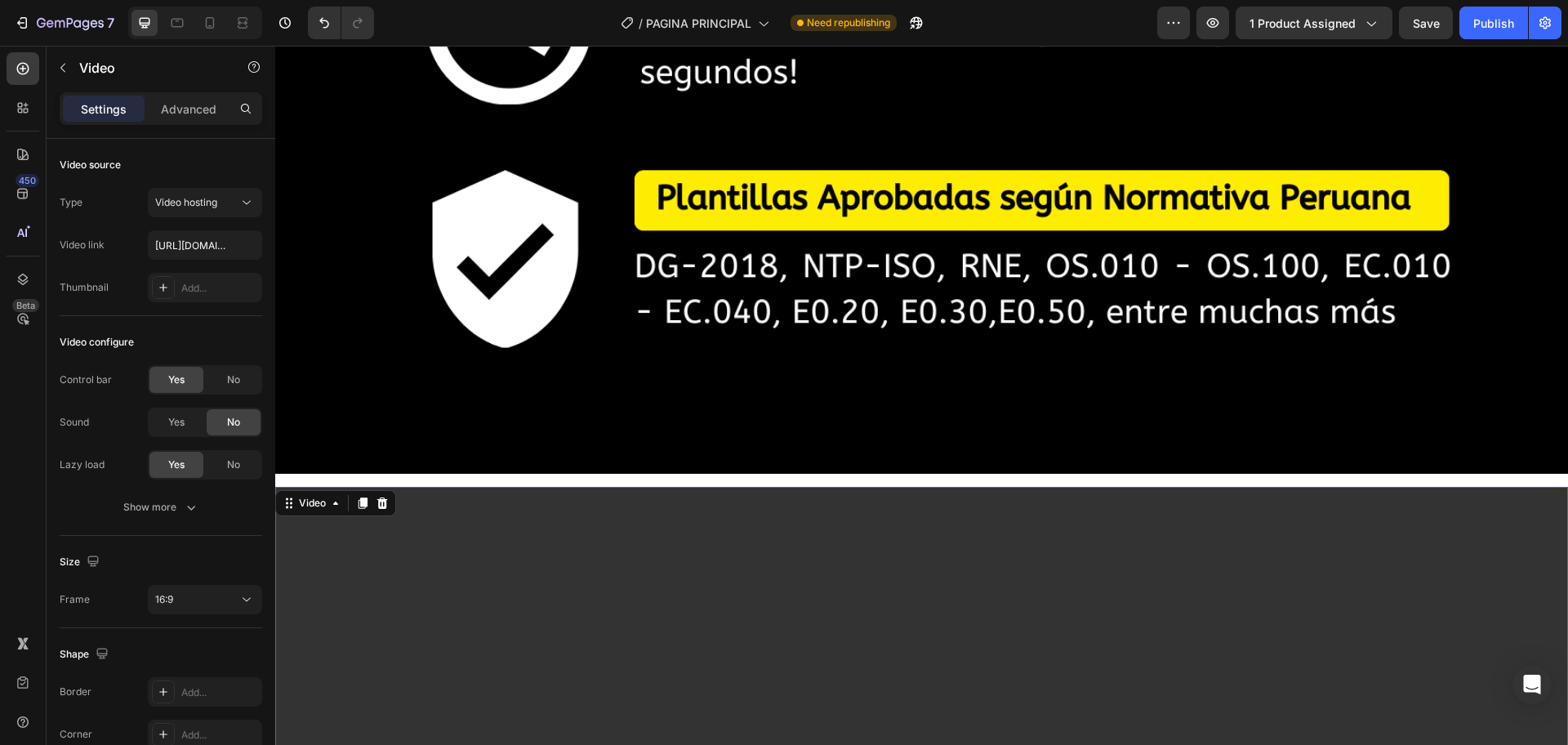
scroll to position [4941, 0]
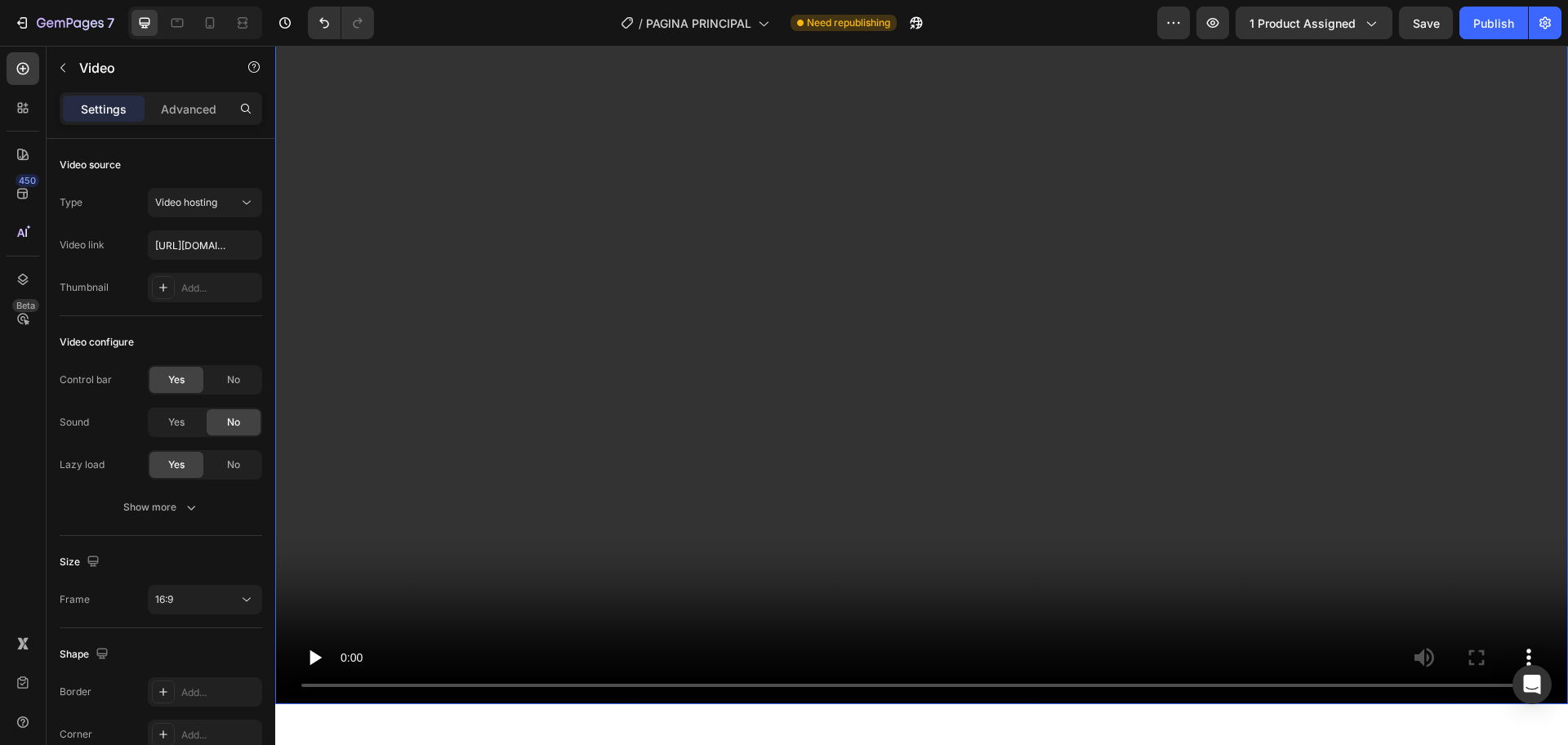
click at [806, 347] on video at bounding box center [920, 340] width 1292 height 727
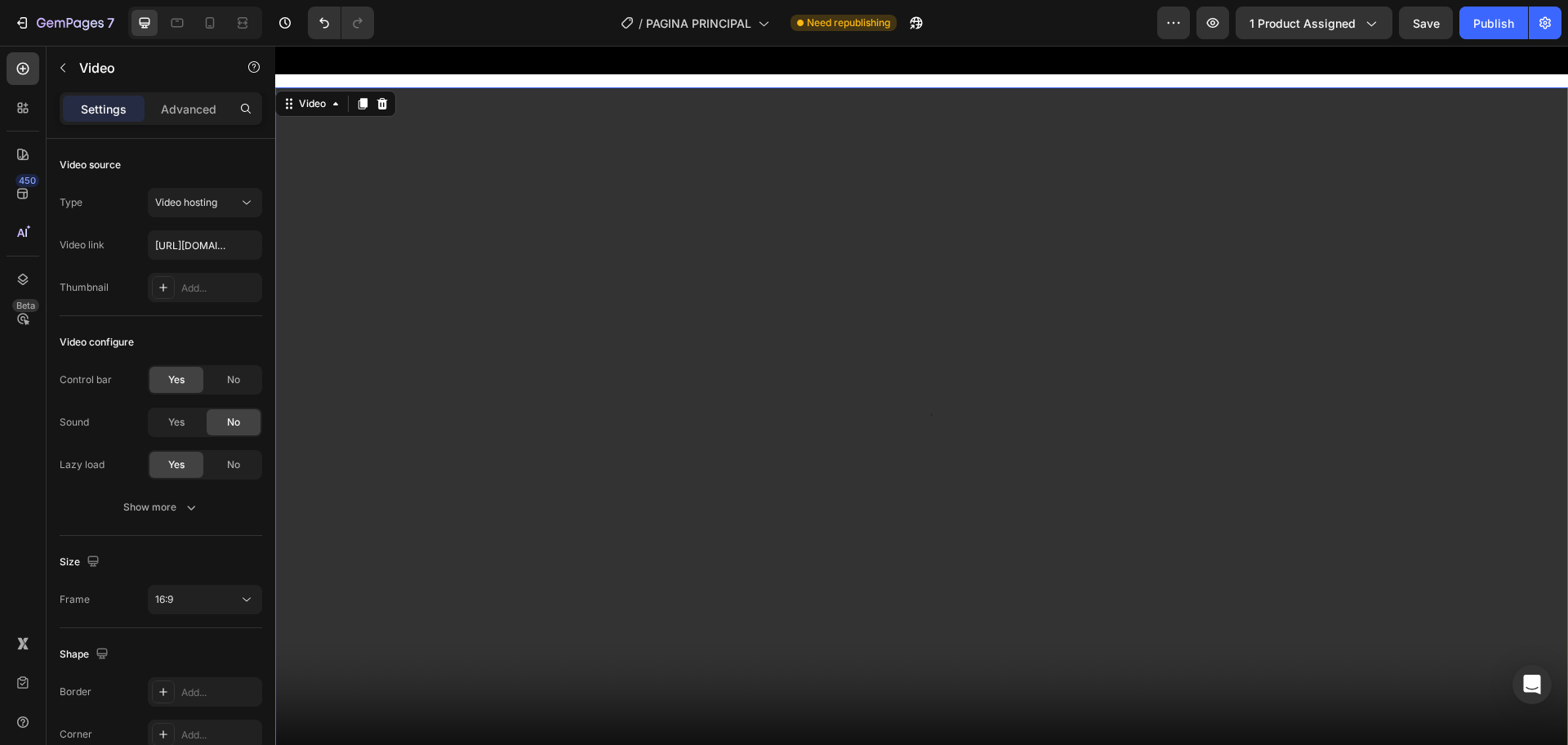
scroll to position [4839, 0]
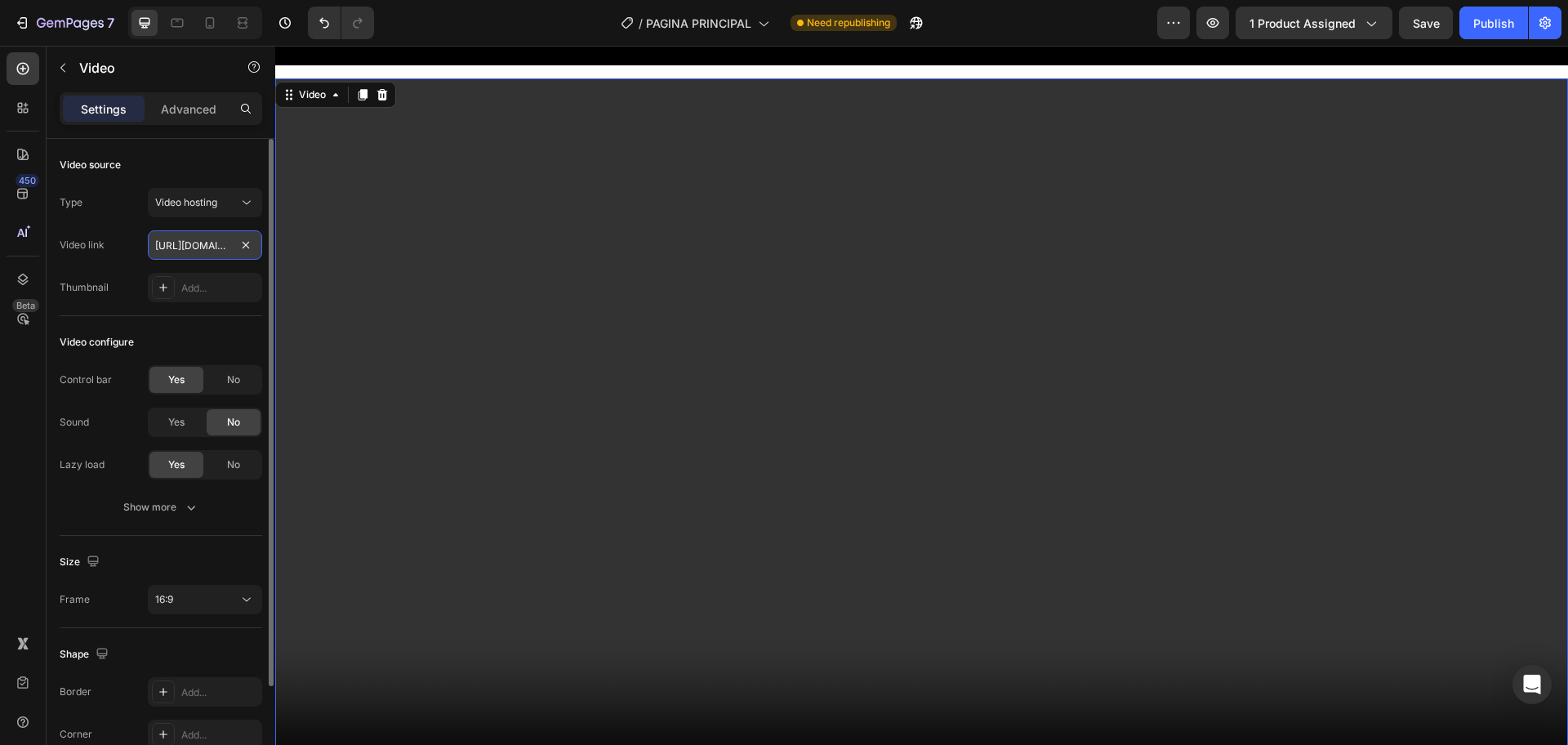
click at [225, 240] on input "[URL][DOMAIN_NAME]" at bounding box center [205, 245] width 114 height 29
paste input "38710edc153a47298484aceb29b2b59d"
type input "[URL][DOMAIN_NAME]"
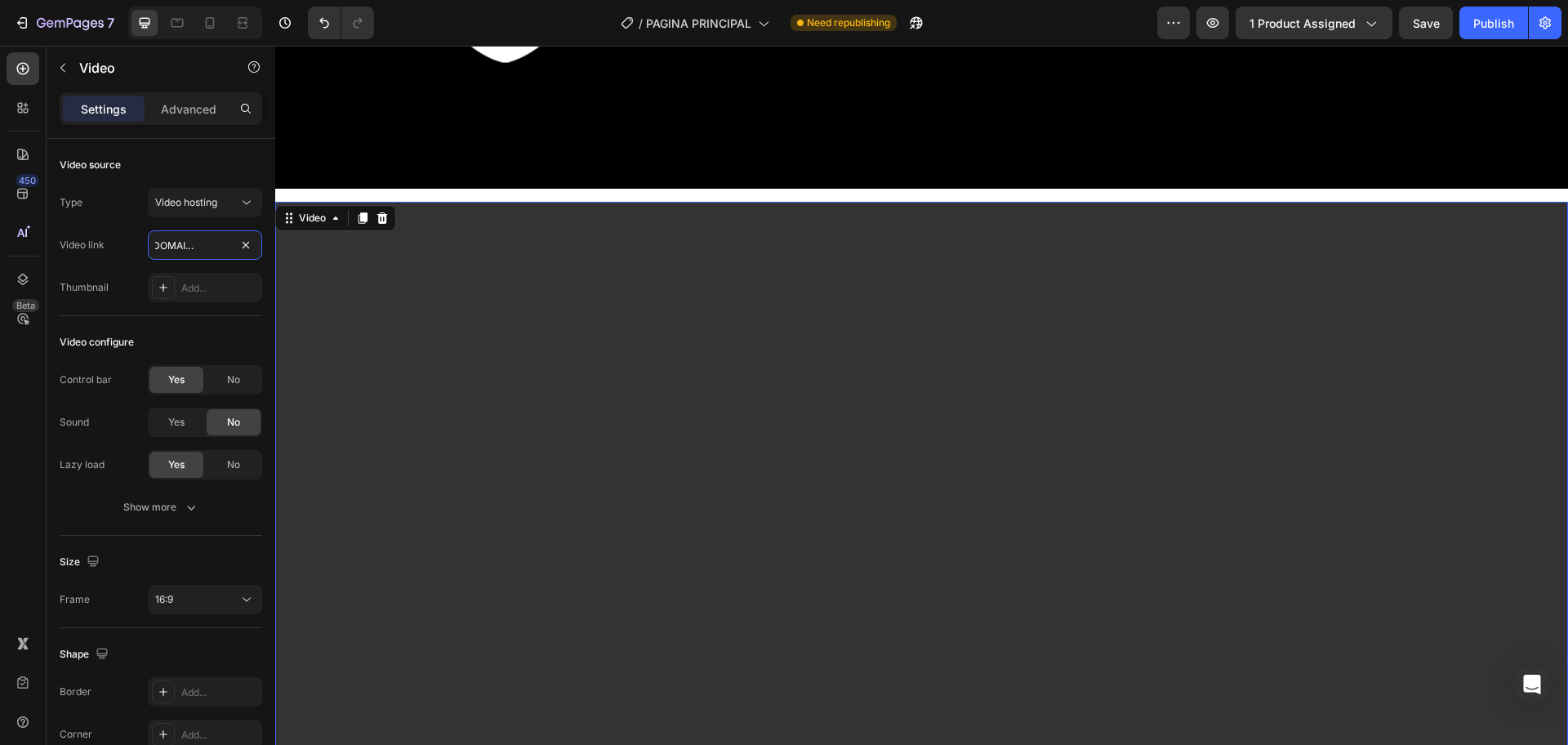
scroll to position [4635, 0]
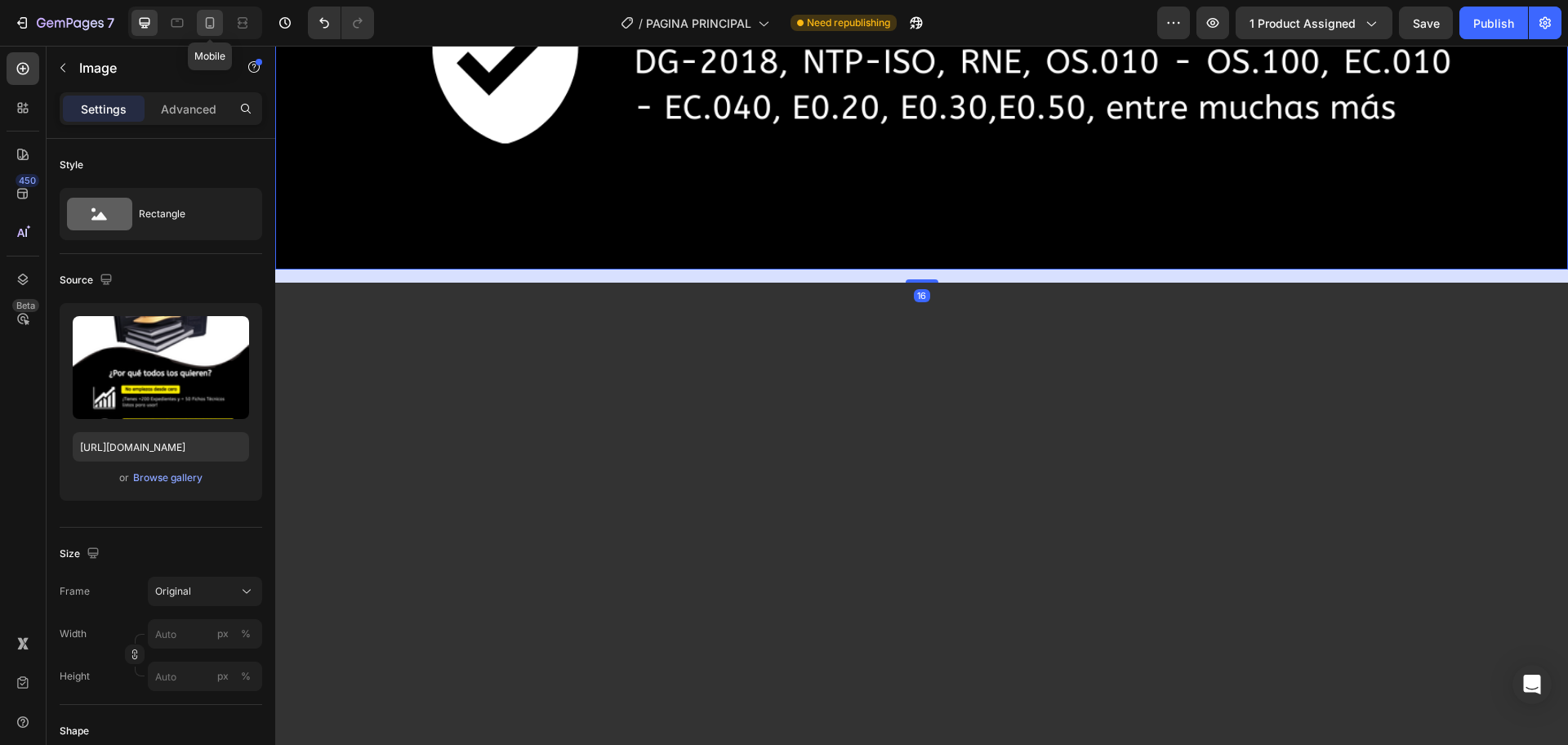
click at [211, 22] on icon at bounding box center [210, 23] width 17 height 17
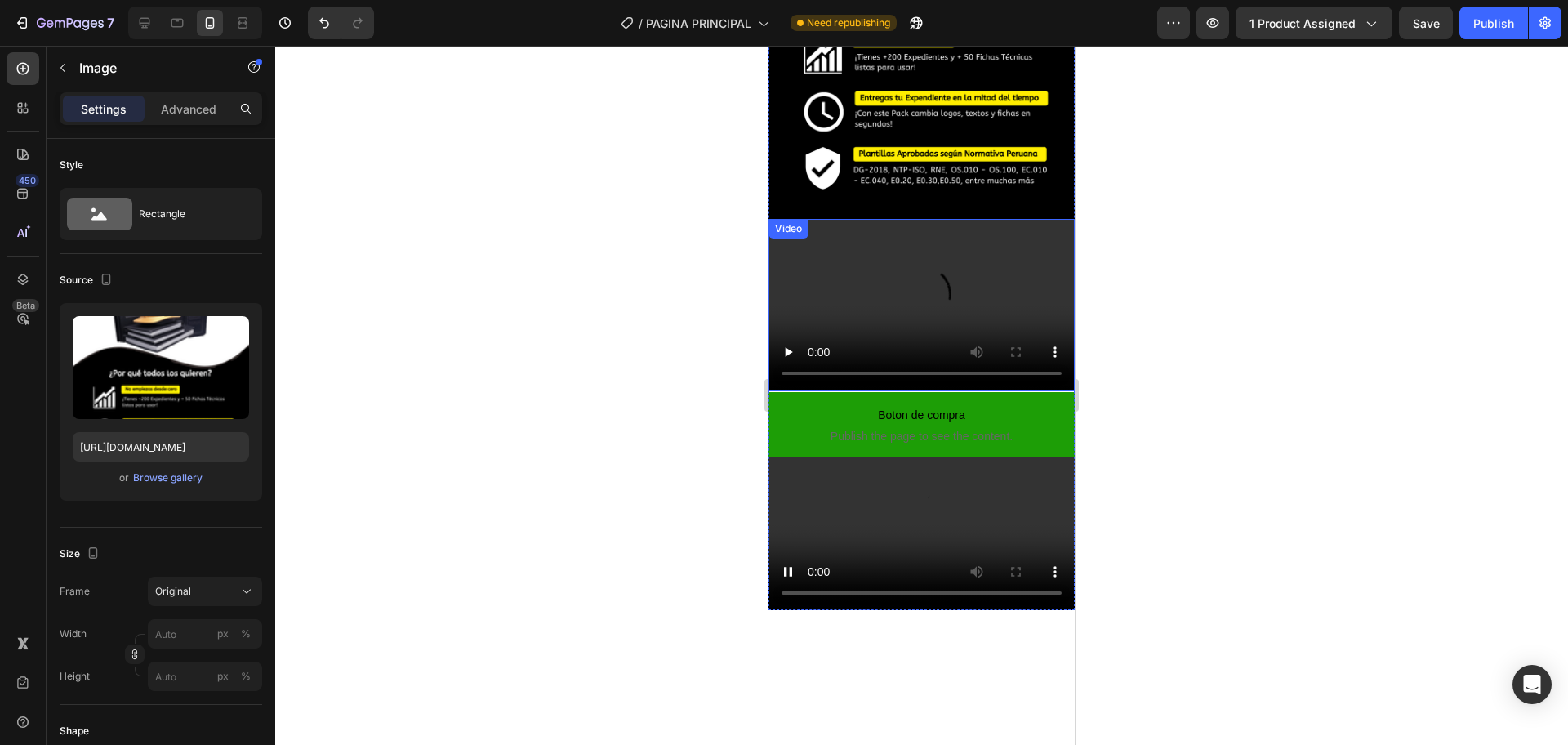
scroll to position [491, 0]
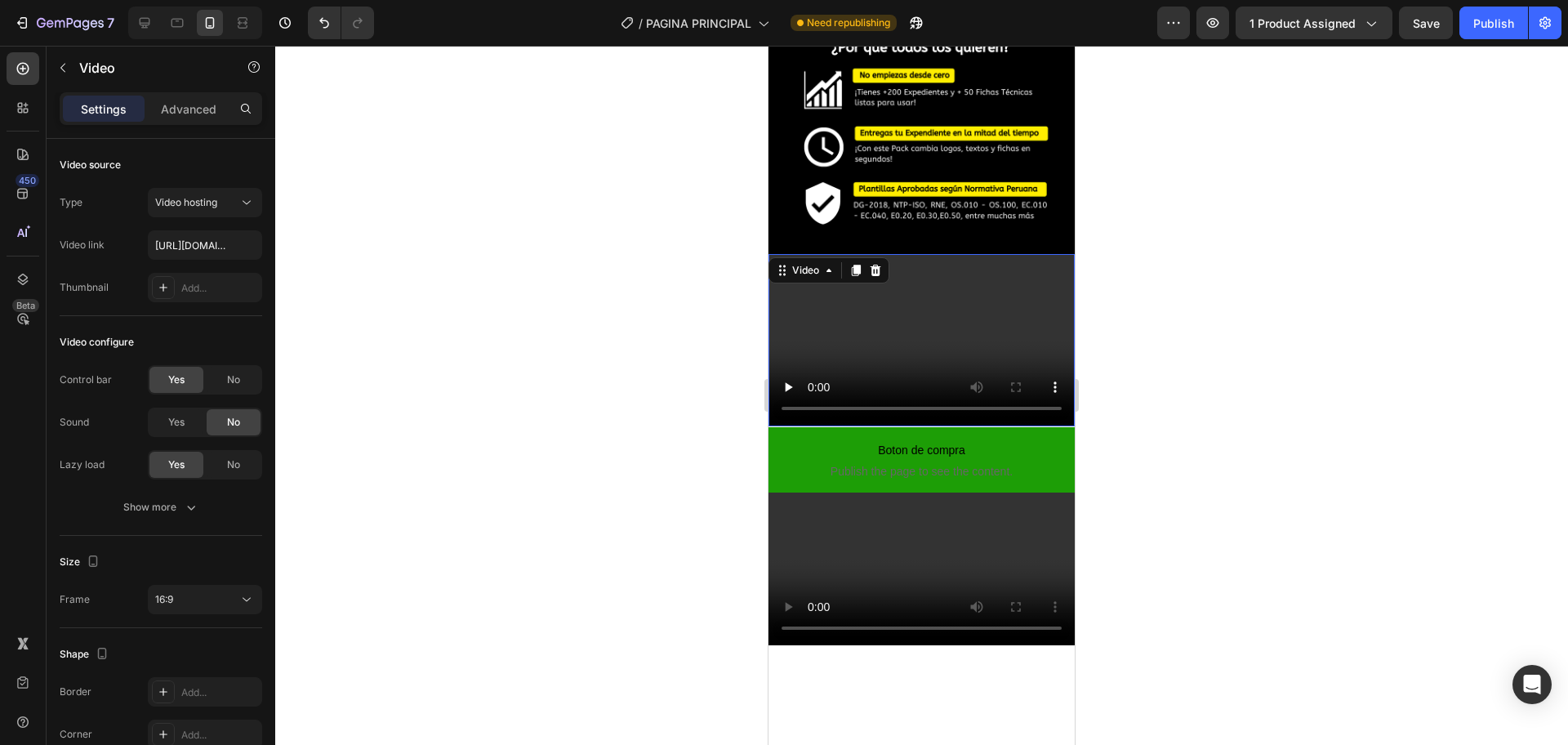
click at [955, 281] on video at bounding box center [921, 341] width 306 height 173
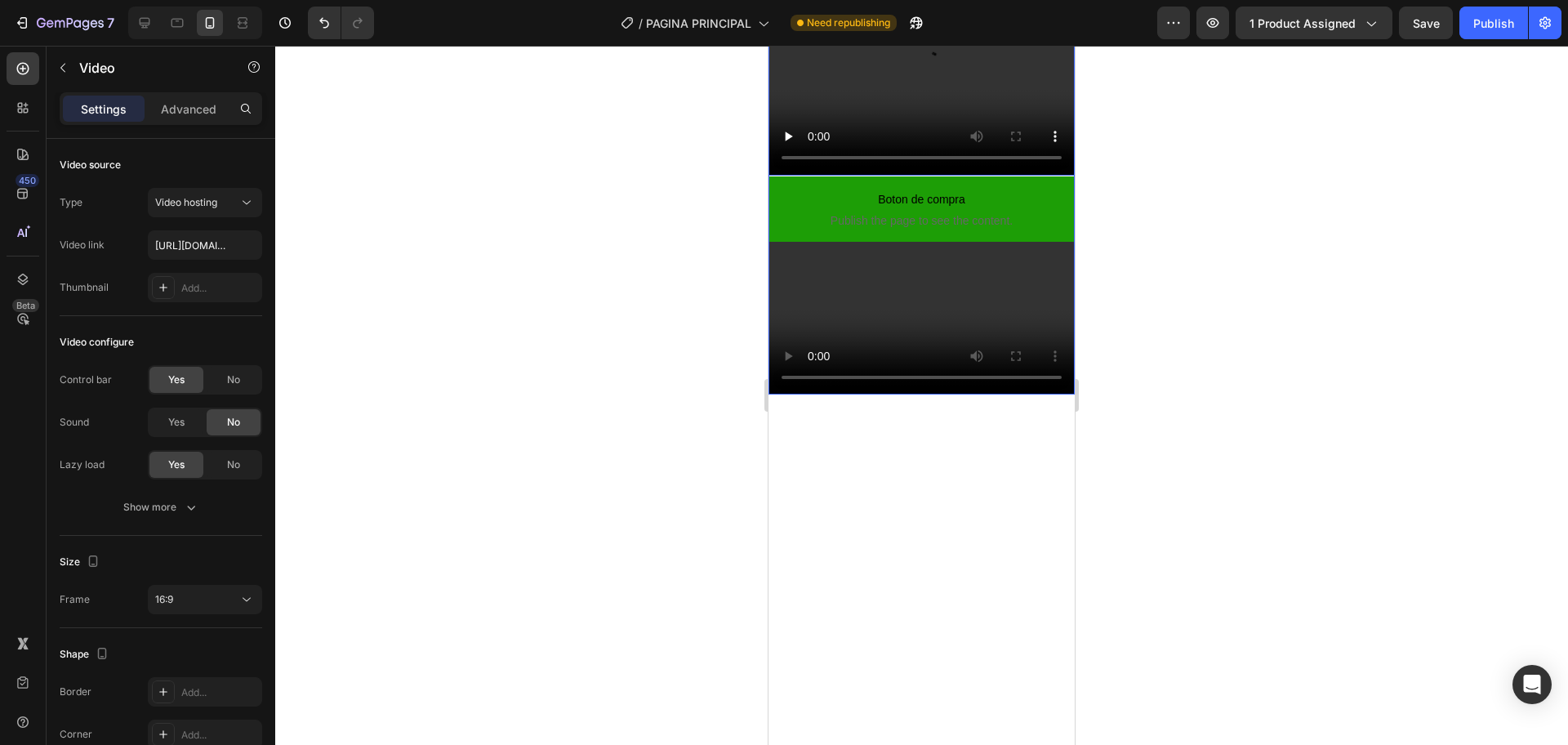
scroll to position [593, 0]
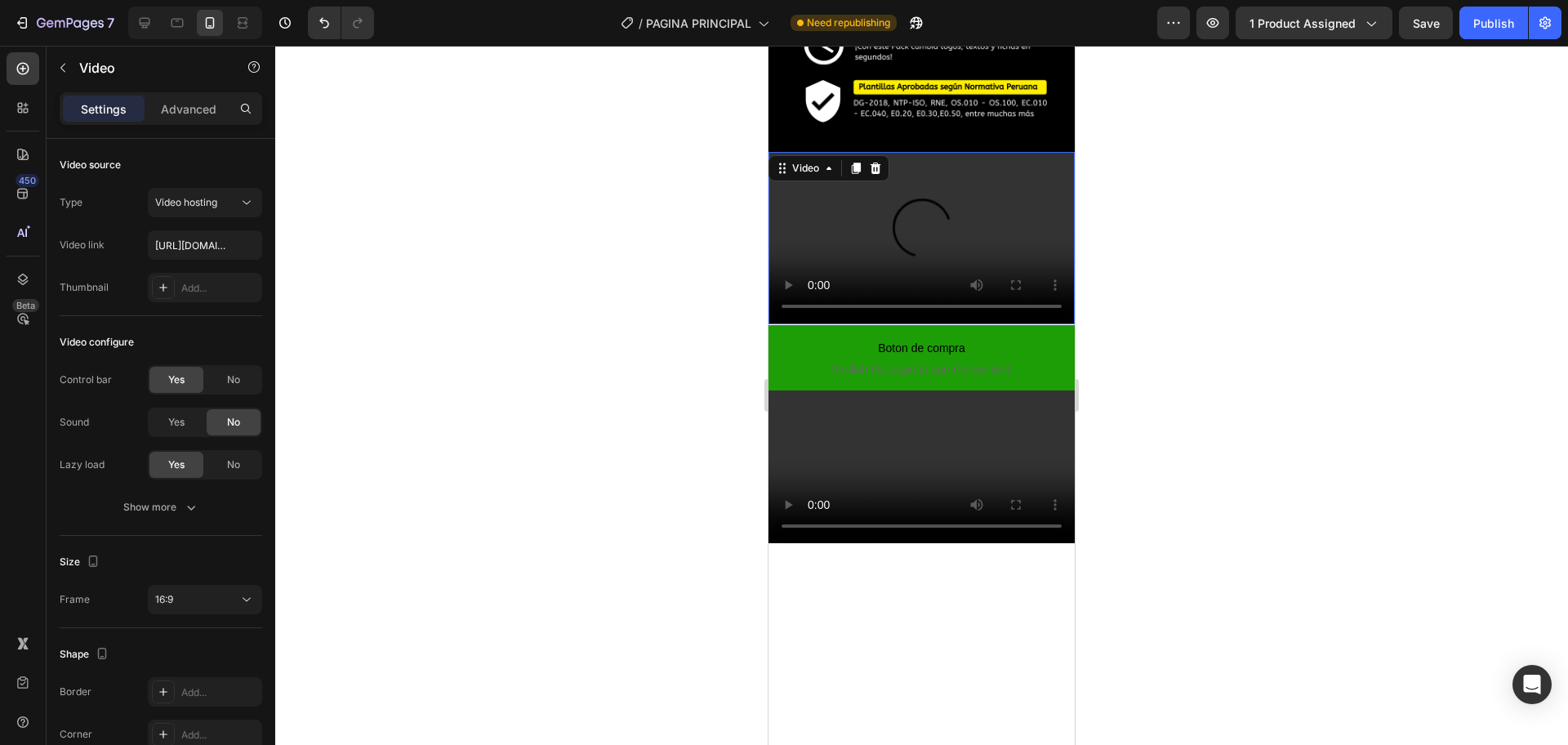
click at [645, 228] on div at bounding box center [920, 396] width 1292 height 699
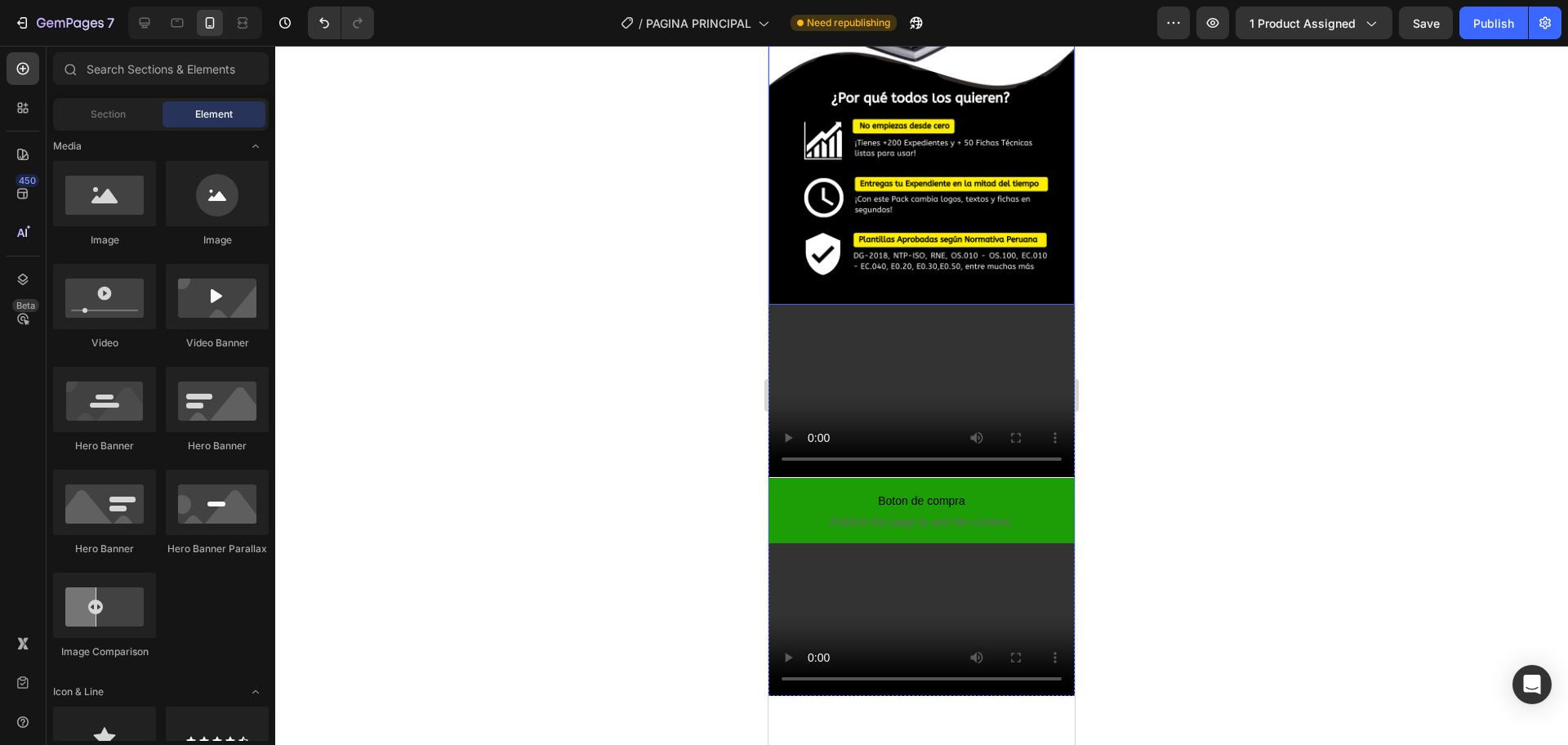
scroll to position [389, 0]
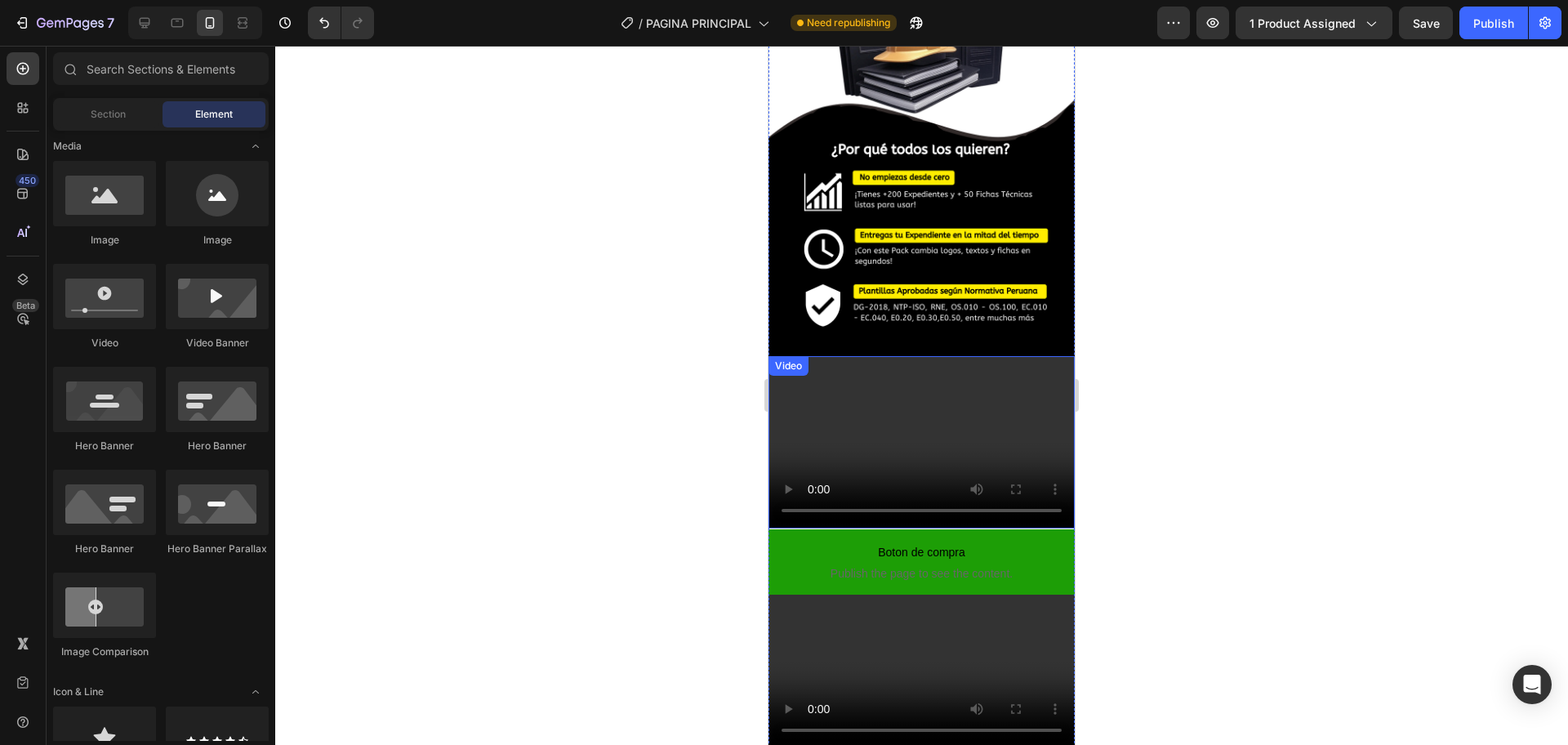
click at [992, 367] on video at bounding box center [921, 443] width 306 height 173
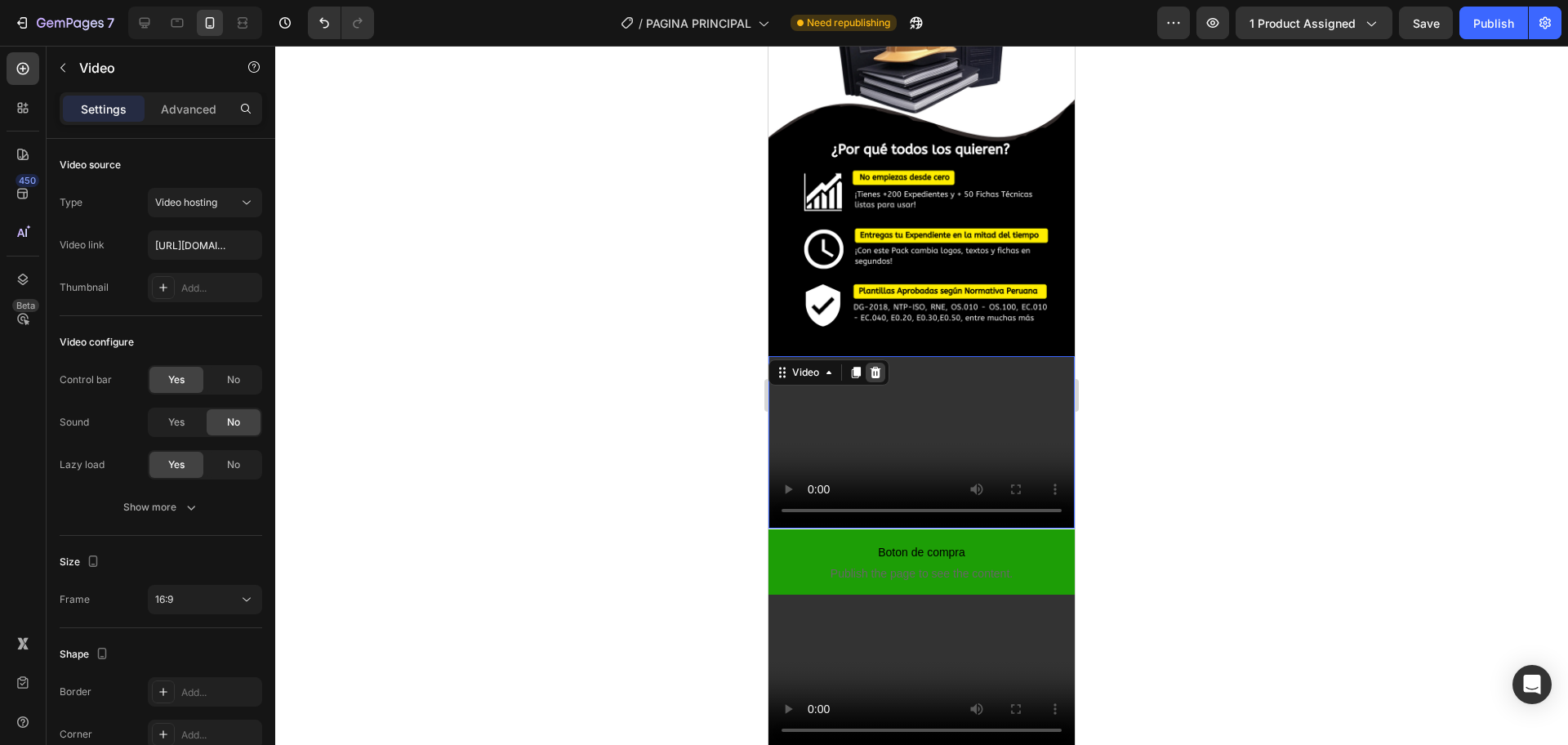
click at [882, 362] on div at bounding box center [875, 372] width 20 height 20
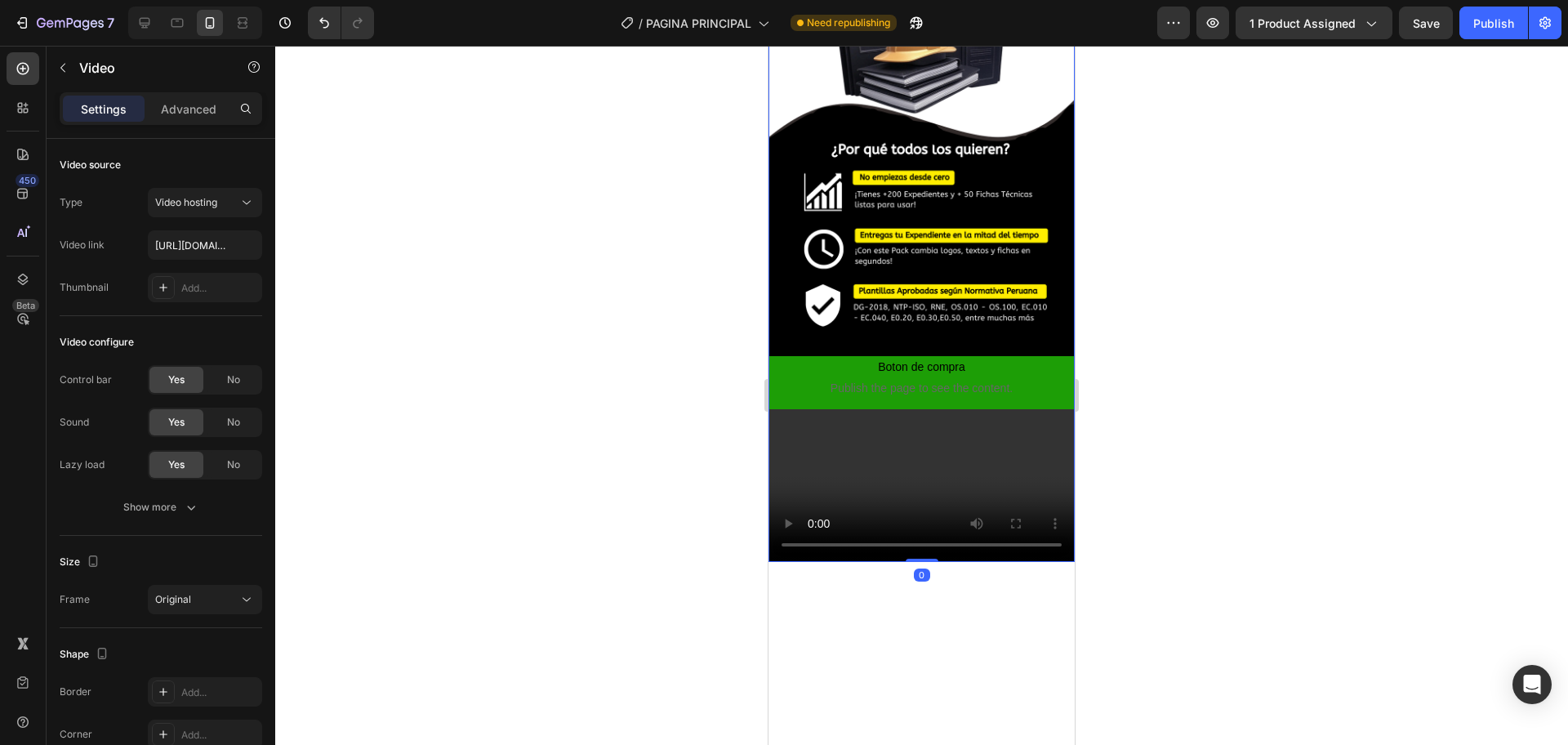
click at [918, 484] on video at bounding box center [921, 486] width 306 height 153
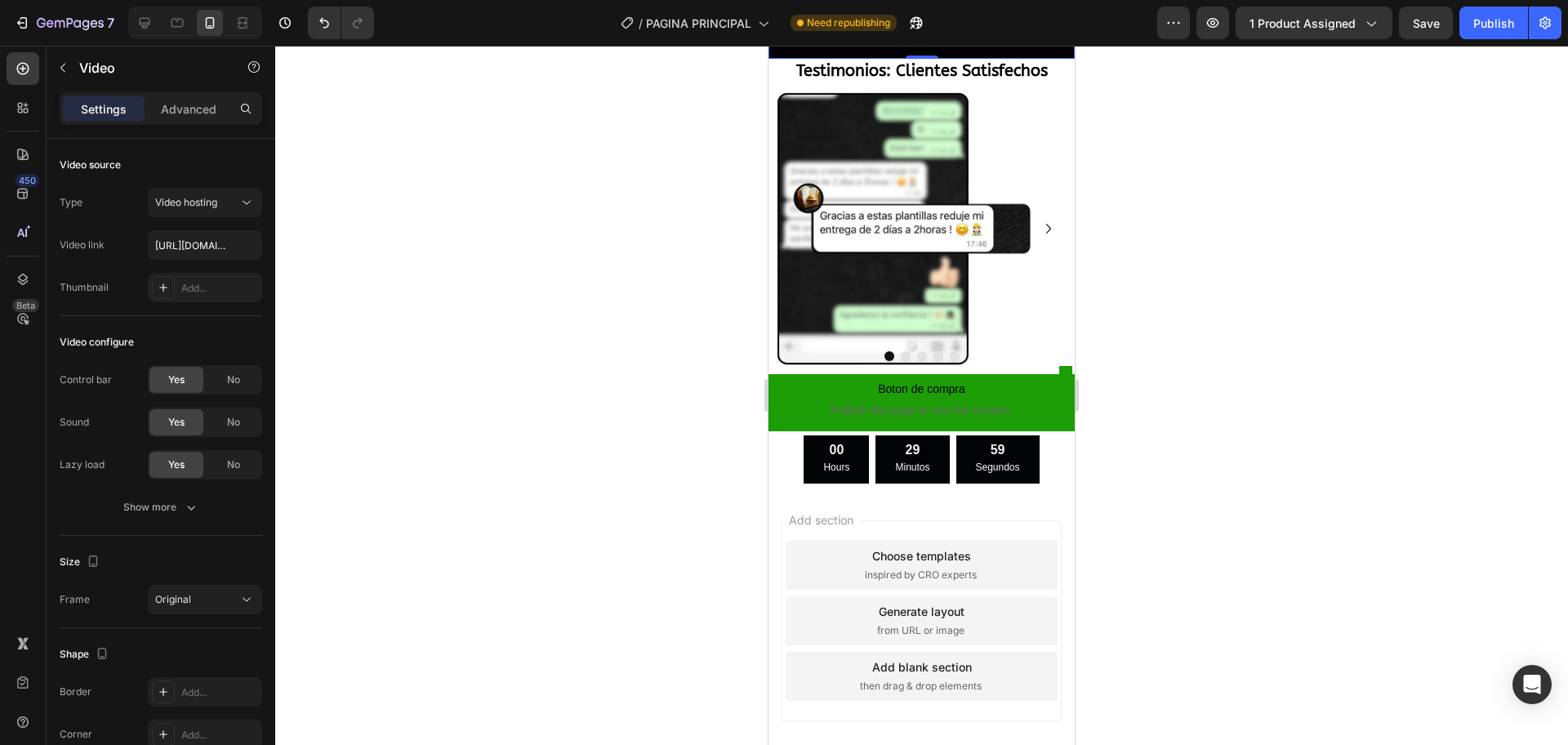
scroll to position [797, 0]
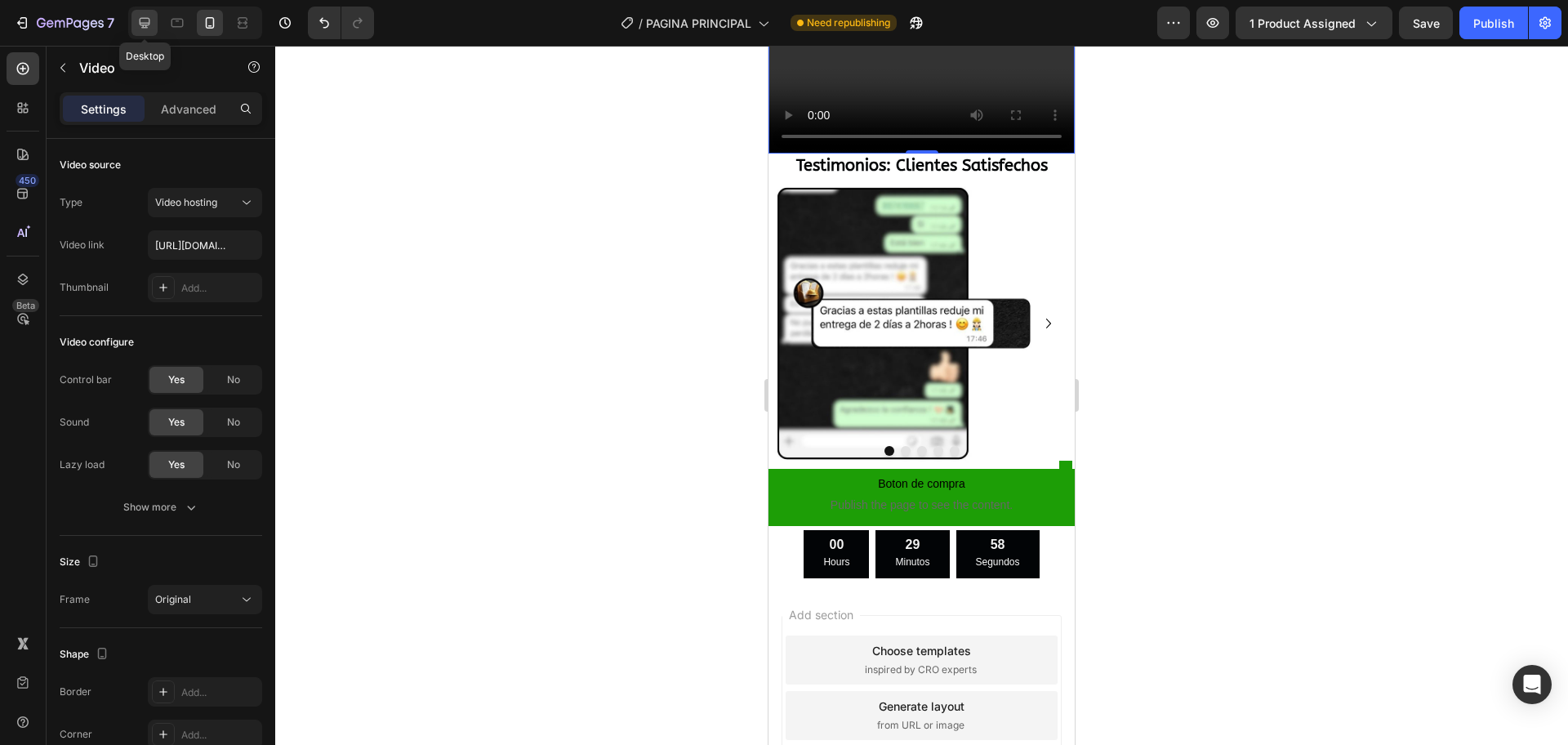
click at [146, 27] on icon at bounding box center [144, 23] width 11 height 11
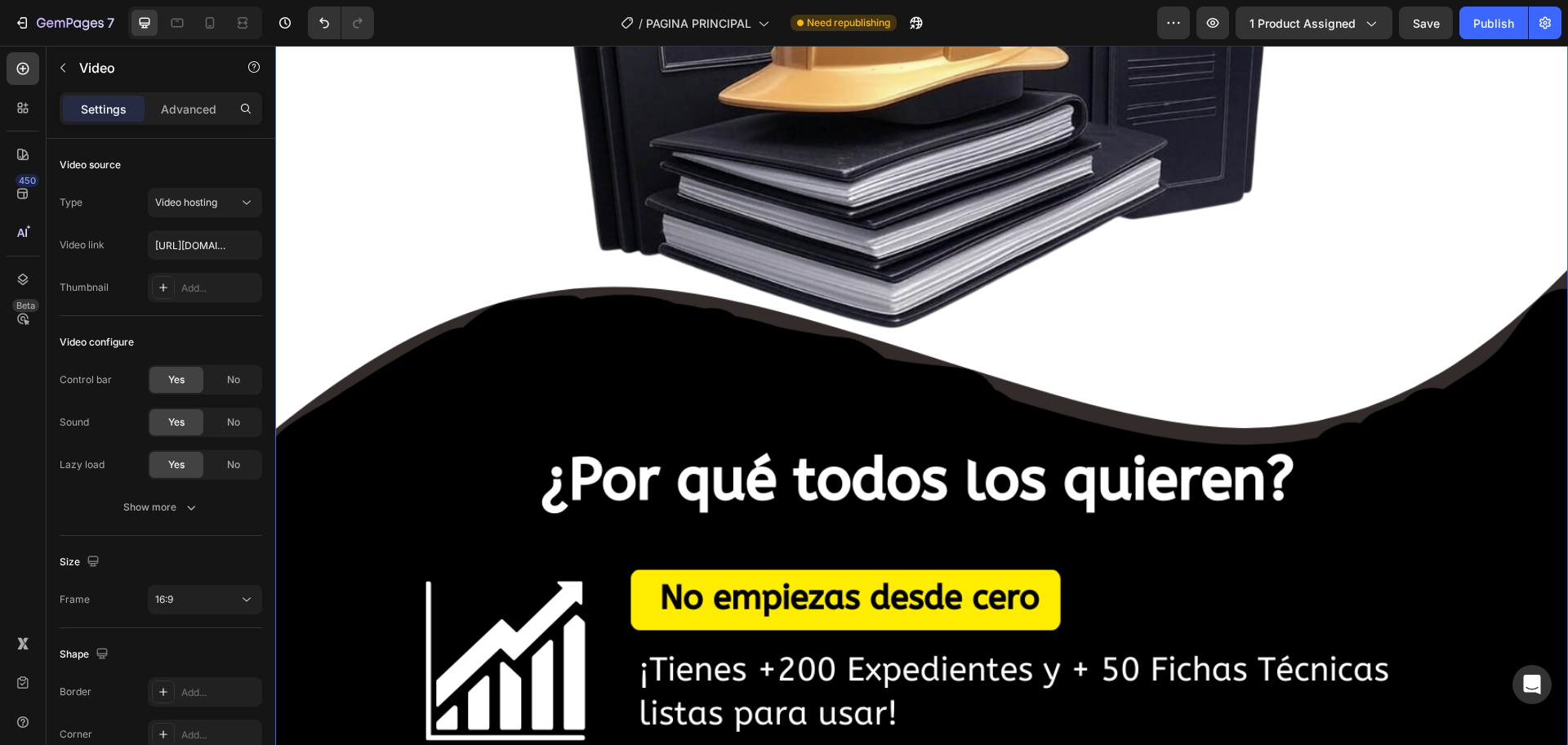
scroll to position [839, 0]
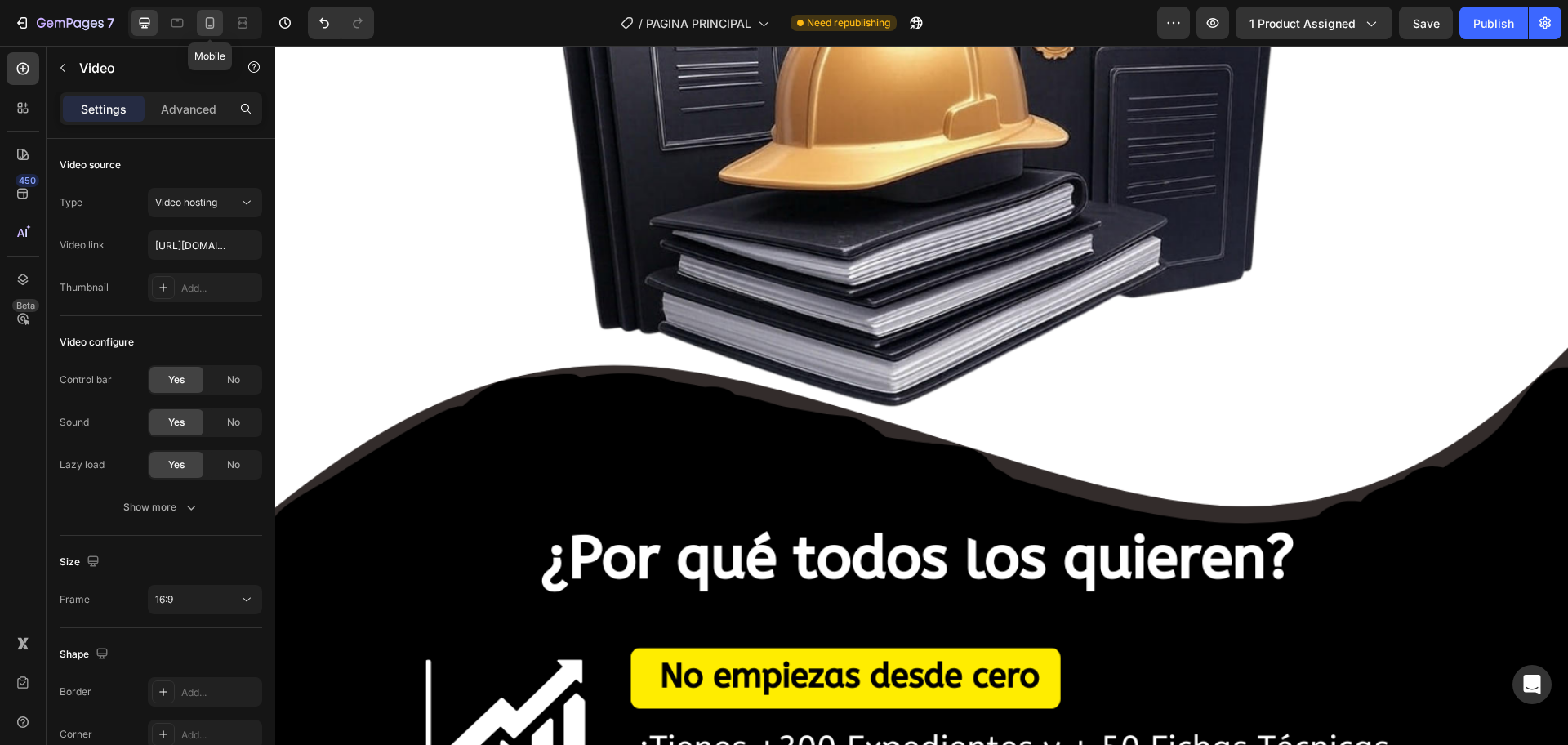
click at [213, 19] on icon at bounding box center [210, 23] width 9 height 12
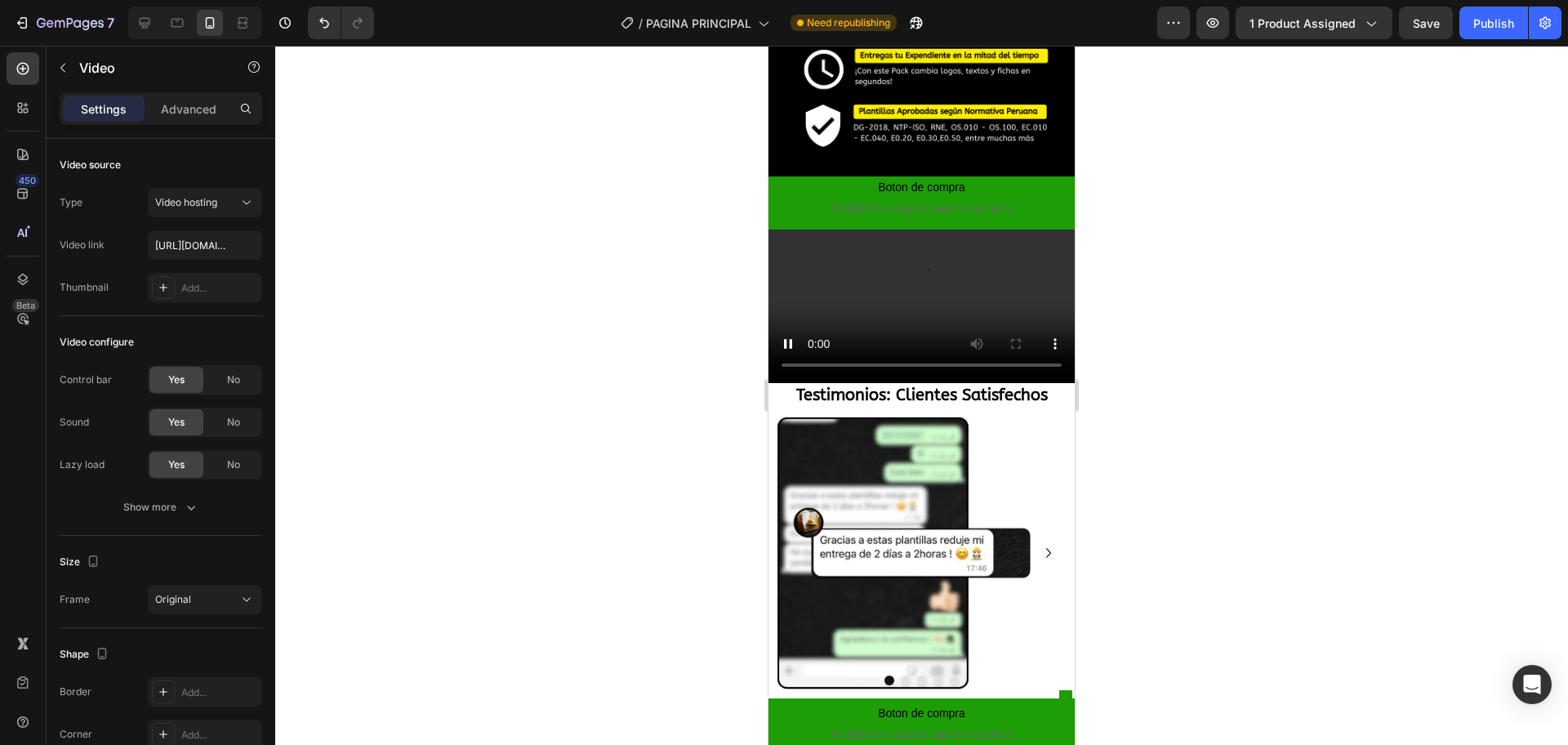
scroll to position [1225, 0]
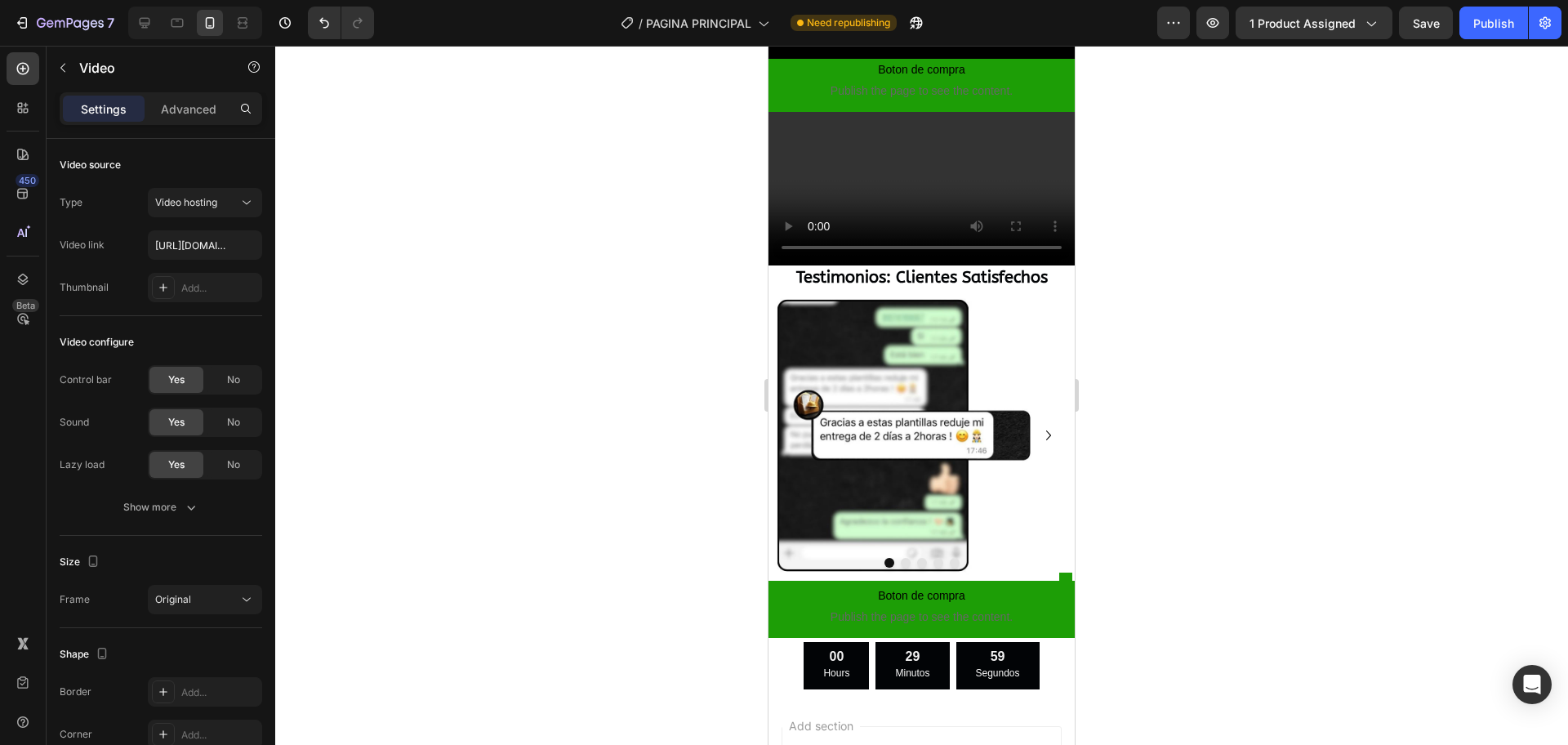
click at [929, 265] on video at bounding box center [921, 188] width 306 height 153
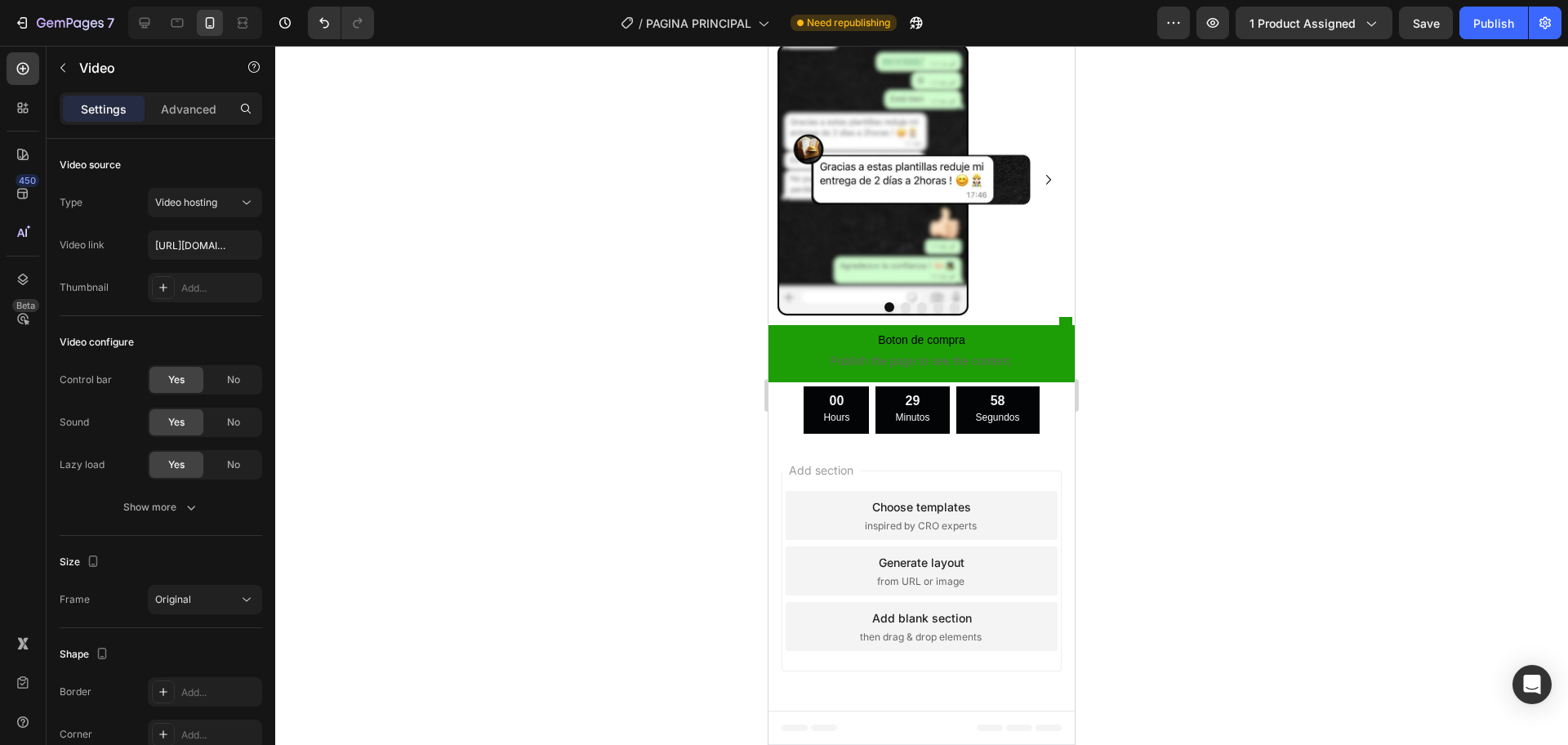
scroll to position [1531, 0]
click at [1253, 25] on button "Save" at bounding box center [1425, 23] width 54 height 32
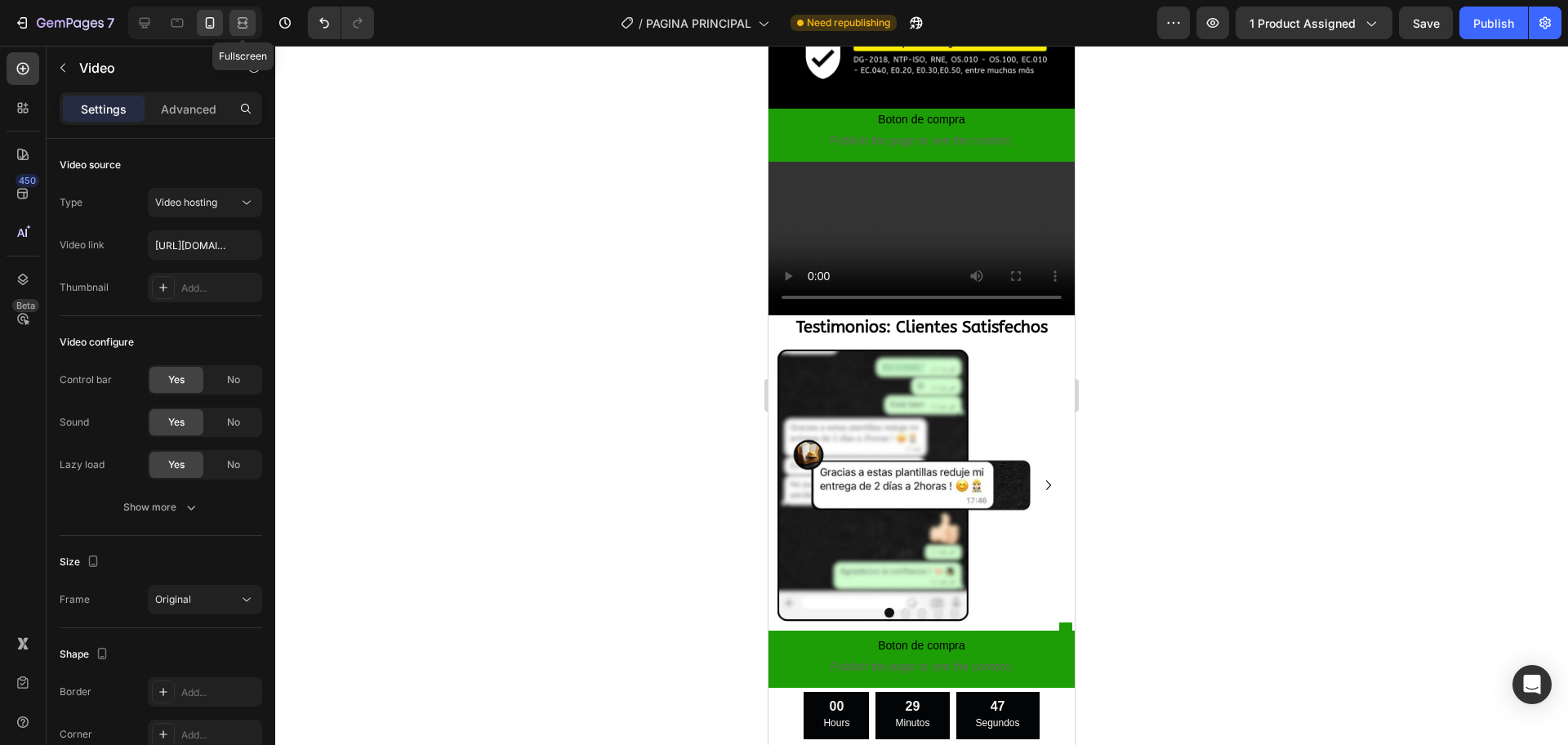
click at [235, 27] on icon at bounding box center [242, 23] width 17 height 17
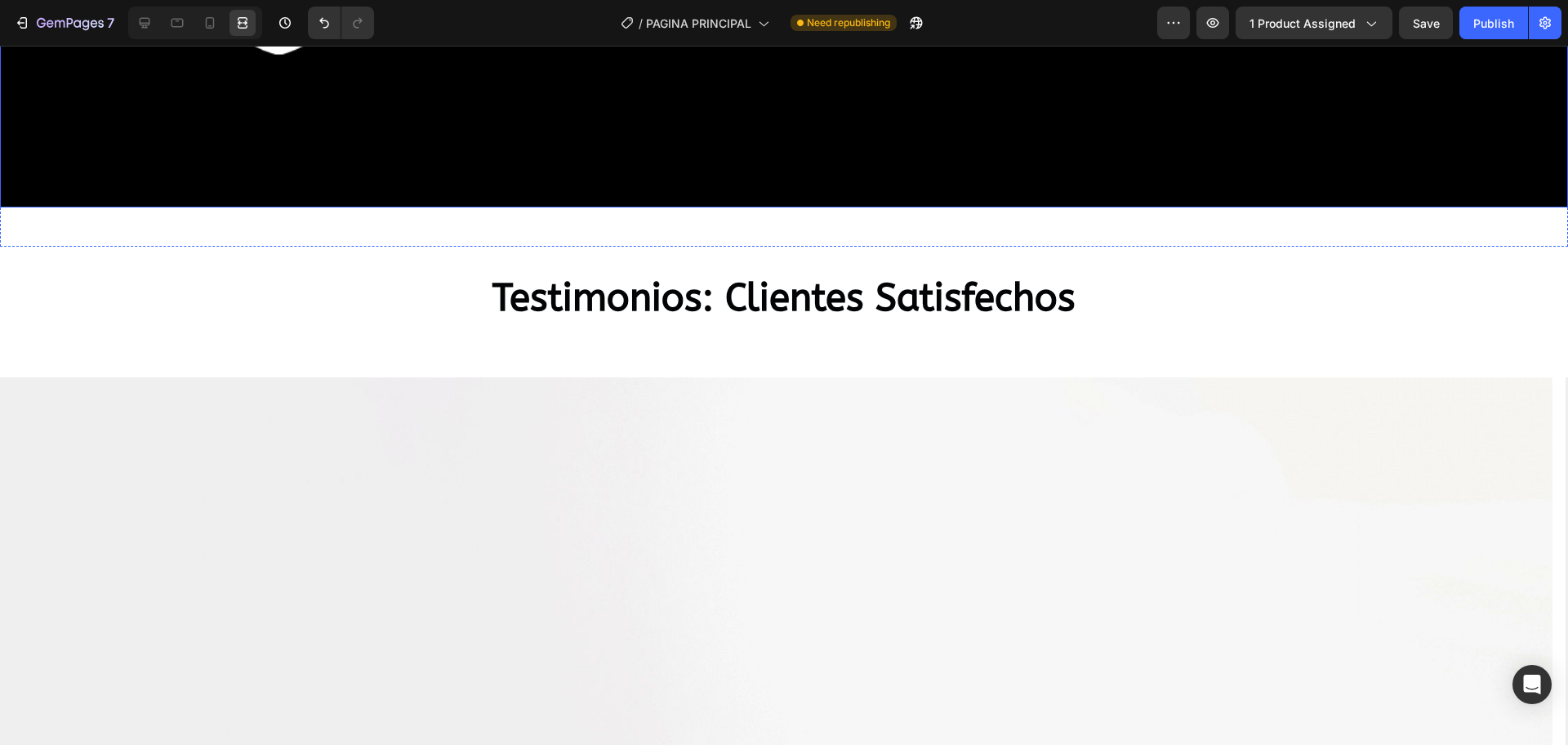
scroll to position [5665, 0]
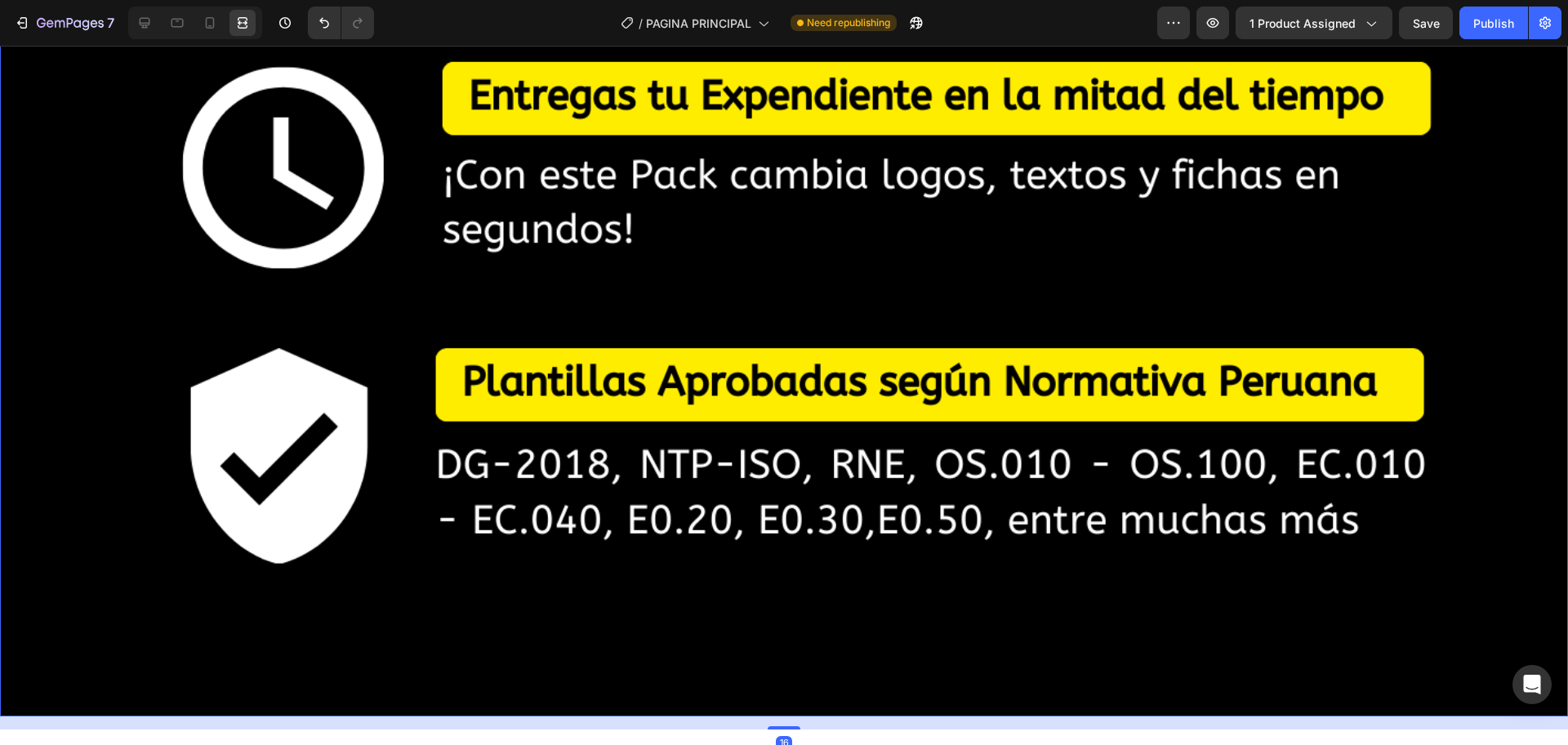
scroll to position [5460, 0]
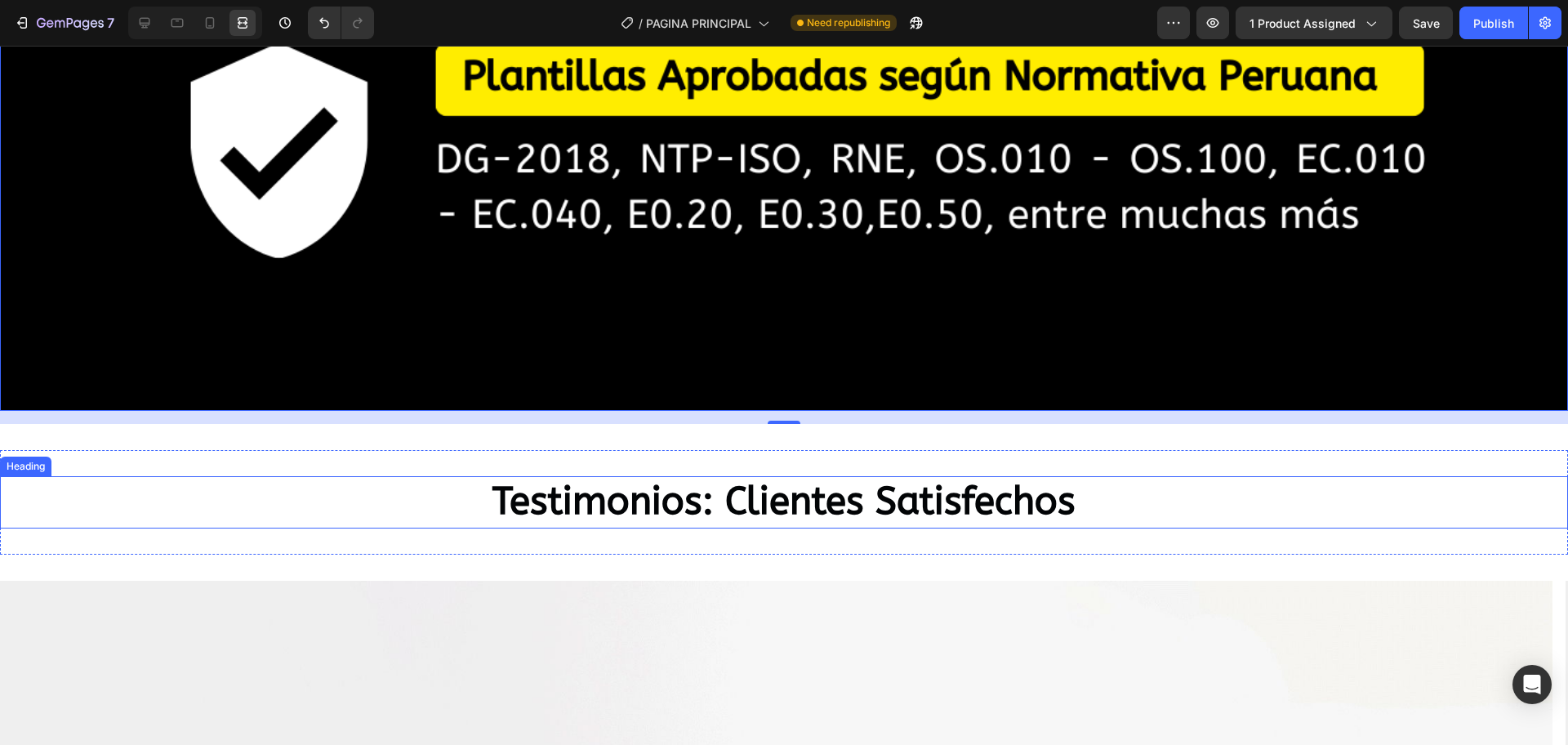
drag, startPoint x: 776, startPoint y: 439, endPoint x: 654, endPoint y: 475, distance: 127.2
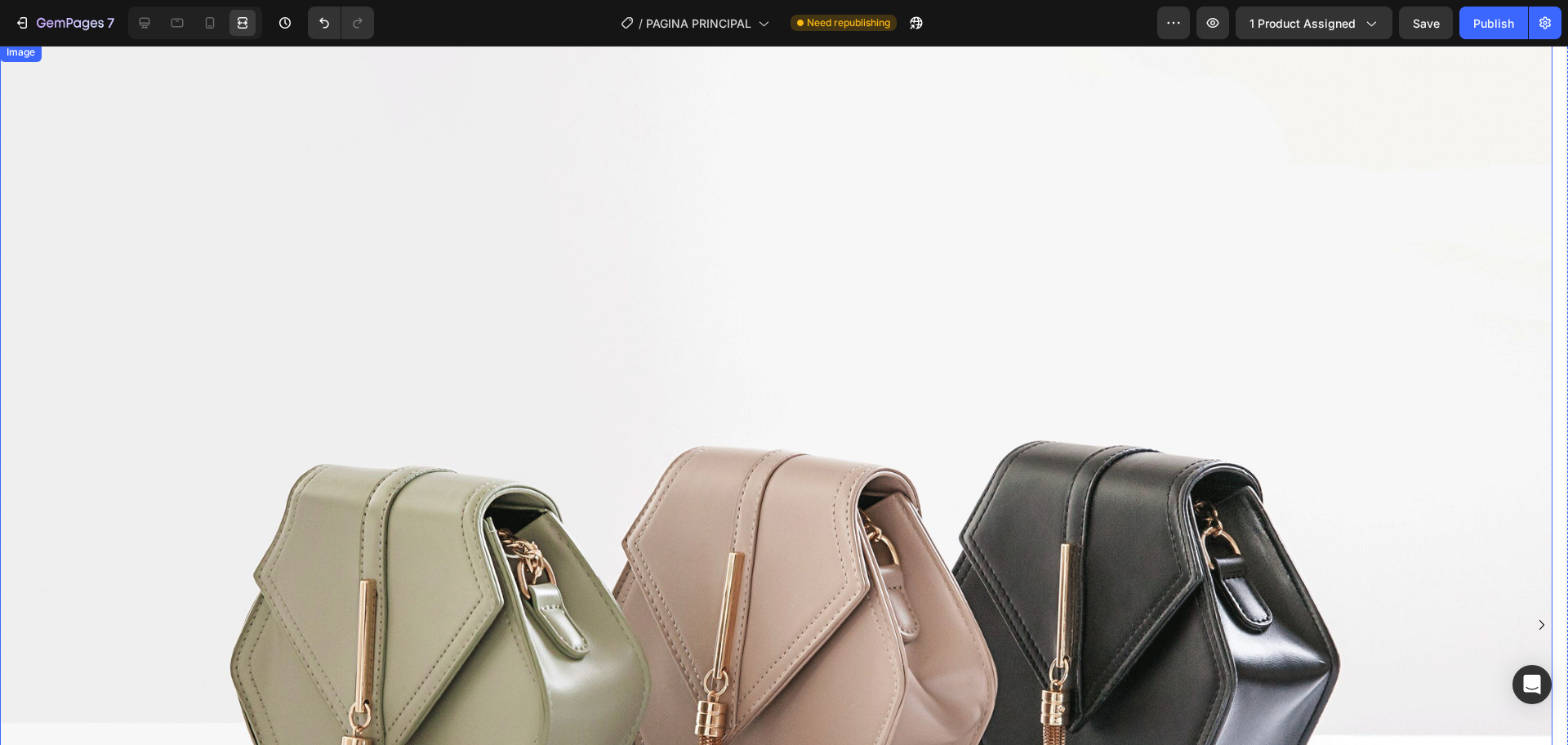
scroll to position [5705, 0]
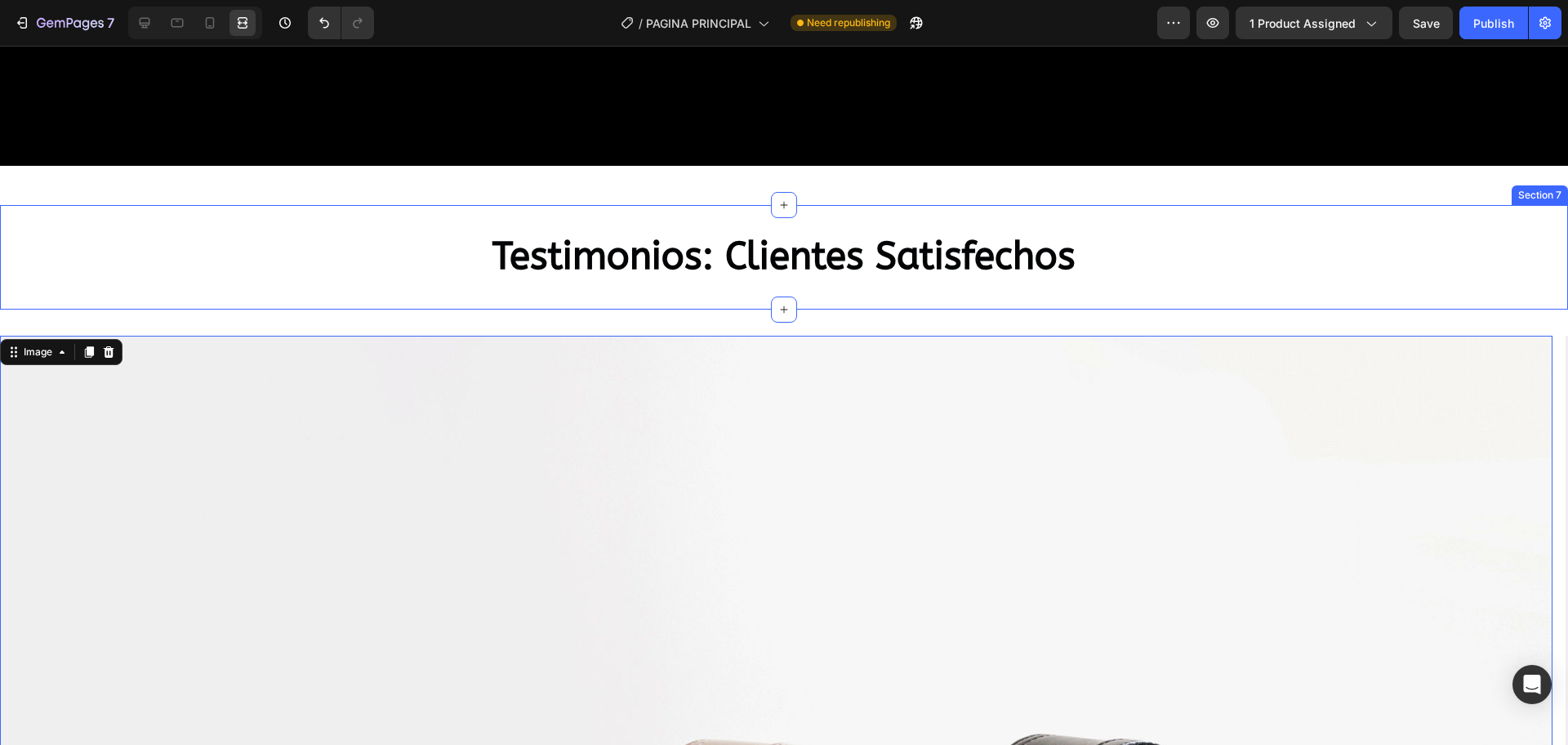
click at [239, 205] on div "Testimonios: Clientes Satisfechos Heading Section 7" at bounding box center [784, 257] width 1568 height 105
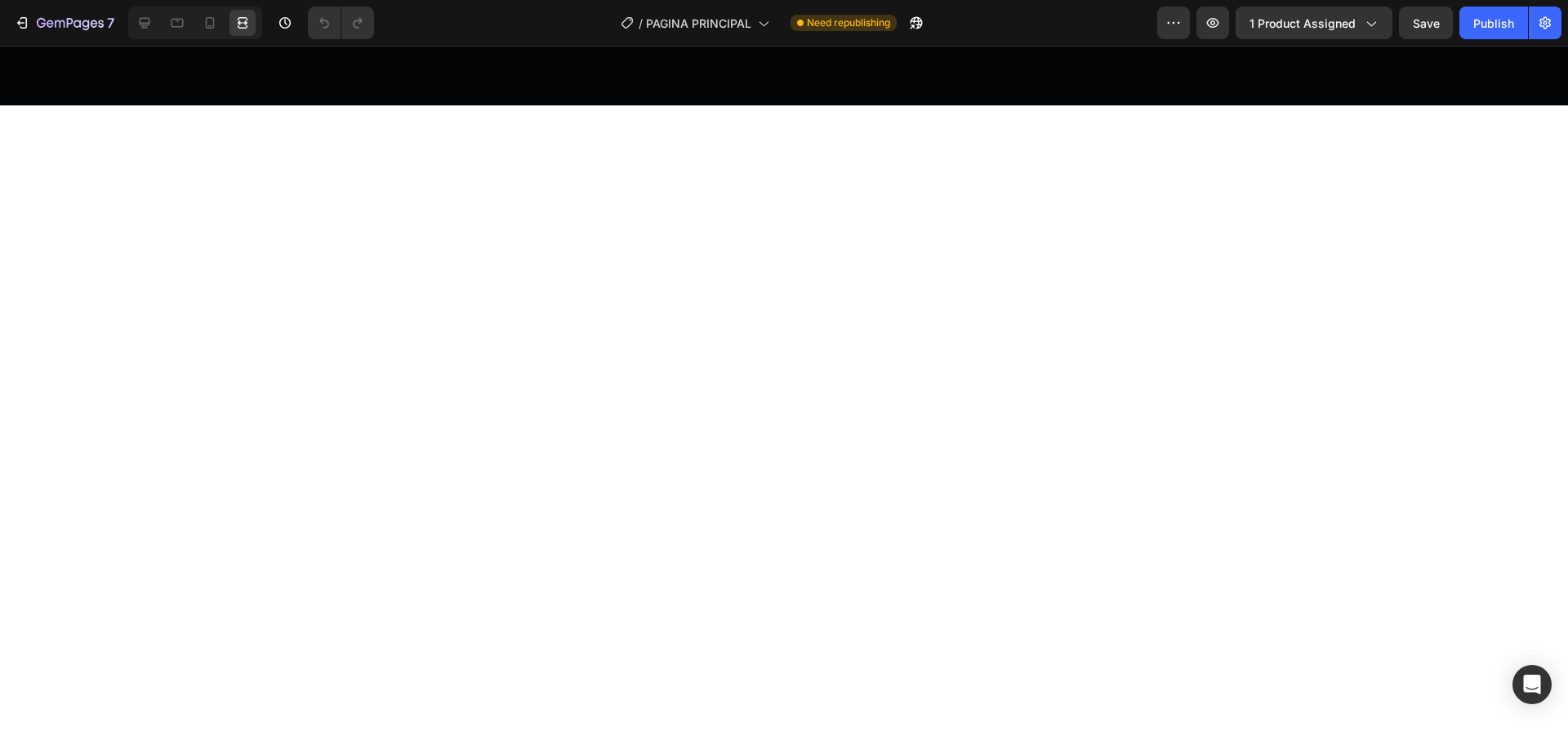
scroll to position [204, 0]
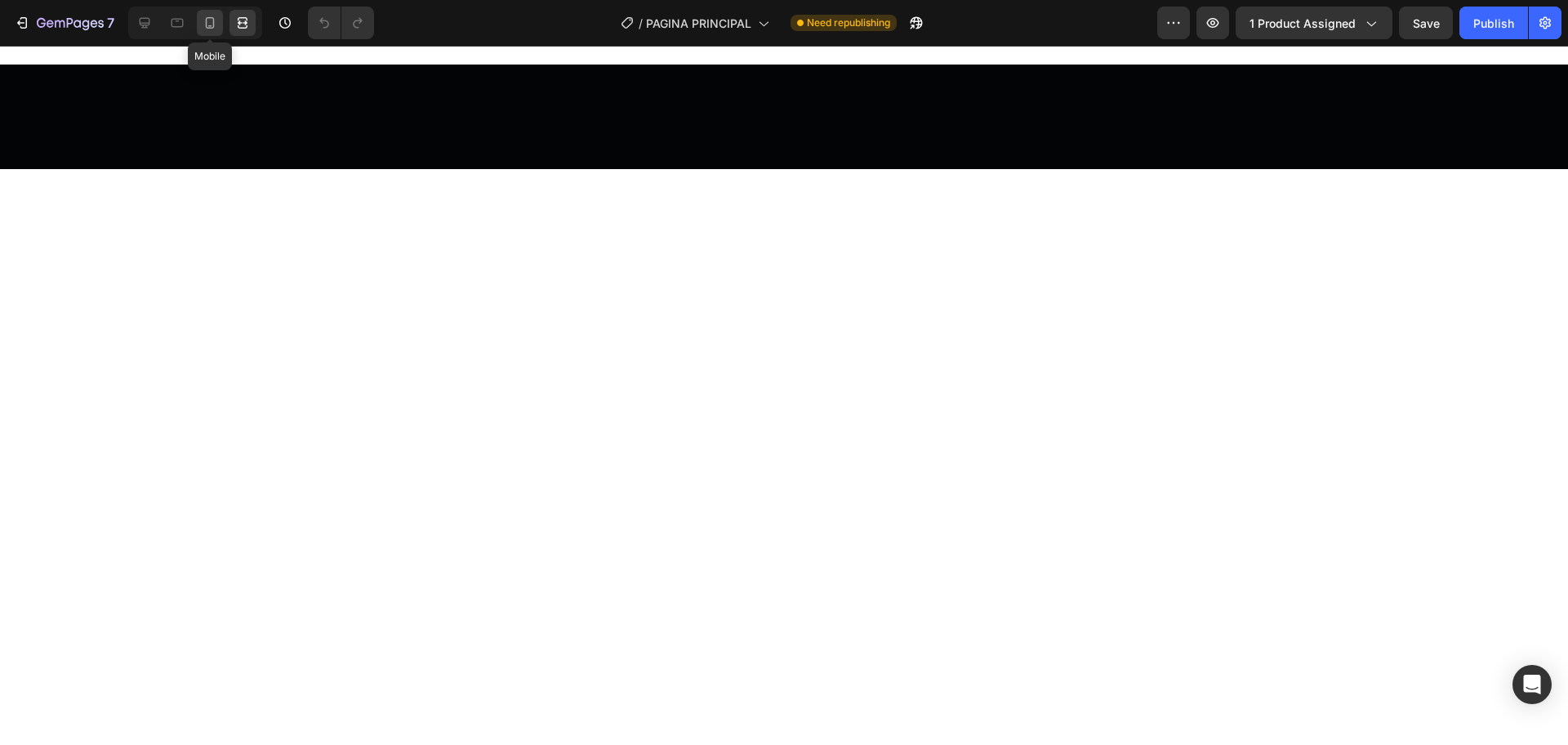
click at [209, 29] on icon at bounding box center [210, 23] width 17 height 17
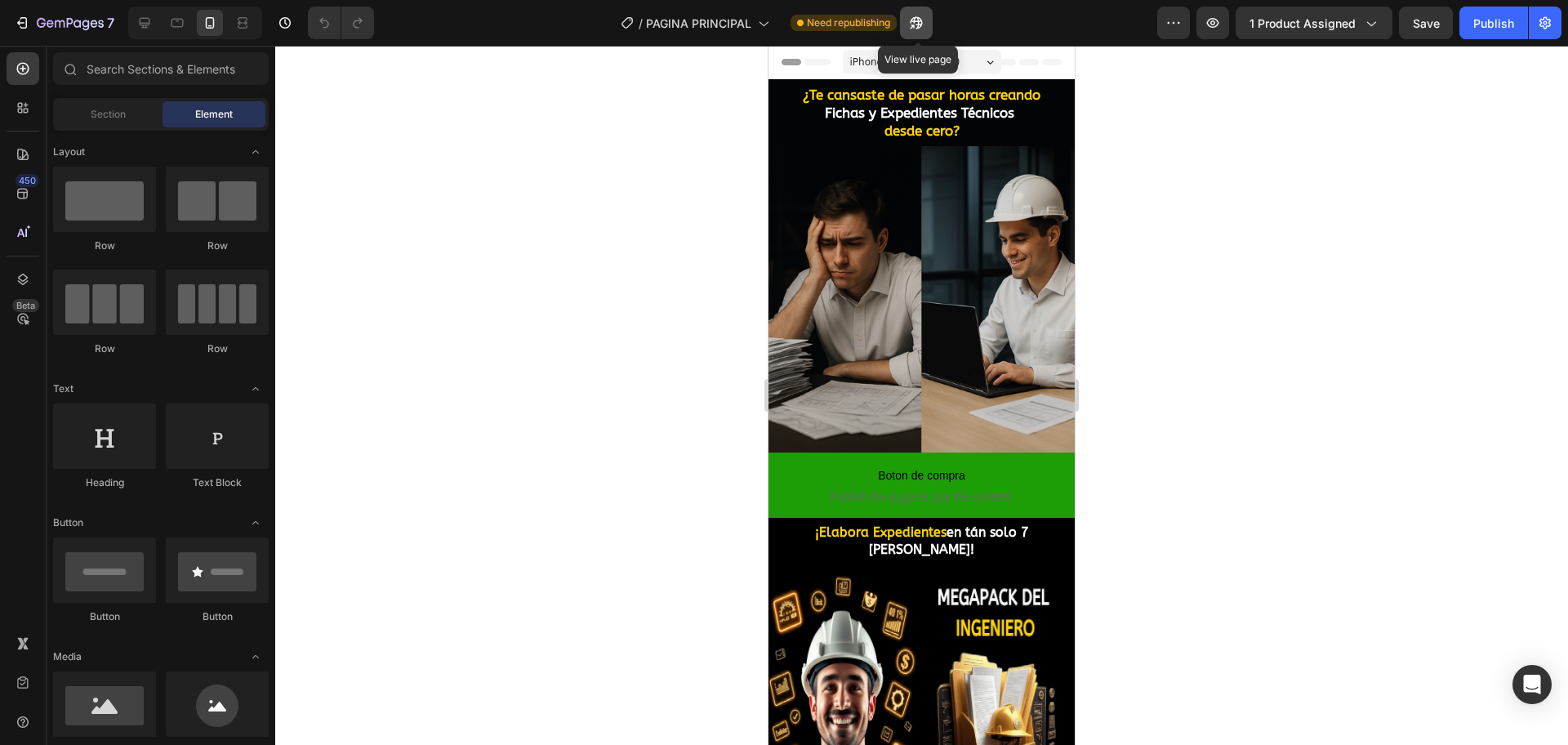
click at [926, 27] on button "button" at bounding box center [915, 23] width 32 height 32
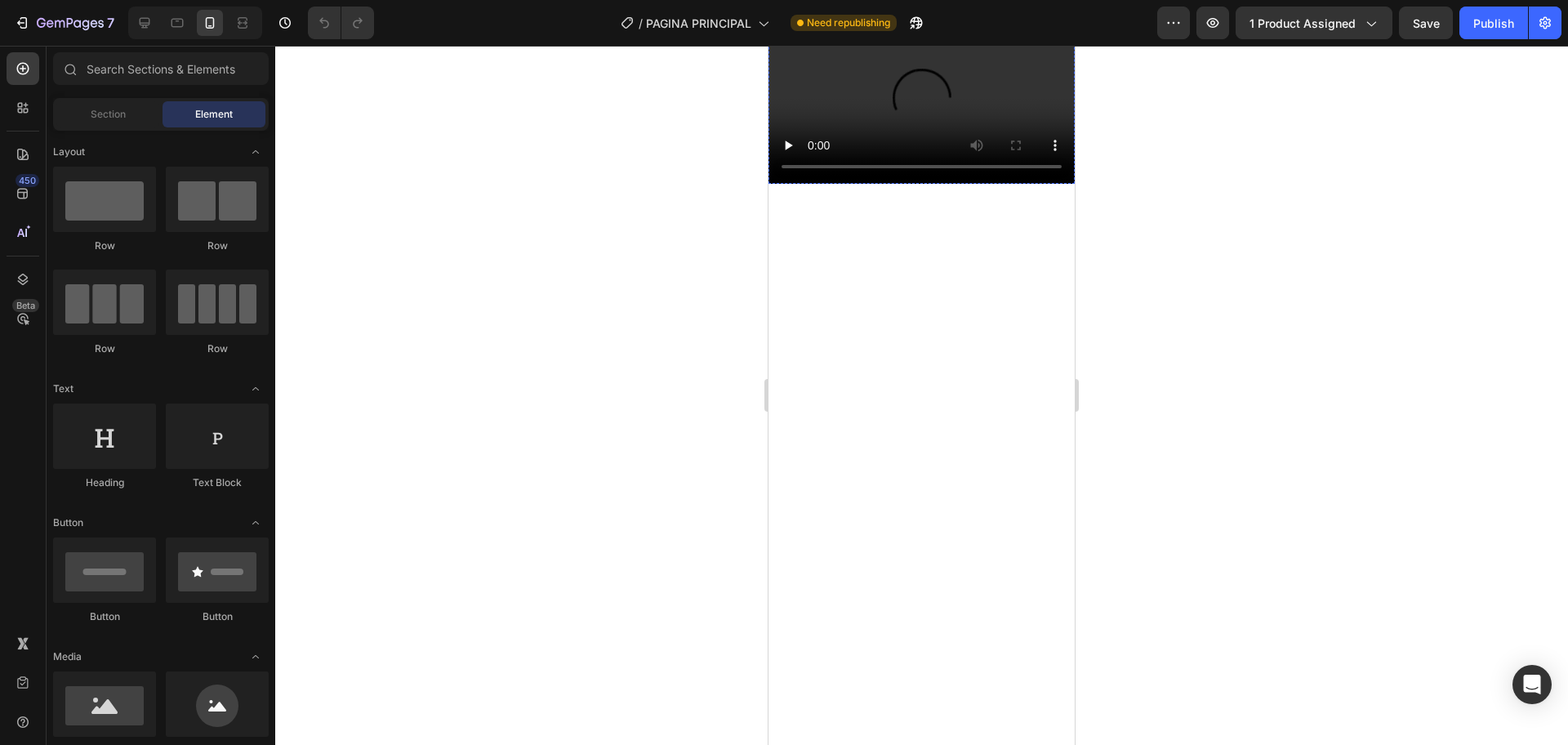
scroll to position [1021, 0]
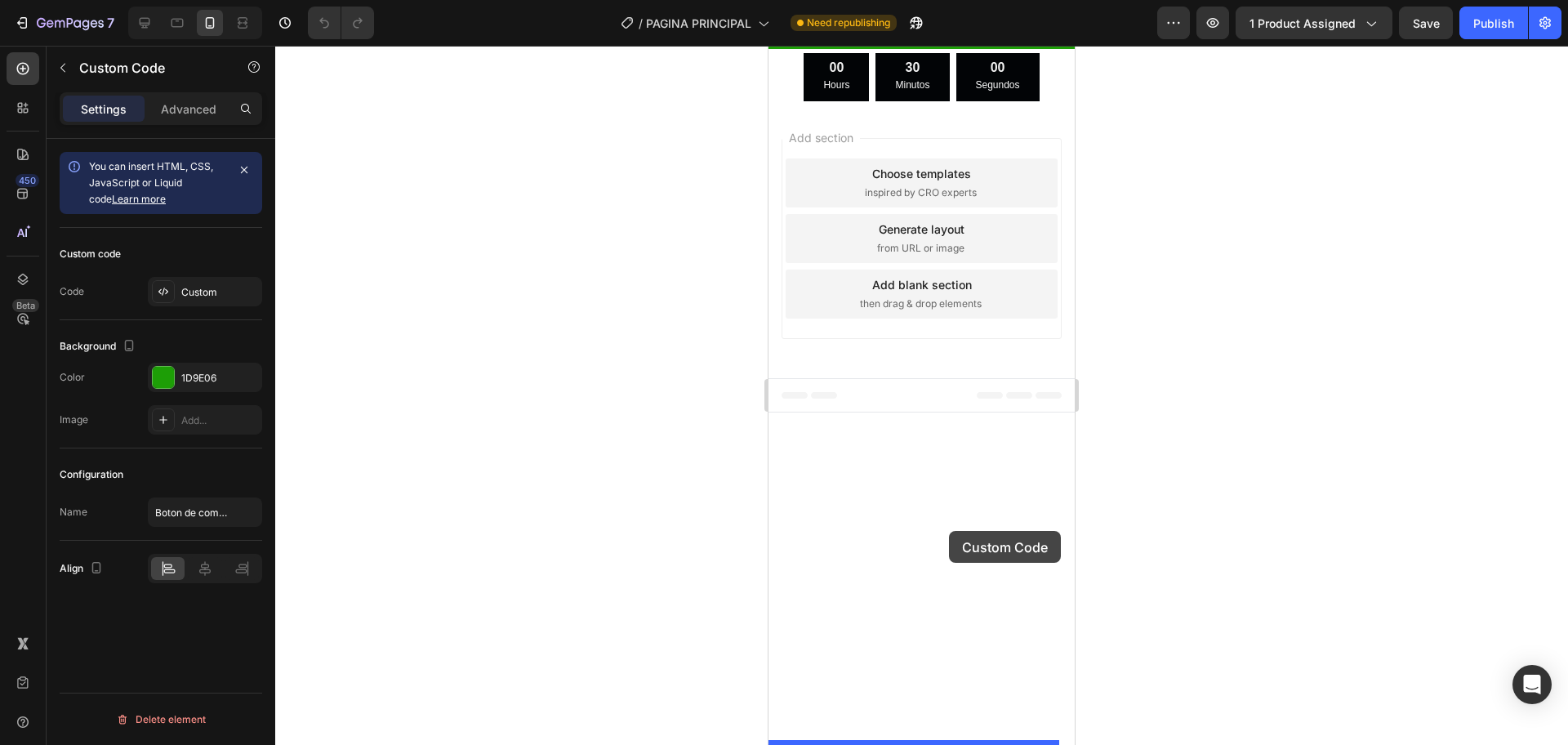
drag, startPoint x: 959, startPoint y: 266, endPoint x: 949, endPoint y: 531, distance: 265.2
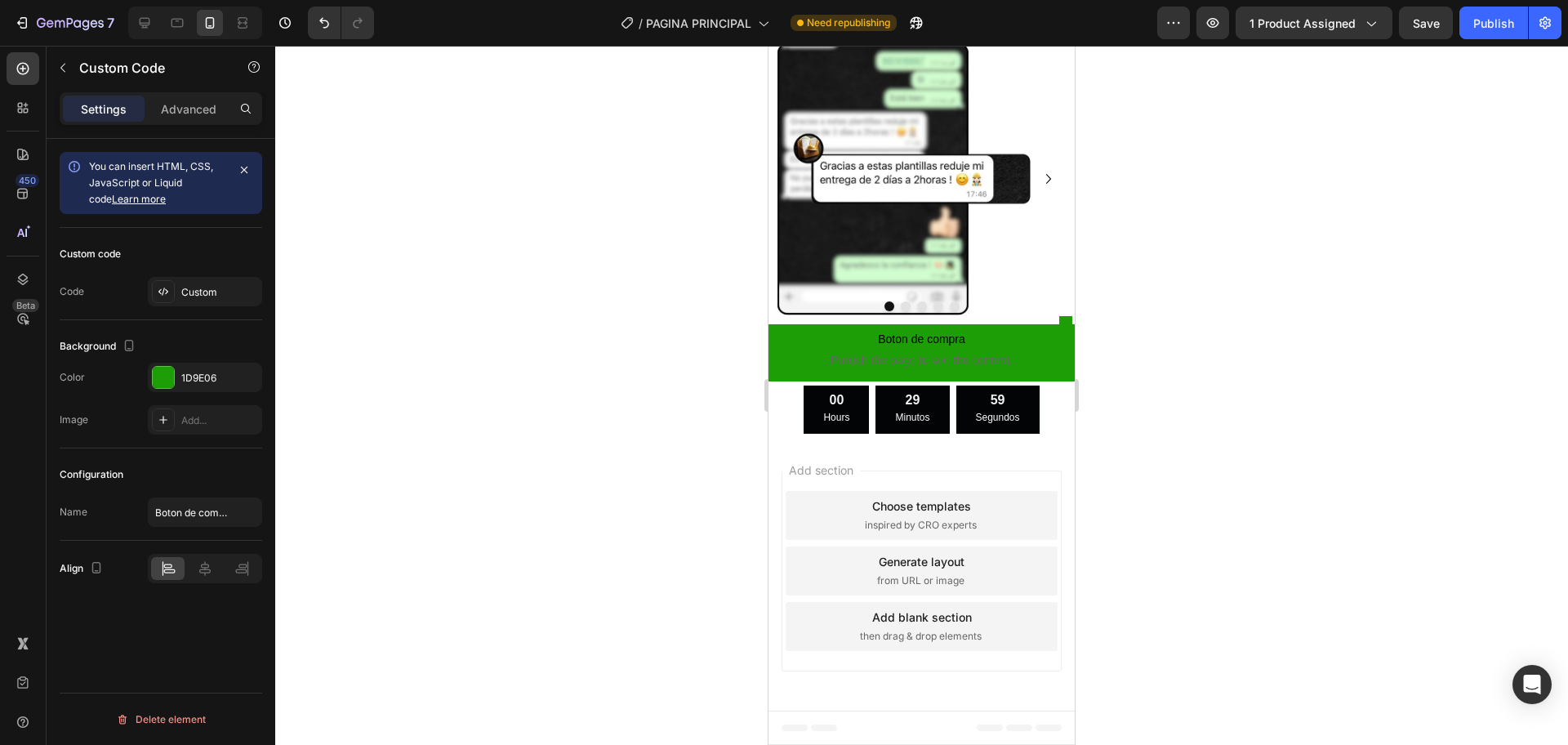
scroll to position [1031, 0]
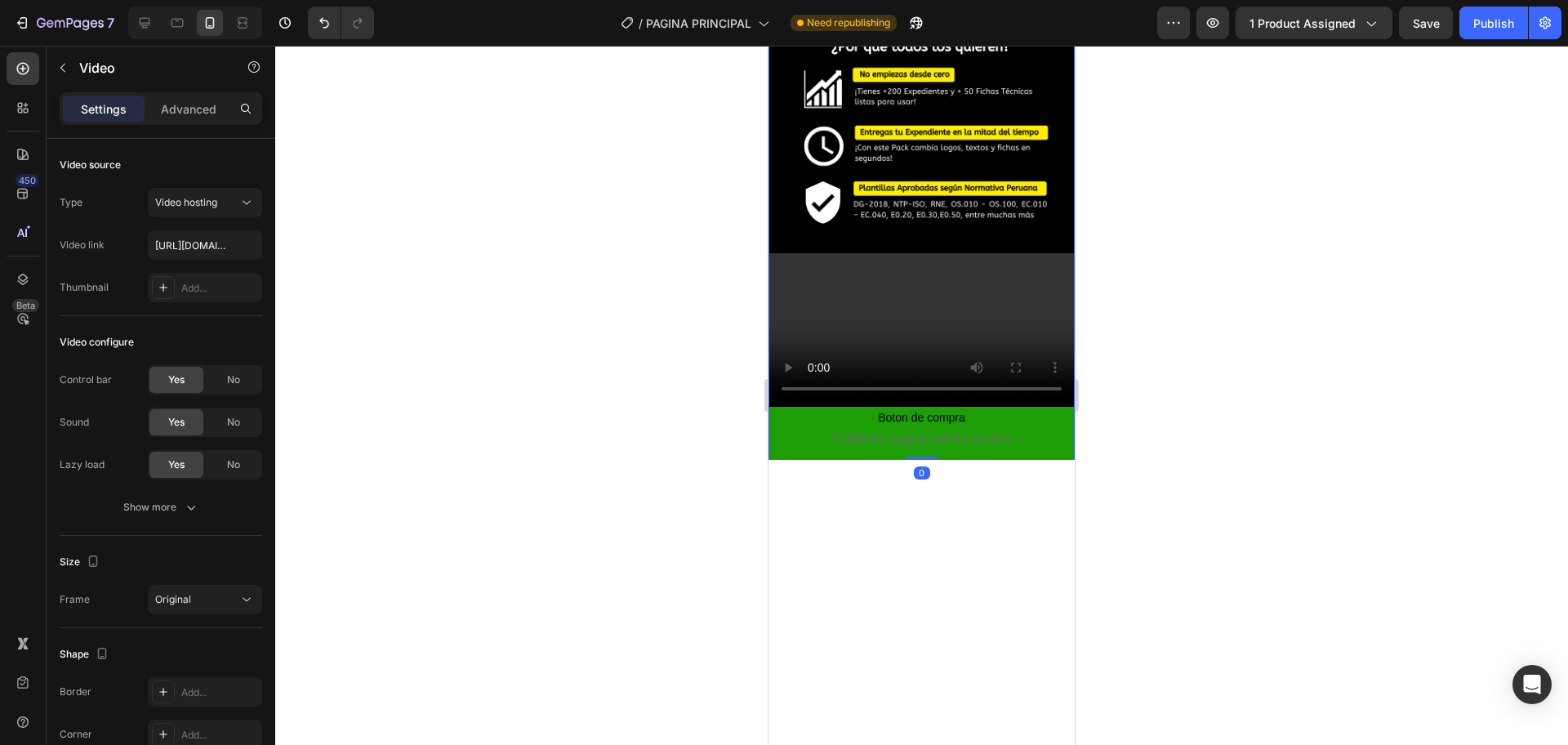
click at [906, 324] on video at bounding box center [921, 330] width 306 height 153
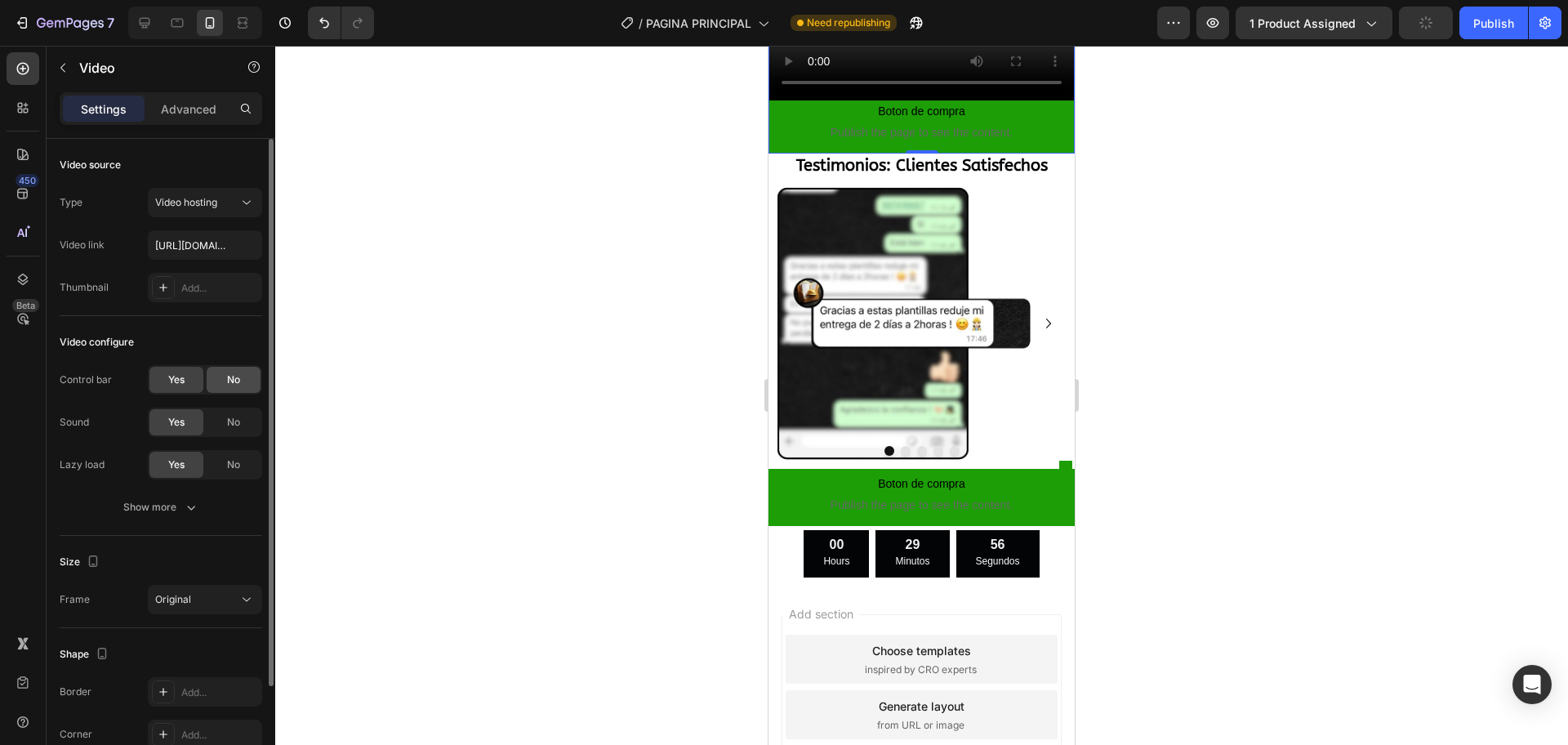
click at [226, 387] on div "No" at bounding box center [234, 380] width 54 height 27
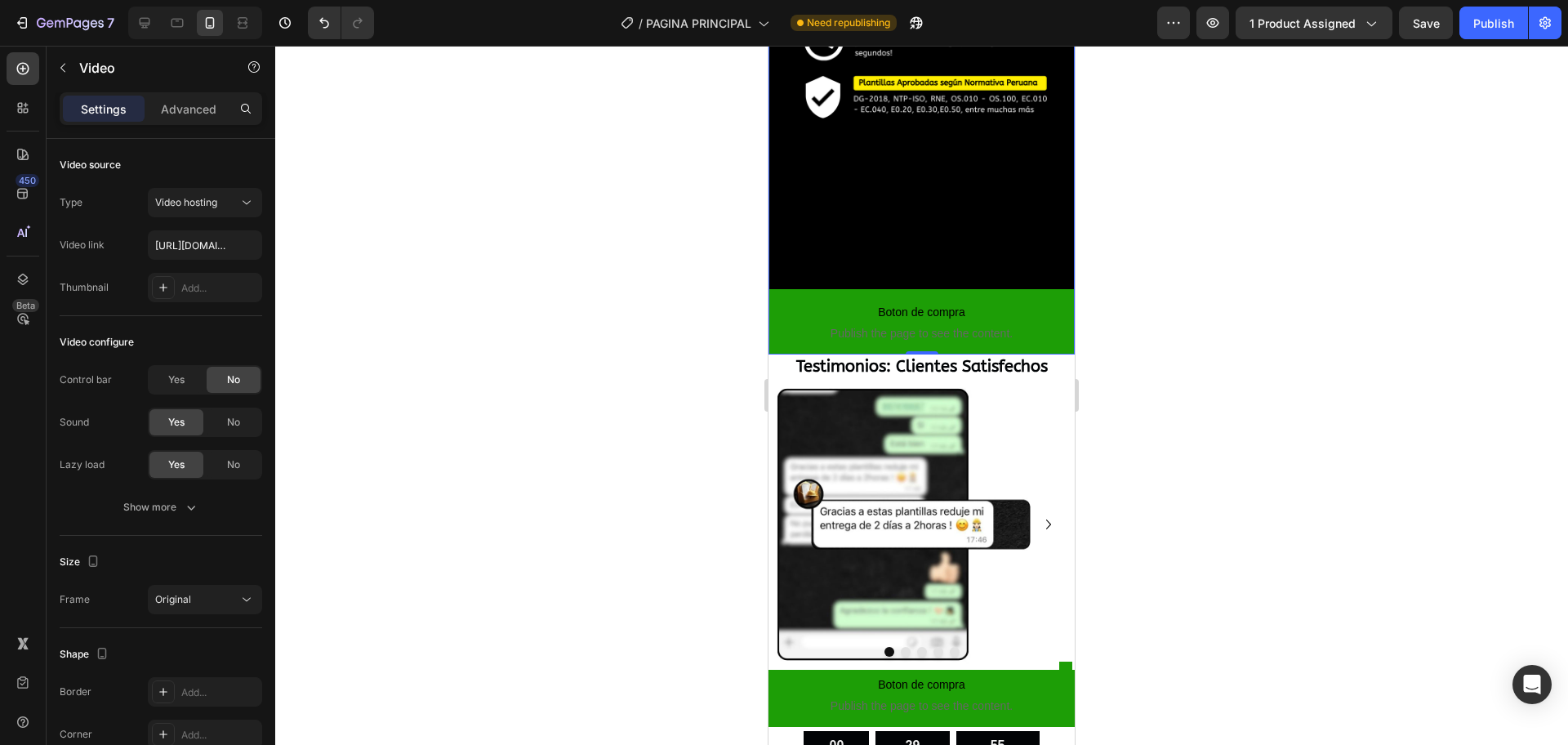
scroll to position [1133, 0]
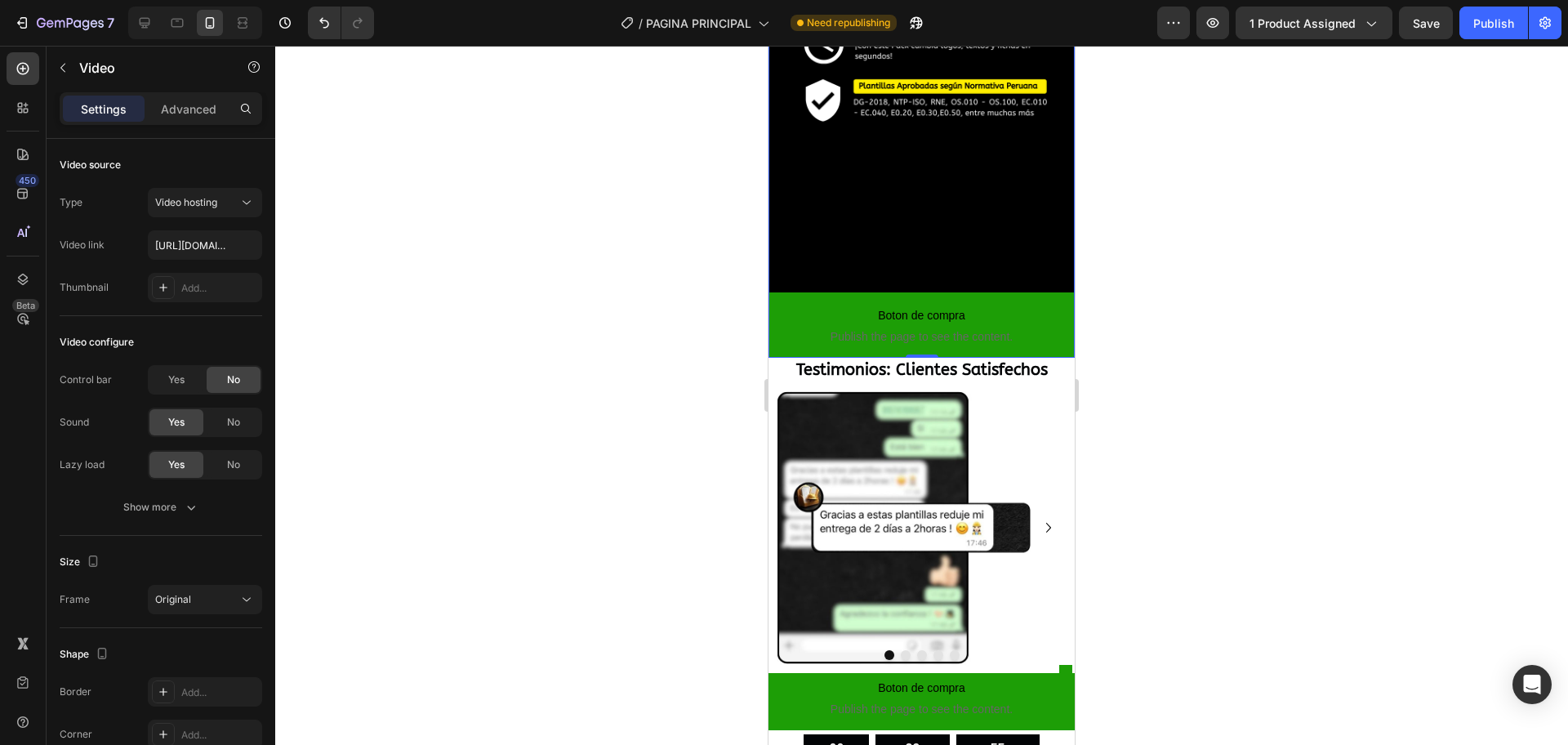
click at [905, 304] on video at bounding box center [921, 228] width 306 height 153
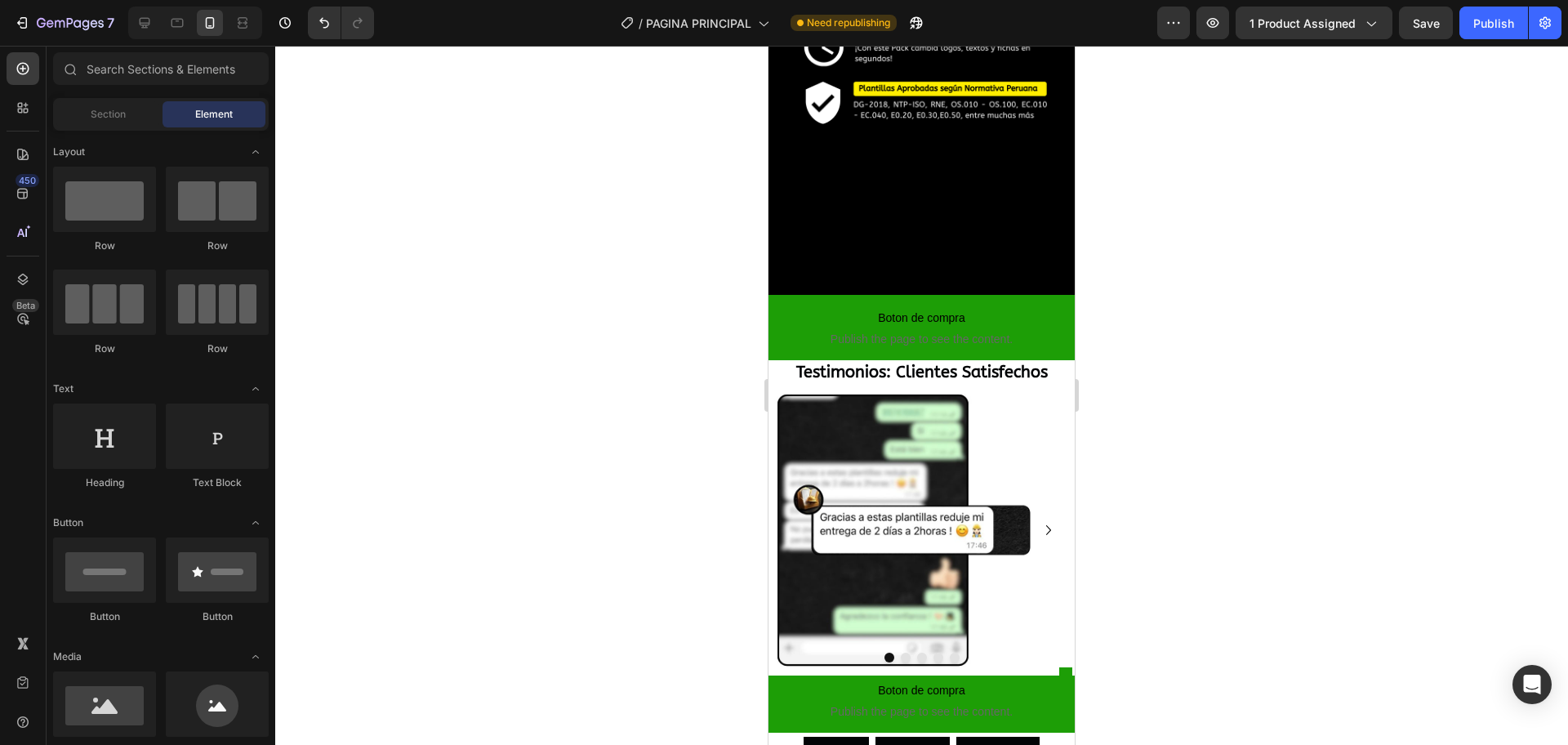
scroll to position [1127, 0]
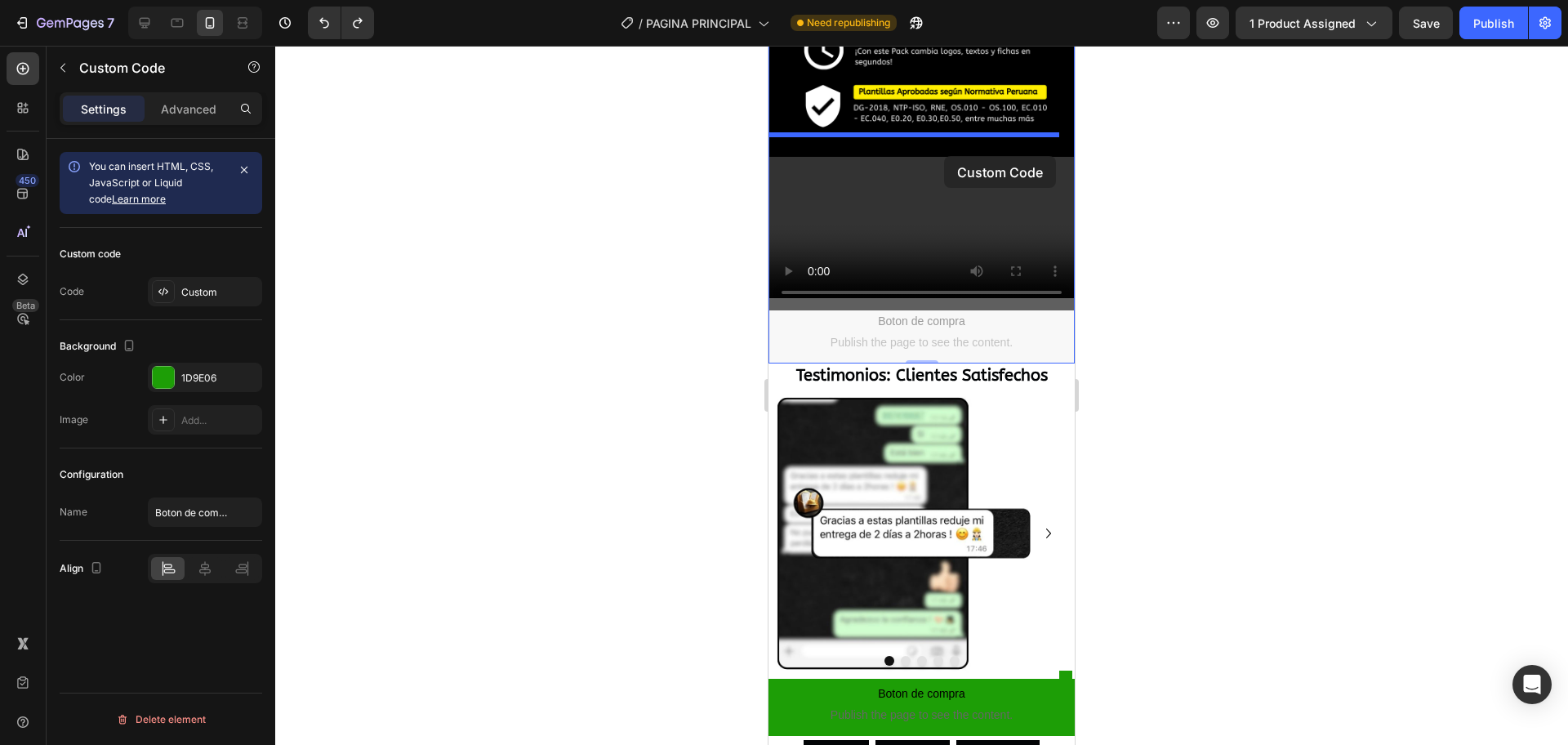
drag, startPoint x: 936, startPoint y: 678, endPoint x: 944, endPoint y: 156, distance: 522.1
click at [944, 156] on div "iPhone 13 Mini ( 375 px) iPhone 13 Mini iPhone 13 Pro iPhone 11 Pro Max iPhone …" at bounding box center [921, 8] width 306 height 2180
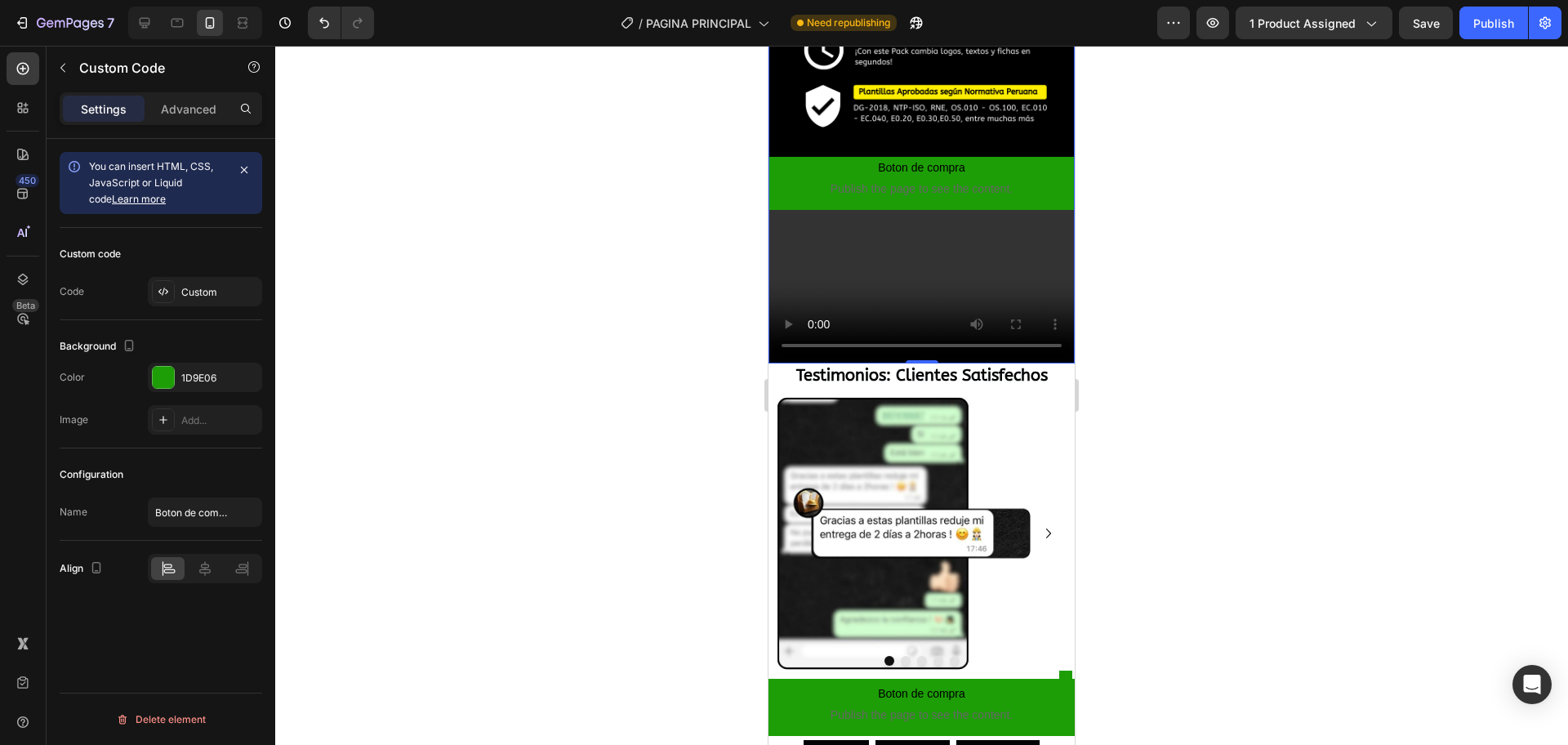
click at [952, 253] on video at bounding box center [921, 287] width 306 height 153
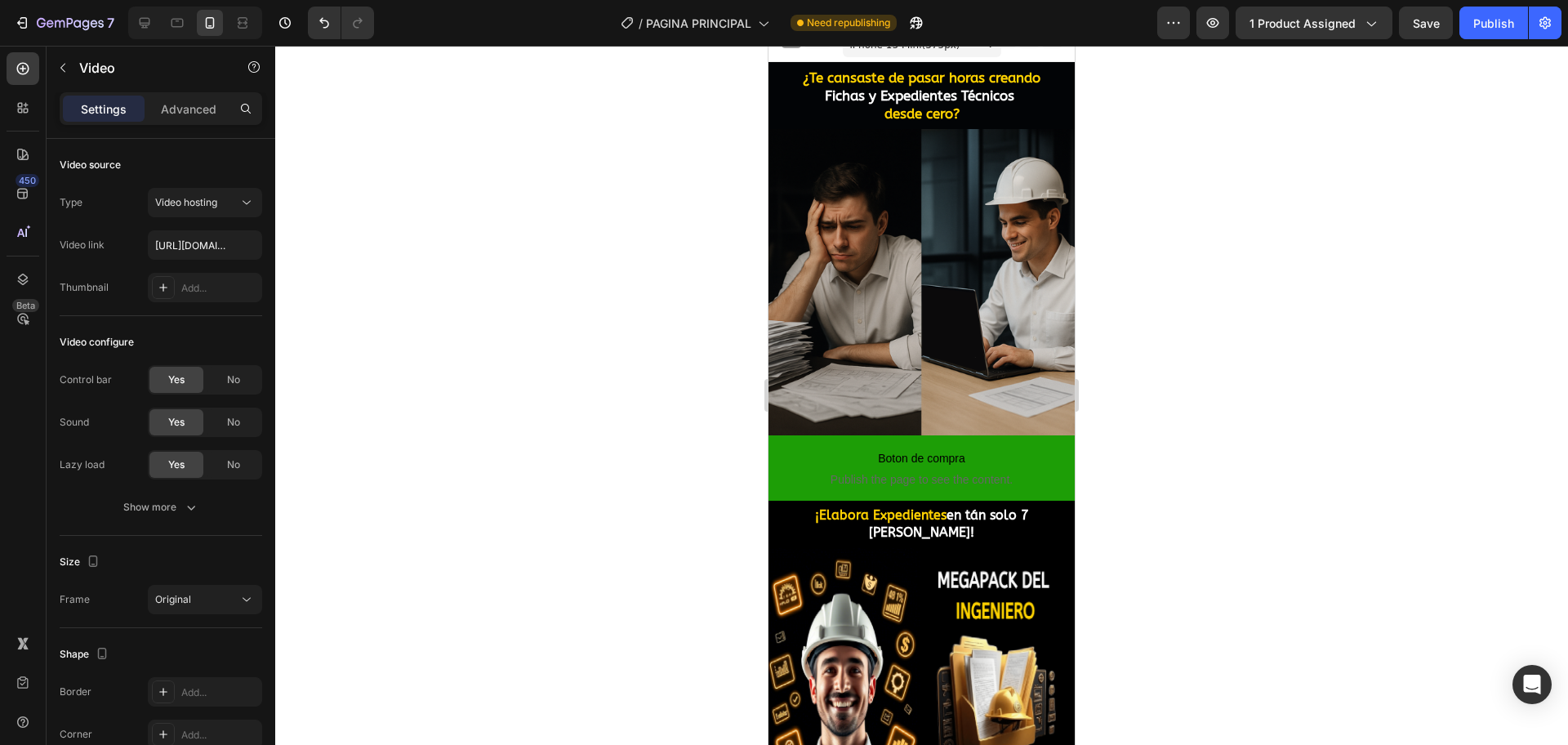
scroll to position [0, 0]
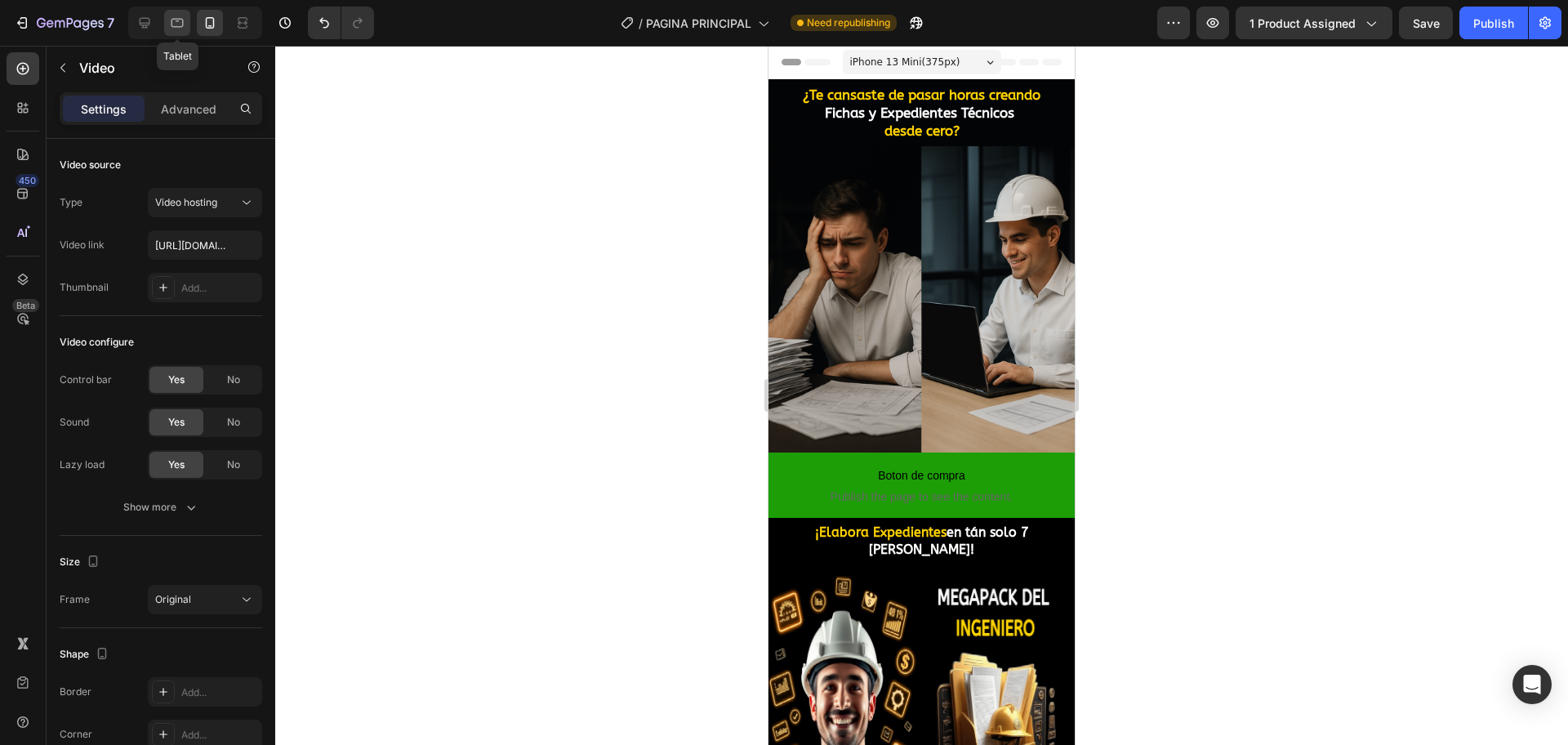
click at [178, 23] on icon at bounding box center [177, 23] width 17 height 17
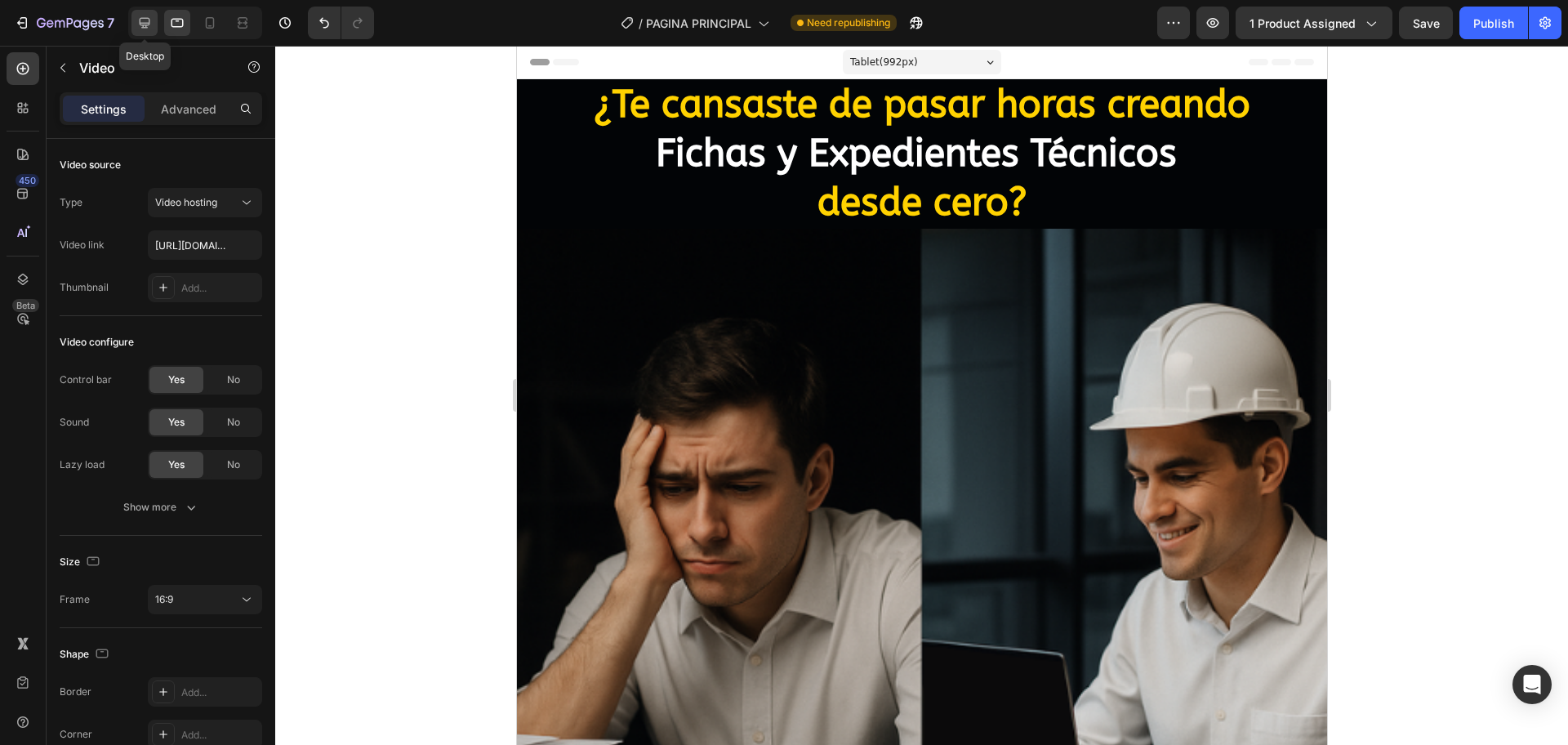
click at [148, 27] on icon at bounding box center [144, 23] width 17 height 17
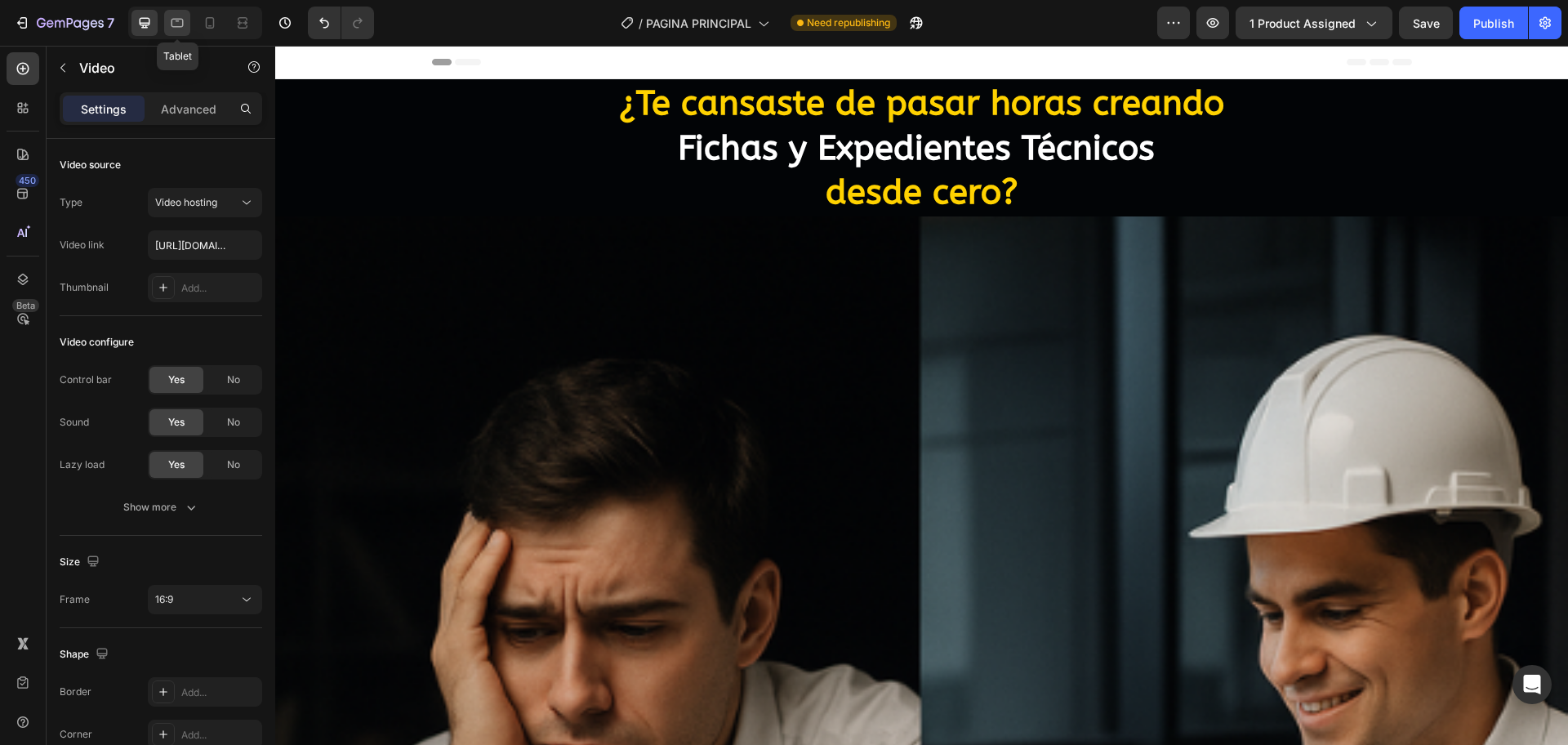
click at [188, 25] on div at bounding box center [177, 23] width 26 height 27
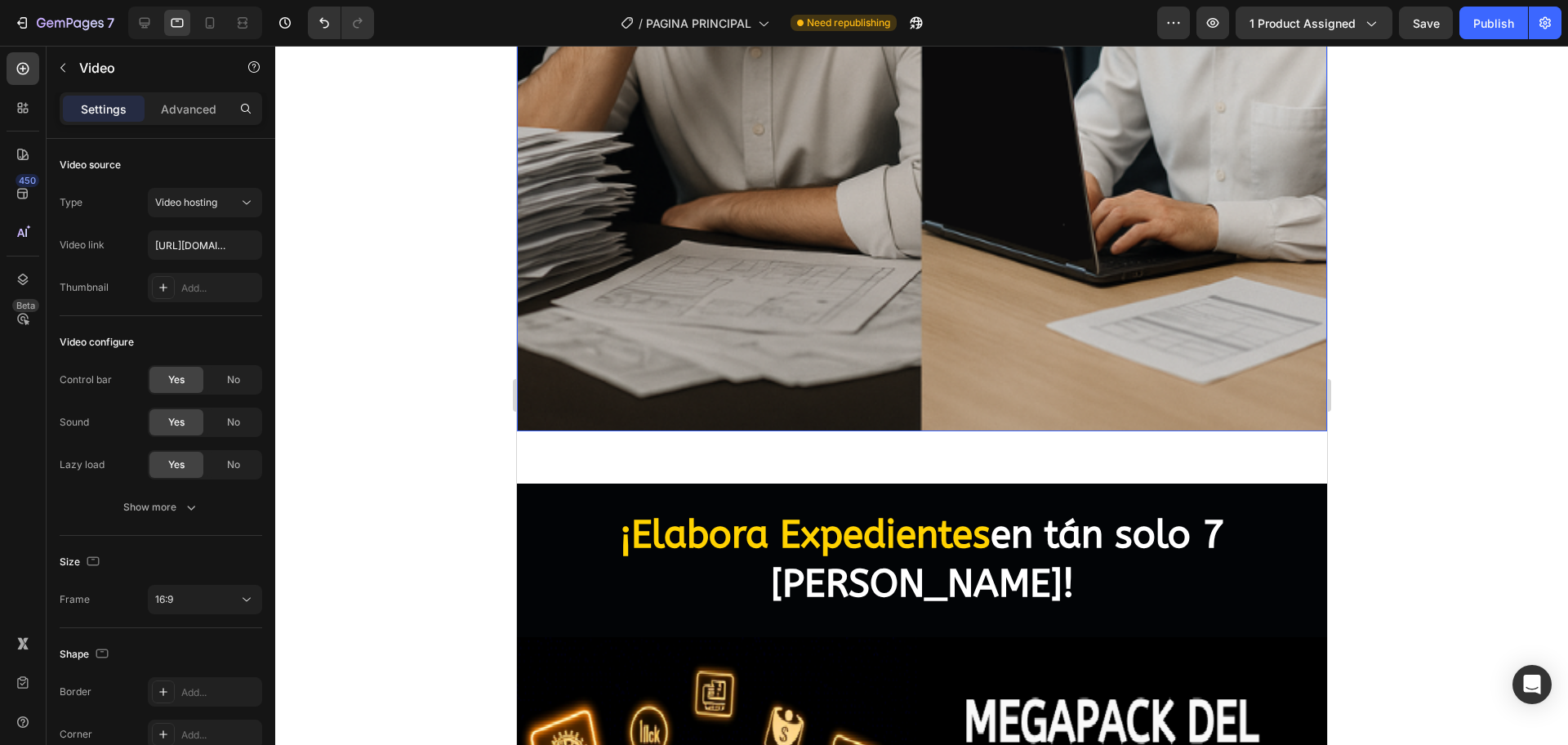
scroll to position [612, 0]
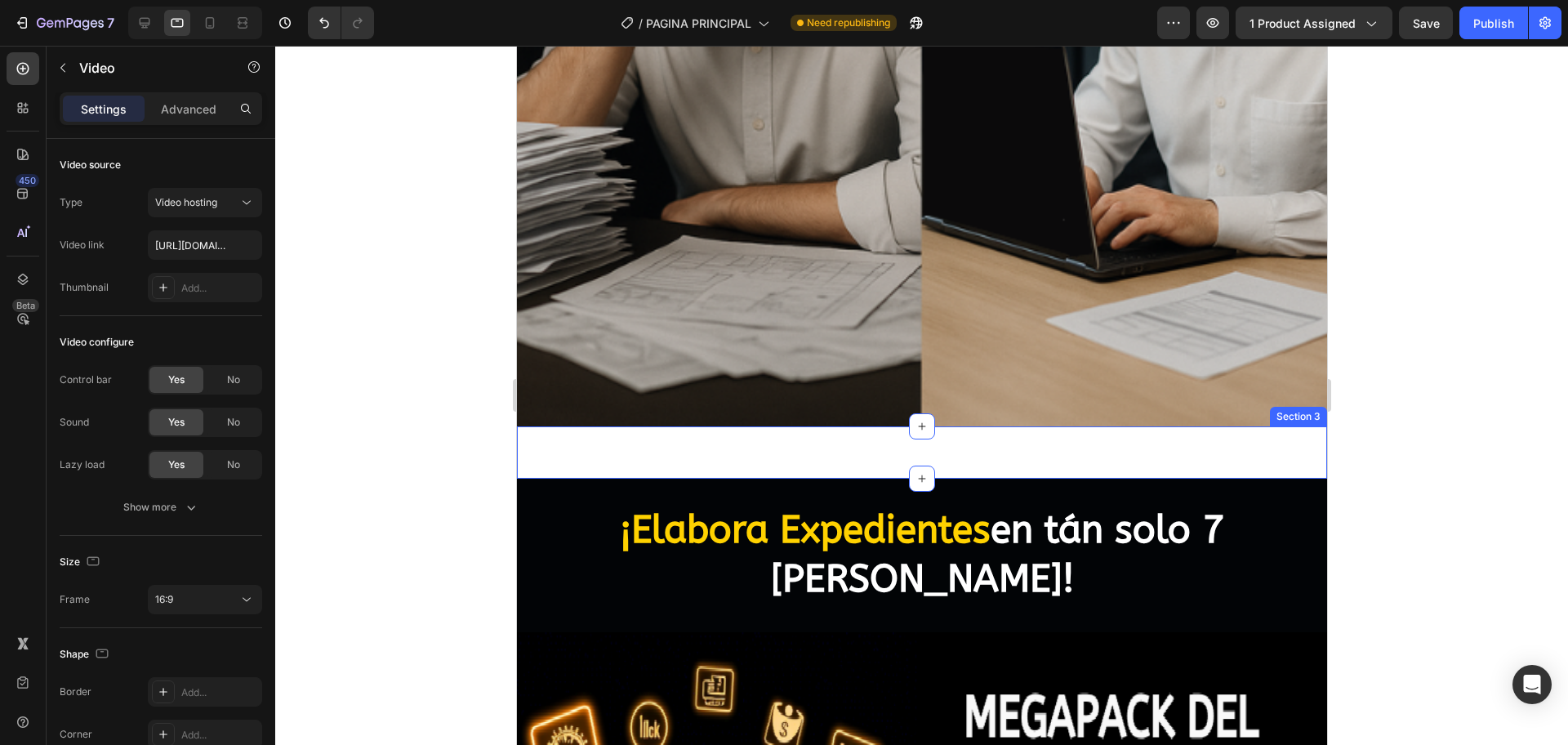
click at [931, 426] on div "Boton de compra Publish the page to see the content. Boton de compra Section 3" at bounding box center [920, 452] width 810 height 52
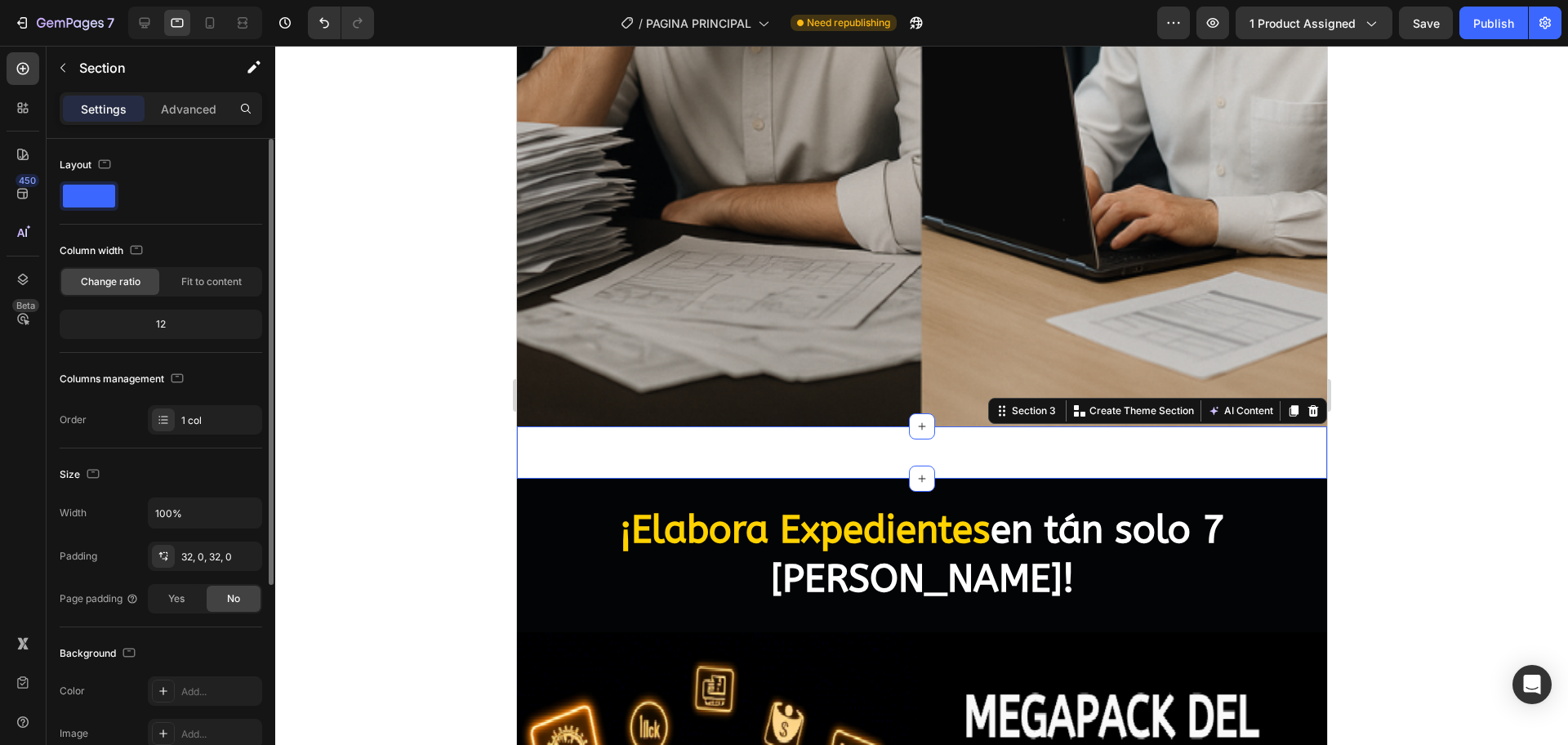
click at [105, 195] on span at bounding box center [88, 195] width 52 height 23
click at [76, 197] on span at bounding box center [88, 195] width 52 height 23
click at [100, 183] on div at bounding box center [89, 196] width 59 height 29
click at [222, 290] on div "Fit to content" at bounding box center [212, 282] width 98 height 27
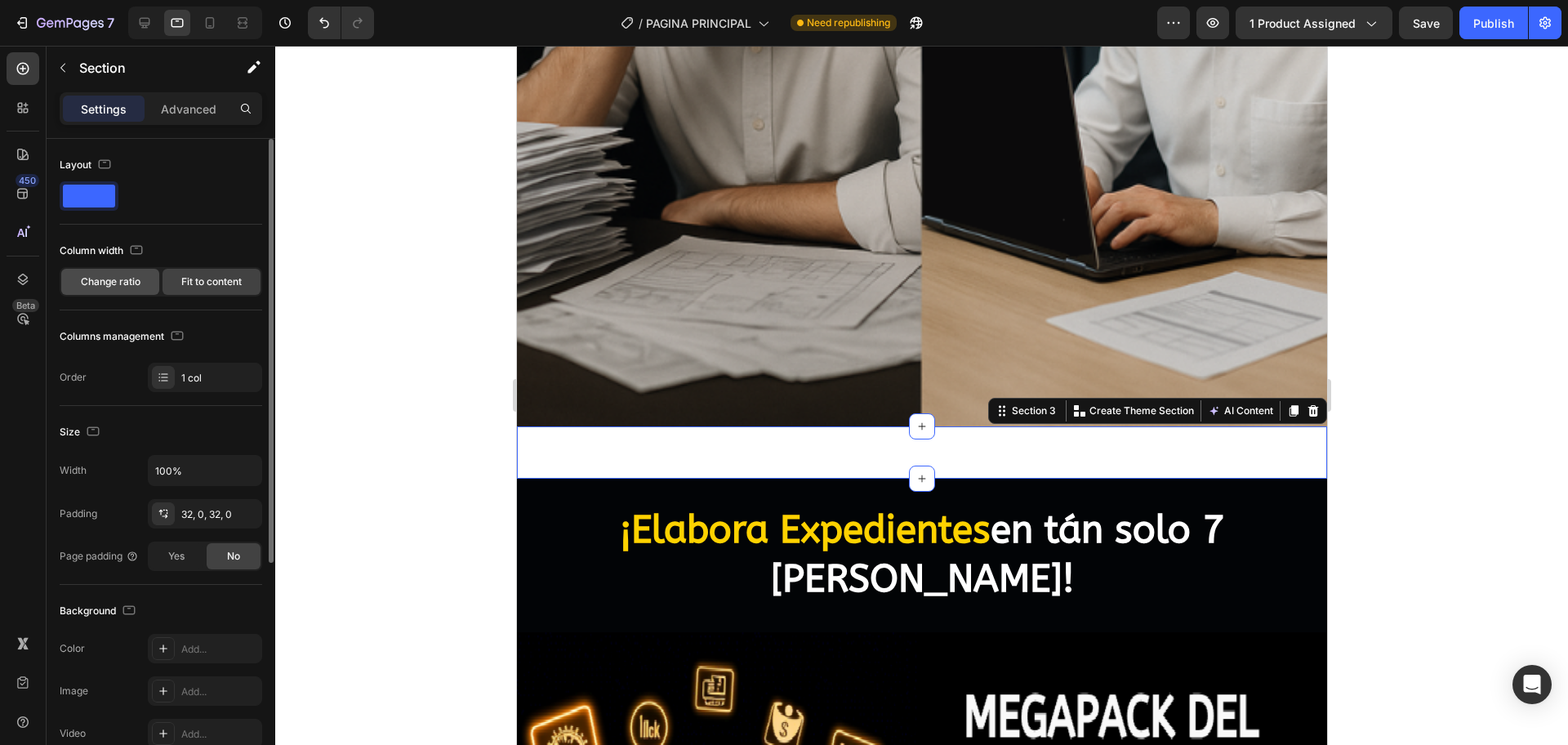
click at [103, 270] on div "Change ratio" at bounding box center [110, 282] width 98 height 27
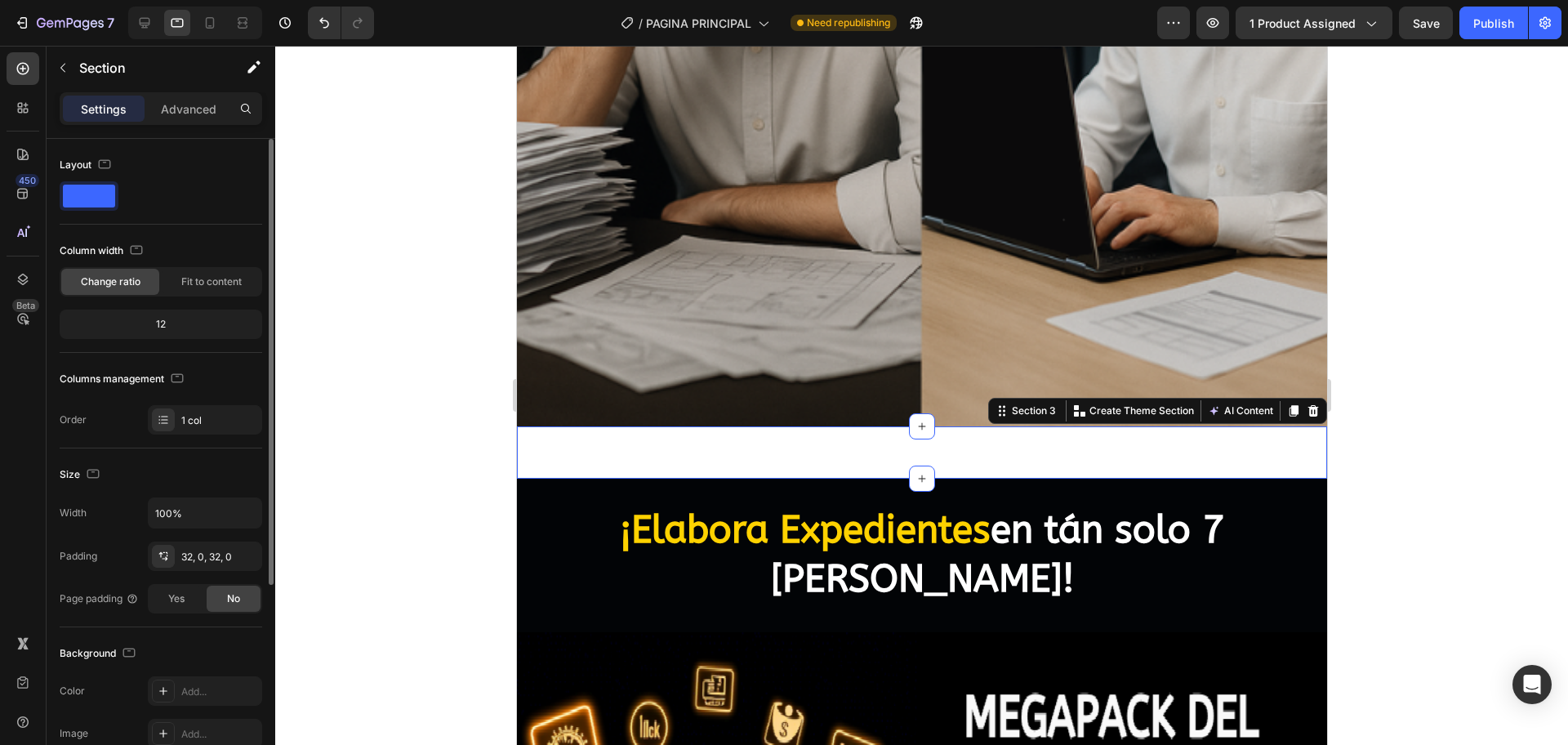
click at [95, 193] on span at bounding box center [88, 195] width 52 height 23
click at [734, 433] on div "Boton de compra Publish the page to see the content. Boton de compra Section 3 …" at bounding box center [920, 452] width 810 height 52
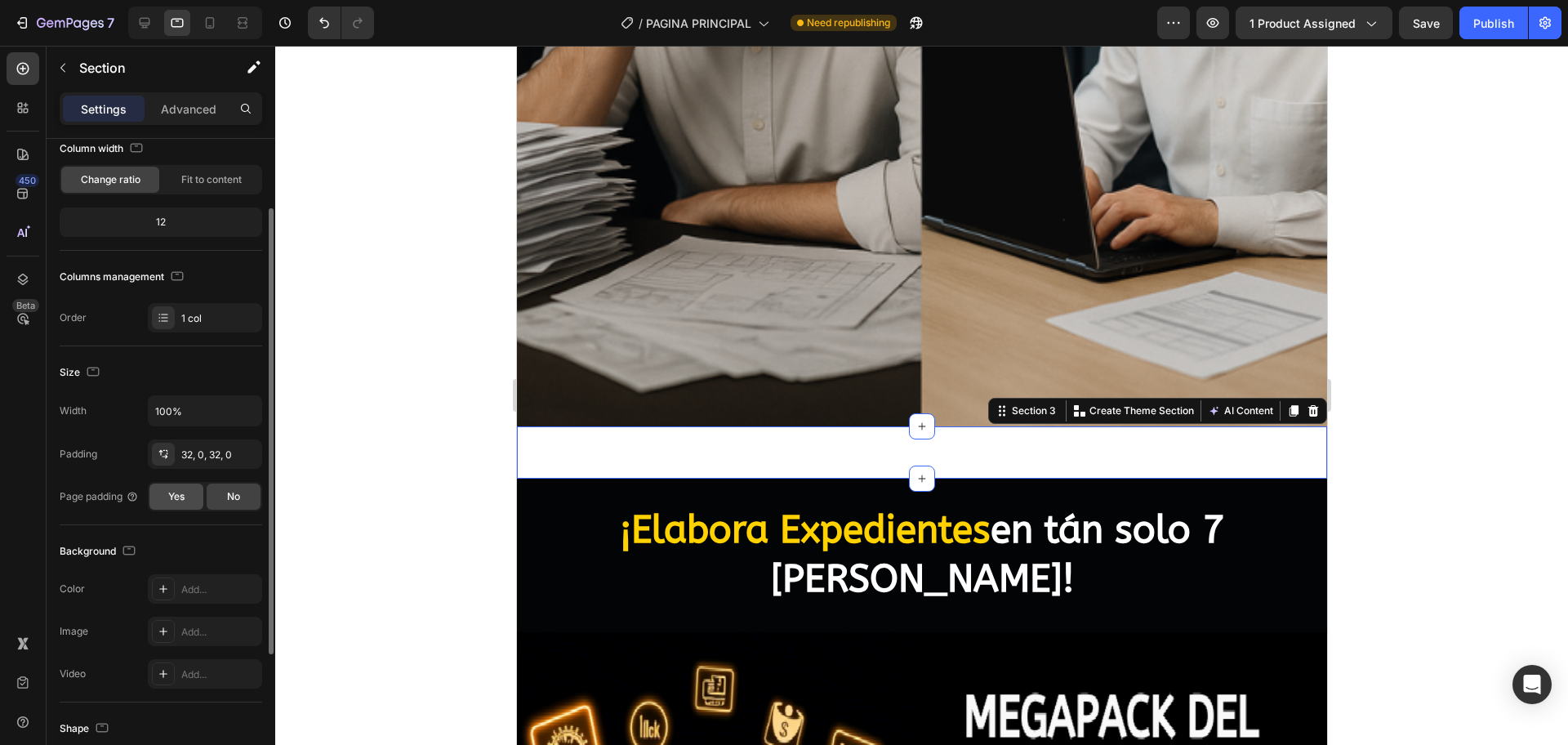
click at [183, 496] on span "Yes" at bounding box center [176, 496] width 17 height 15
click at [231, 499] on span "No" at bounding box center [233, 496] width 13 height 15
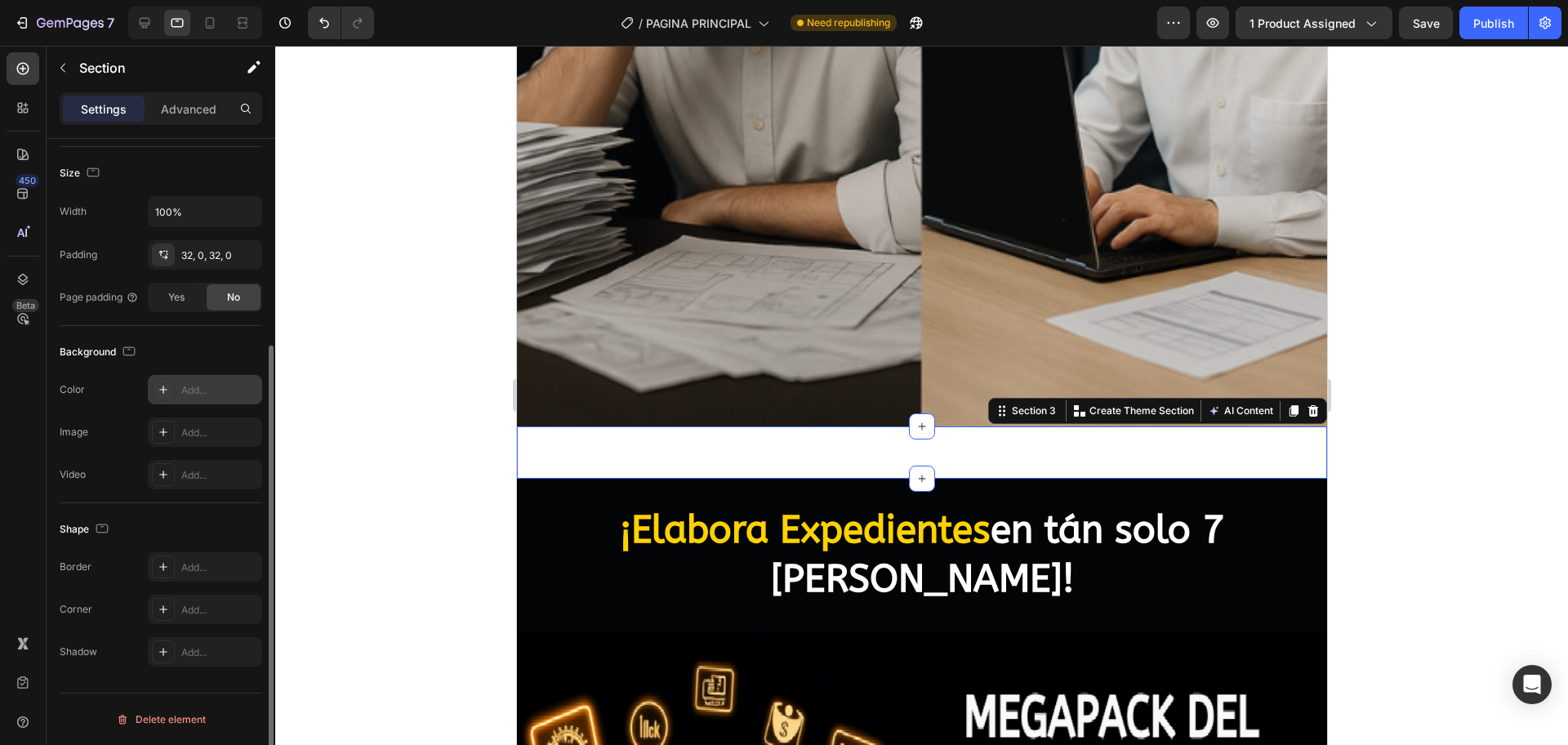
click at [169, 391] on icon at bounding box center [163, 389] width 13 height 13
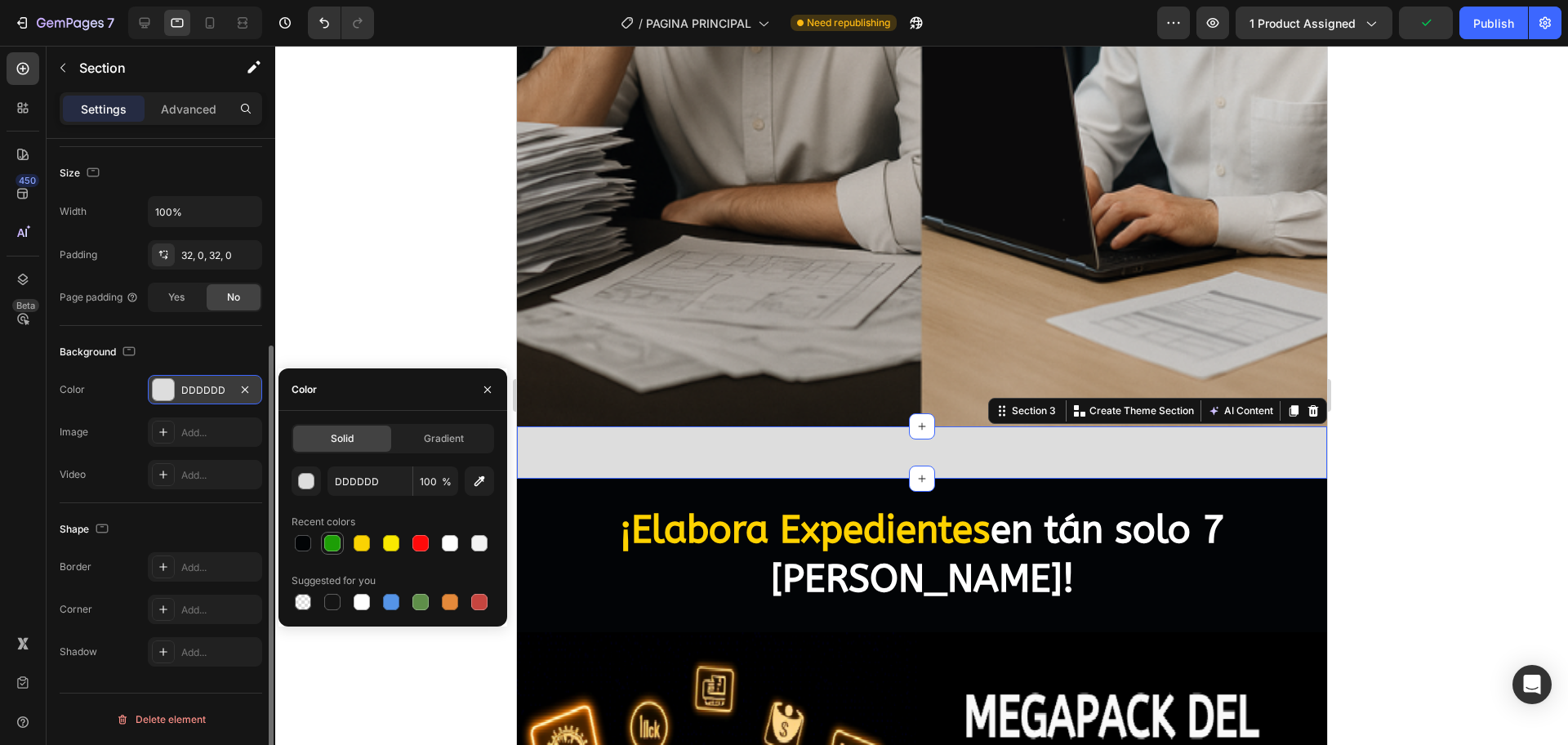
click at [333, 545] on div at bounding box center [332, 543] width 17 height 17
type input "1D9E06"
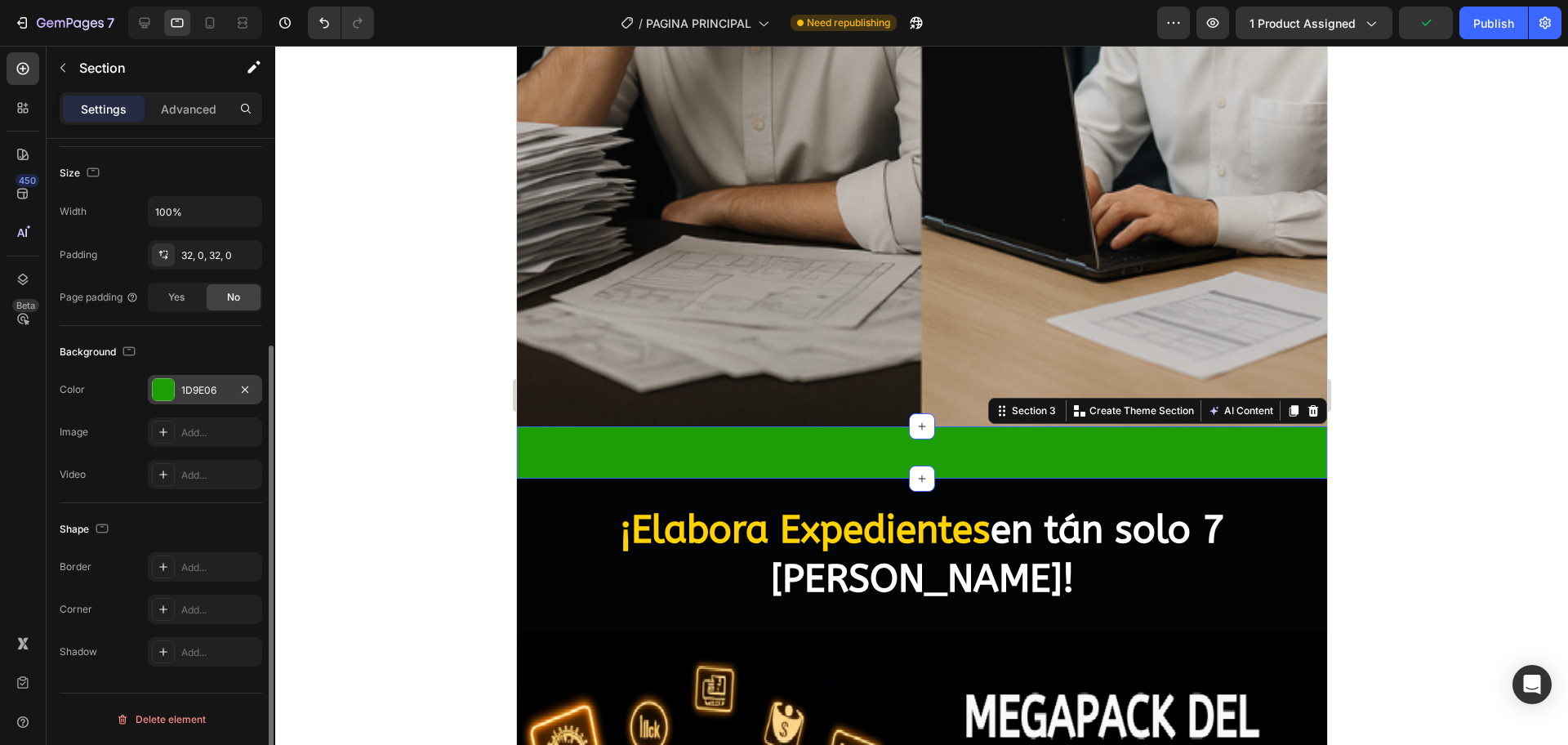
click at [449, 299] on div at bounding box center [920, 396] width 1292 height 699
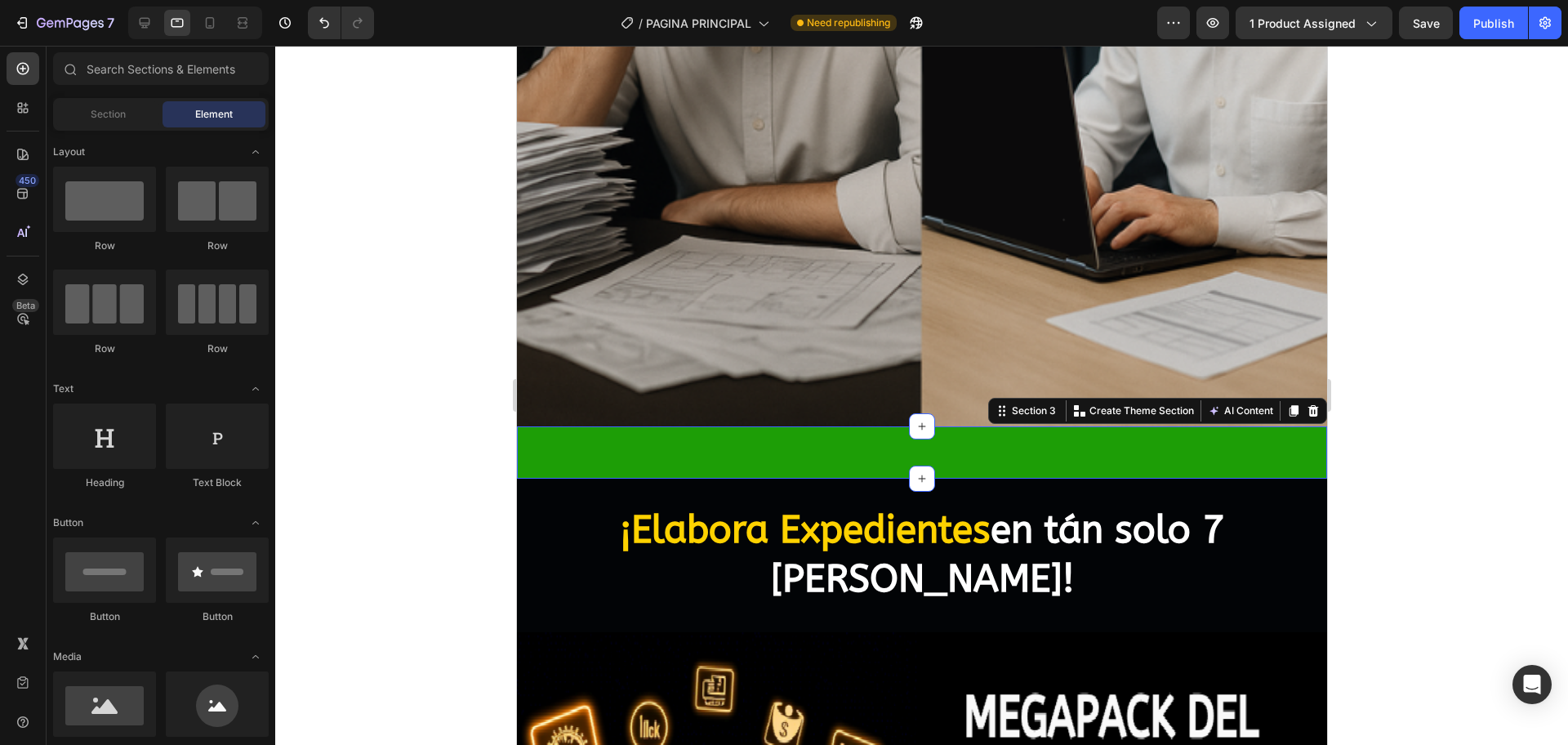
click at [702, 440] on div "Boton de compra Publish the page to see the content. Boton de compra Section 3 …" at bounding box center [920, 452] width 810 height 52
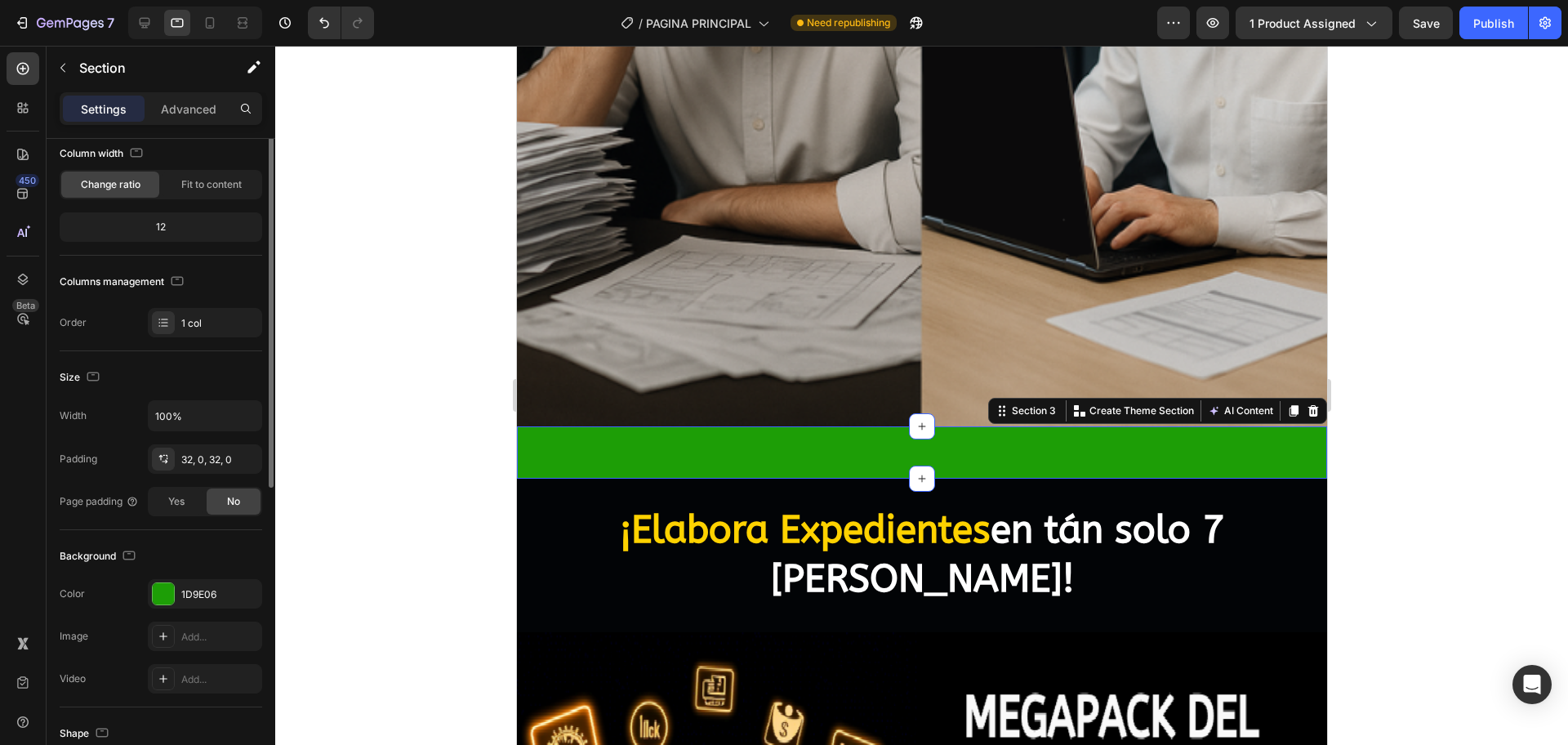
scroll to position [0, 0]
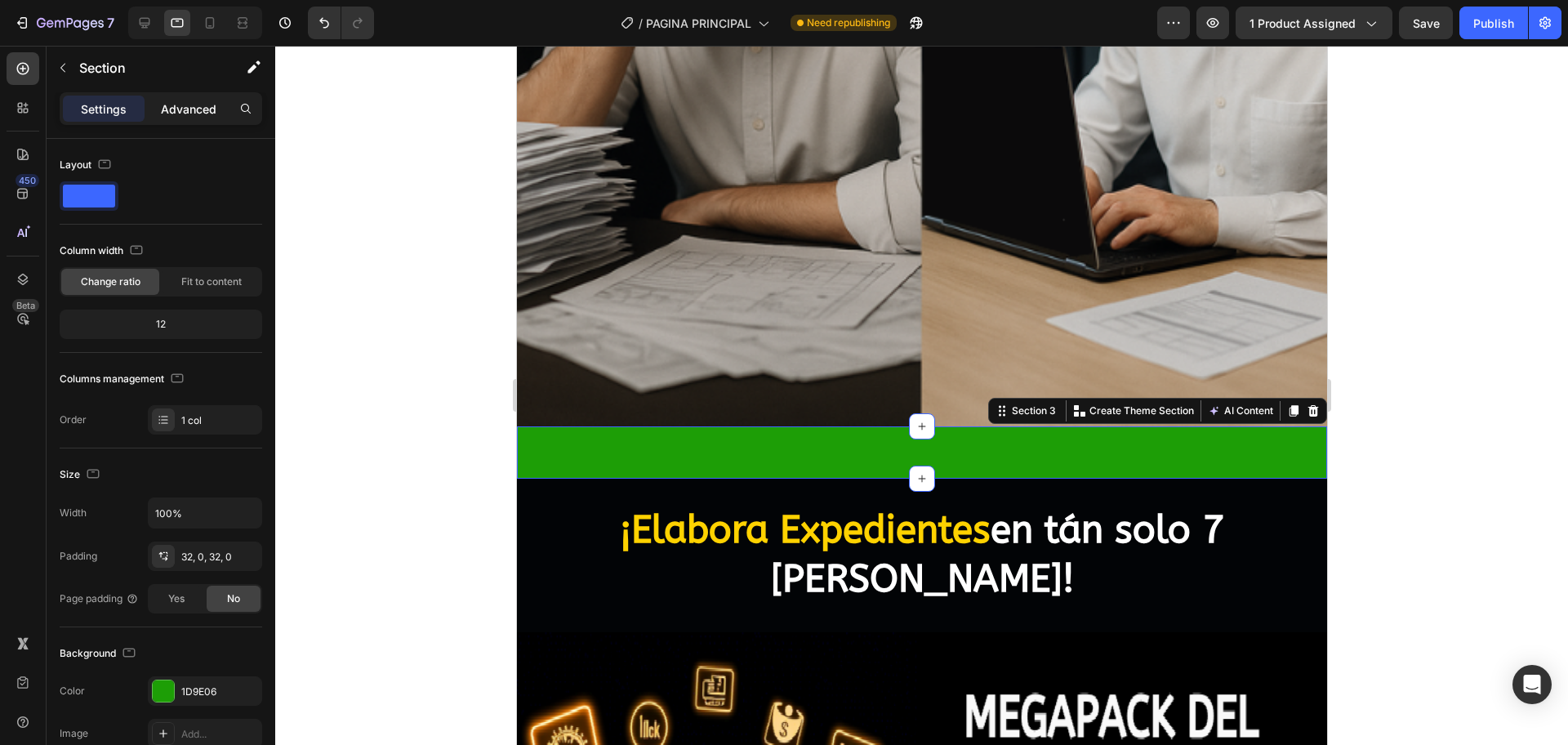
click at [184, 111] on p "Advanced" at bounding box center [188, 108] width 56 height 17
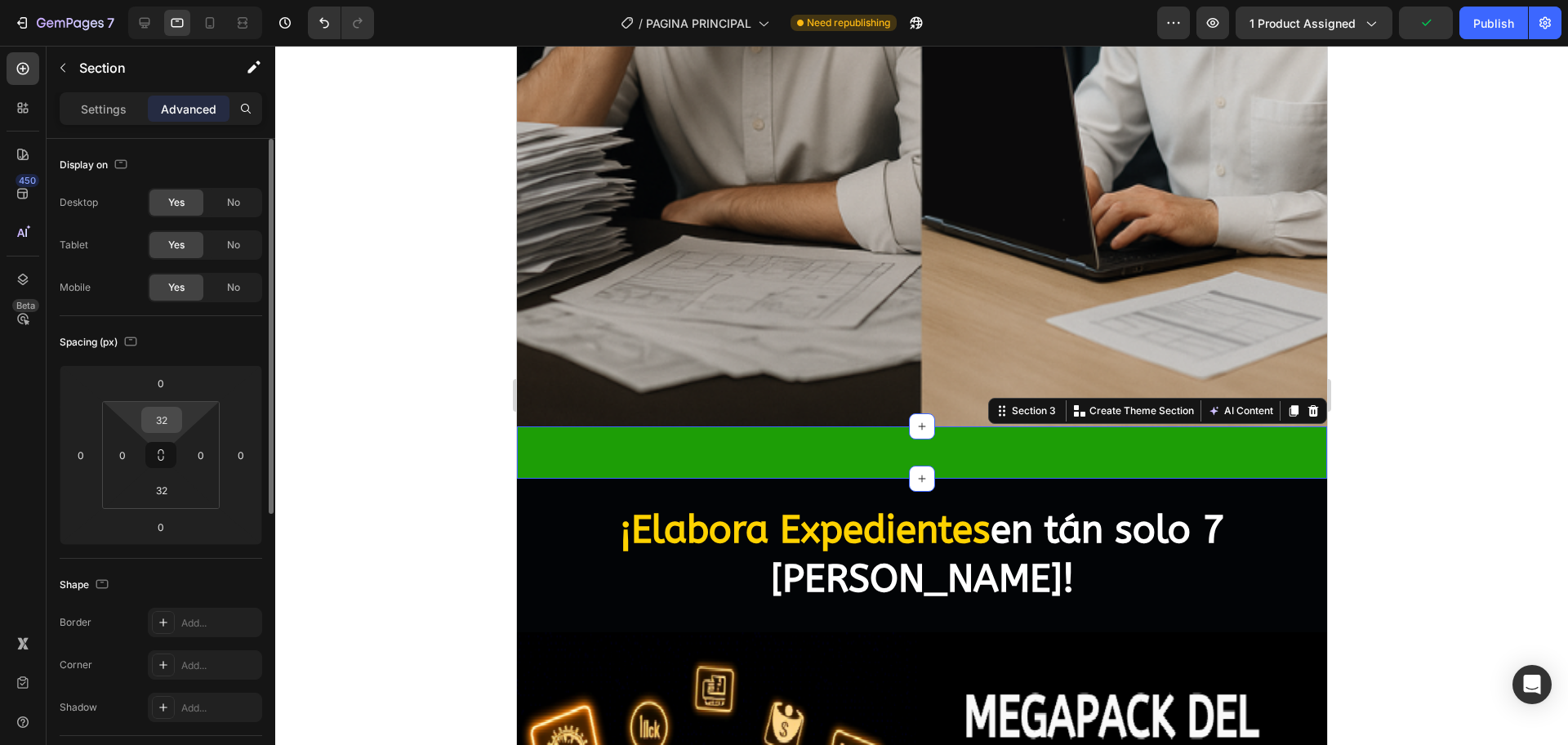
click at [168, 426] on input "32" at bounding box center [161, 419] width 32 height 25
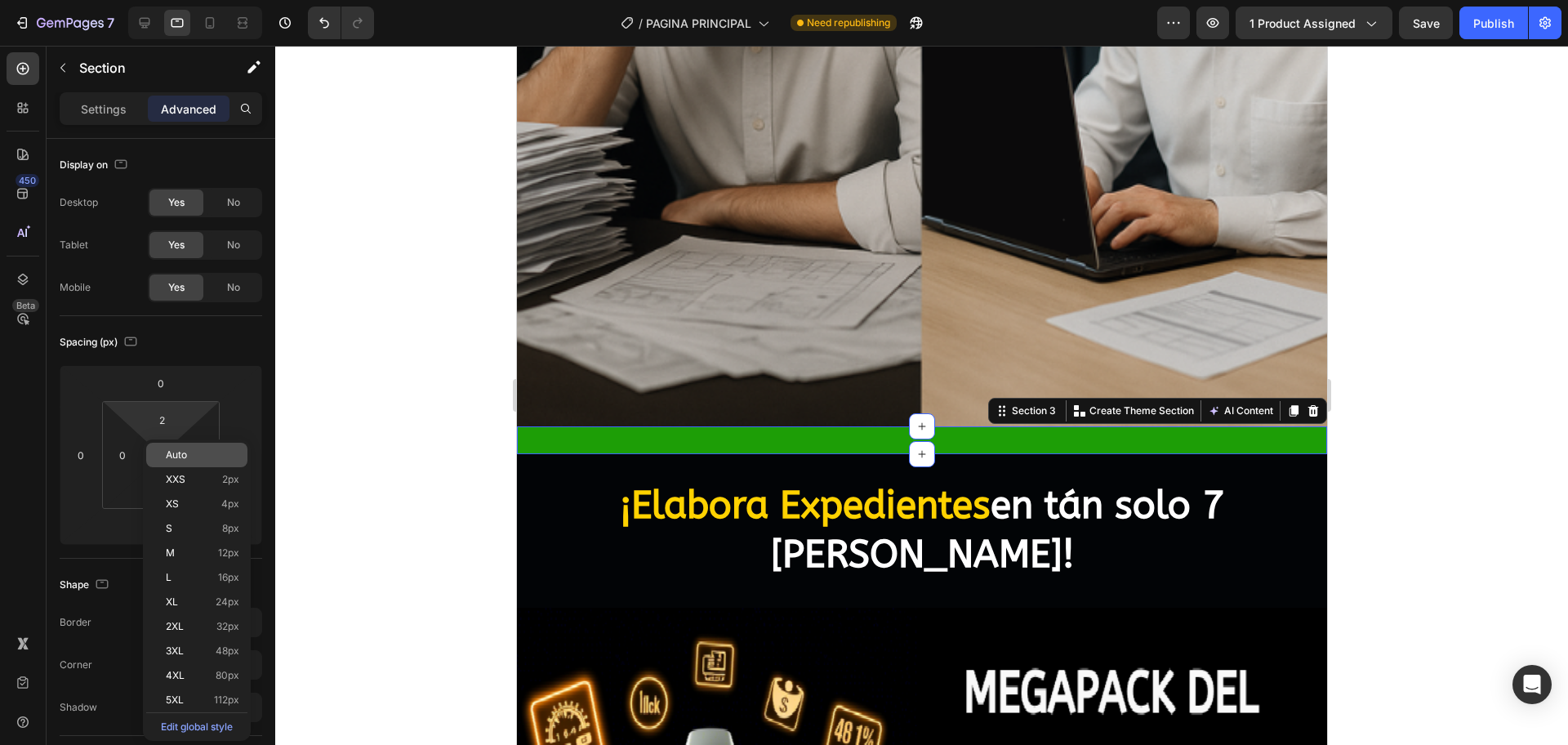
click at [198, 454] on p "Auto" at bounding box center [202, 455] width 74 height 12
type input "Auto"
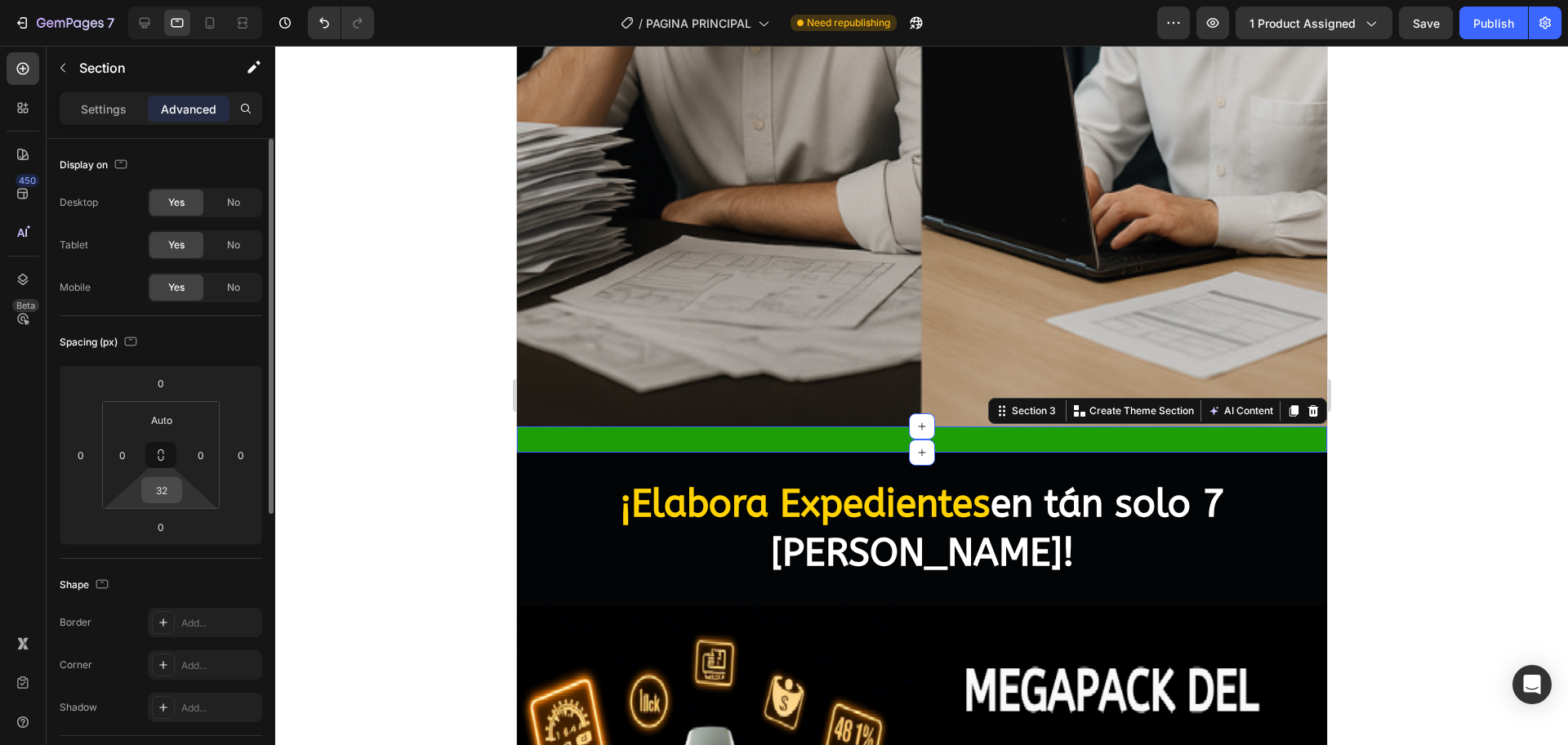
click at [158, 492] on input "32" at bounding box center [161, 490] width 32 height 25
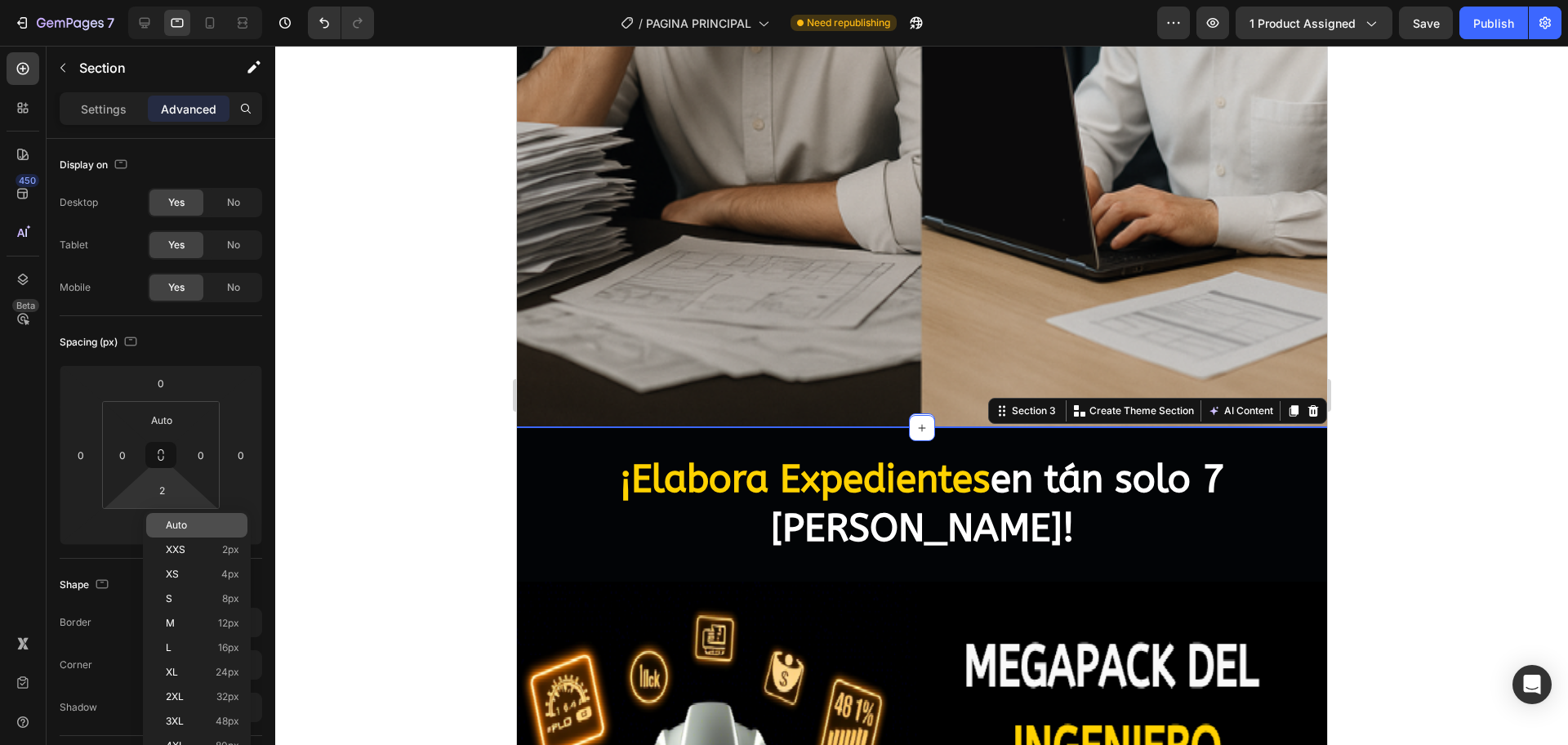
click at [190, 524] on p "Auto" at bounding box center [202, 525] width 74 height 12
type input "Auto"
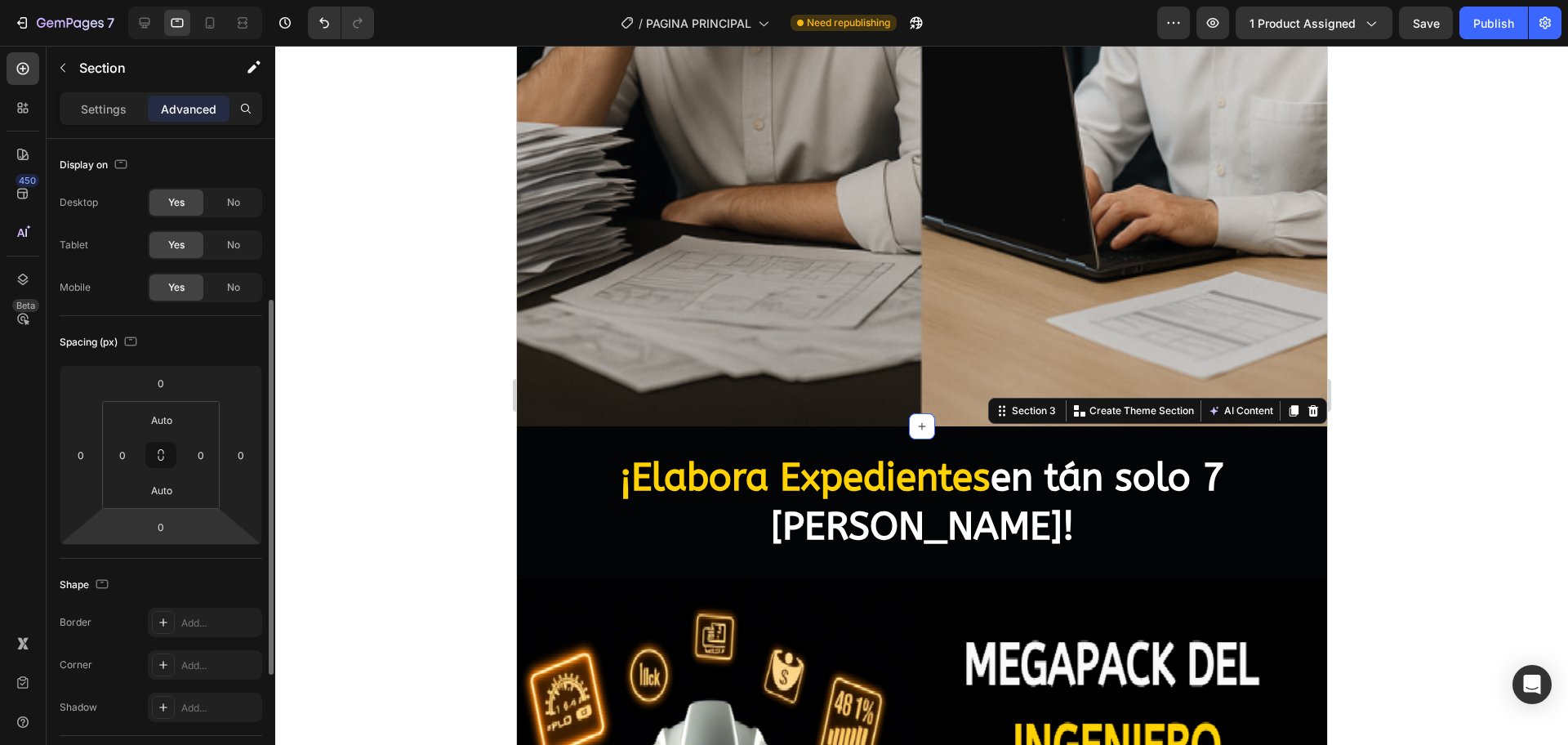
scroll to position [306, 0]
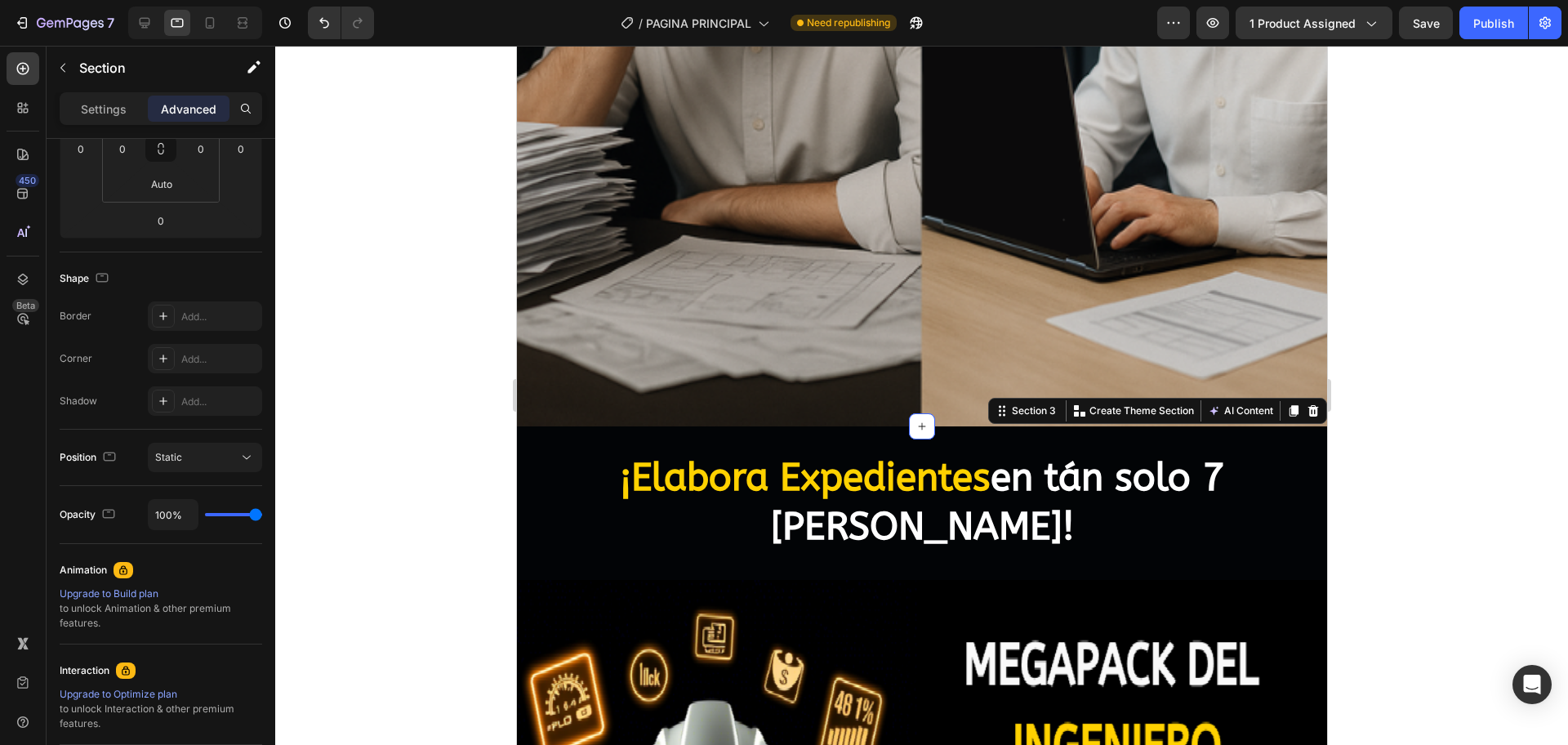
click at [469, 483] on div at bounding box center [920, 396] width 1292 height 699
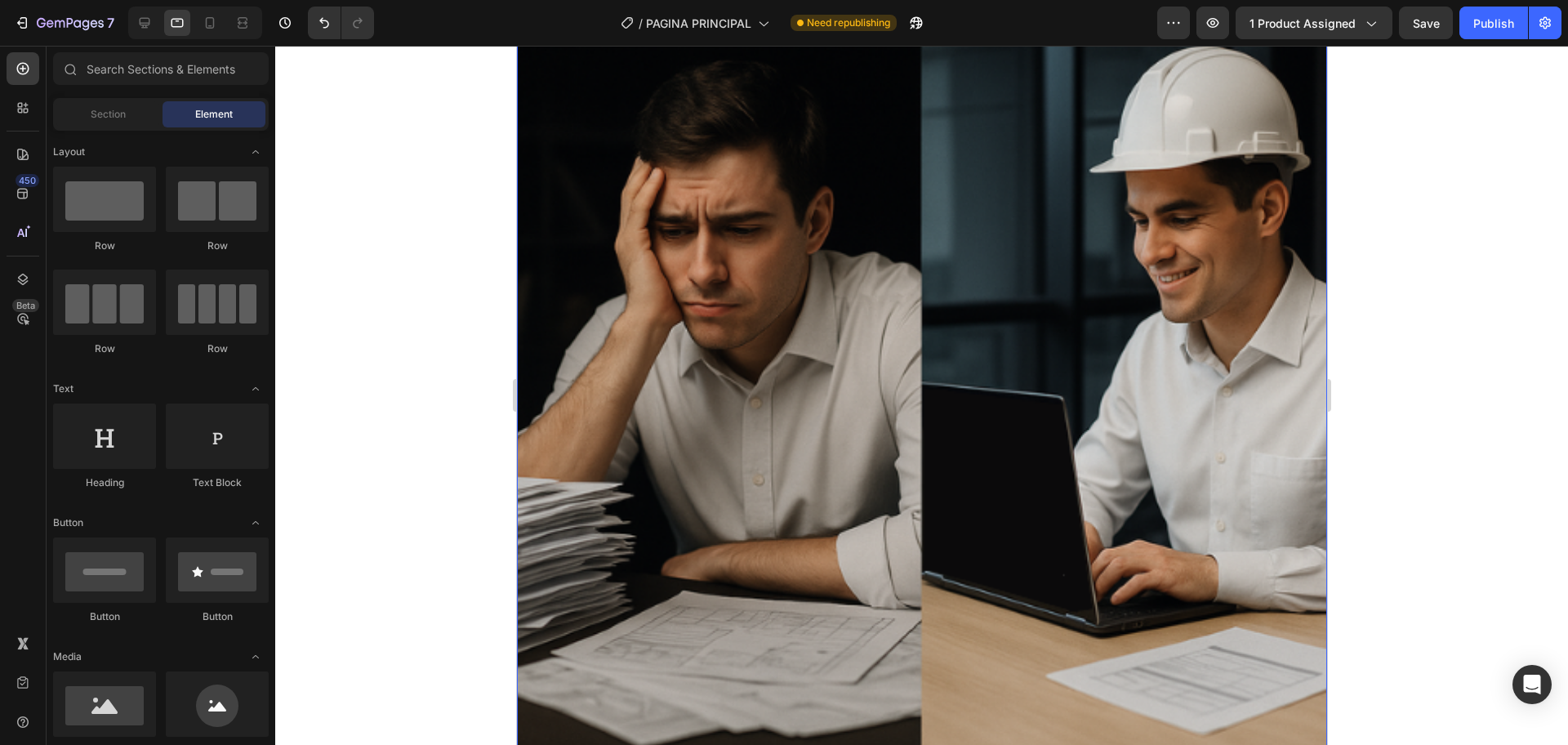
scroll to position [510, 0]
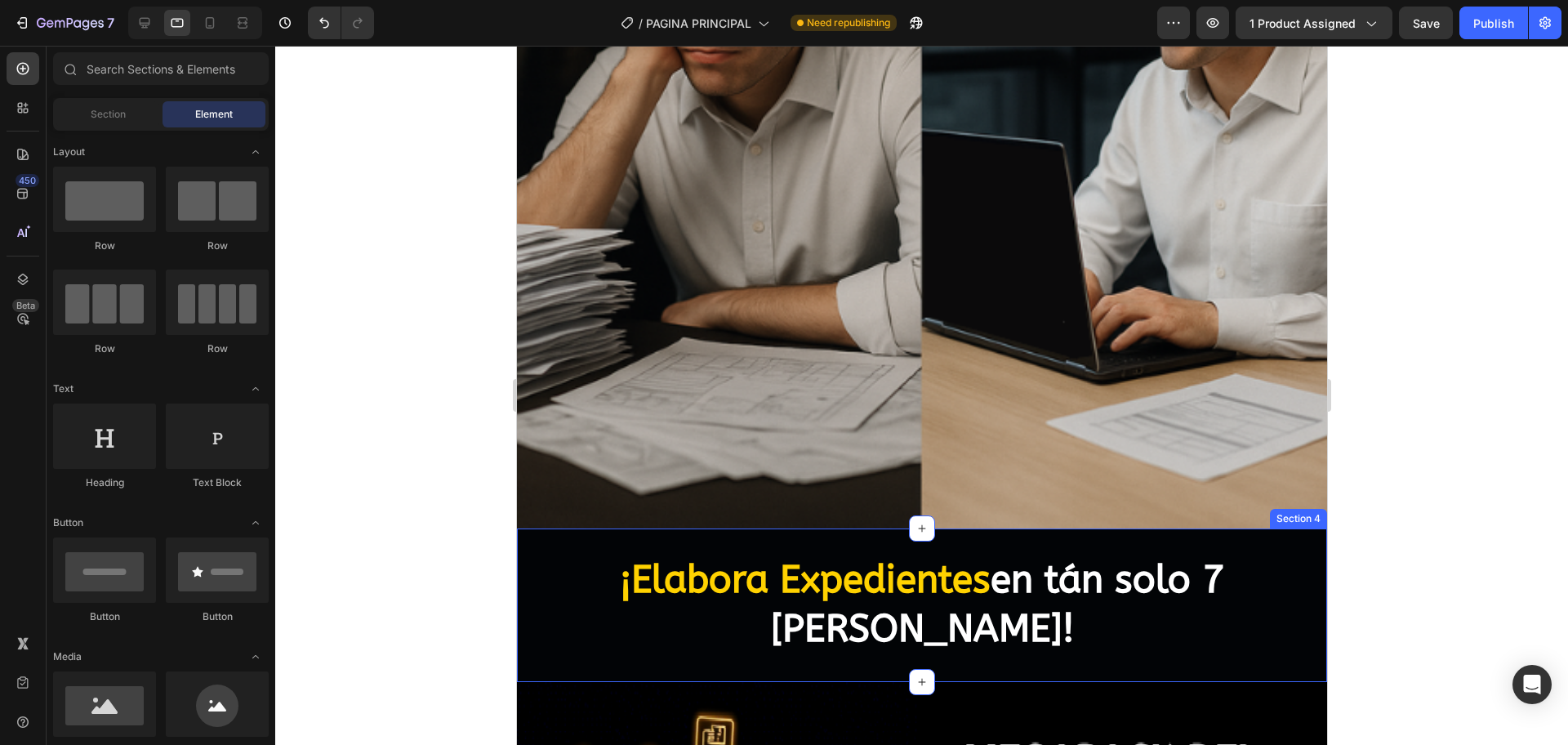
click at [613, 528] on div "¡Elabora Expedientes en tán solo 7 días! Heading Section 4" at bounding box center [920, 605] width 810 height 153
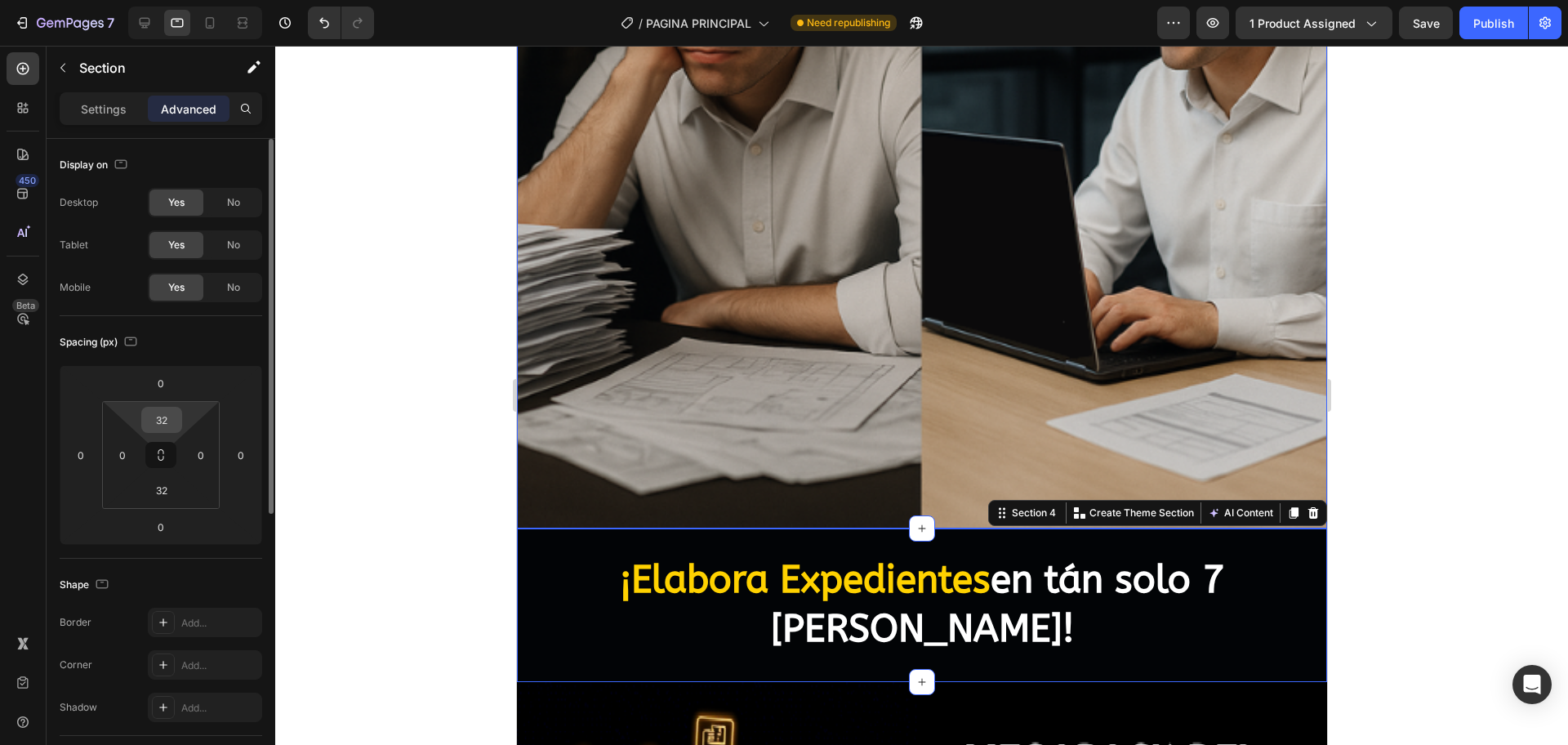
click at [160, 421] on input "32" at bounding box center [161, 419] width 32 height 25
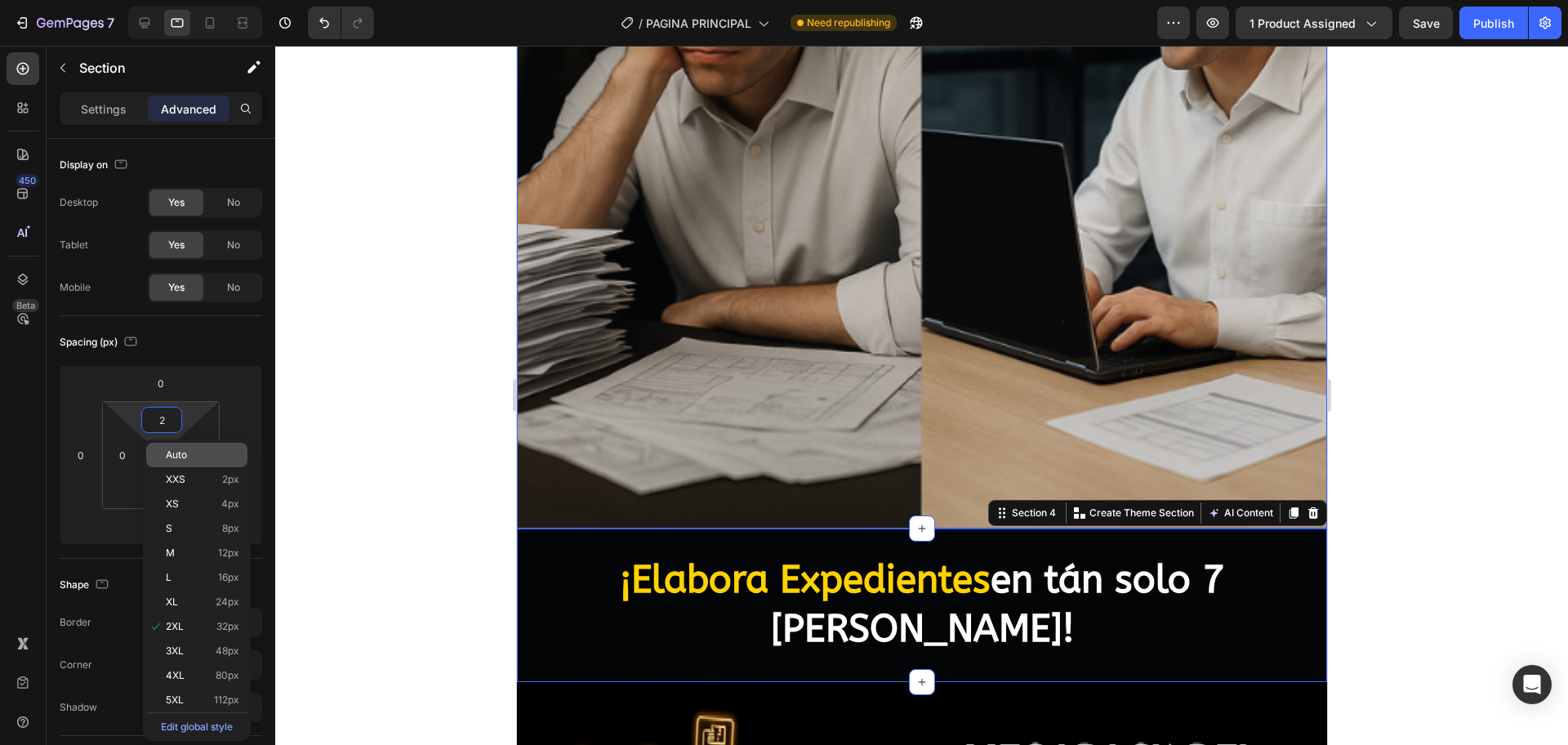
click at [183, 453] on span "Auto" at bounding box center [177, 455] width 22 height 12
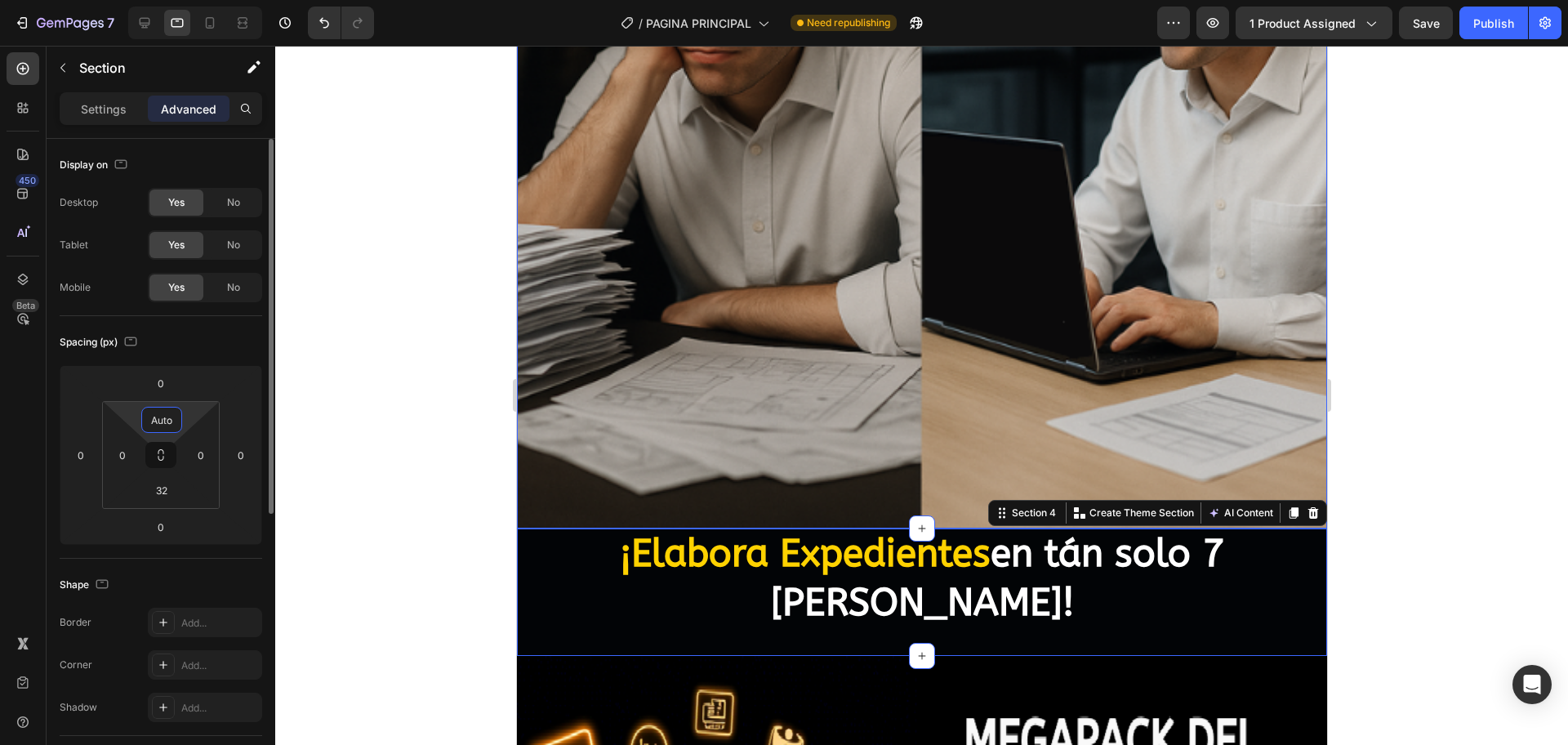
click at [163, 422] on input "Auto" at bounding box center [161, 419] width 32 height 25
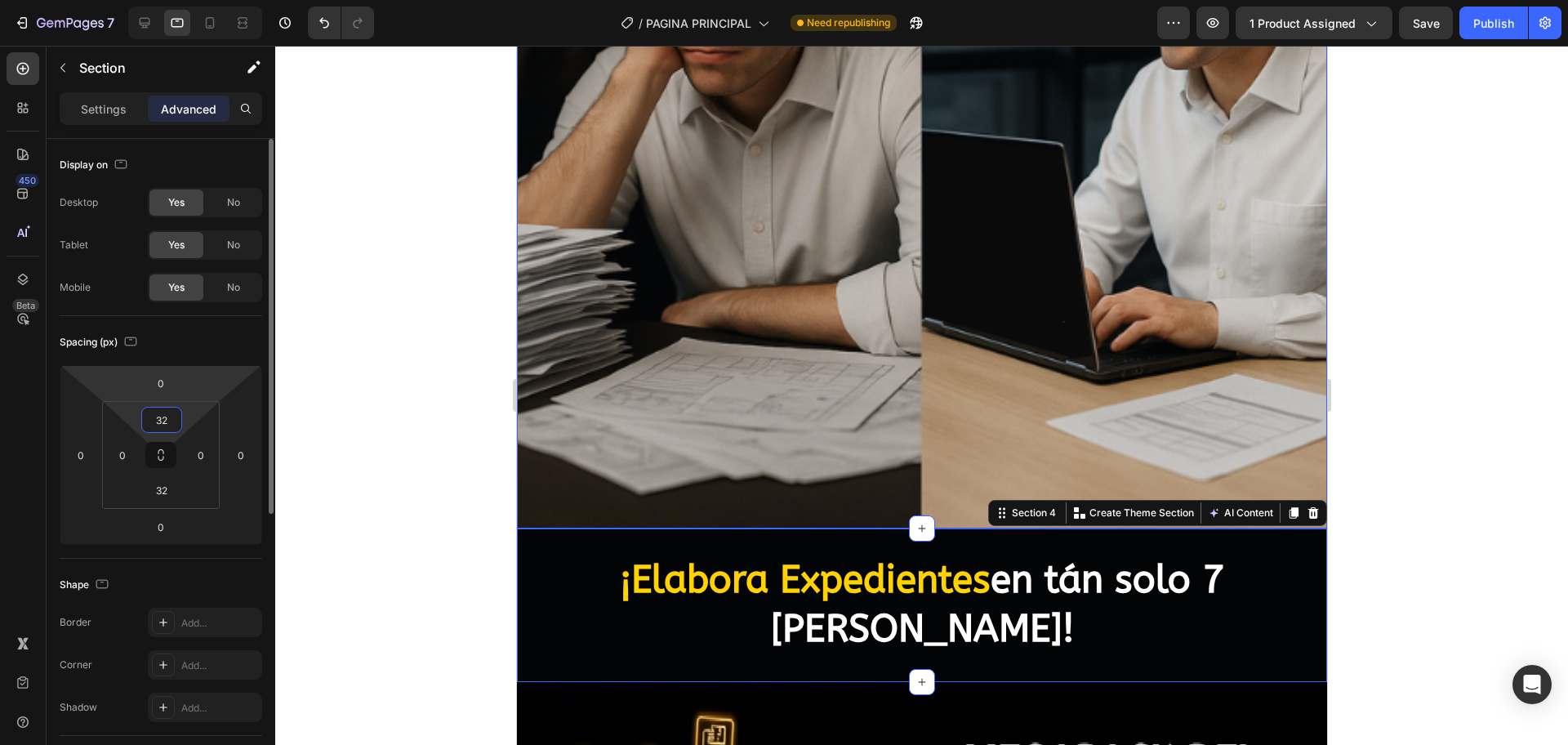
type input "32"
click at [194, 0] on html "7 / PAGINA PRINCIPAL Need republishing Preview 1 product assigned Save Publish …" at bounding box center [784, 0] width 1568 height 0
click at [231, 343] on div "Spacing (px)" at bounding box center [161, 342] width 202 height 27
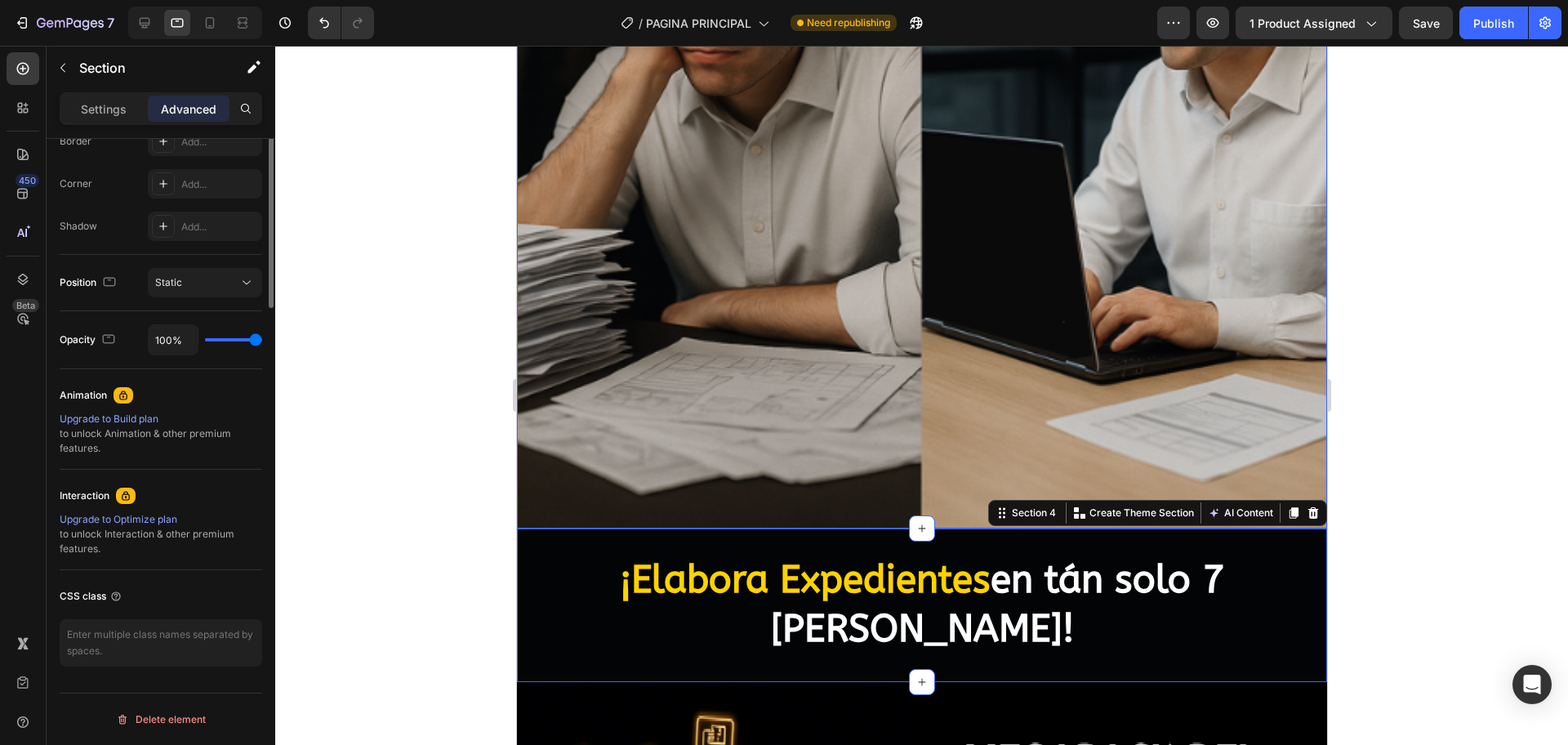
scroll to position [73, 0]
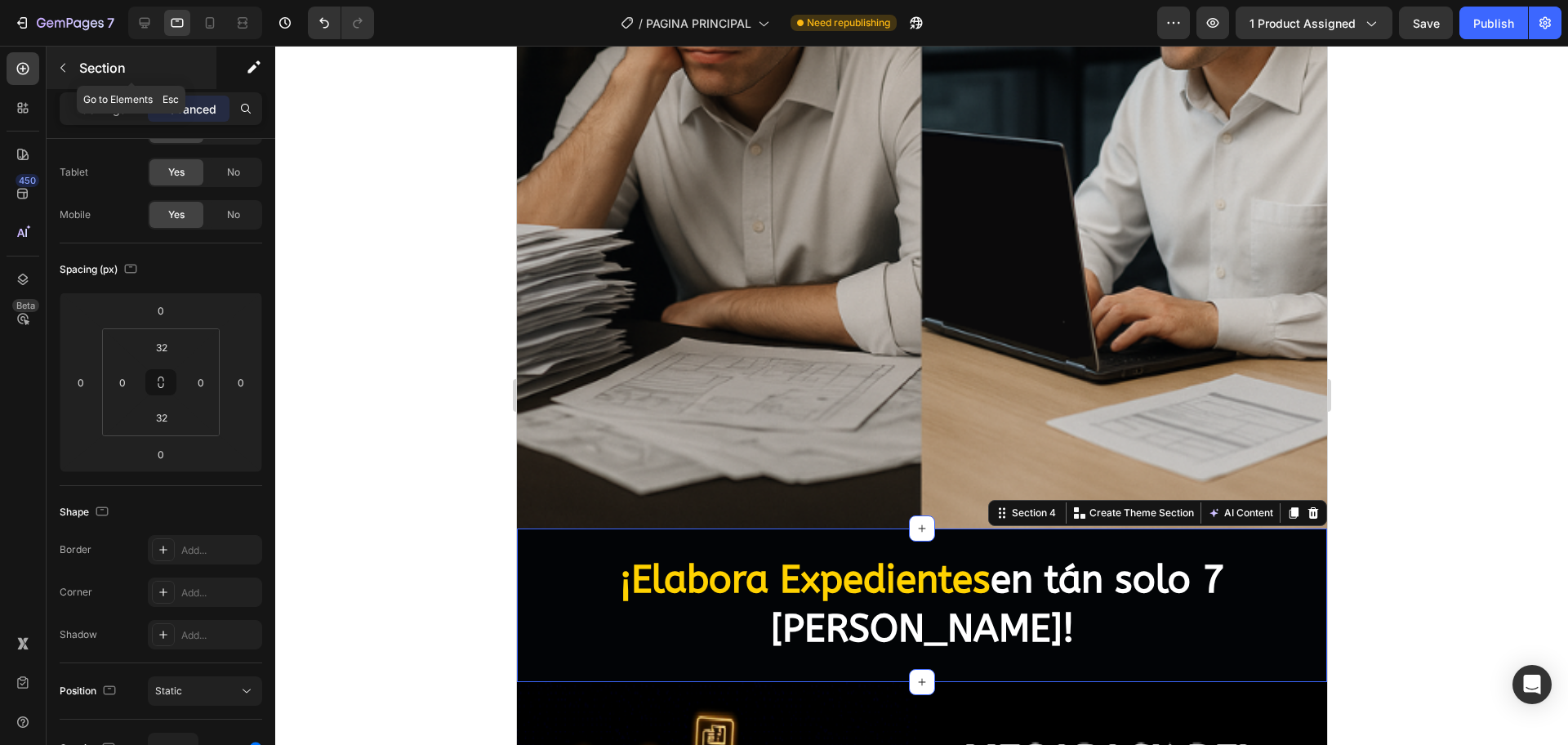
click at [63, 78] on button "button" at bounding box center [63, 68] width 26 height 27
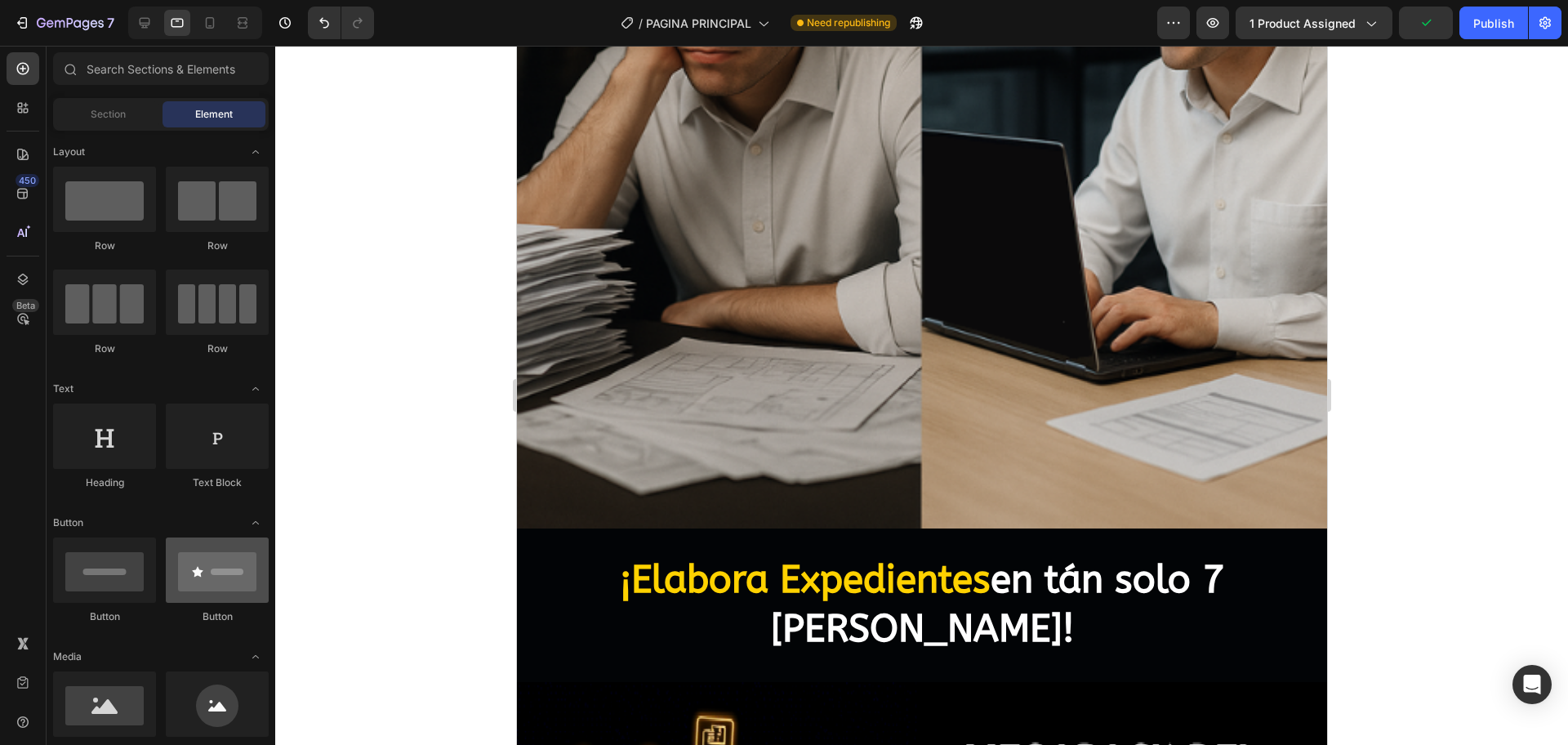
scroll to position [102, 0]
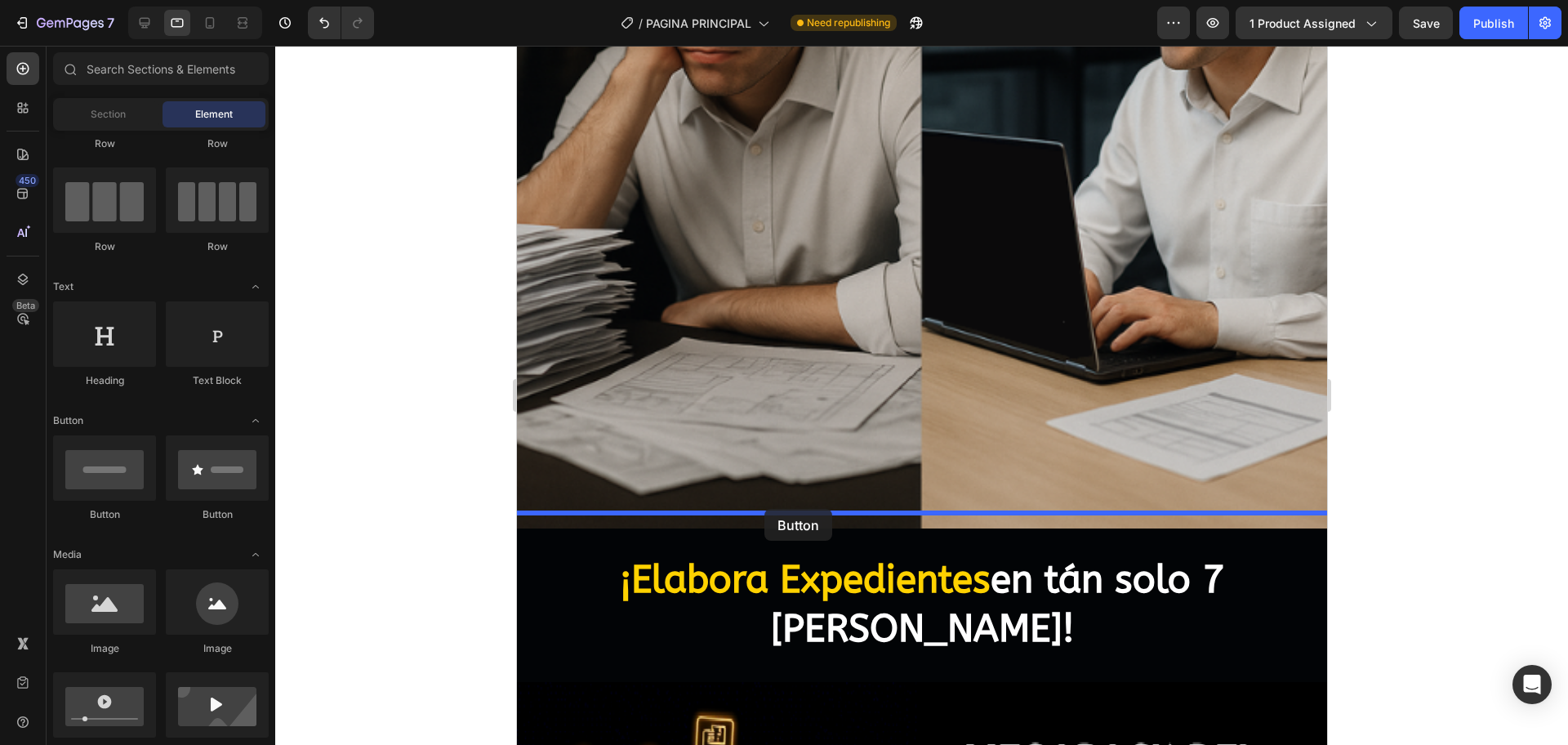
drag, startPoint x: 727, startPoint y: 529, endPoint x: 763, endPoint y: 508, distance: 41.7
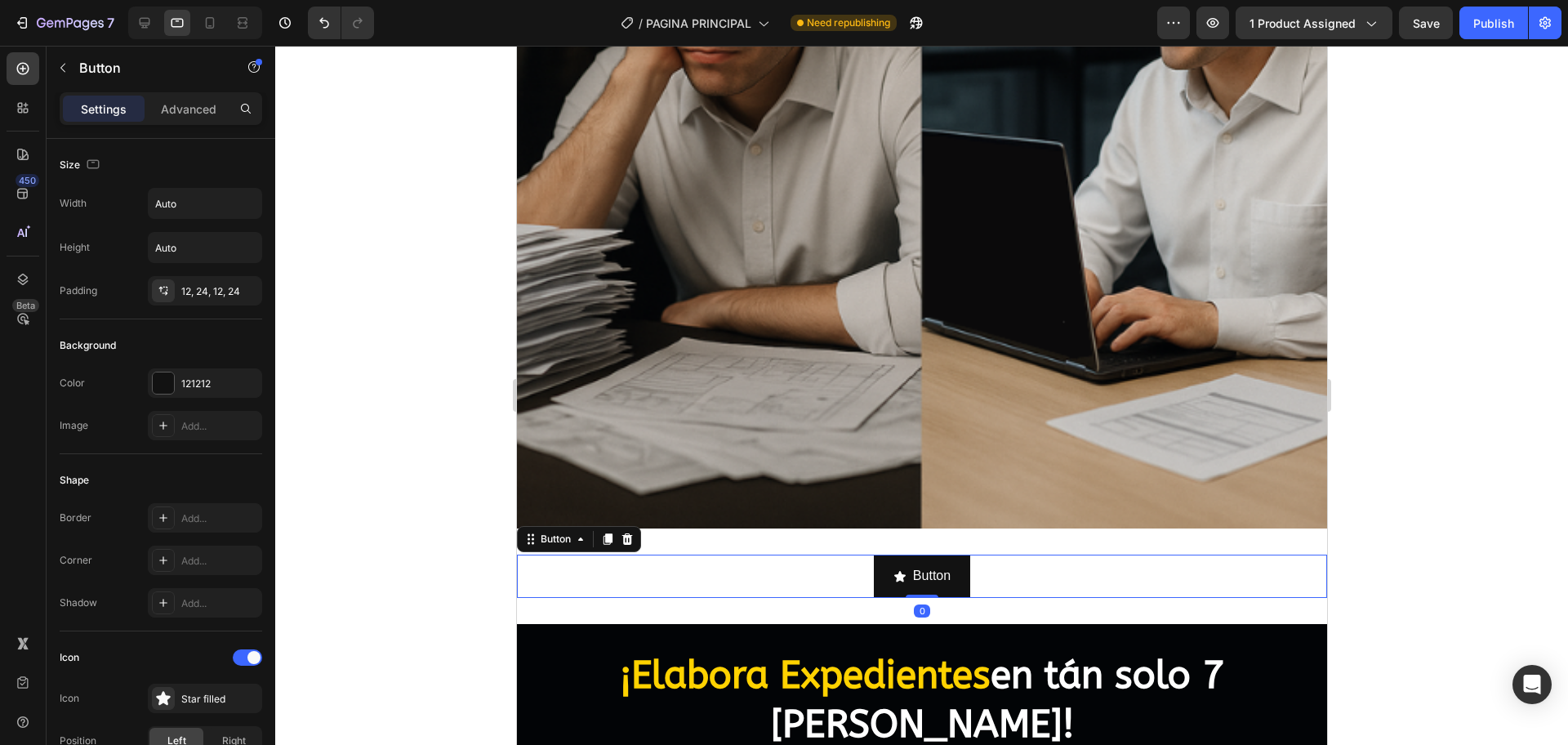
click at [736, 563] on div "Button Button 0" at bounding box center [920, 576] width 810 height 43
click at [163, 389] on div at bounding box center [164, 383] width 22 height 22
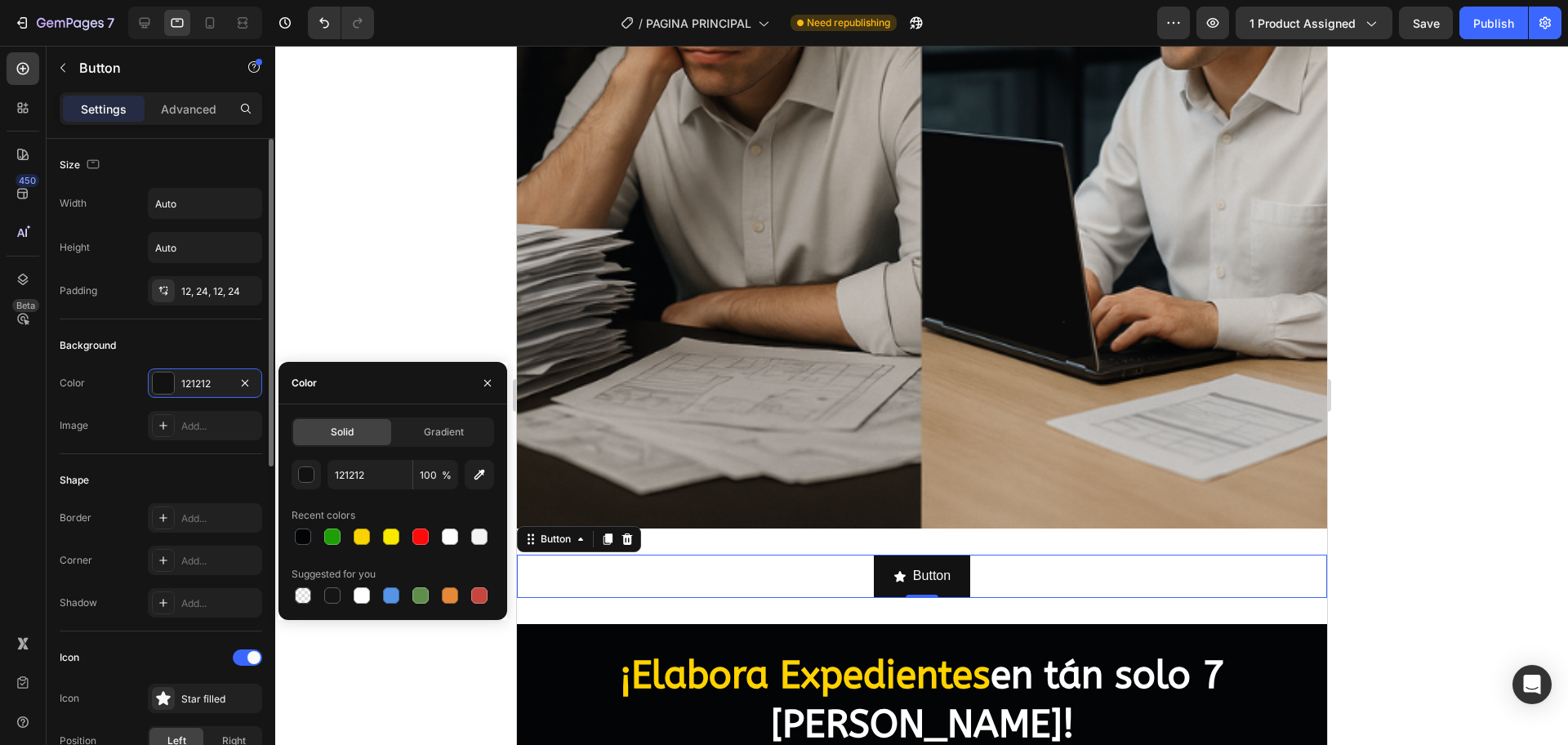
click at [192, 462] on div "Shape Border Add... Corner Add... Shadow Add..." at bounding box center [161, 543] width 202 height 178
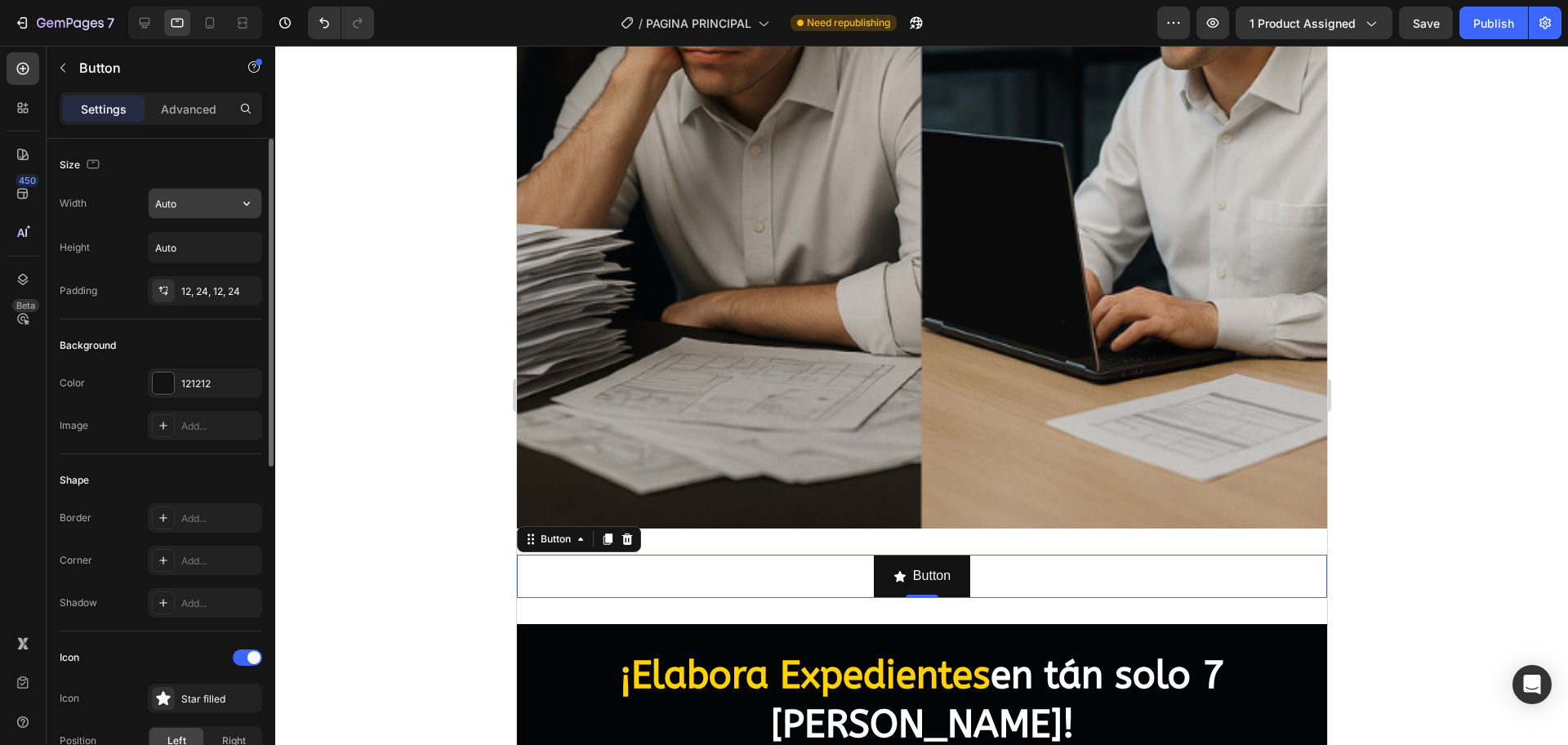
click at [192, 213] on input "Auto" at bounding box center [204, 203] width 113 height 29
click at [250, 208] on icon "button" at bounding box center [246, 203] width 17 height 17
click at [216, 262] on div "Full 100%" at bounding box center [187, 276] width 133 height 31
type input "100%"
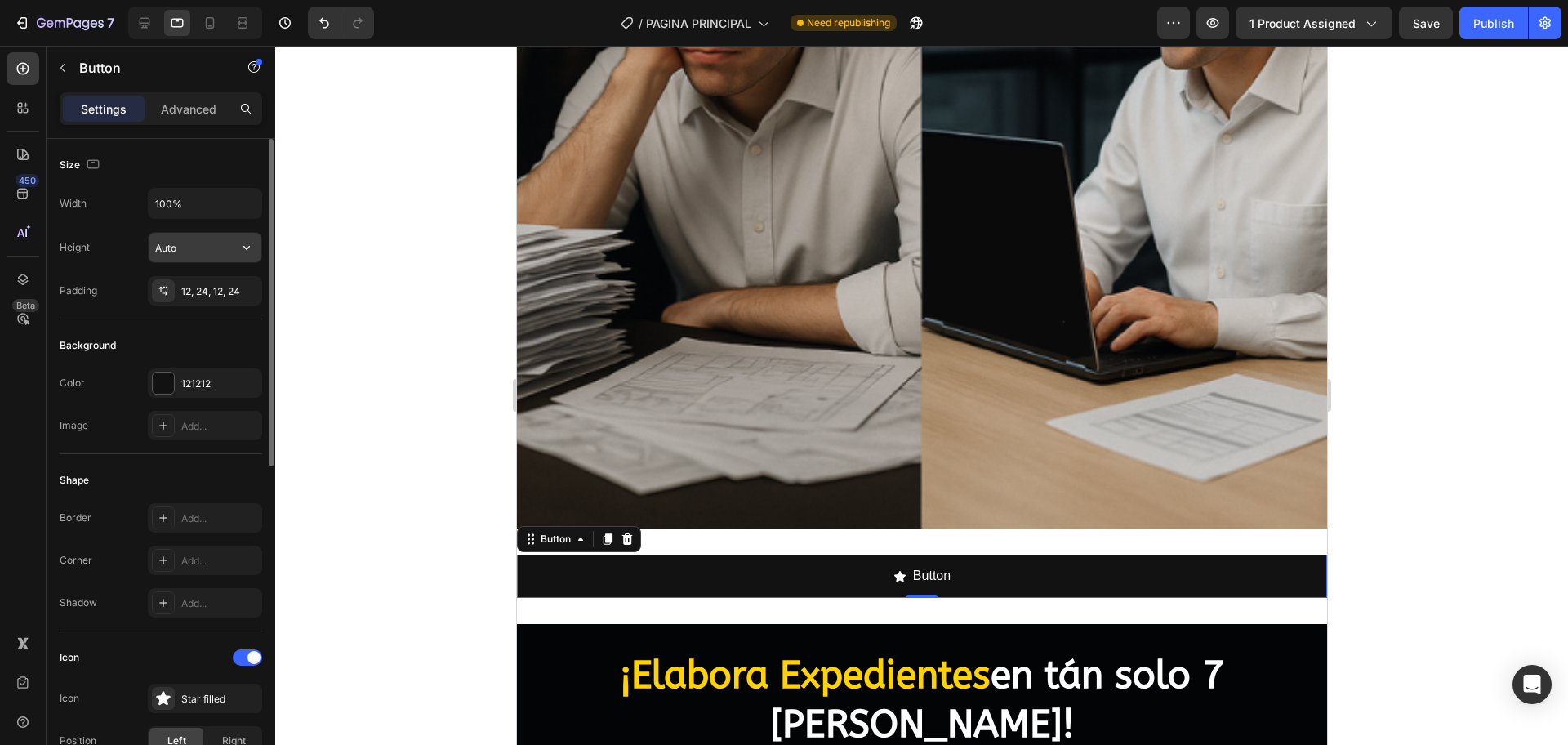
click at [214, 248] on input "Auto" at bounding box center [204, 247] width 113 height 29
click at [240, 249] on icon "button" at bounding box center [246, 247] width 17 height 17
click at [196, 294] on span "Fit content" at bounding box center [179, 289] width 49 height 15
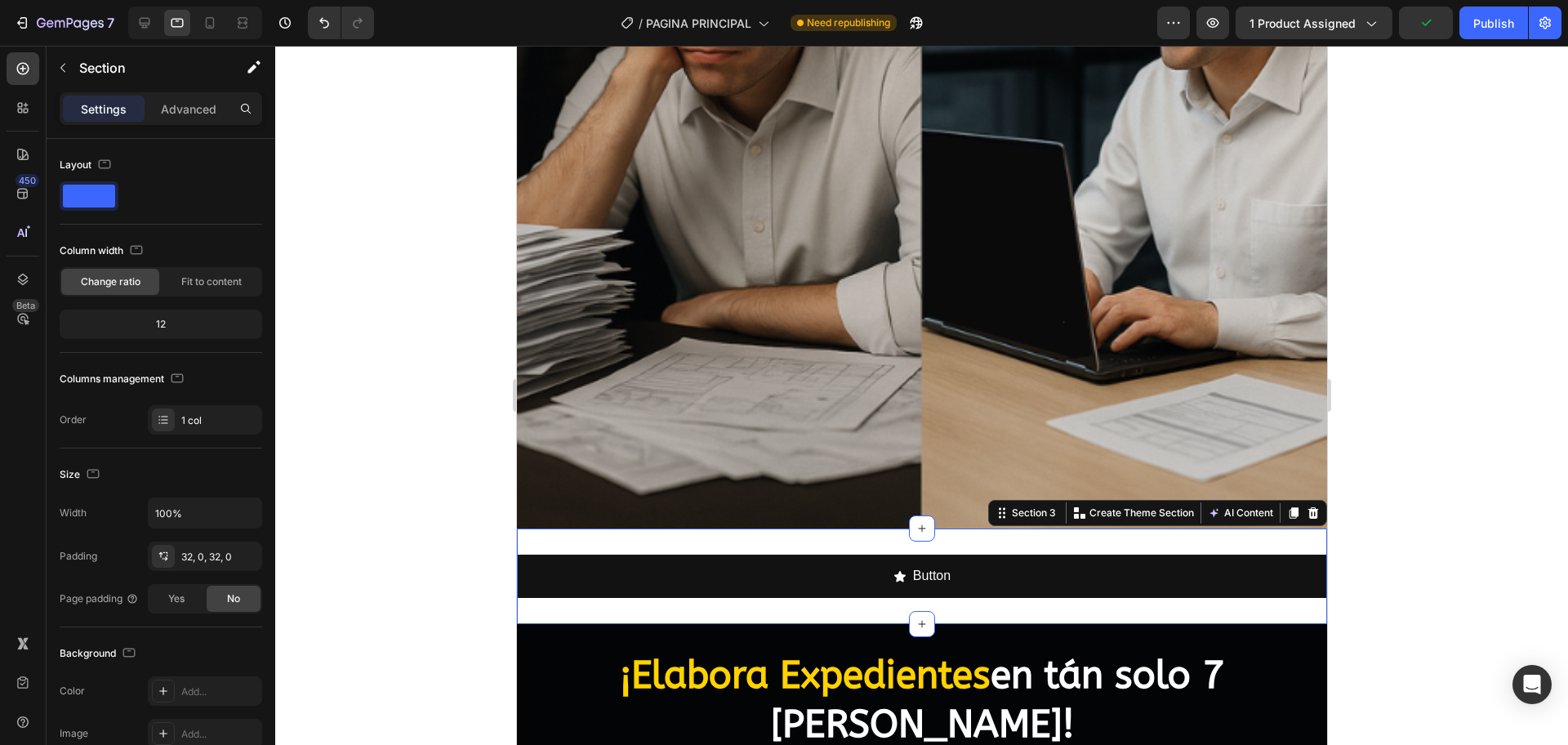
click at [693, 528] on div "Button Button Section 3 You can create reusable sections Create Theme Section A…" at bounding box center [920, 575] width 810 height 95
click at [191, 508] on input "100%" at bounding box center [204, 513] width 113 height 29
click at [250, 516] on icon "button" at bounding box center [246, 512] width 17 height 17
click at [220, 576] on div "Default 100%" at bounding box center [187, 586] width 133 height 31
click at [243, 505] on icon "button" at bounding box center [246, 512] width 17 height 17
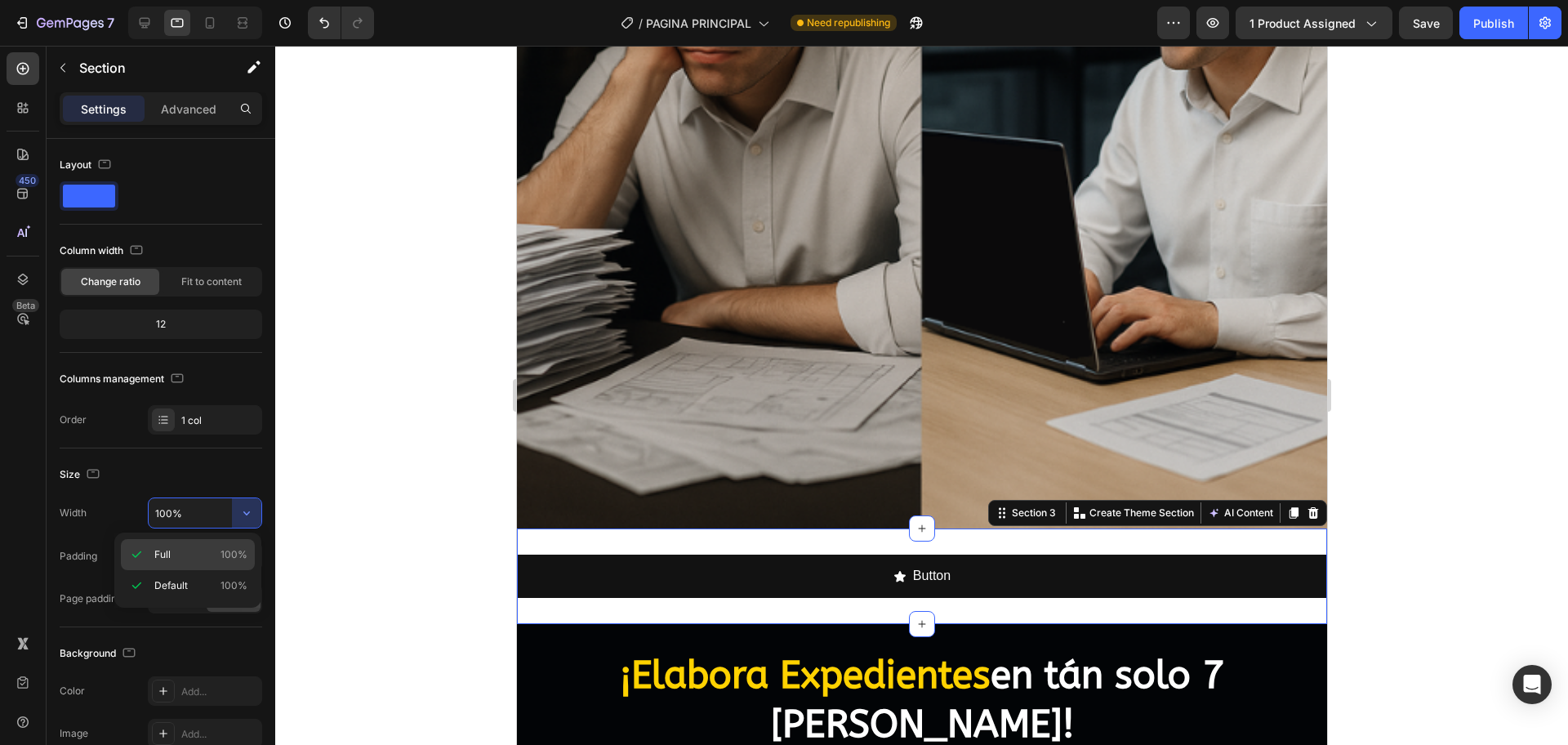
click at [212, 570] on div "Full 100%" at bounding box center [187, 586] width 133 height 31
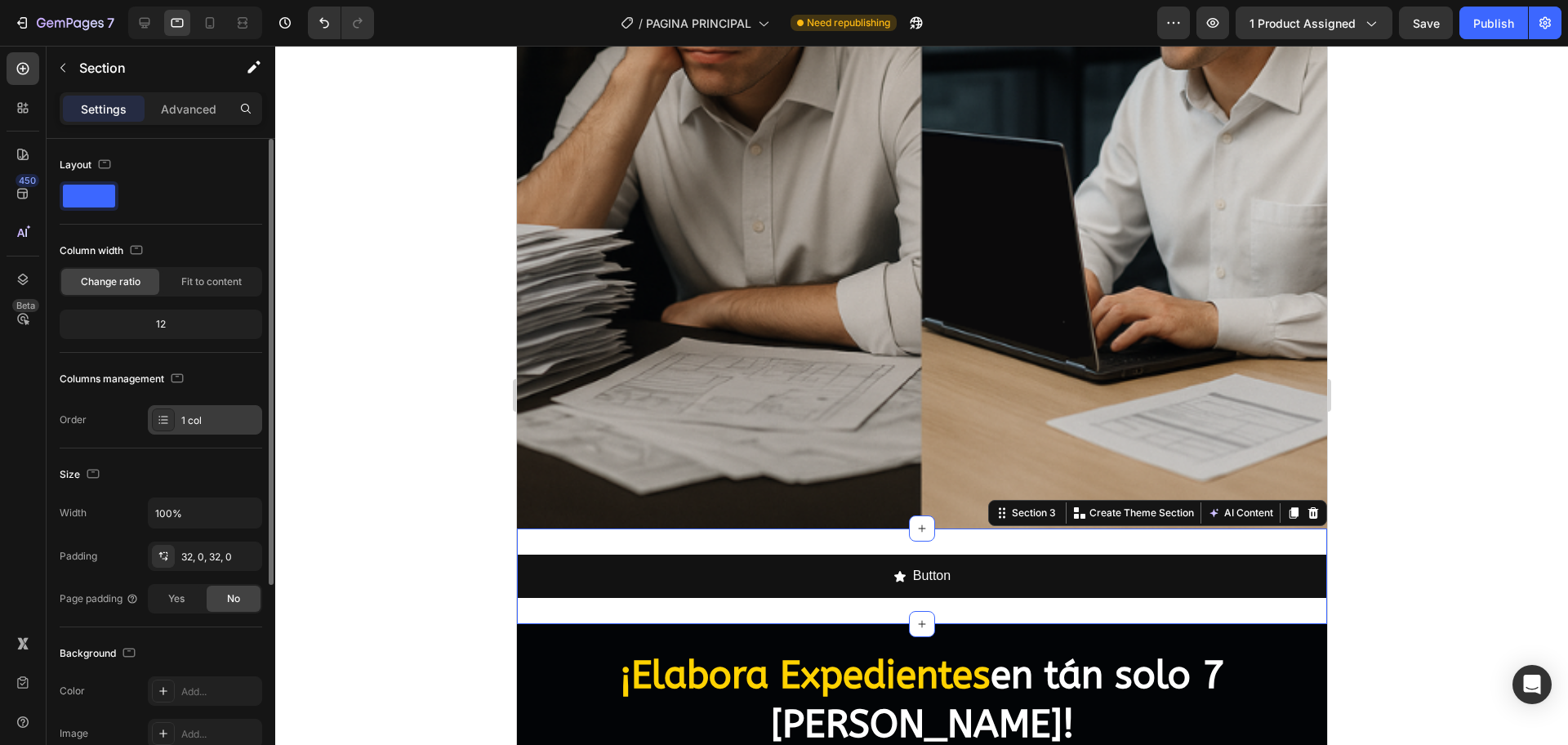
click at [203, 411] on div "1 col" at bounding box center [205, 420] width 114 height 29
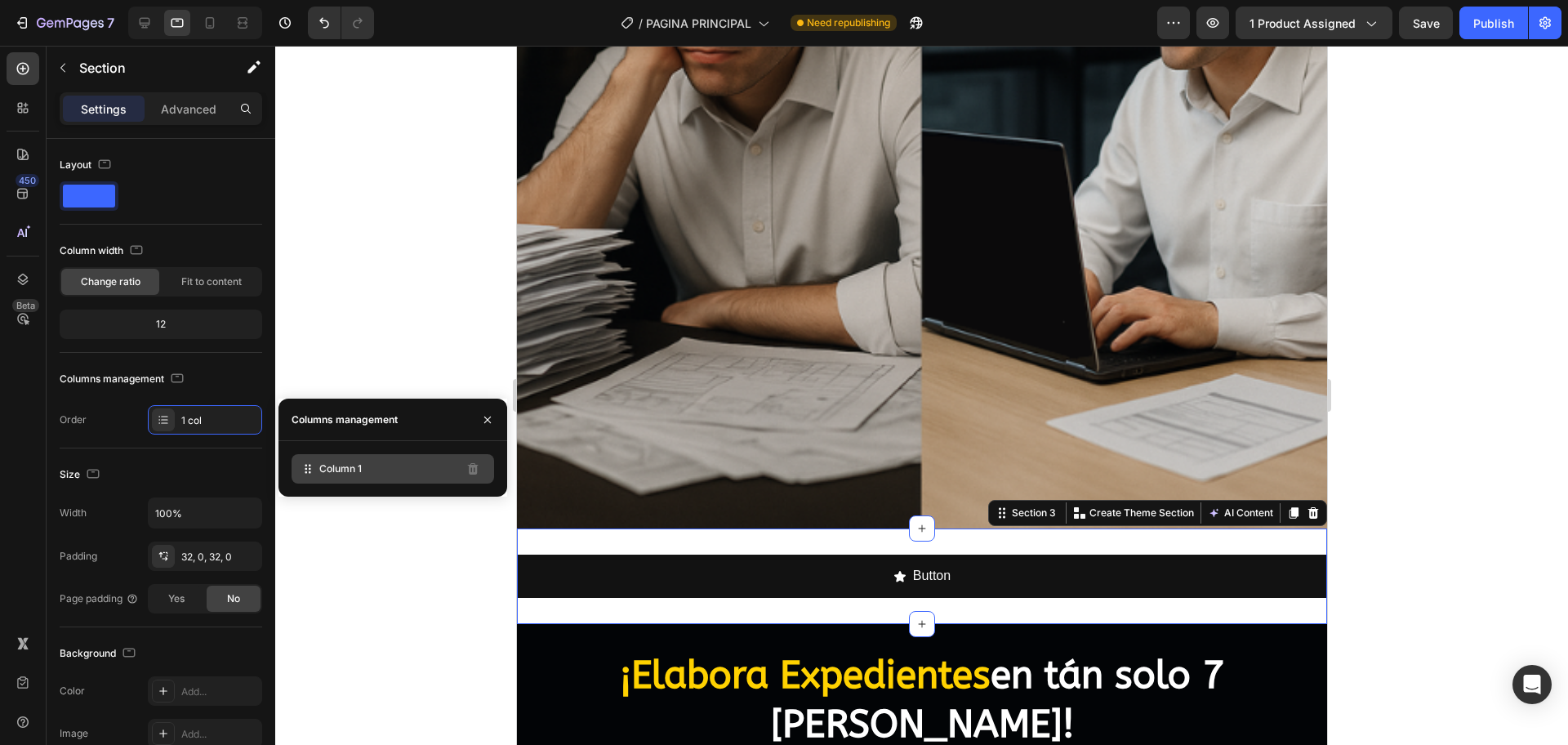
click at [340, 466] on span "Column 1" at bounding box center [340, 468] width 42 height 15
click at [112, 522] on div "Width 100%" at bounding box center [161, 513] width 202 height 31
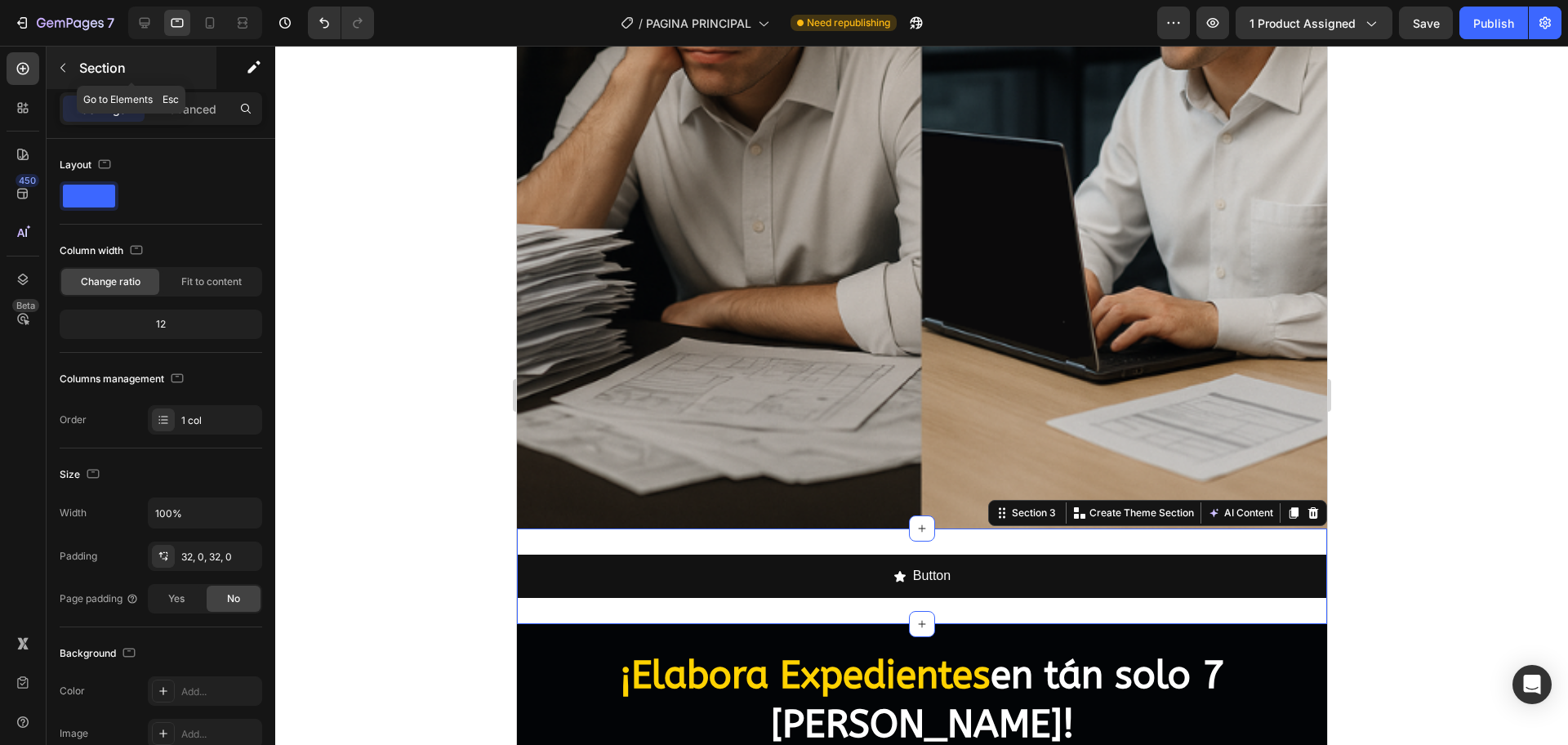
click at [76, 69] on div "Section" at bounding box center [131, 67] width 170 height 42
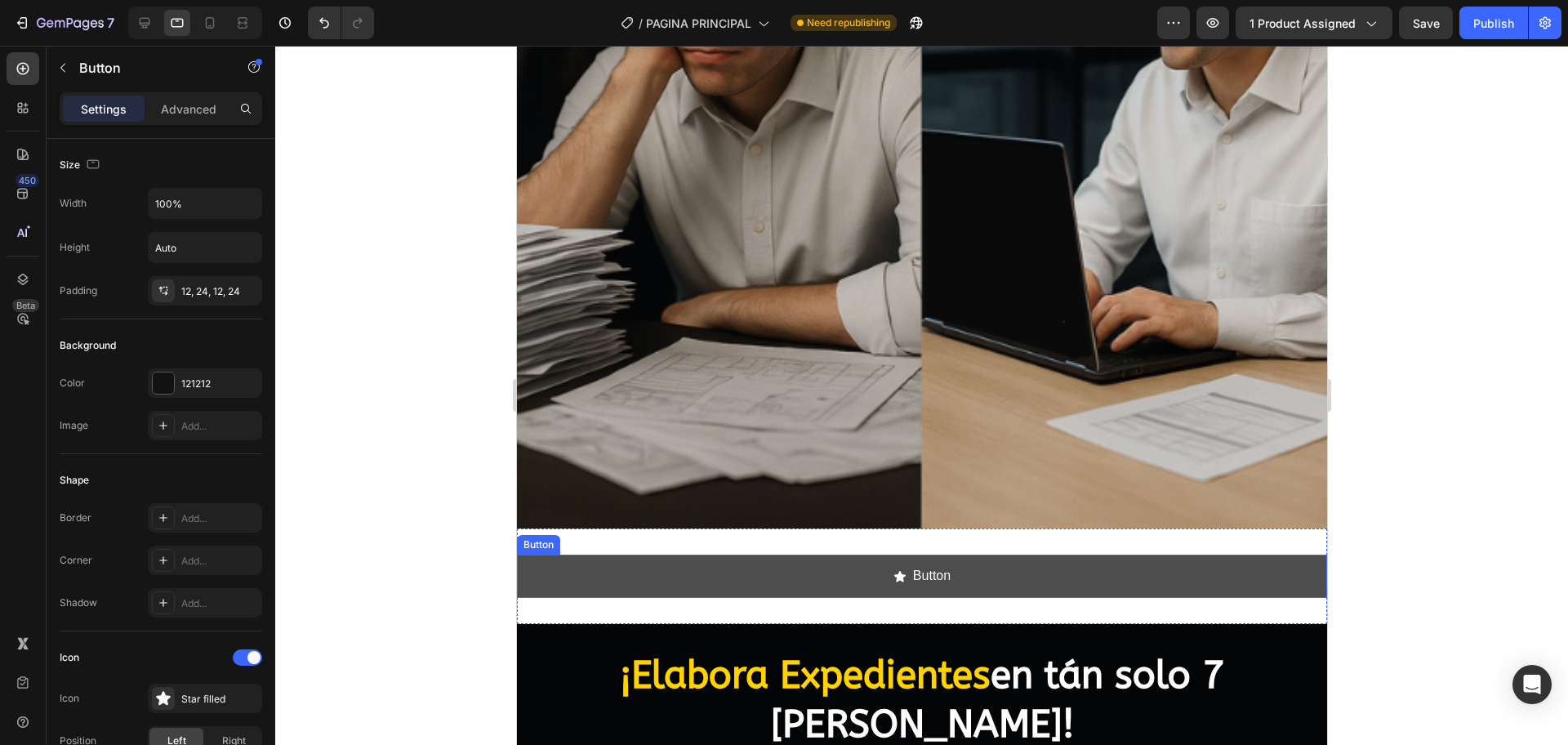
click at [892, 570] on icon "<p>Button</p>" at bounding box center [898, 576] width 13 height 13
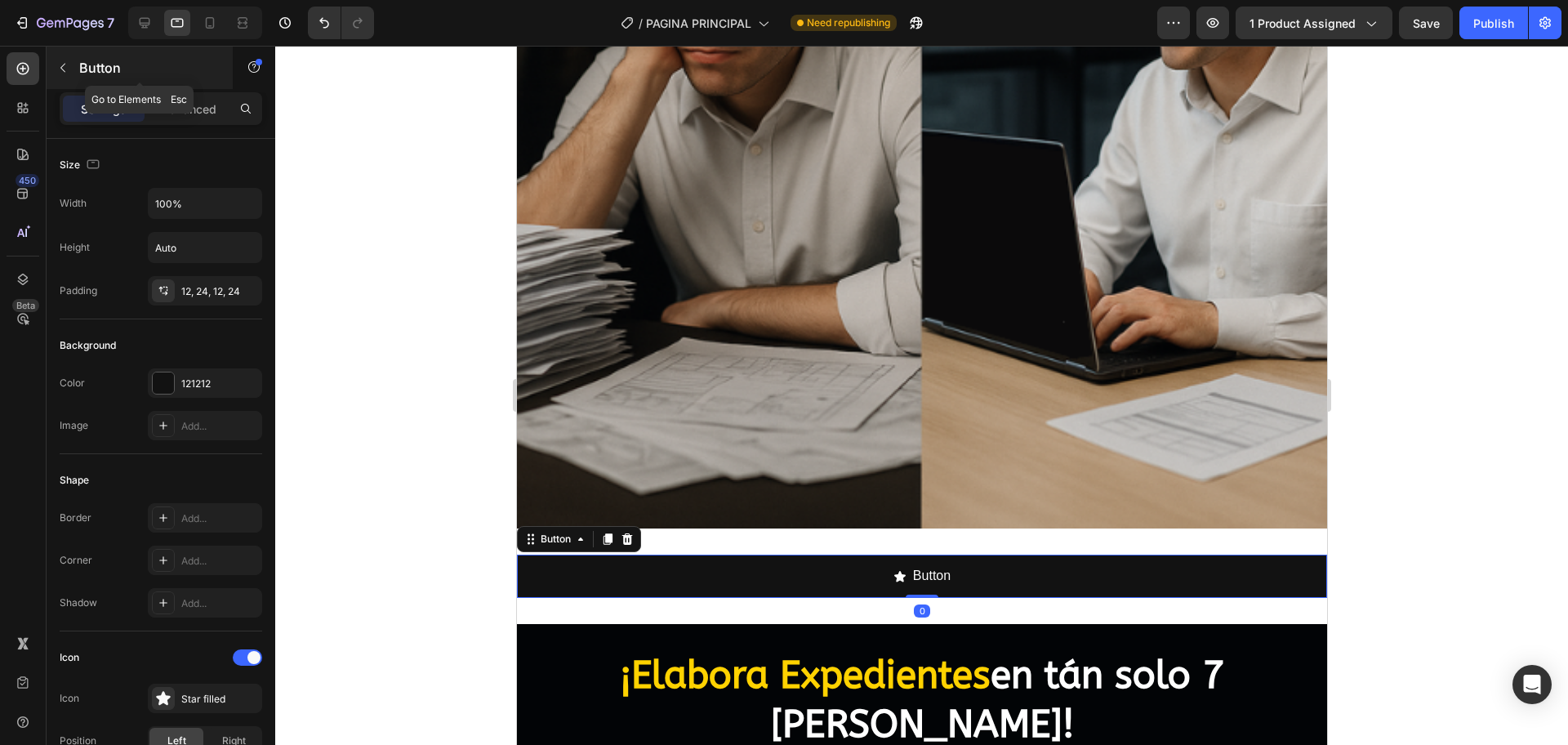
click at [62, 68] on icon "button" at bounding box center [62, 67] width 13 height 13
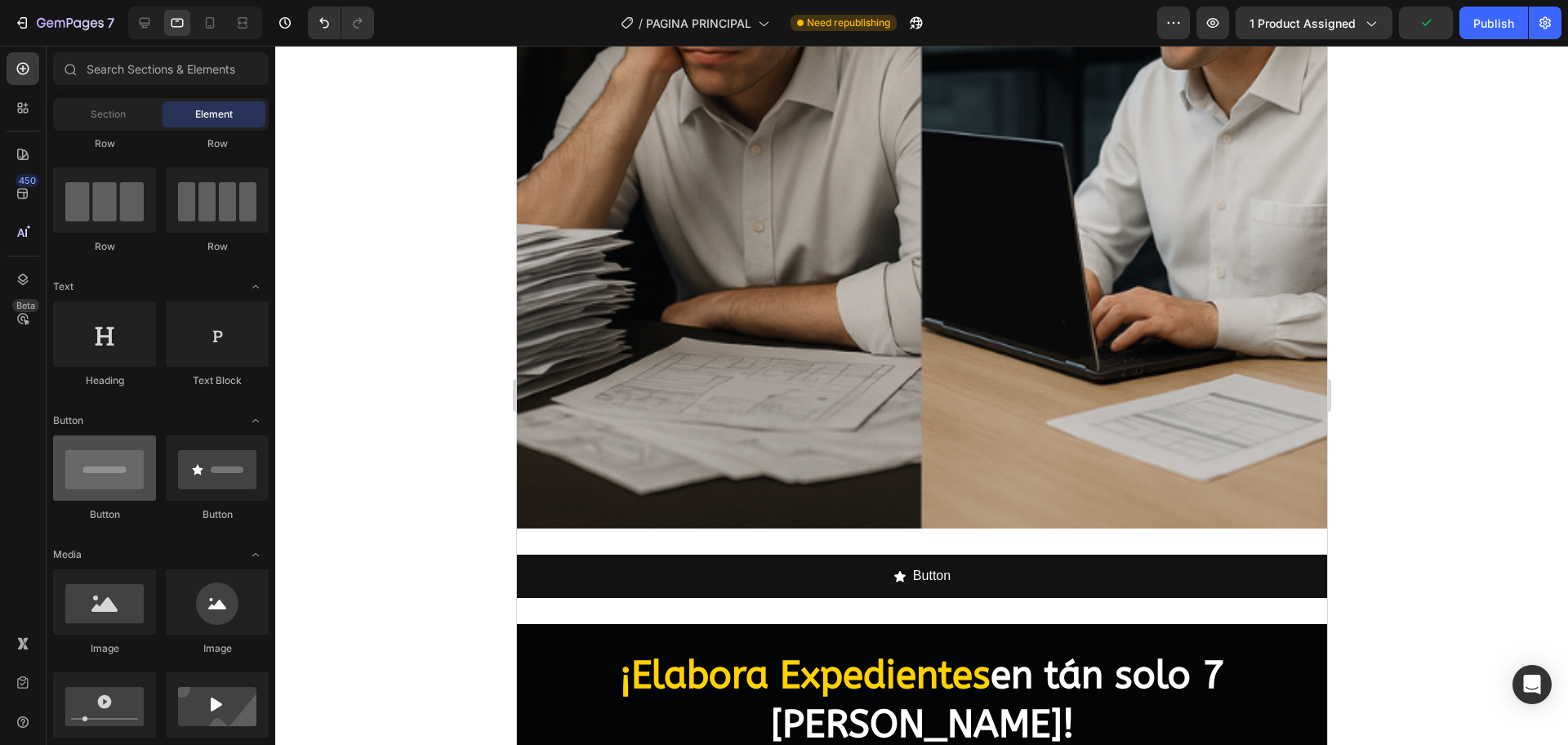
scroll to position [306, 0]
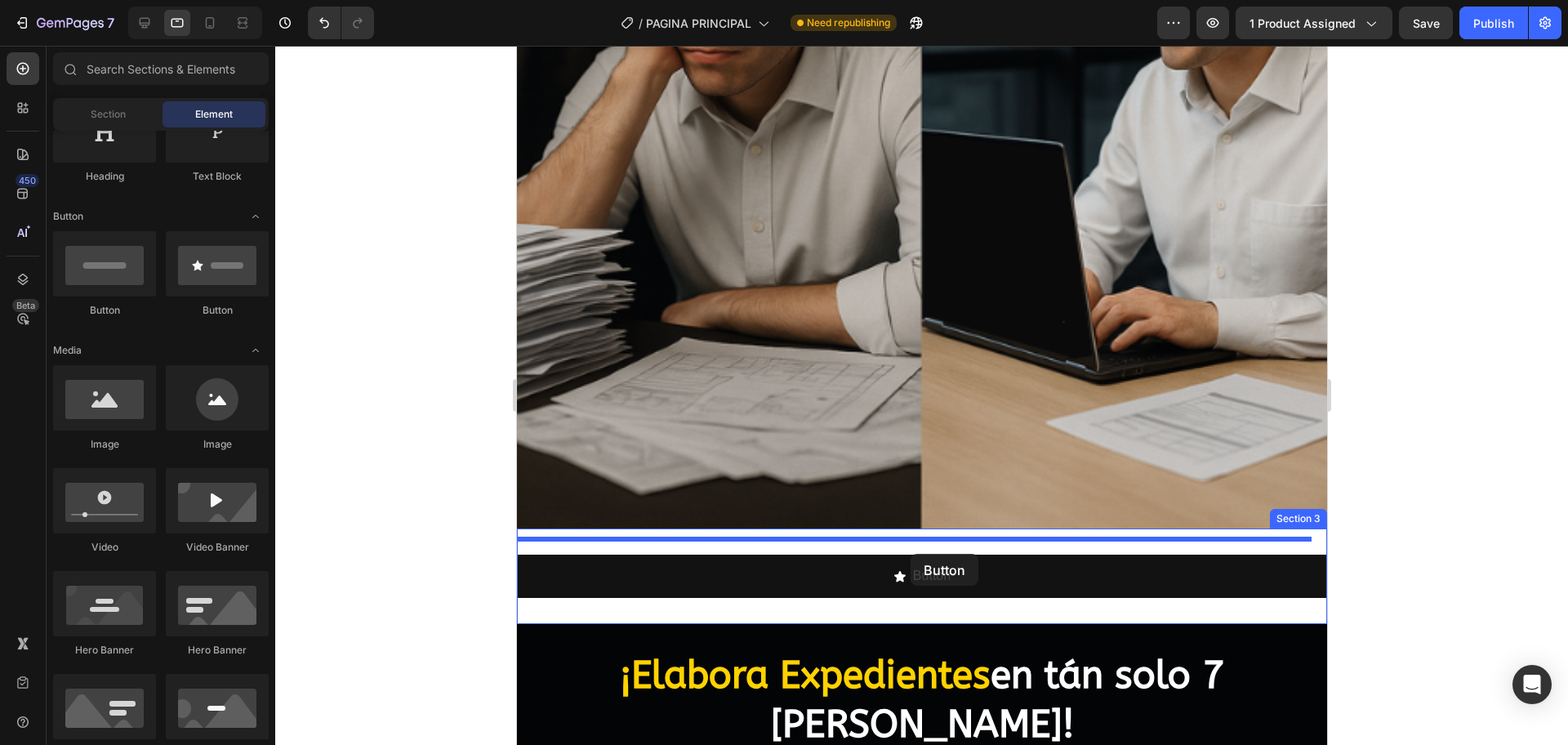
drag, startPoint x: 625, startPoint y: 324, endPoint x: 910, endPoint y: 554, distance: 366.2
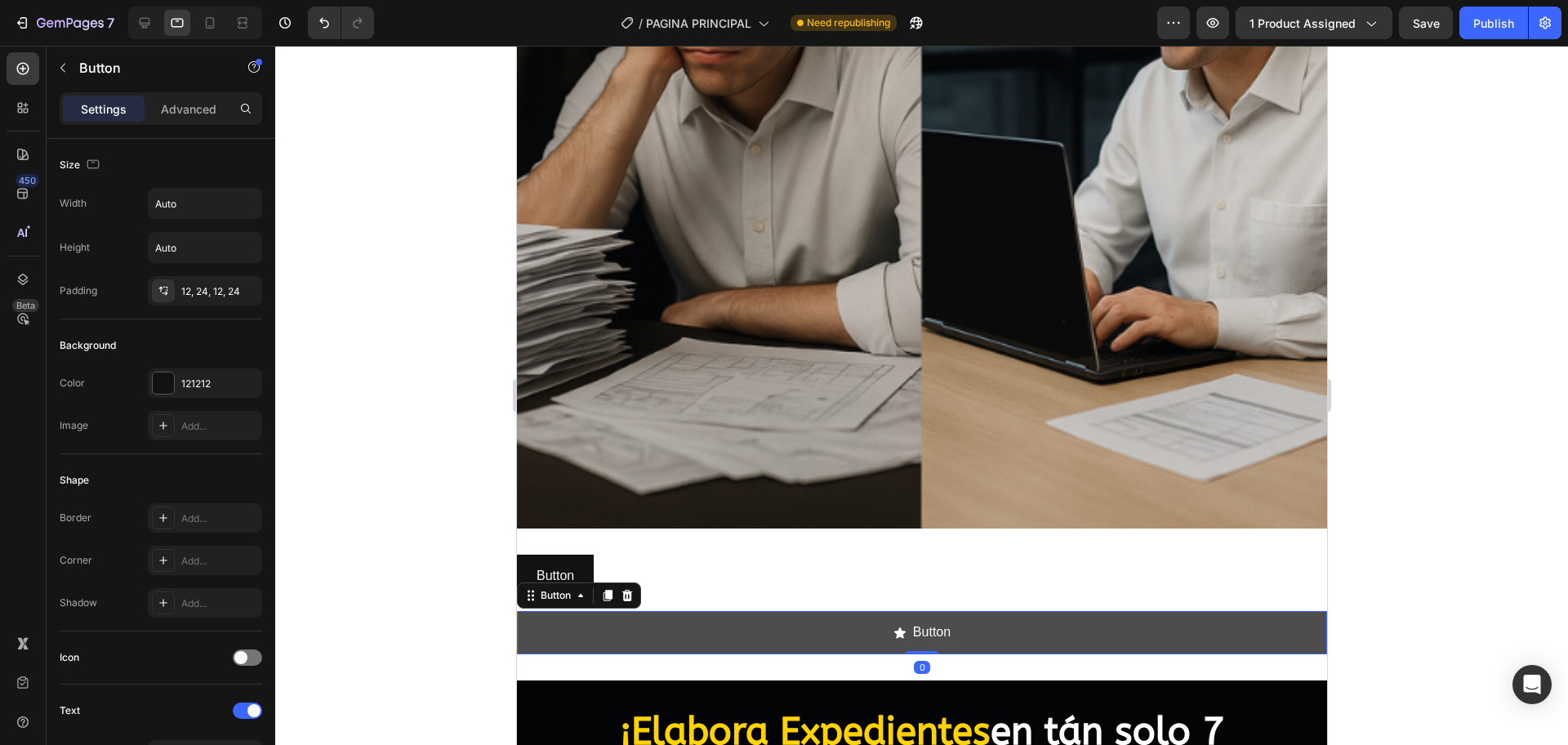
click at [893, 627] on icon "<p>Button</p>" at bounding box center [899, 632] width 12 height 11
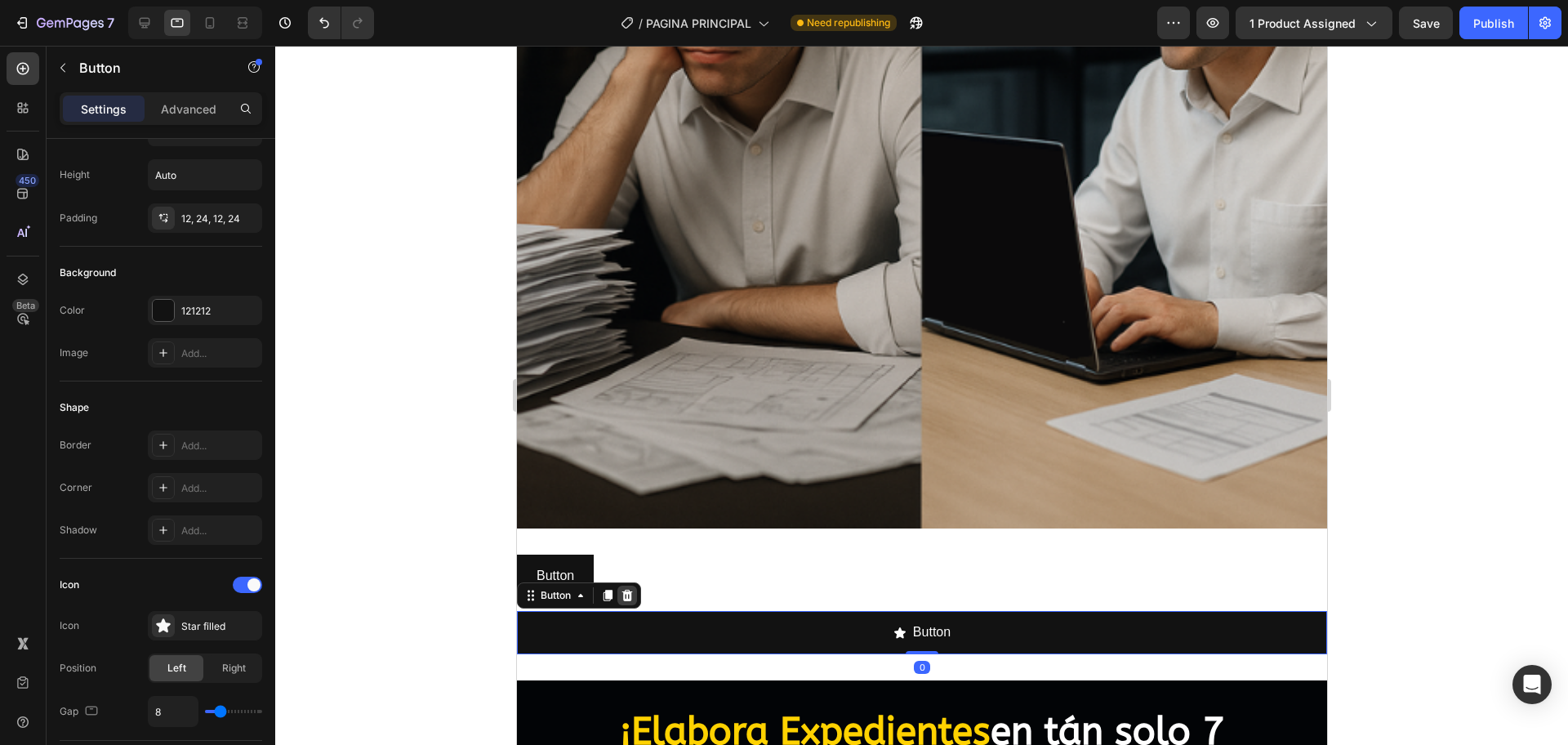
click at [632, 589] on icon at bounding box center [626, 595] width 13 height 13
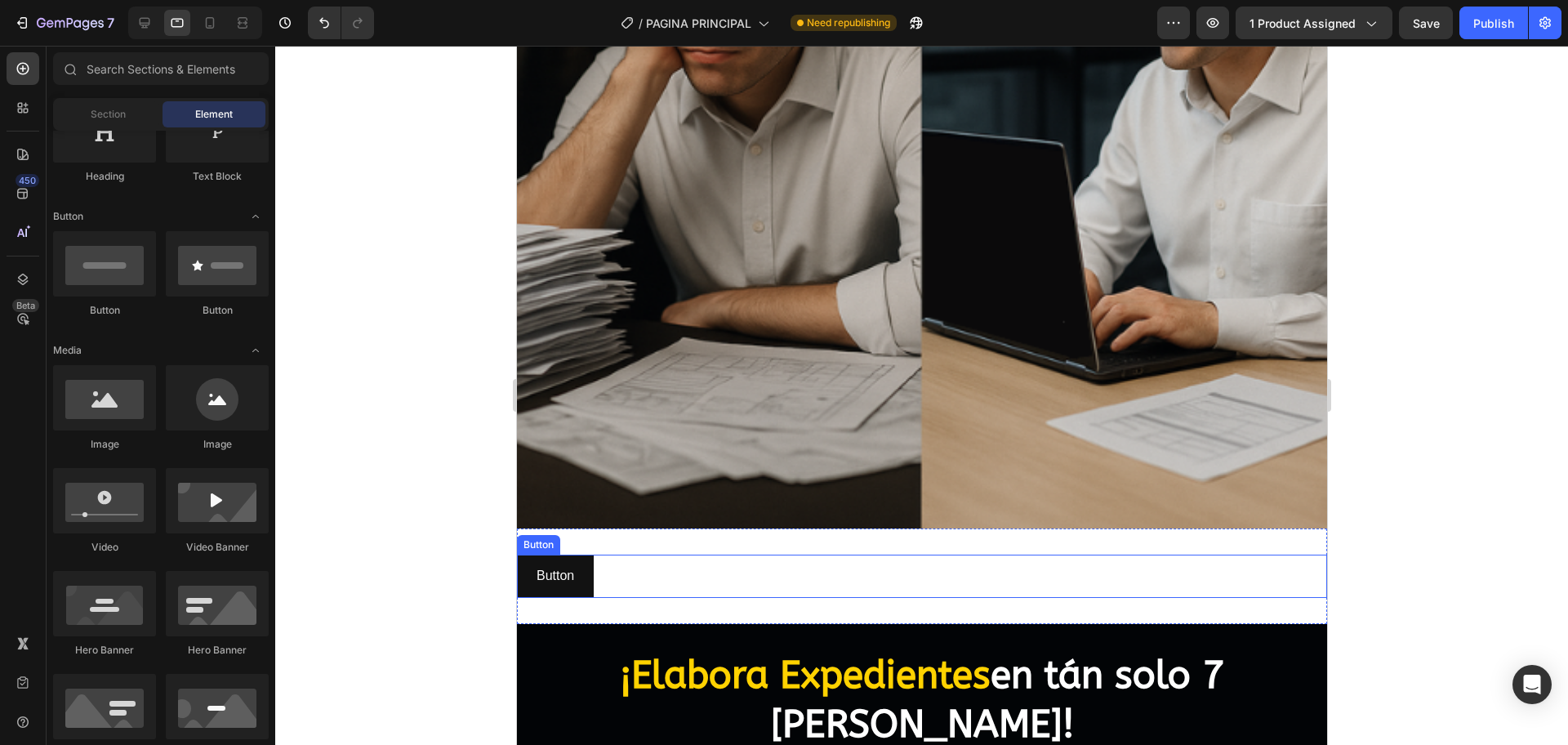
click at [668, 559] on div "Button Button" at bounding box center [920, 576] width 810 height 43
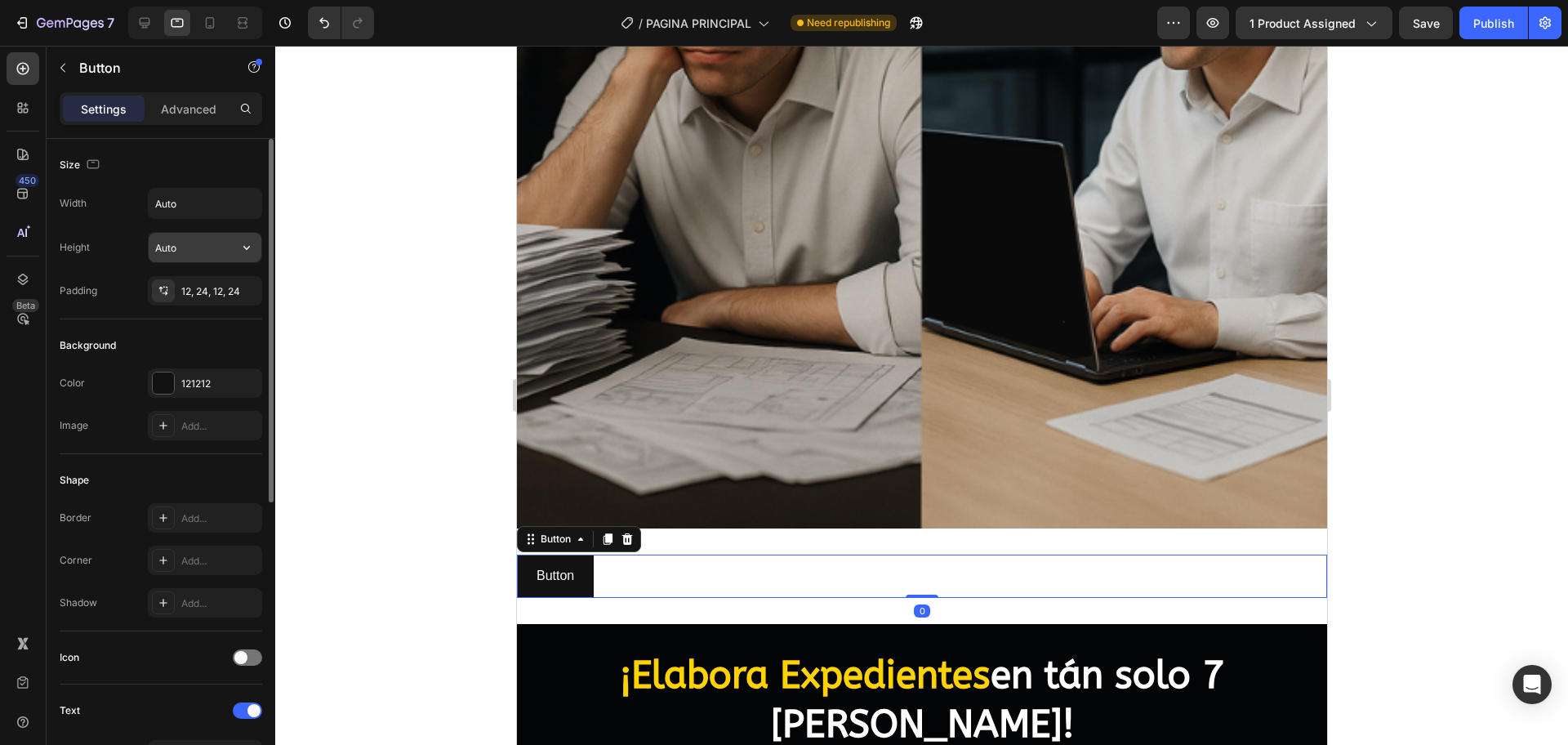
click at [178, 246] on input "Auto" at bounding box center [204, 247] width 113 height 29
click at [235, 246] on button "button" at bounding box center [246, 247] width 29 height 29
click at [238, 294] on span "Auto" at bounding box center [236, 289] width 22 height 15
click at [233, 202] on button "button" at bounding box center [246, 203] width 29 height 29
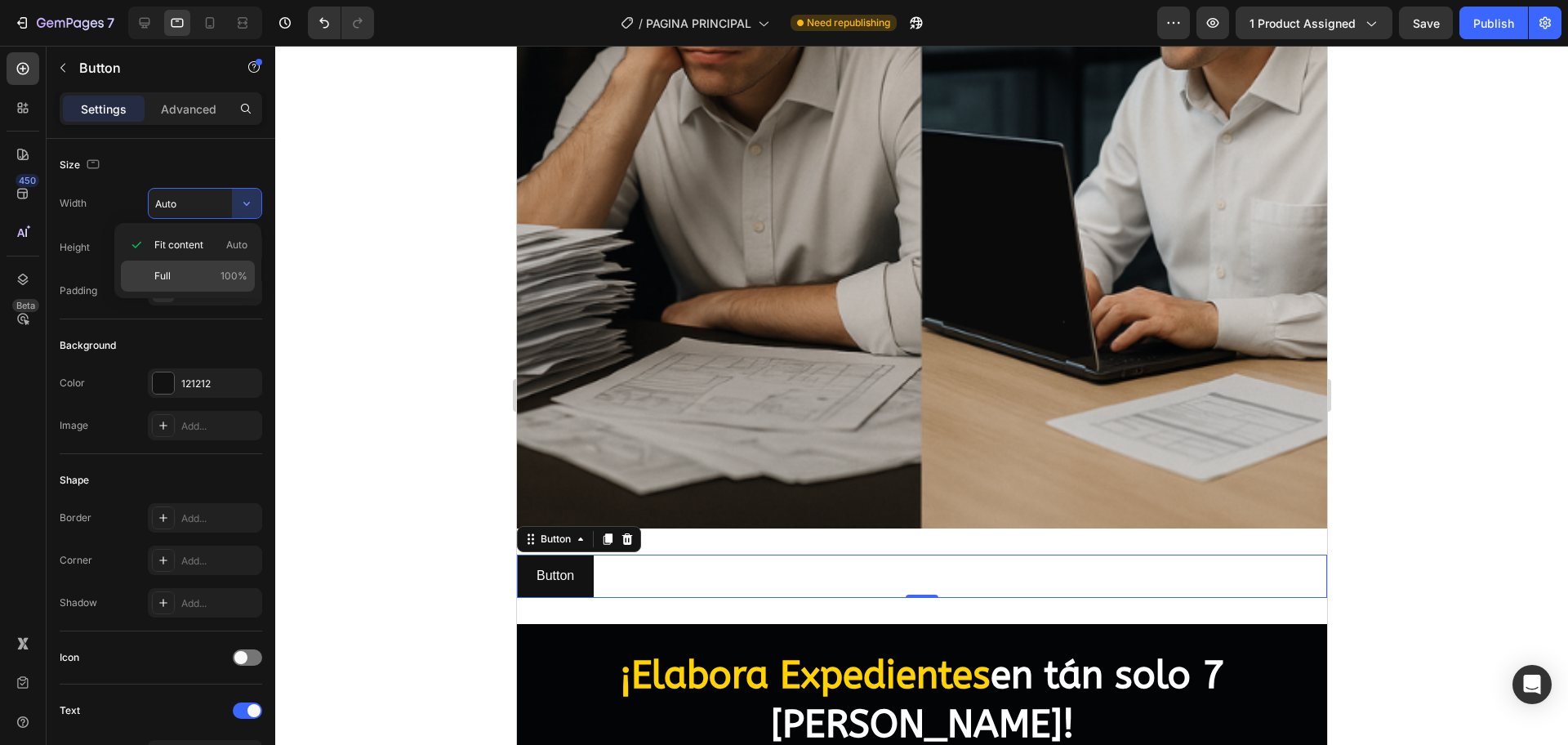
click at [224, 269] on span "100%" at bounding box center [234, 276] width 26 height 15
type input "100%"
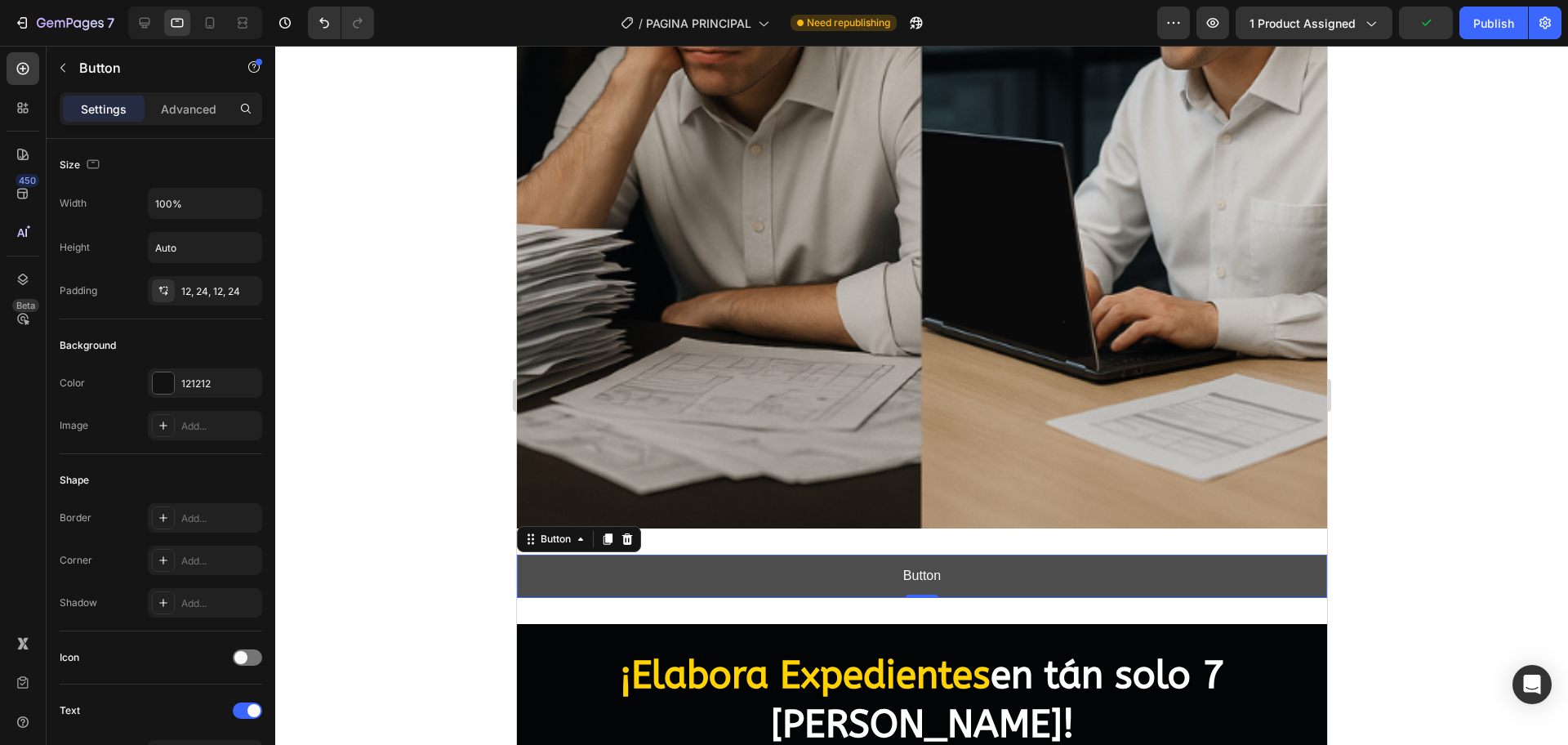
click at [859, 561] on button "Button" at bounding box center [920, 576] width 810 height 43
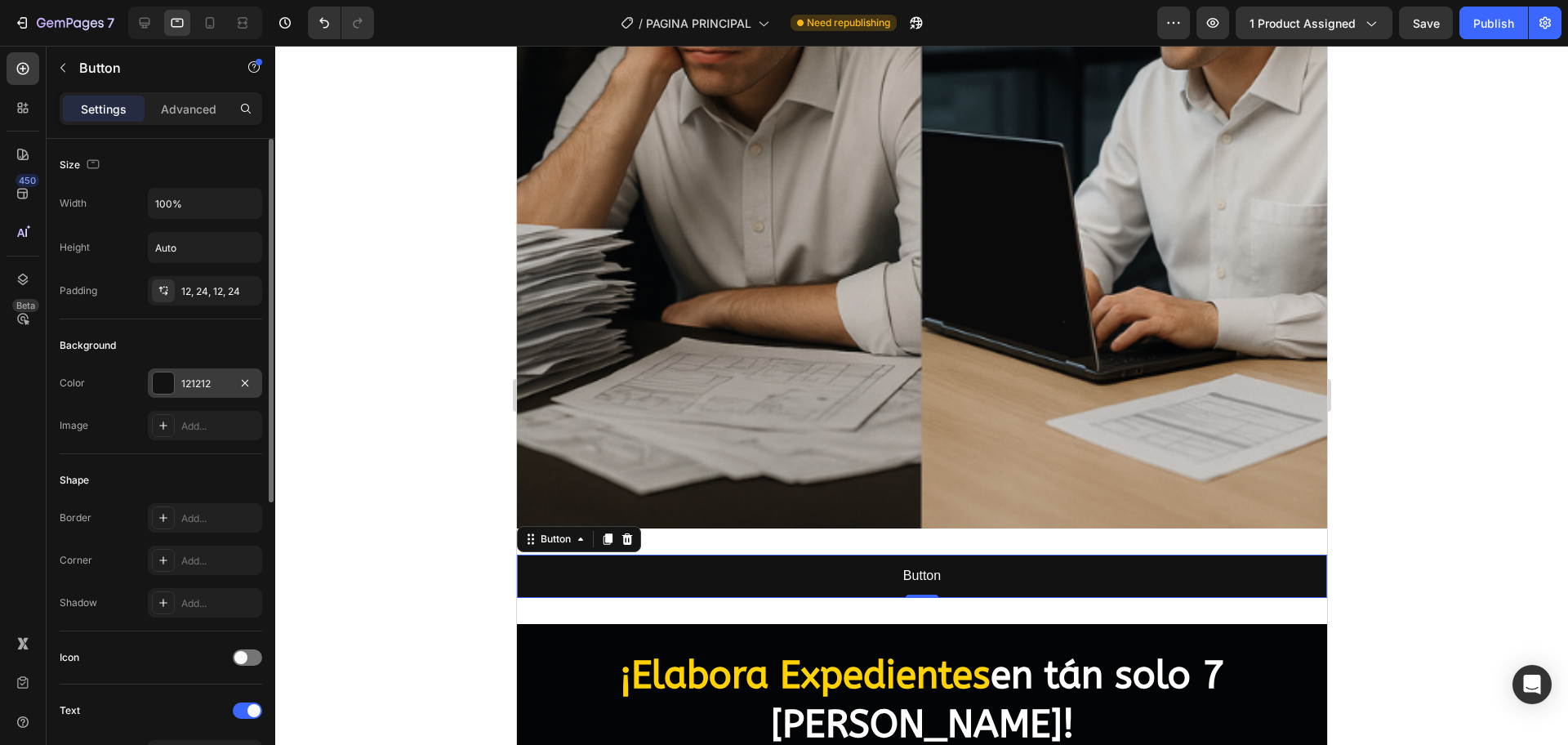
click at [155, 377] on div at bounding box center [164, 383] width 22 height 22
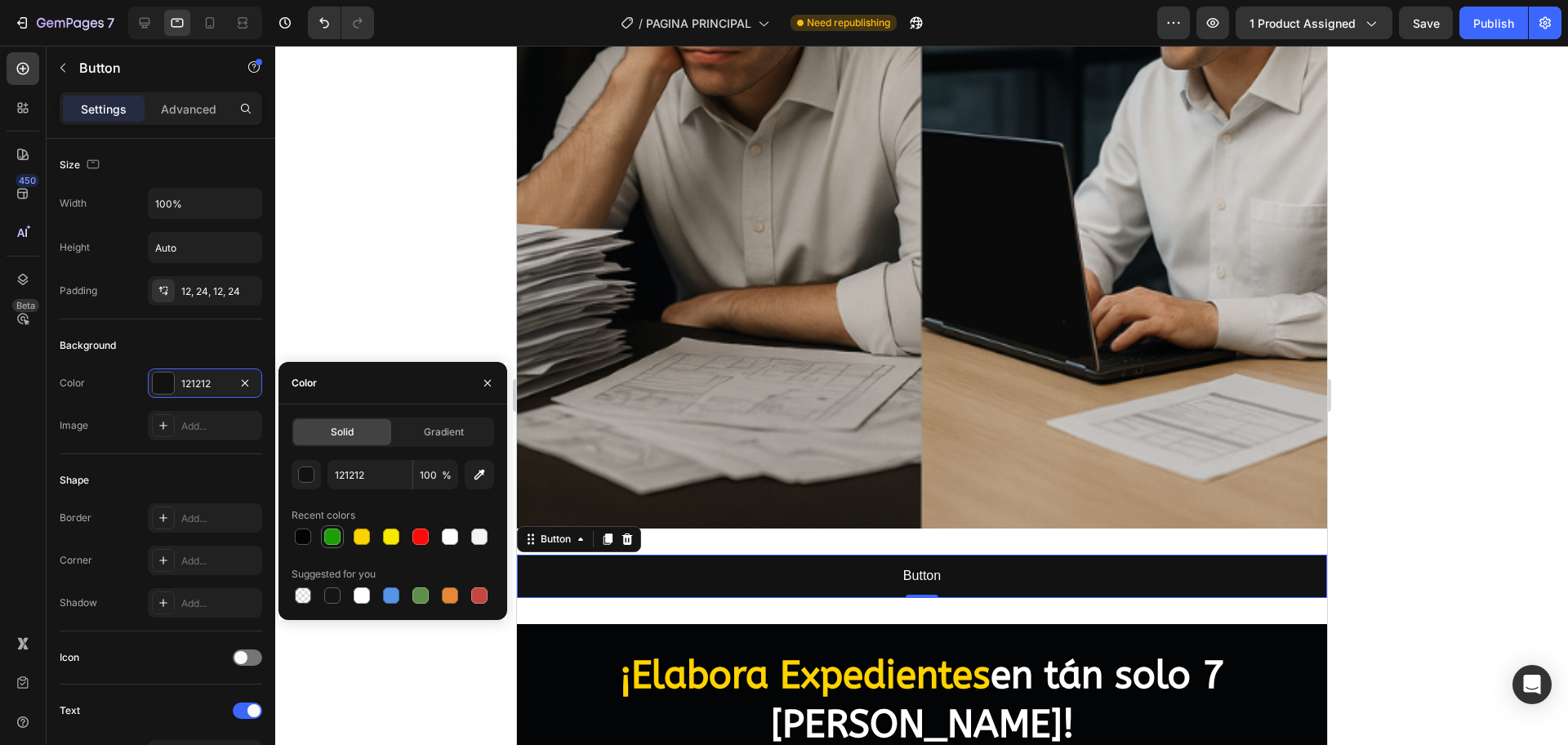
click at [333, 533] on div at bounding box center [332, 536] width 17 height 17
type input "1D9E06"
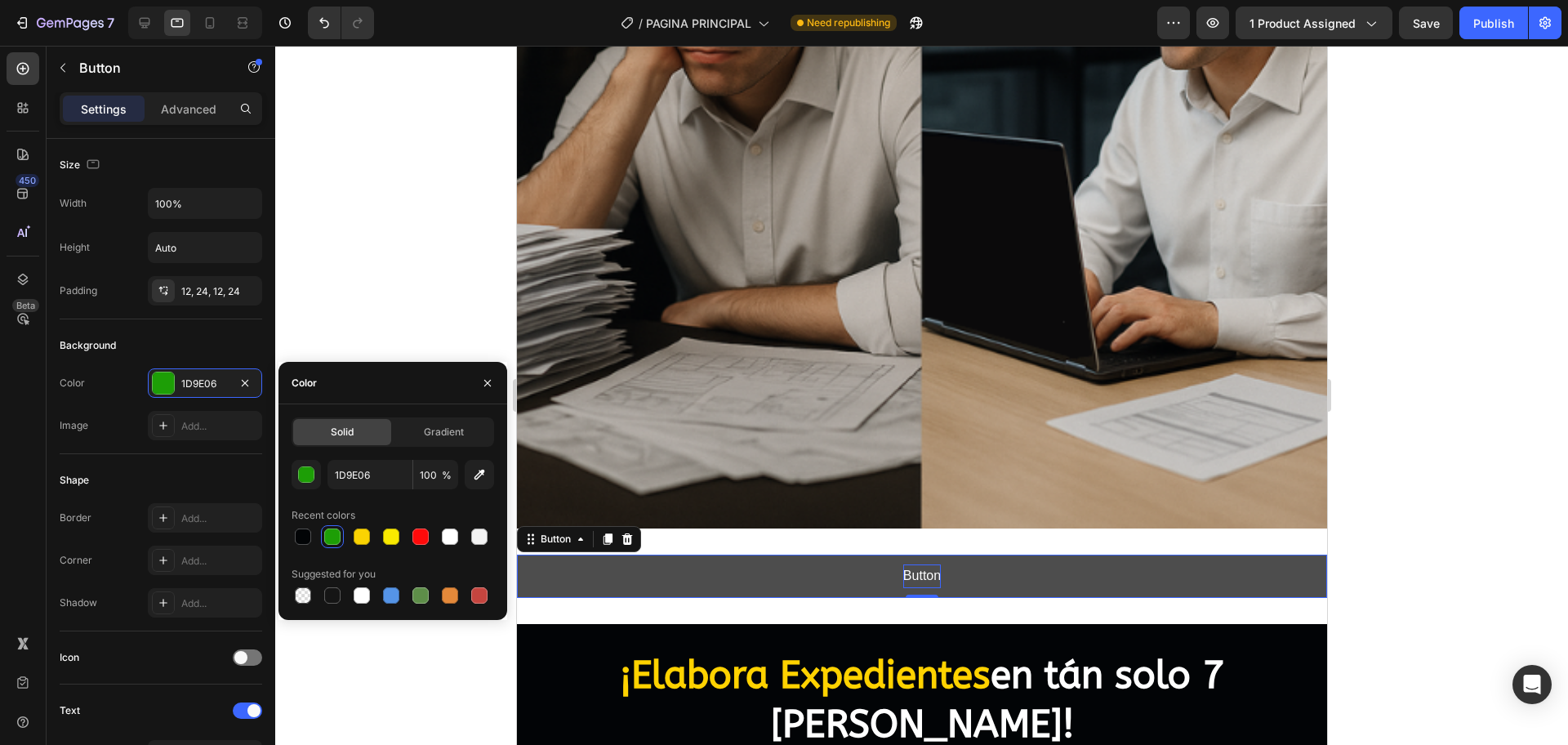
click at [906, 564] on p "Button" at bounding box center [920, 576] width 37 height 24
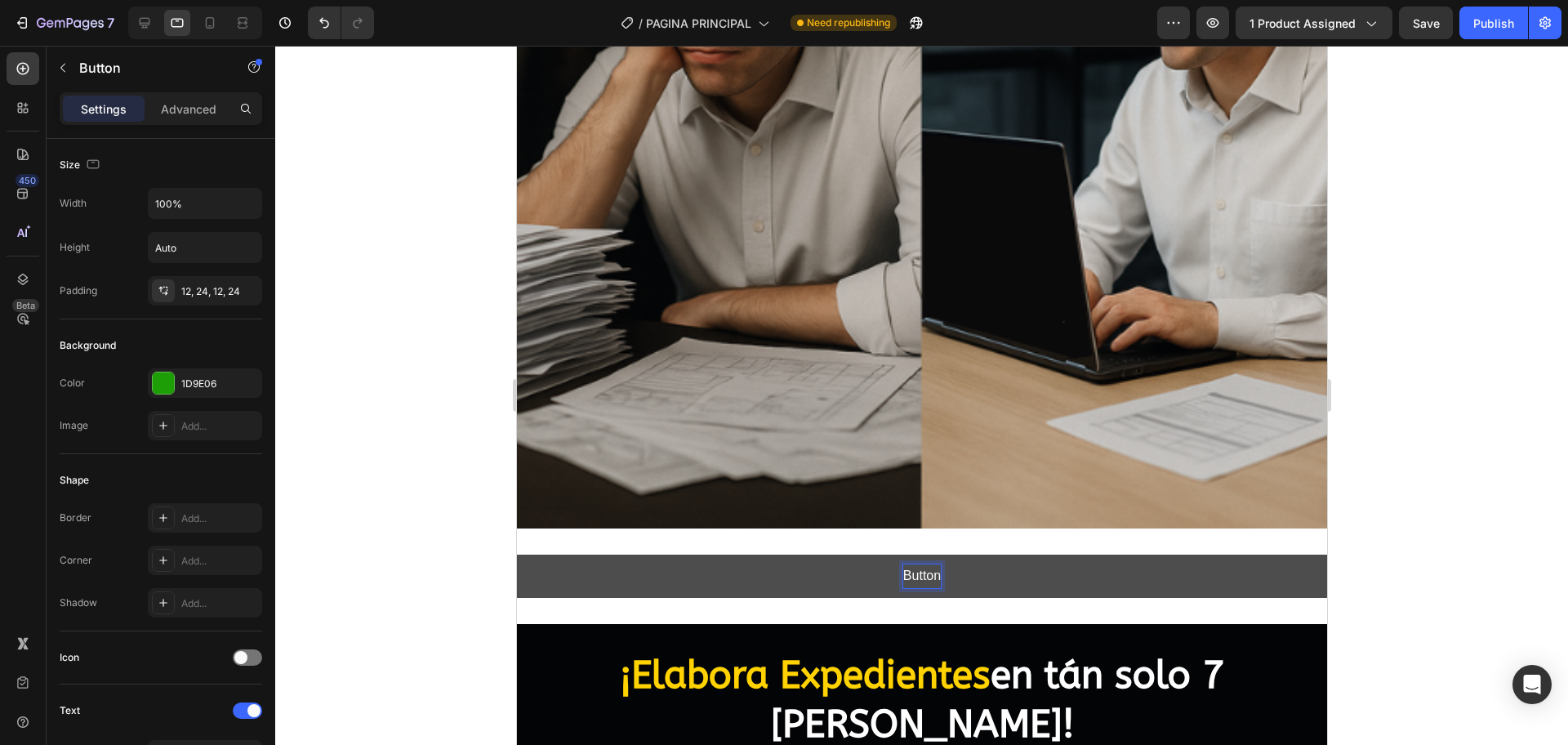
click at [905, 564] on p "Button" at bounding box center [920, 576] width 37 height 24
click at [904, 564] on p "Button" at bounding box center [920, 576] width 37 height 24
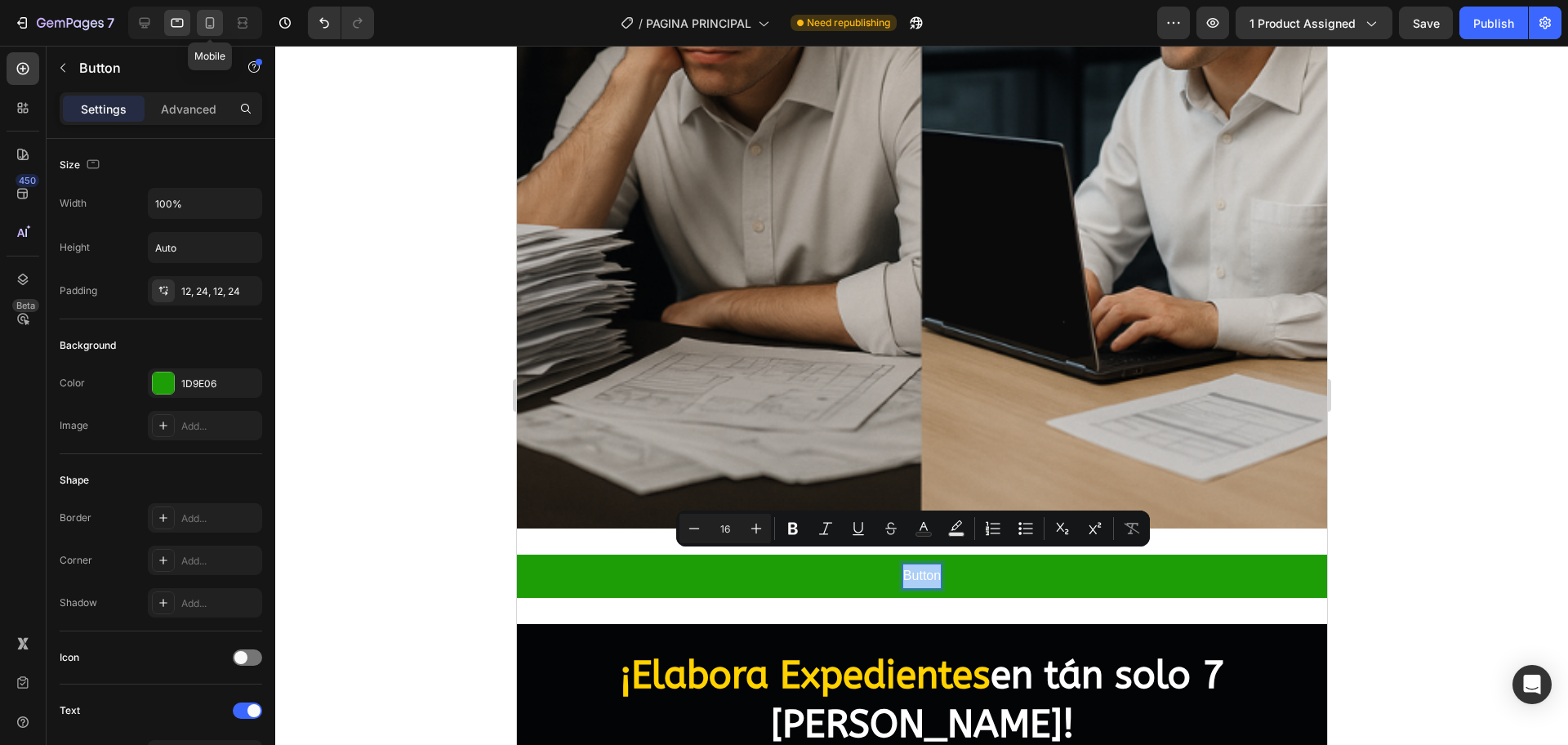
click at [215, 21] on icon at bounding box center [210, 23] width 17 height 17
type input "14"
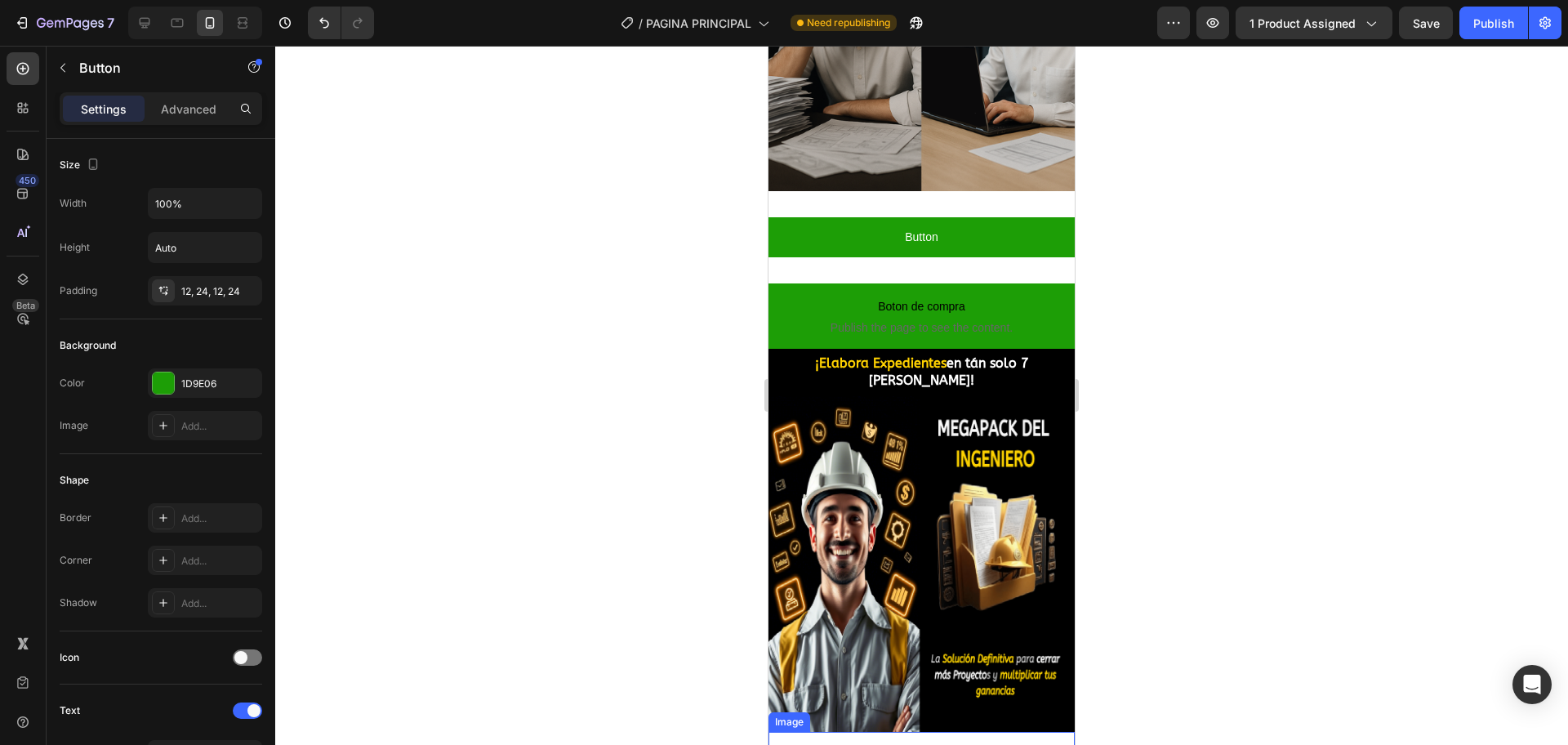
scroll to position [259, 0]
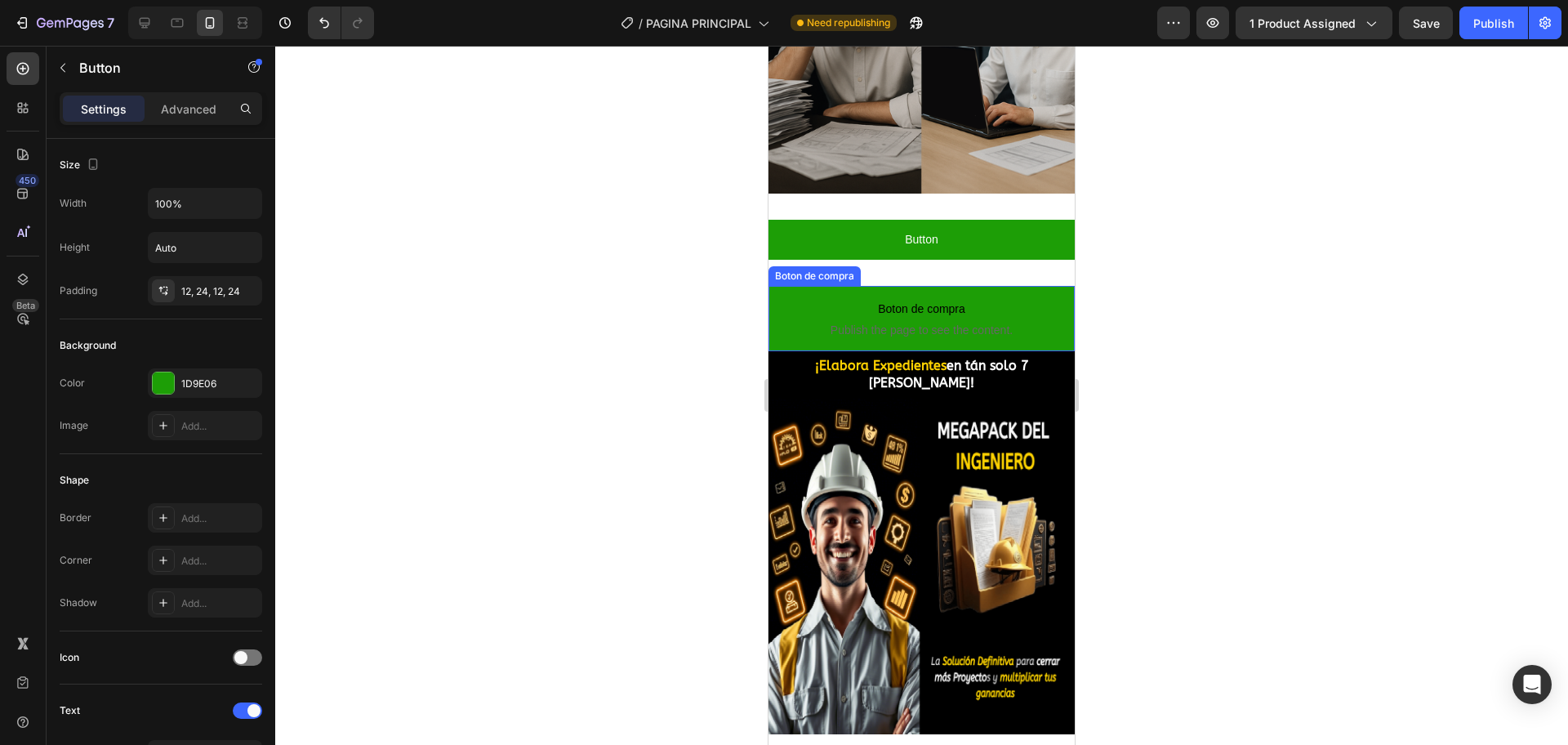
click at [925, 322] on span "Publish the page to see the content." at bounding box center [921, 330] width 306 height 17
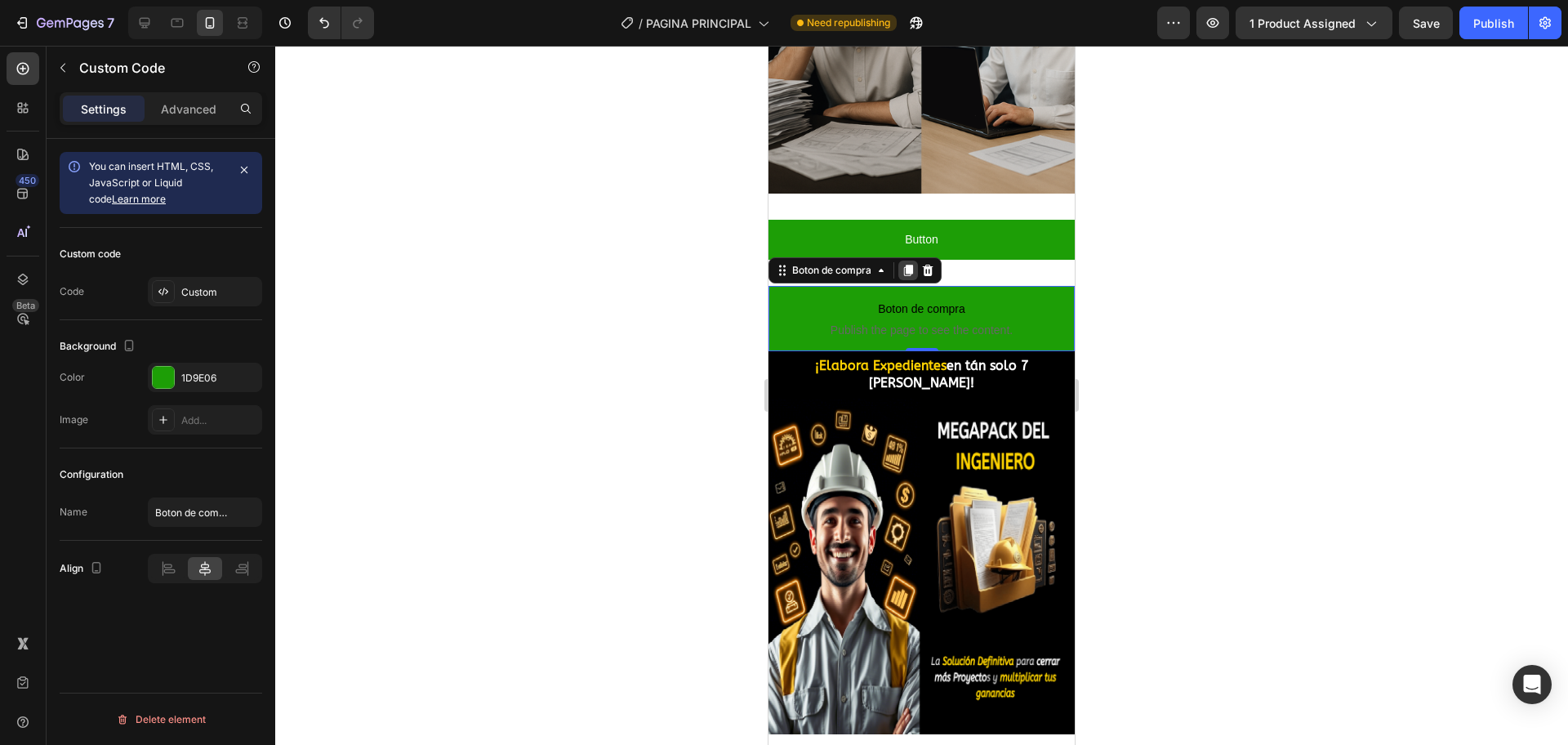
click at [908, 265] on icon at bounding box center [908, 271] width 9 height 12
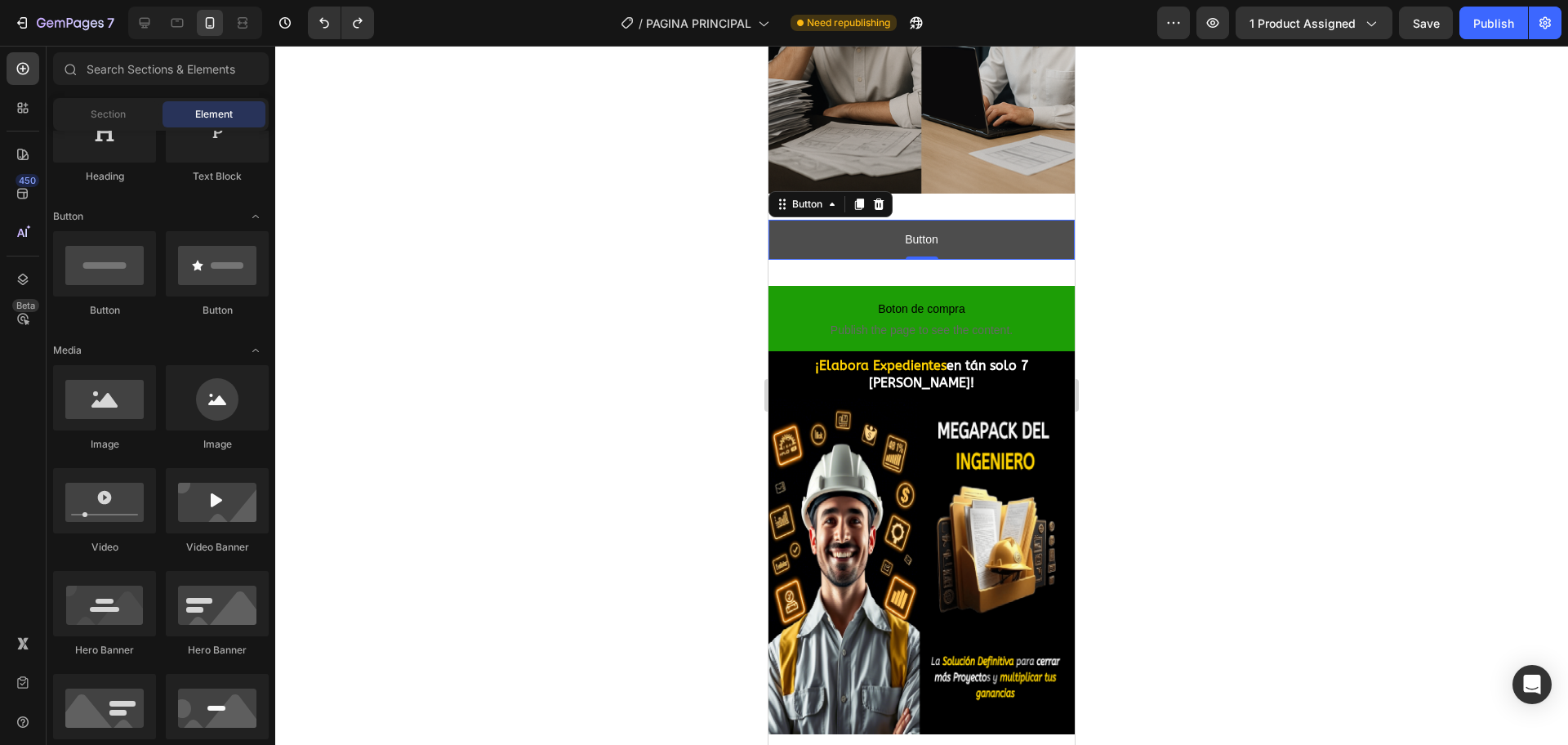
click at [822, 220] on button "Button" at bounding box center [921, 239] width 306 height 40
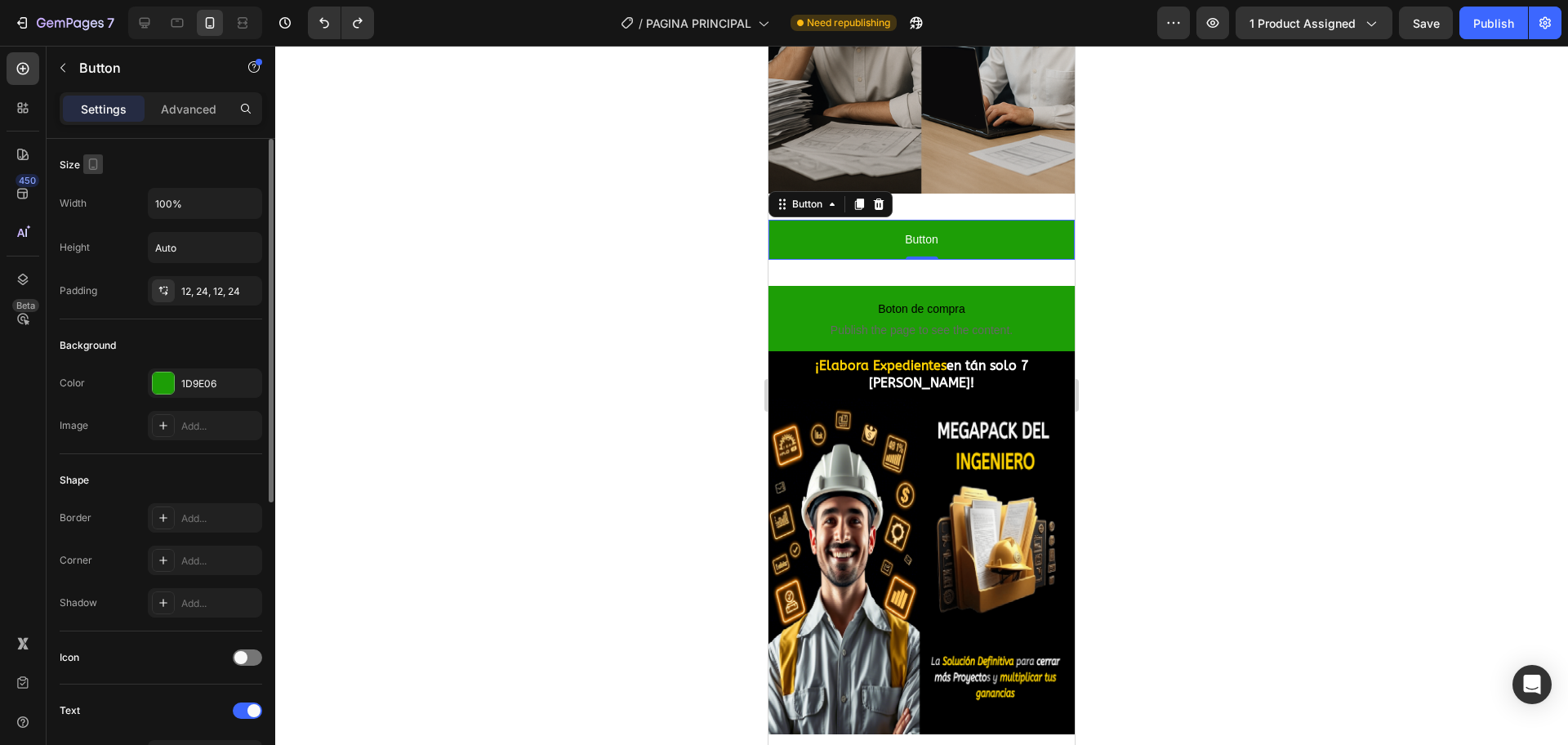
click at [95, 166] on icon "button" at bounding box center [93, 164] width 17 height 17
click at [98, 186] on icon "button" at bounding box center [96, 189] width 11 height 11
type input "Auto"
type input "16"
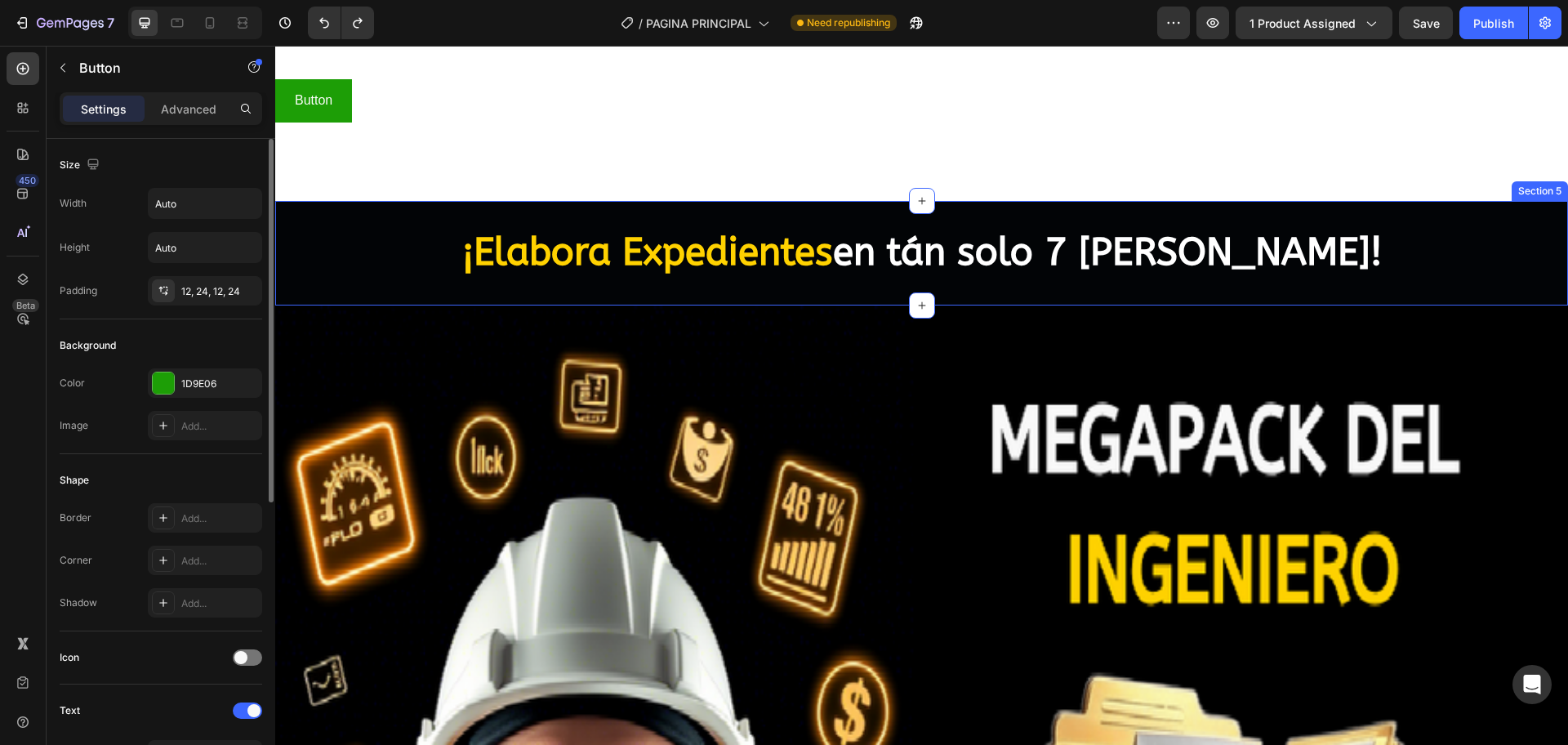
scroll to position [1382, 0]
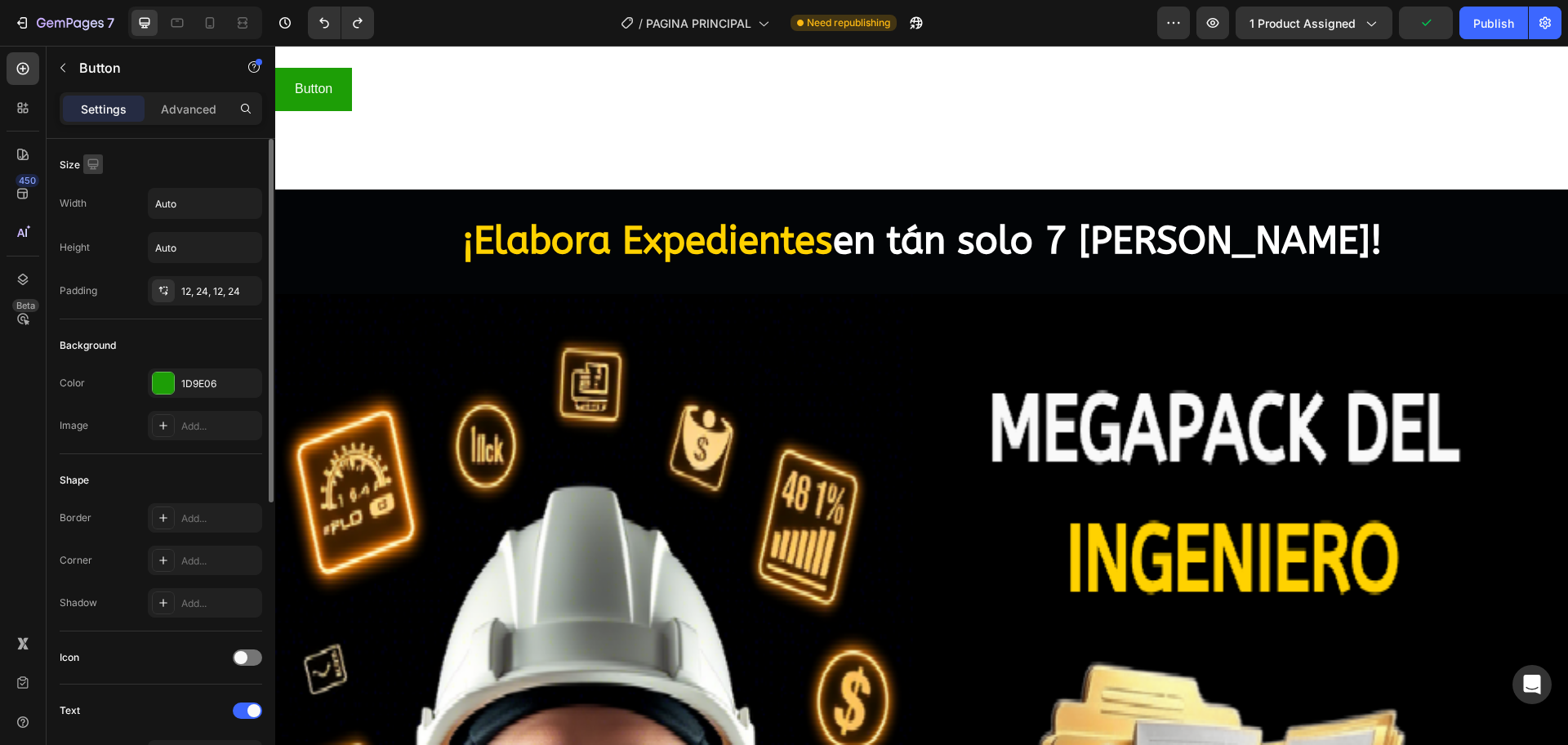
click at [87, 158] on icon "button" at bounding box center [93, 164] width 17 height 17
click at [93, 244] on icon "button" at bounding box center [96, 249] width 9 height 12
type input "100%"
type input "14"
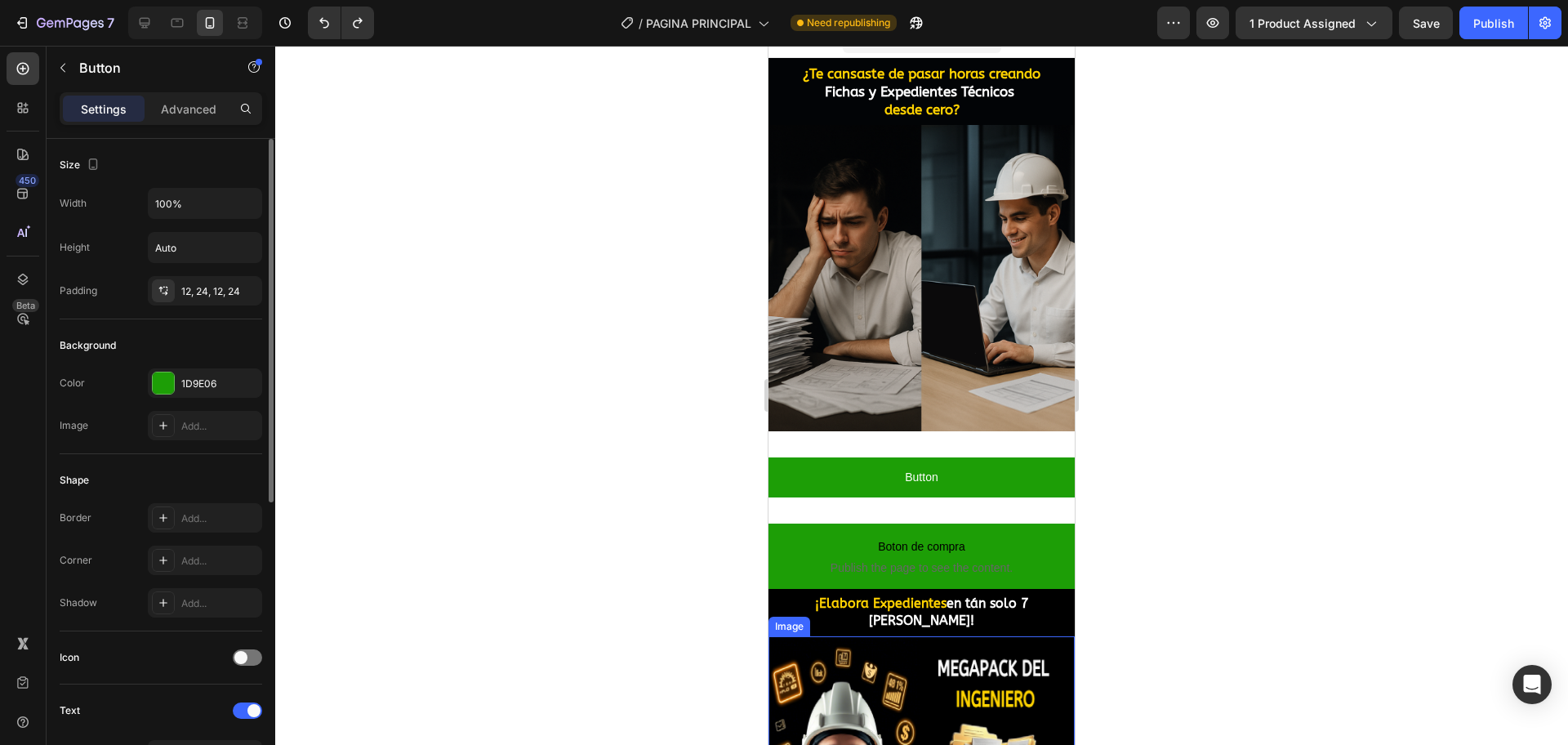
scroll to position [0, 0]
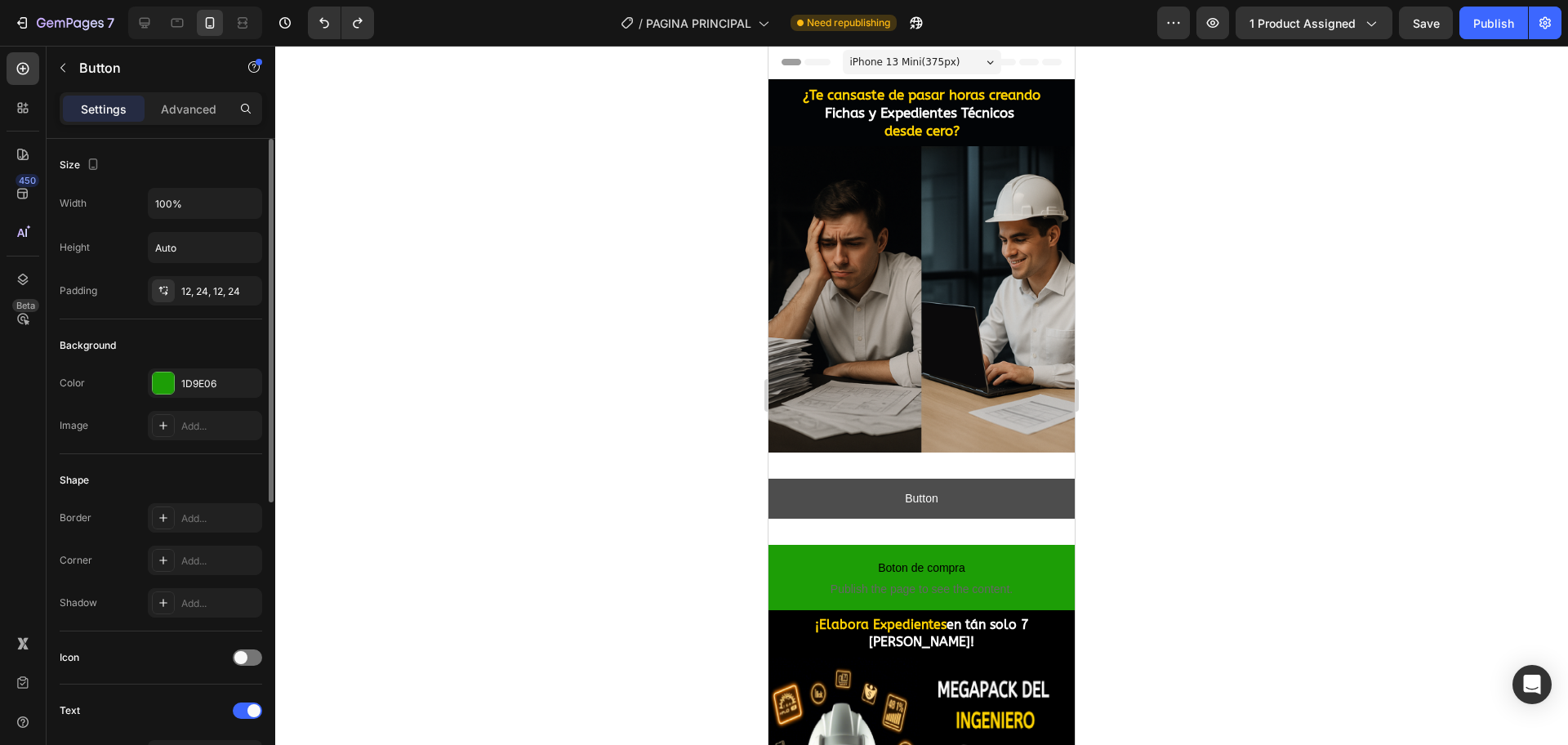
click at [967, 479] on button "Button" at bounding box center [921, 499] width 306 height 40
click at [984, 479] on button "Button" at bounding box center [921, 499] width 306 height 40
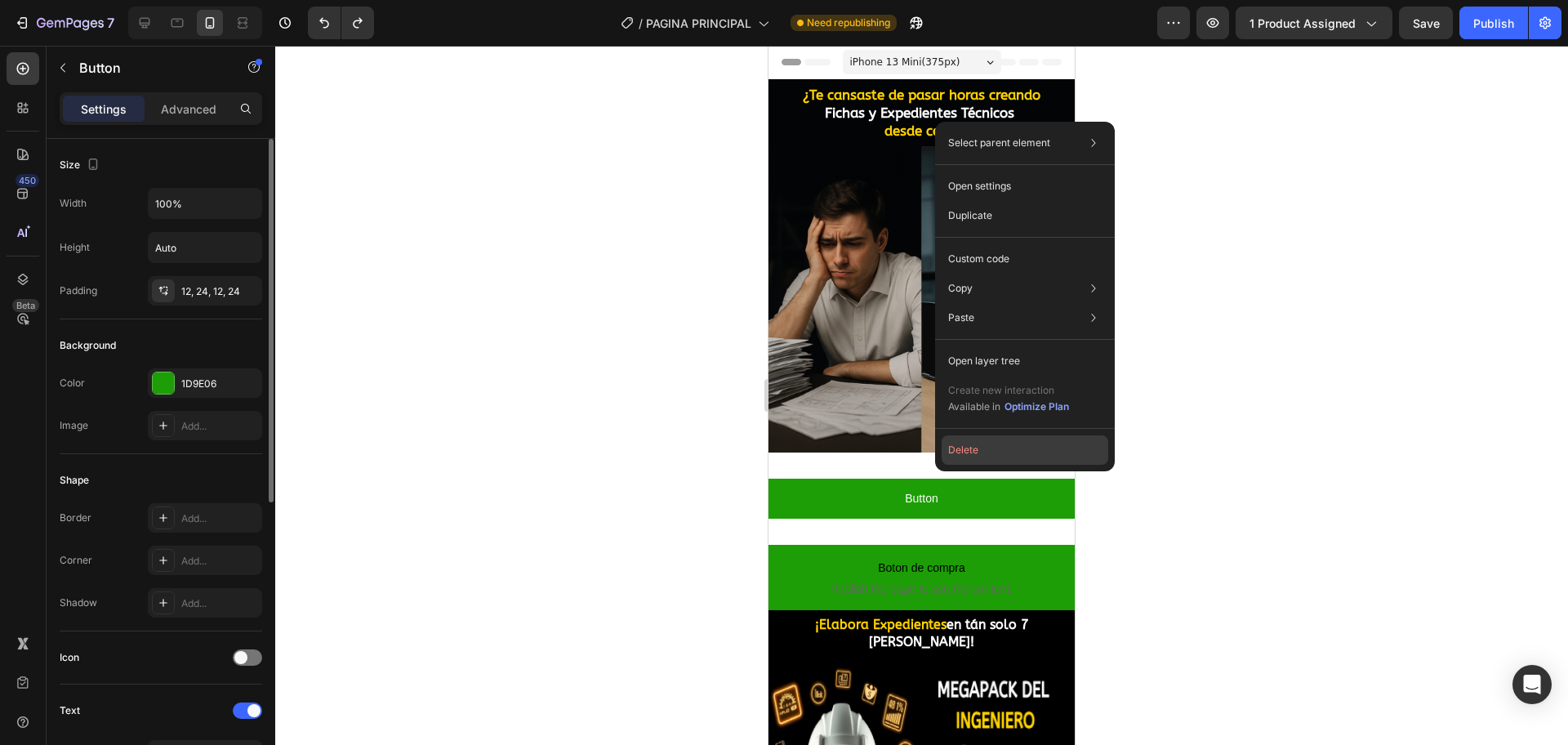
click at [1013, 455] on button "Delete" at bounding box center [1024, 451] width 167 height 29
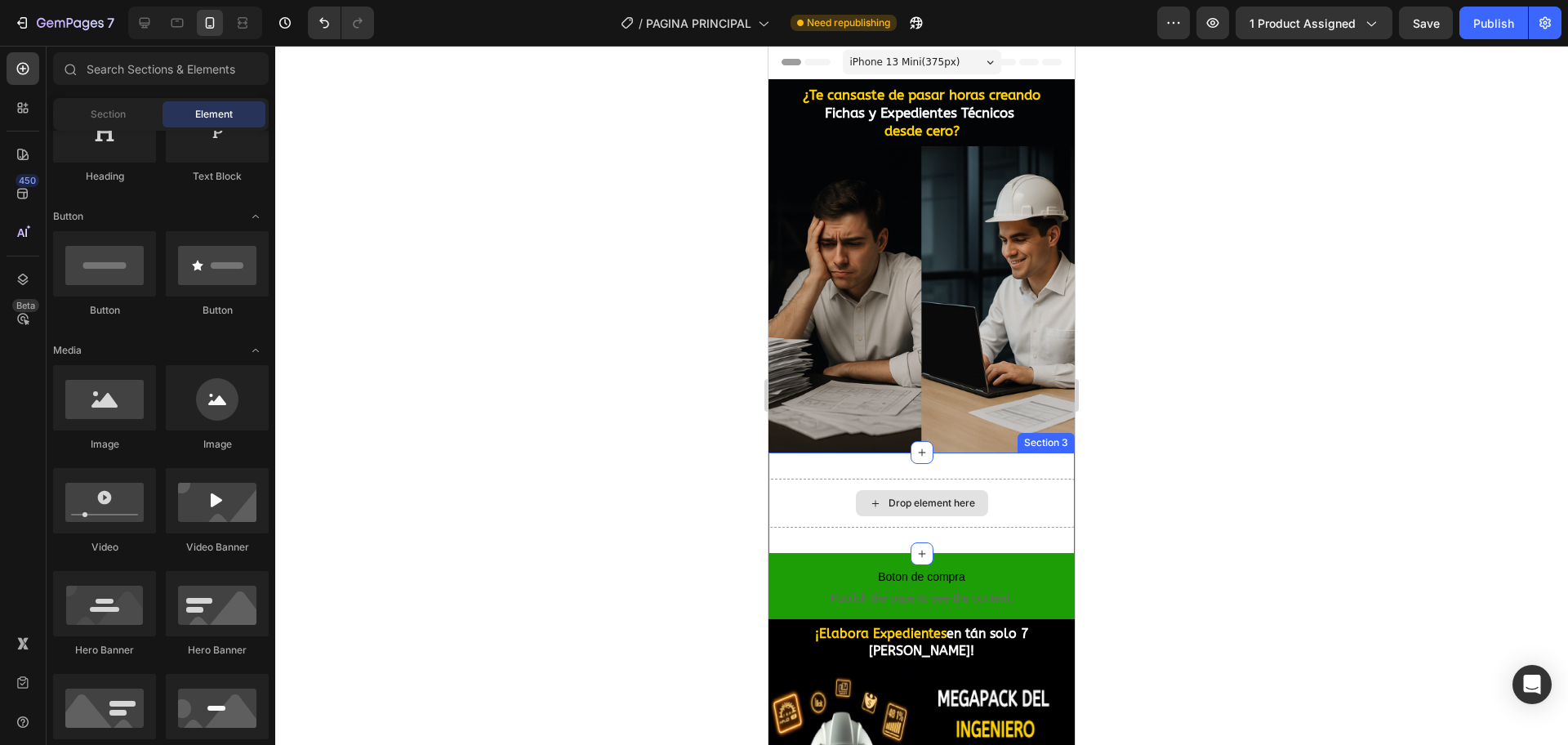
click at [961, 497] on div "Drop element here" at bounding box center [931, 503] width 86 height 13
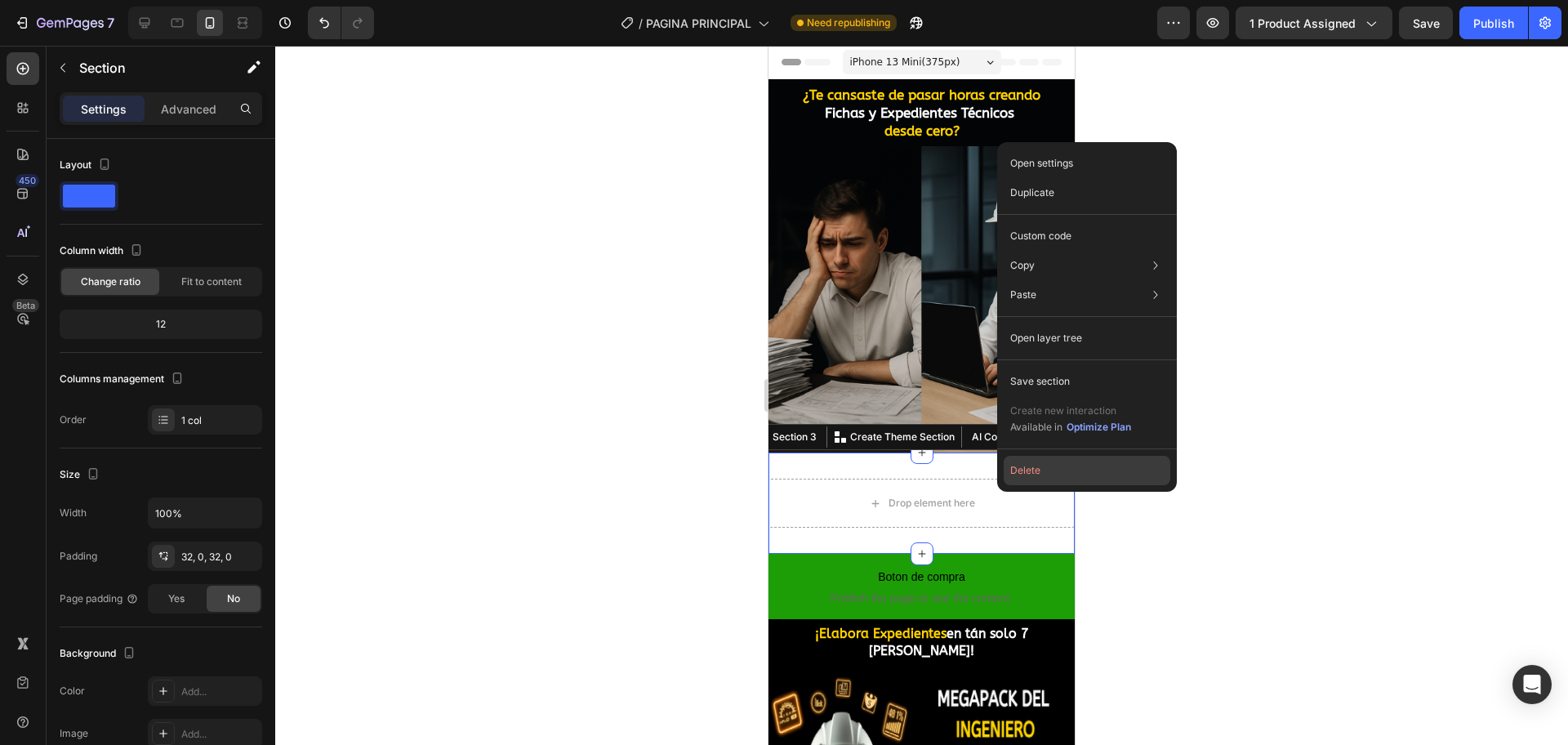
drag, startPoint x: 1033, startPoint y: 474, endPoint x: 265, endPoint y: 428, distance: 769.4
click at [1033, 474] on button "Delete" at bounding box center [1087, 470] width 167 height 29
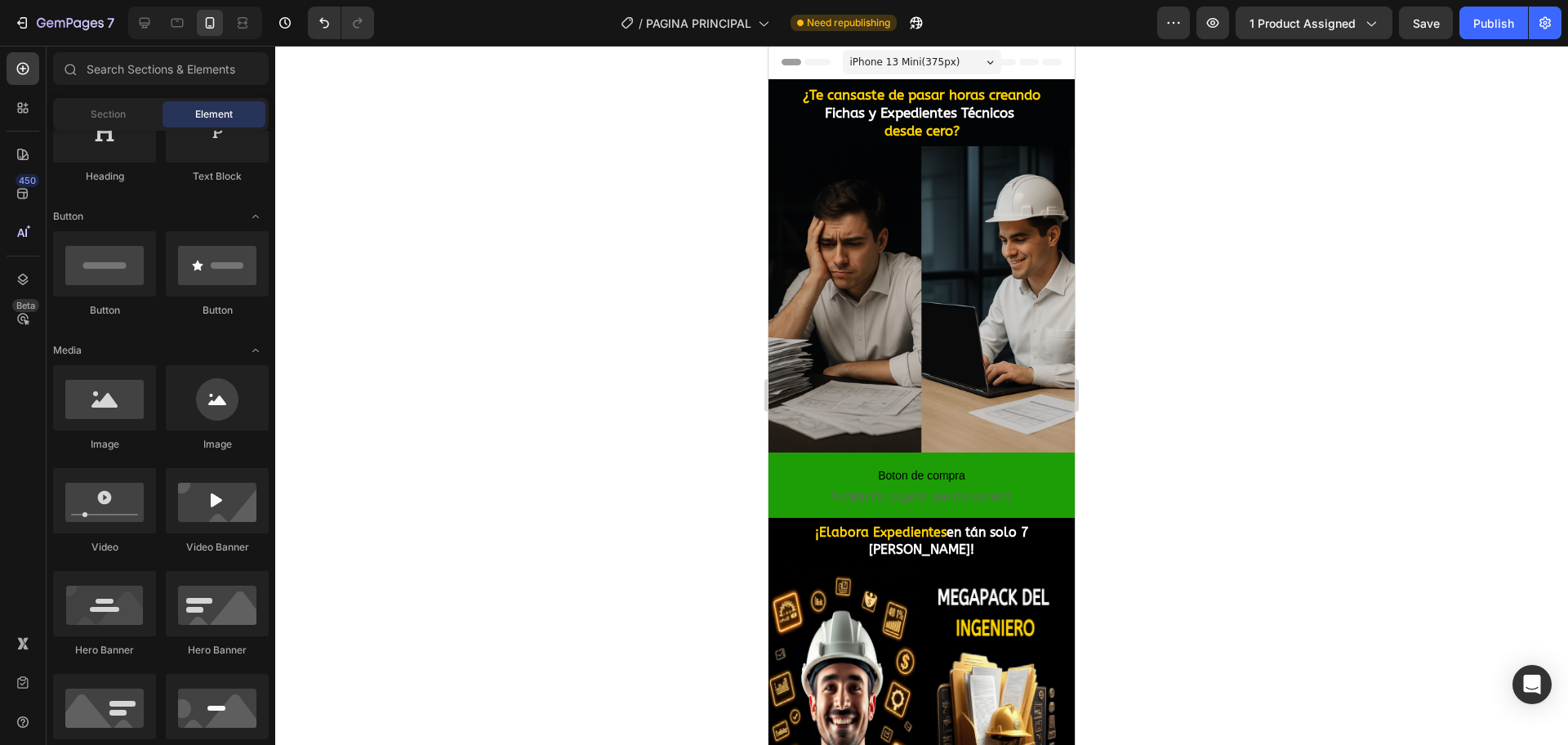
click at [824, 62] on span "Header" at bounding box center [817, 62] width 36 height 17
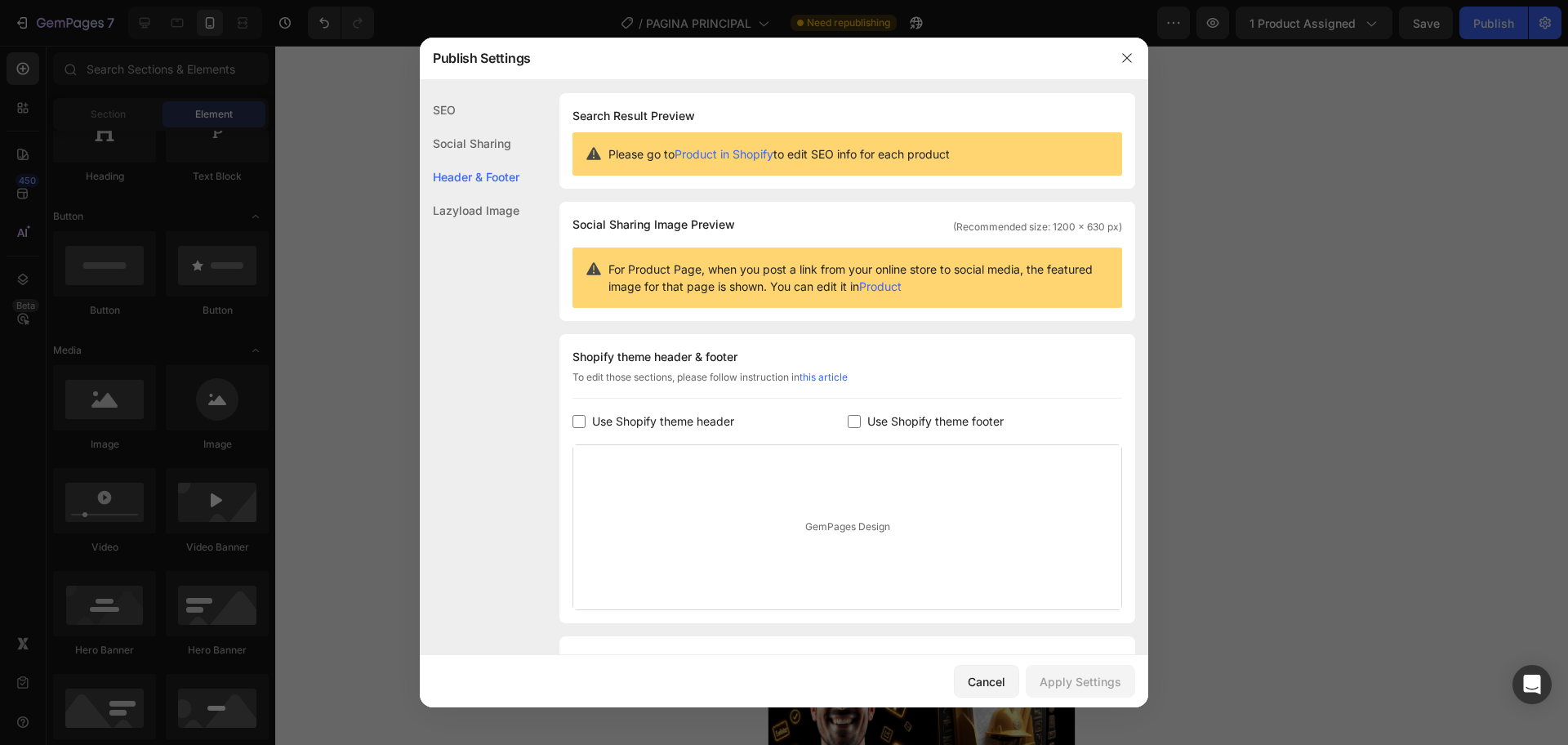
scroll to position [88, 0]
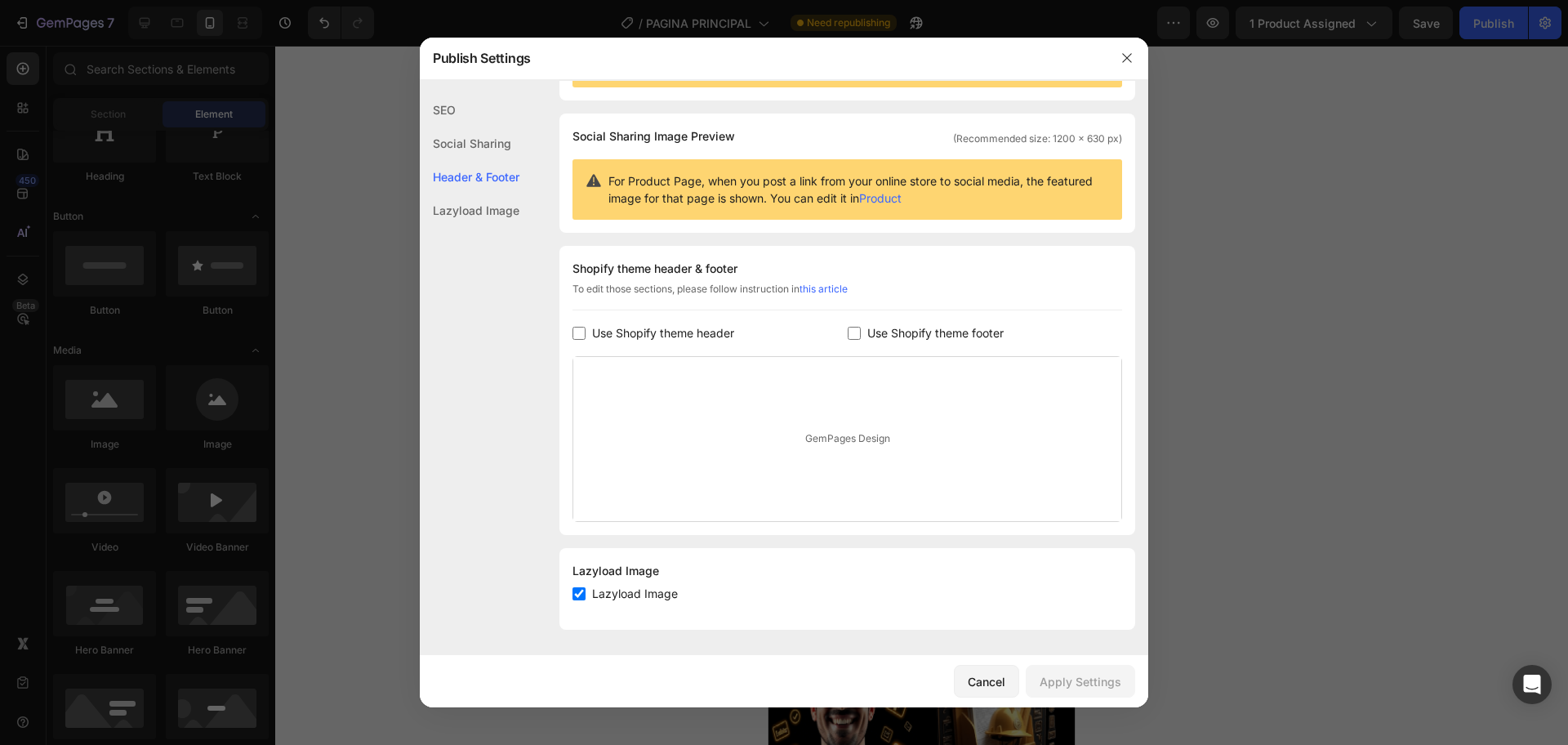
click at [871, 334] on span "Use Shopify theme footer" at bounding box center [935, 334] width 136 height 20
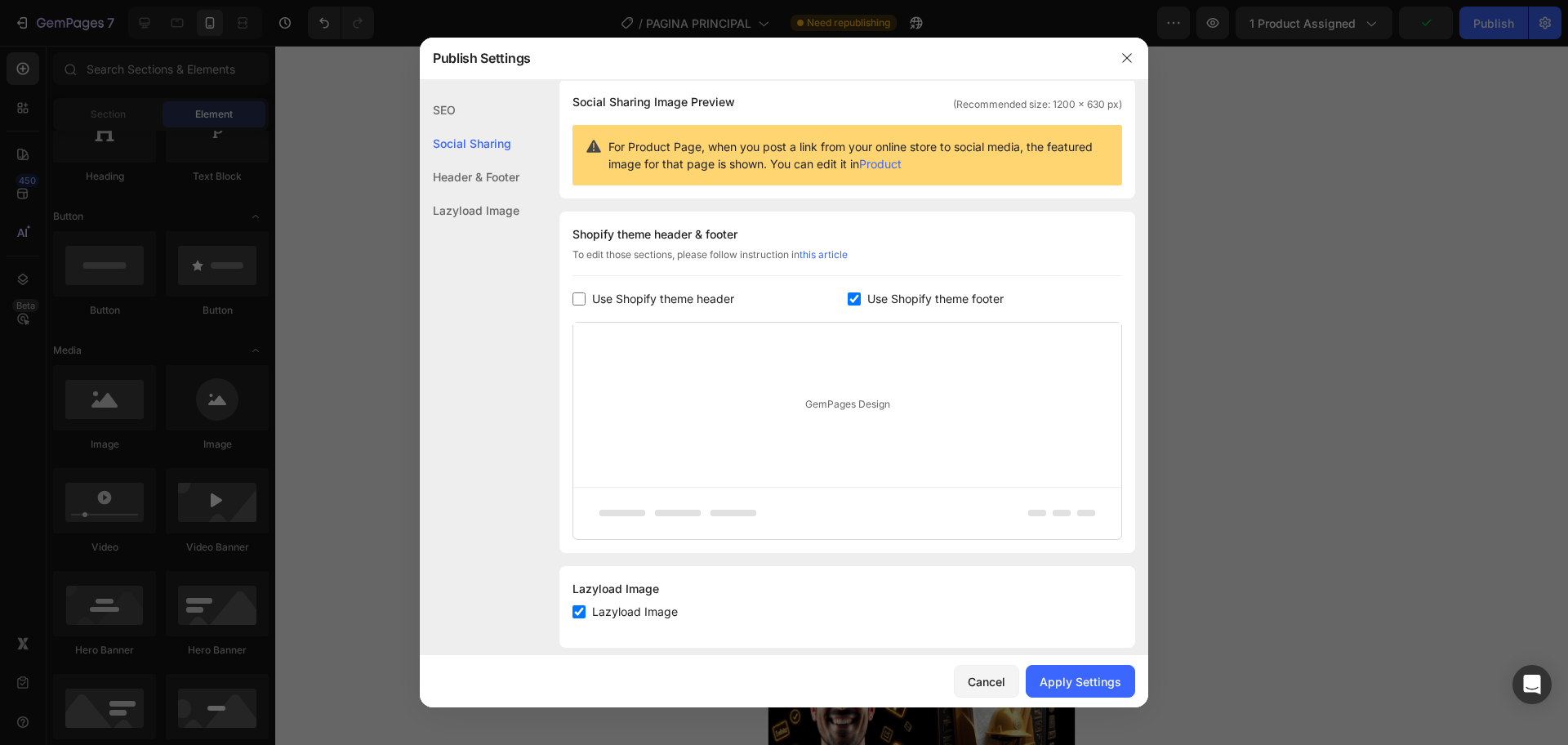
scroll to position [140, 0]
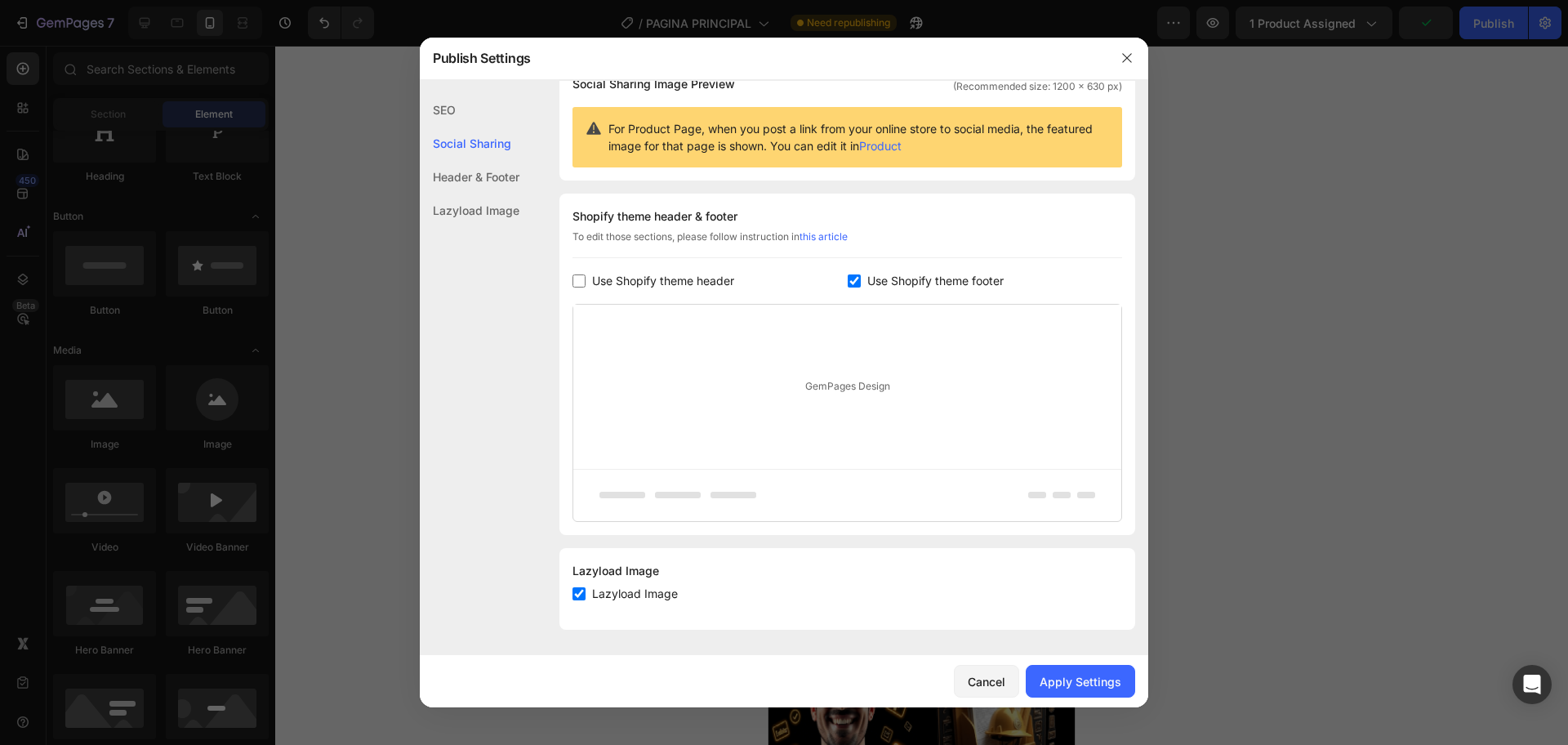
click at [878, 283] on span "Use Shopify theme footer" at bounding box center [935, 281] width 136 height 20
checkbox input "false"
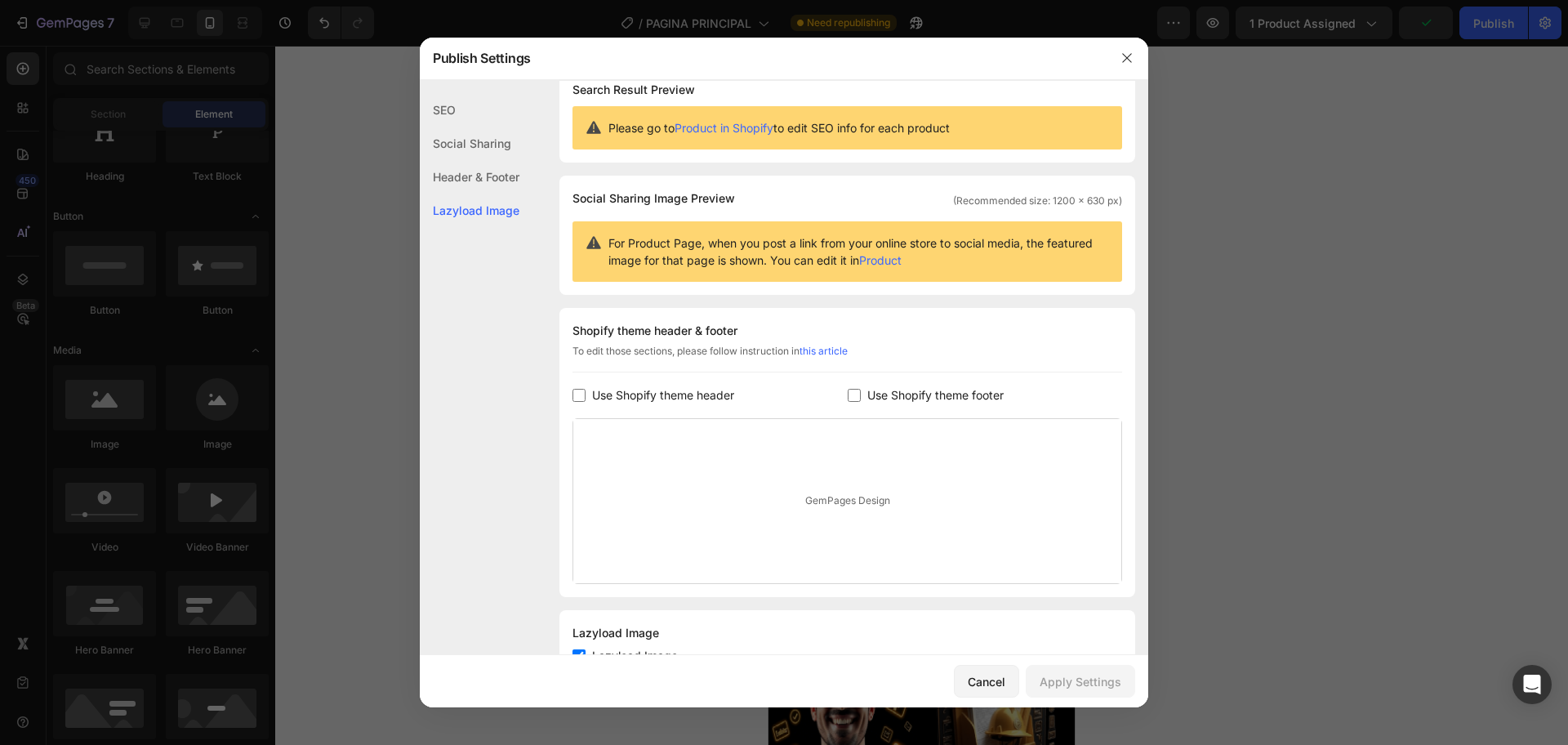
scroll to position [0, 0]
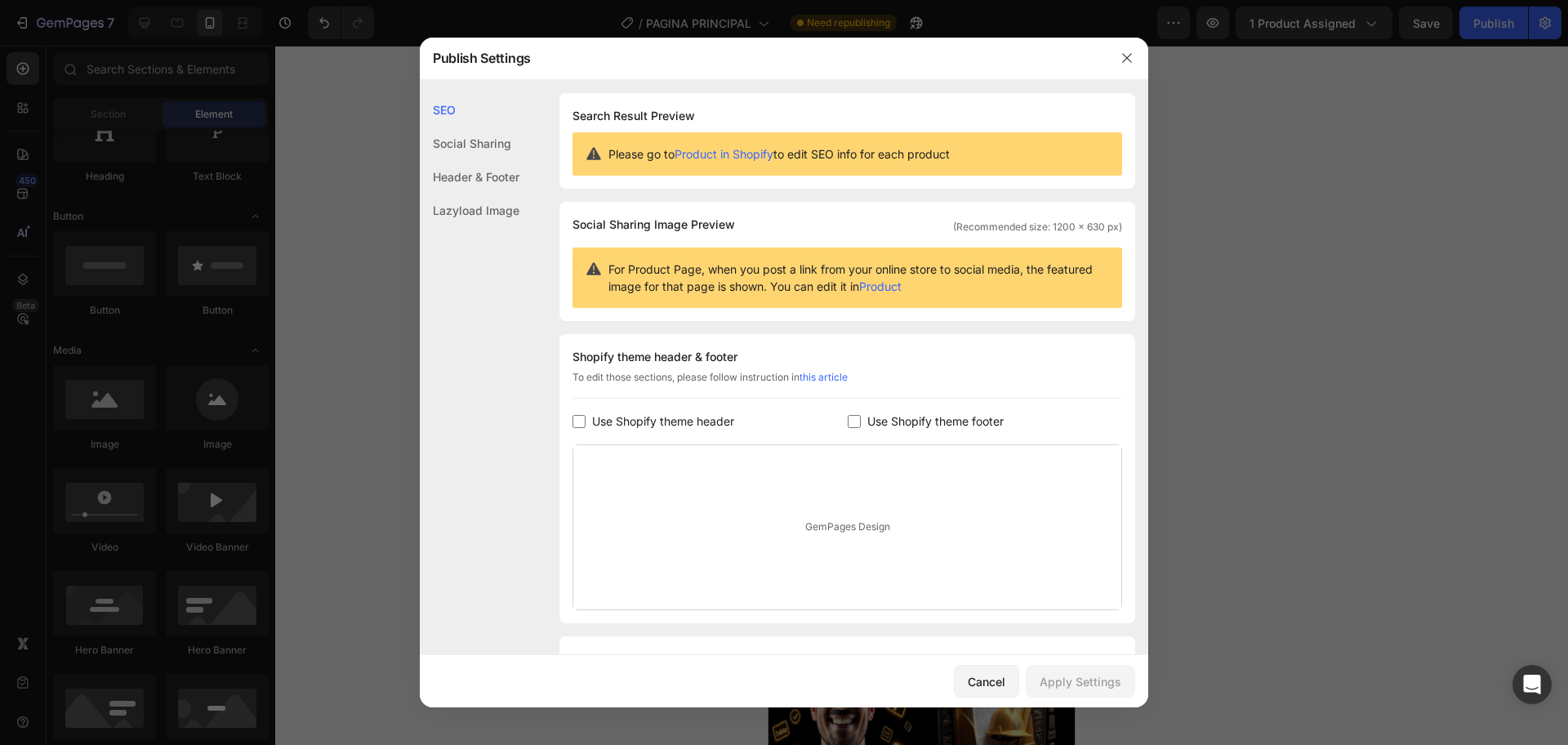
click at [921, 158] on span "Please go to Product in Shopify to edit SEO info for each product" at bounding box center [779, 153] width 341 height 17
click at [505, 160] on div "Social Sharing" at bounding box center [470, 177] width 100 height 33
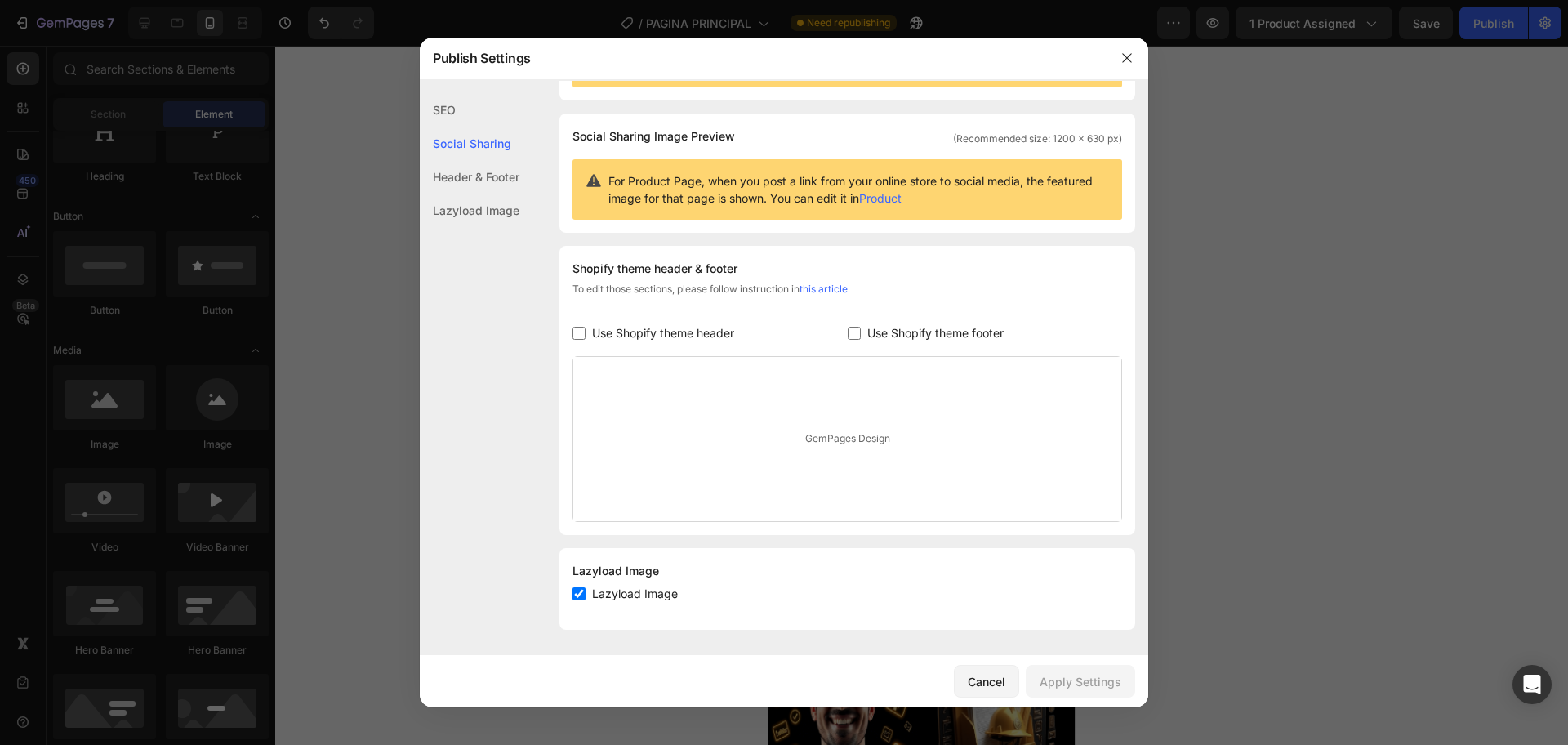
click at [495, 193] on div "Header & Footer" at bounding box center [470, 210] width 100 height 33
click at [491, 211] on div "Lazyload Image" at bounding box center [470, 210] width 100 height 33
click at [881, 427] on div "GemPages Design" at bounding box center [847, 439] width 548 height 164
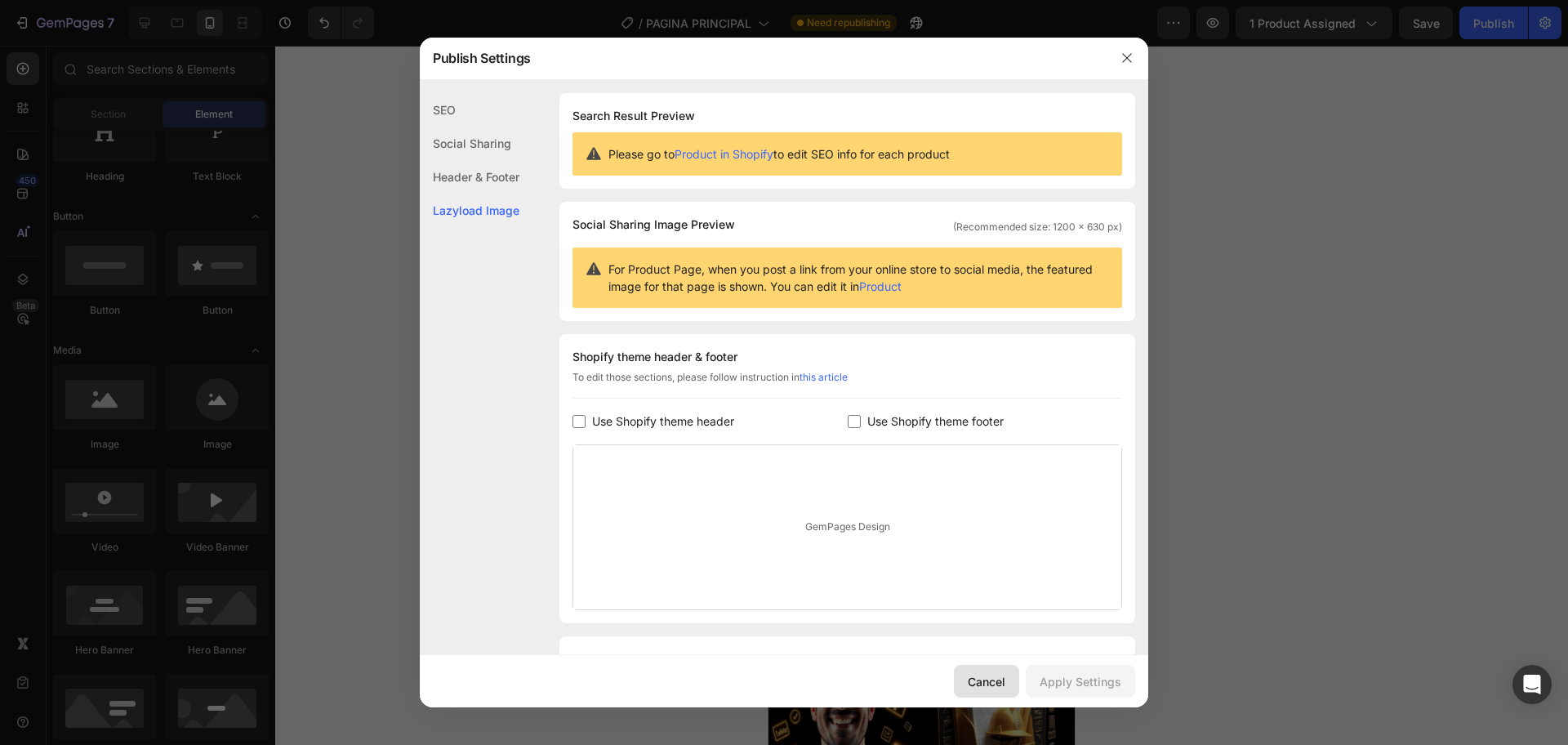
click at [980, 678] on div "Cancel" at bounding box center [986, 681] width 37 height 17
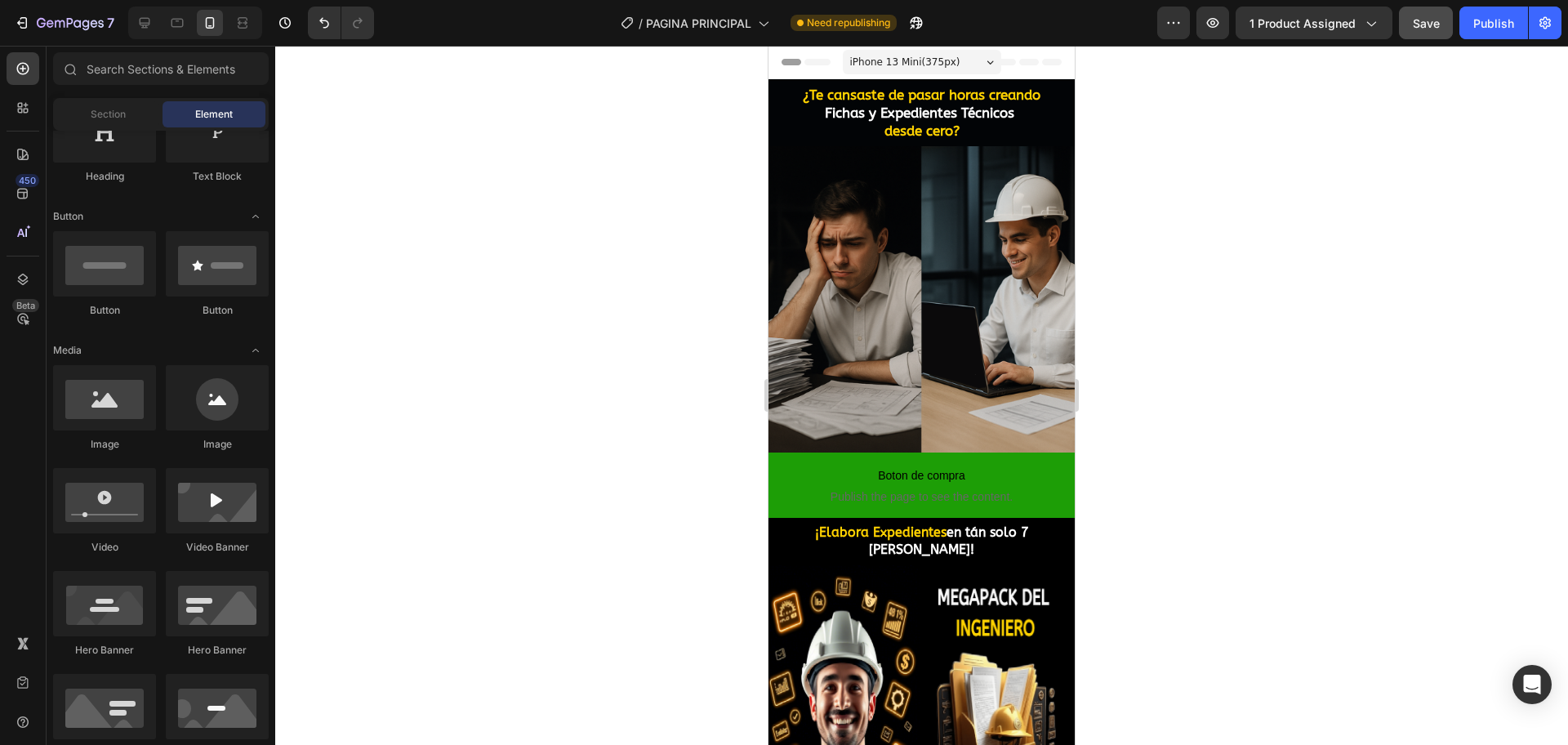
click at [1400, 26] on button "Save" at bounding box center [1425, 23] width 54 height 32
click at [1500, 29] on div "Publish" at bounding box center [1493, 23] width 41 height 17
click at [153, 20] on icon at bounding box center [144, 23] width 17 height 17
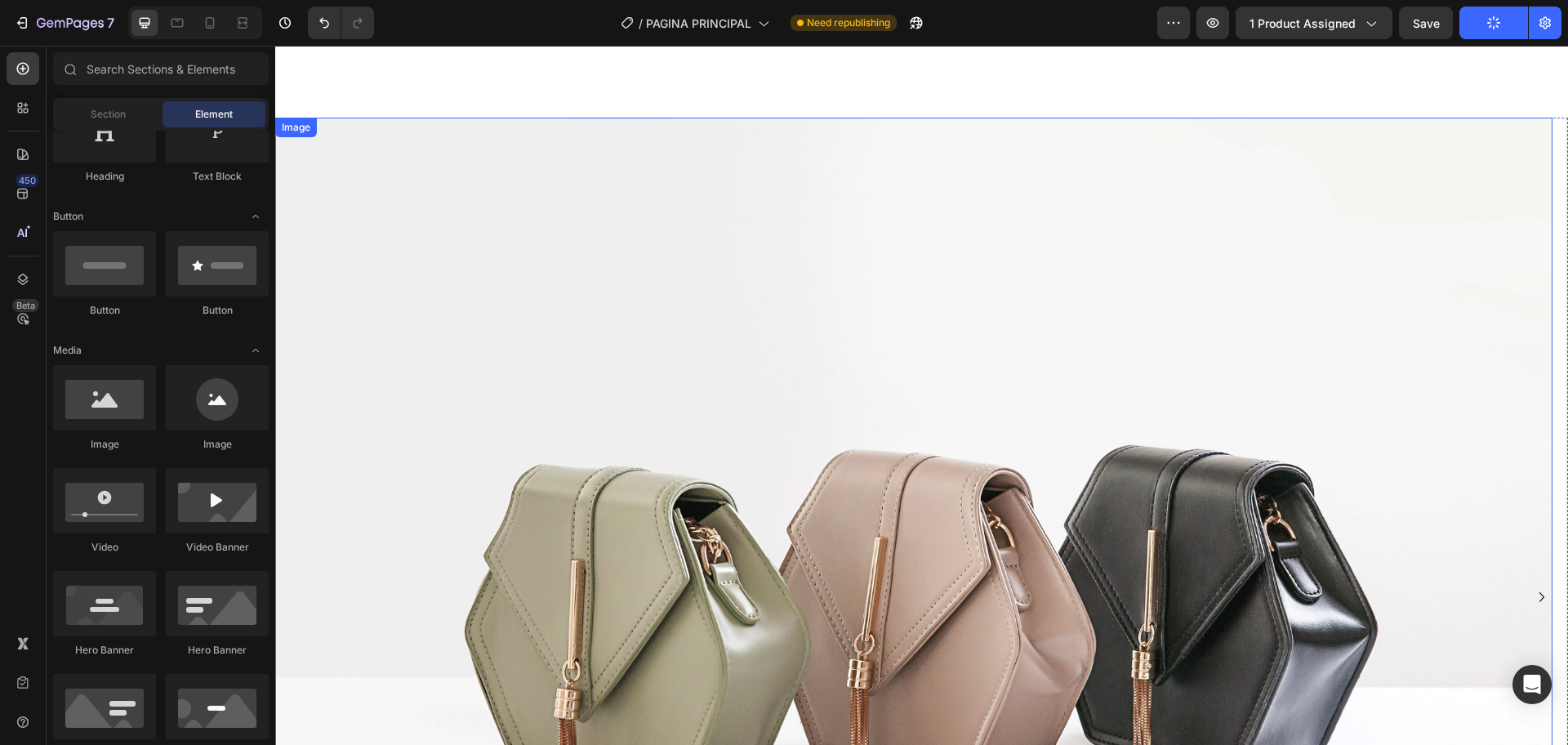
scroll to position [4901, 0]
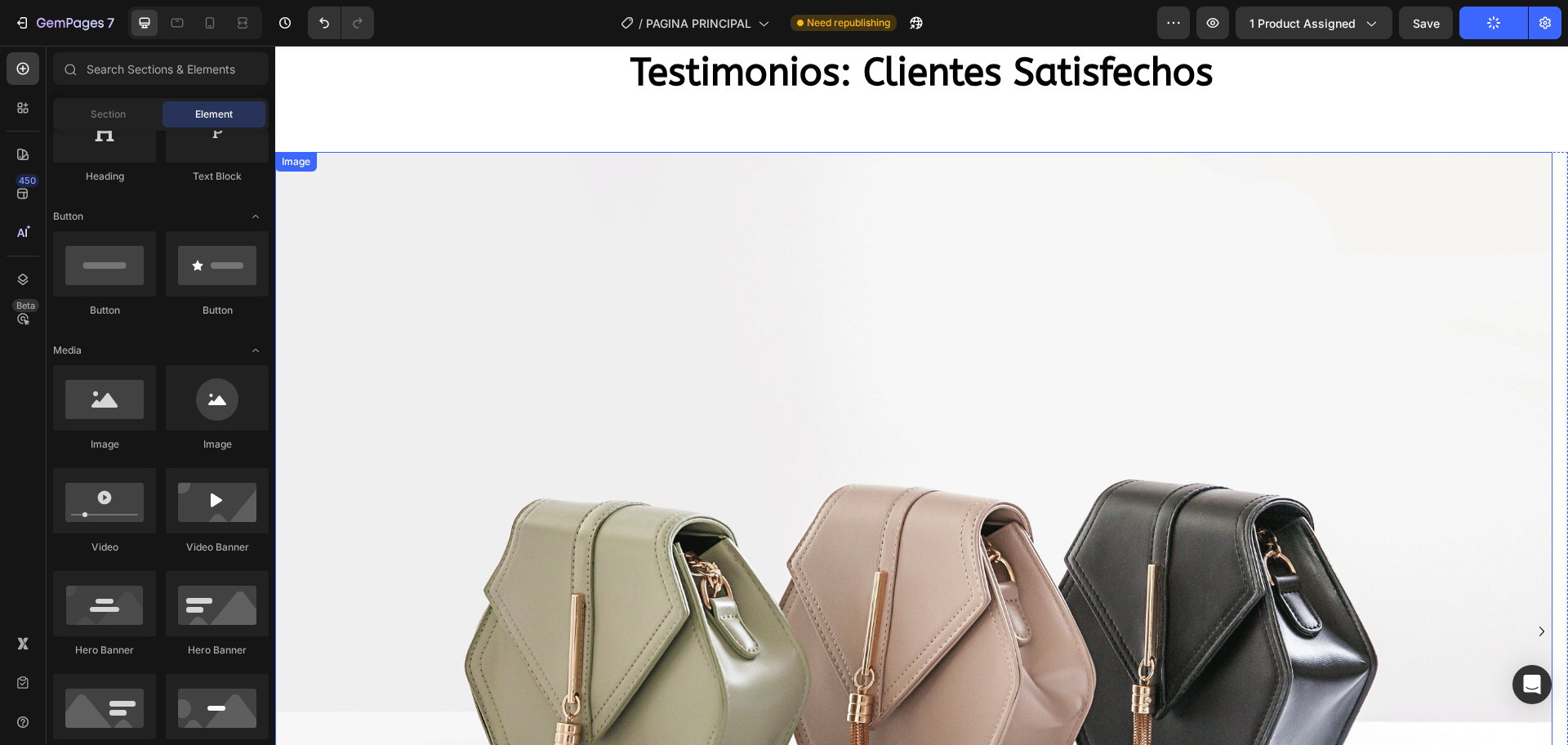
click at [929, 486] on img at bounding box center [913, 631] width 1277 height 958
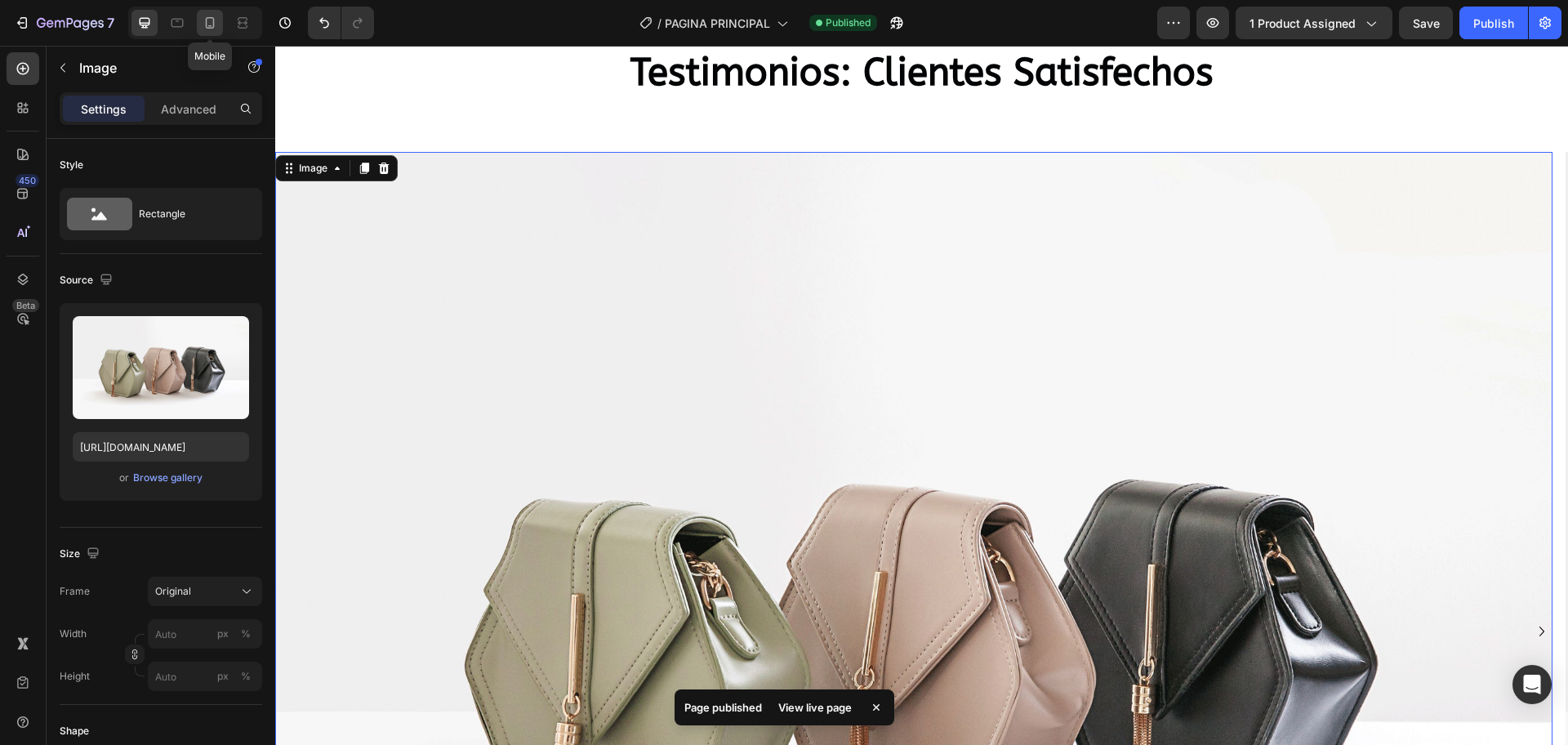
click at [216, 27] on icon at bounding box center [210, 23] width 17 height 17
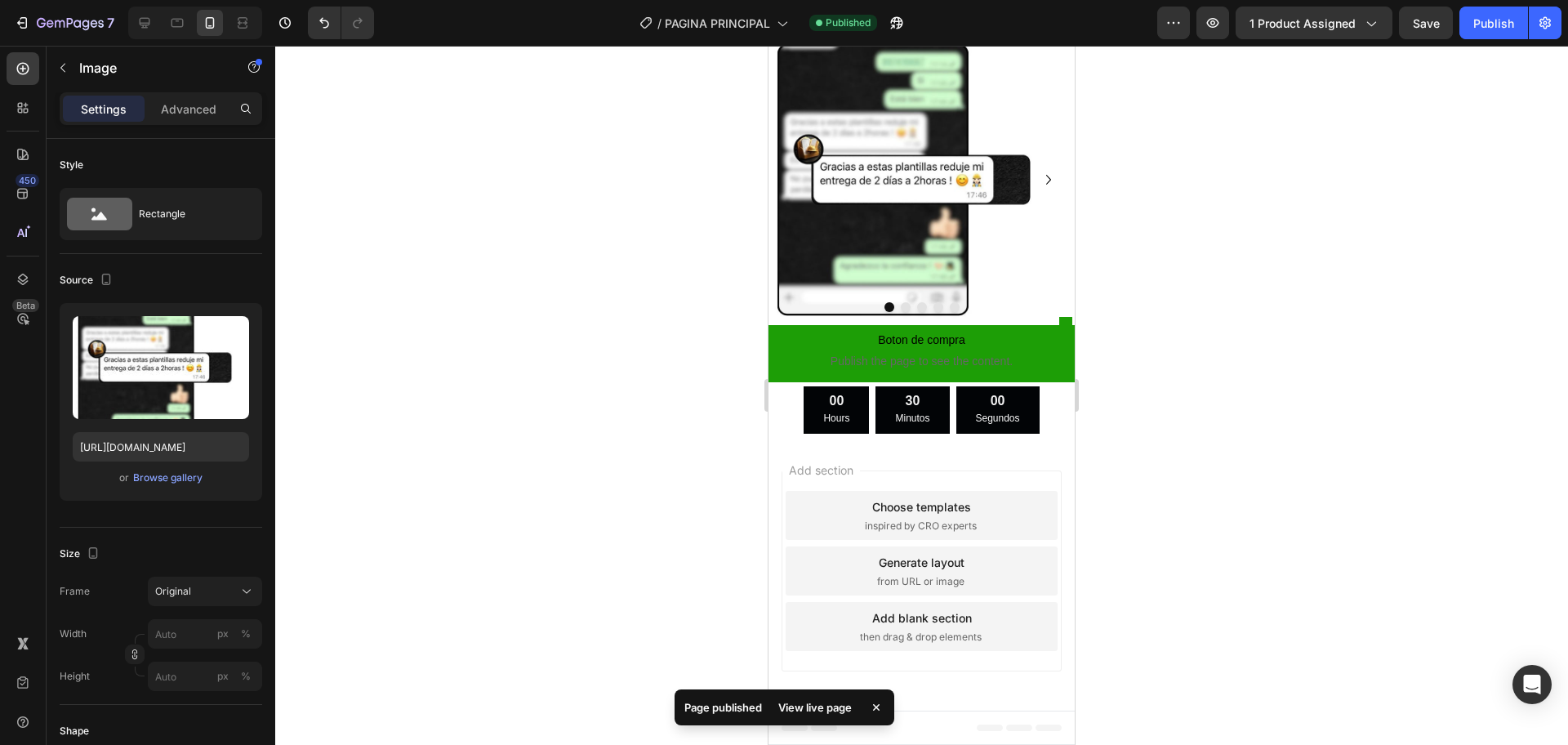
scroll to position [3917, 0]
click at [931, 243] on img at bounding box center [914, 179] width 290 height 291
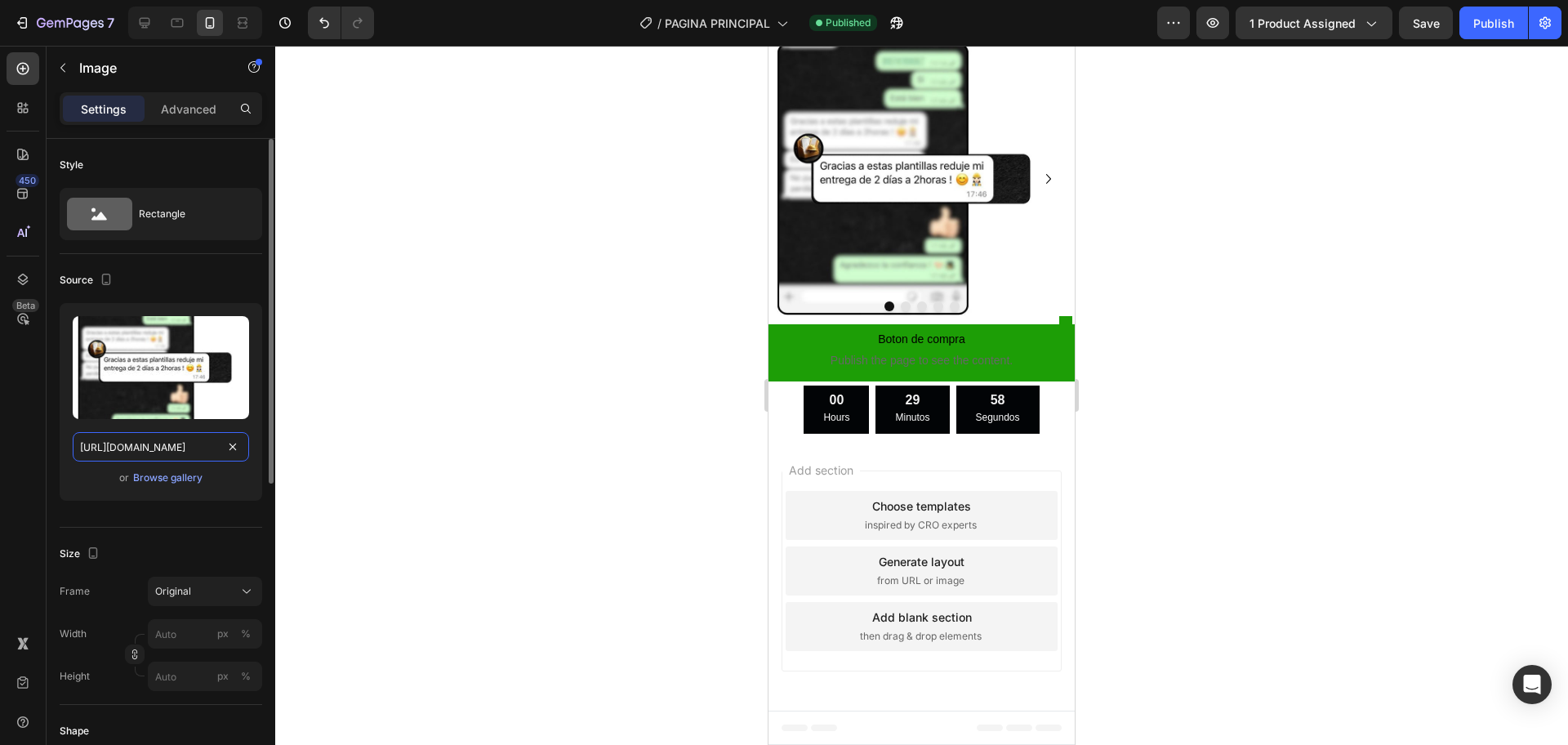
click at [141, 460] on input "[URL][DOMAIN_NAME]" at bounding box center [161, 447] width 177 height 29
click at [133, 21] on div at bounding box center [144, 23] width 26 height 27
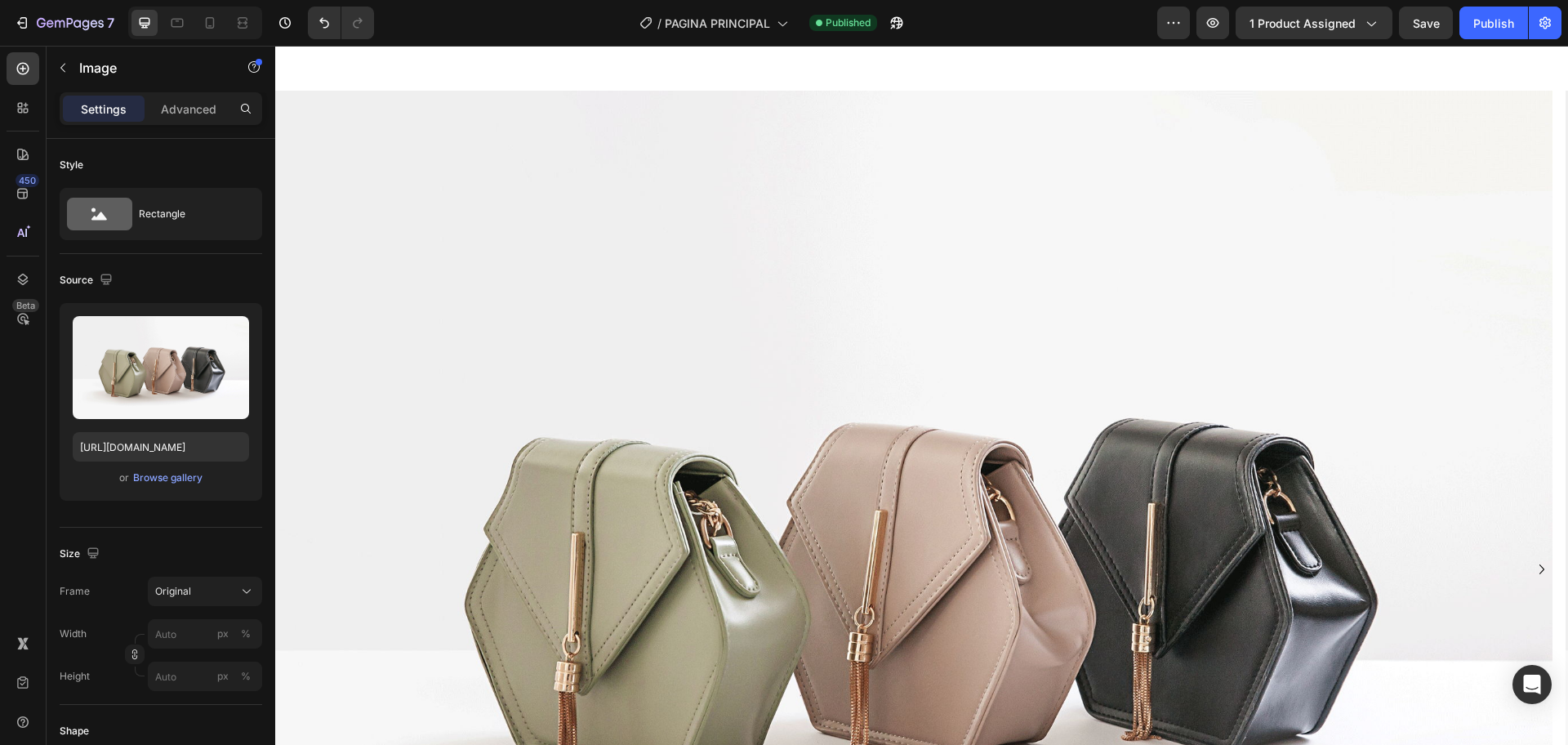
scroll to position [3143, 0]
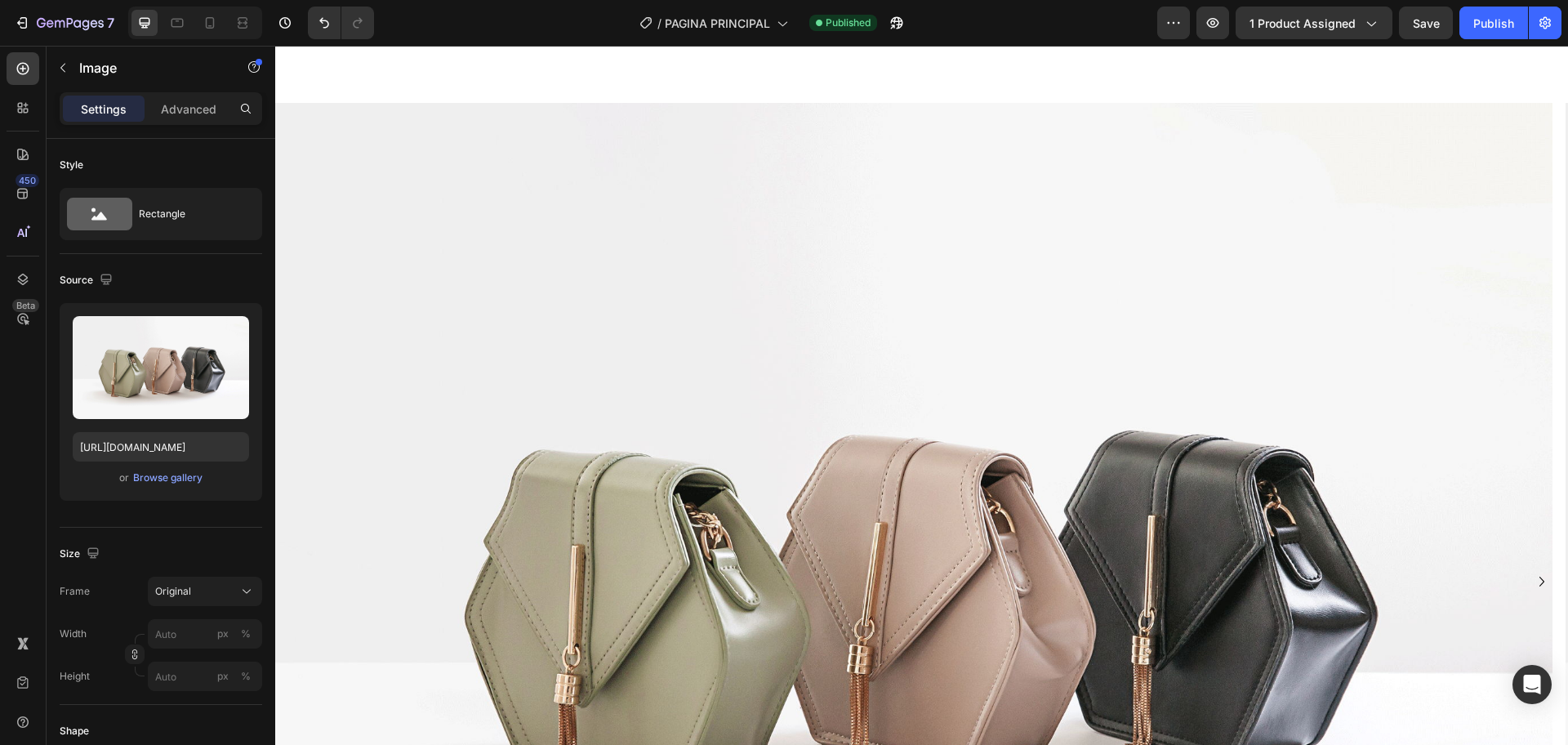
drag, startPoint x: 883, startPoint y: 408, endPoint x: 755, endPoint y: 405, distance: 128.0
click at [883, 409] on img at bounding box center [913, 582] width 1277 height 958
click at [215, 436] on input "[URL][DOMAIN_NAME]" at bounding box center [161, 447] width 177 height 29
paste input "cdn.shopify.com/s/files/1/0616/7547/0914/files/gempages_562843349145355059-6bdb…"
type input "[URL][DOMAIN_NAME]"
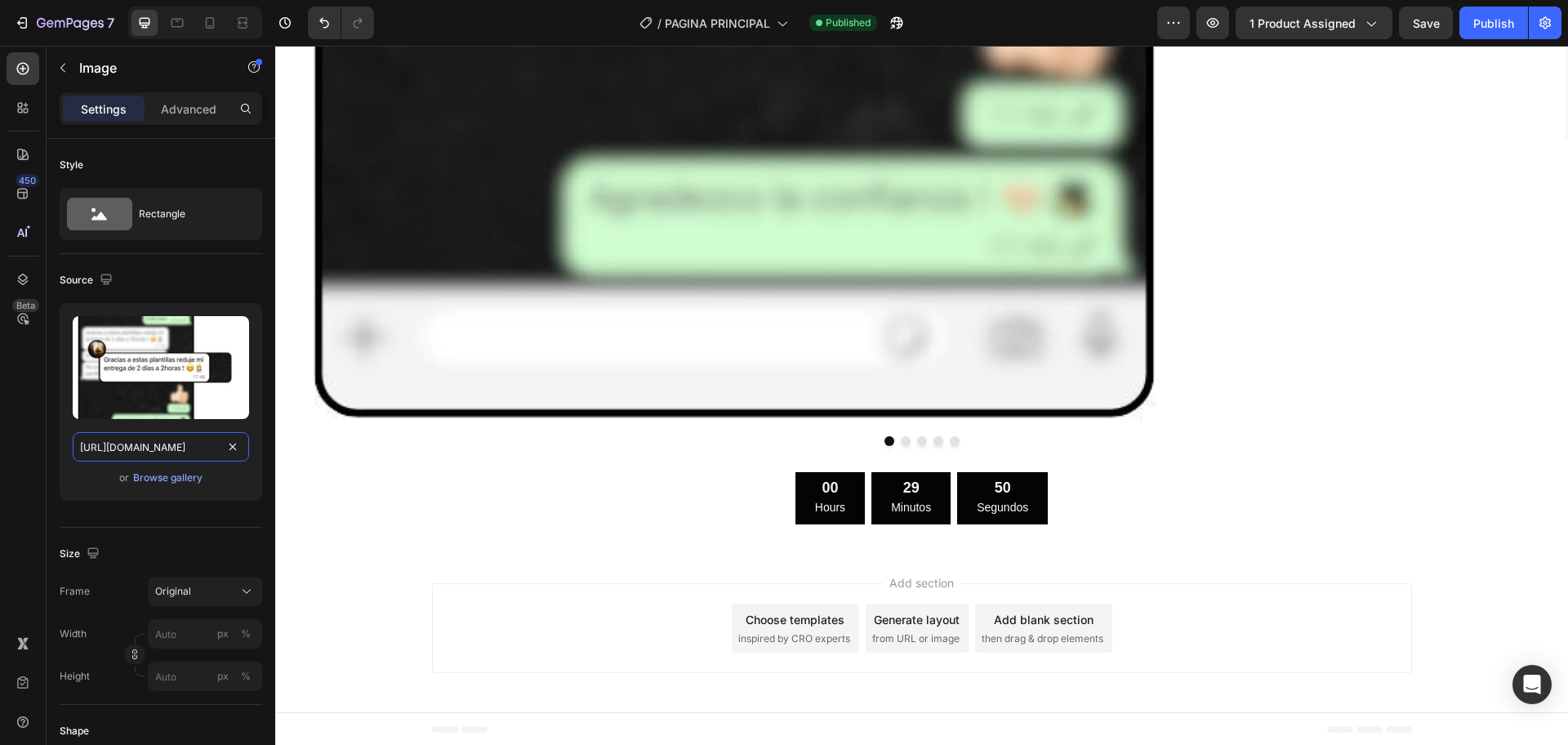
scroll to position [4066, 0]
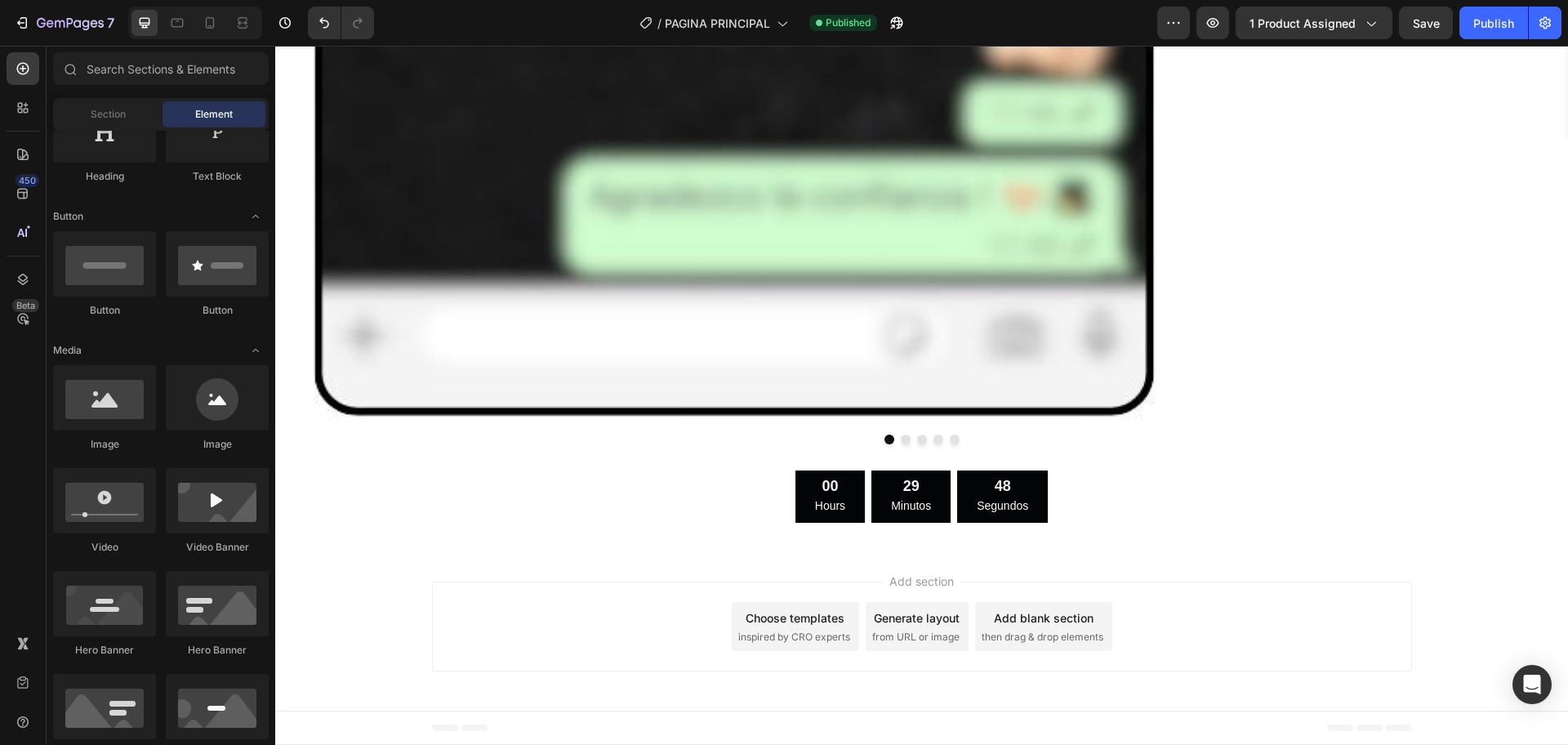
click at [988, 576] on div "Add section Choose templates inspired by CRO experts Generate layout from URL o…" at bounding box center [920, 629] width 1292 height 162
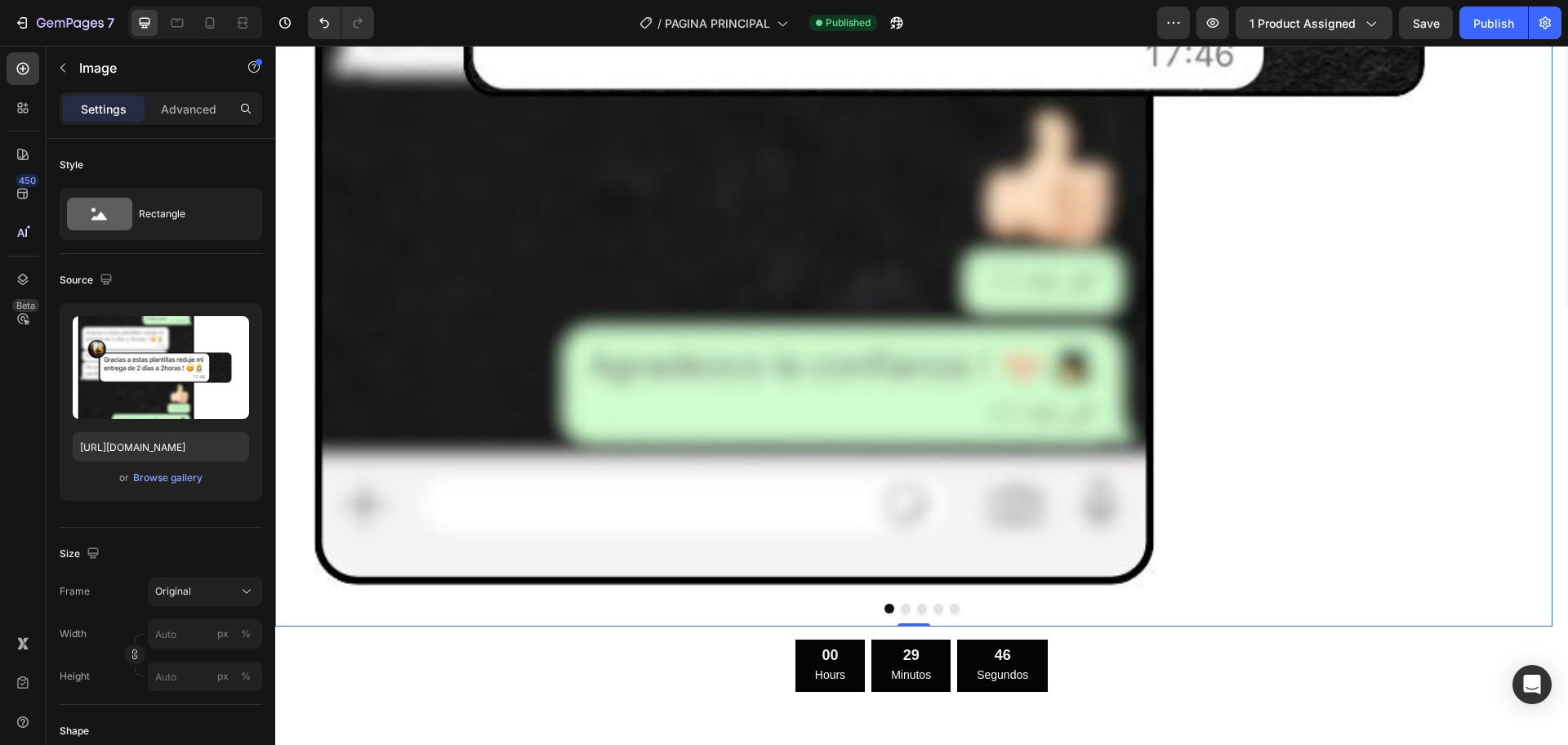
scroll to position [3759, 0]
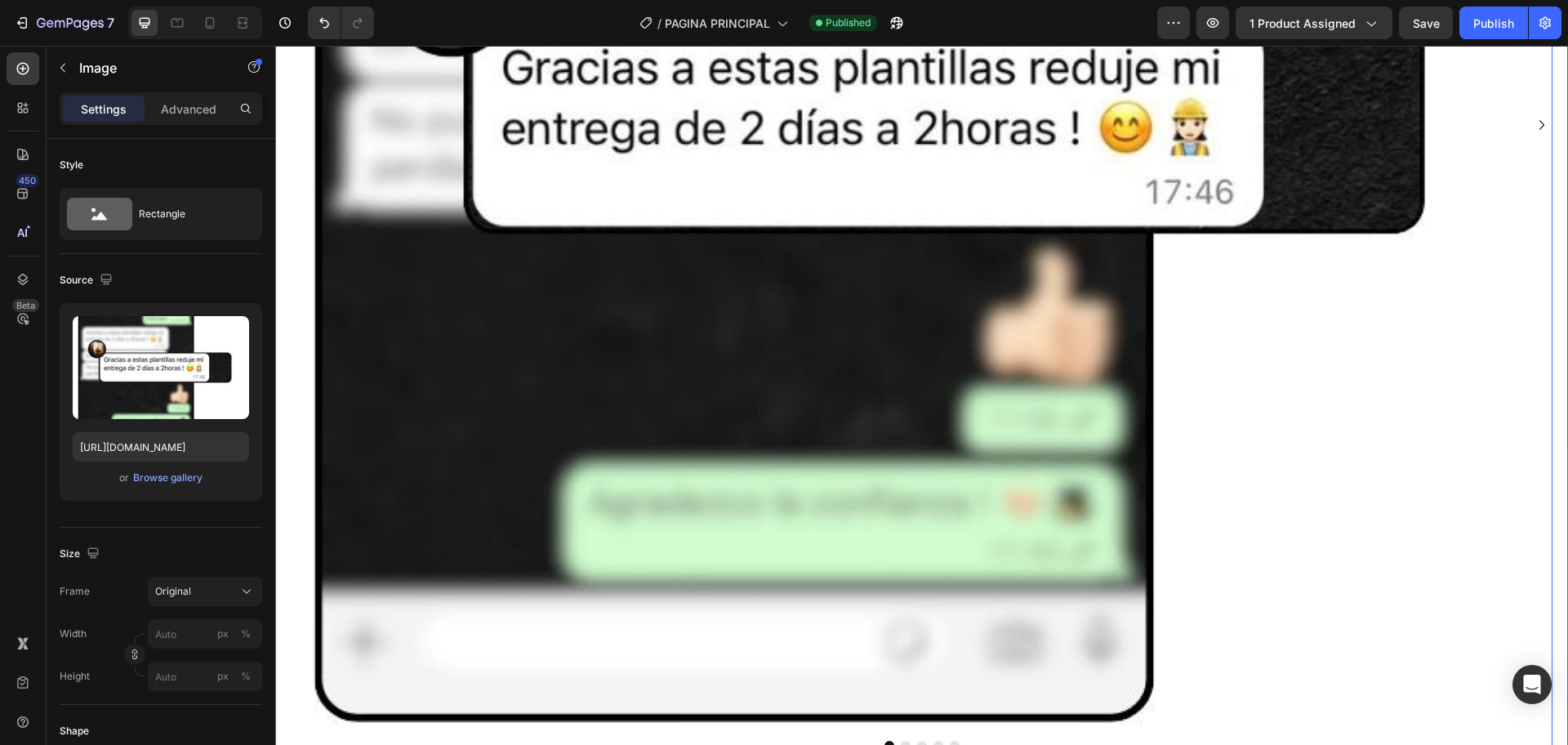
click at [1532, 129] on icon "Carousel Next Arrow" at bounding box center [1542, 125] width 20 height 20
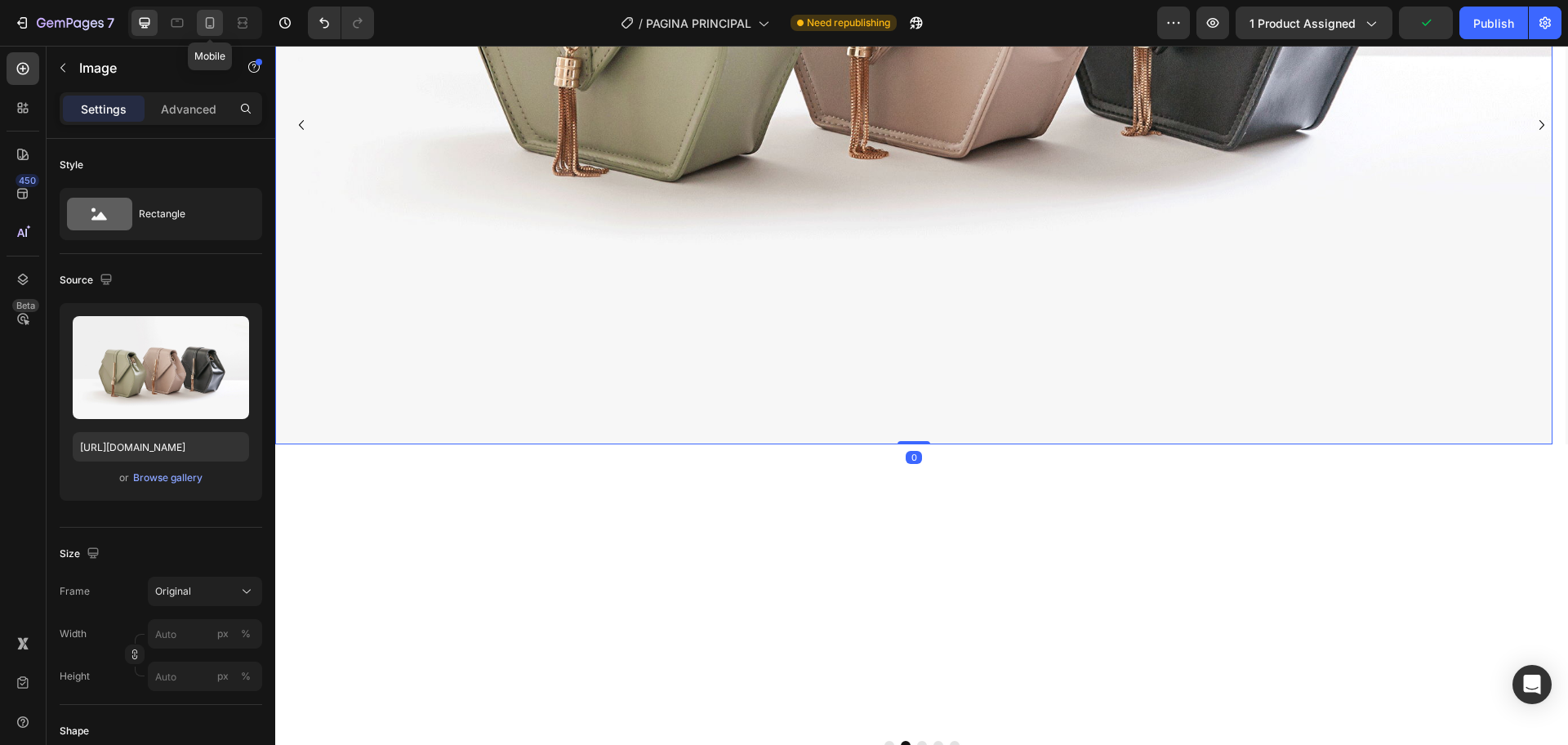
click at [197, 26] on div at bounding box center [210, 23] width 26 height 27
type input "https://cdn.shopify.com/s/files/1/0616/7547/0914/files/gempages_562843349145355…"
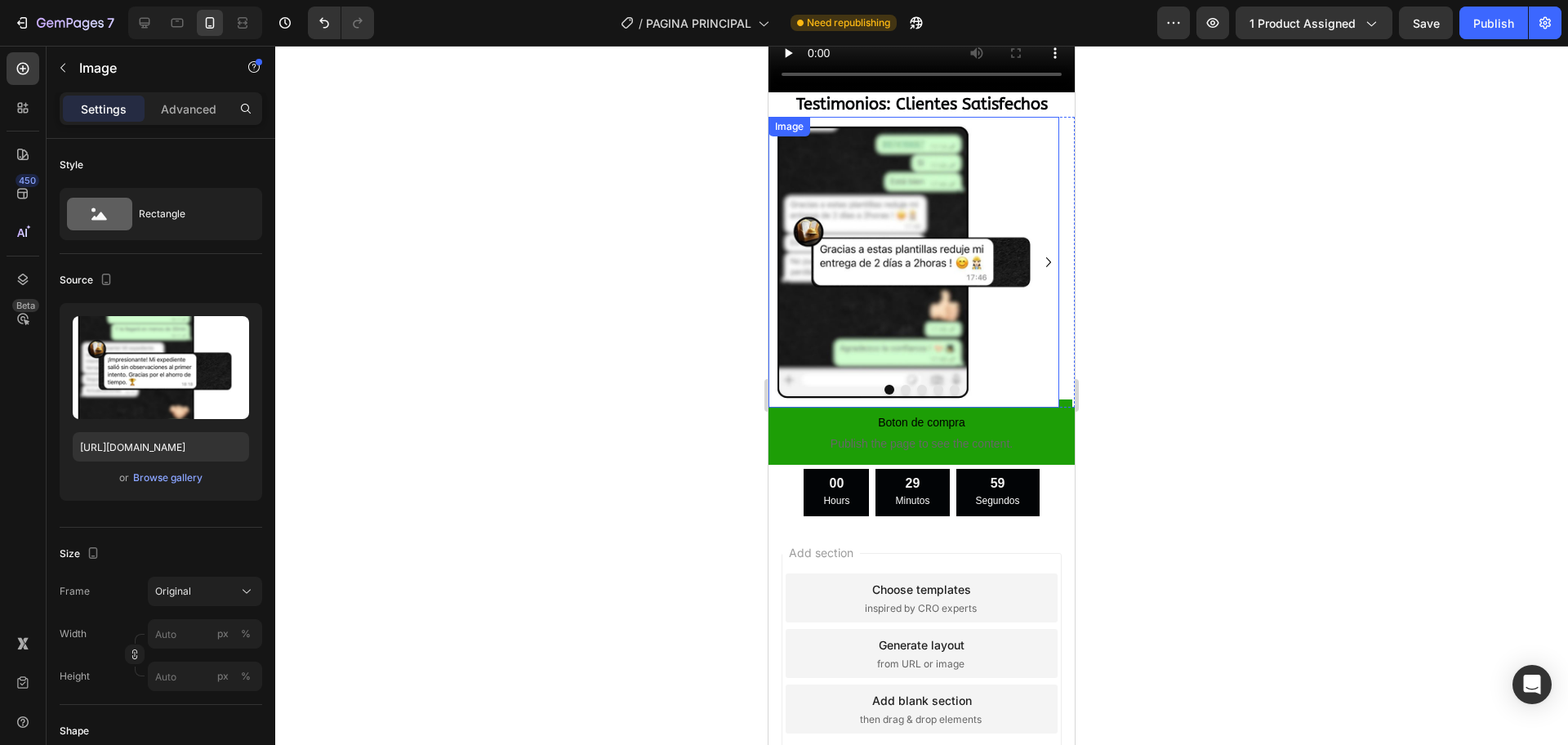
scroll to position [3588, 0]
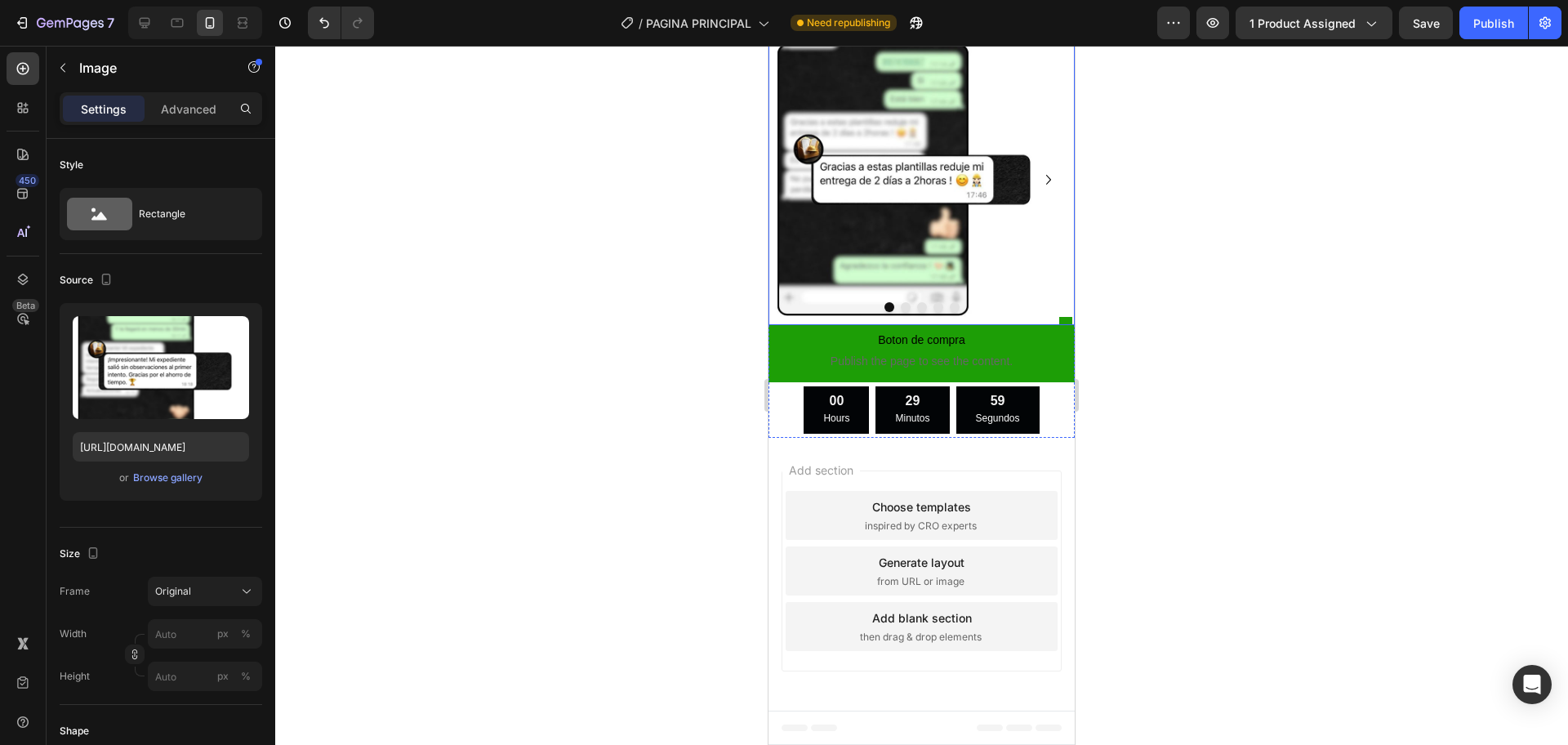
click at [1038, 189] on icon "Carousel Next Arrow" at bounding box center [1048, 180] width 20 height 20
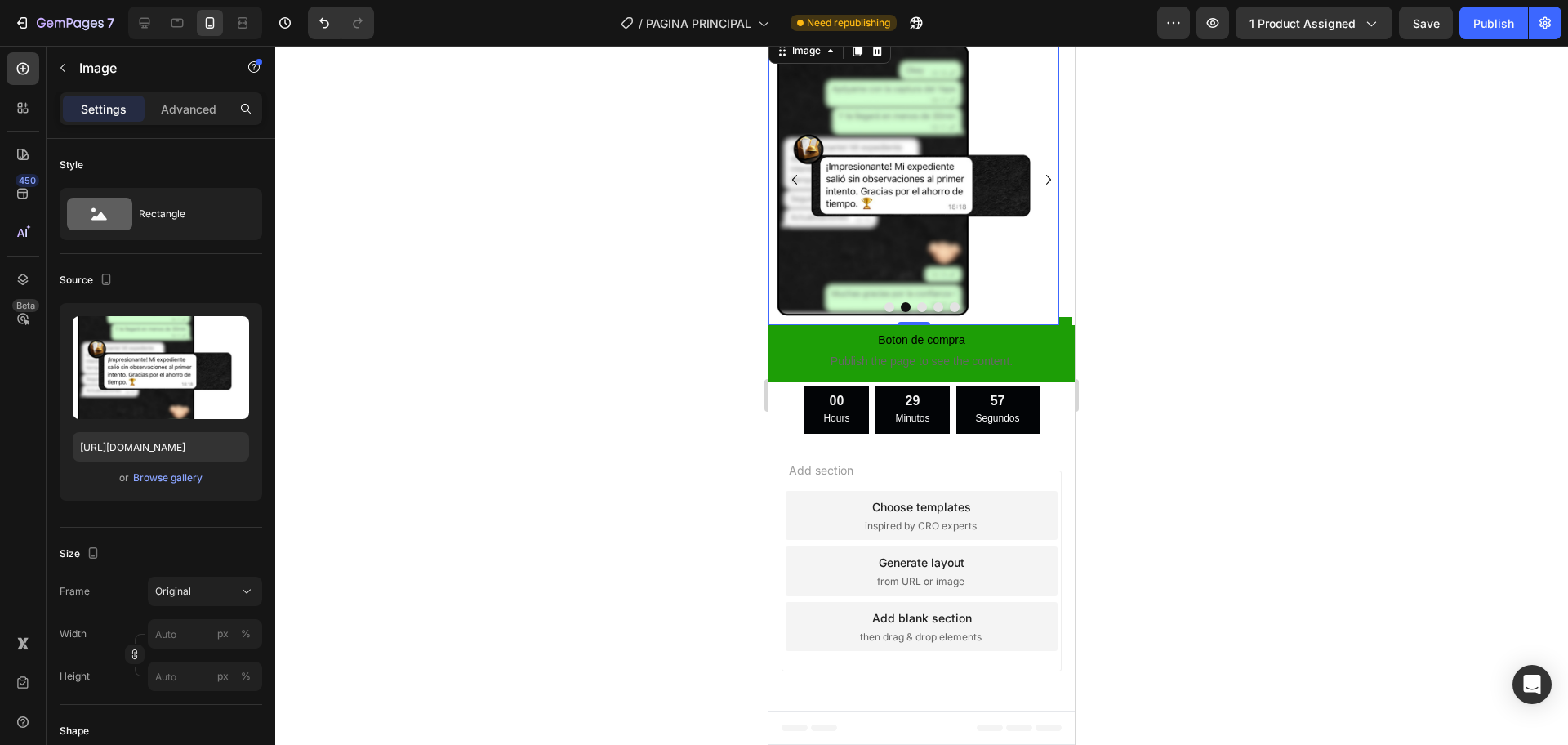
click at [893, 325] on img at bounding box center [914, 180] width 290 height 291
click at [126, 448] on input "https://cdn.shopify.com/s/files/1/0616/7547/0914/files/gempages_562843349145355…" at bounding box center [161, 447] width 177 height 29
click at [144, 24] on icon at bounding box center [144, 23] width 17 height 17
type input "[URL][DOMAIN_NAME]"
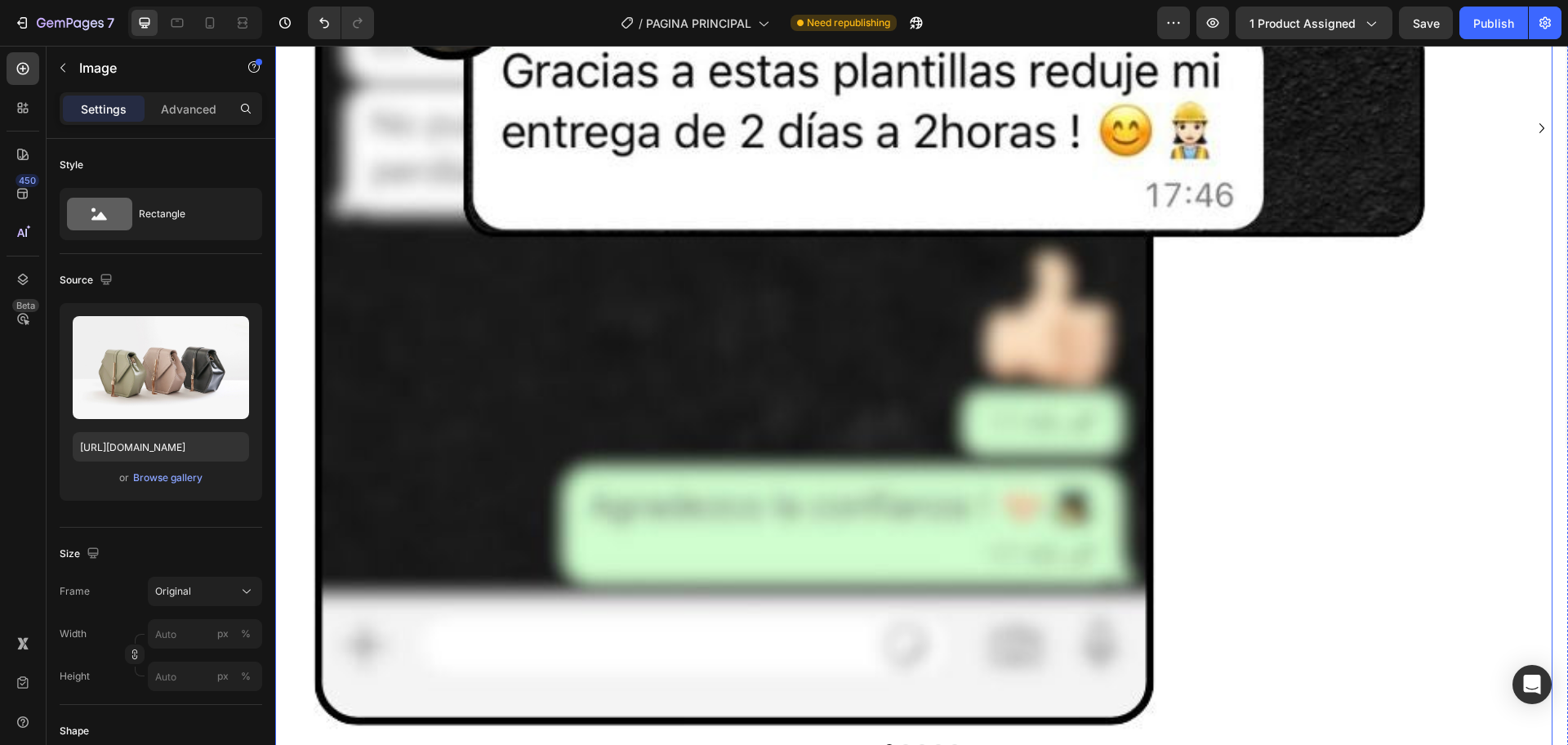
scroll to position [5373, 0]
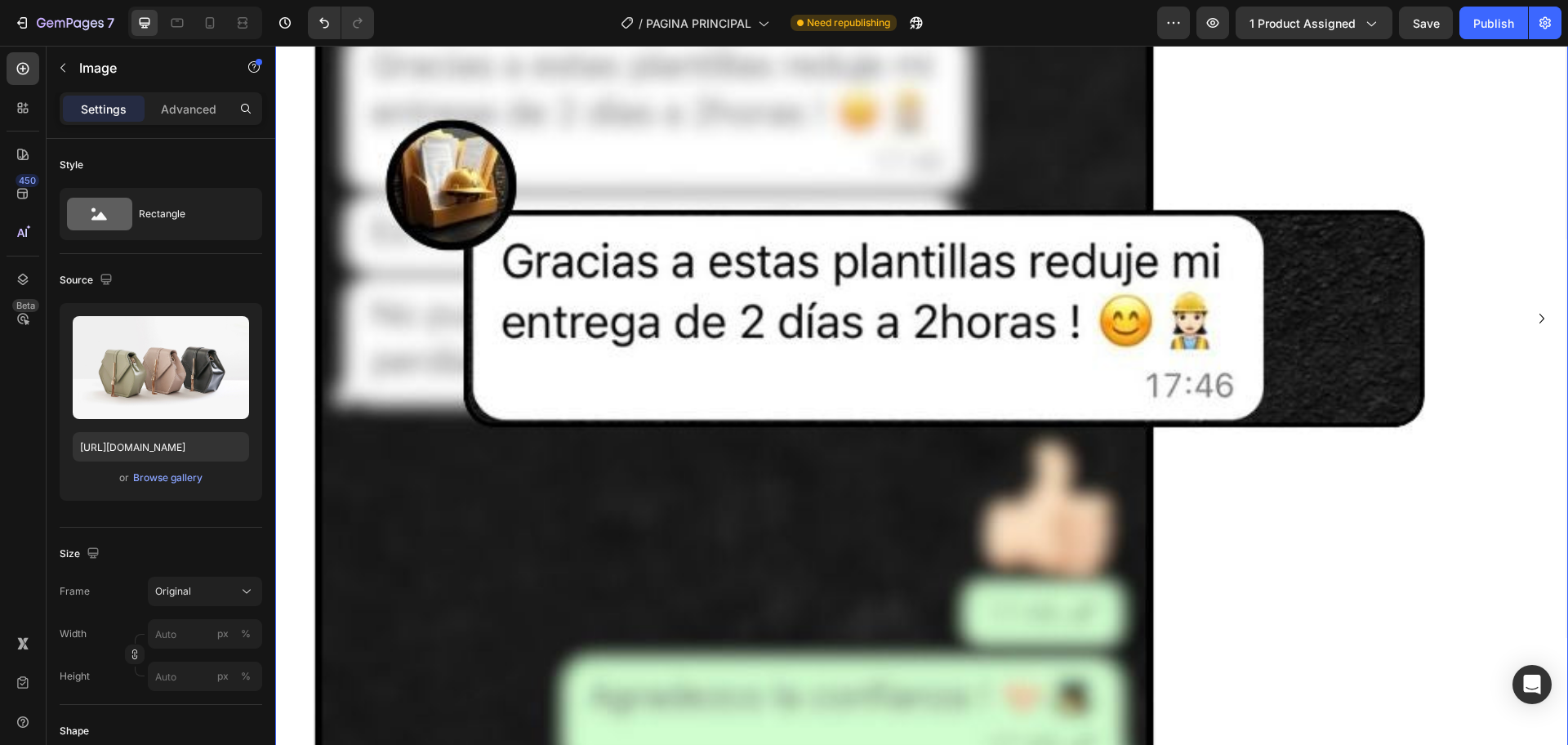
click at [1532, 319] on icon "Carousel Next Arrow" at bounding box center [1542, 319] width 20 height 20
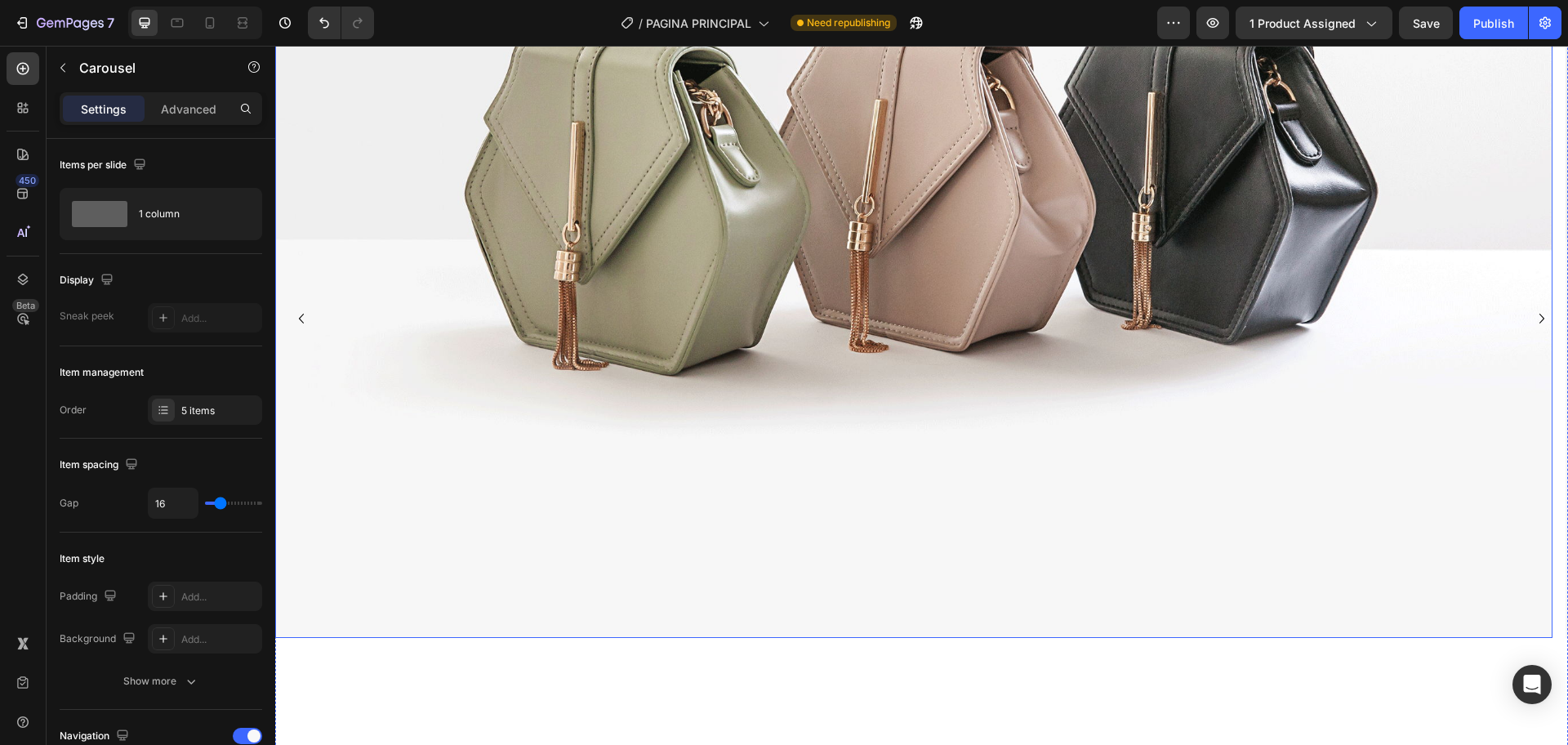
click at [583, 412] on img at bounding box center [913, 159] width 1277 height 958
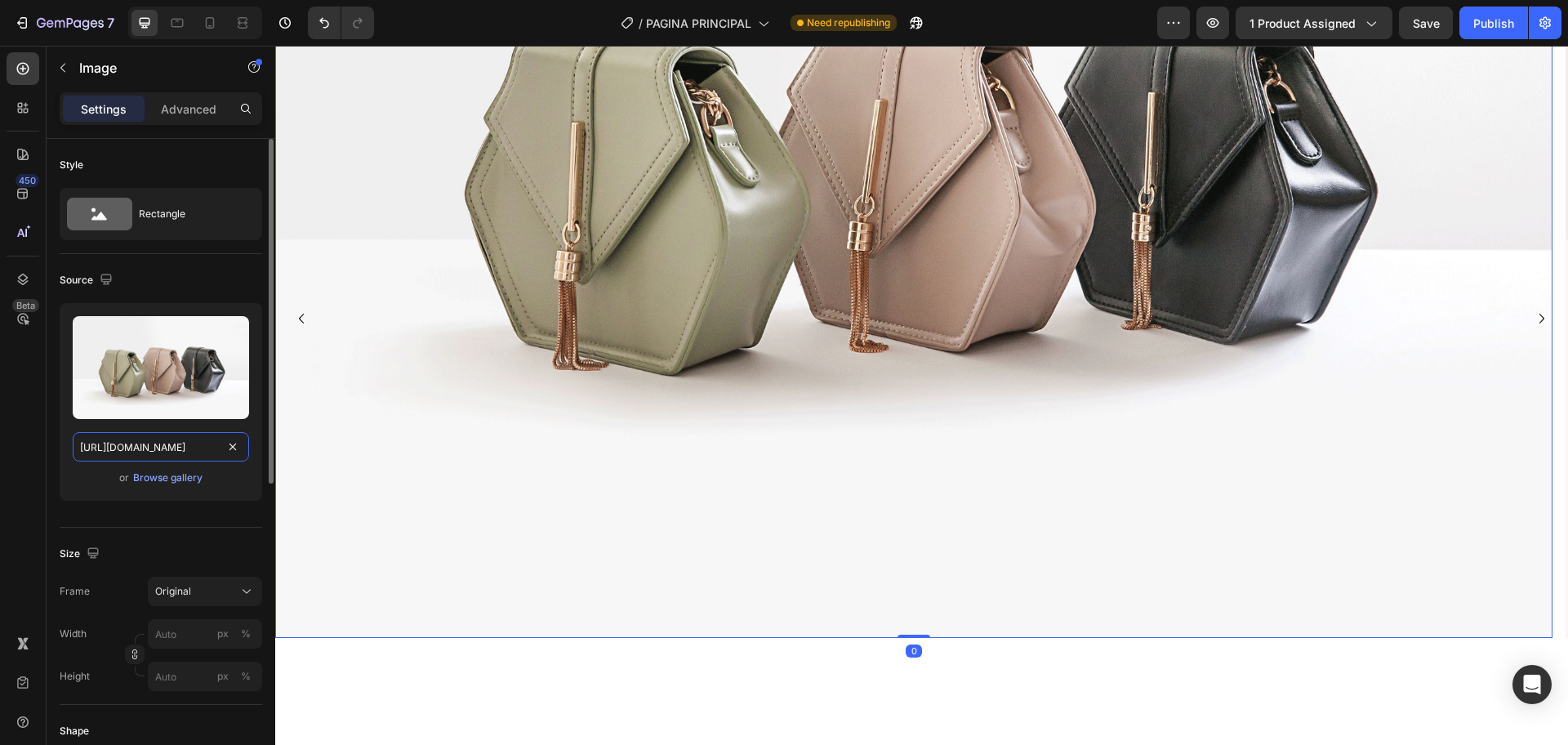
click at [206, 442] on input "[URL][DOMAIN_NAME]" at bounding box center [161, 447] width 177 height 29
paste input "cdn.shopify.com/s/files/1/0616/7547/0914/files/gempages_562843349145355059-810b…"
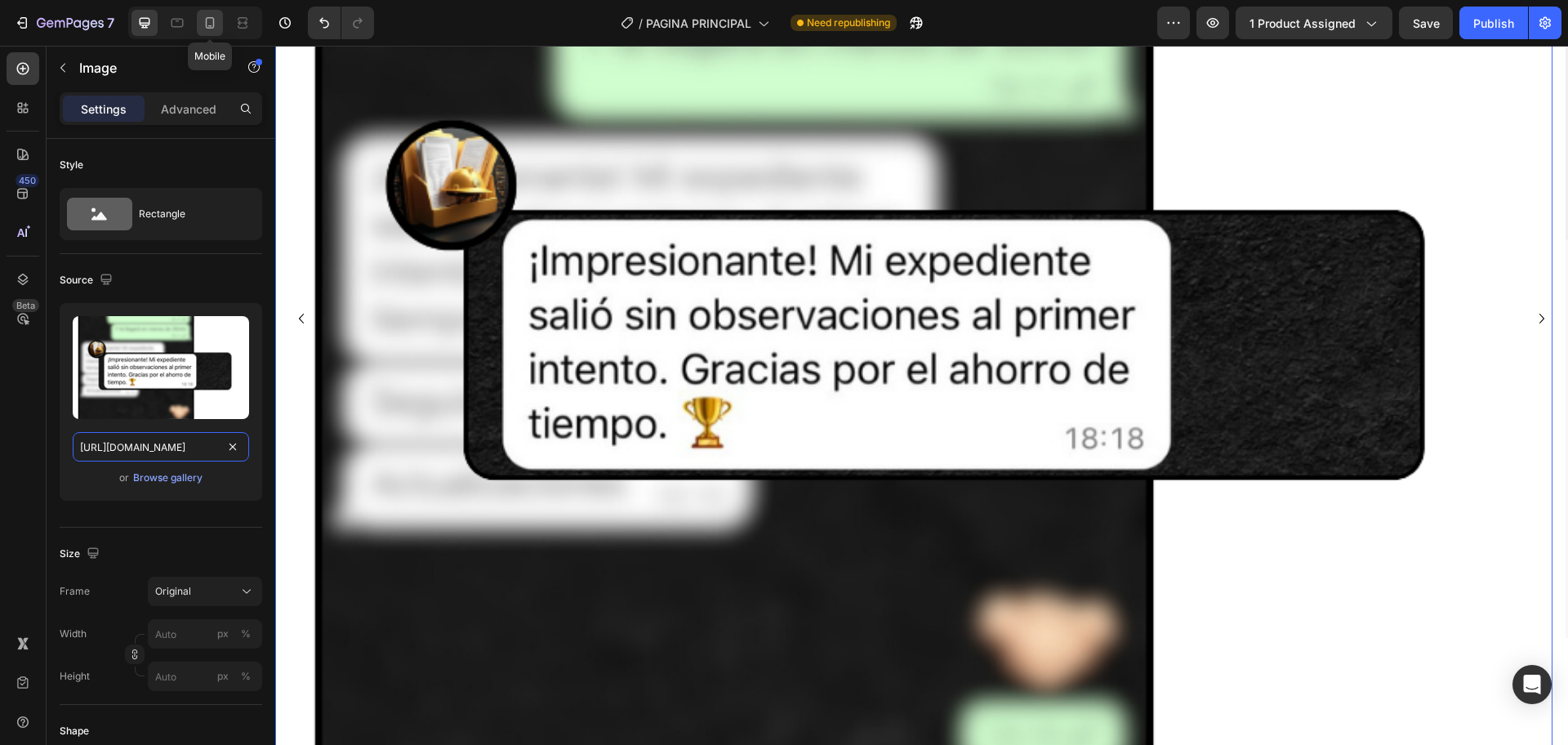
type input "https://cdn.shopify.com/s/files/1/0616/7547/0914/files/gempages_562843349145355…"
click at [206, 24] on icon at bounding box center [210, 23] width 9 height 12
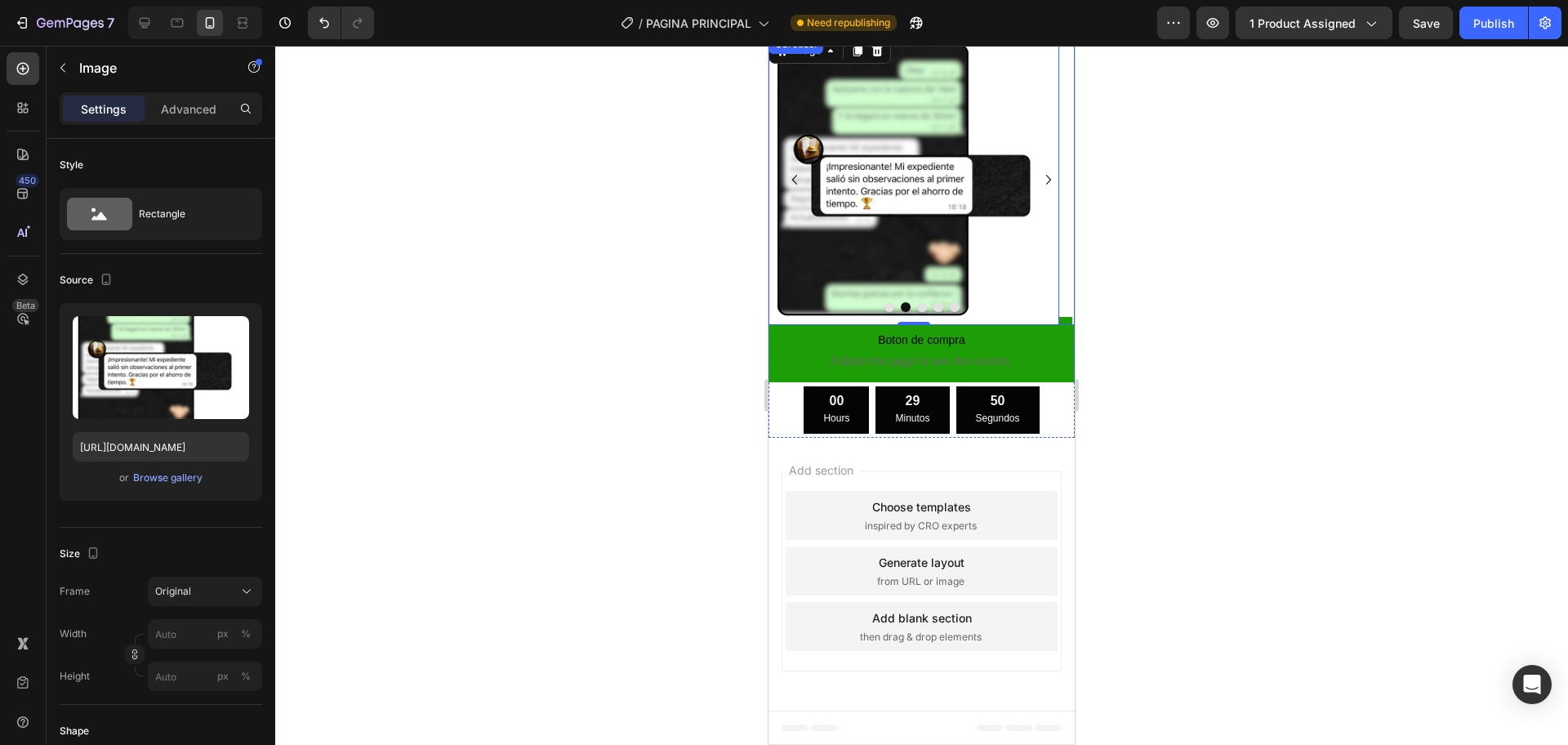
scroll to position [3917, 0]
click at [1038, 182] on icon "Carousel Next Arrow" at bounding box center [1048, 179] width 20 height 20
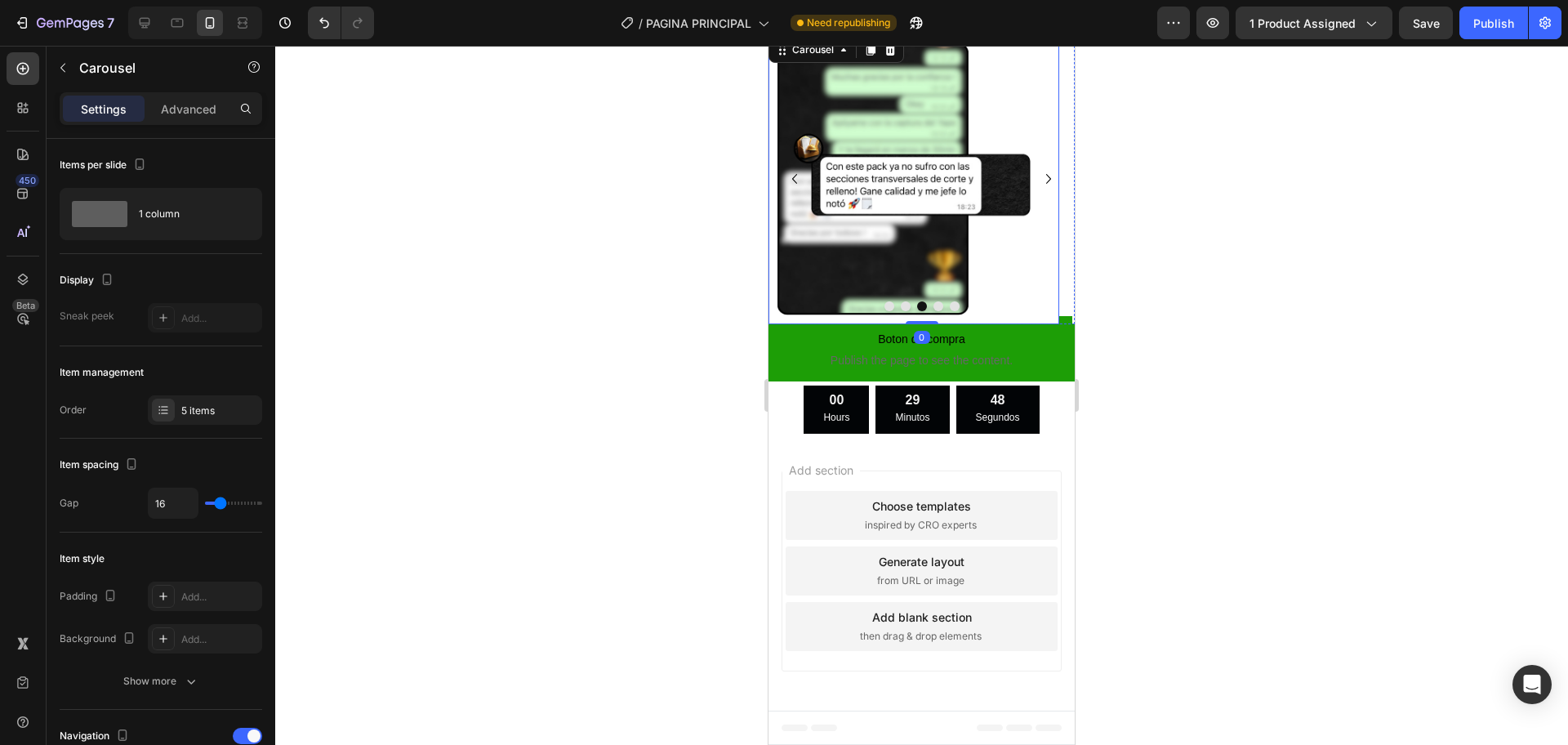
click at [890, 199] on img at bounding box center [914, 179] width 290 height 291
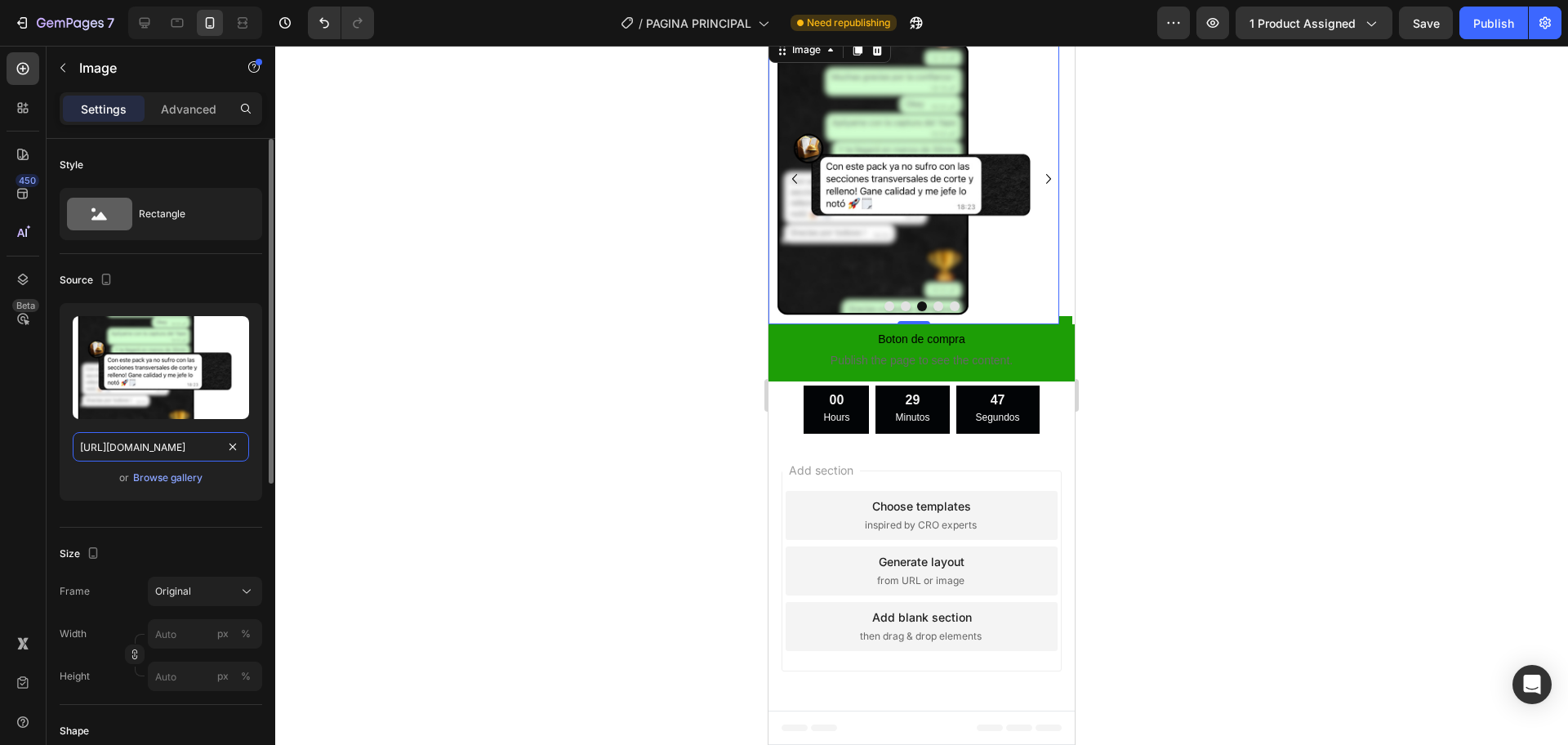
click at [115, 455] on input "https://cdn.shopify.com/s/files/1/0616/7547/0914/files/gempages_562843349145355…" at bounding box center [161, 447] width 177 height 29
click at [133, 30] on div at bounding box center [144, 23] width 26 height 27
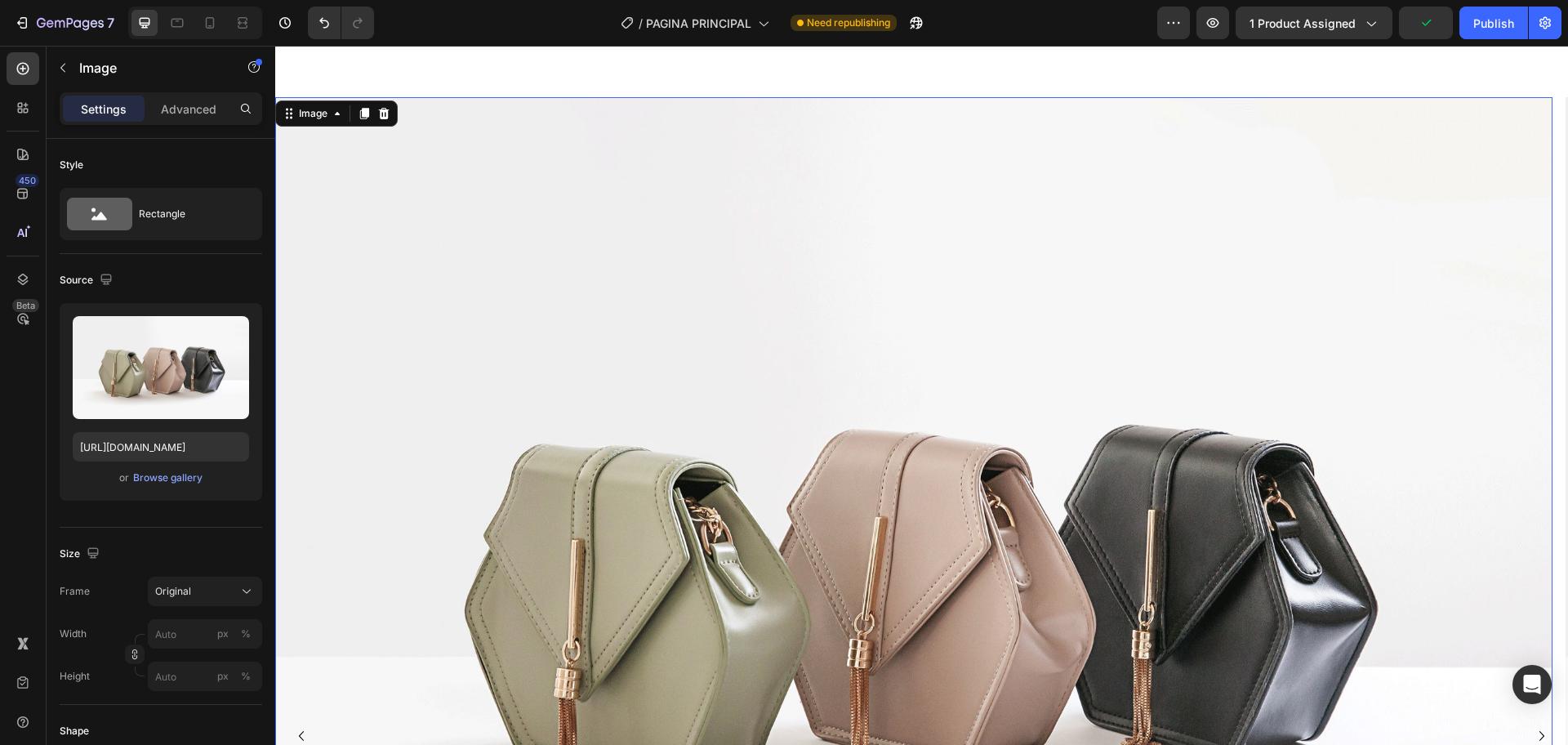
scroll to position [3143, 0]
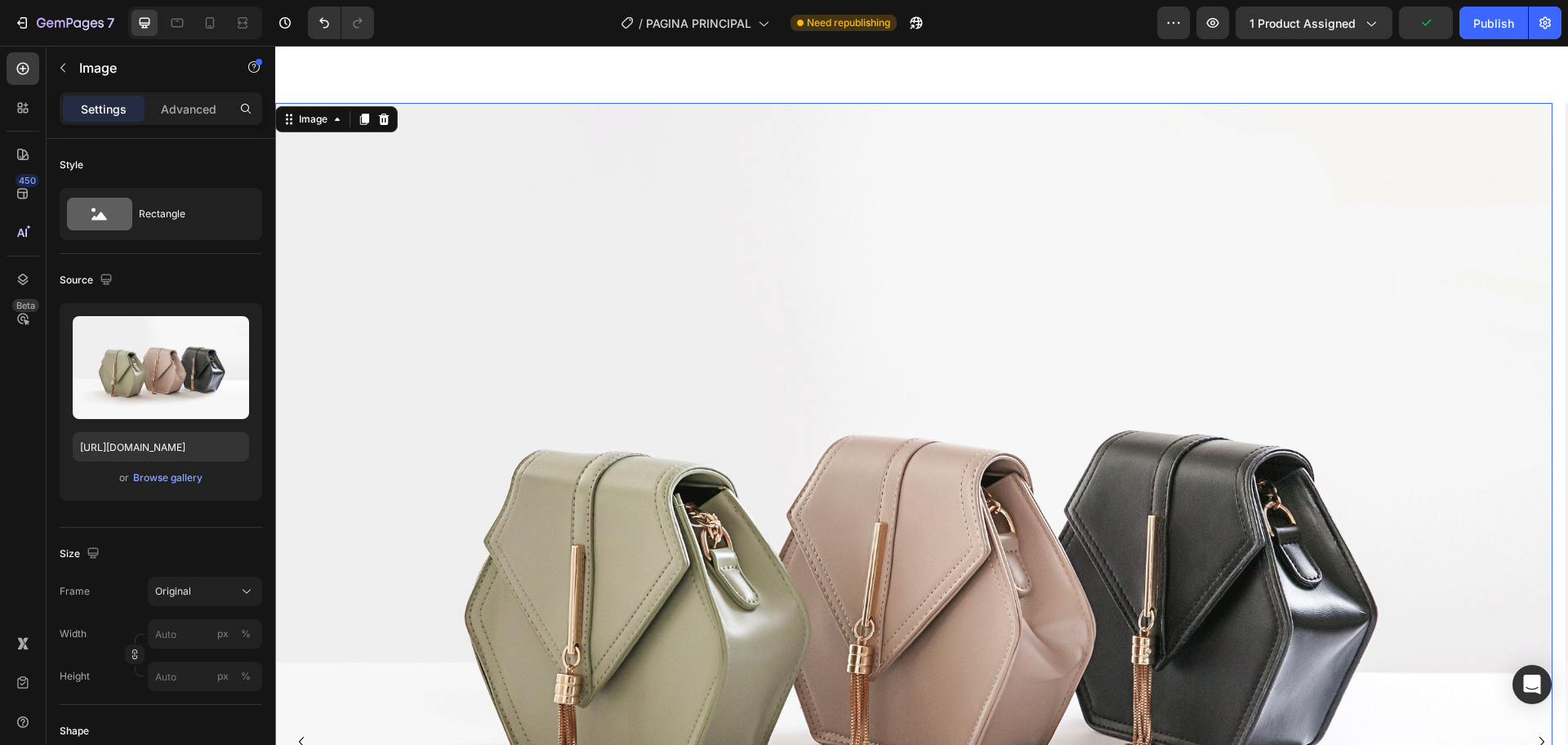
click at [901, 483] on img at bounding box center [913, 582] width 1277 height 958
click at [207, 452] on input "[URL][DOMAIN_NAME]" at bounding box center [161, 447] width 177 height 29
paste input "cdn.shopify.com/s/files/1/0616/7547/0914/files/gempages_562843349145355059-2ca1…"
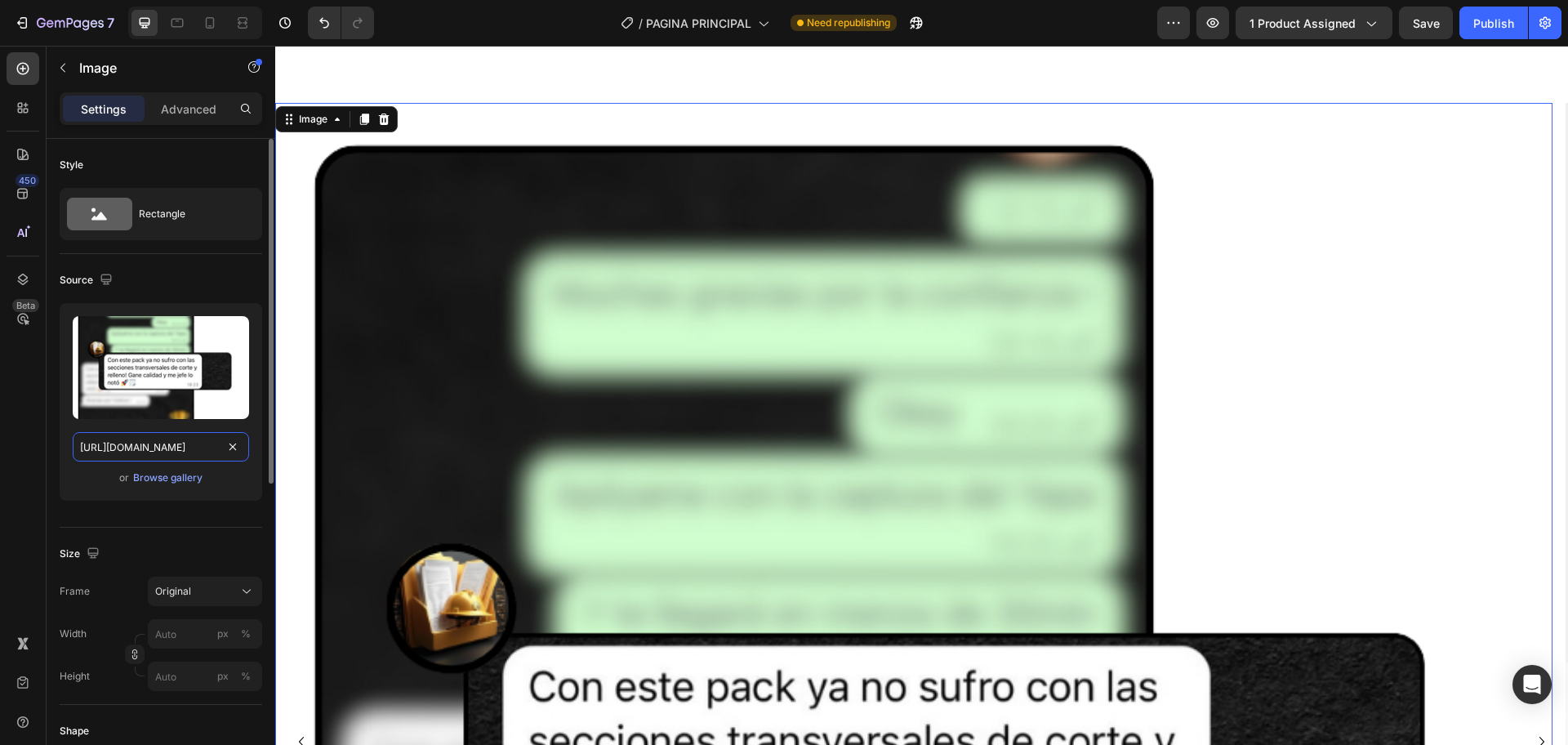
type input "https://cdn.shopify.com/s/files/1/0616/7547/0914/files/gempages_562843349145355…"
click at [229, 496] on div "Upload Image https://cdn.shopify.com/s/files/1/0616/7547/0914/files/gempages_56…" at bounding box center [161, 401] width 202 height 197
click at [222, 22] on div at bounding box center [210, 23] width 26 height 27
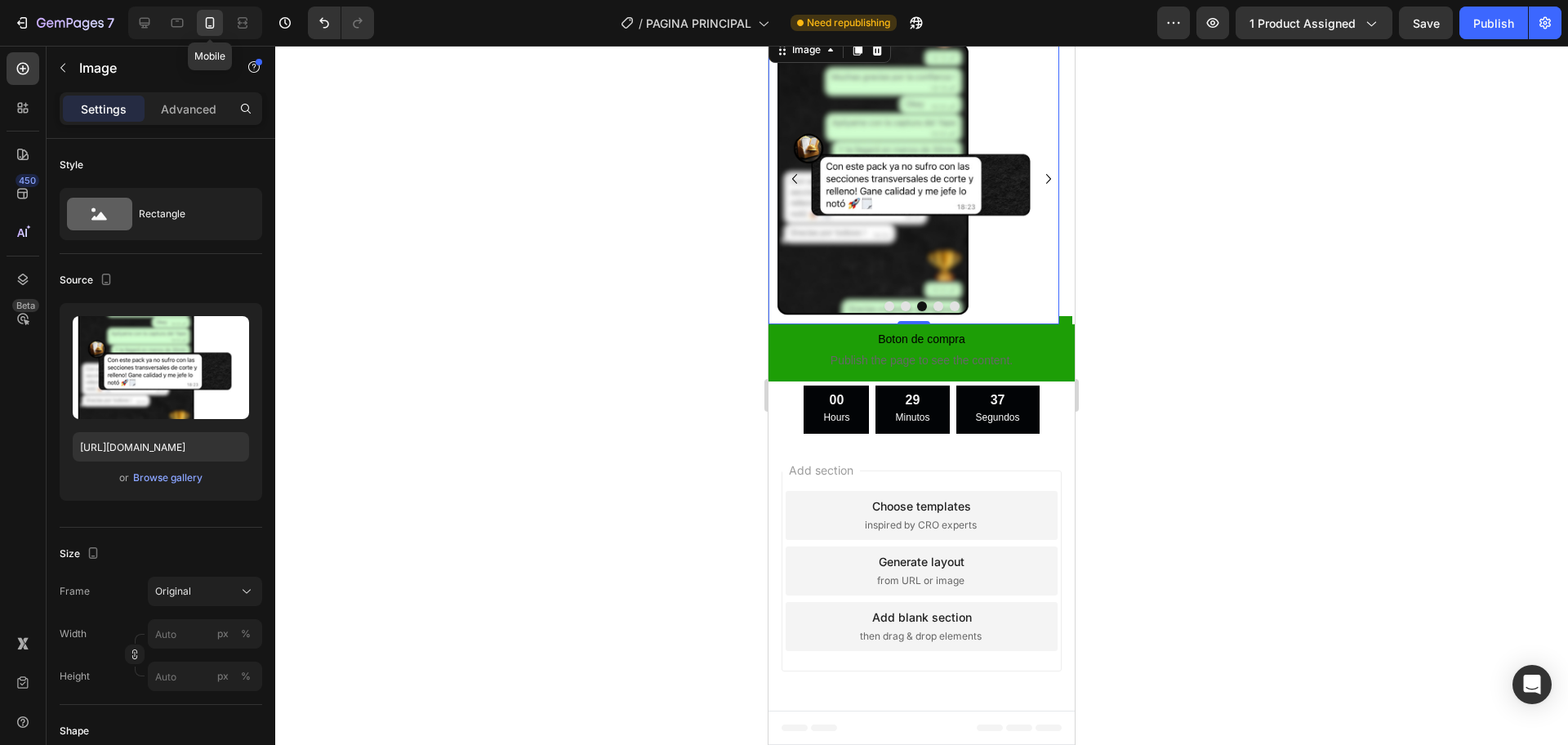
scroll to position [2449, 0]
click at [1038, 188] on icon "Carousel Next Arrow" at bounding box center [1048, 179] width 20 height 20
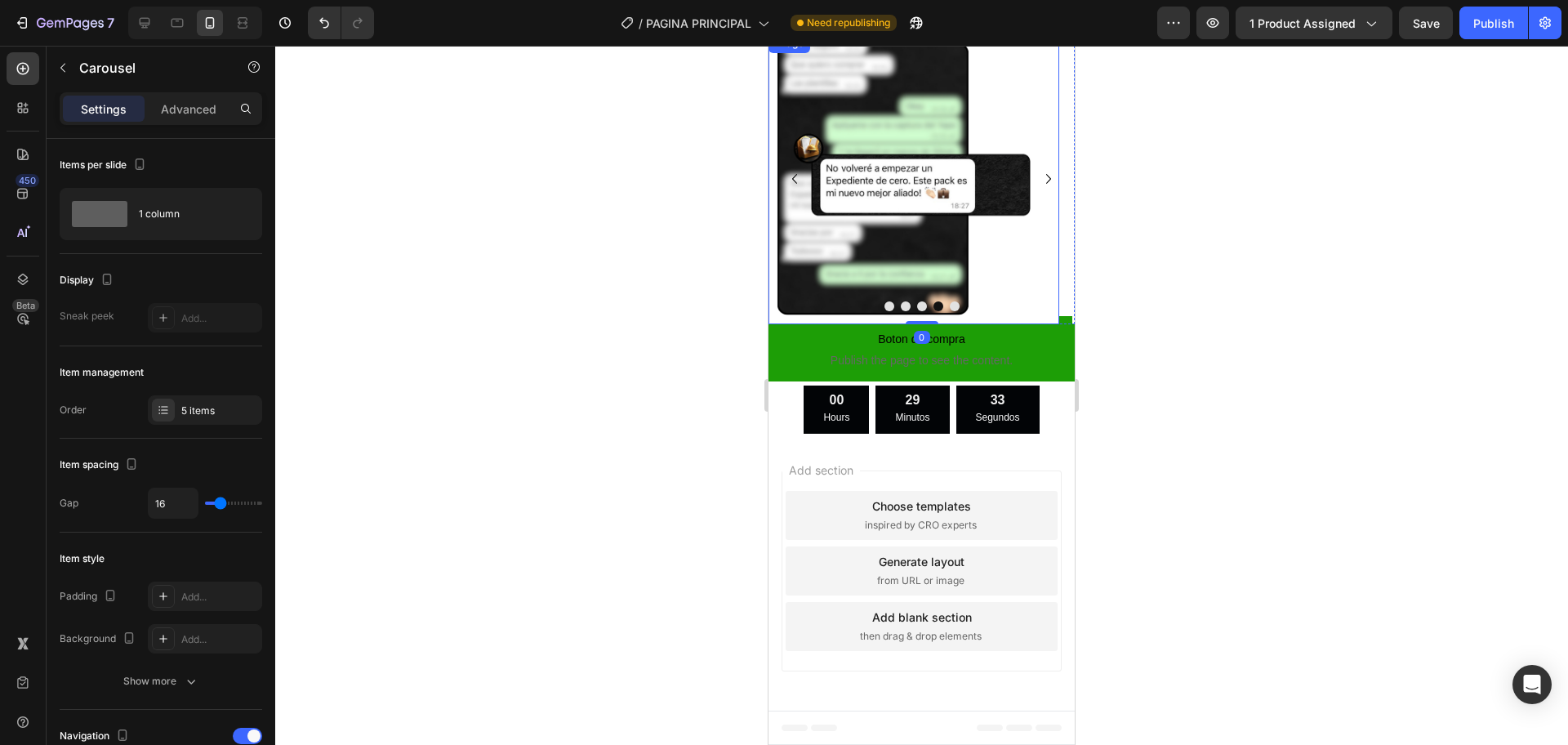
click at [882, 252] on img at bounding box center [914, 179] width 290 height 291
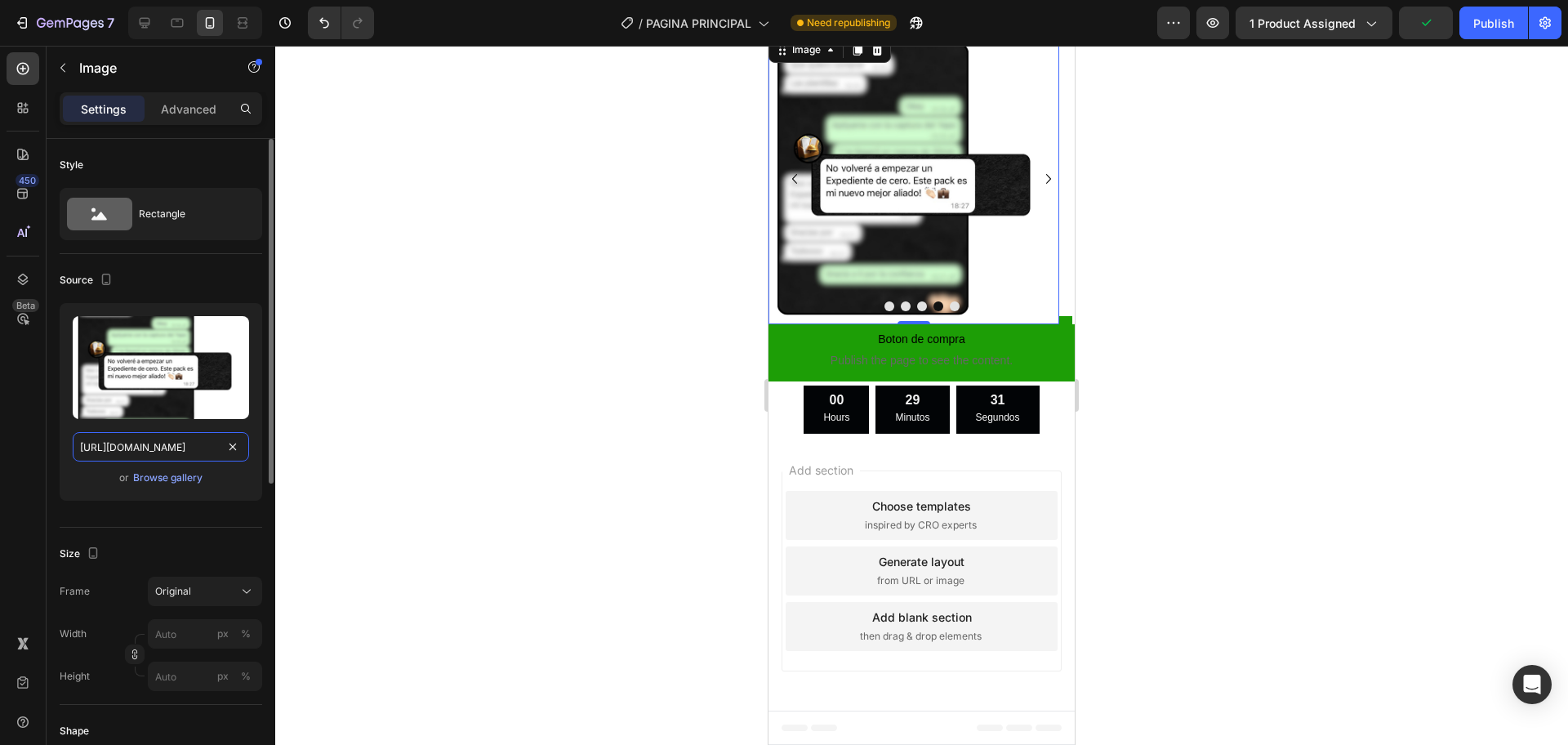
click at [171, 447] on input "https://cdn.shopify.com/s/files/1/0616/7547/0914/files/gempages_562843349145355…" at bounding box center [161, 447] width 177 height 29
click at [154, 25] on div at bounding box center [144, 23] width 26 height 27
type input "[URL][DOMAIN_NAME]"
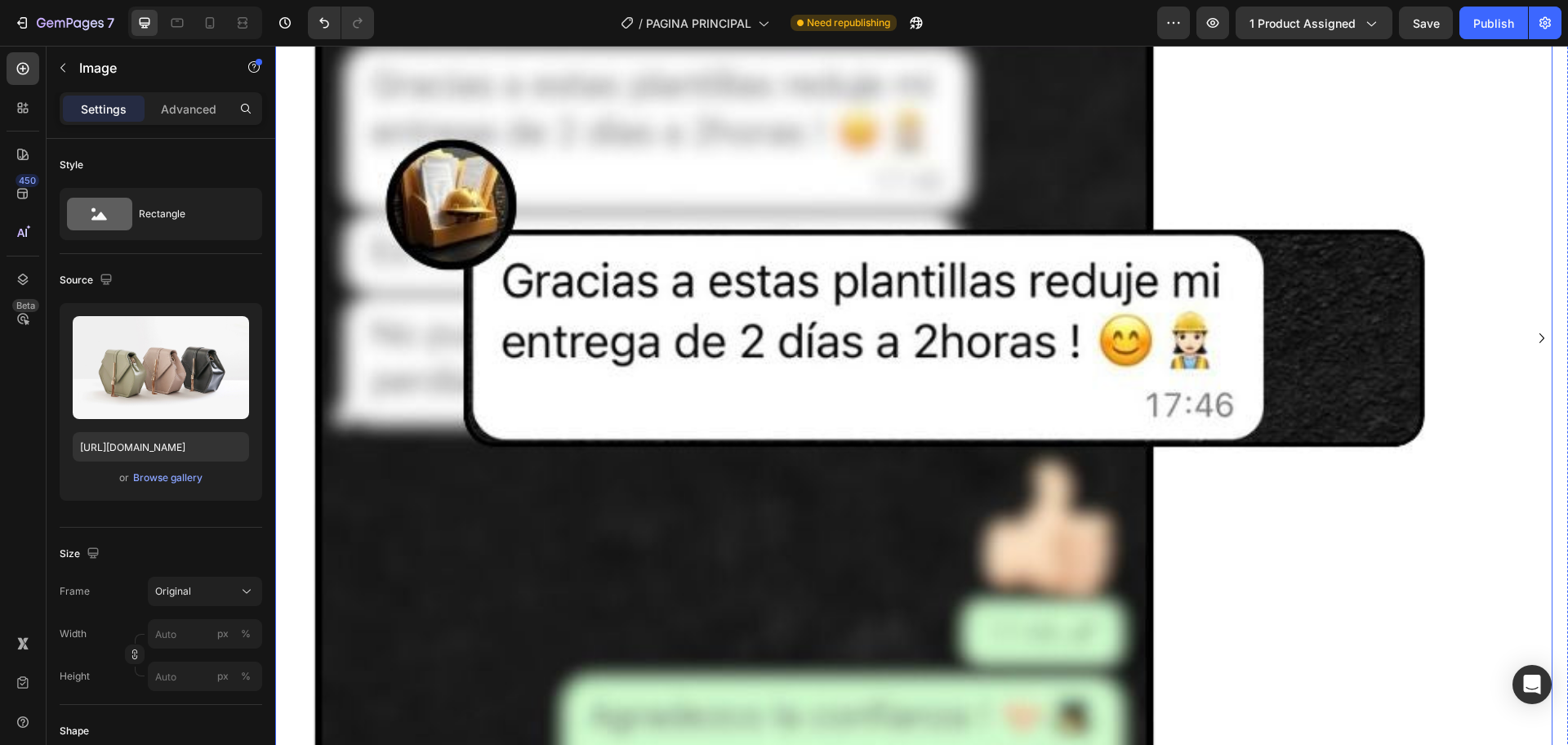
scroll to position [4079, 0]
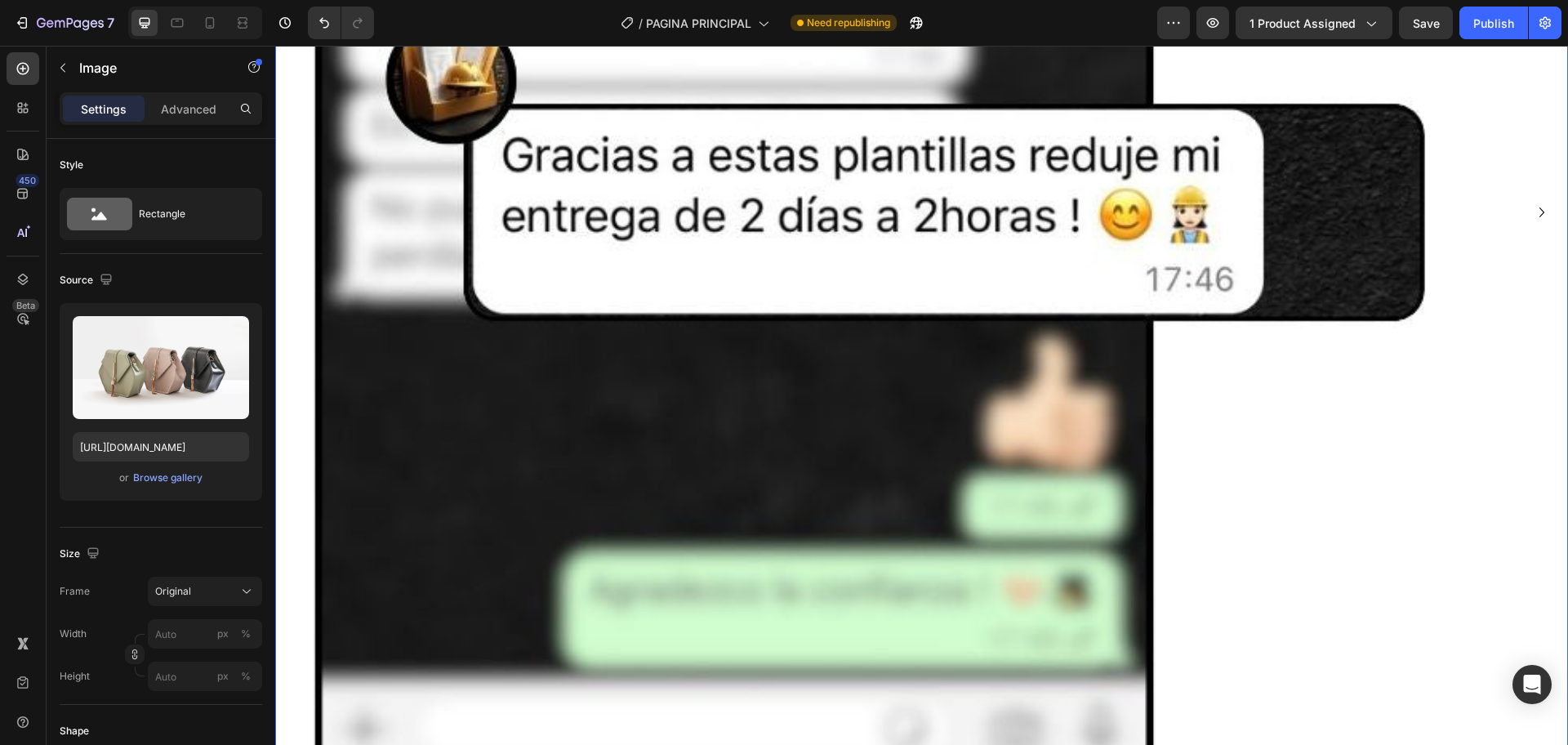
click at [1532, 206] on icon "Carousel Next Arrow" at bounding box center [1542, 212] width 20 height 20
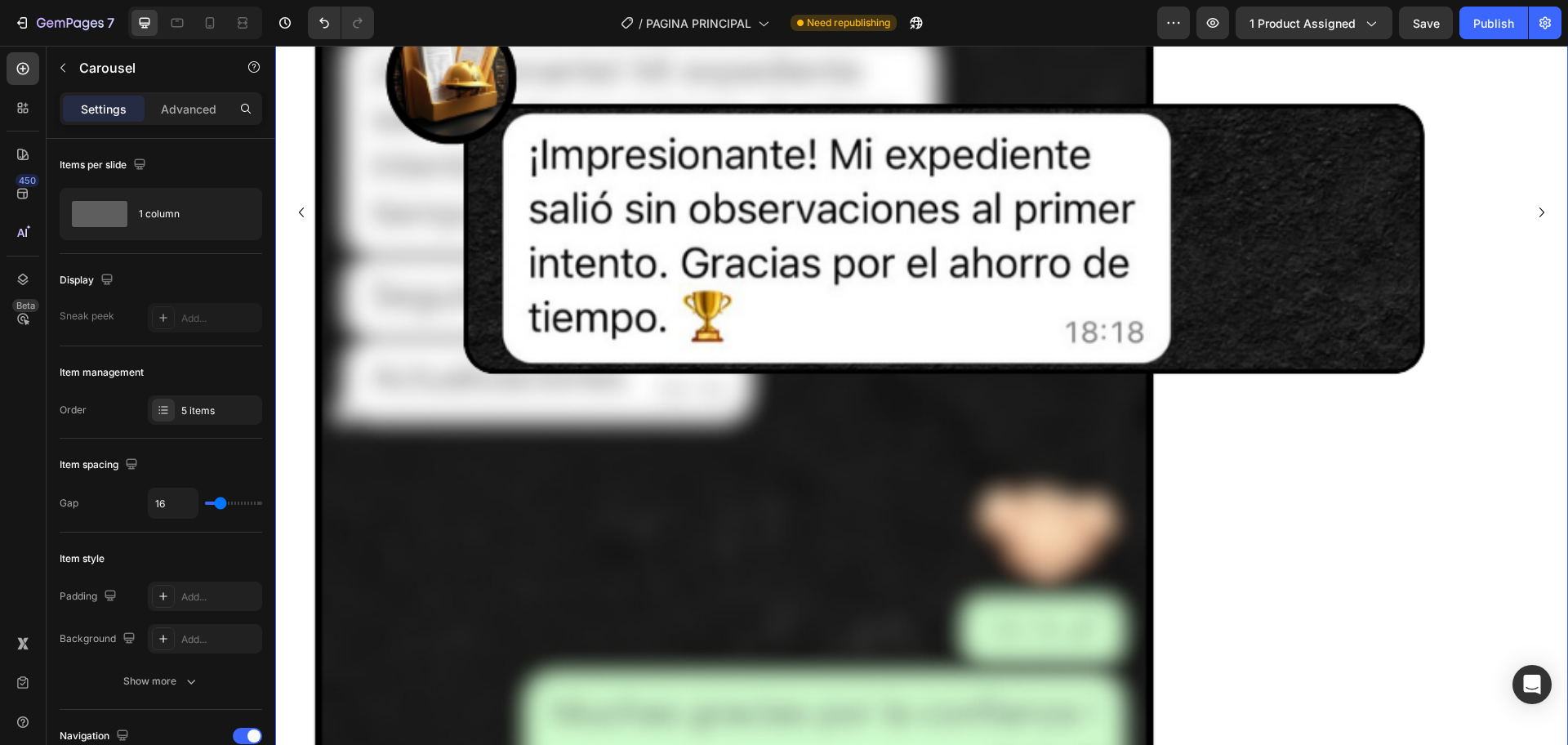
click at [1532, 206] on icon "Carousel Next Arrow" at bounding box center [1542, 212] width 20 height 20
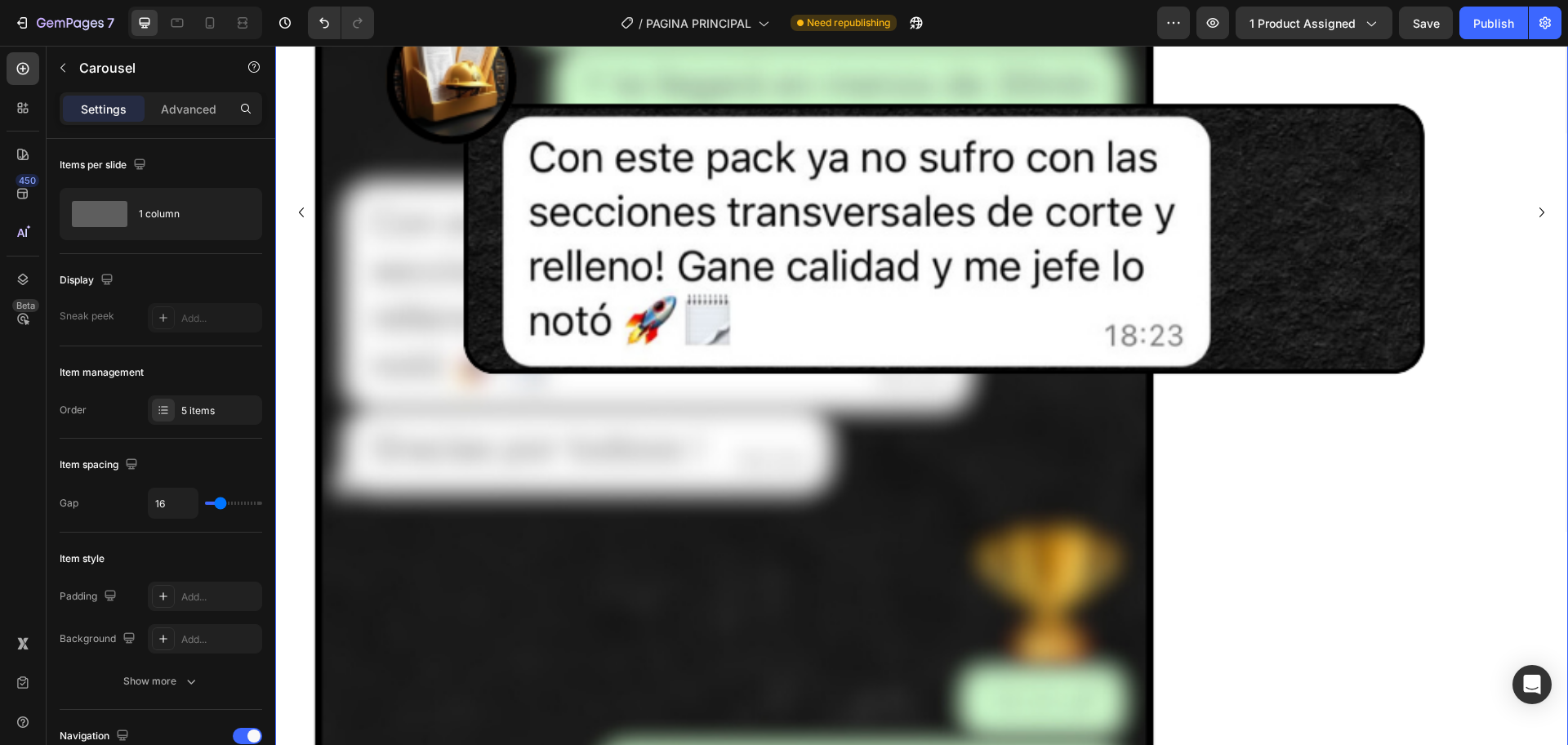
click at [1532, 206] on icon "Carousel Next Arrow" at bounding box center [1542, 212] width 20 height 20
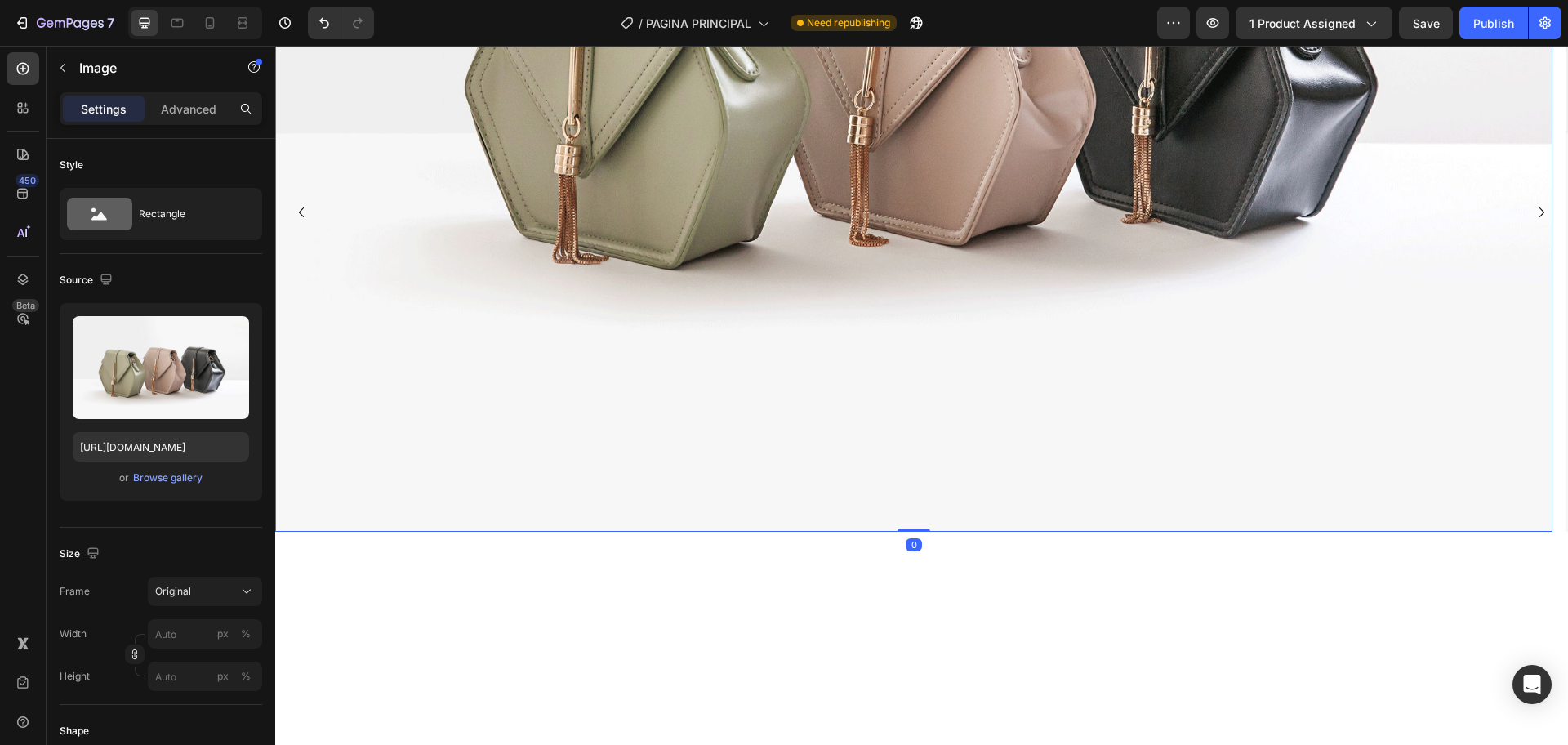
click at [920, 221] on img at bounding box center [913, 53] width 1277 height 958
click at [113, 447] on input "[URL][DOMAIN_NAME]" at bounding box center [161, 447] width 177 height 29
paste input "cdn.shopify.com/s/files/1/0616/7547/0914/files/gempages_562843349145355059-e19e…"
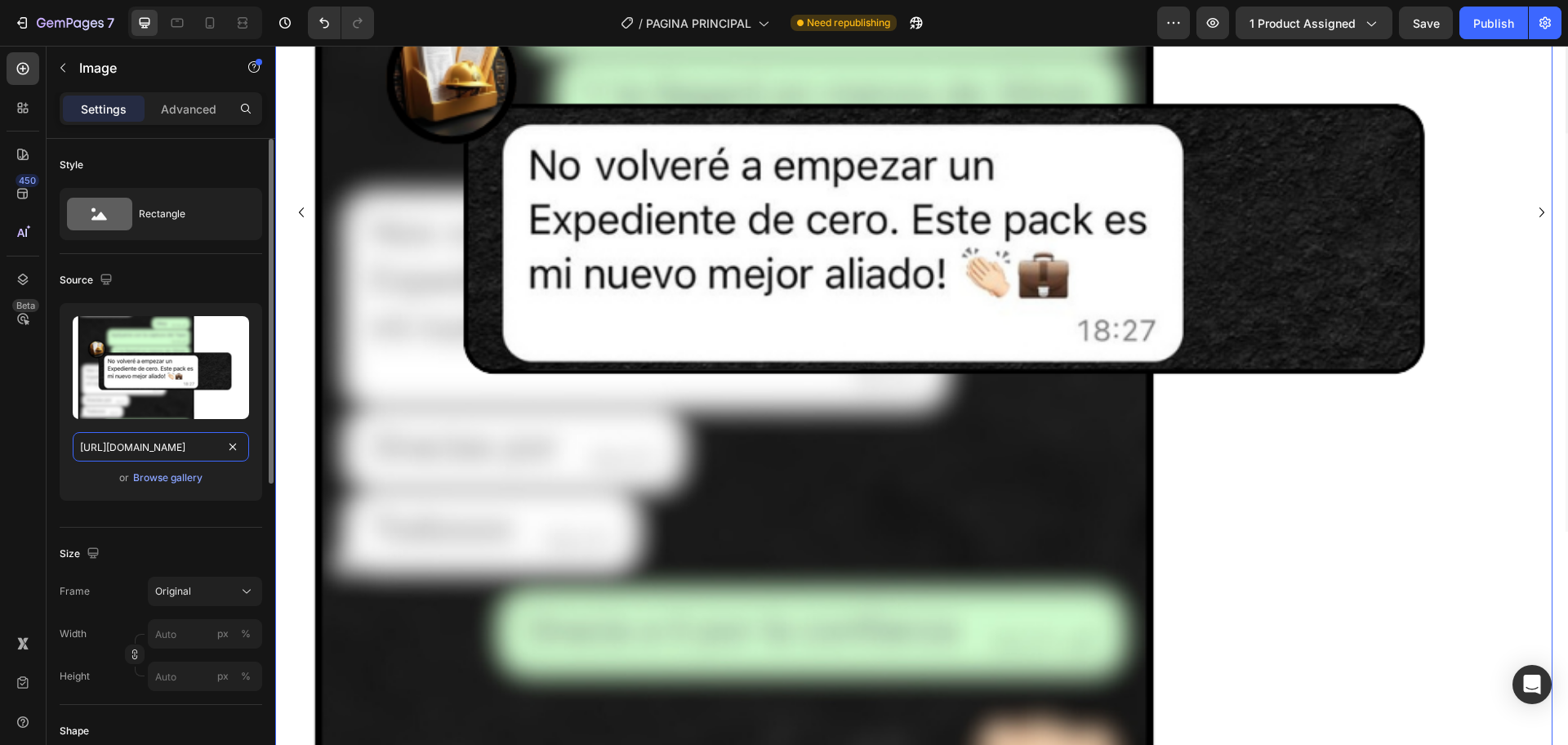
type input "https://cdn.shopify.com/s/files/1/0616/7547/0914/files/gempages_562843349145355…"
click at [229, 484] on div "or Browse gallery" at bounding box center [161, 478] width 177 height 20
click at [1532, 210] on icon "Carousel Next Arrow" at bounding box center [1542, 212] width 20 height 20
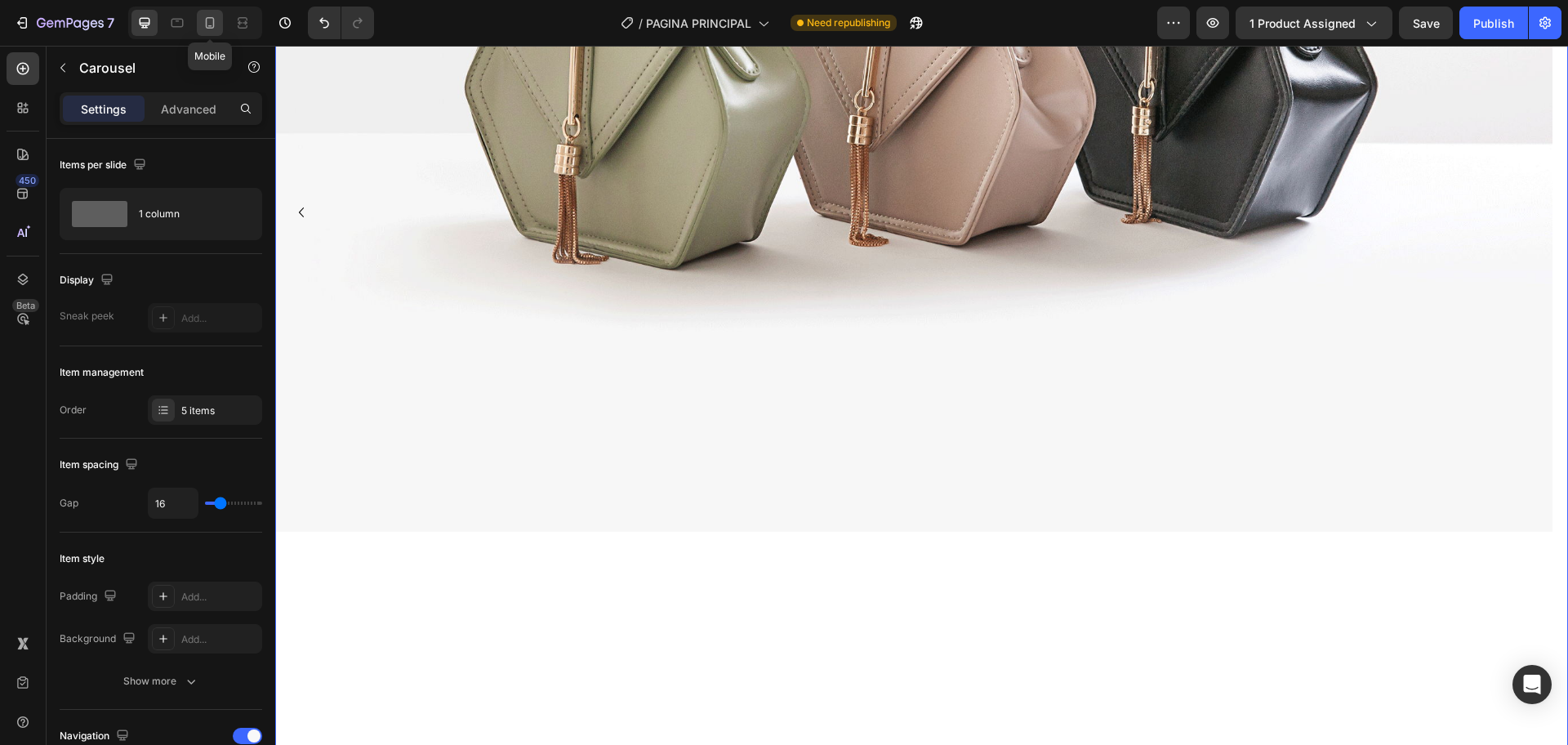
click at [217, 27] on icon at bounding box center [210, 23] width 17 height 17
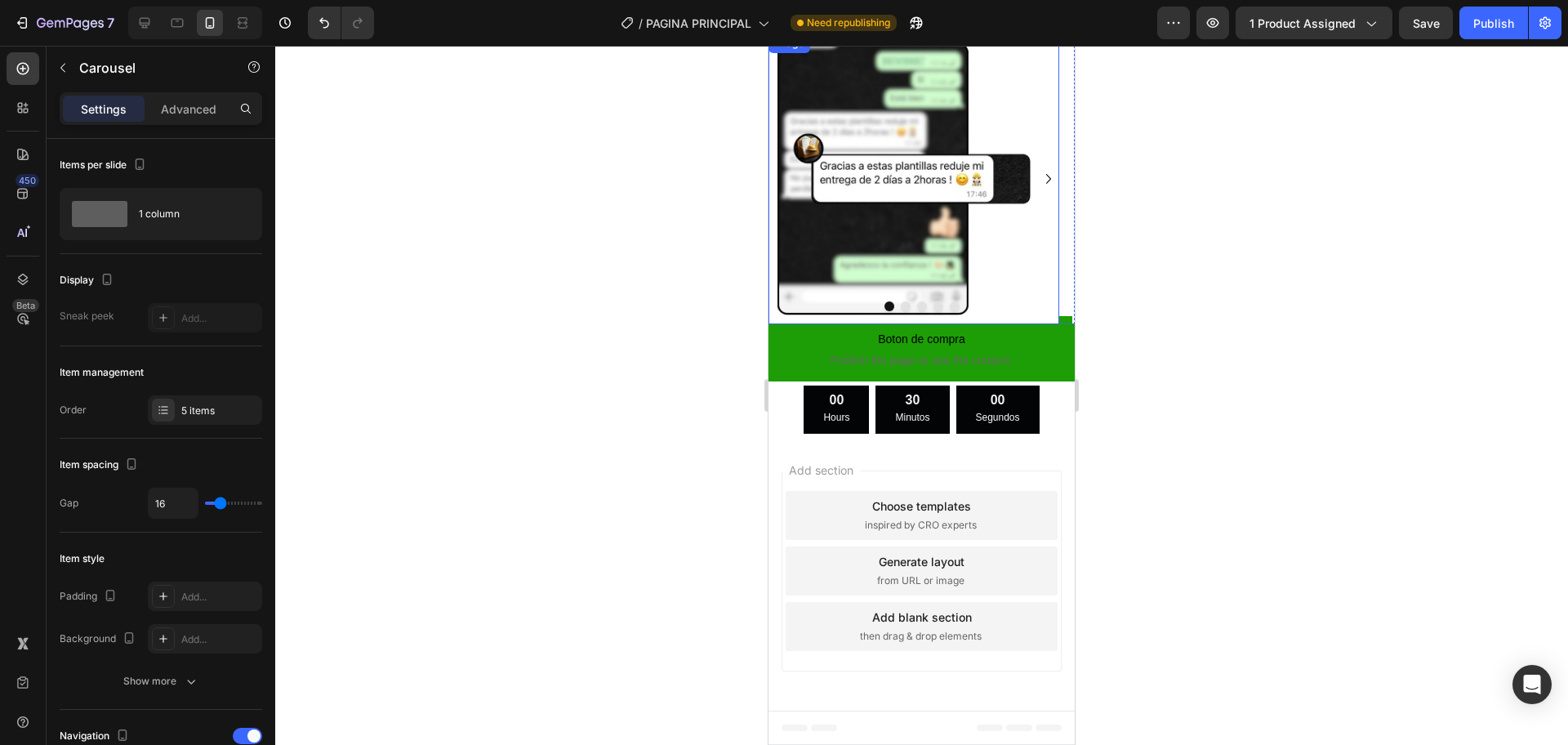
scroll to position [2426, 0]
click at [1038, 188] on icon "Carousel Next Arrow" at bounding box center [1048, 179] width 20 height 20
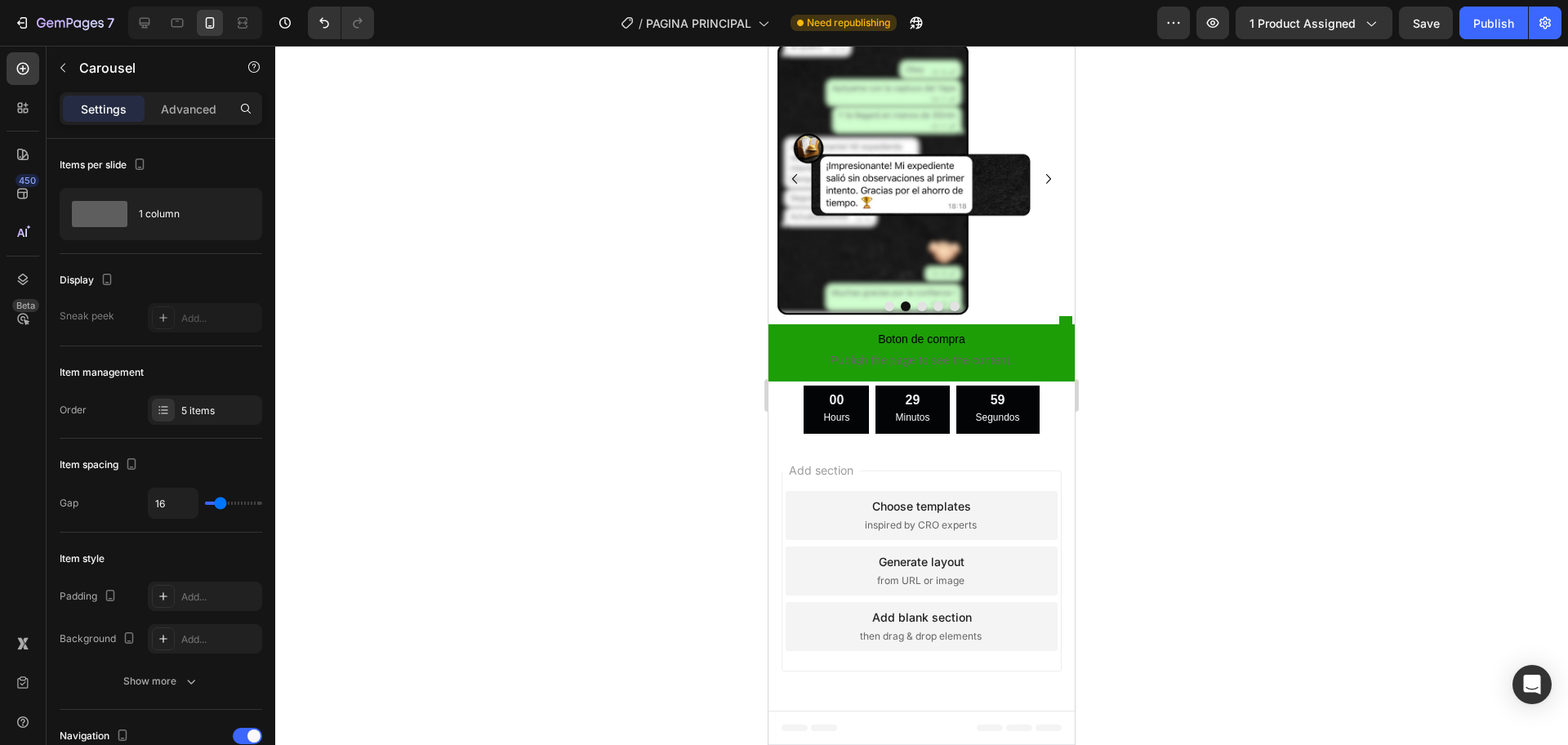
click at [1038, 188] on icon "Carousel Next Arrow" at bounding box center [1048, 179] width 20 height 20
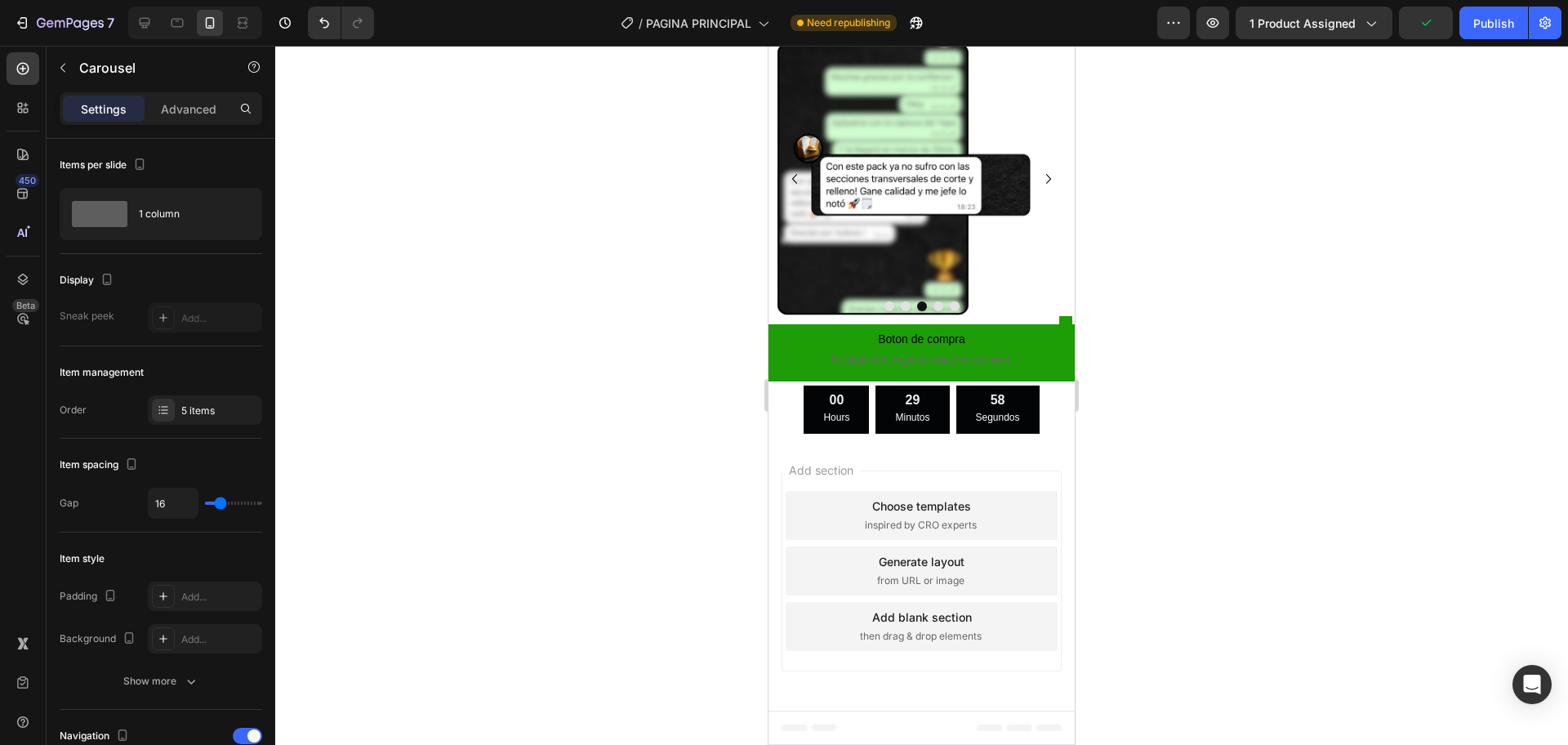
click at [1038, 188] on icon "Carousel Next Arrow" at bounding box center [1048, 179] width 20 height 20
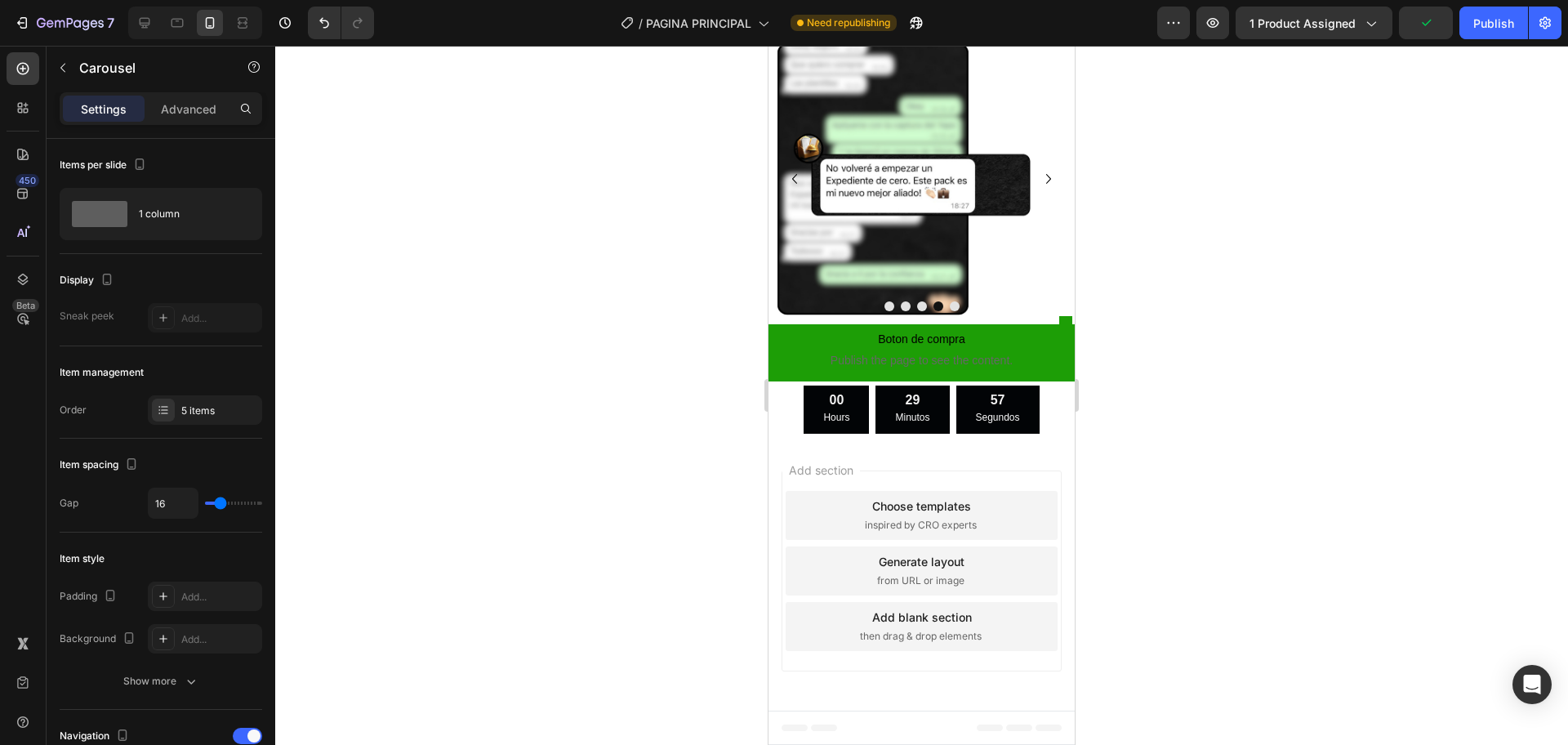
click at [1038, 188] on icon "Carousel Next Arrow" at bounding box center [1048, 179] width 20 height 20
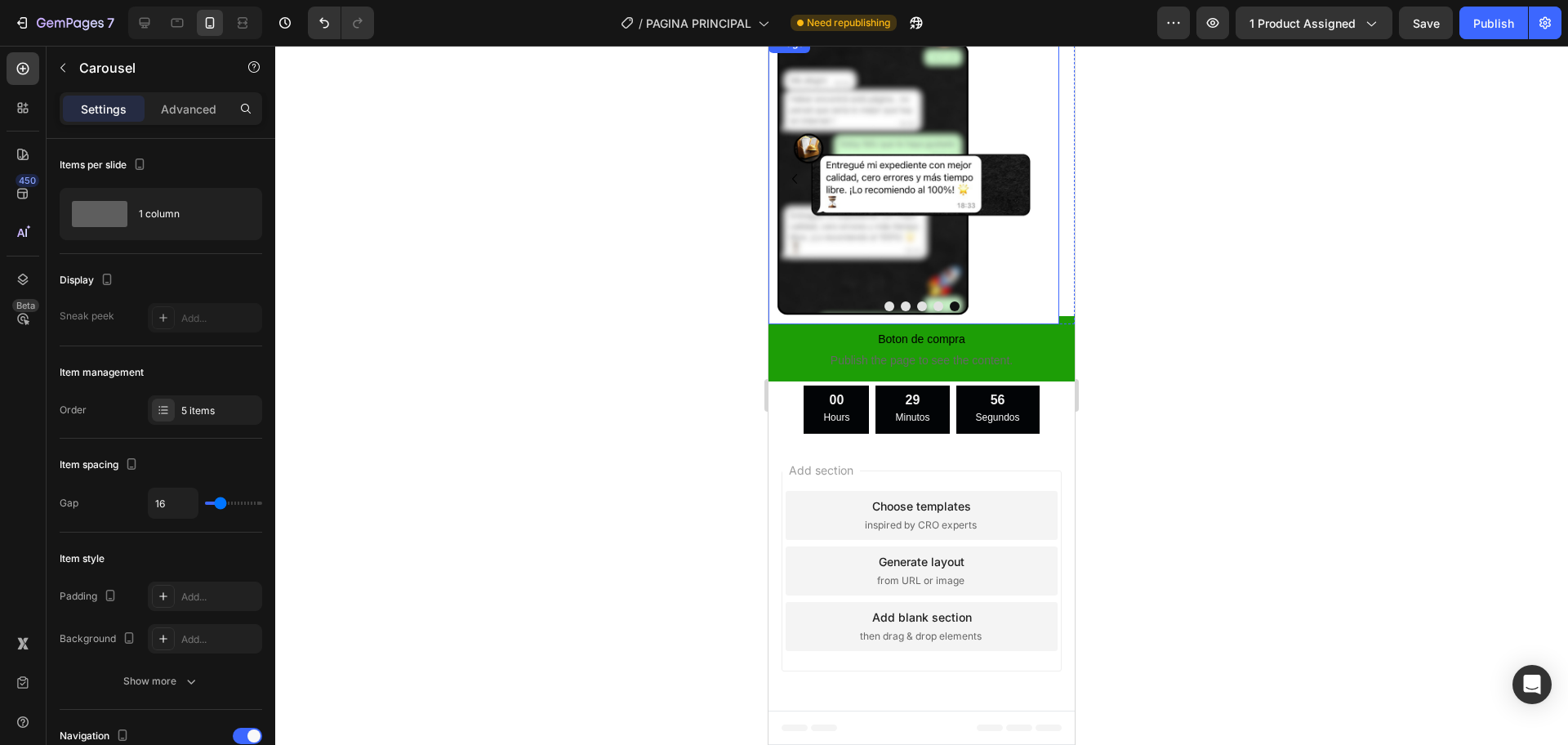
click at [892, 275] on img at bounding box center [914, 179] width 290 height 291
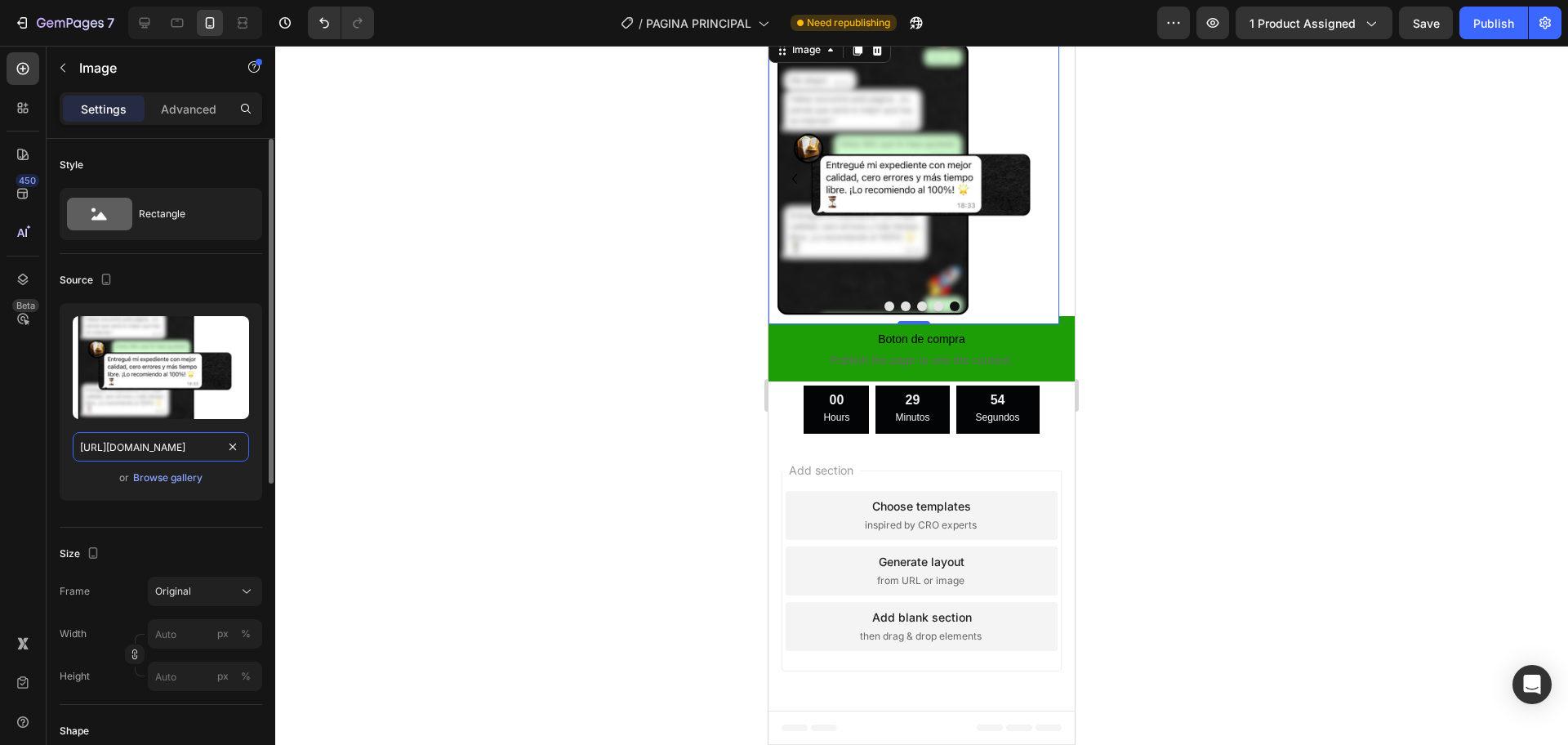
click at [167, 445] on input "https://cdn.shopify.com/s/files/1/0616/7547/0914/files/gempages_562843349145355…" at bounding box center [161, 447] width 177 height 29
click at [153, 24] on div at bounding box center [144, 23] width 26 height 27
type input "[URL][DOMAIN_NAME]"
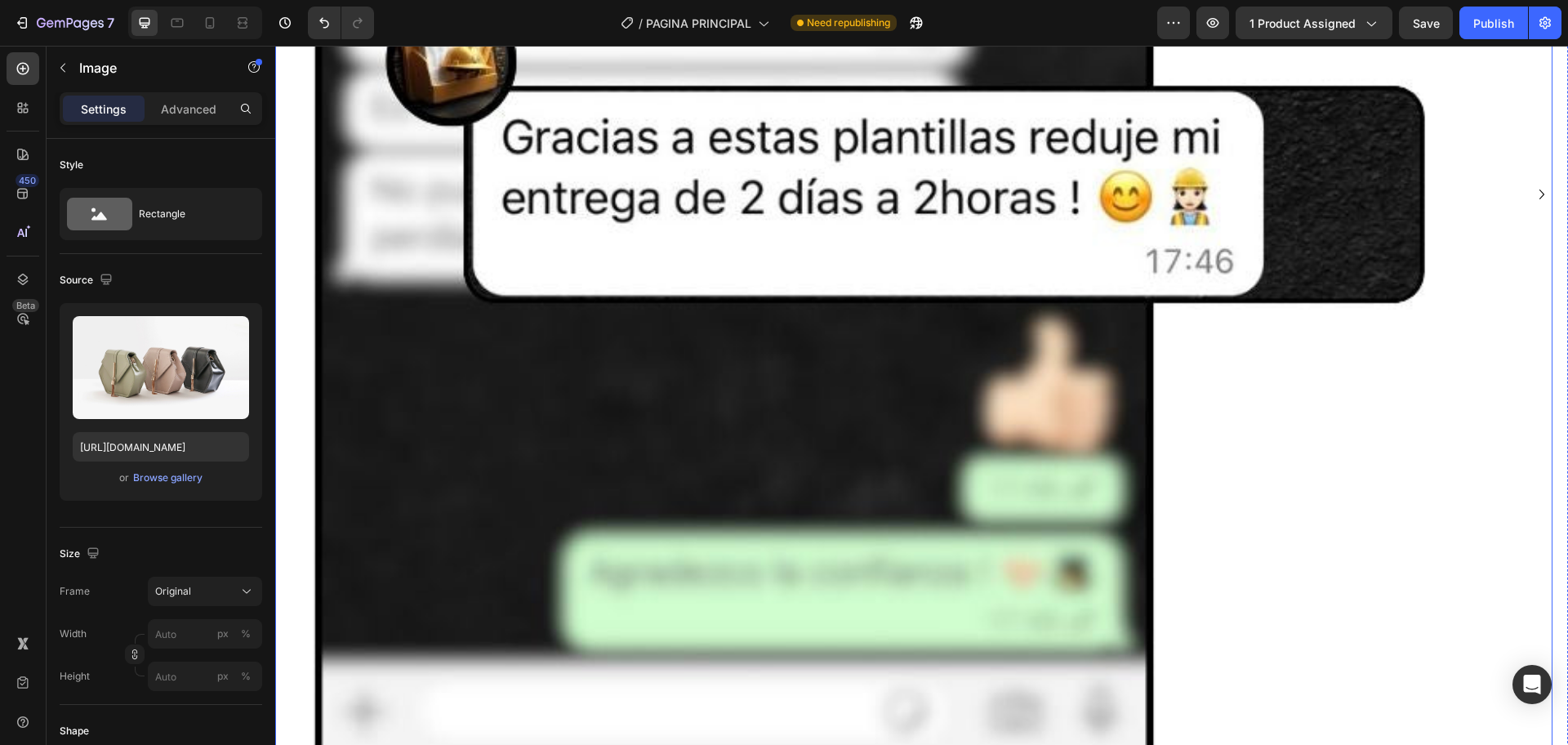
scroll to position [4160, 0]
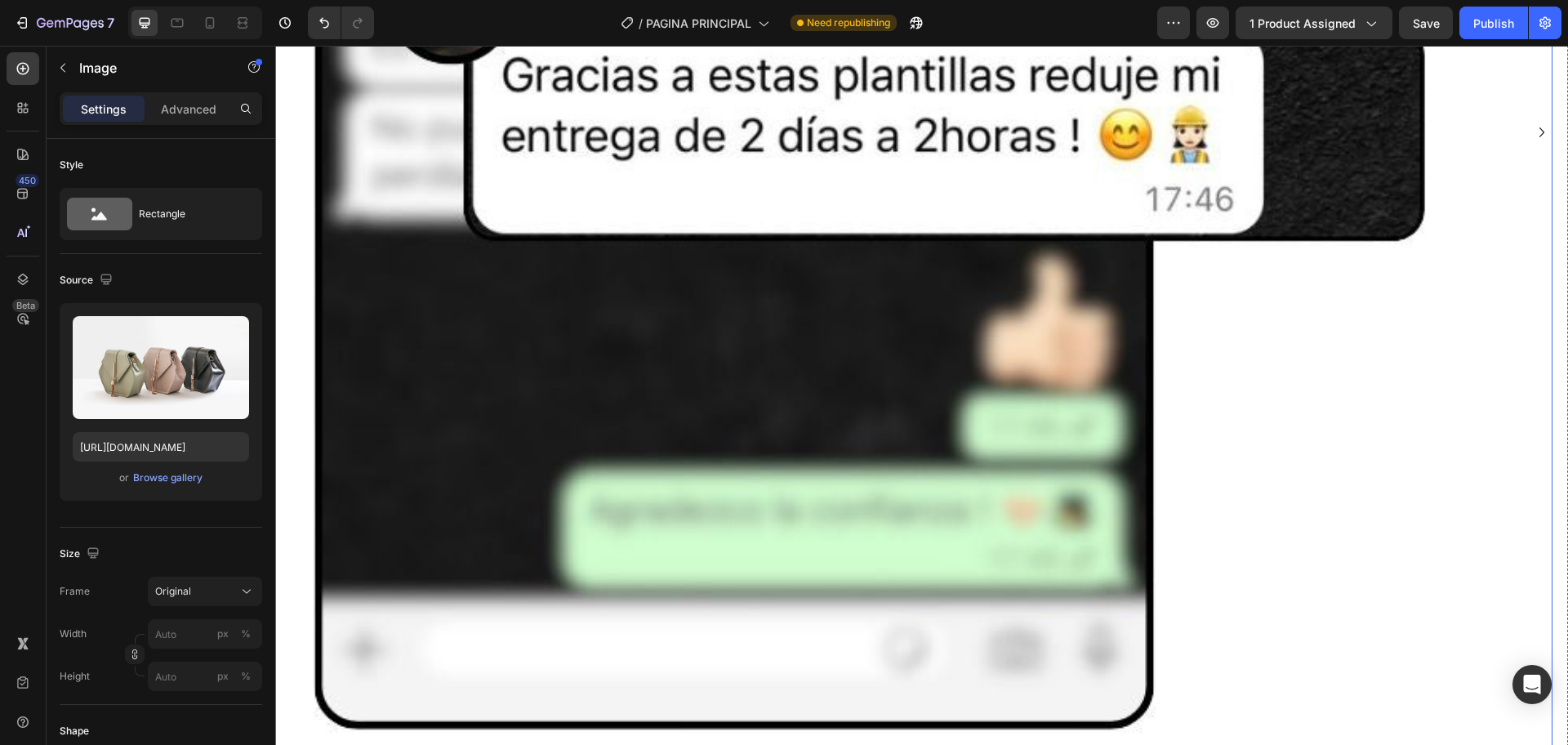
click at [1532, 131] on icon "Carousel Next Arrow" at bounding box center [1542, 133] width 20 height 20
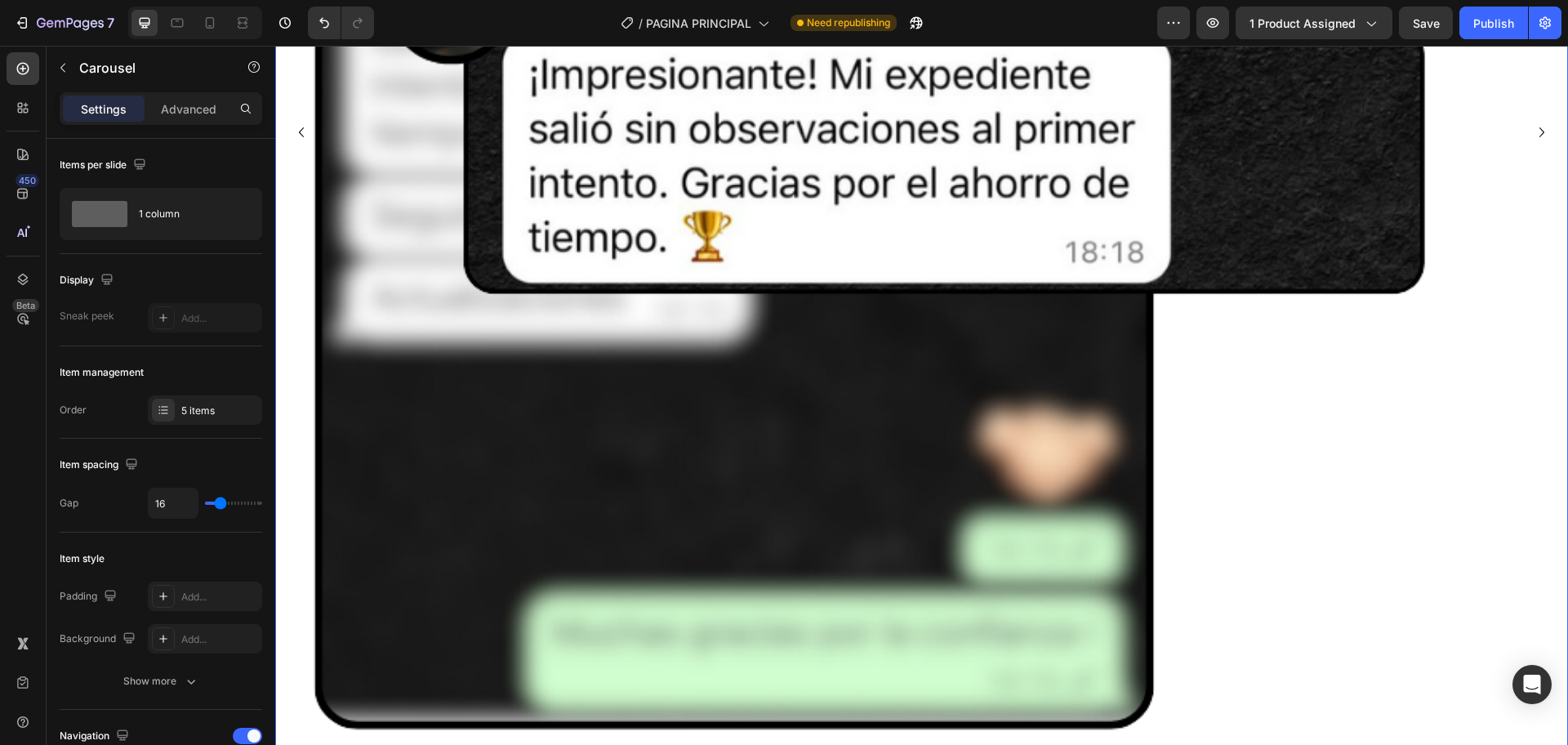
click at [1532, 131] on icon "Carousel Next Arrow" at bounding box center [1542, 133] width 20 height 20
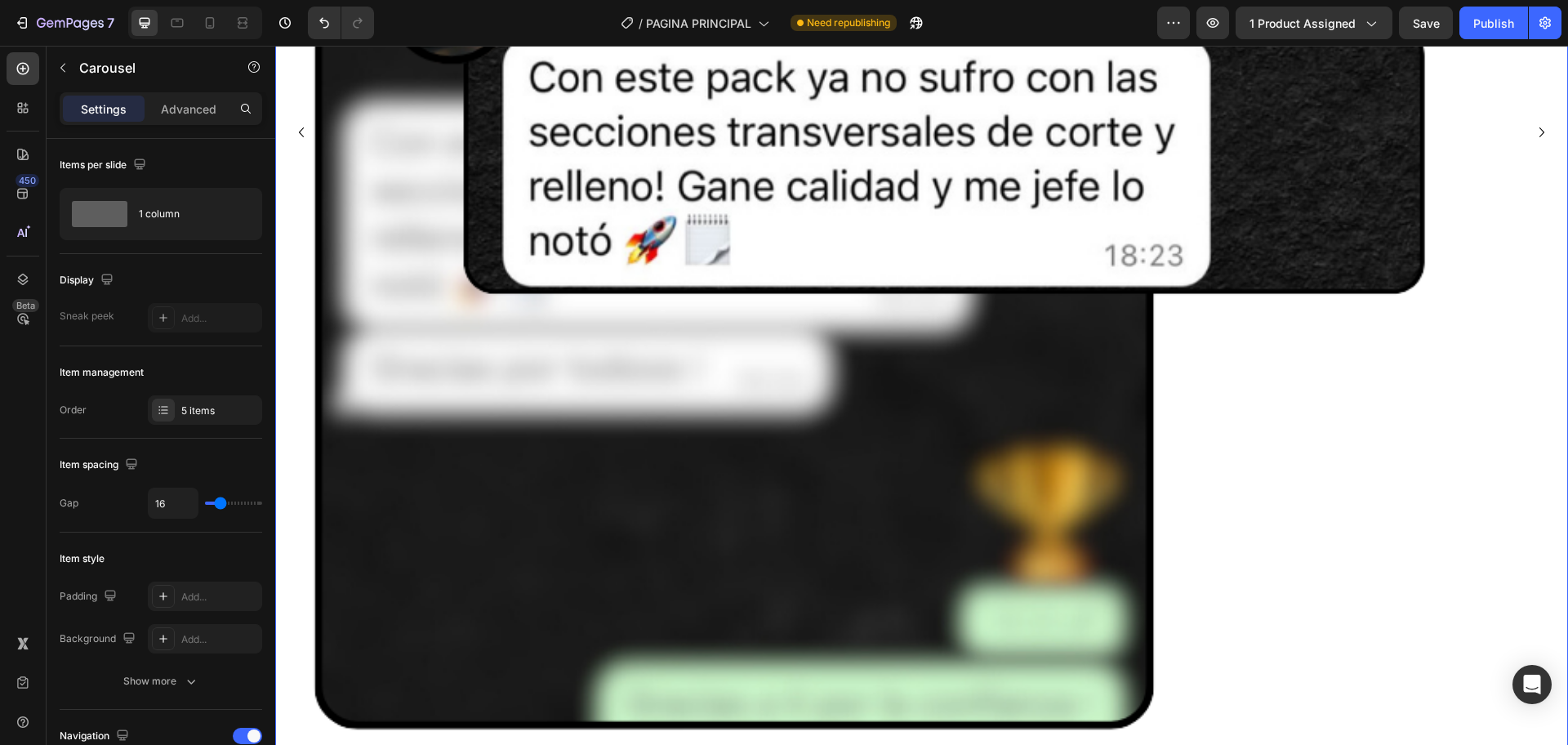
click at [1532, 131] on icon "Carousel Next Arrow" at bounding box center [1542, 133] width 20 height 20
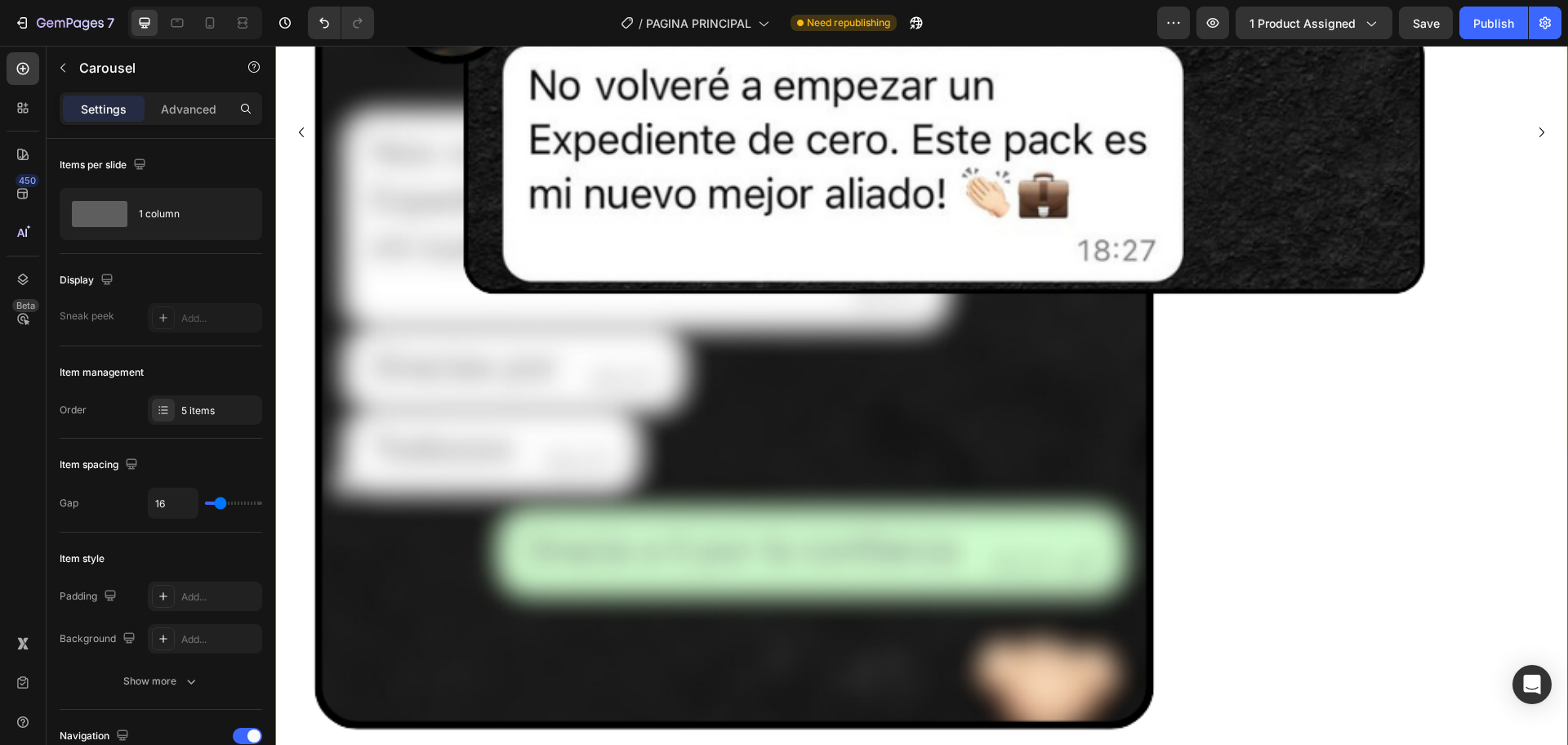
click at [1532, 131] on icon "Carousel Next Arrow" at bounding box center [1542, 133] width 20 height 20
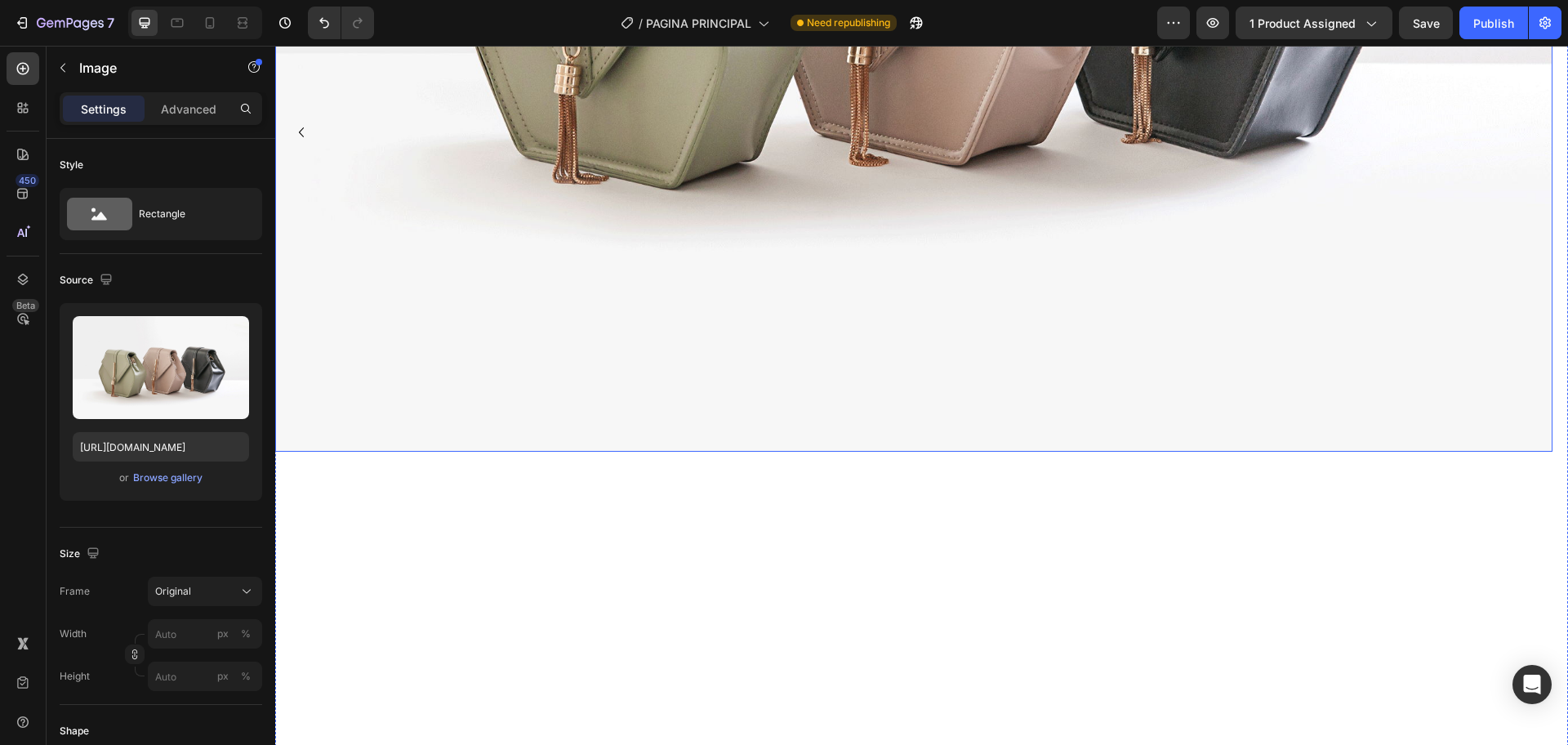
click at [120, 449] on input "[URL][DOMAIN_NAME]" at bounding box center [161, 447] width 177 height 29
paste input "cdn.shopify.com/s/files/1/0616/7547/0914/files/gempages_562843349145355059-9a0a…"
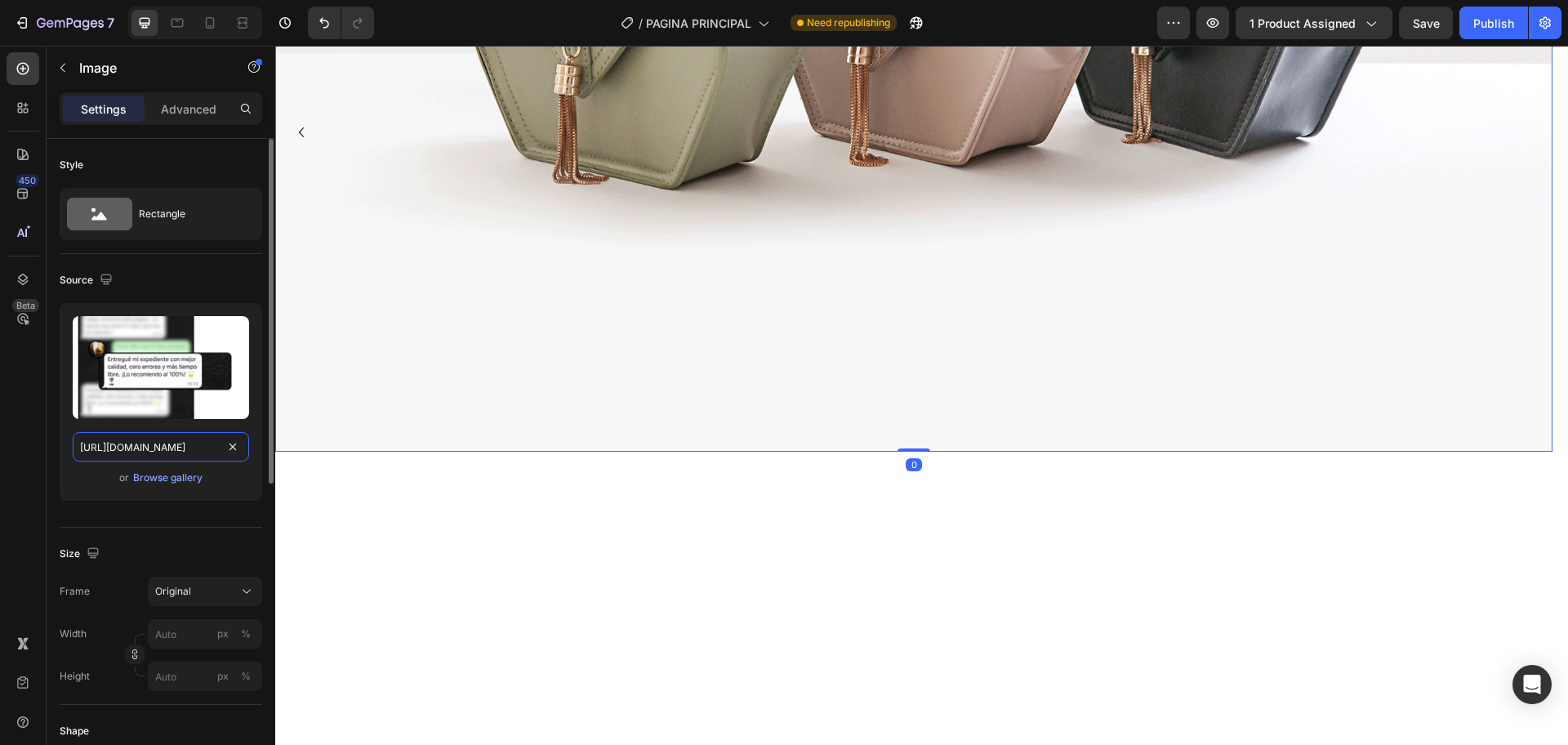
scroll to position [0, 508]
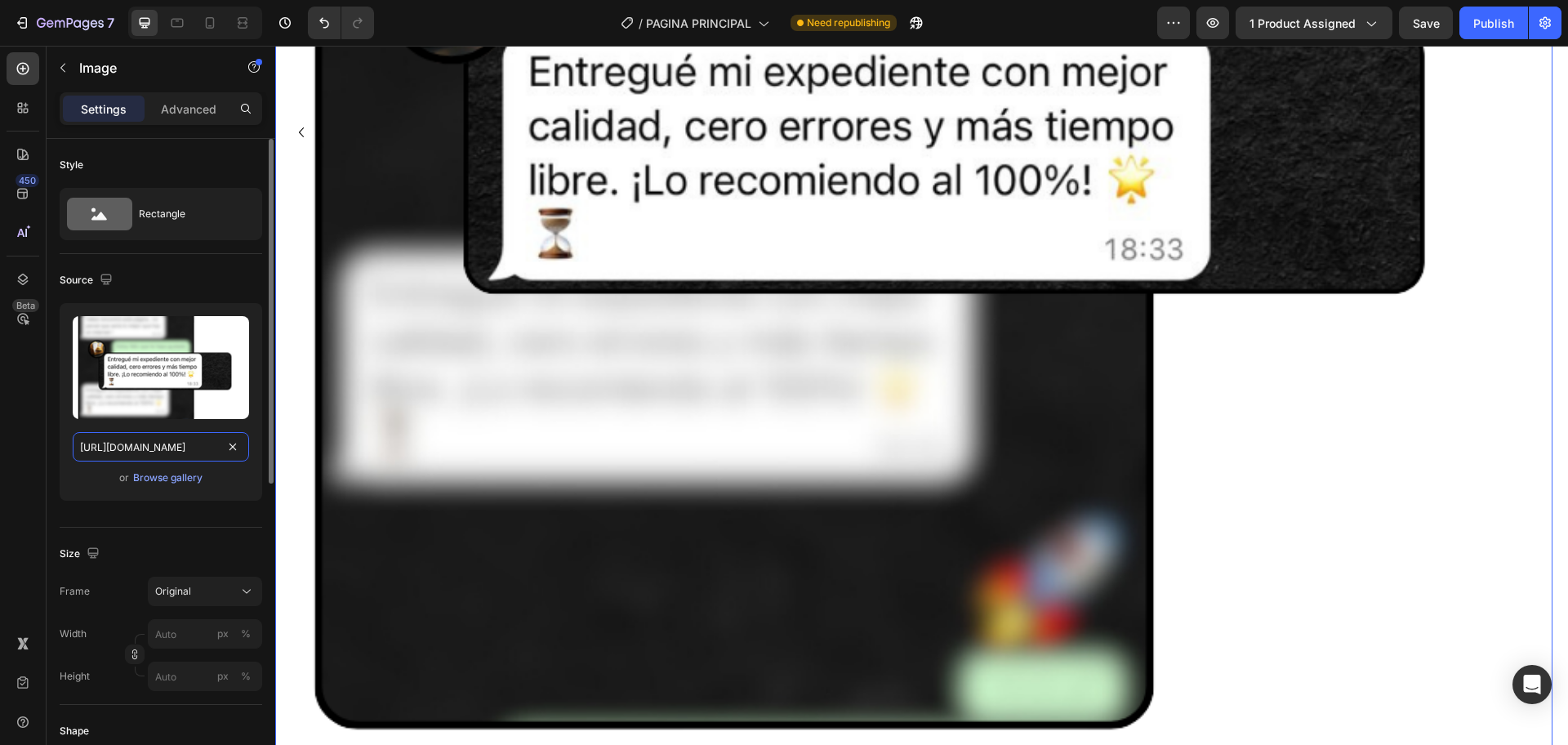
type input "https://cdn.shopify.com/s/files/1/0616/7547/0914/files/gempages_562843349145355…"
click at [240, 491] on div "Upload Image https://cdn.shopify.com/s/files/1/0616/7547/0914/files/gempages_56…" at bounding box center [161, 401] width 202 height 197
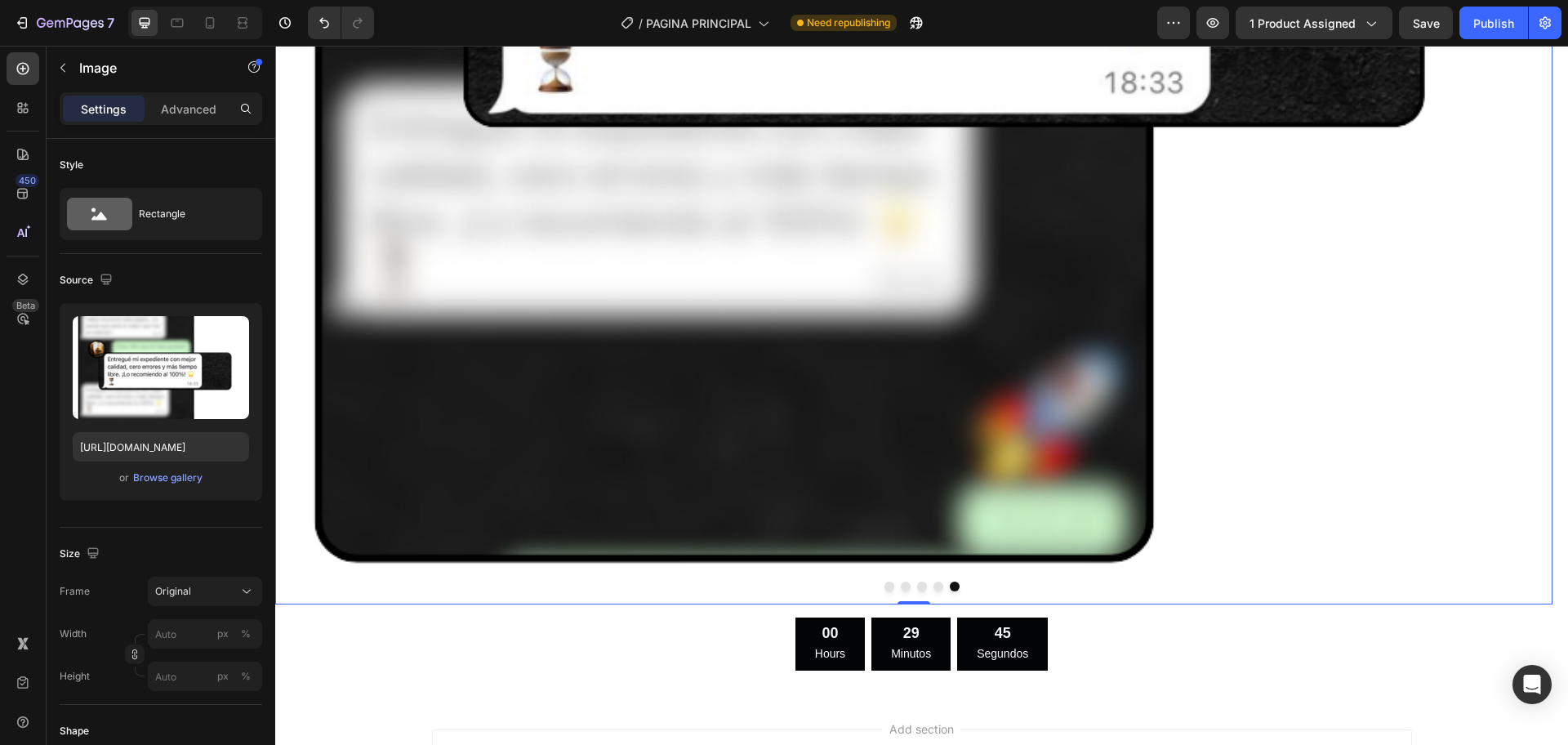
scroll to position [2667, 0]
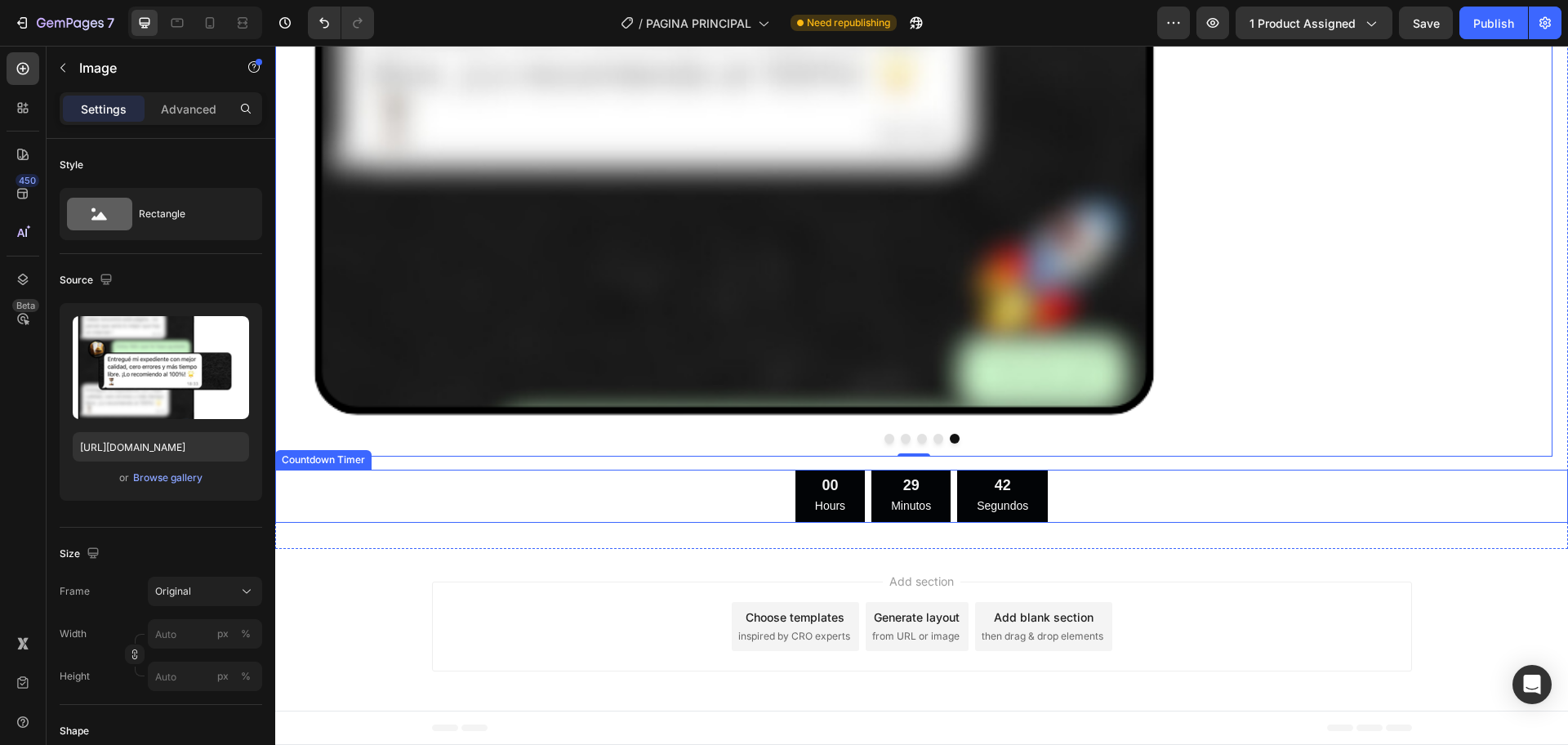
click at [1077, 502] on div "00 Hours 29 Minutos 42 Segundos" at bounding box center [920, 496] width 1292 height 53
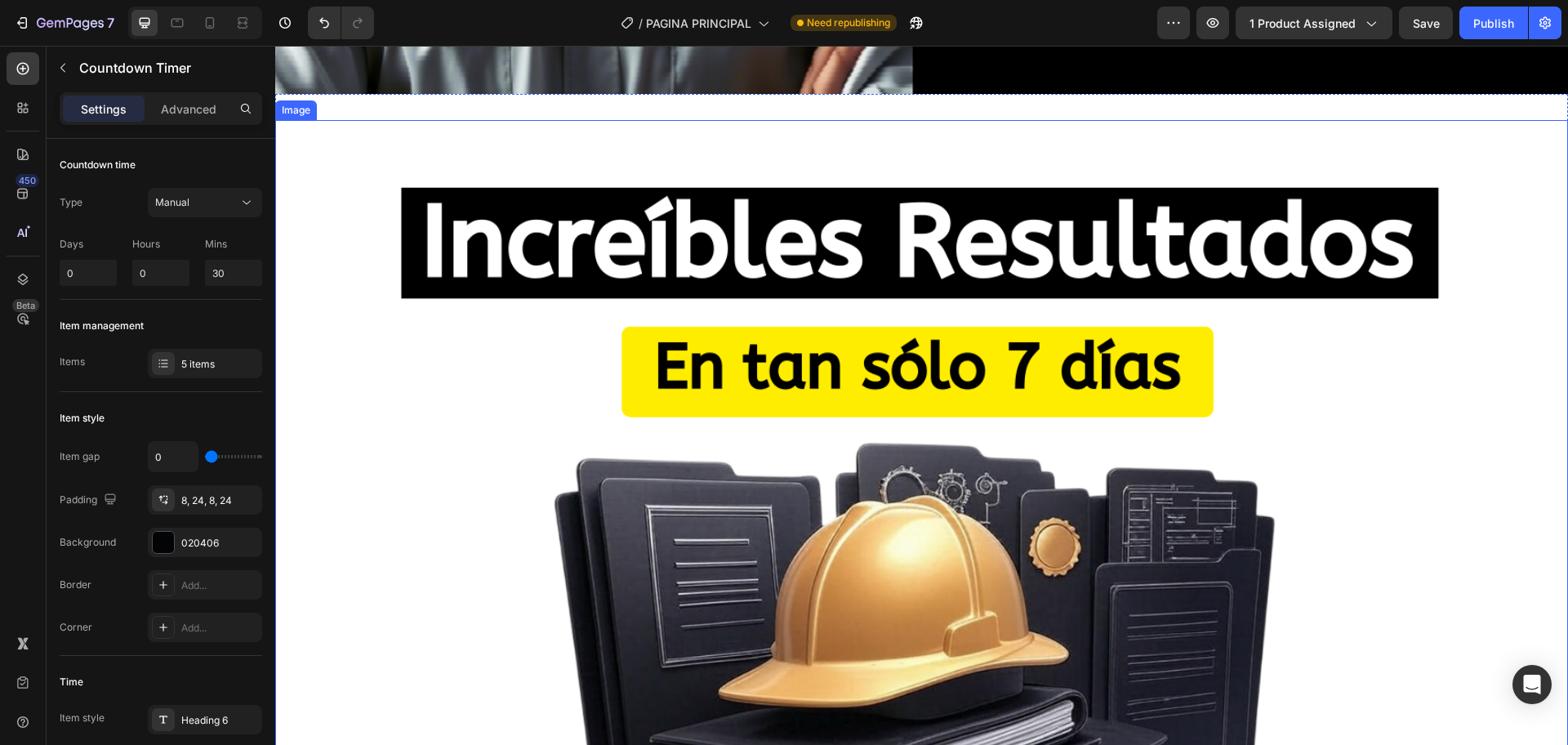
scroll to position [1544, 0]
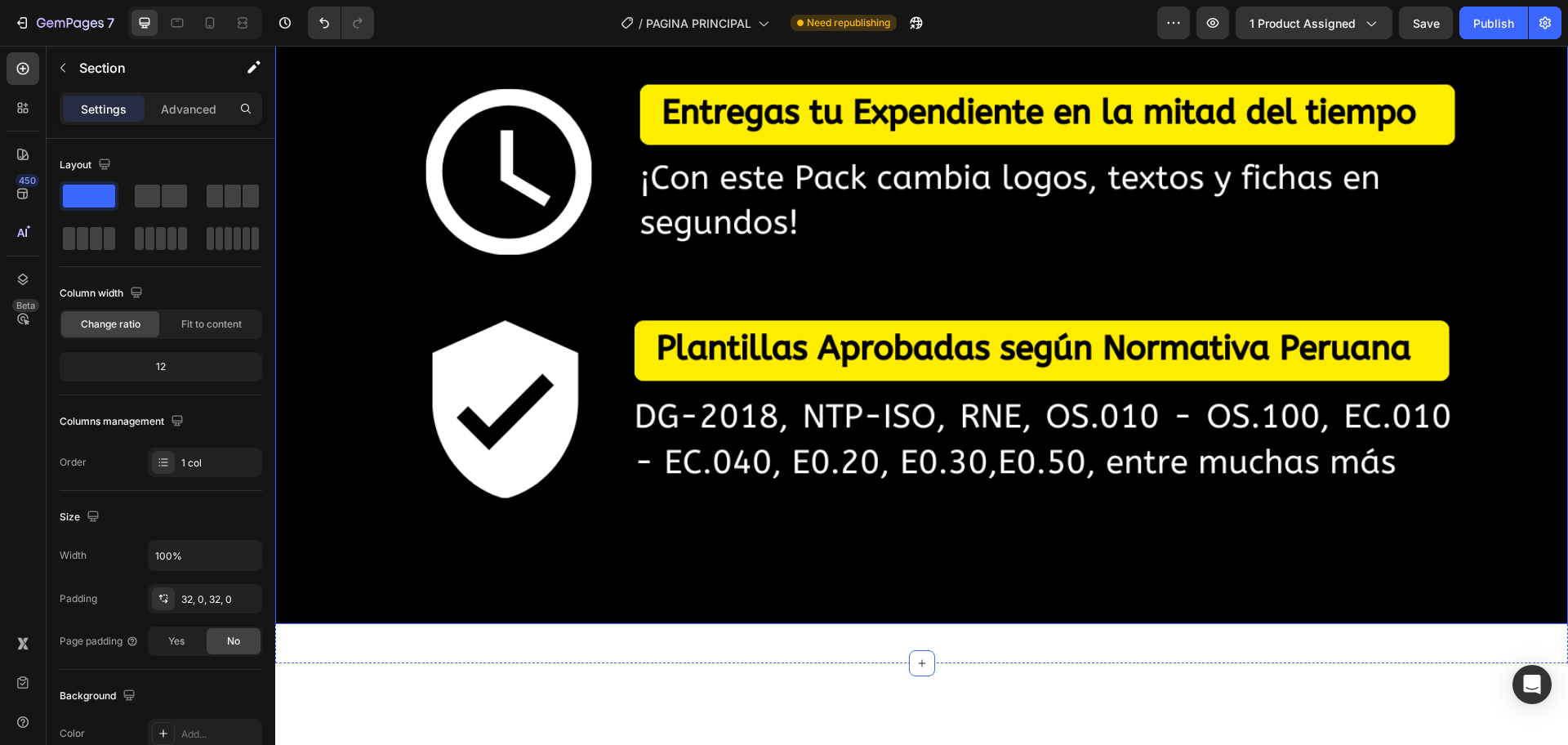
scroll to position [3177, 0]
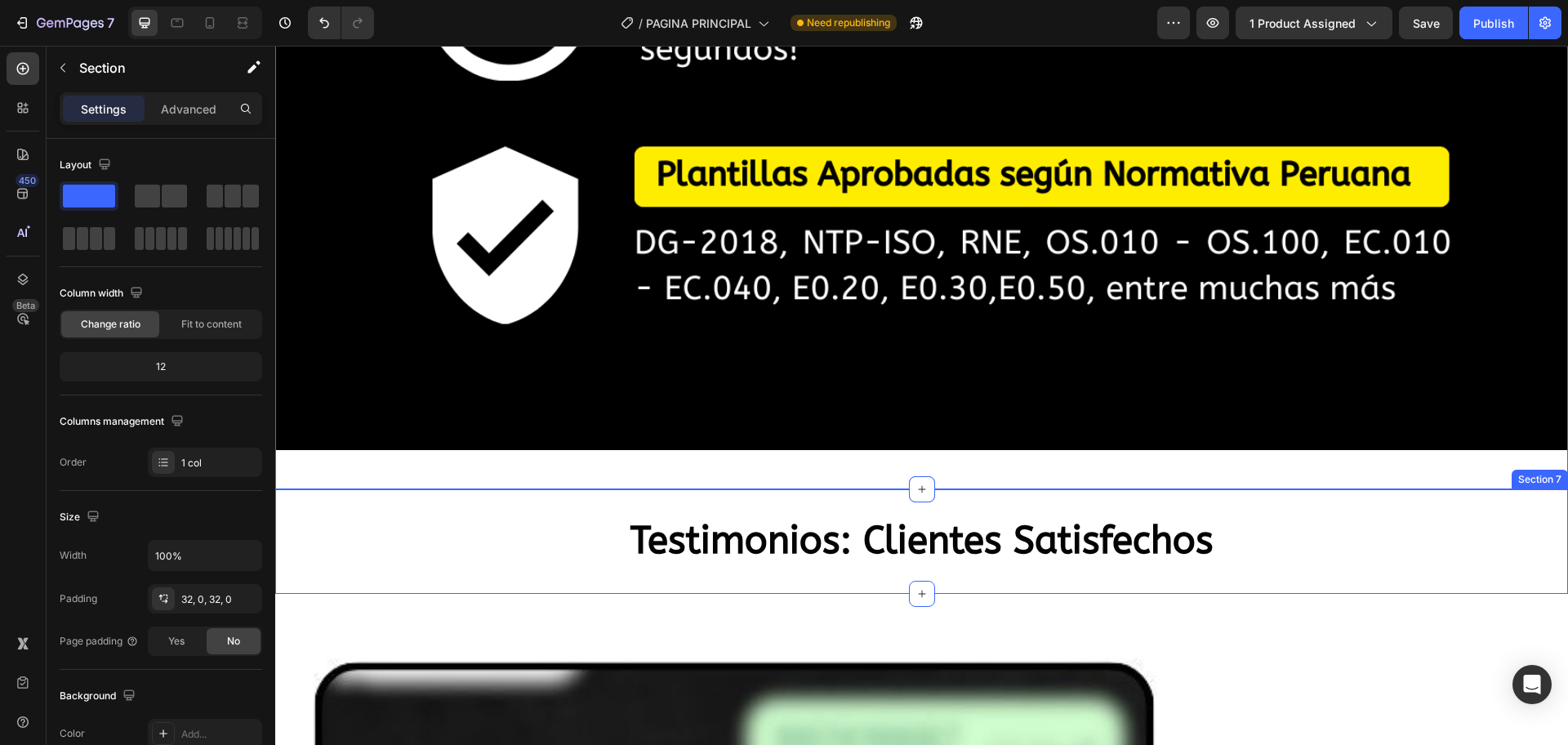
scroll to position [73, 0]
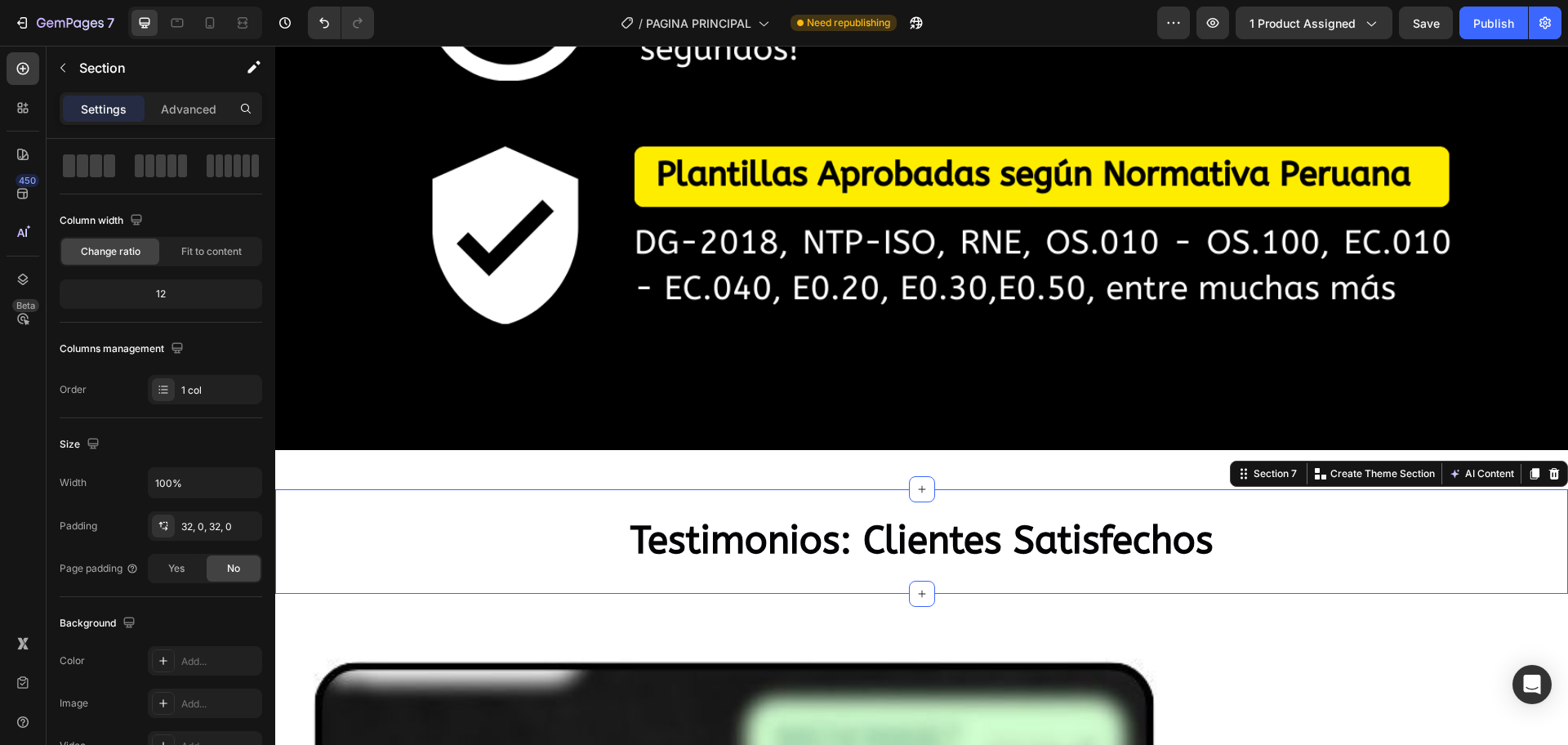
click at [820, 489] on div "Testimonios: Clientes Satisfechos Heading Section 7 You can create reusable sec…" at bounding box center [920, 541] width 1292 height 105
click at [915, 483] on icon at bounding box center [921, 489] width 13 height 13
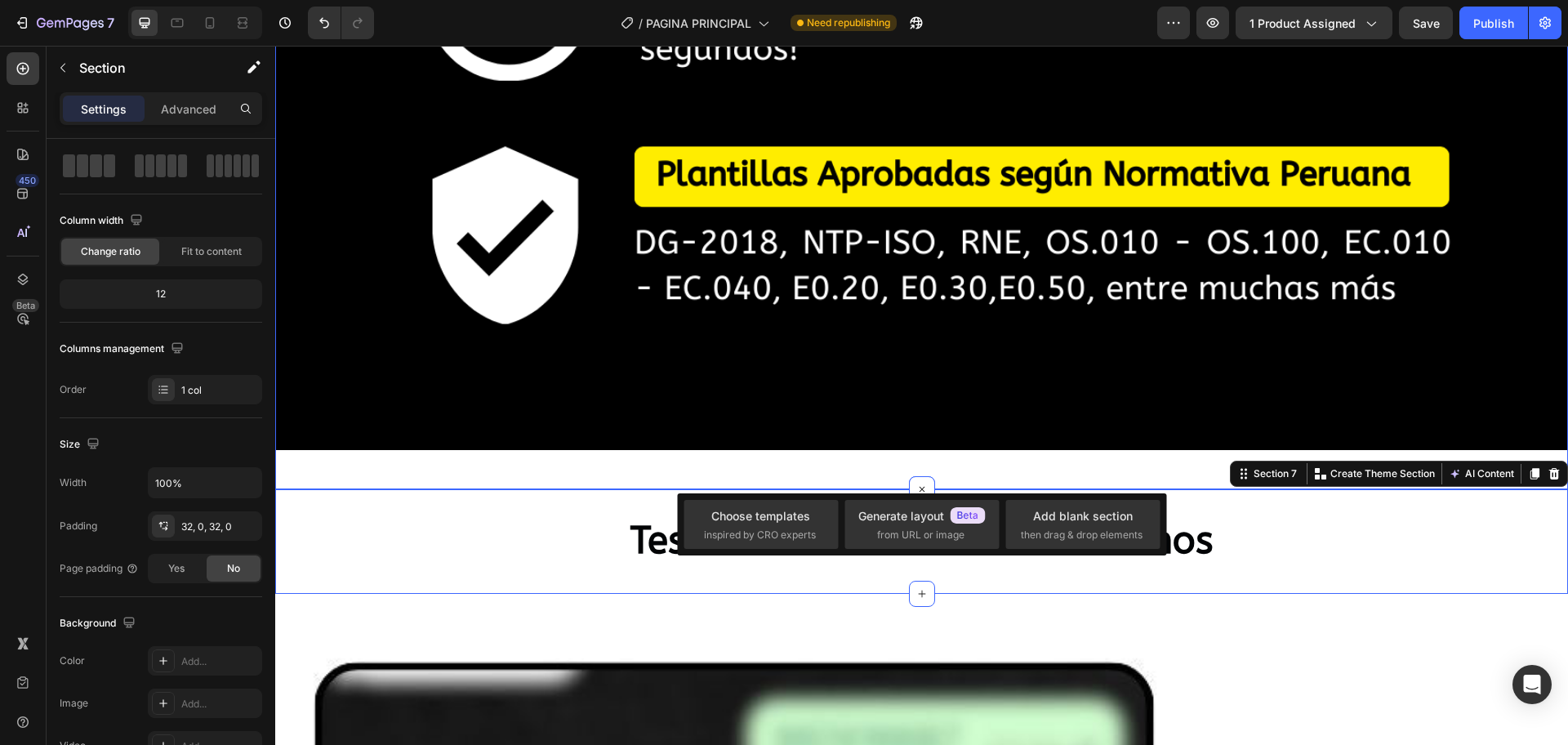
click at [593, 489] on div "Testimonios: Clientes Satisfechos Heading Section 7 You can create reusable sec…" at bounding box center [920, 541] width 1292 height 105
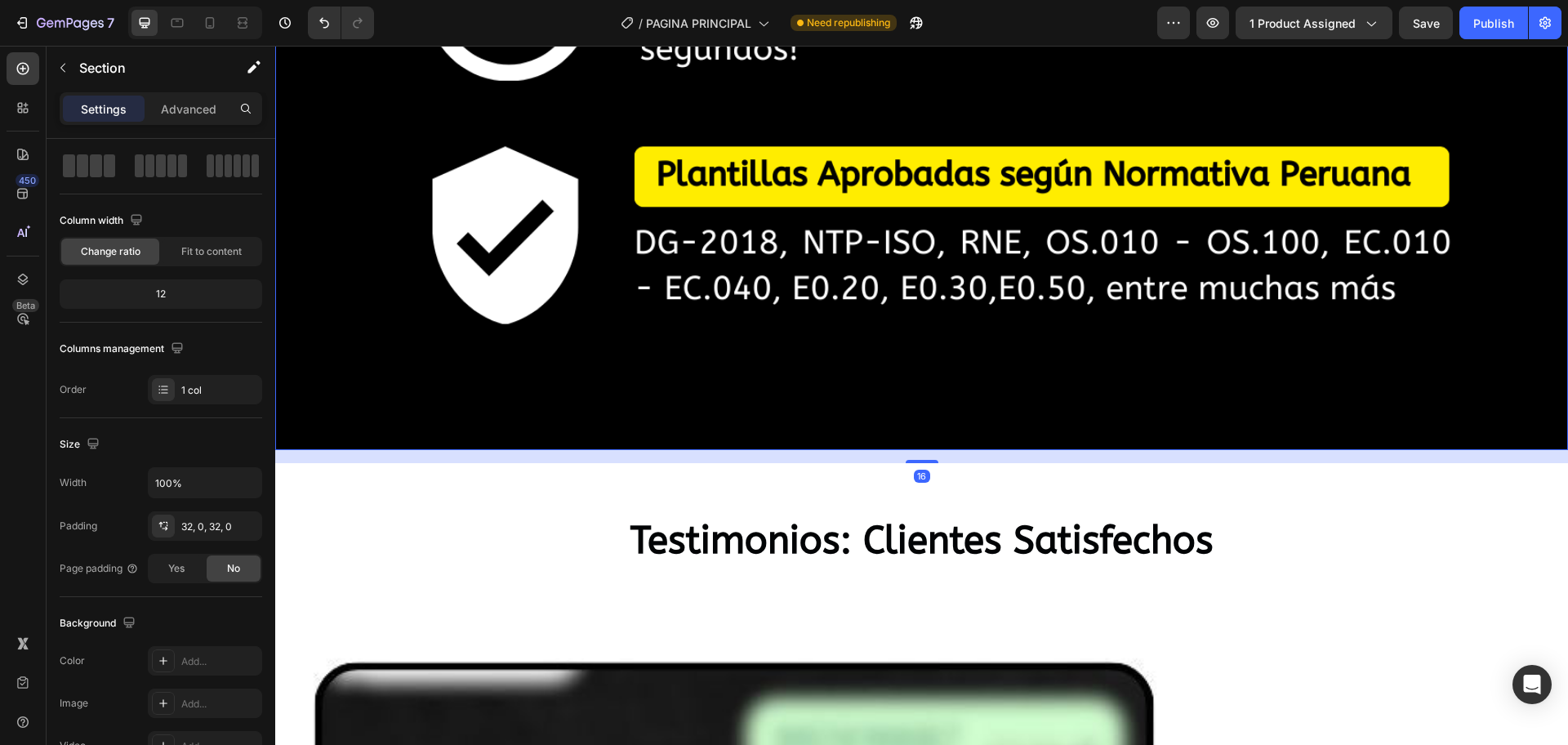
drag, startPoint x: 718, startPoint y: 421, endPoint x: 717, endPoint y: 441, distance: 20.0
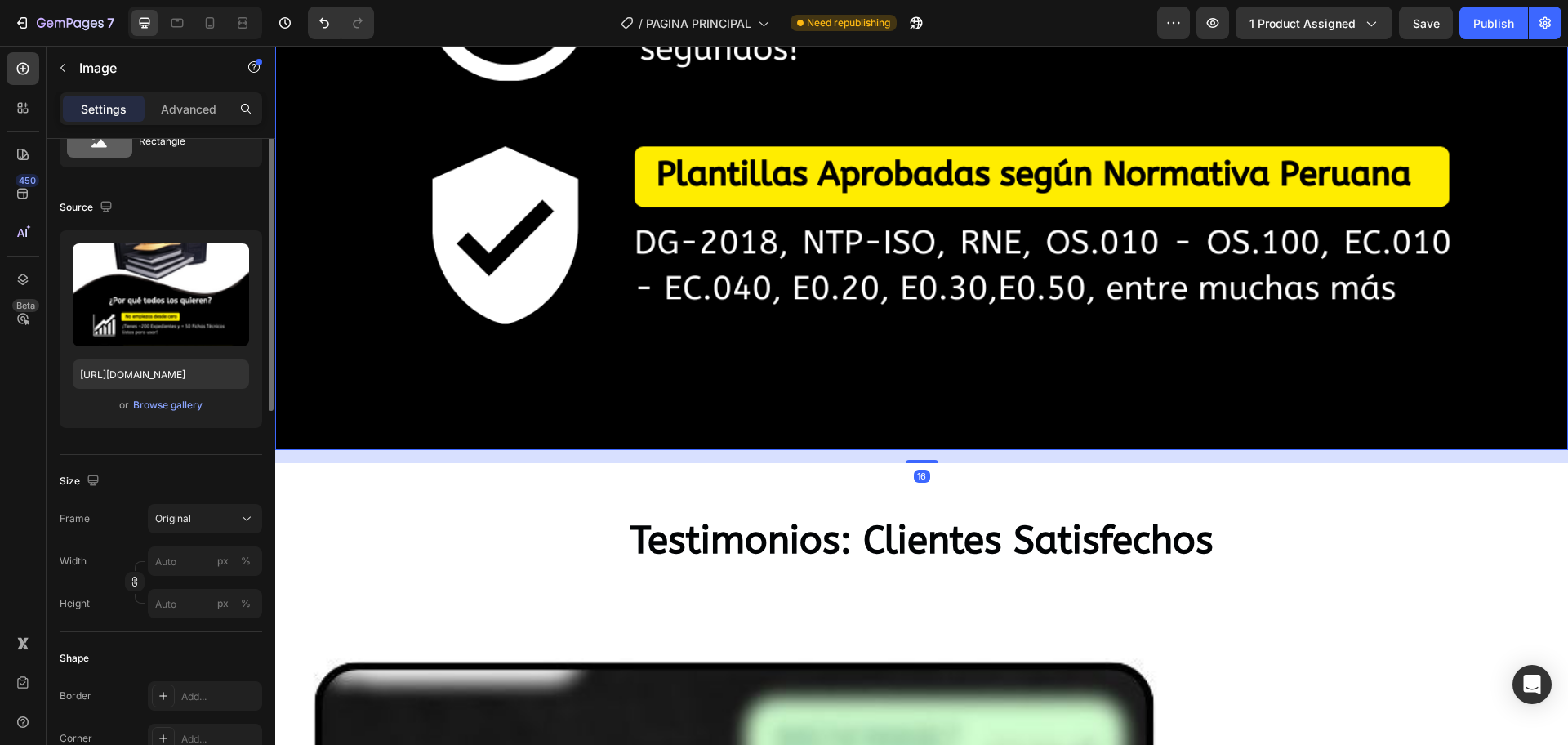
scroll to position [0, 0]
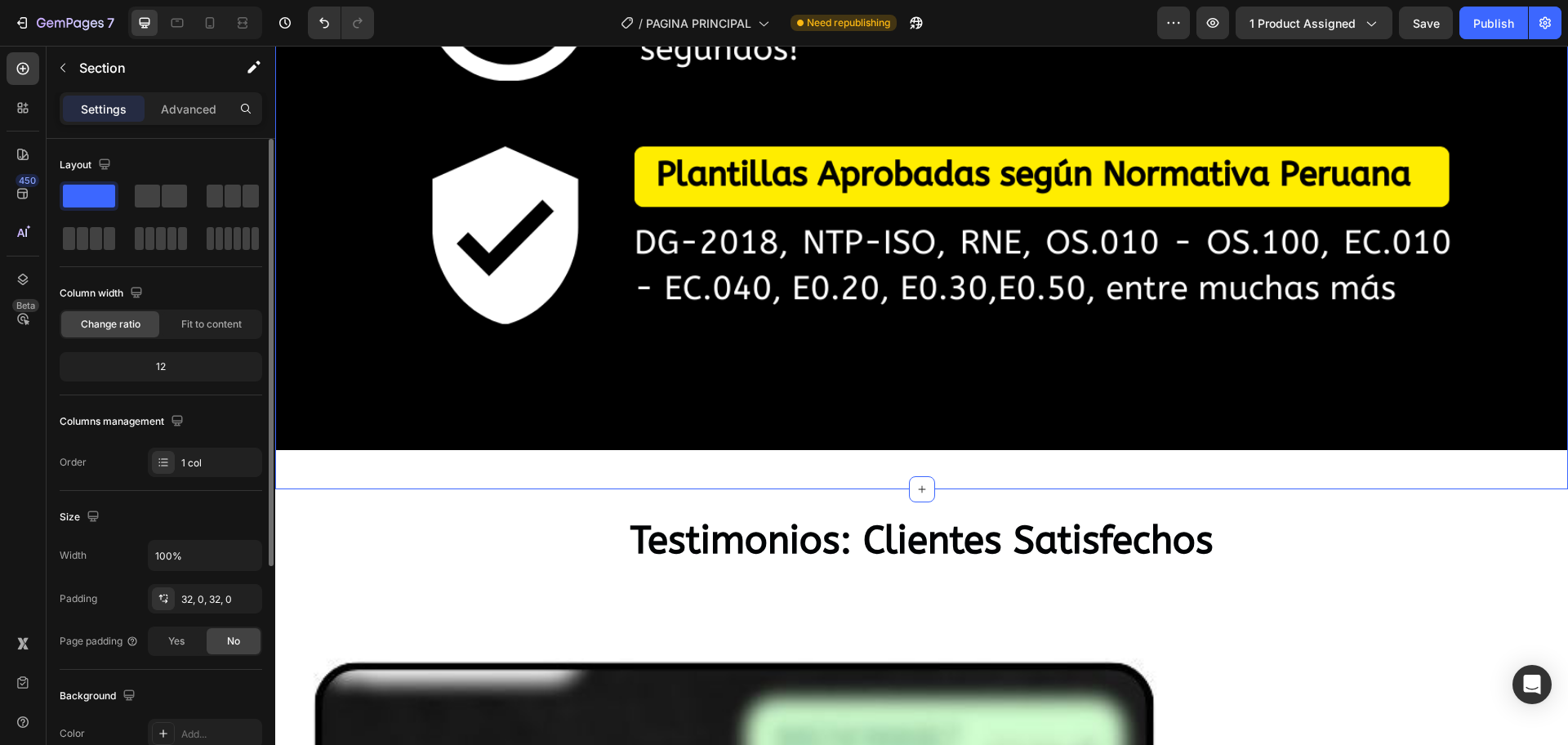
click at [168, 115] on p "Advanced" at bounding box center [188, 108] width 56 height 17
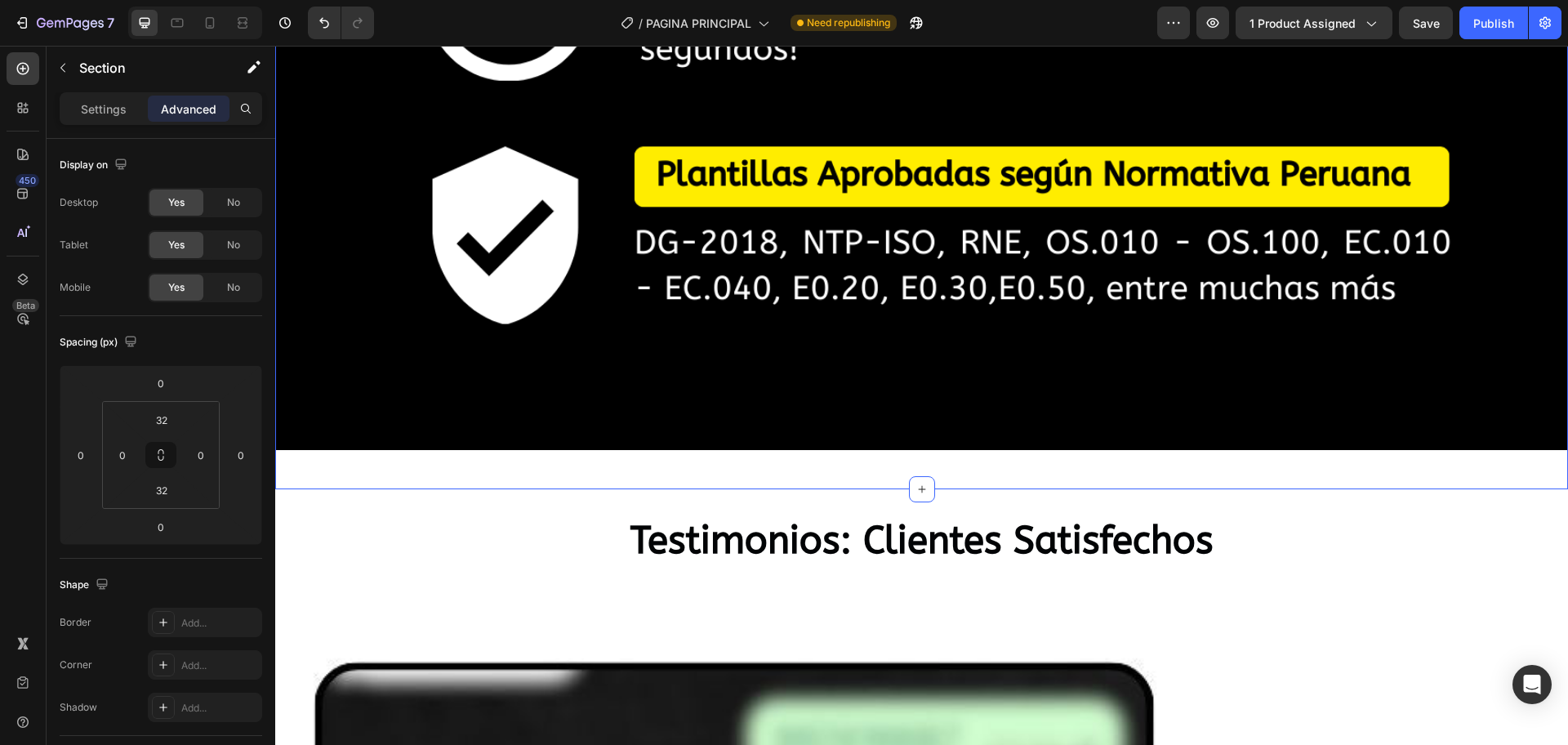
click at [111, 122] on div "Settings Advanced" at bounding box center [161, 108] width 202 height 32
click at [114, 105] on p "Settings" at bounding box center [103, 108] width 46 height 17
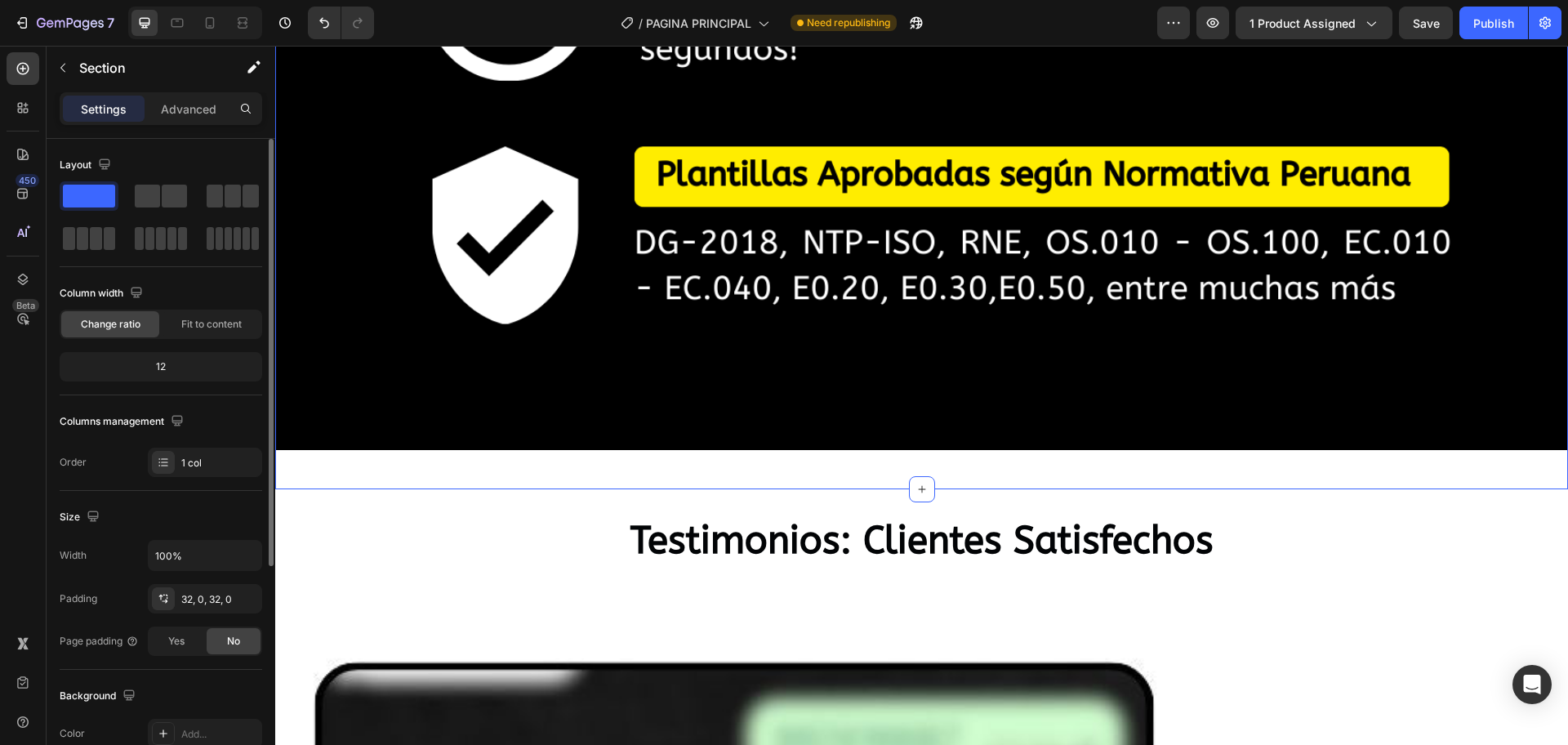
click at [175, 360] on div "12" at bounding box center [161, 366] width 196 height 23
click at [173, 360] on div "12" at bounding box center [161, 366] width 196 height 23
click at [188, 322] on span "Fit to content" at bounding box center [212, 324] width 61 height 15
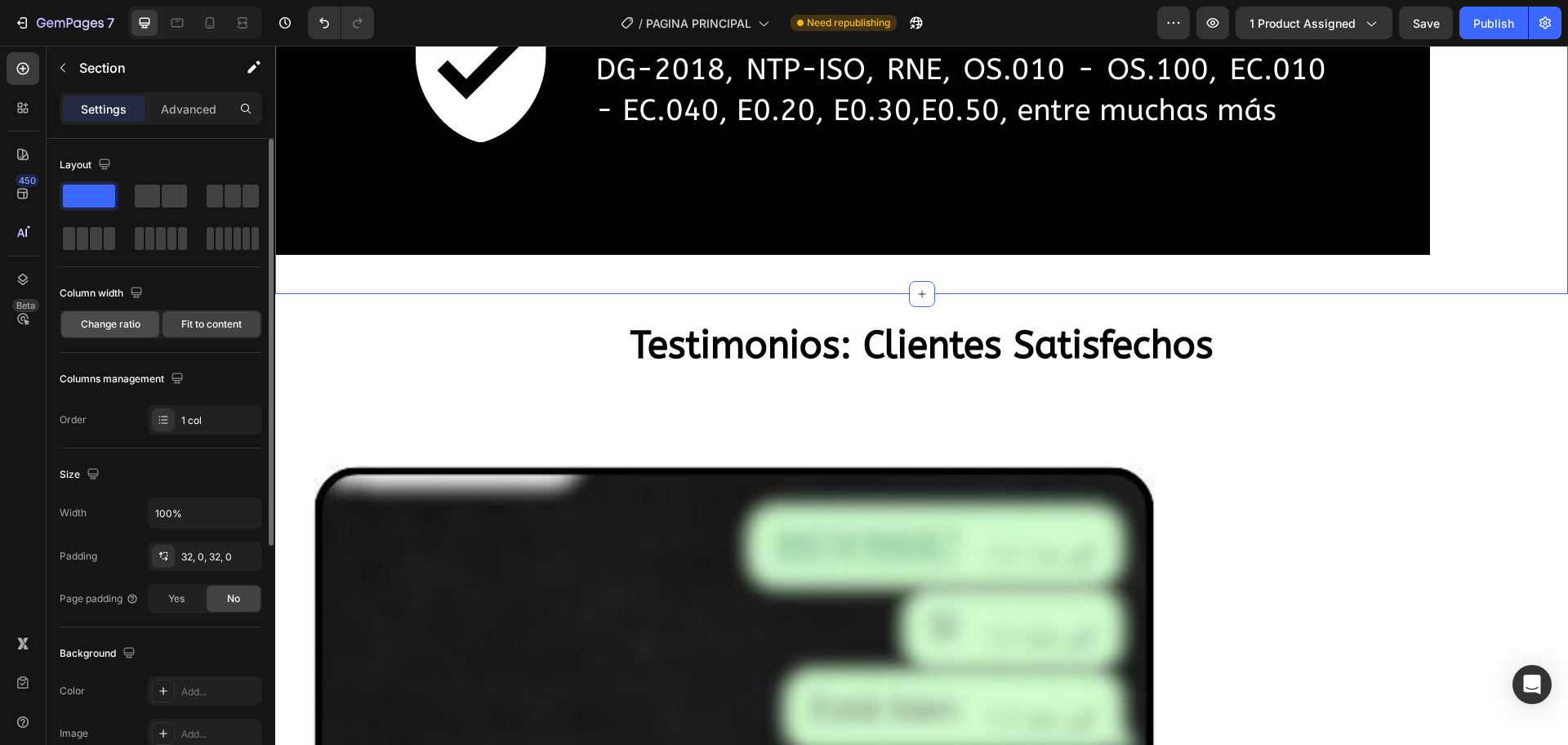
click at [132, 326] on span "Change ratio" at bounding box center [110, 324] width 60 height 15
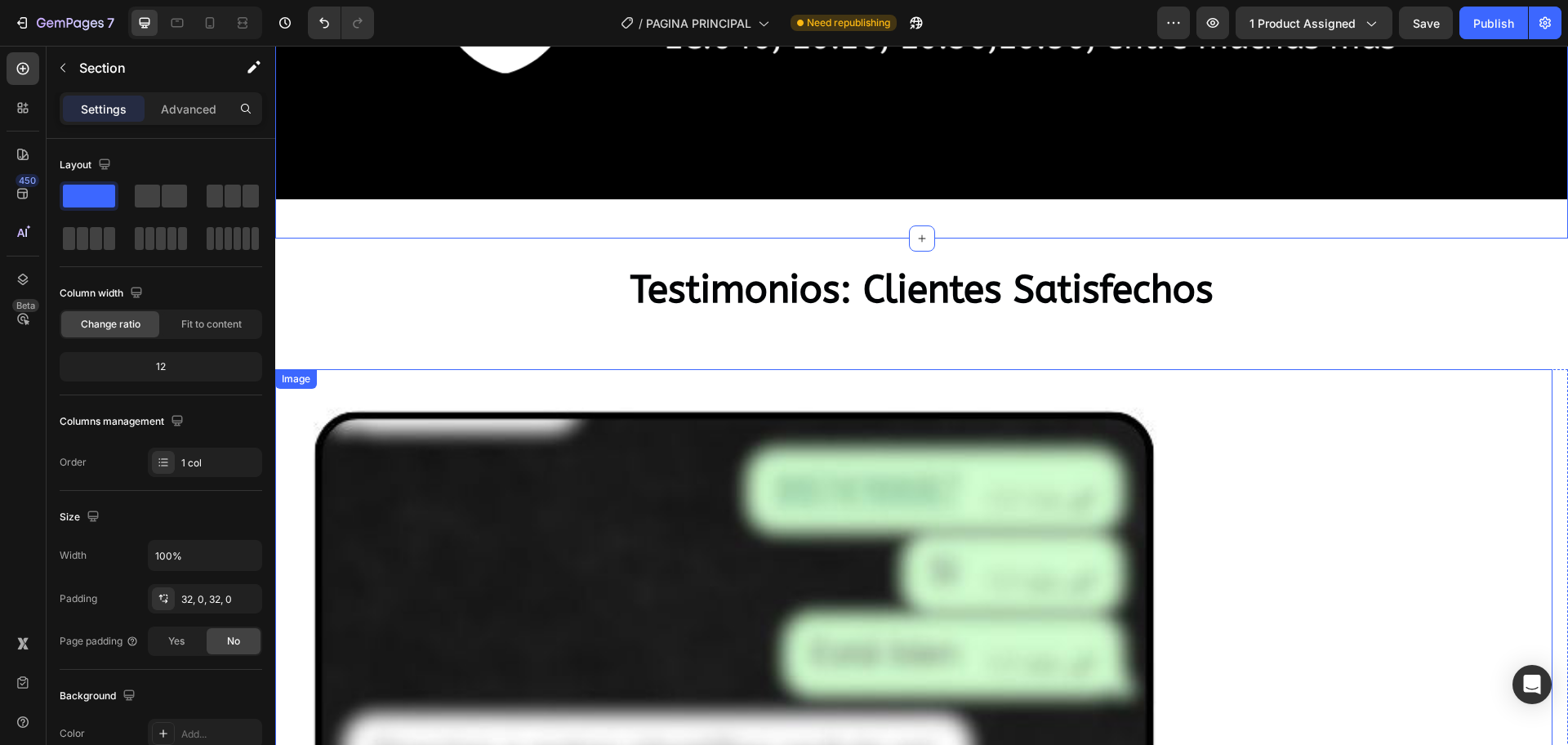
scroll to position [3484, 0]
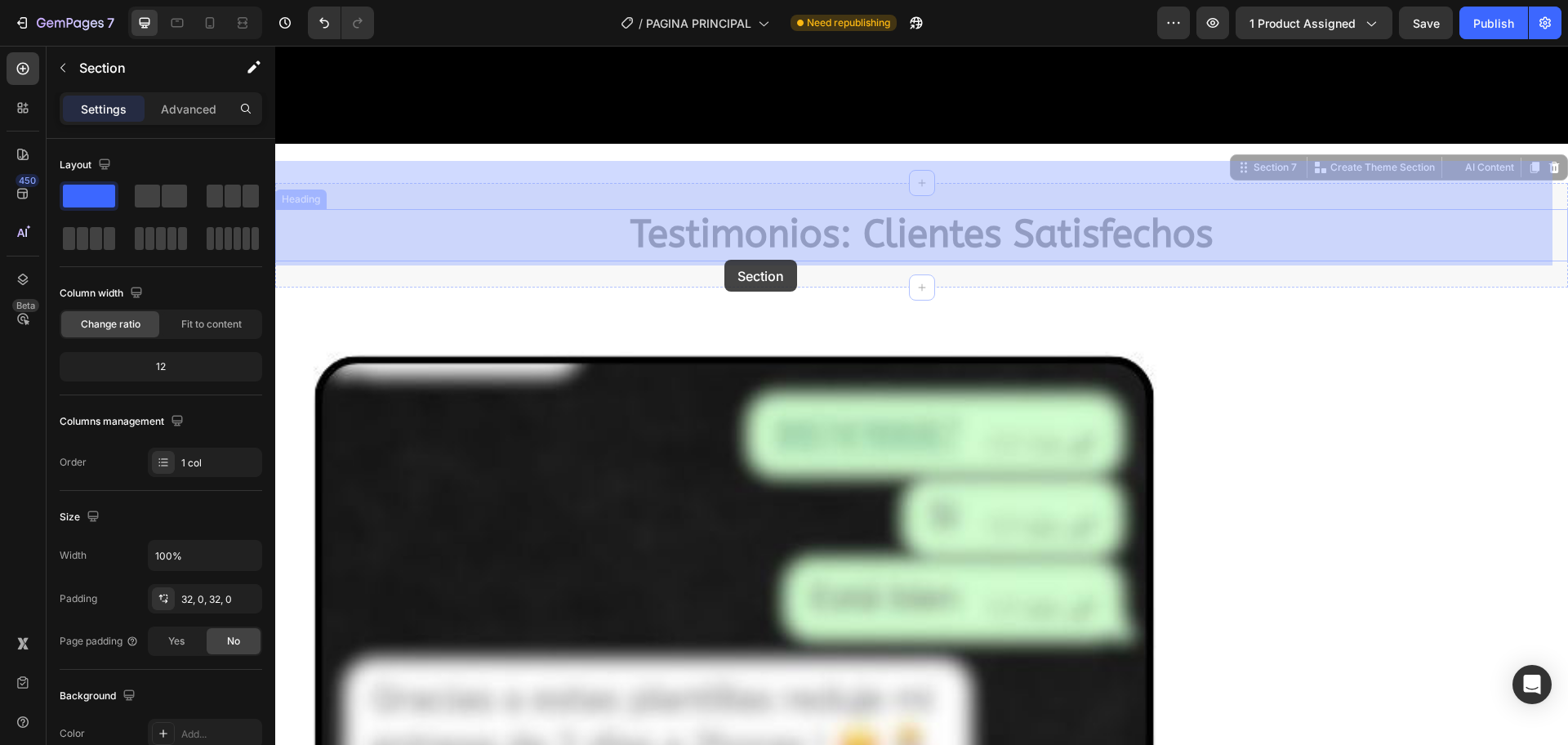
drag, startPoint x: 767, startPoint y: 254, endPoint x: 724, endPoint y: 260, distance: 43.4
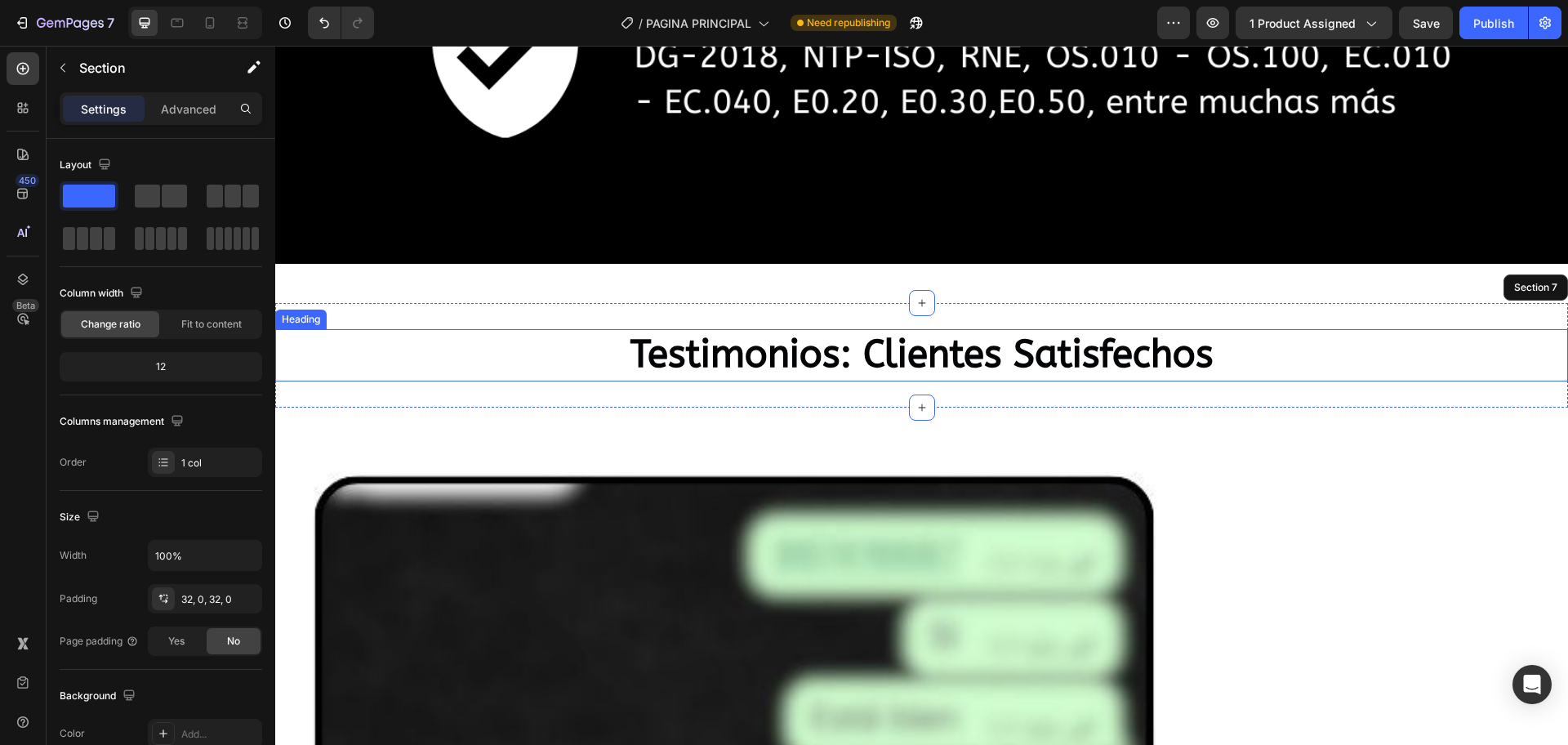
scroll to position [3177, 0]
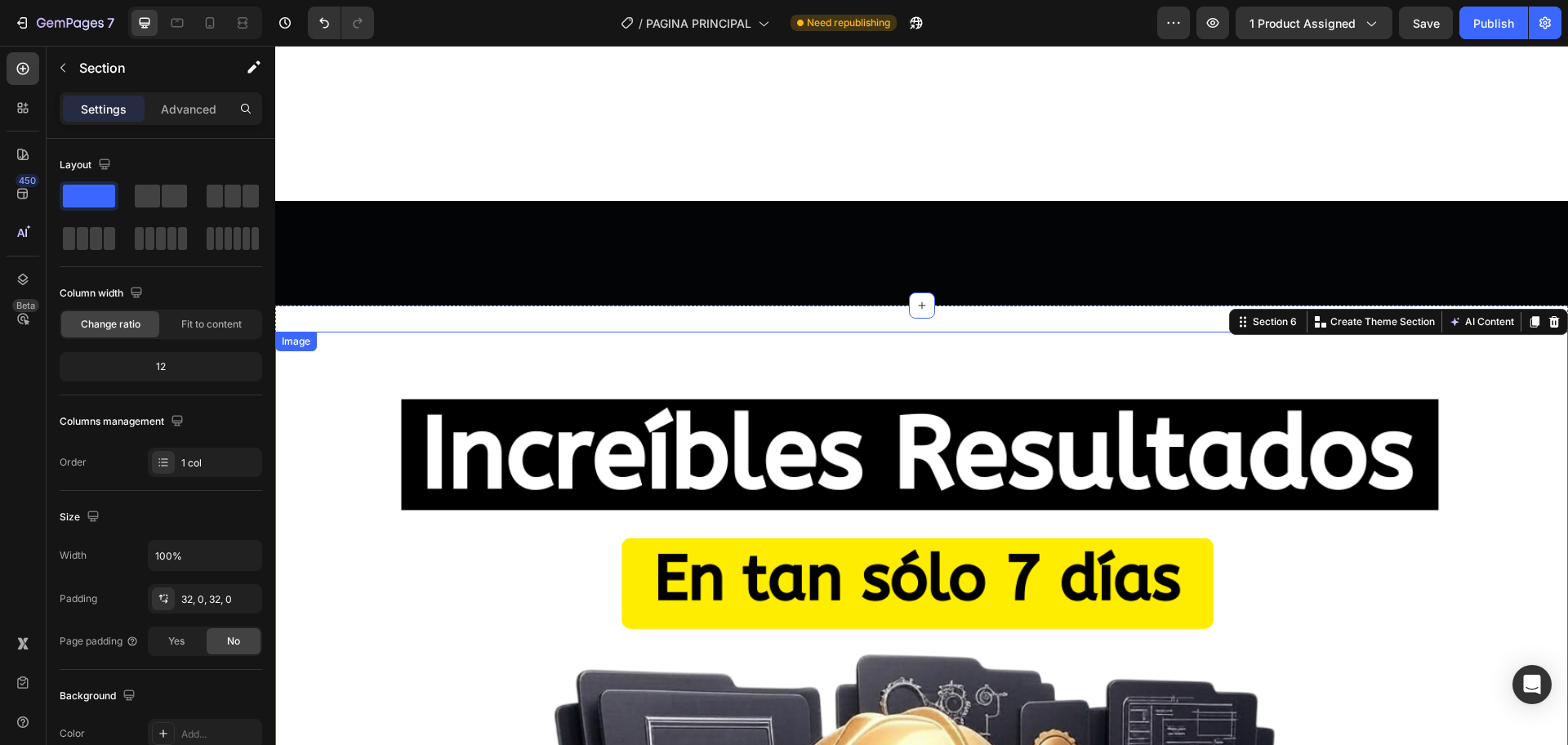
scroll to position [0, 0]
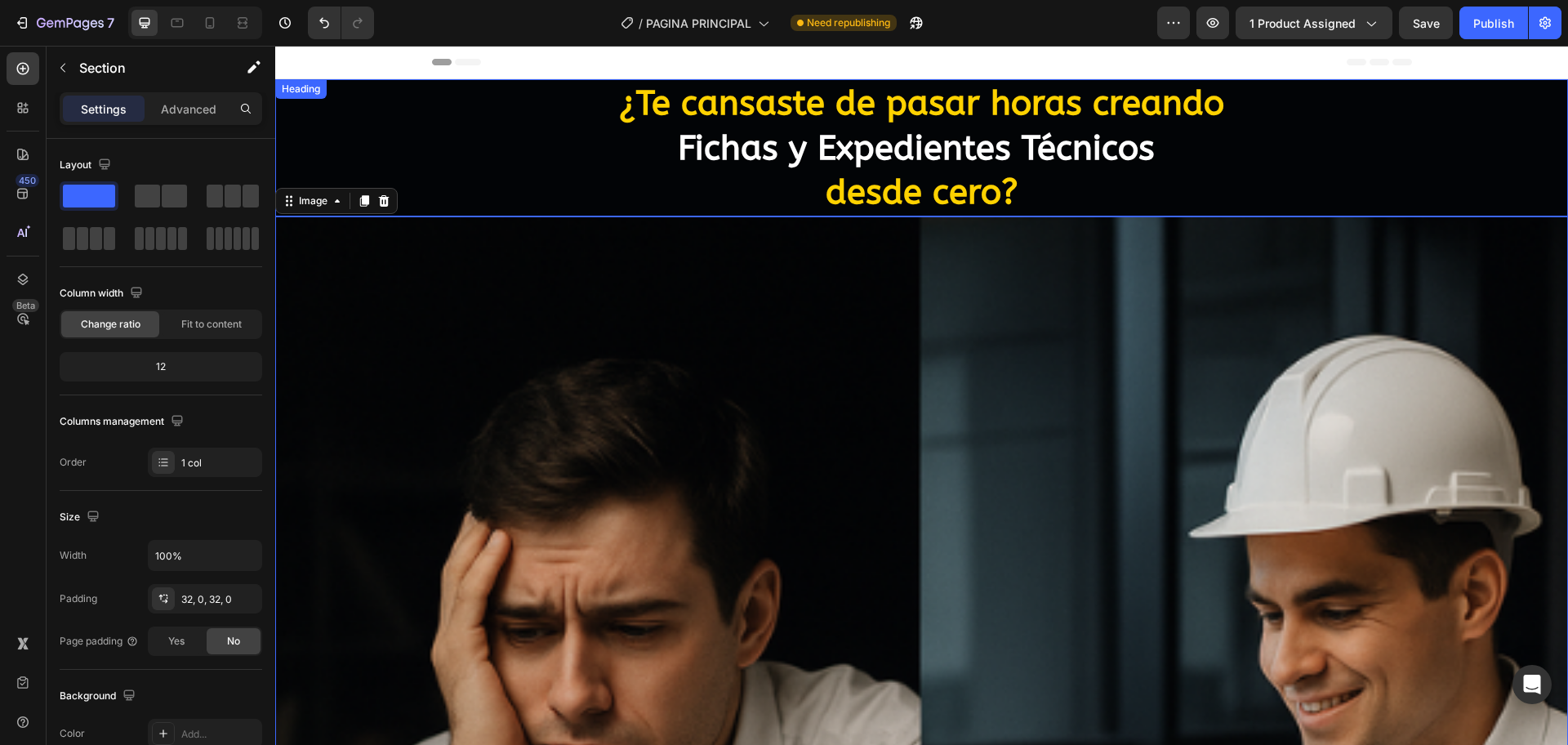
drag, startPoint x: 702, startPoint y: 186, endPoint x: 524, endPoint y: 113, distance: 192.4
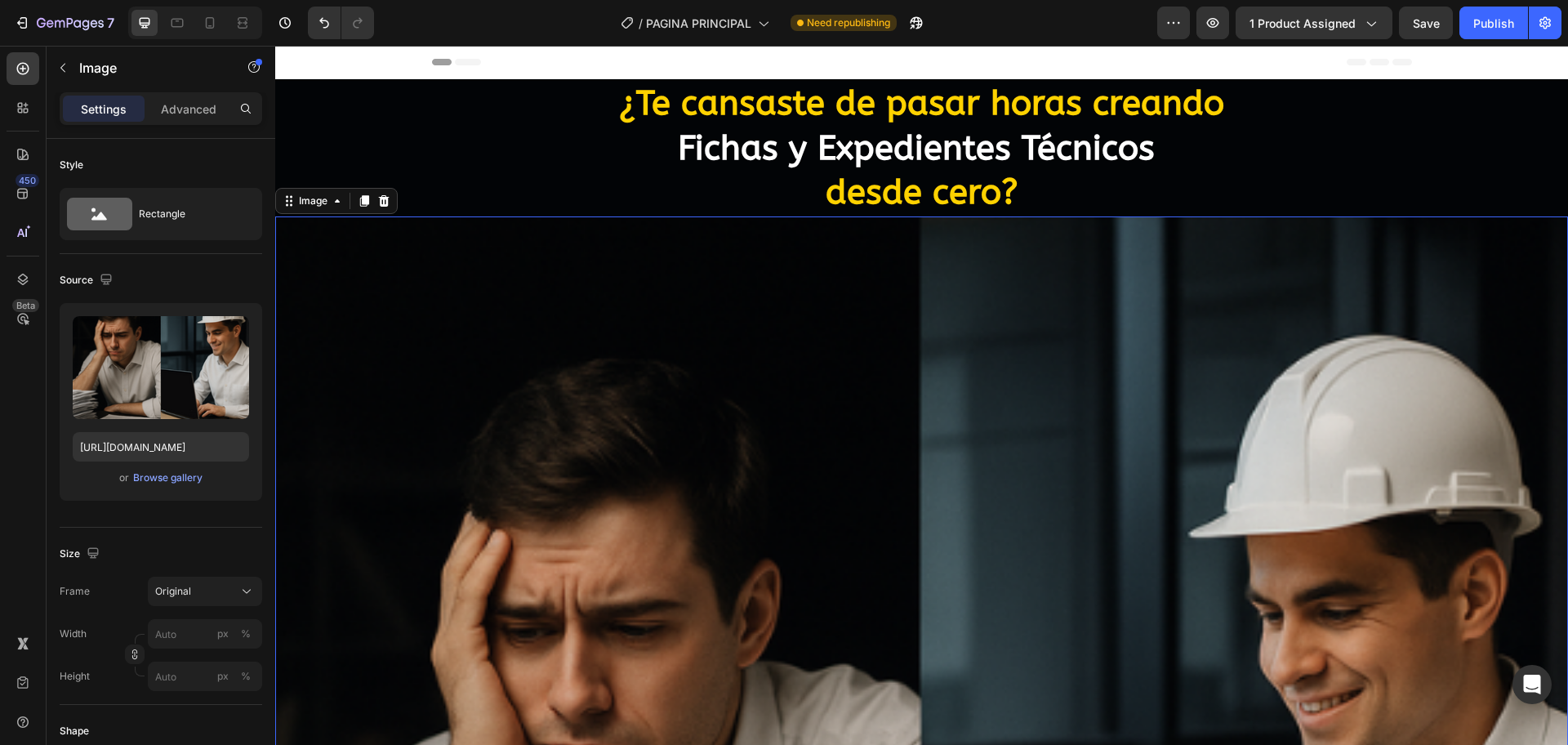
click at [454, 66] on div "Header" at bounding box center [921, 62] width 980 height 32
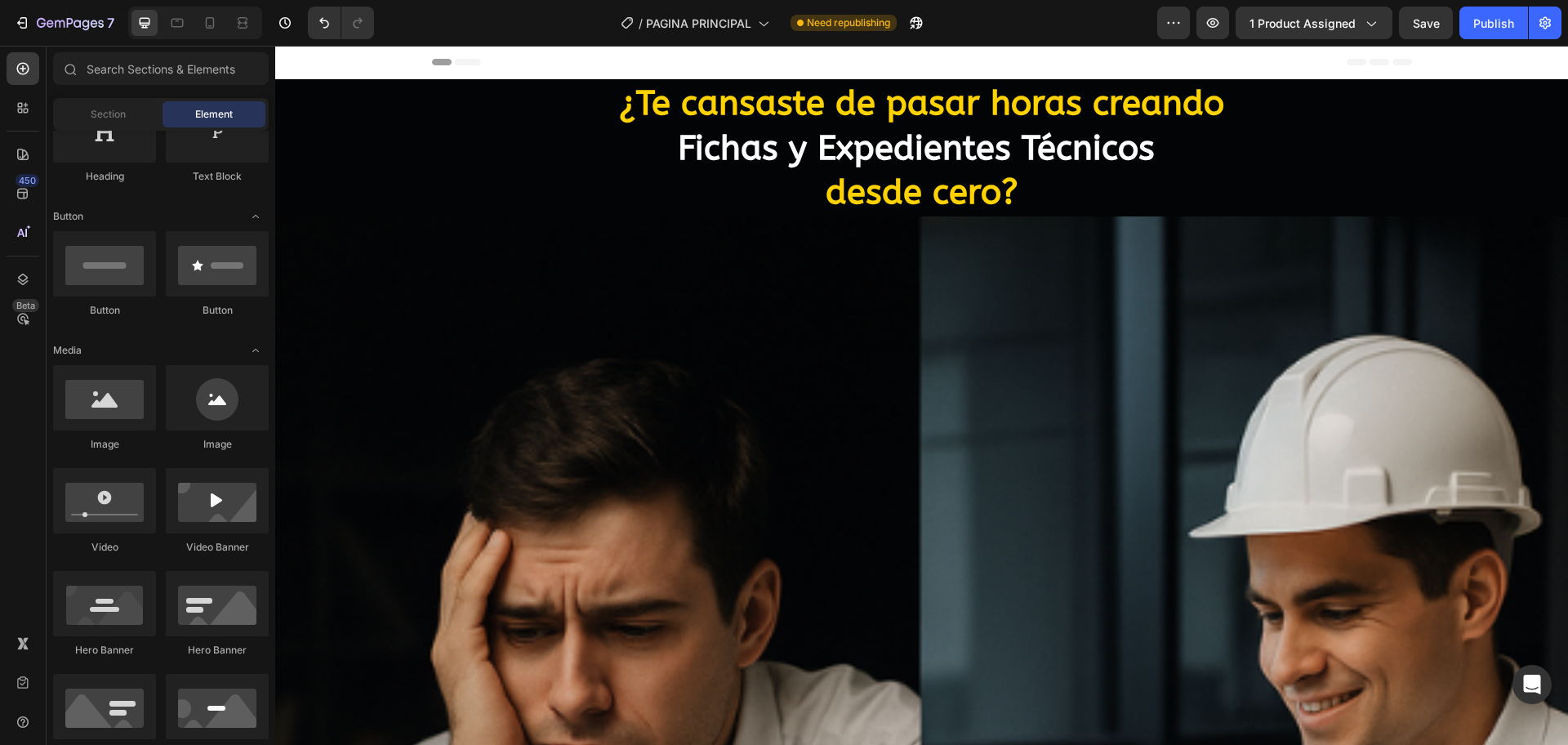
click at [454, 62] on icon at bounding box center [467, 62] width 26 height 7
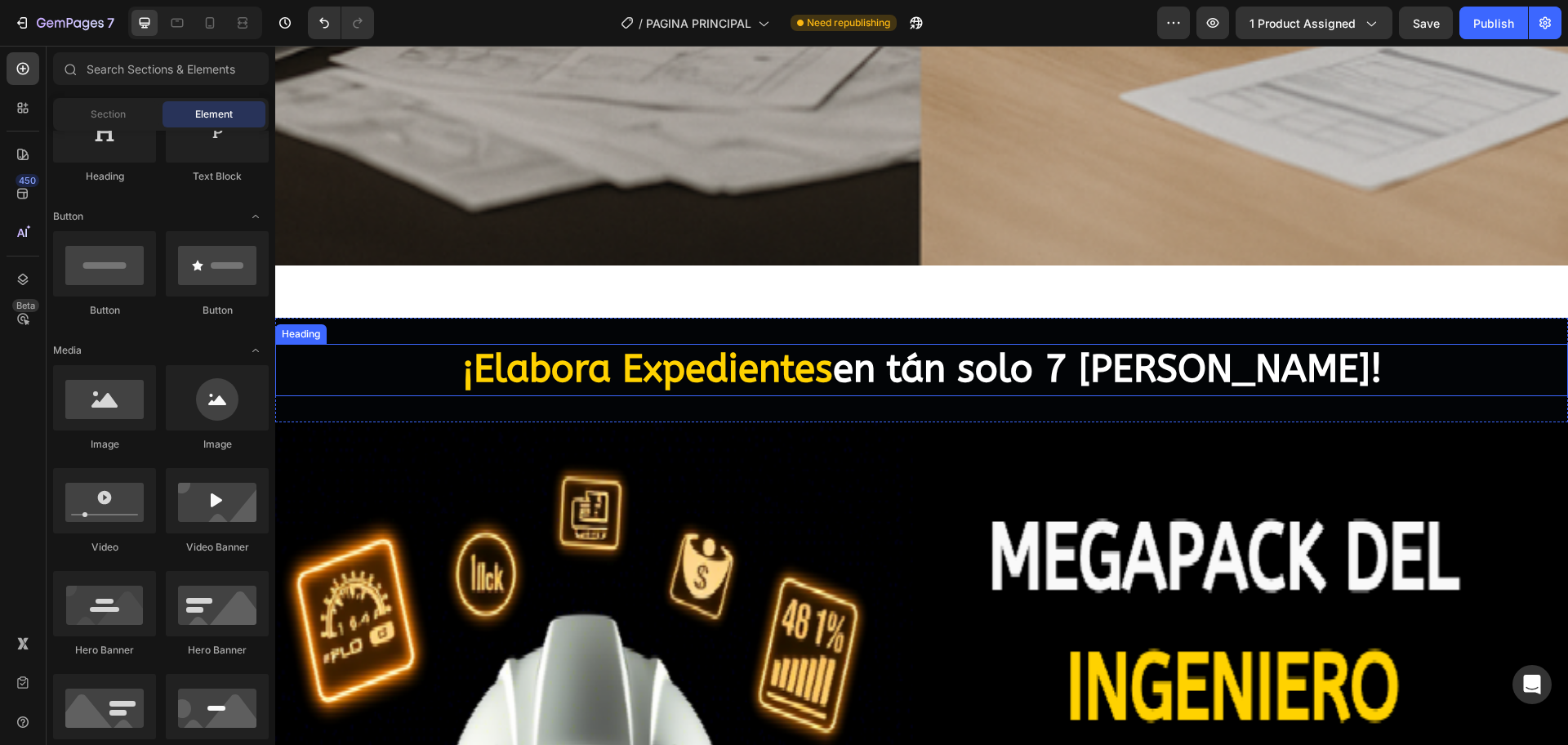
scroll to position [1225, 0]
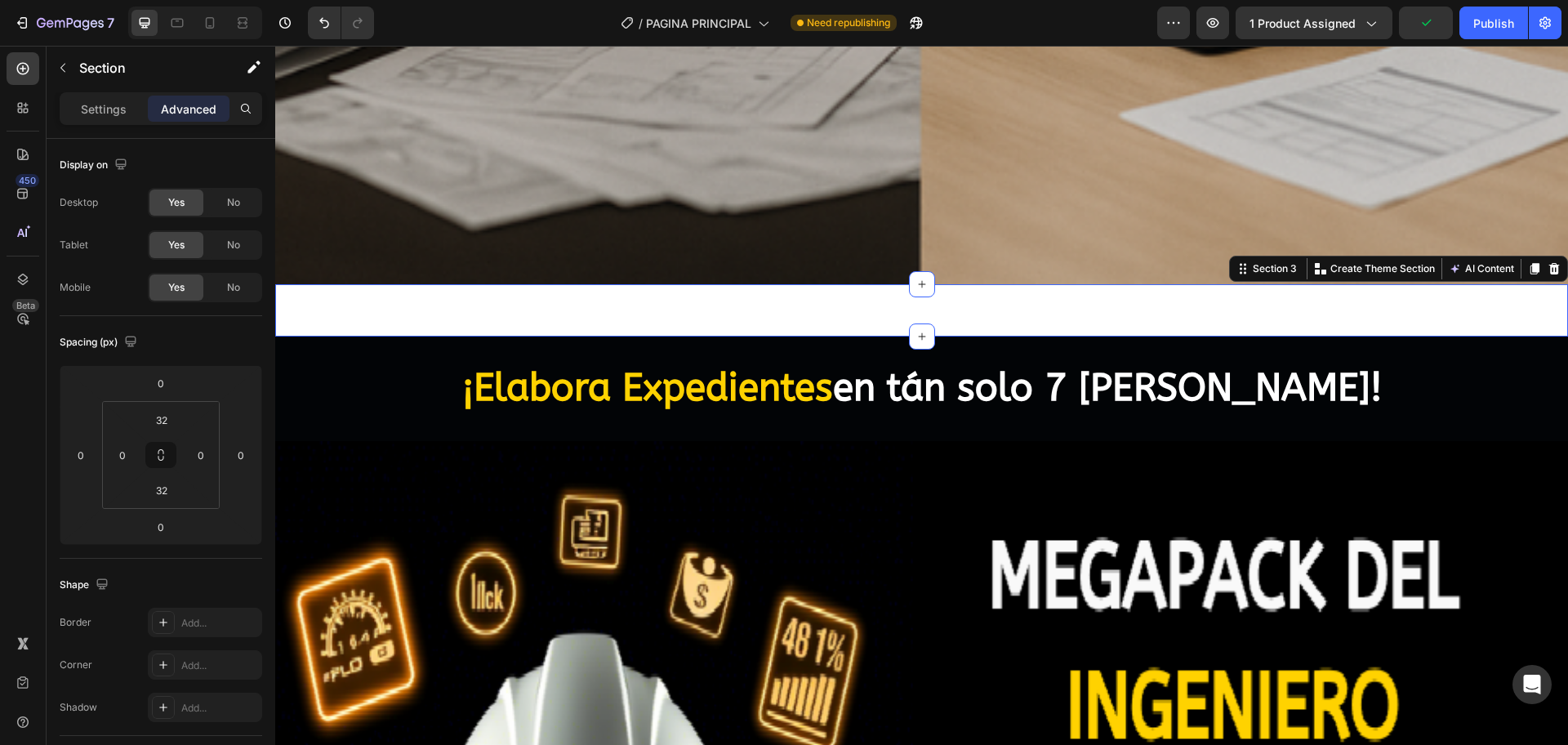
click at [712, 295] on div "Boton de compra Publish the page to see the content. Boton de compra Section 3 …" at bounding box center [920, 310] width 1292 height 52
click at [95, 112] on p "Settings" at bounding box center [103, 108] width 46 height 17
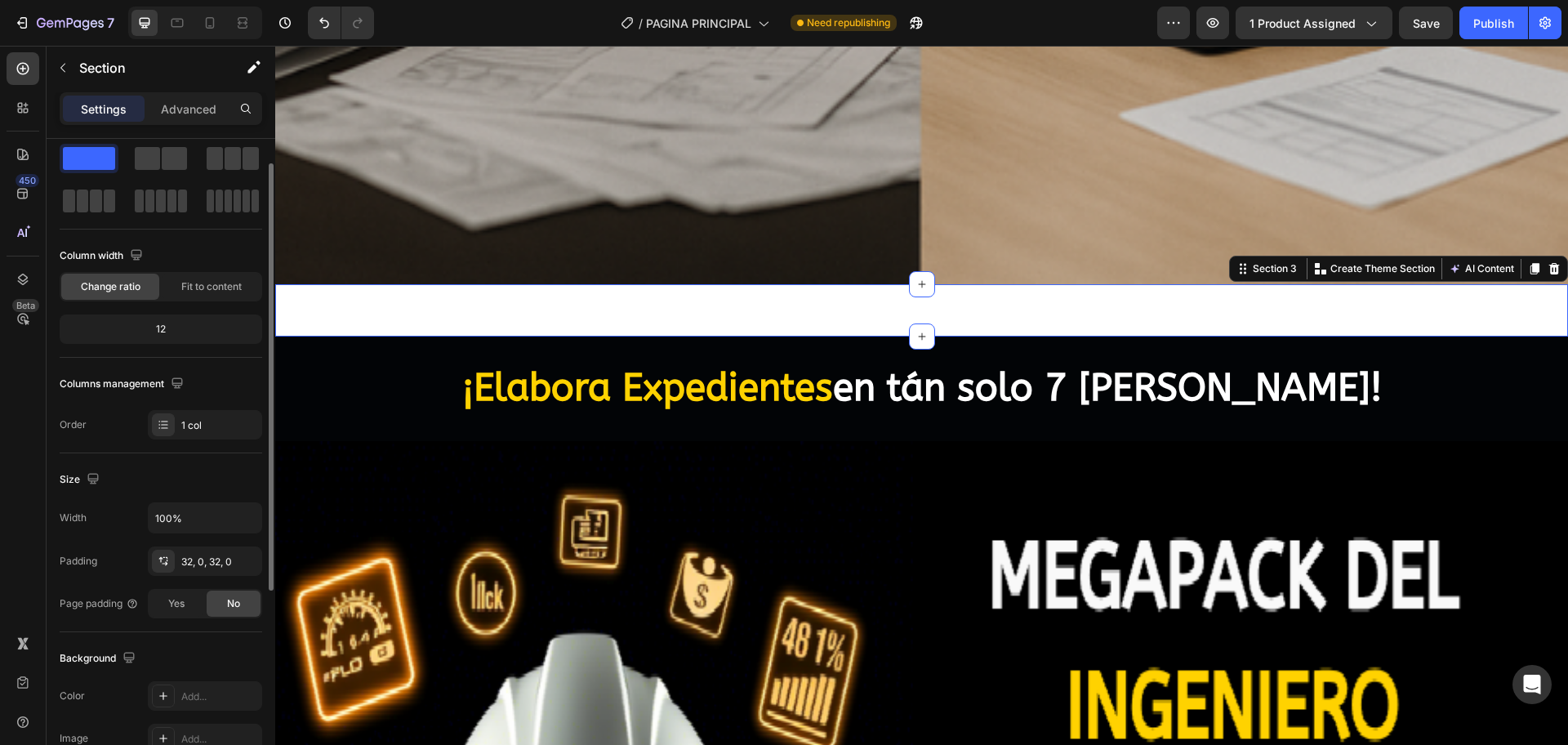
scroll to position [0, 0]
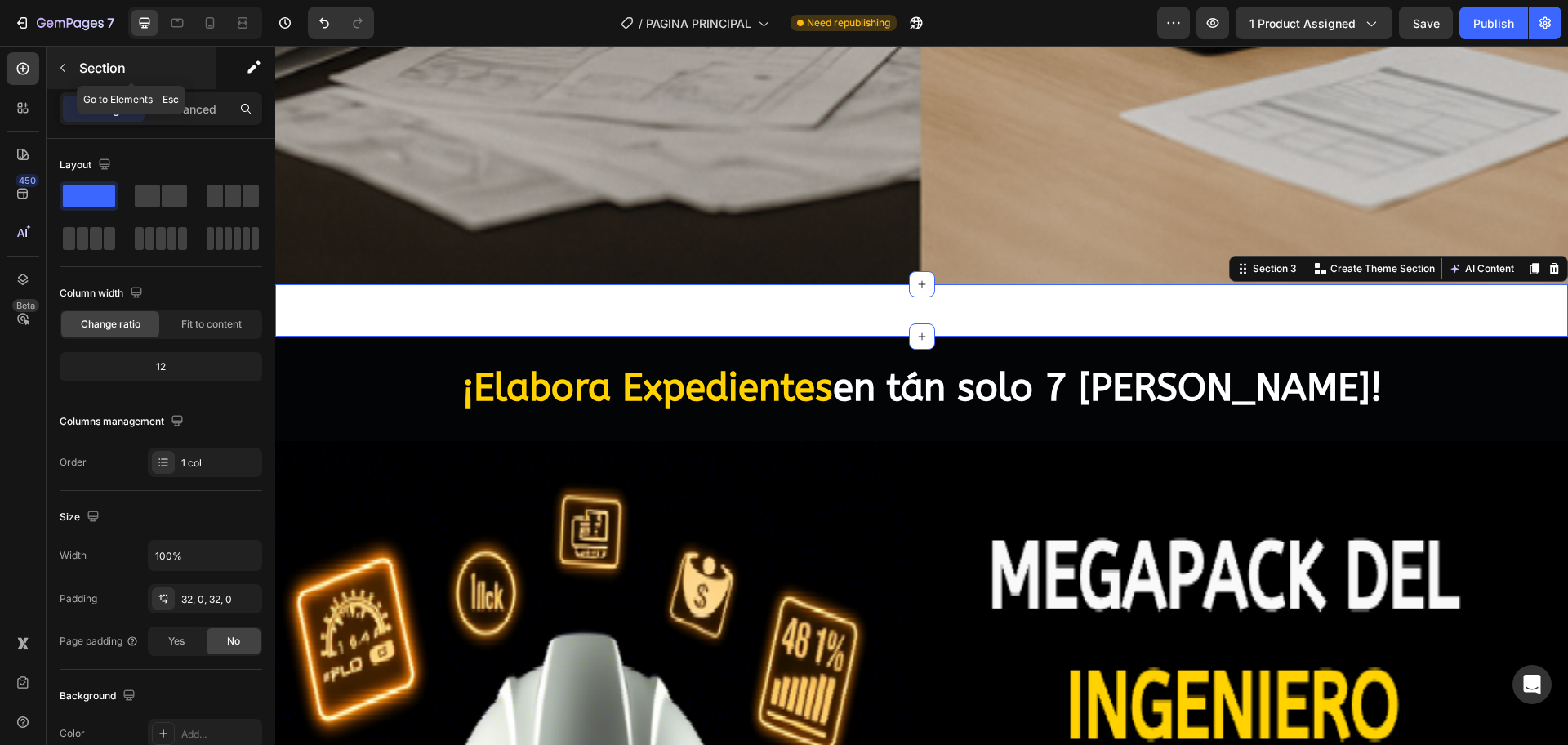
click at [63, 72] on icon "button" at bounding box center [62, 67] width 13 height 13
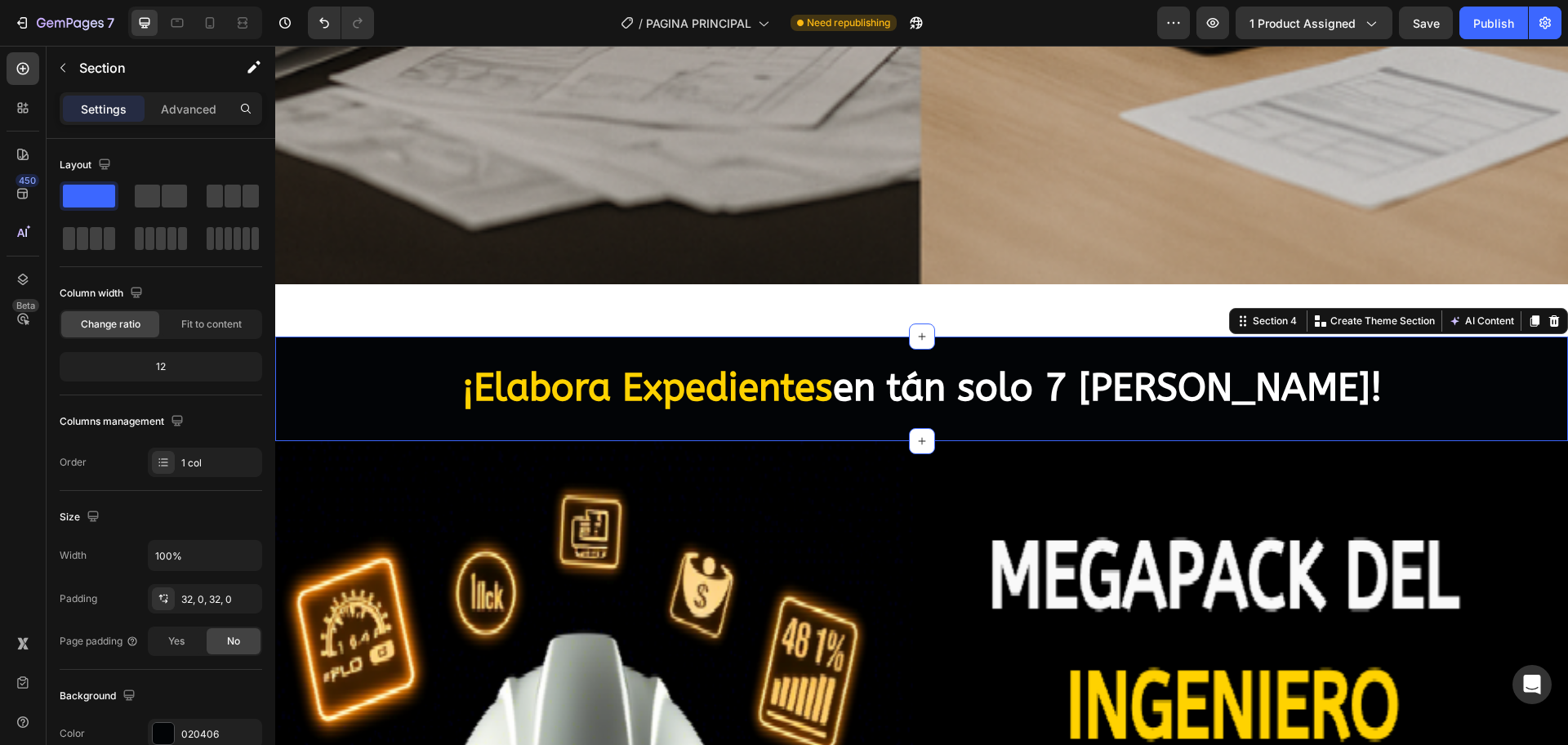
click at [622, 337] on div "¡Elabora Expedientes en tán solo 7 días! Heading Section 4 You can create reusa…" at bounding box center [920, 389] width 1292 height 105
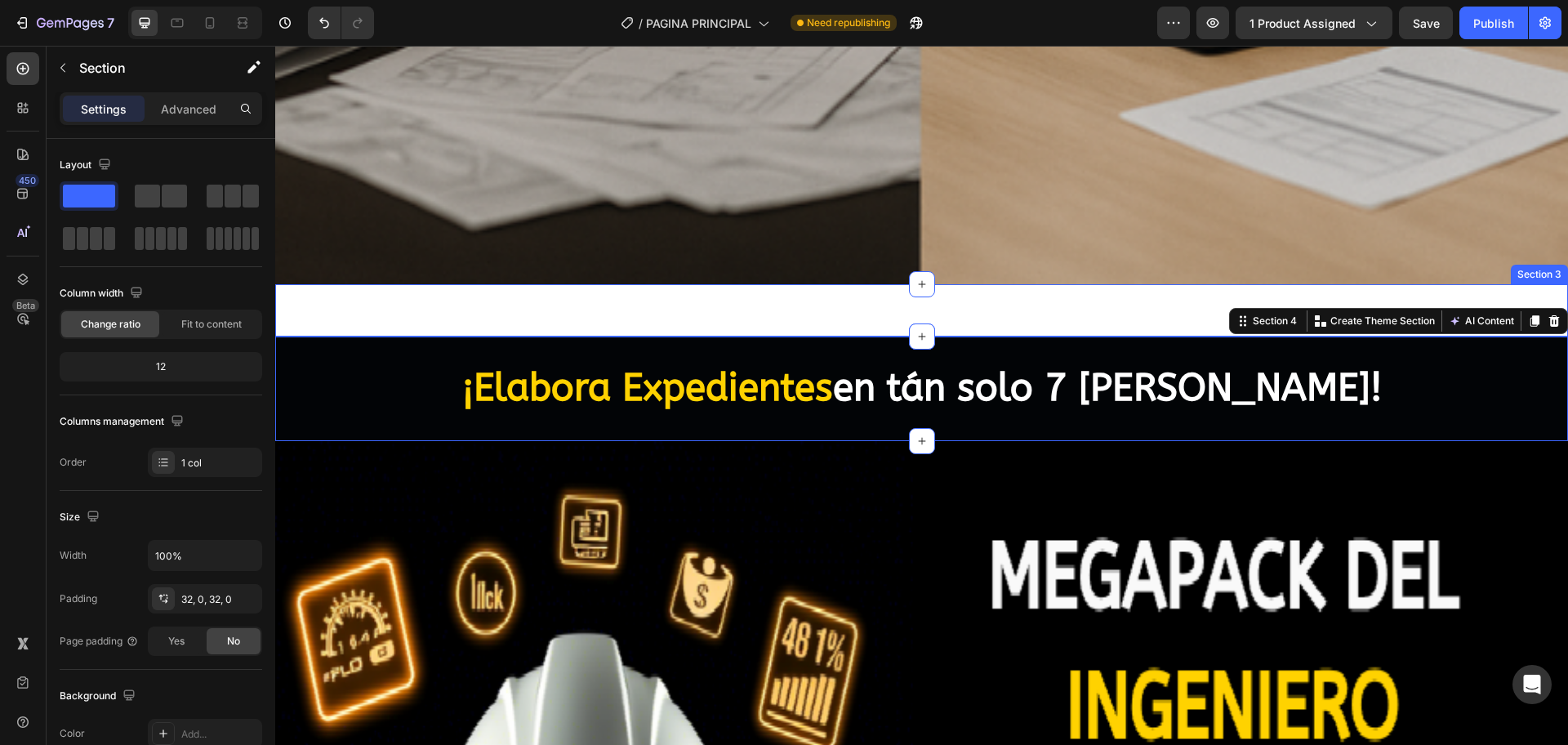
click at [635, 299] on div "Boton de compra Publish the page to see the content. Boton de compra Section 3" at bounding box center [920, 310] width 1292 height 52
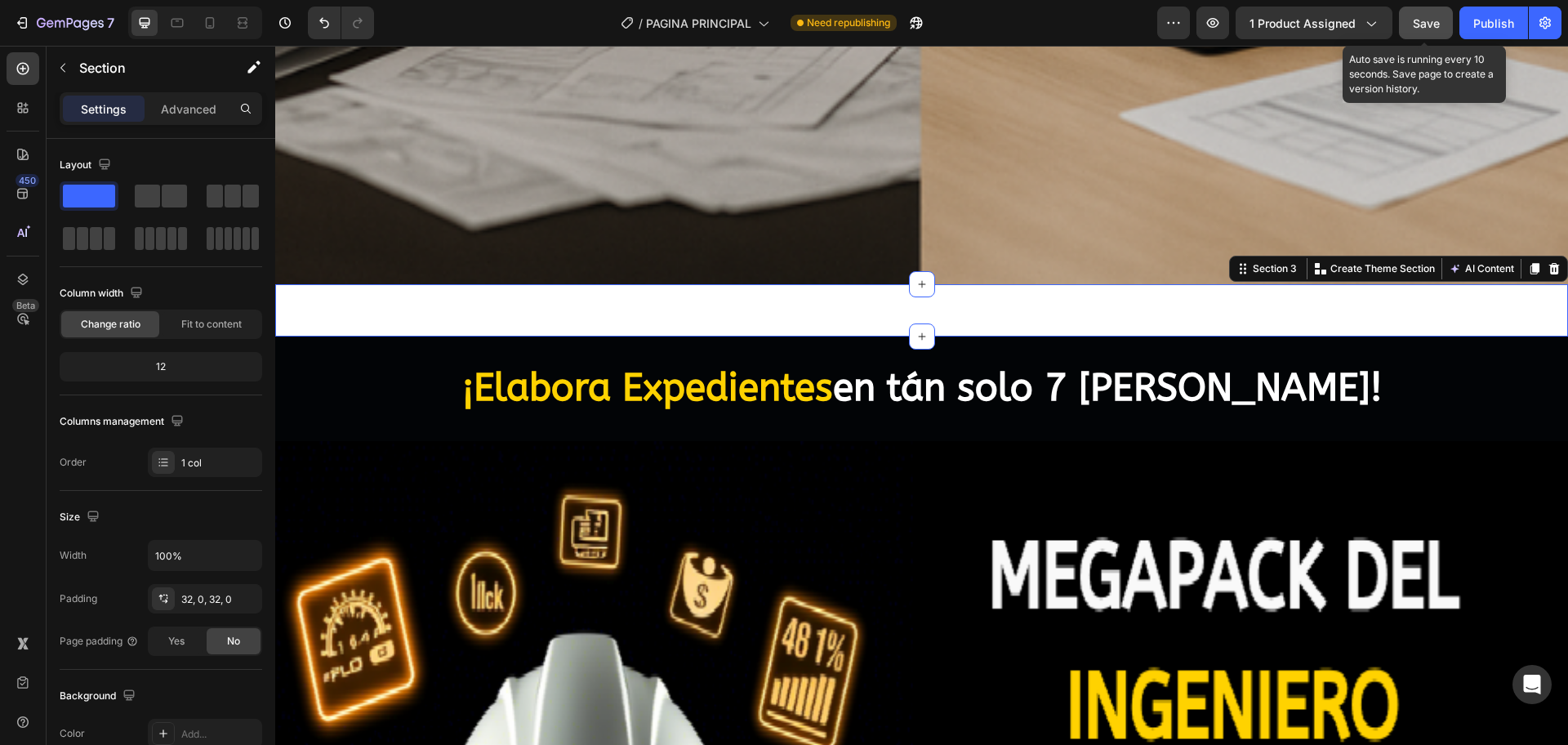
click at [1412, 22] on button "Save" at bounding box center [1425, 23] width 54 height 32
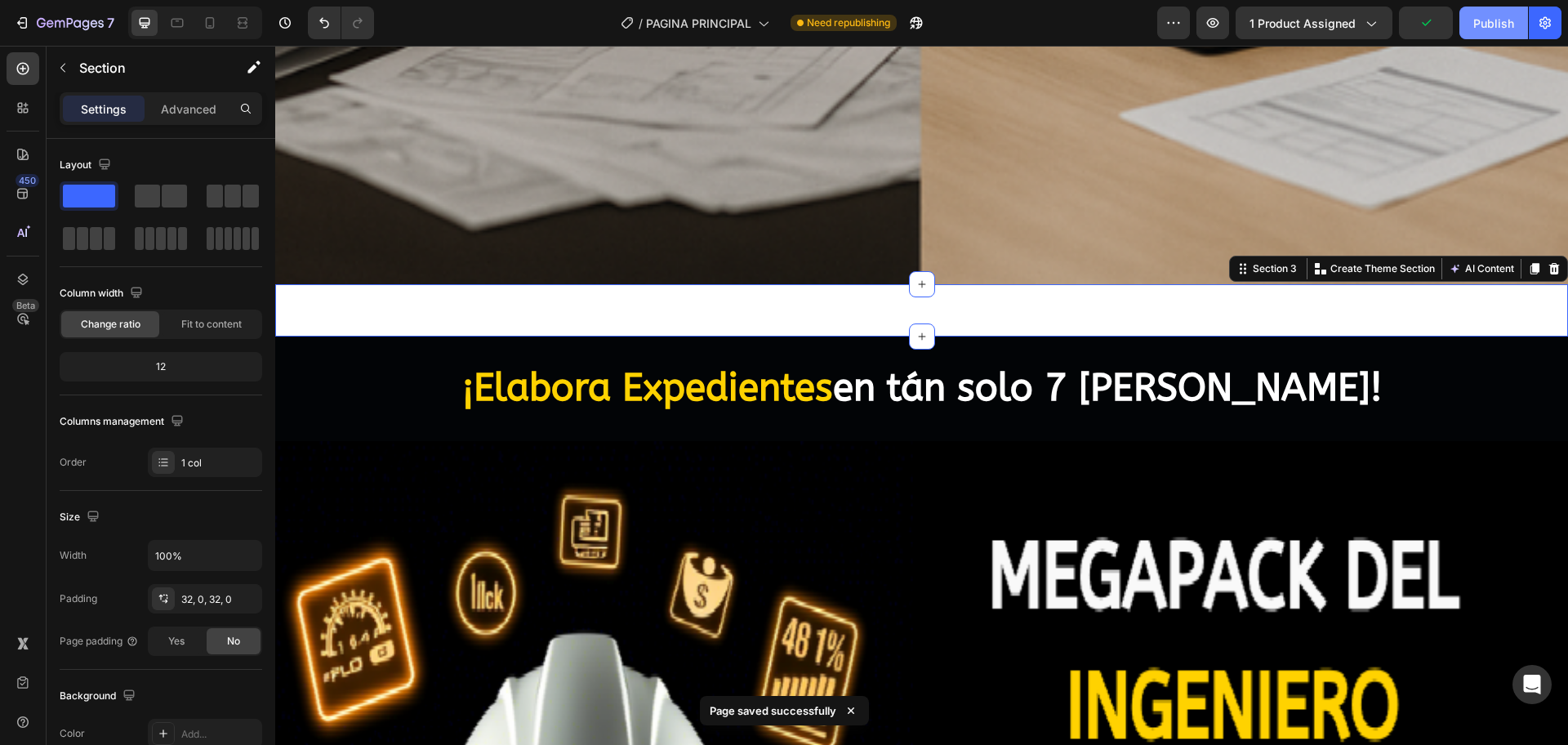
click at [1492, 27] on div "Publish" at bounding box center [1493, 23] width 41 height 17
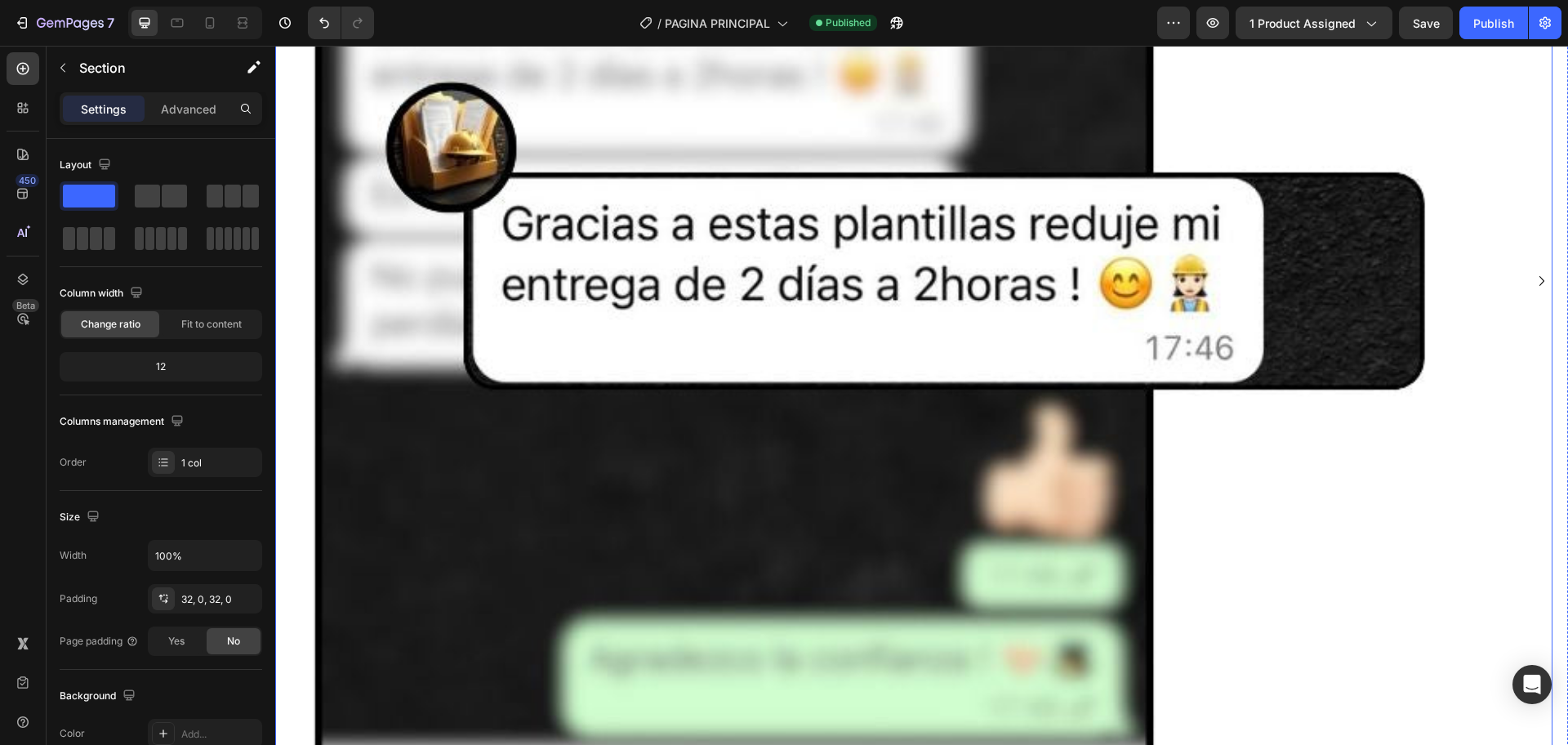
scroll to position [5363, 0]
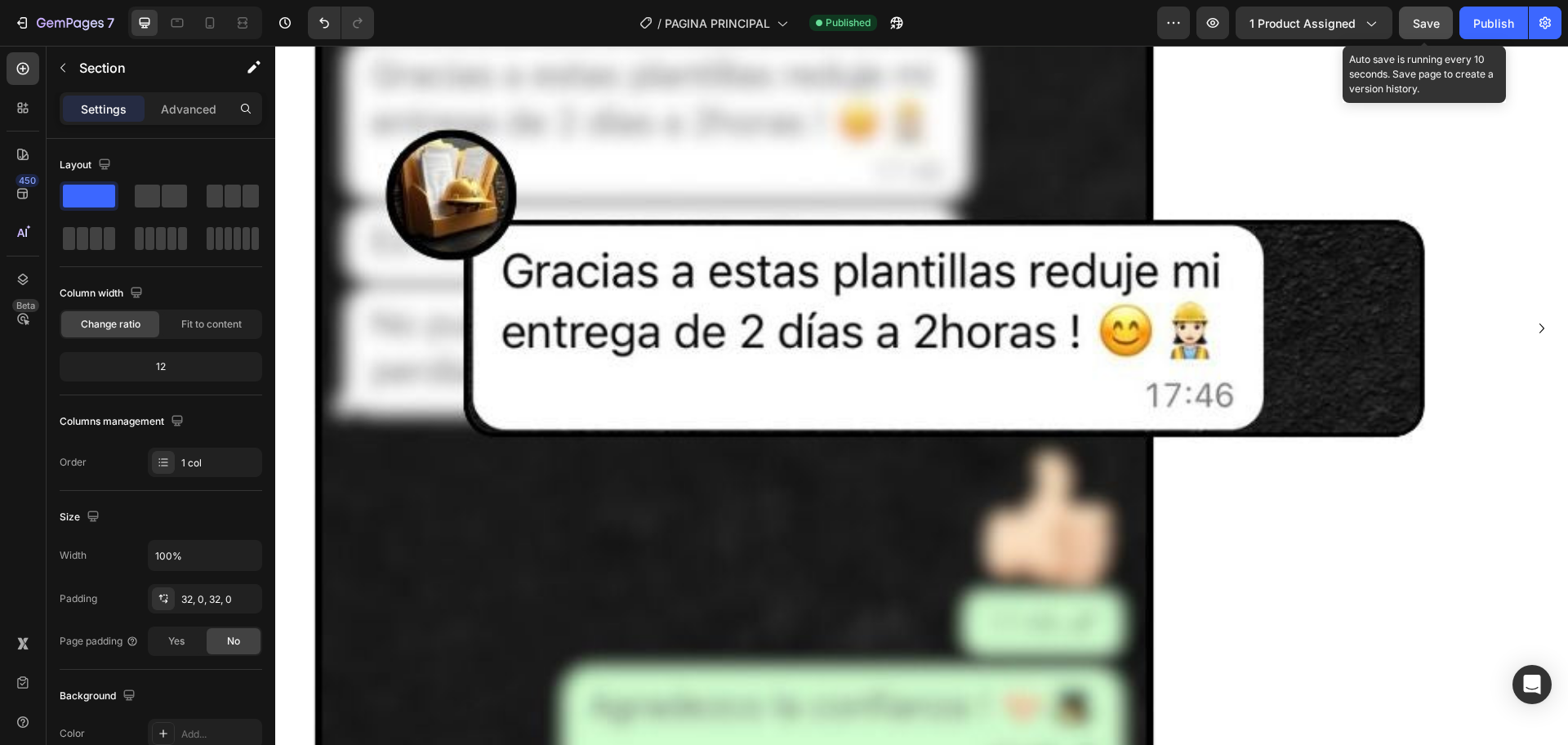
click at [1412, 22] on button "Save" at bounding box center [1425, 23] width 54 height 32
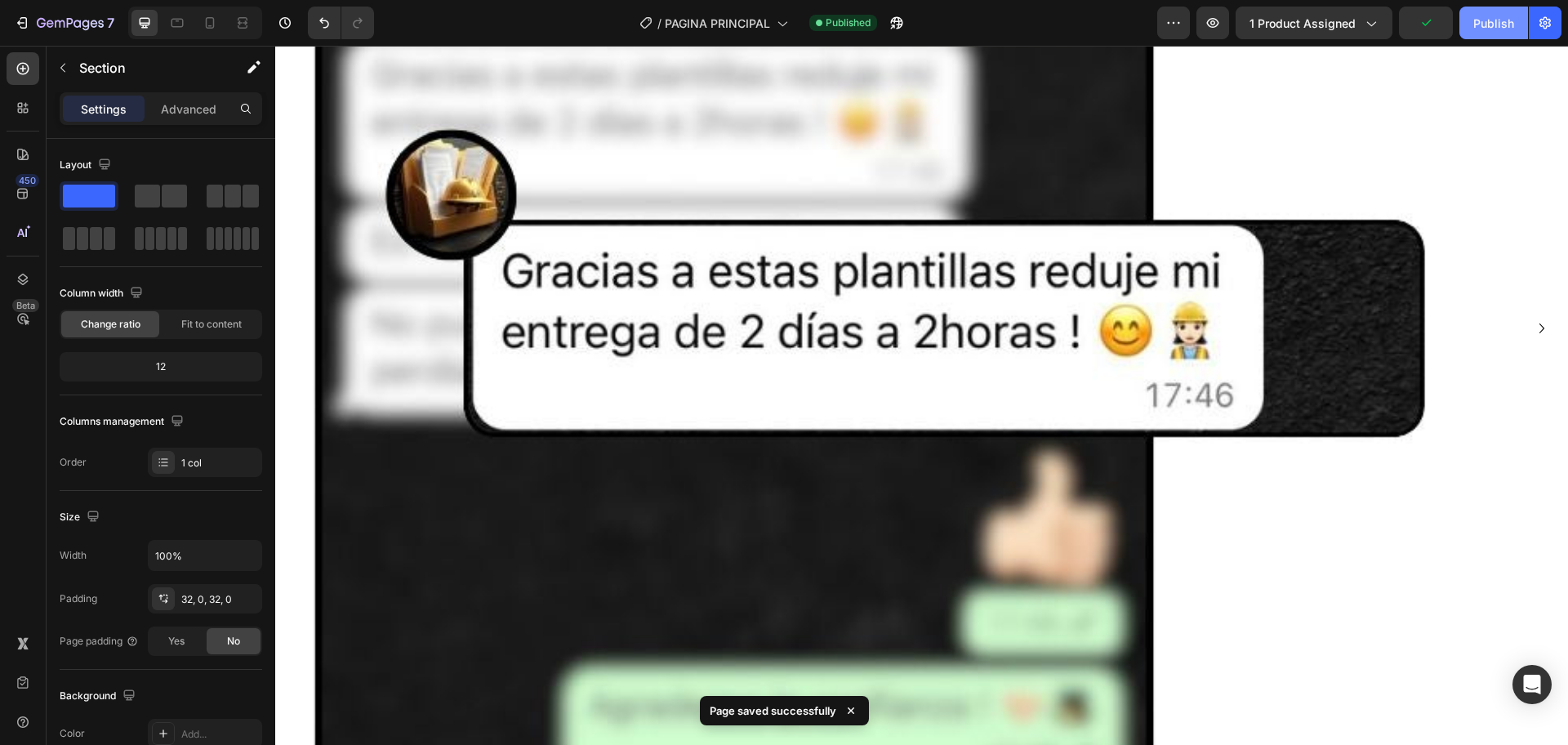
click at [1468, 27] on button "Publish" at bounding box center [1493, 23] width 69 height 32
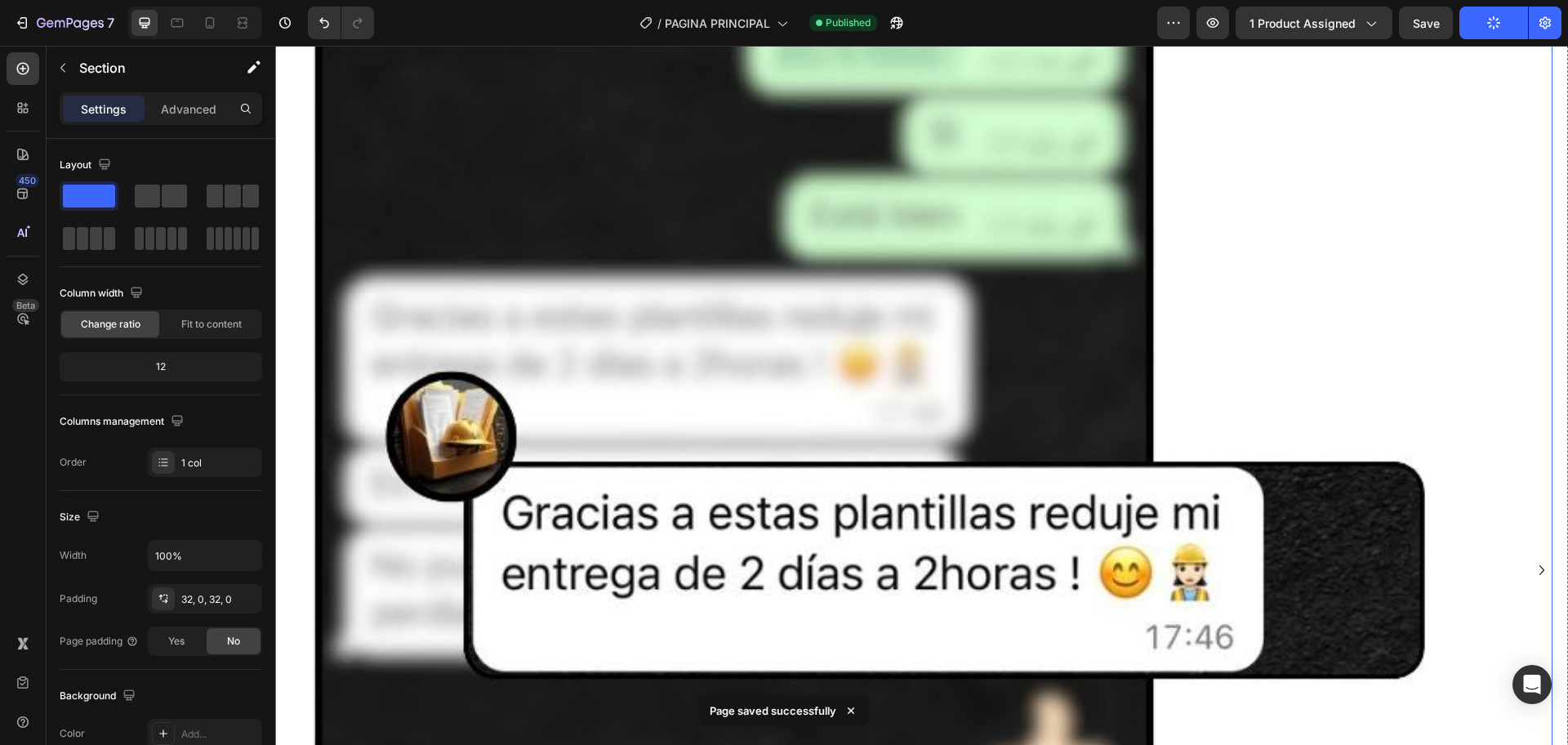
scroll to position [4954, 0]
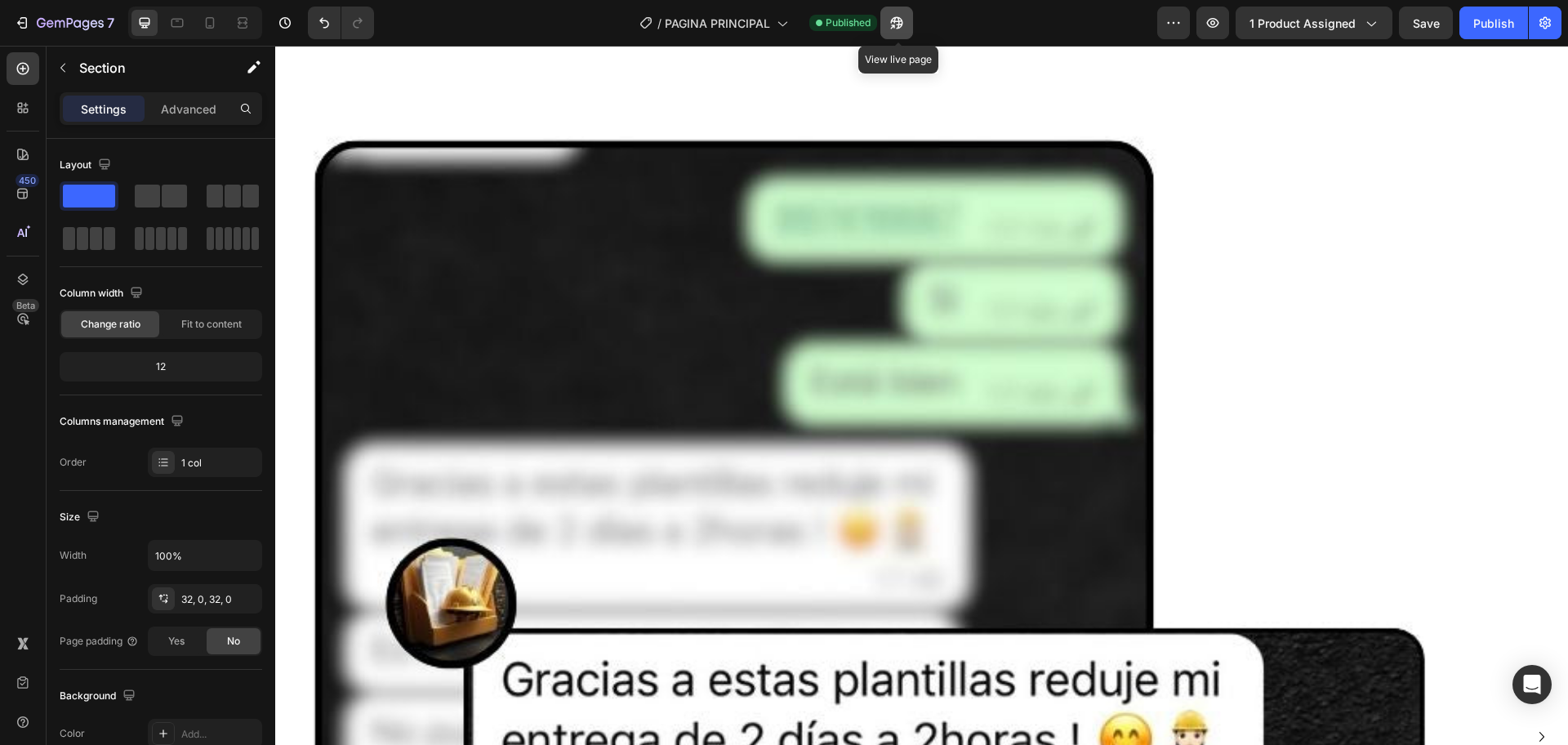
click at [884, 27] on button "button" at bounding box center [896, 23] width 32 height 32
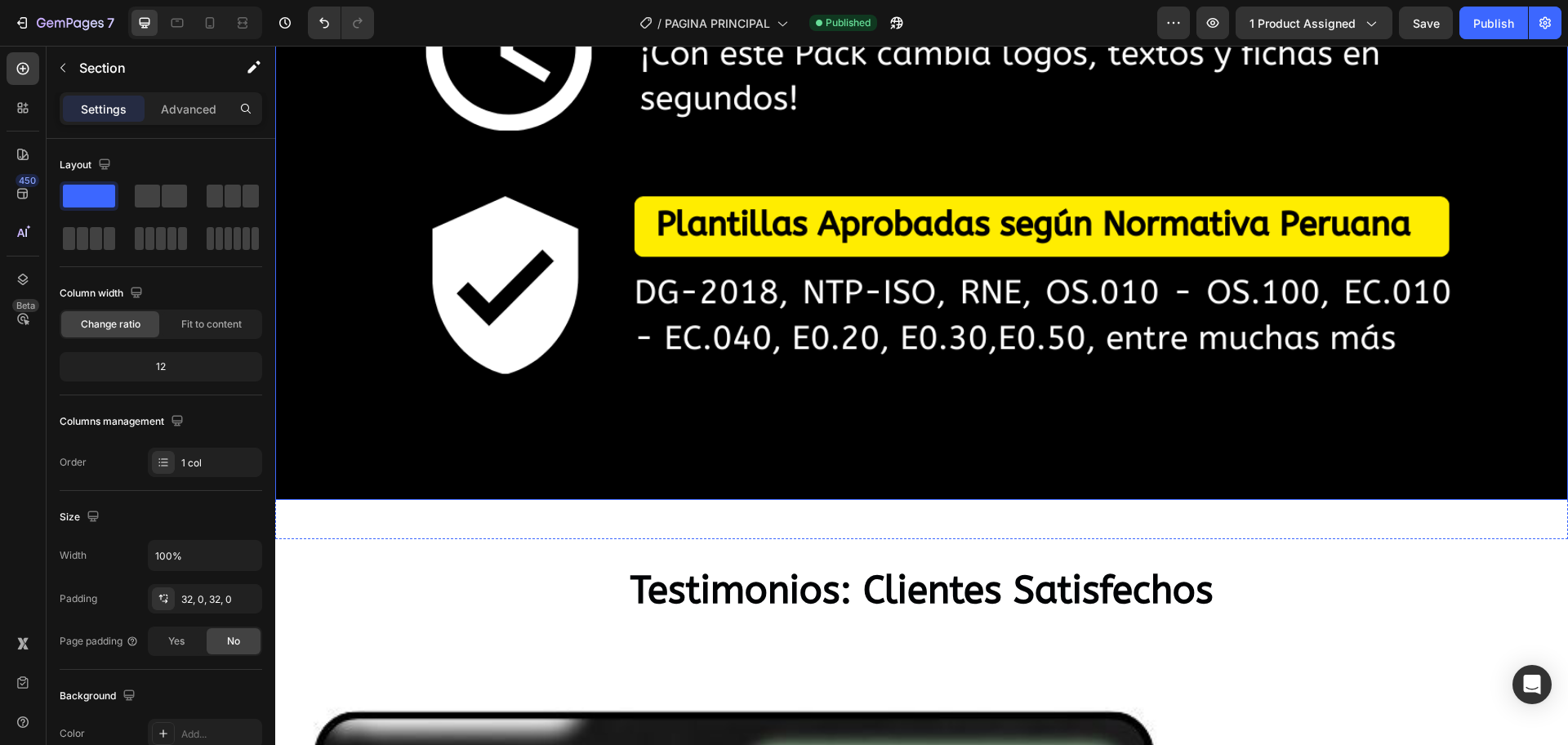
scroll to position [3079, 0]
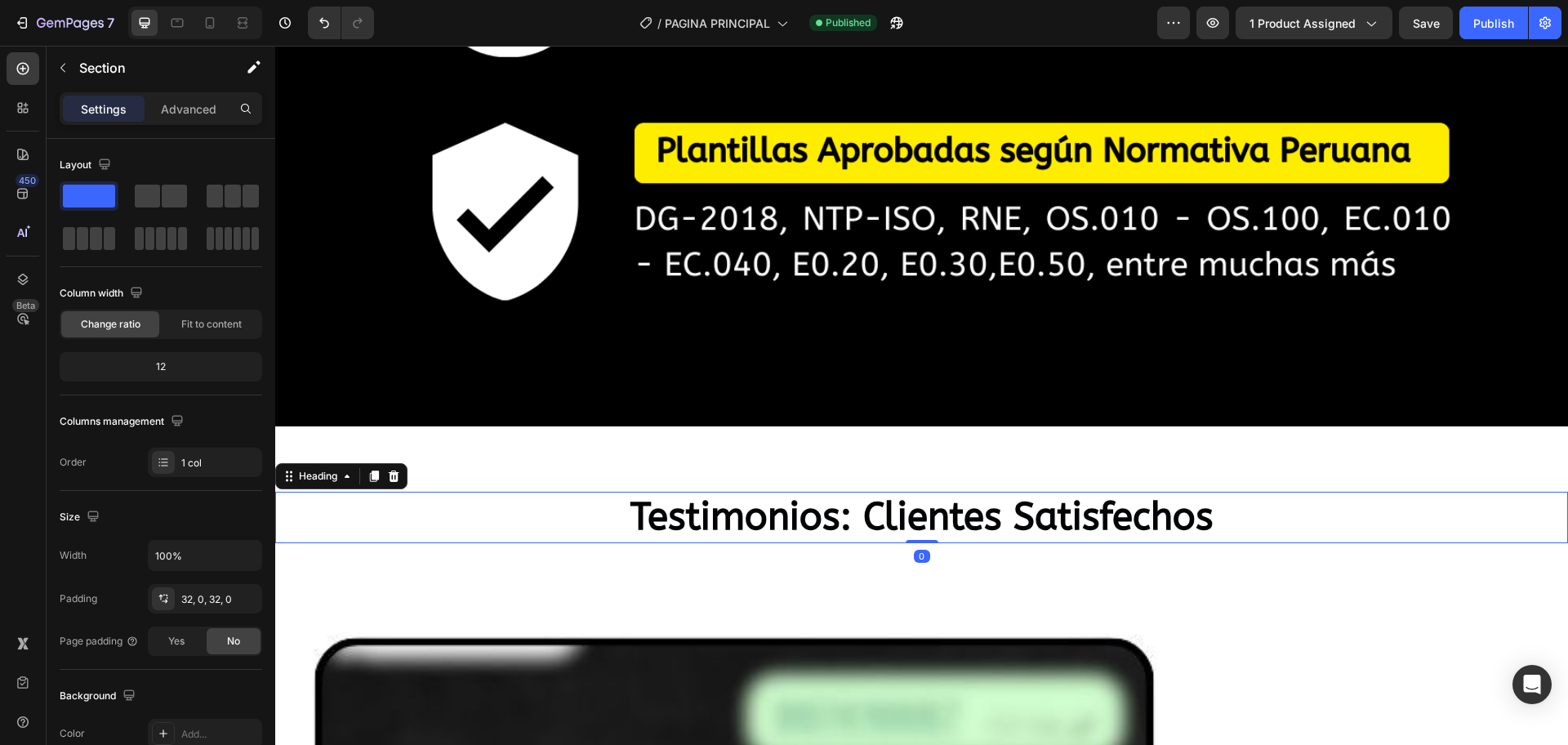
click at [520, 492] on h2 "Testimonios: Clientes Satisfechos" at bounding box center [921, 517] width 980 height 52
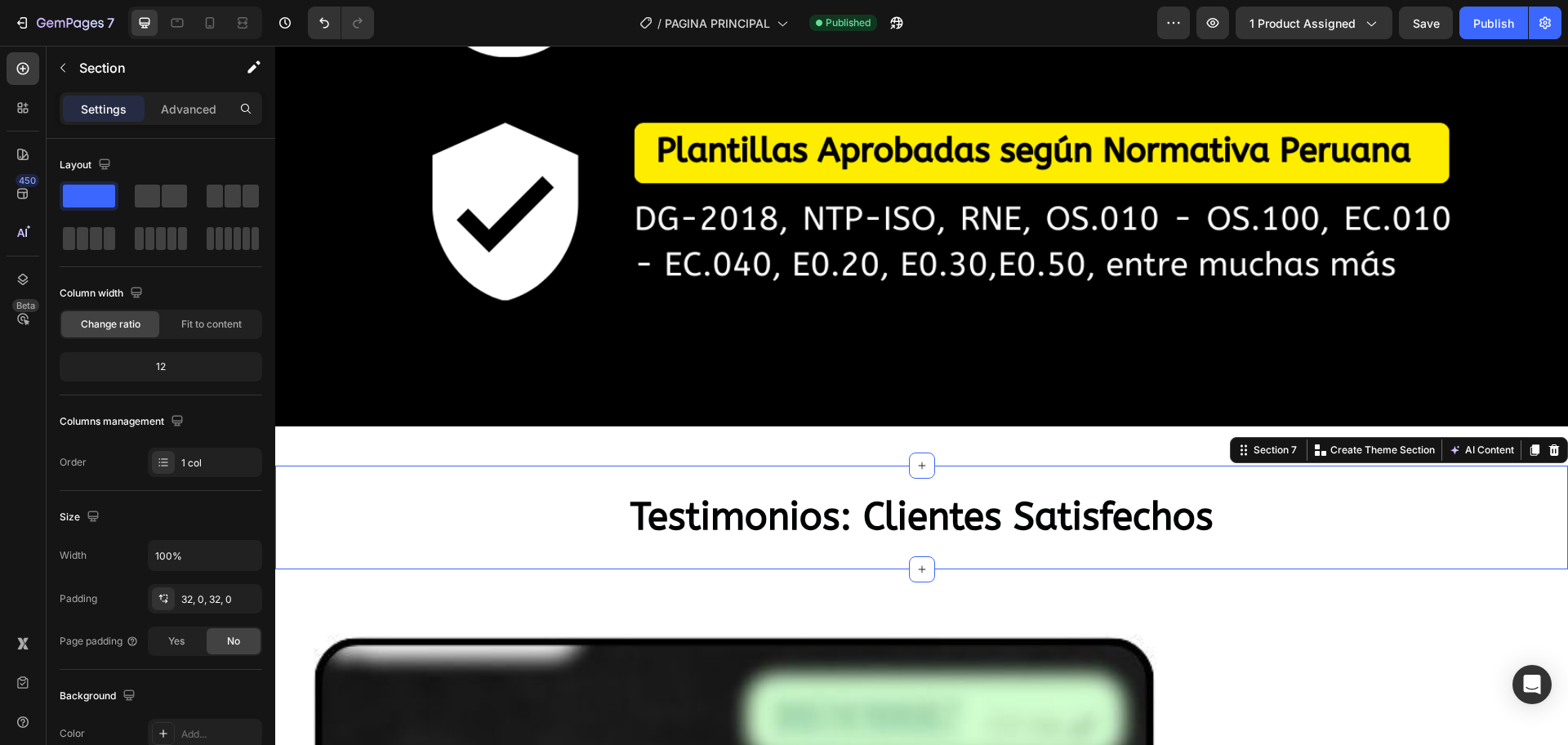
click at [491, 528] on div "Testimonios: Clientes Satisfechos Heading Section 7 You can create reusable sec…" at bounding box center [920, 517] width 1292 height 105
click at [515, 466] on div "Testimonios: Clientes Satisfechos Heading Section 7 You can create reusable sec…" at bounding box center [920, 517] width 1292 height 105
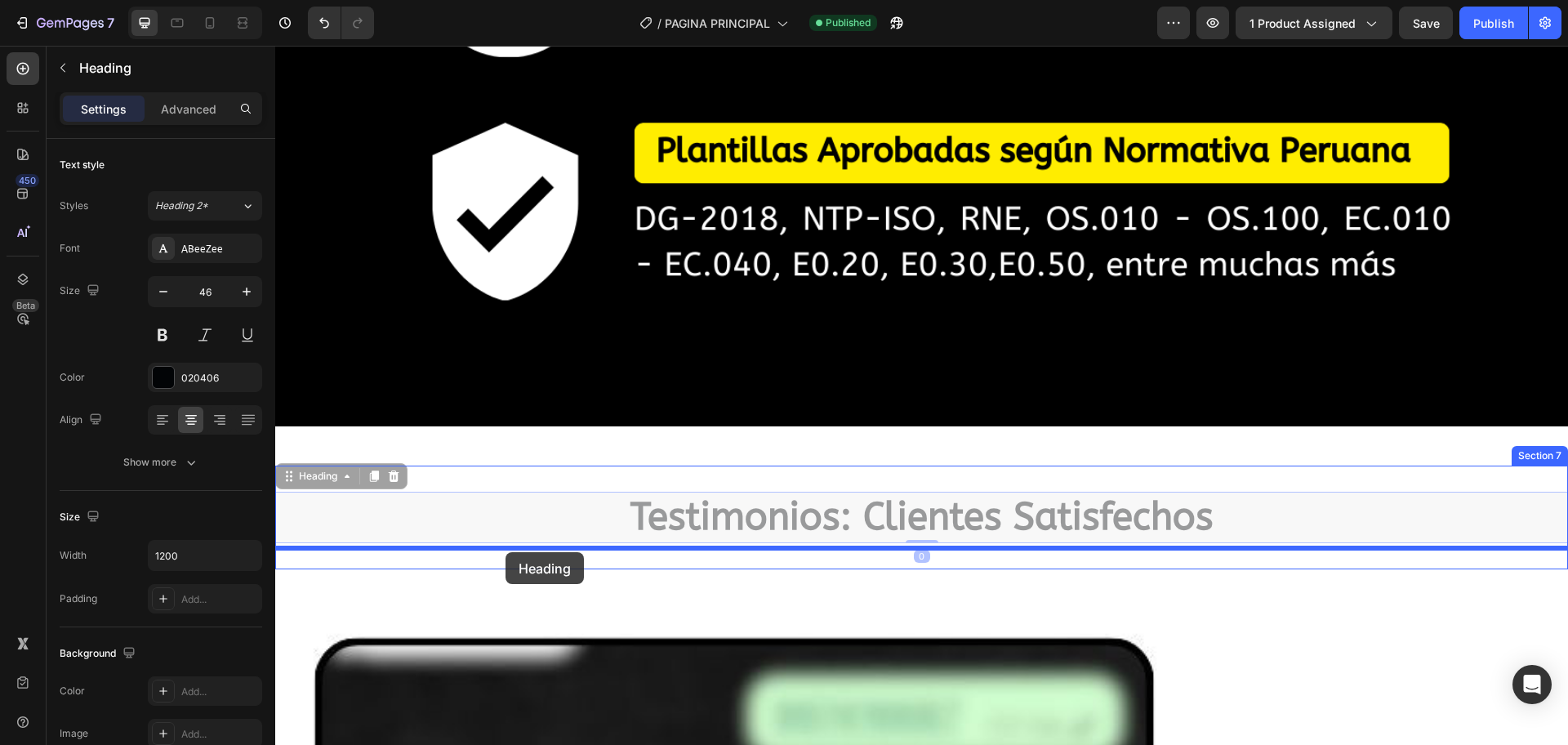
drag, startPoint x: 521, startPoint y: 479, endPoint x: 505, endPoint y: 552, distance: 74.7
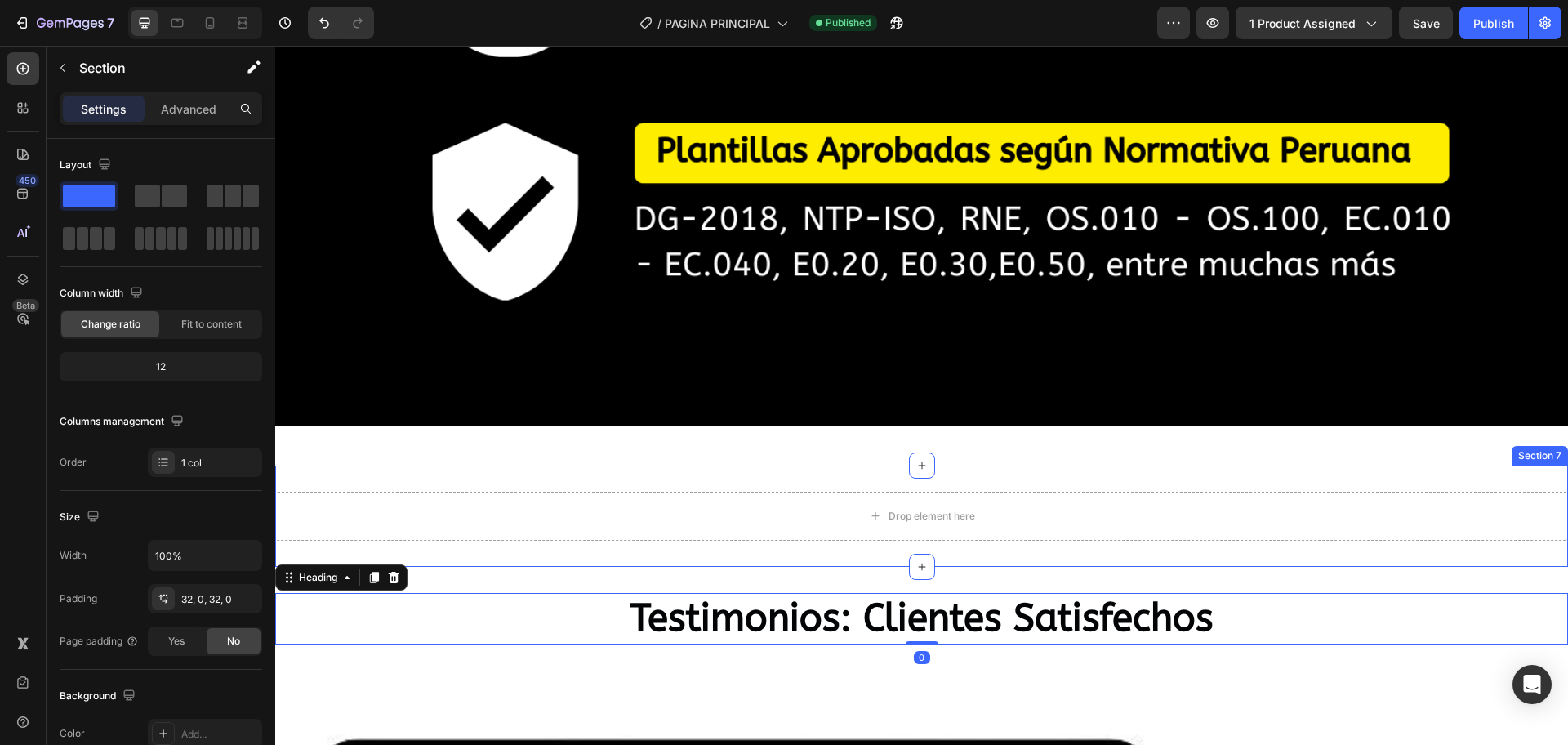
click at [647, 465] on div "Drop element here Section 7" at bounding box center [920, 515] width 1292 height 101
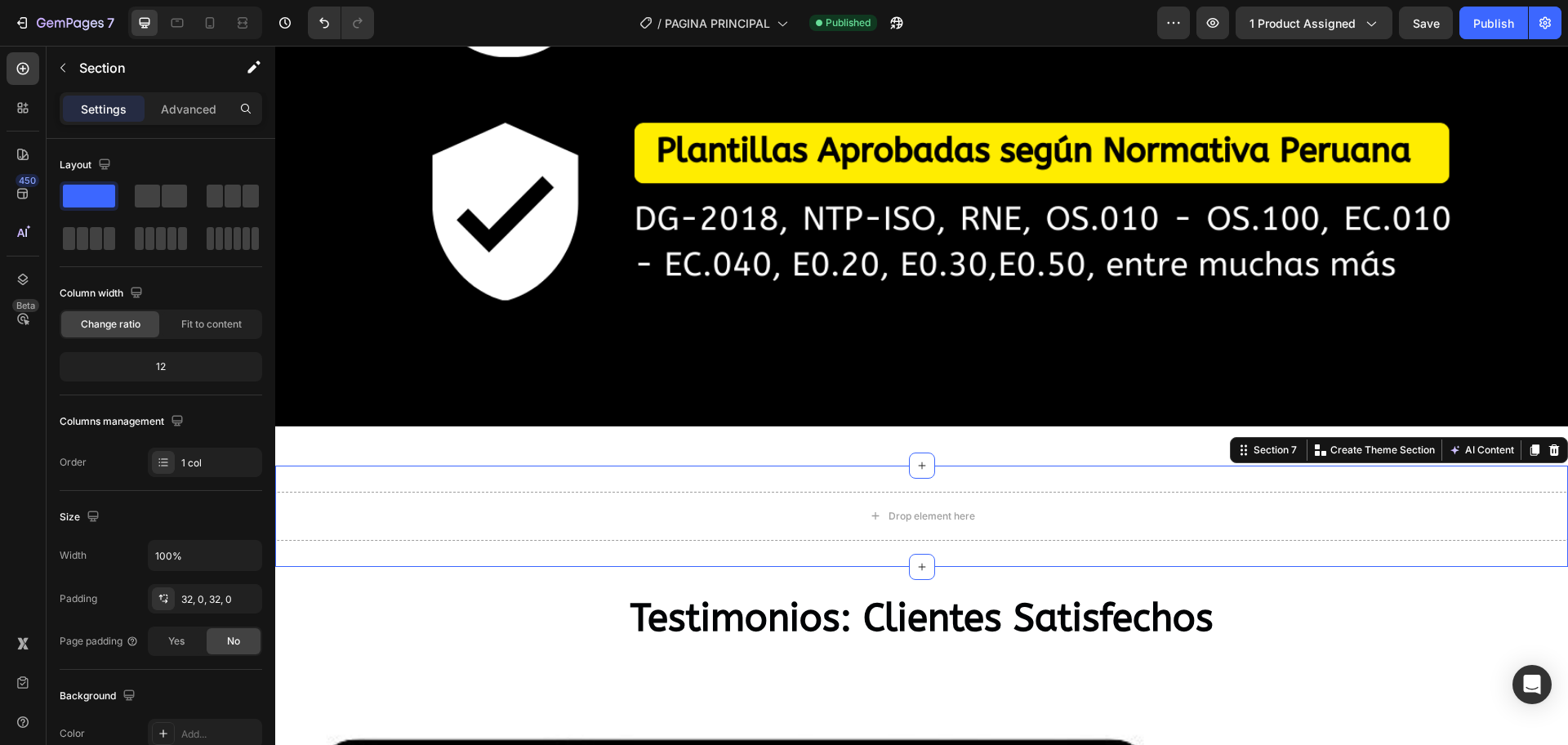
click at [767, 465] on div "Drop element here Section 7 You can create reusable sections Create Theme Secti…" at bounding box center [920, 515] width 1292 height 101
click at [212, 25] on icon at bounding box center [210, 23] width 17 height 17
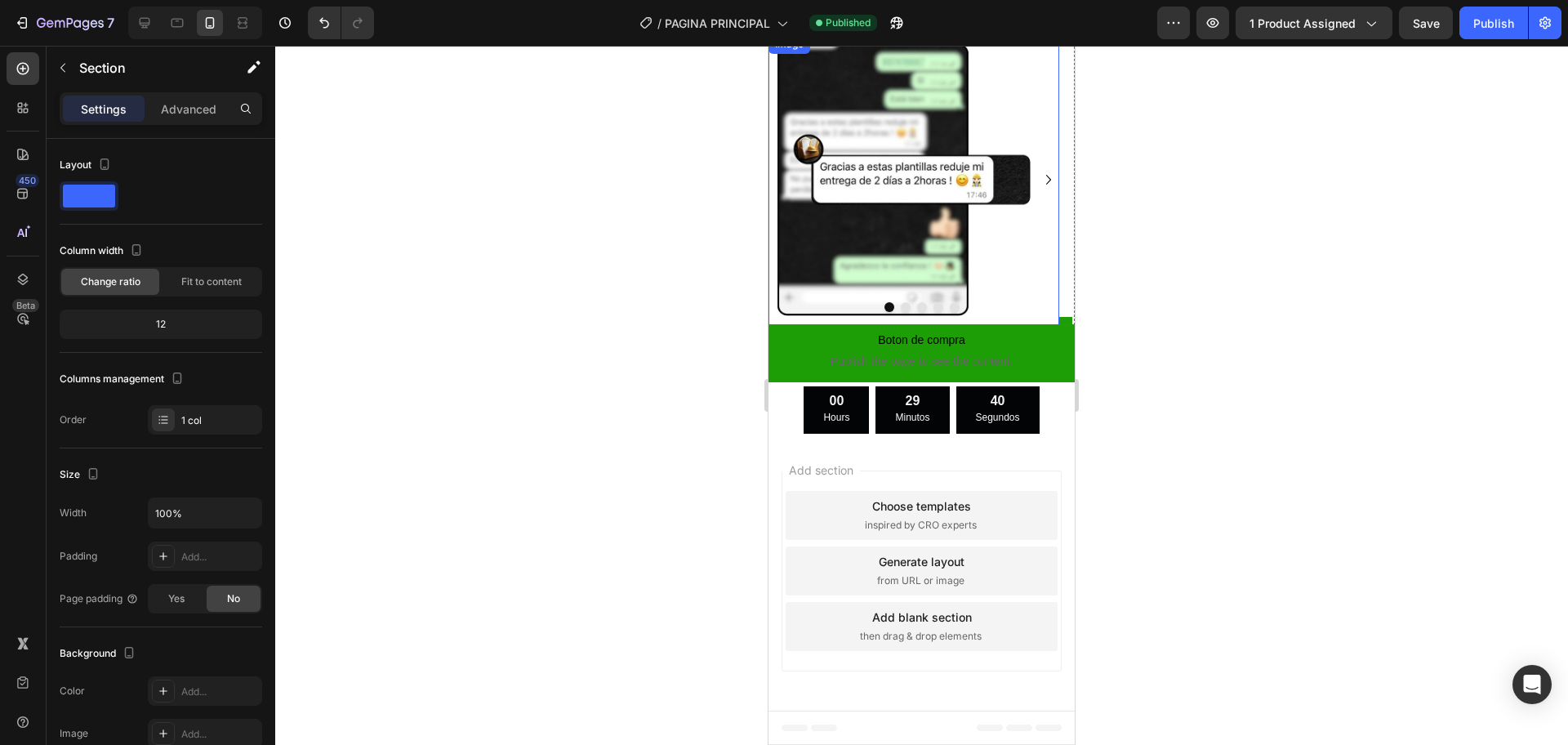
scroll to position [1813, 0]
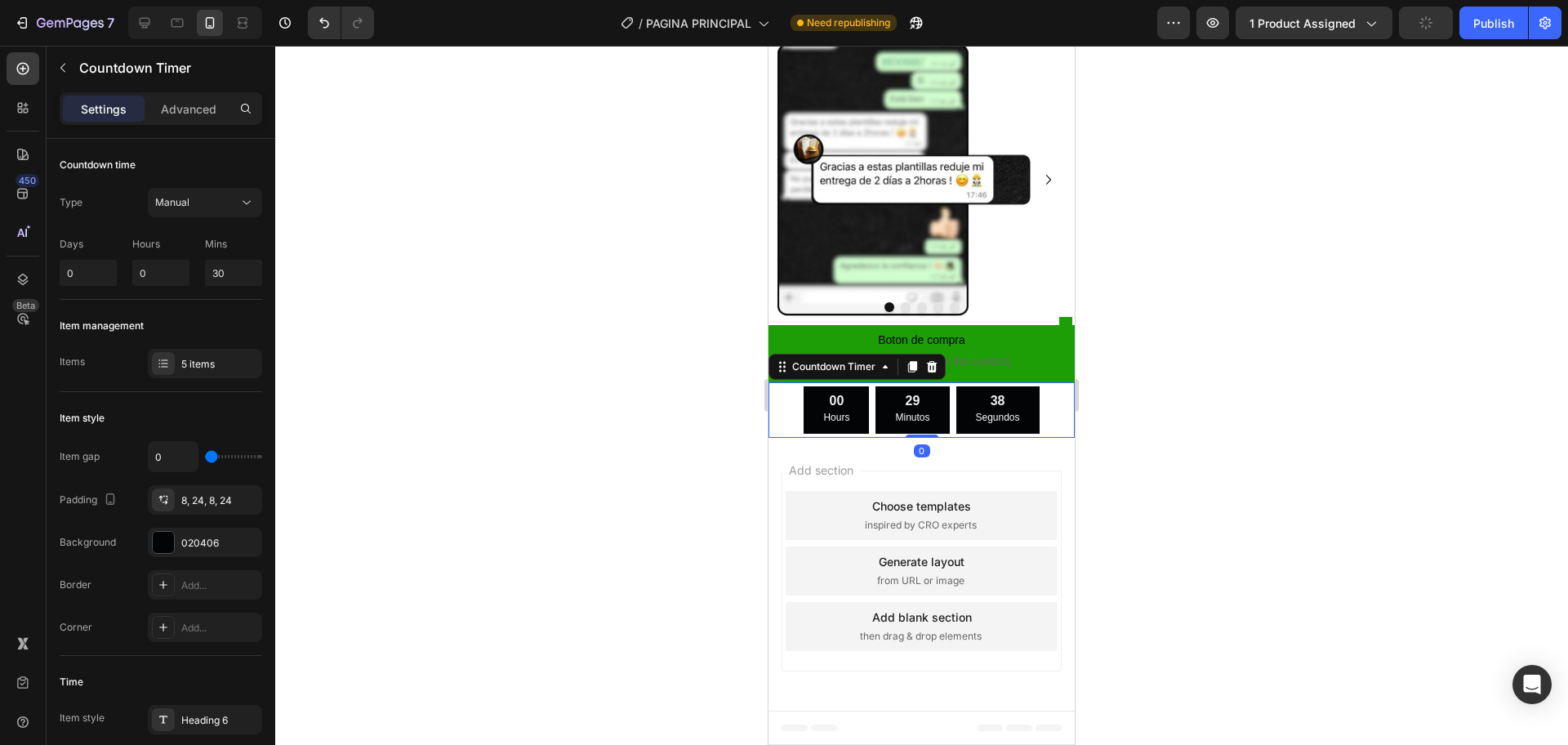
click at [1034, 411] on div "00 Hours 29 Minutos 38 Segundos" at bounding box center [921, 410] width 306 height 47
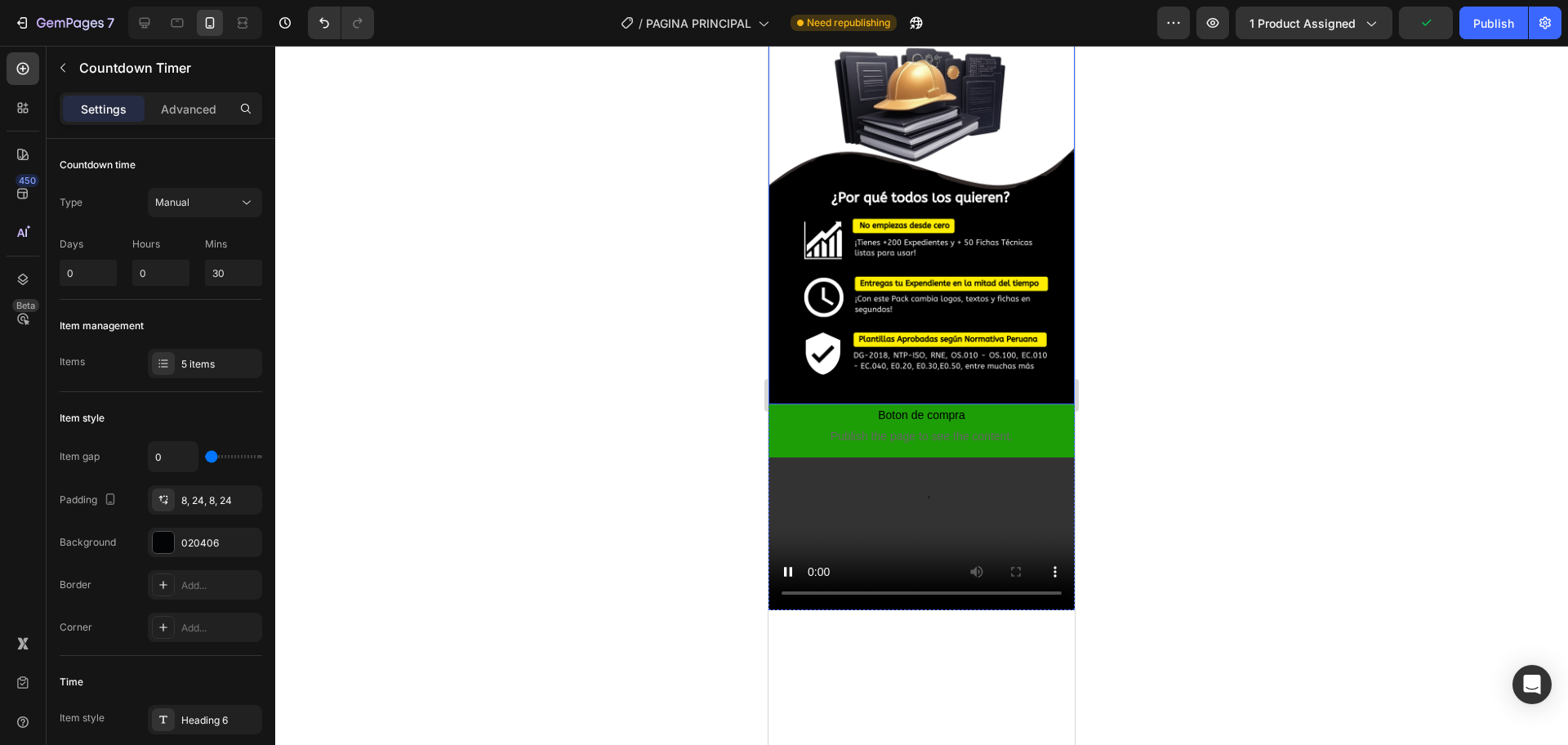
scroll to position [1507, 0]
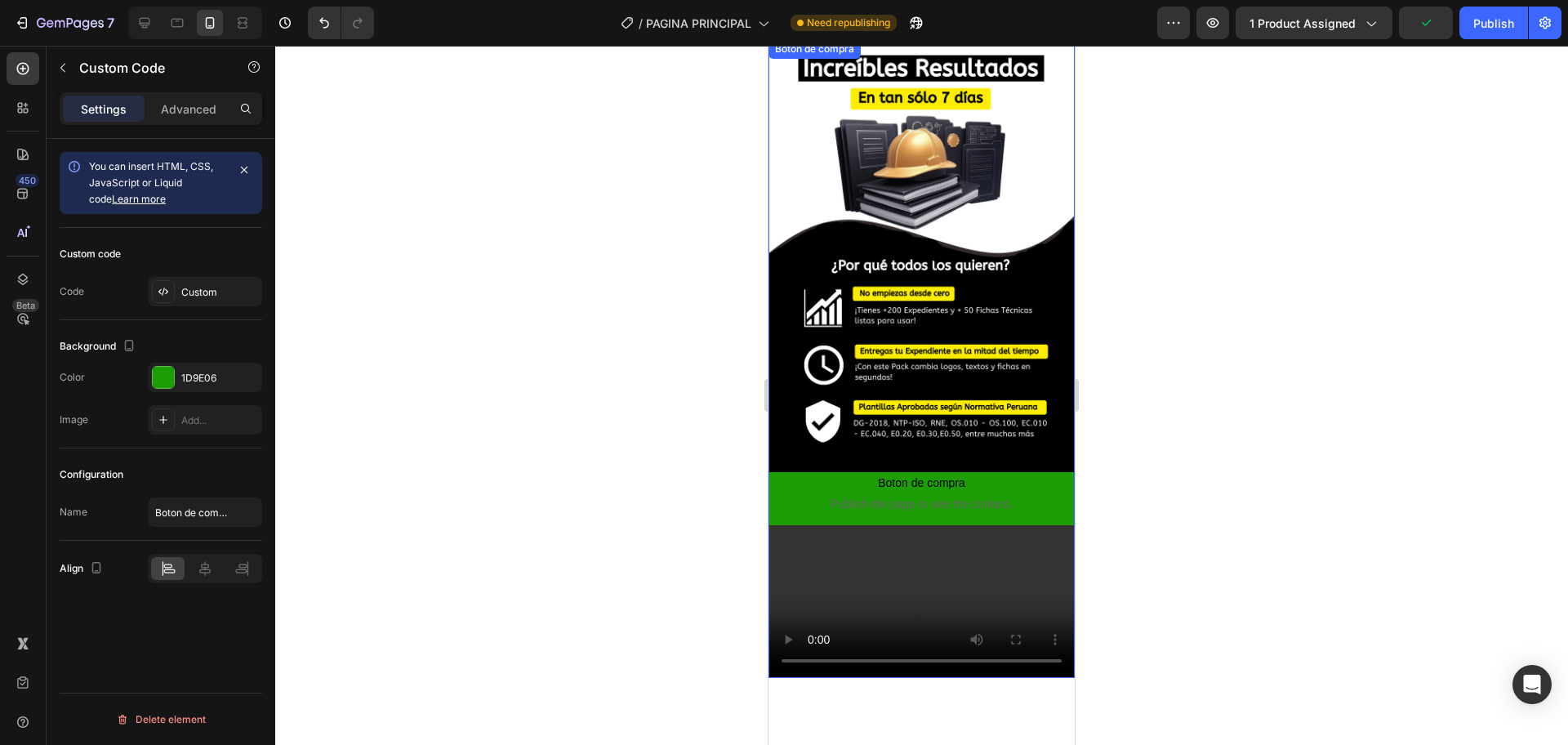
click at [980, 496] on span "Publish the page to see the content." at bounding box center [921, 504] width 306 height 17
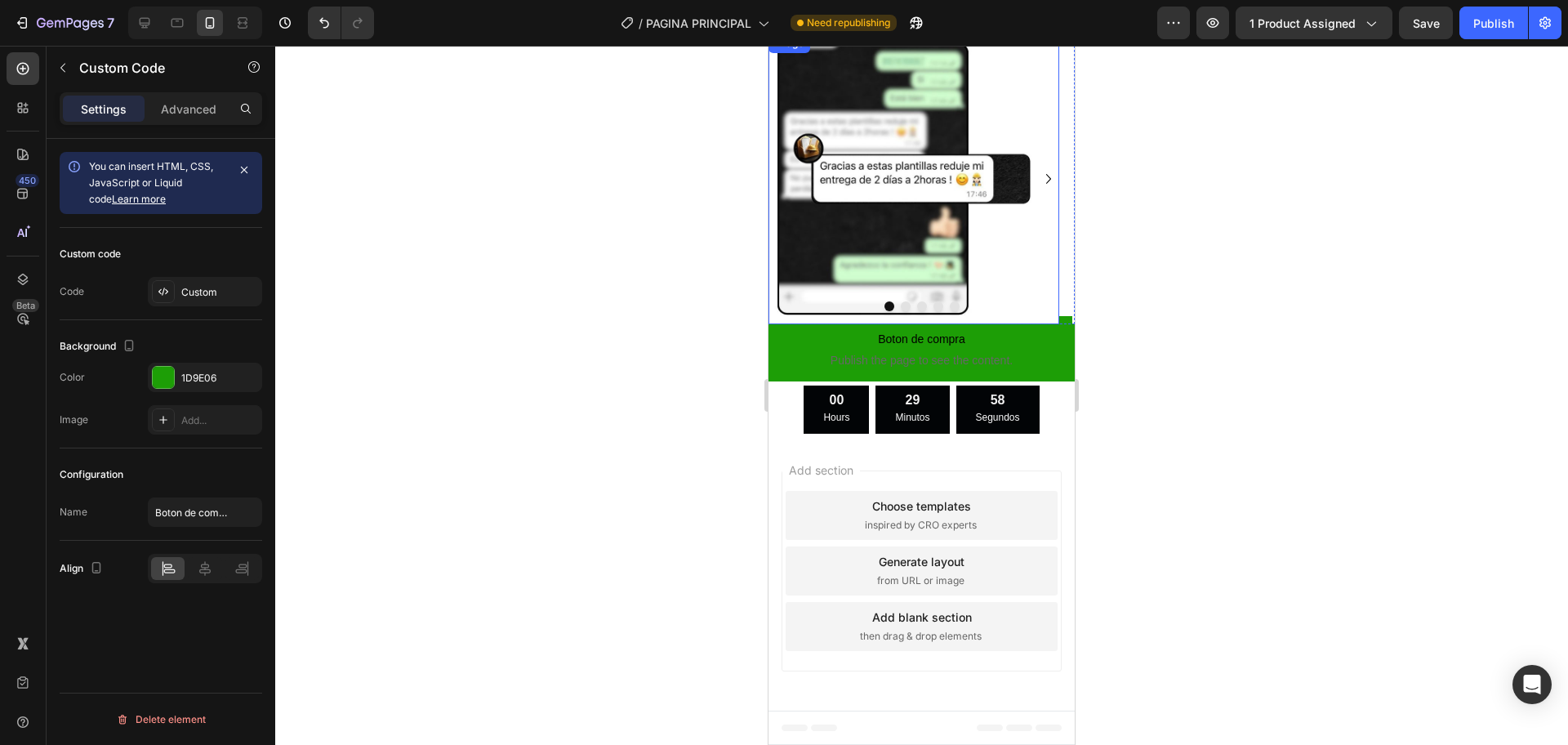
scroll to position [2221, 0]
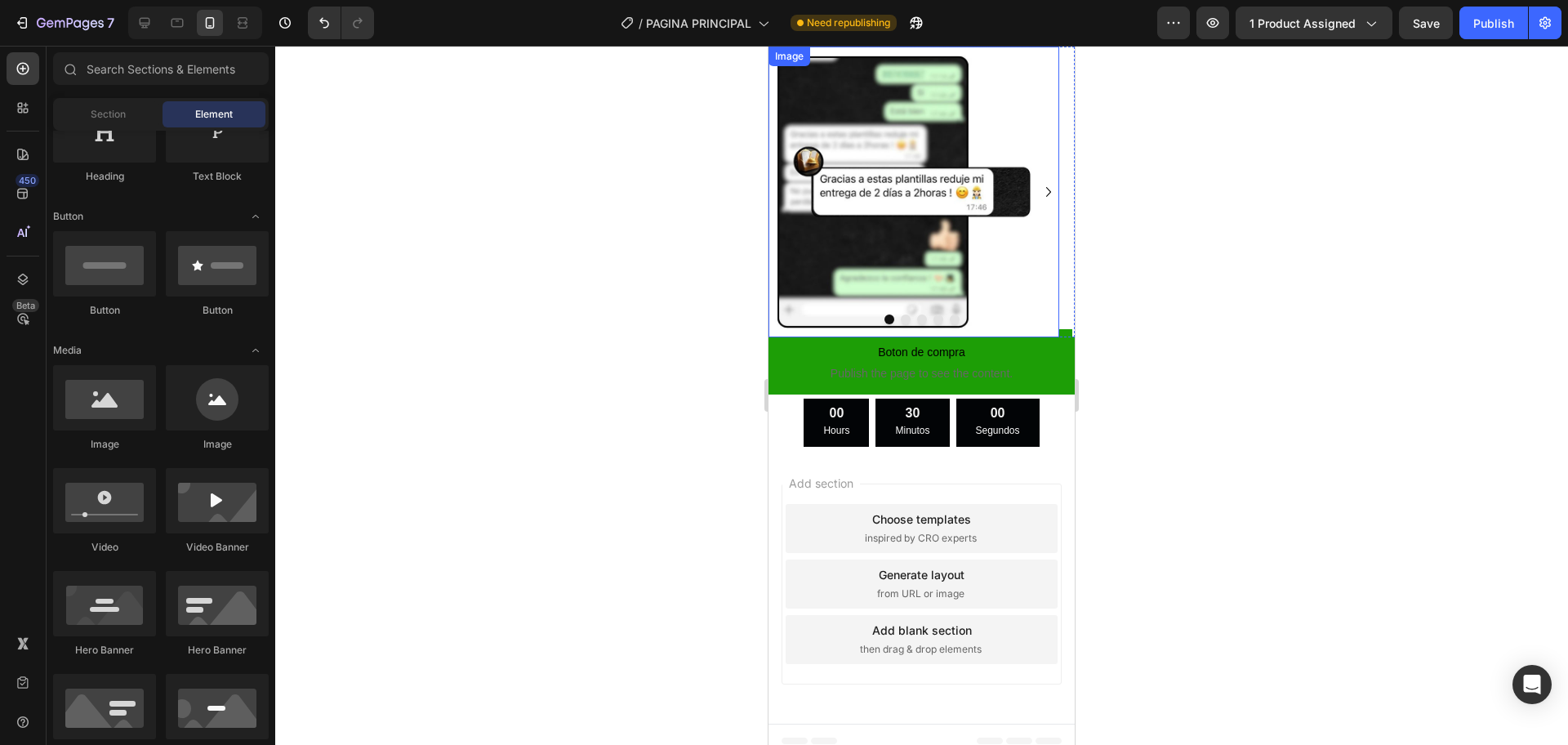
scroll to position [1875, 0]
